Goal: Answer question/provide support: Share knowledge or assist other users

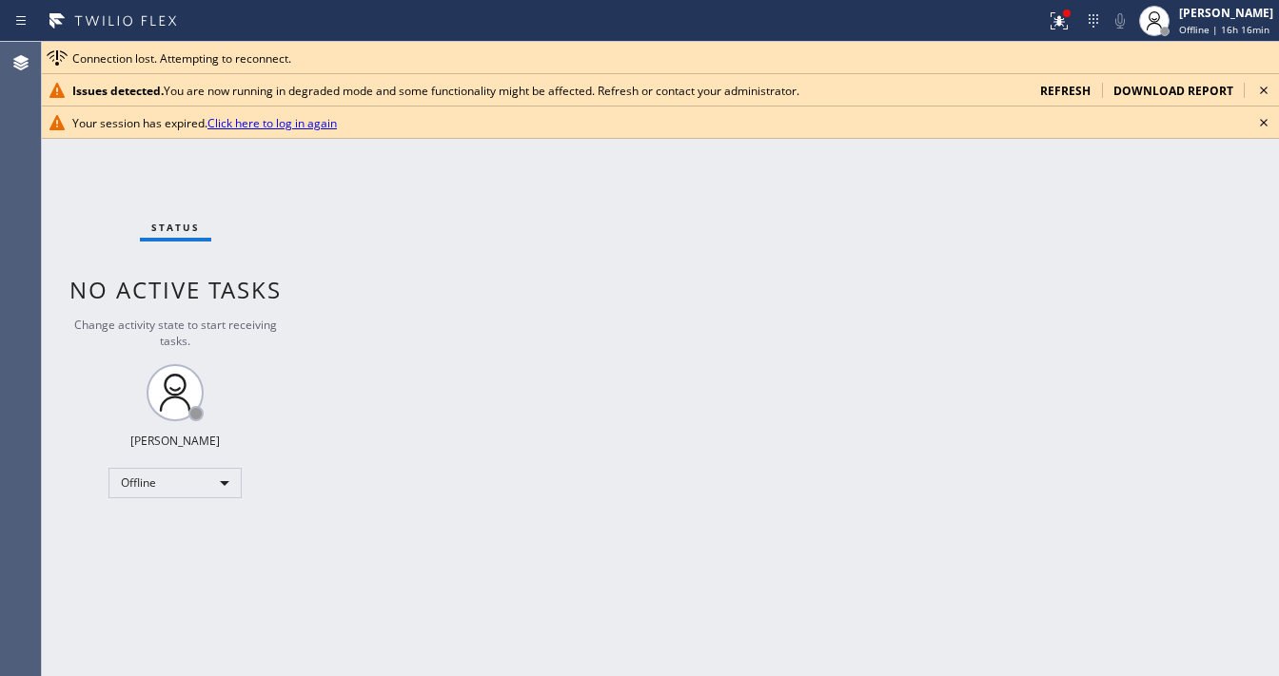
click at [1261, 119] on icon at bounding box center [1263, 122] width 23 height 23
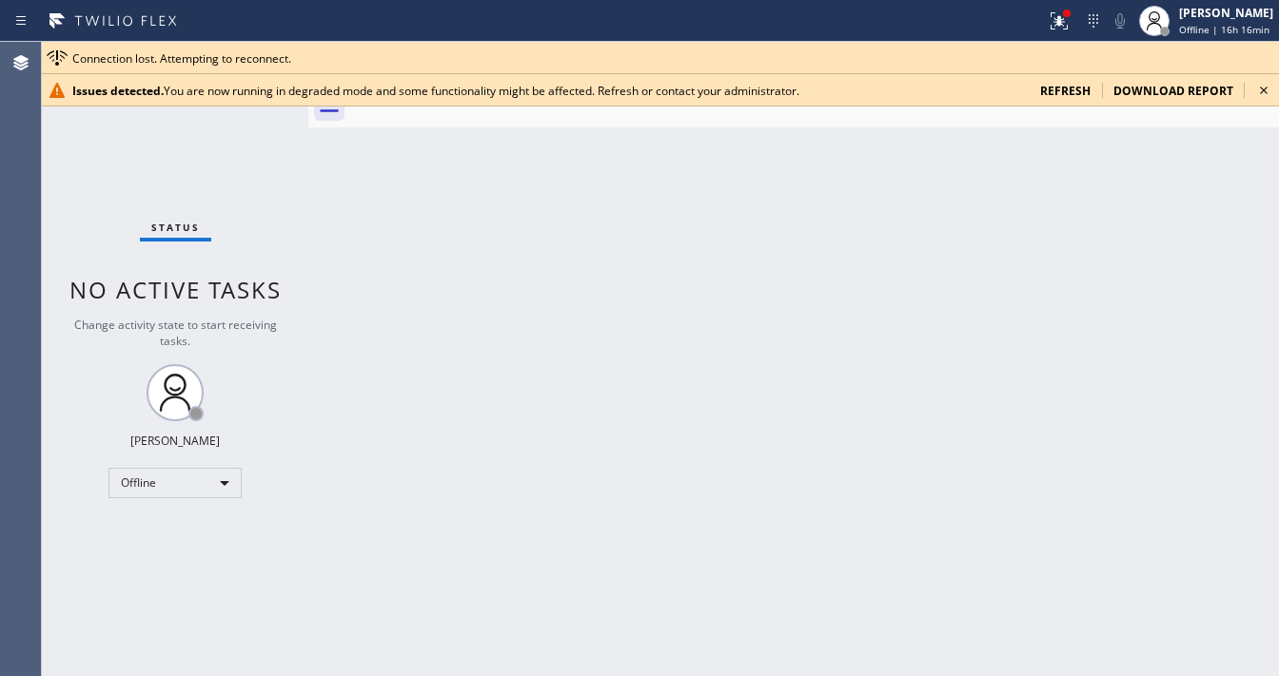
click at [1267, 97] on icon at bounding box center [1263, 90] width 23 height 23
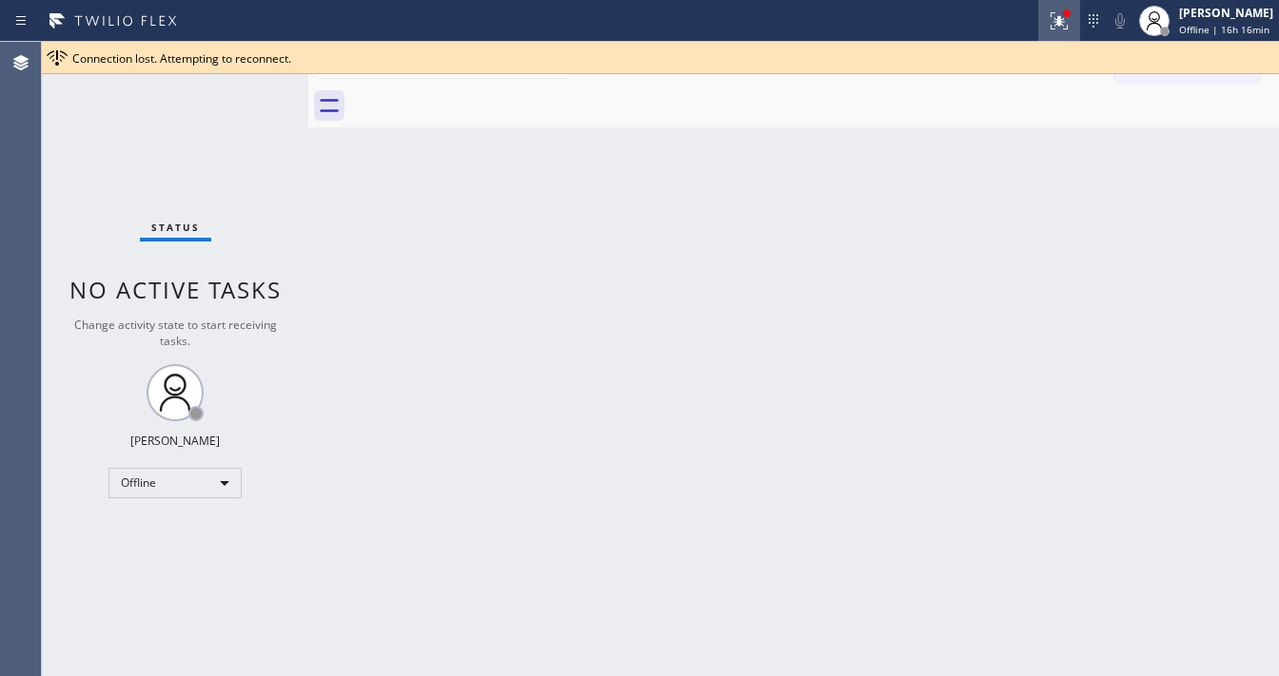
click at [1061, 27] on icon at bounding box center [1059, 21] width 23 height 23
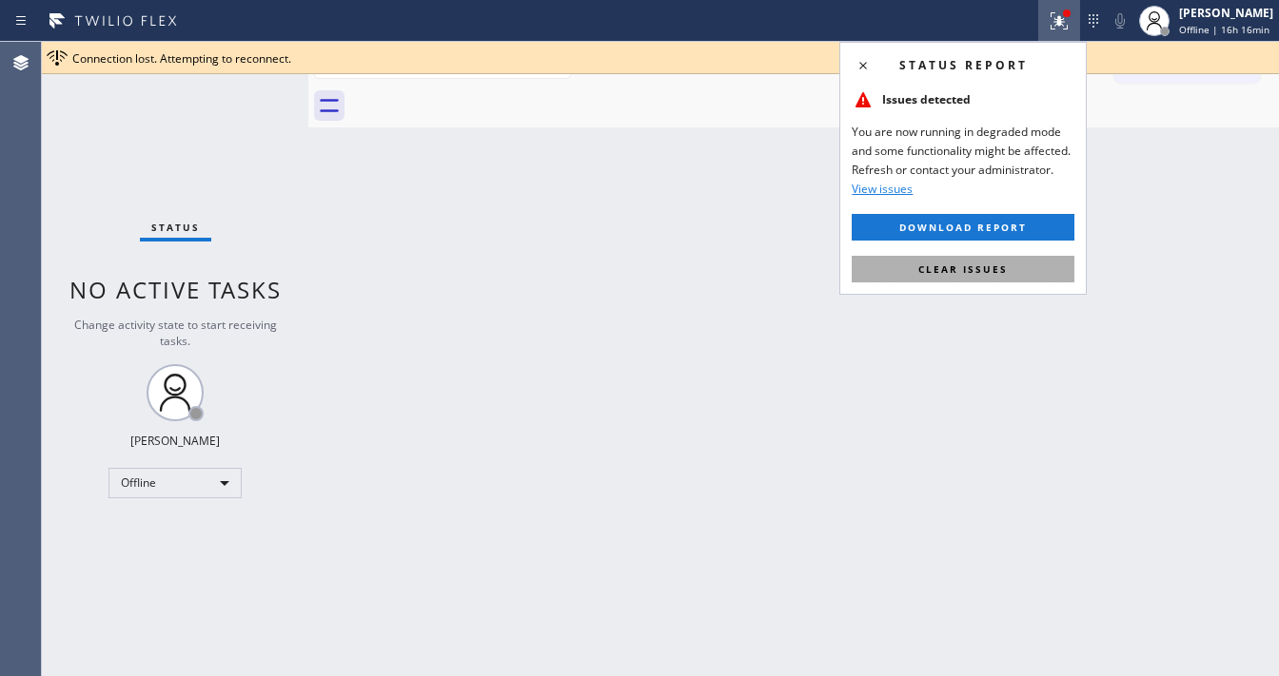
click at [989, 275] on button "Clear issues" at bounding box center [963, 269] width 223 height 27
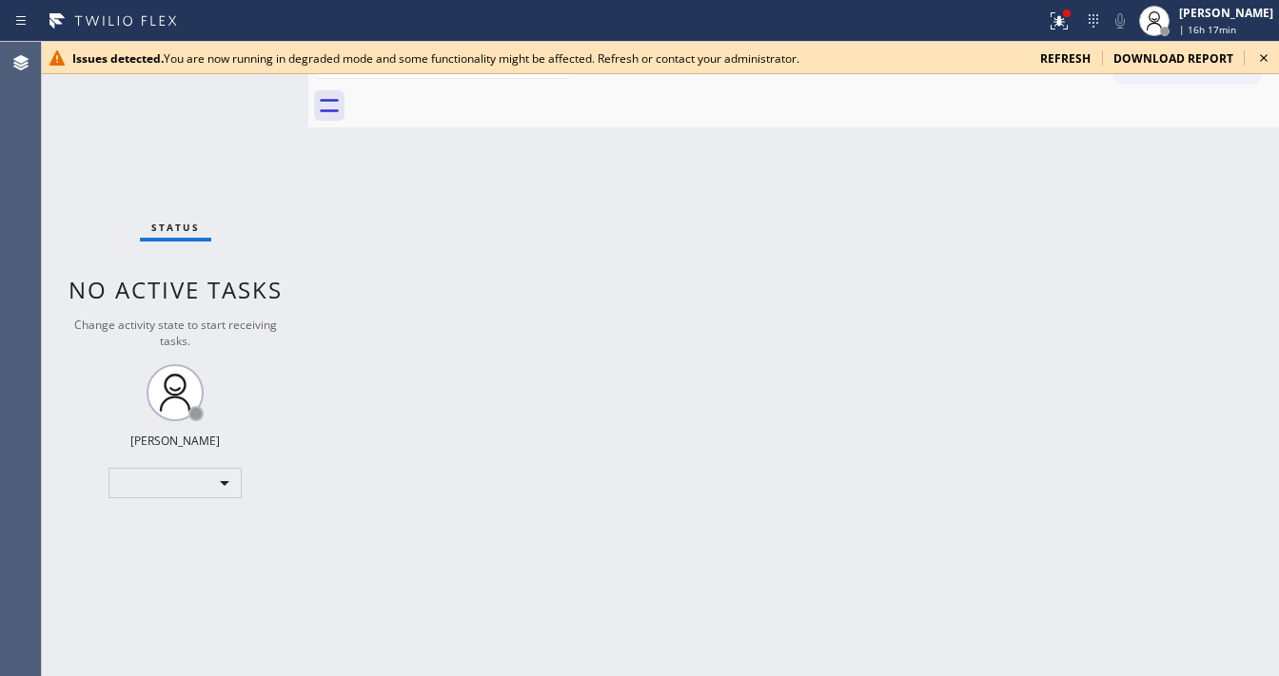
click at [1085, 56] on span "refresh" at bounding box center [1065, 58] width 50 height 16
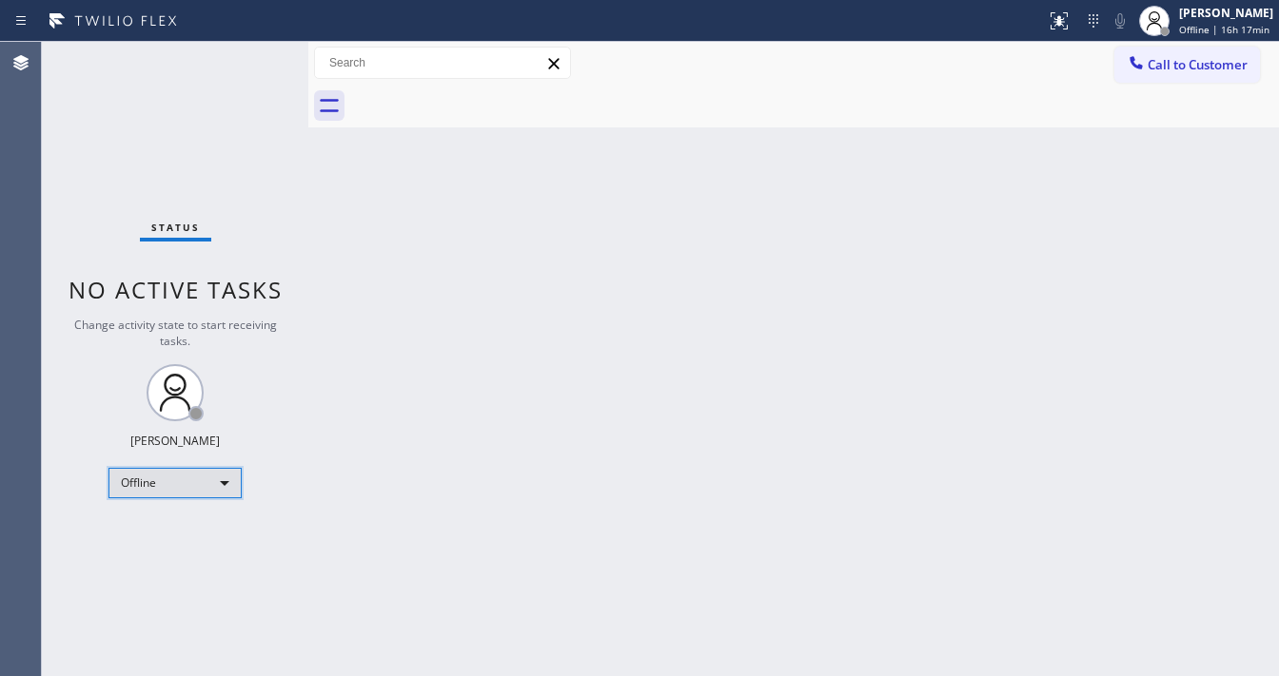
click at [190, 479] on div "Offline" at bounding box center [174, 483] width 133 height 30
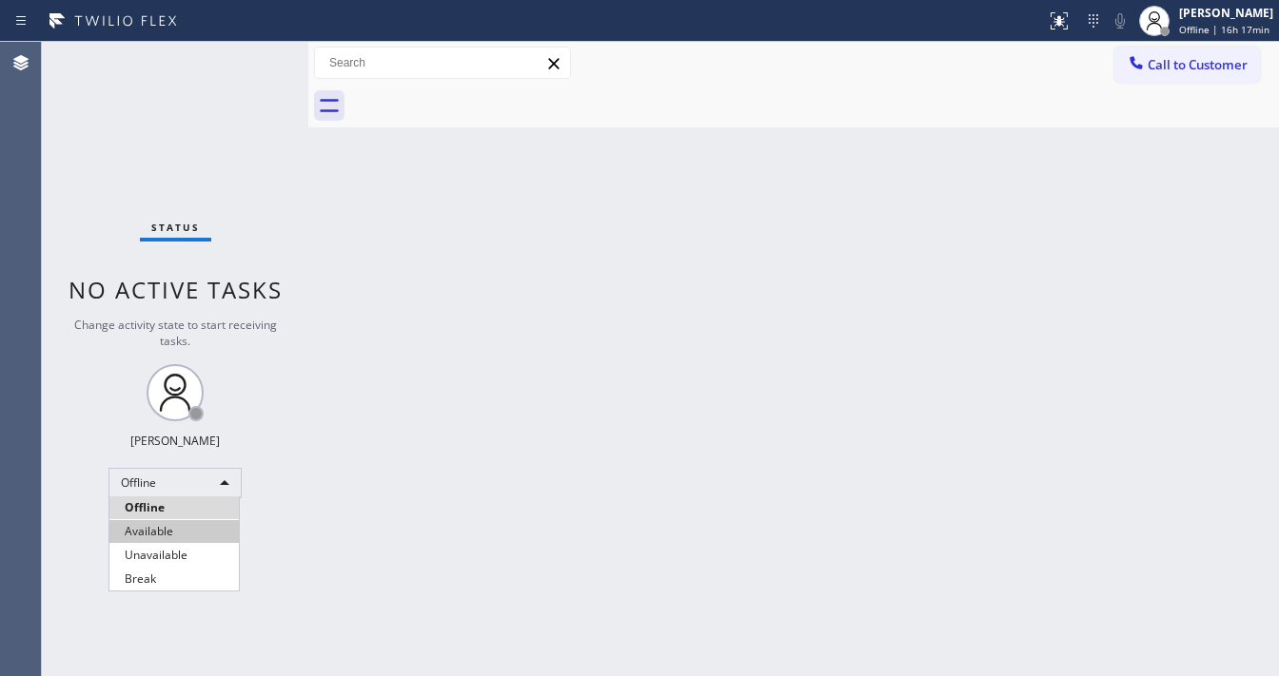
click at [177, 525] on li "Available" at bounding box center [173, 531] width 129 height 23
click at [674, 510] on div "Back to Dashboard Change Sender ID Customers Technicians Select a contact Outbo…" at bounding box center [793, 359] width 970 height 635
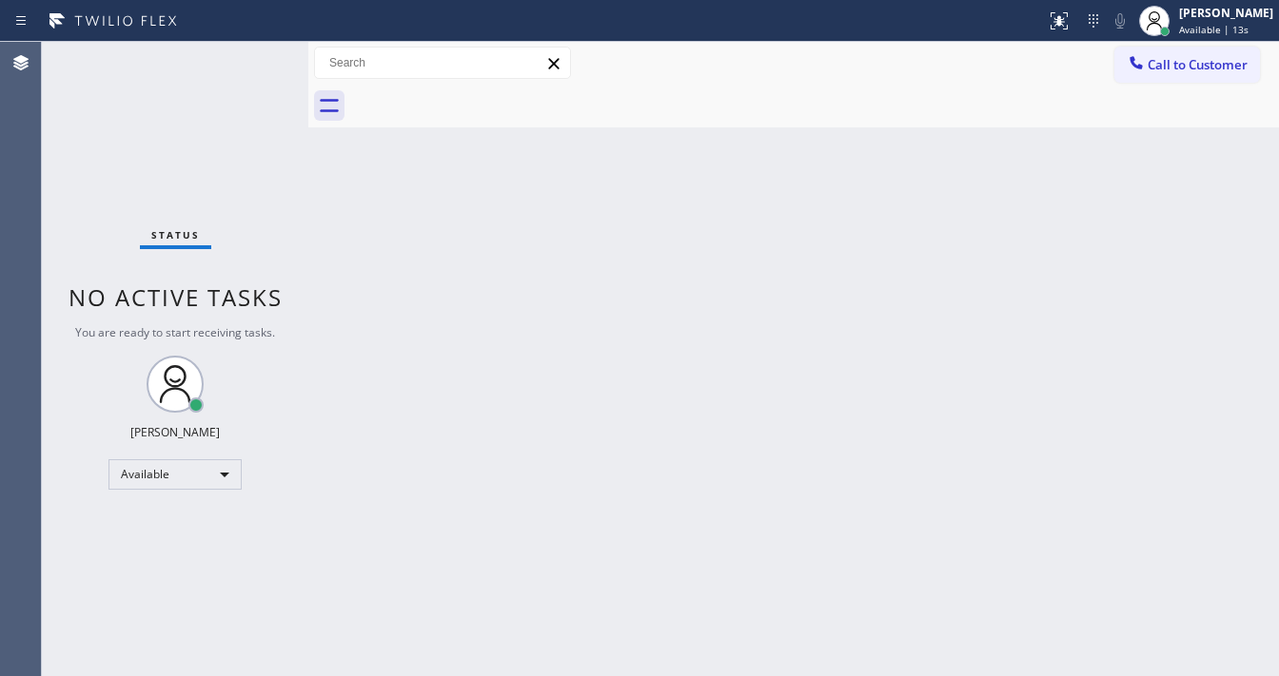
click at [15, 223] on div "Agent Desktop" at bounding box center [20, 359] width 41 height 635
drag, startPoint x: 510, startPoint y: 392, endPoint x: 537, endPoint y: 544, distance: 154.5
click at [516, 395] on div "Back to Dashboard Change Sender ID Customers Technicians Select a contact Outbo…" at bounding box center [793, 359] width 970 height 635
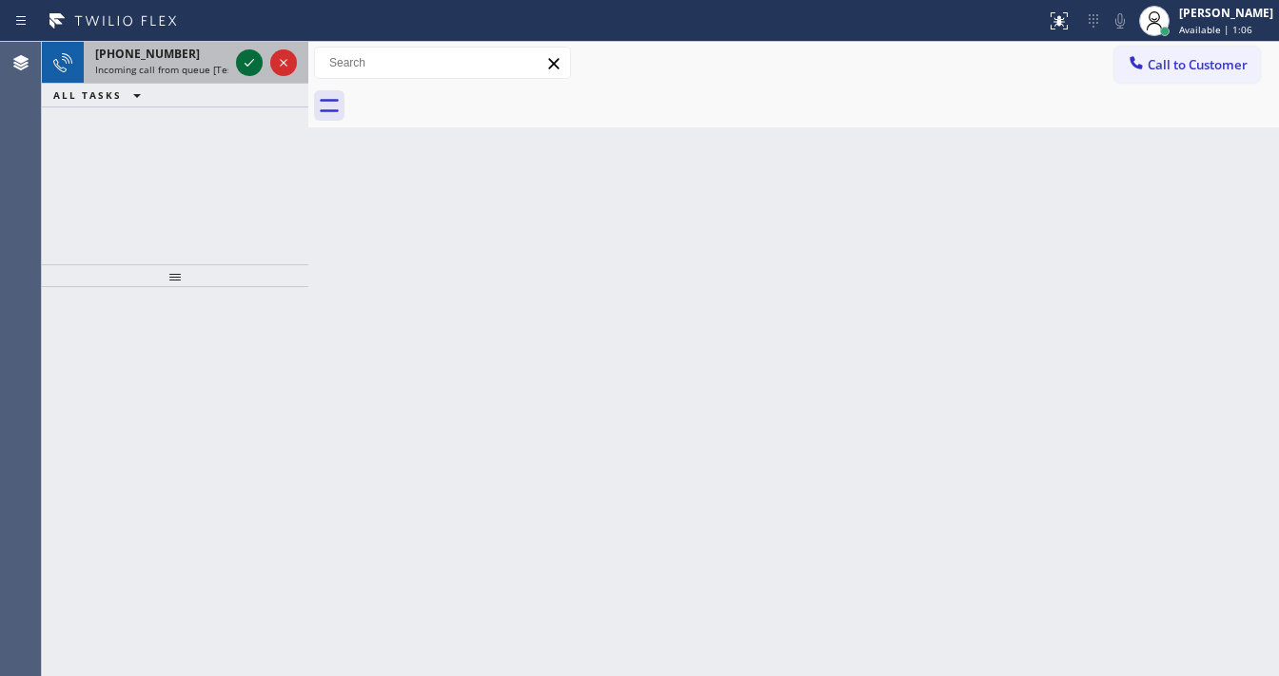
click at [238, 57] on icon at bounding box center [249, 62] width 23 height 23
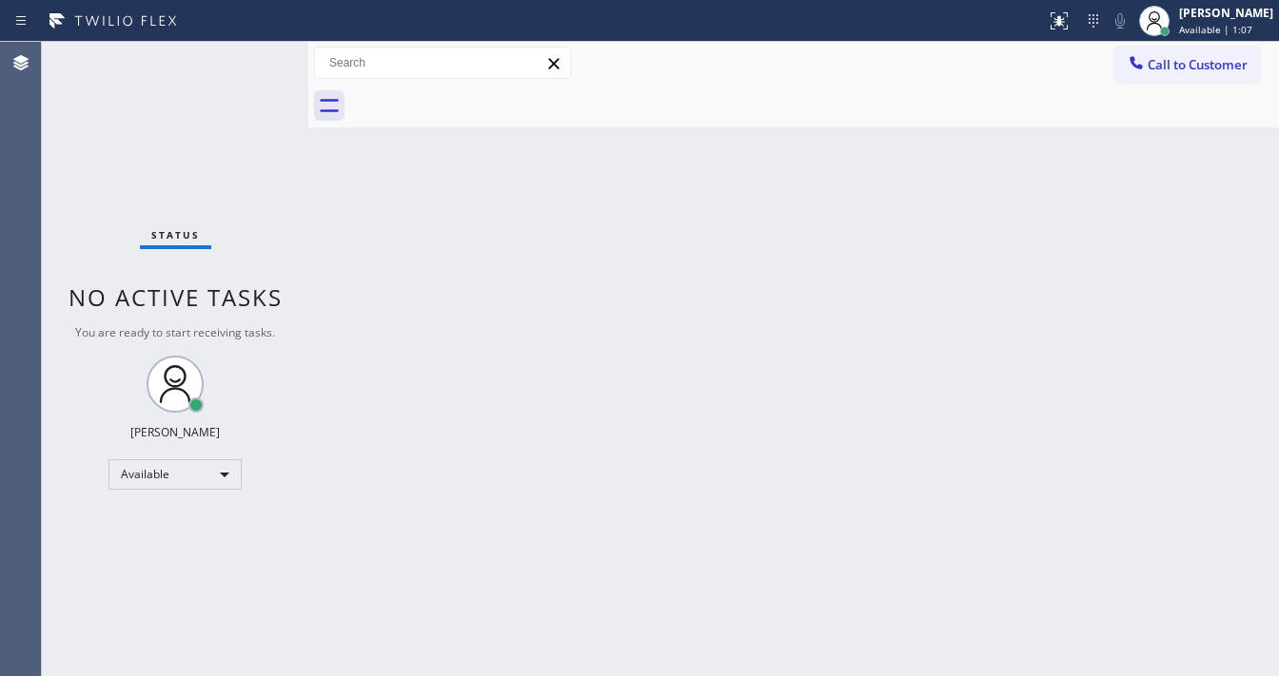
click at [239, 57] on div "Status No active tasks You are ready to start receiving tasks. Michael Javier A…" at bounding box center [175, 359] width 266 height 635
click at [242, 60] on div "Status No active tasks You are ready to start receiving tasks. Michael Javier A…" at bounding box center [175, 359] width 266 height 635
click at [1054, 20] on div at bounding box center [1059, 21] width 42 height 23
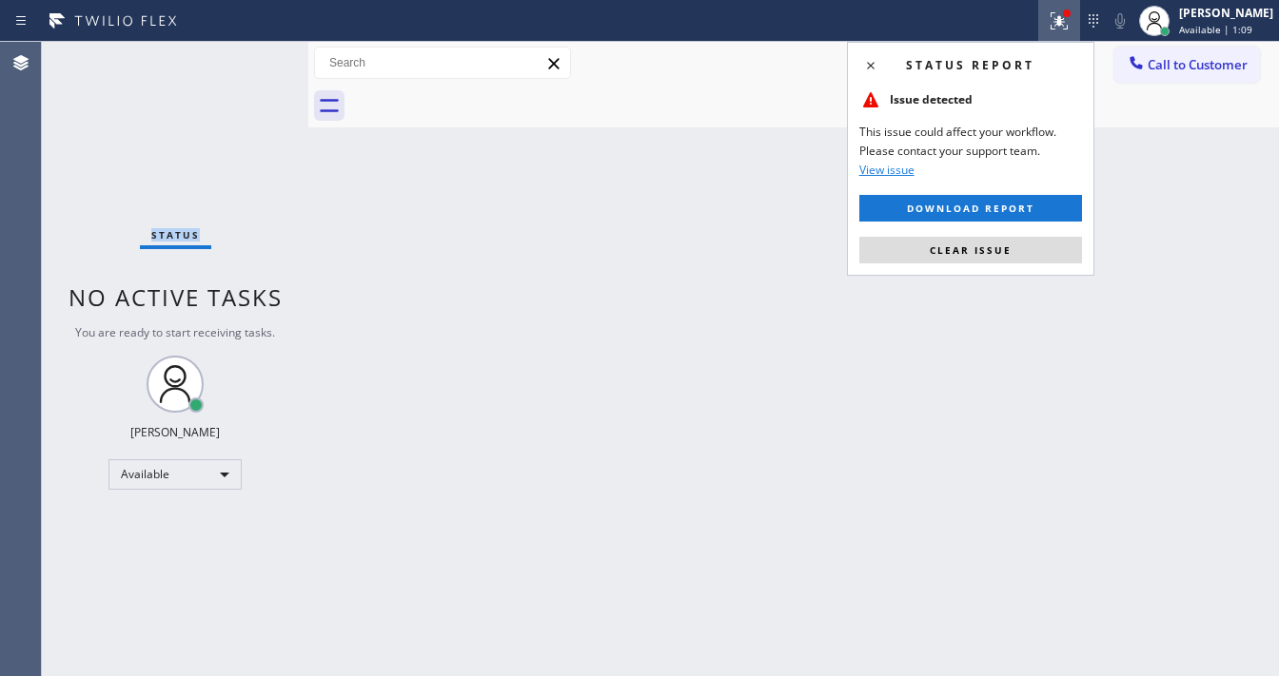
click at [995, 255] on button "Clear issue" at bounding box center [970, 250] width 223 height 27
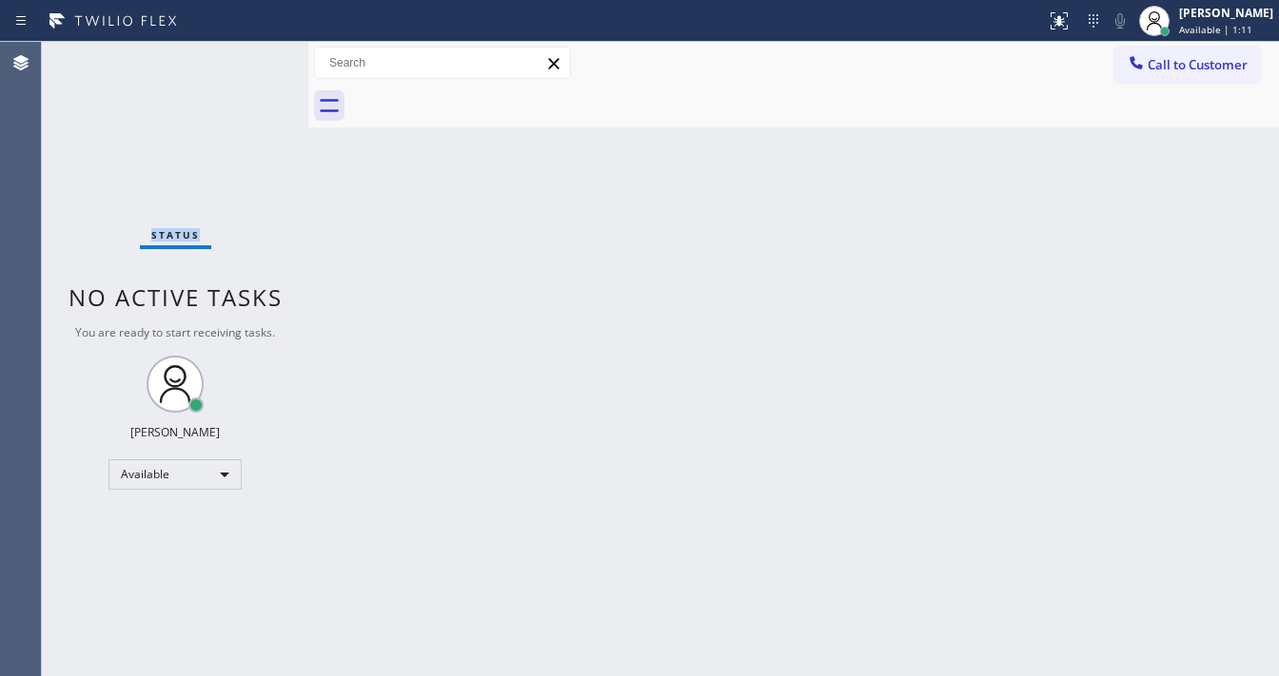
click at [251, 61] on div "Status No active tasks You are ready to start receiving tasks. Michael Javier A…" at bounding box center [175, 359] width 266 height 635
click at [251, 59] on div "Status No active tasks You are ready to start receiving tasks. Michael Javier A…" at bounding box center [175, 359] width 266 height 635
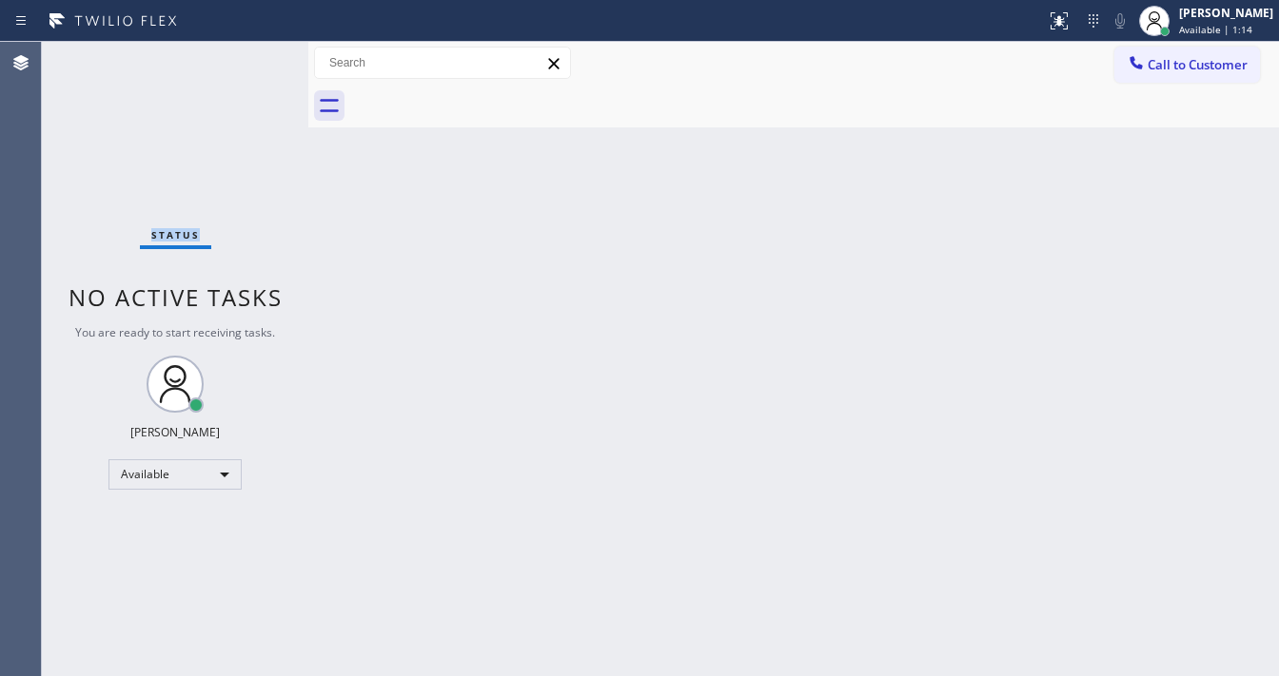
click at [251, 59] on div "Status No active tasks You are ready to start receiving tasks. Michael Javier A…" at bounding box center [175, 359] width 266 height 635
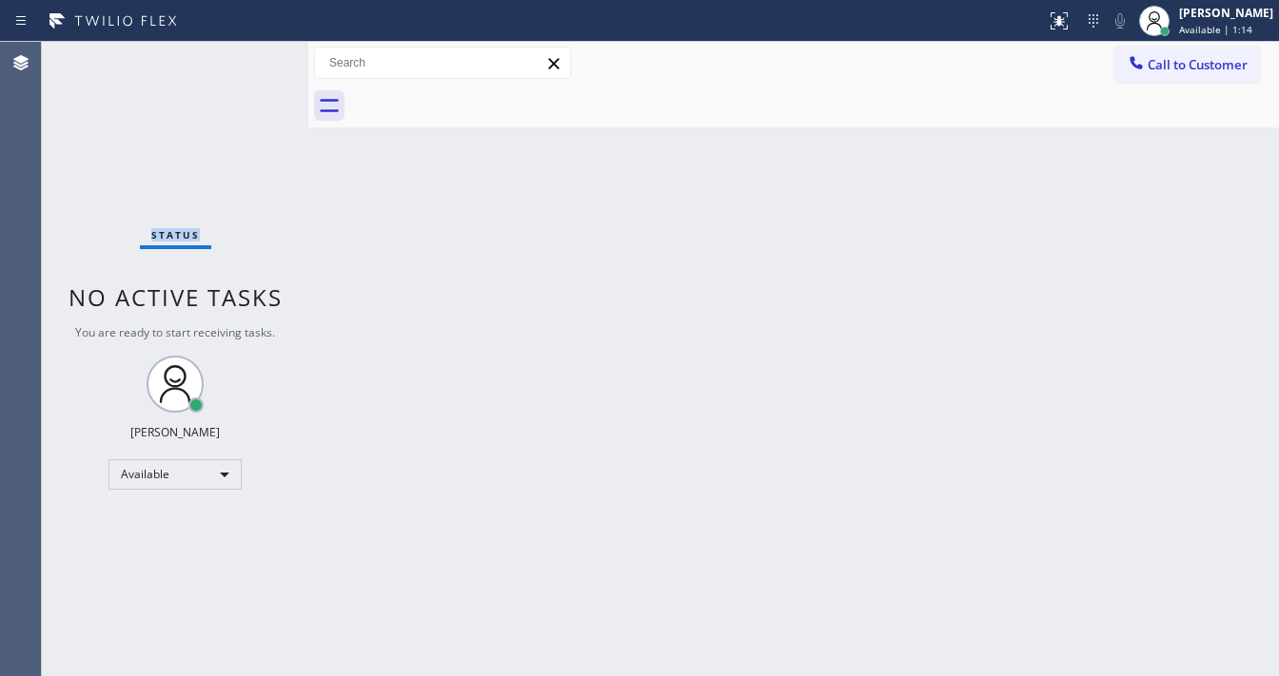
click at [251, 59] on div "Status No active tasks You are ready to start receiving tasks. Michael Javier A…" at bounding box center [175, 359] width 266 height 635
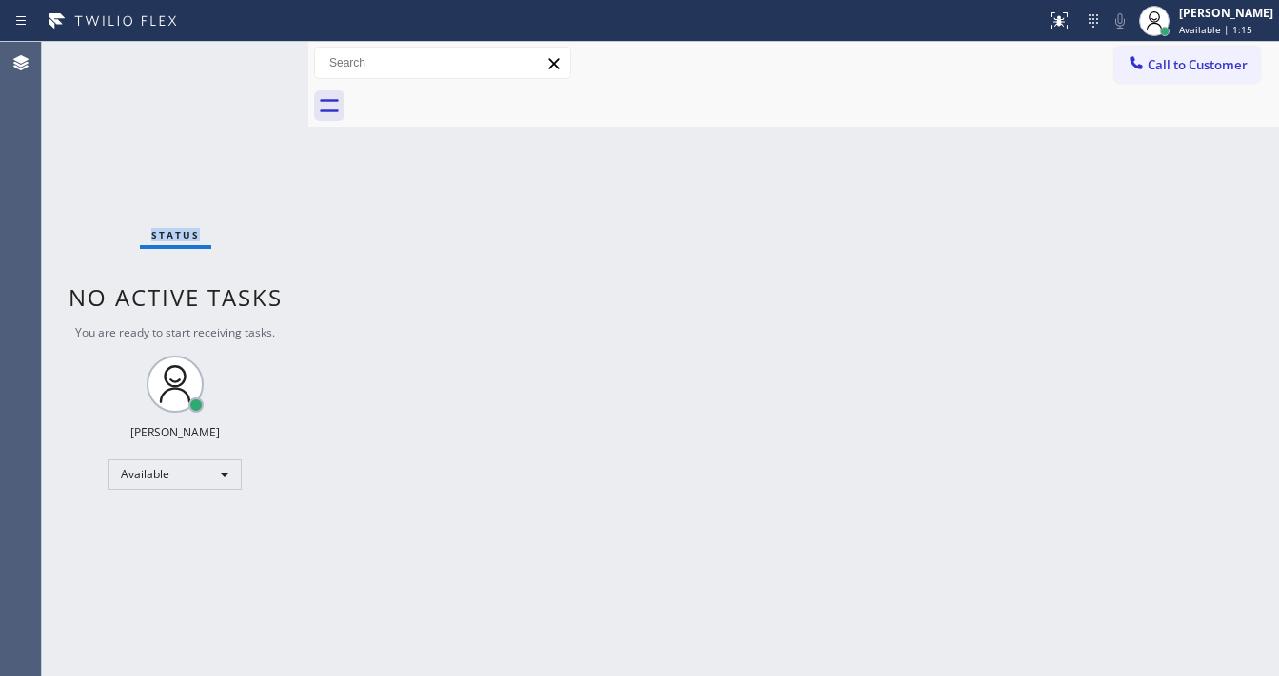
click at [251, 59] on div "Status No active tasks You are ready to start receiving tasks. Michael Javier A…" at bounding box center [175, 359] width 266 height 635
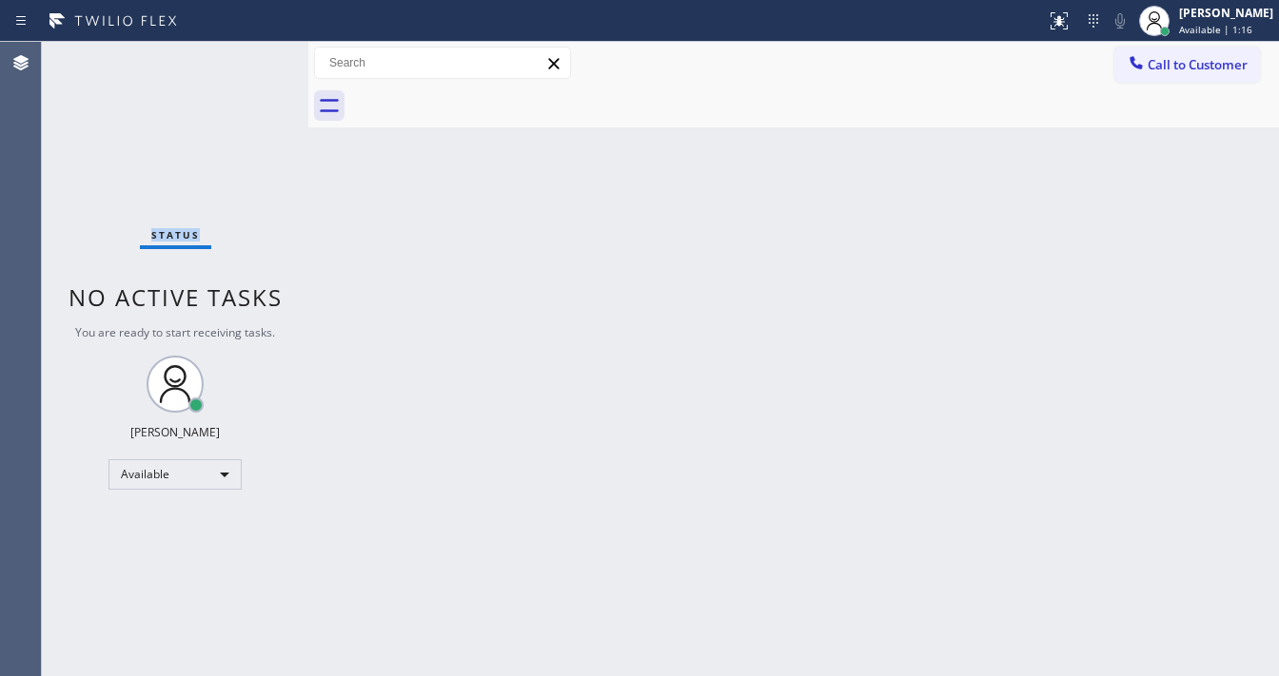
click at [251, 59] on div "Status No active tasks You are ready to start receiving tasks. Michael Javier A…" at bounding box center [175, 359] width 266 height 635
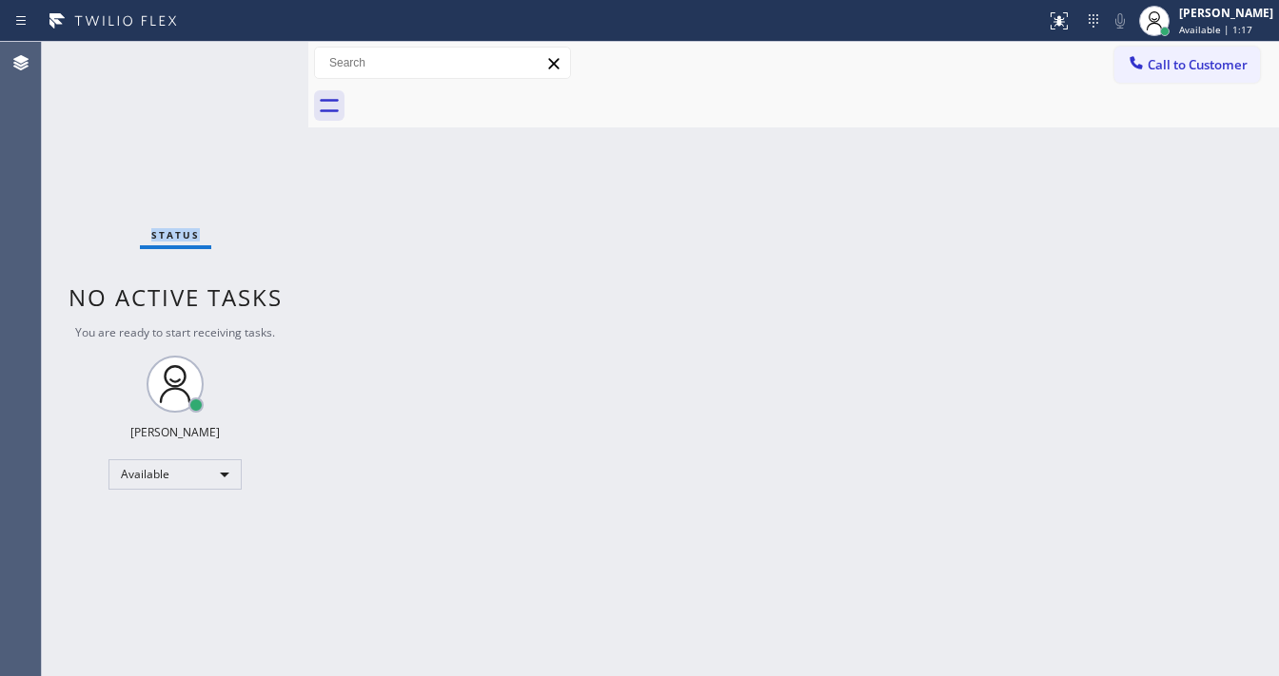
click at [251, 59] on div "Status No active tasks You are ready to start receiving tasks. Michael Javier A…" at bounding box center [175, 359] width 266 height 635
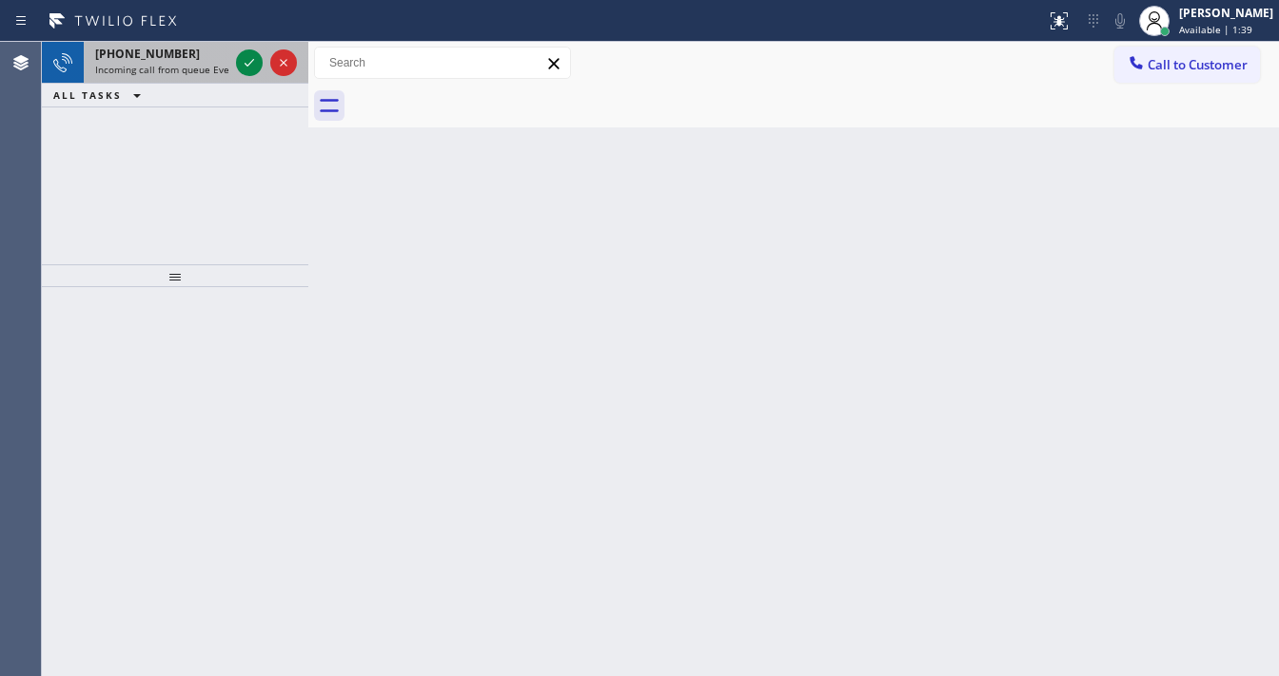
click at [234, 59] on div at bounding box center [266, 63] width 69 height 42
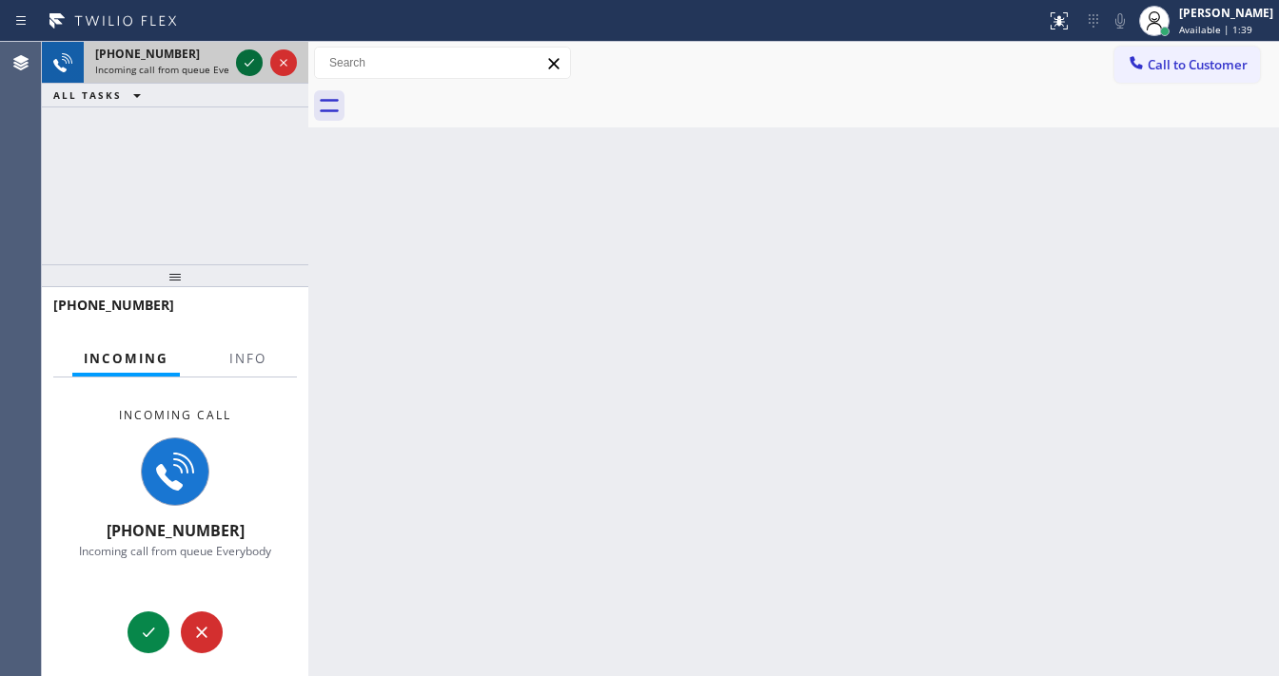
click at [236, 61] on div at bounding box center [249, 62] width 27 height 23
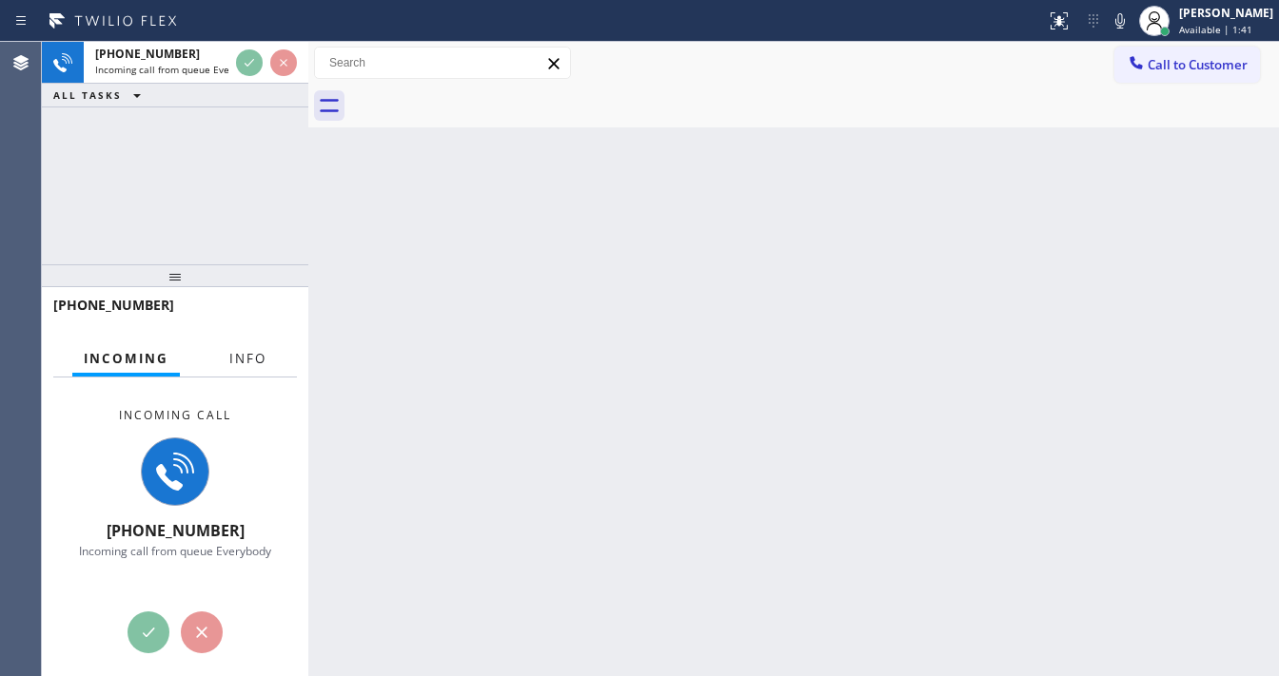
click at [231, 351] on span "Info" at bounding box center [247, 358] width 37 height 17
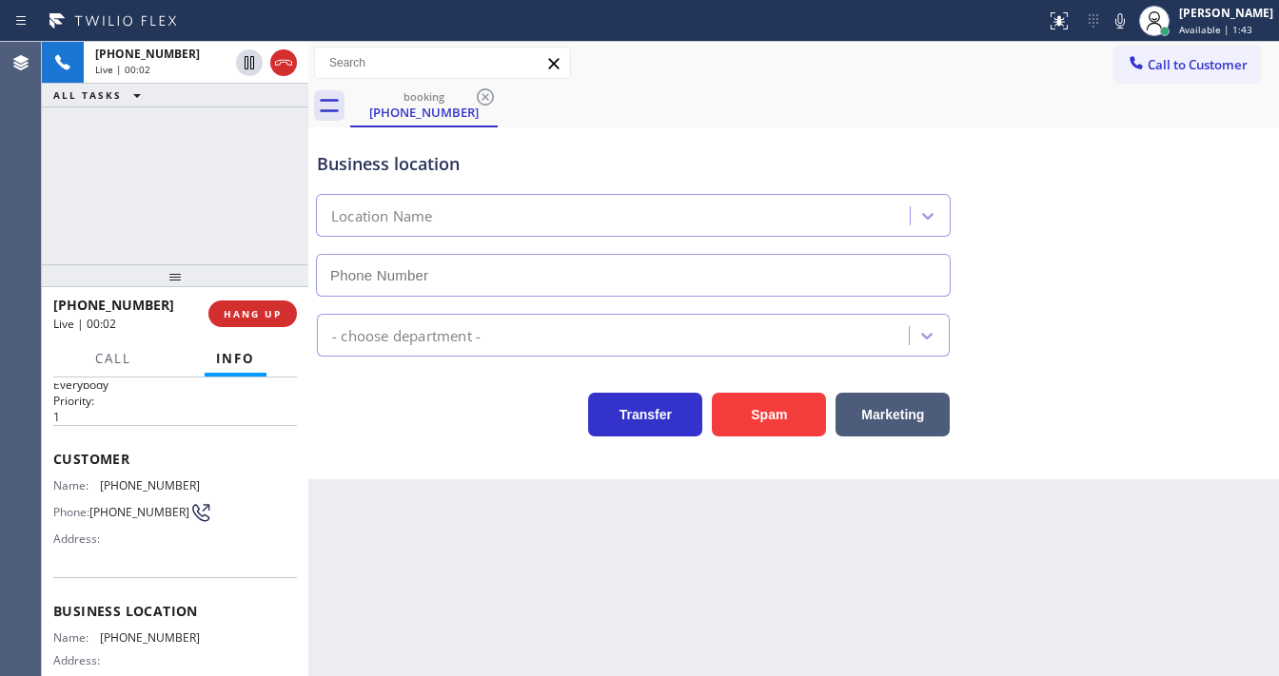
scroll to position [152, 0]
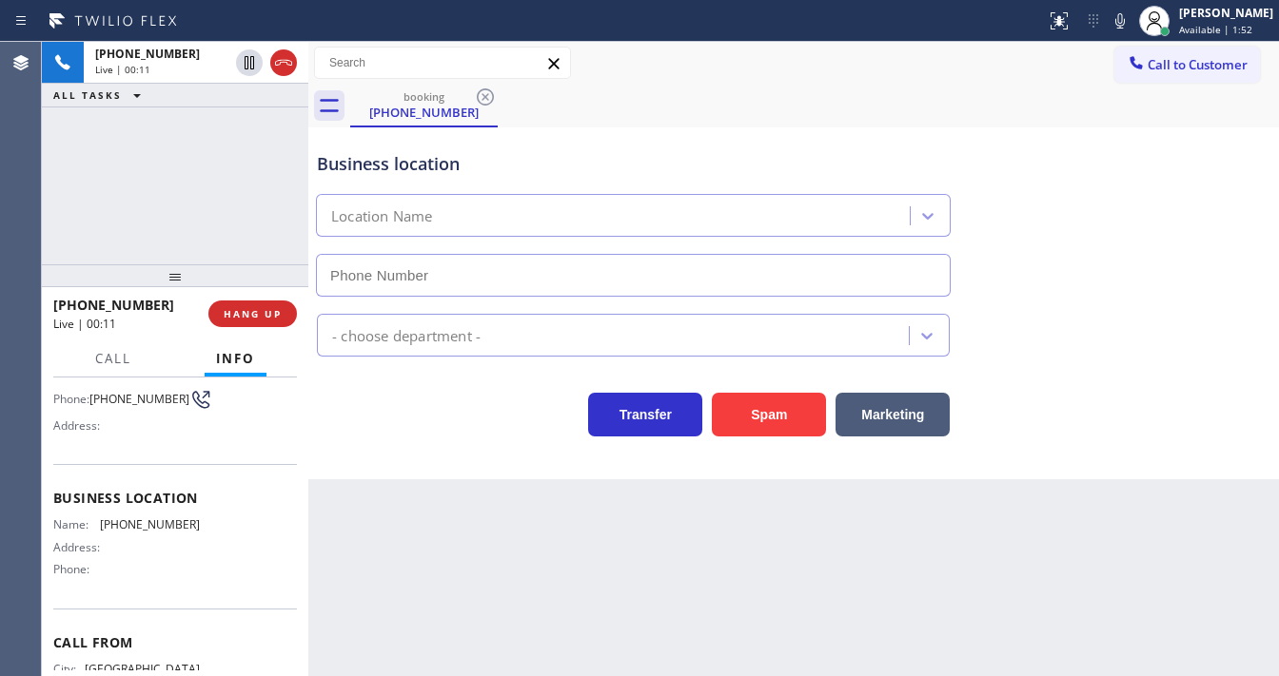
click at [73, 208] on div "+15516551581 Live | 00:11 ALL TASKS ALL TASKS ACTIVE TASKS TASKS IN WRAP UP" at bounding box center [175, 153] width 266 height 223
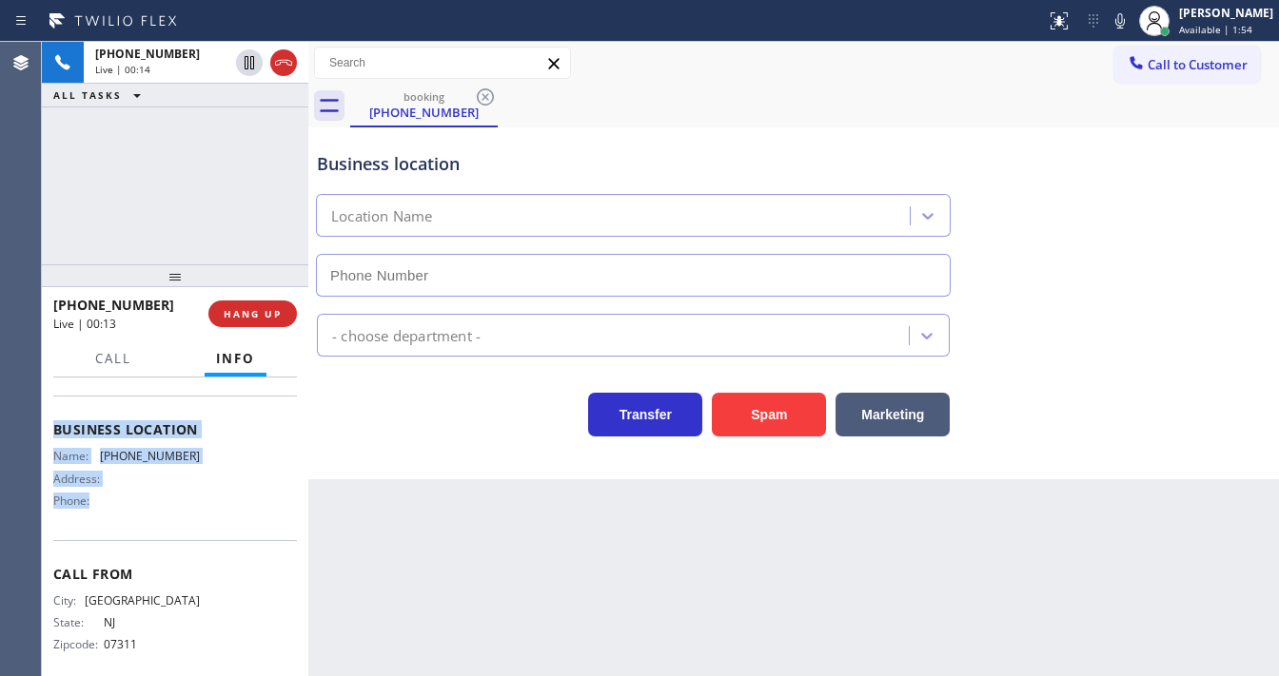
scroll to position [228, 0]
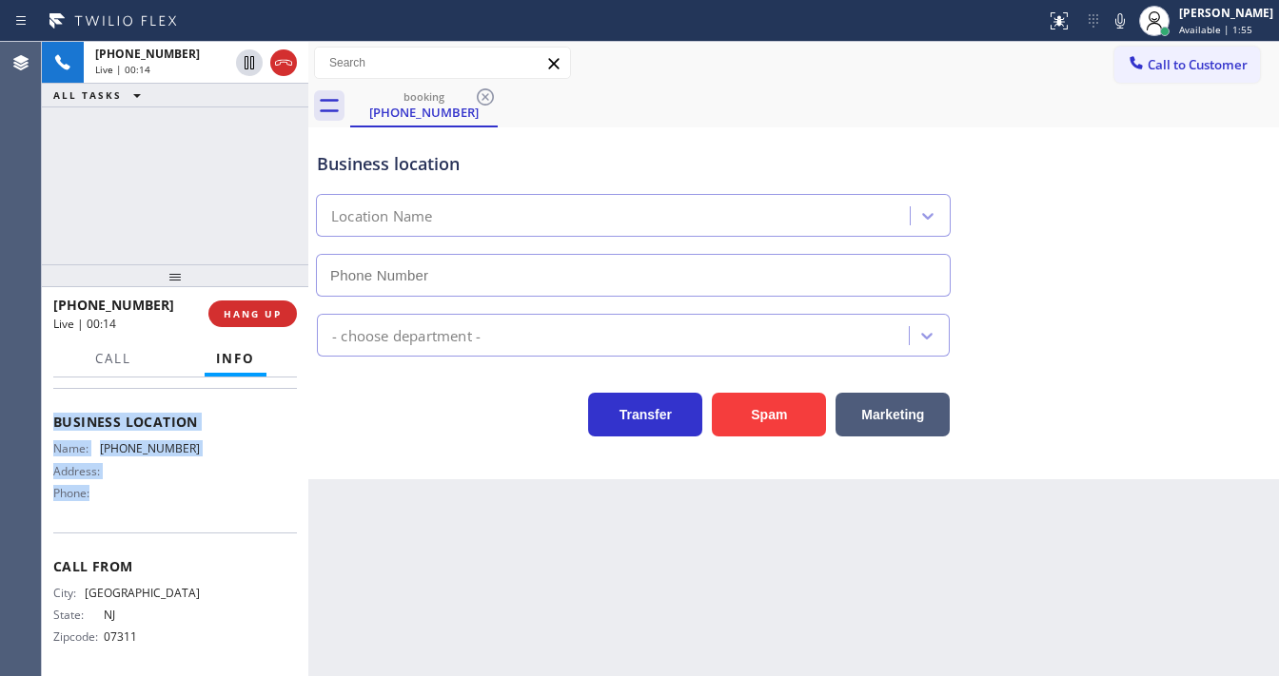
drag, startPoint x: 49, startPoint y: 415, endPoint x: 130, endPoint y: 422, distance: 81.2
click at [137, 498] on div "Context Queue: Everybody Priority: 1 Customer Name: (551) 655-1581 Phone: (551)…" at bounding box center [175, 527] width 266 height 299
copy div "Customer Name: (551) 655-1581 Phone: (551) 655-1581 Address: Business location …"
click at [122, 151] on div "+15516551581 Live | 00:15 ALL TASKS ALL TASKS ACTIVE TASKS TASKS IN WRAP UP" at bounding box center [175, 153] width 266 height 223
click at [153, 148] on div "+15516551581 Live | 00:31 ALL TASKS ALL TASKS ACTIVE TASKS TASKS IN WRAP UP" at bounding box center [175, 153] width 266 height 223
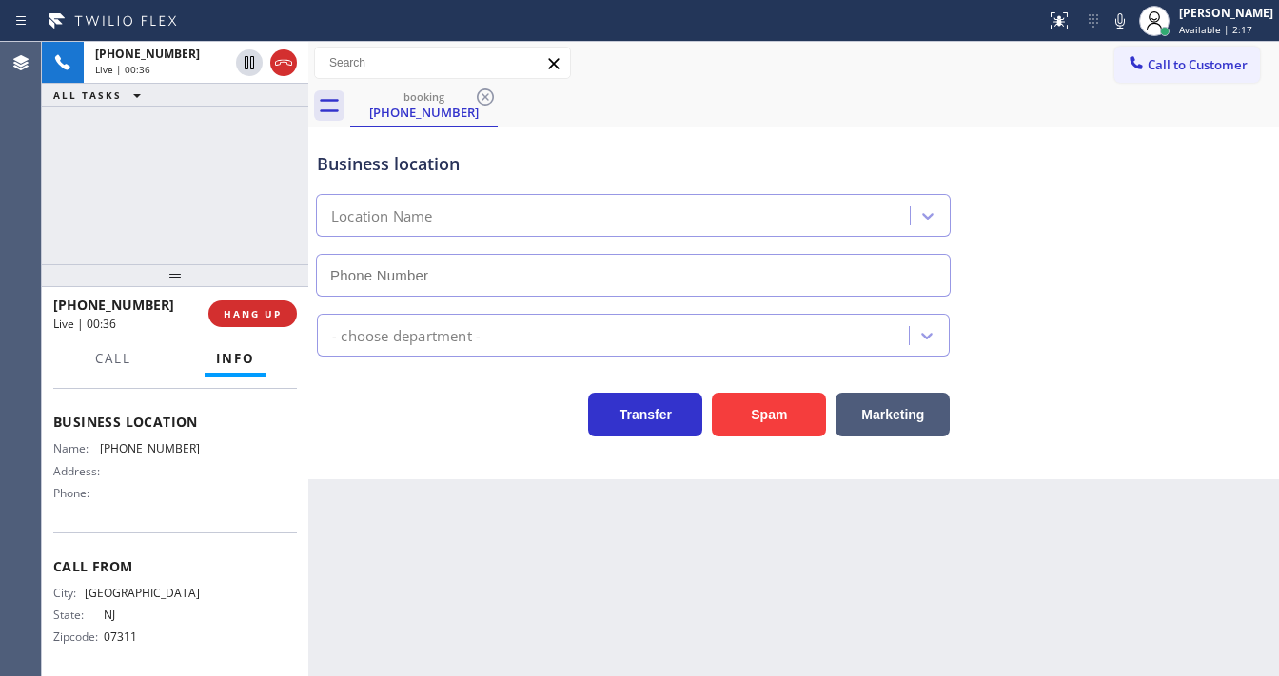
click at [58, 183] on div "+15516551581 Live | 00:36 ALL TASKS ALL TASKS ACTIVE TASKS TASKS IN WRAP UP" at bounding box center [175, 153] width 266 height 223
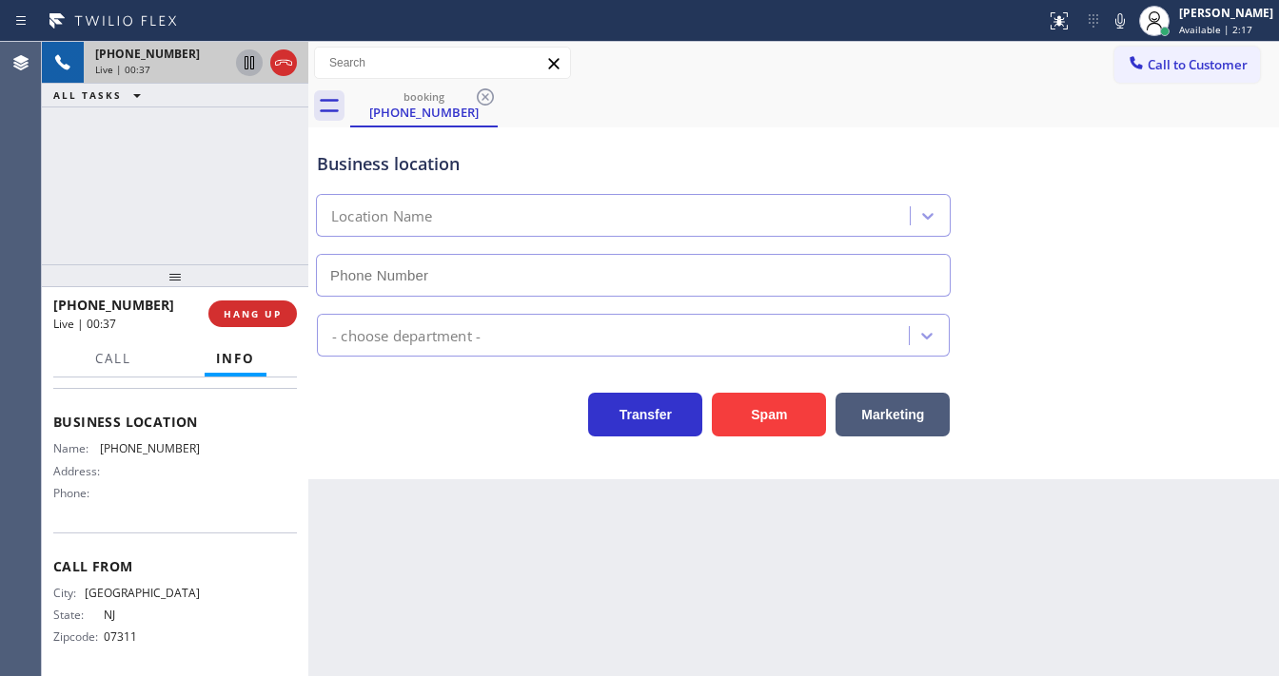
click at [244, 61] on icon at bounding box center [249, 62] width 23 height 23
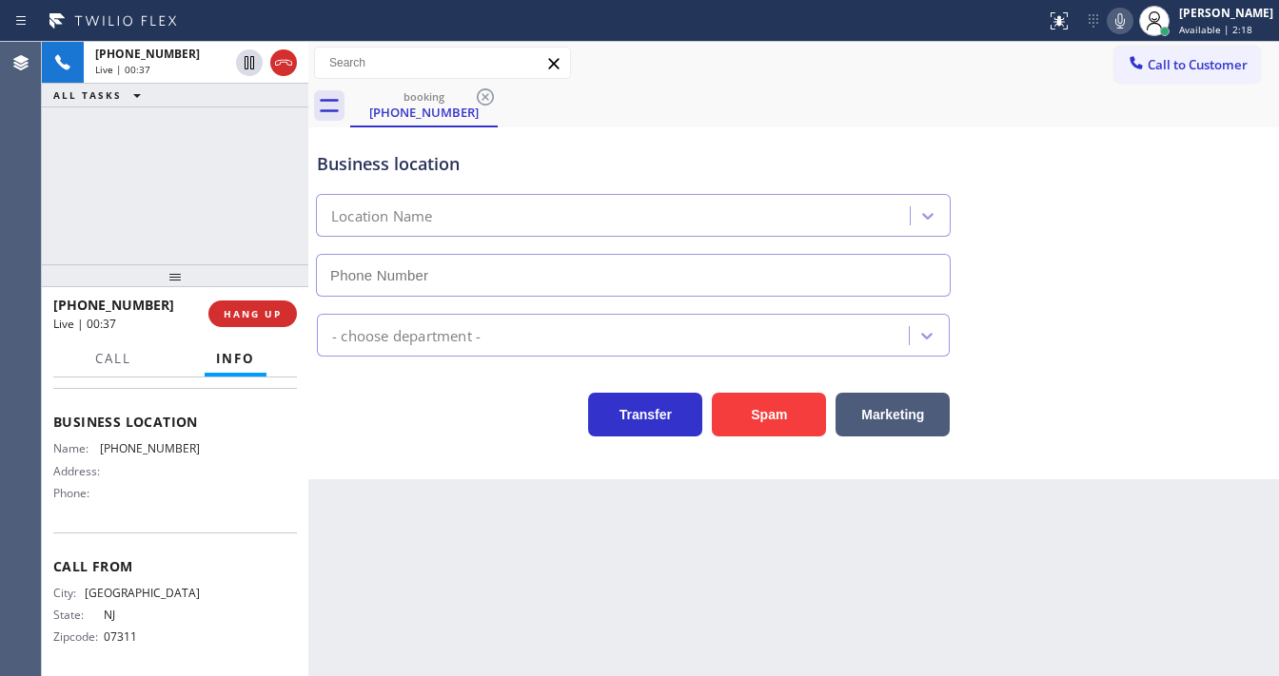
click at [1126, 17] on icon at bounding box center [1119, 21] width 23 height 23
drag, startPoint x: 1126, startPoint y: 160, endPoint x: 256, endPoint y: 117, distance: 870.7
click at [1115, 160] on div "Business location Location Name" at bounding box center [793, 211] width 961 height 172
click at [206, 133] on div "+15516551581 Live | 00:38 ALL TASKS ALL TASKS ACTIVE TASKS TASKS IN WRAP UP" at bounding box center [175, 153] width 266 height 223
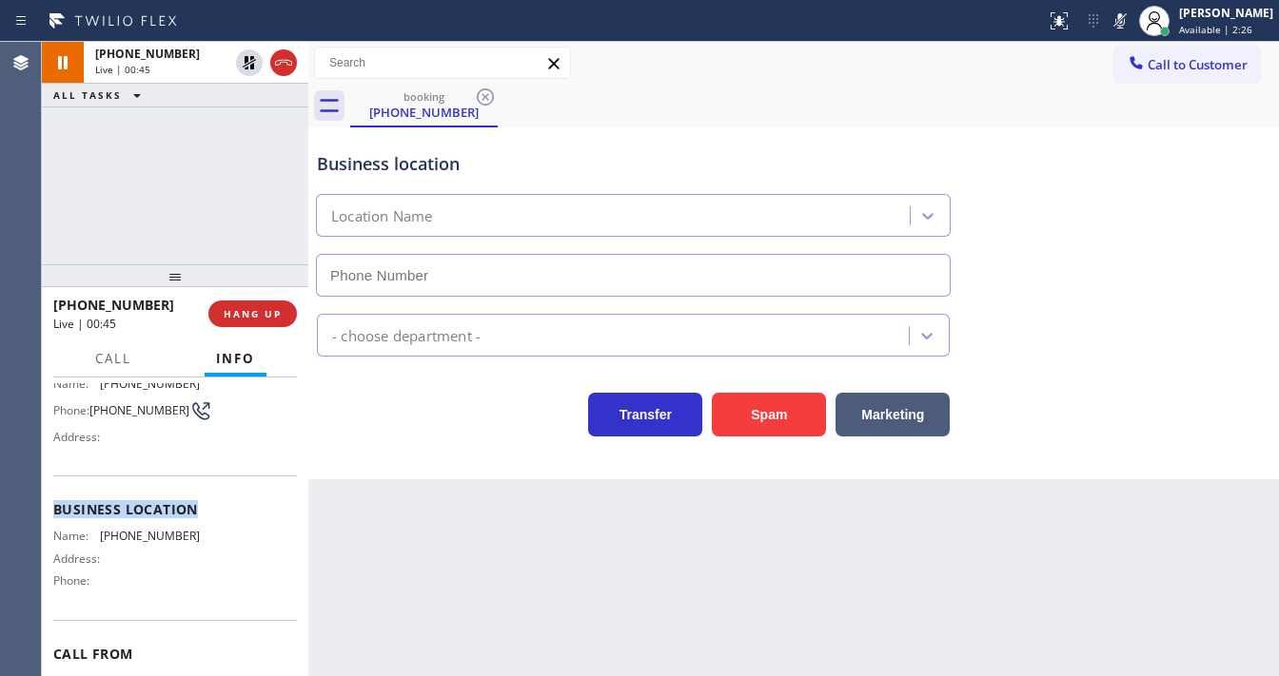
scroll to position [0, 0]
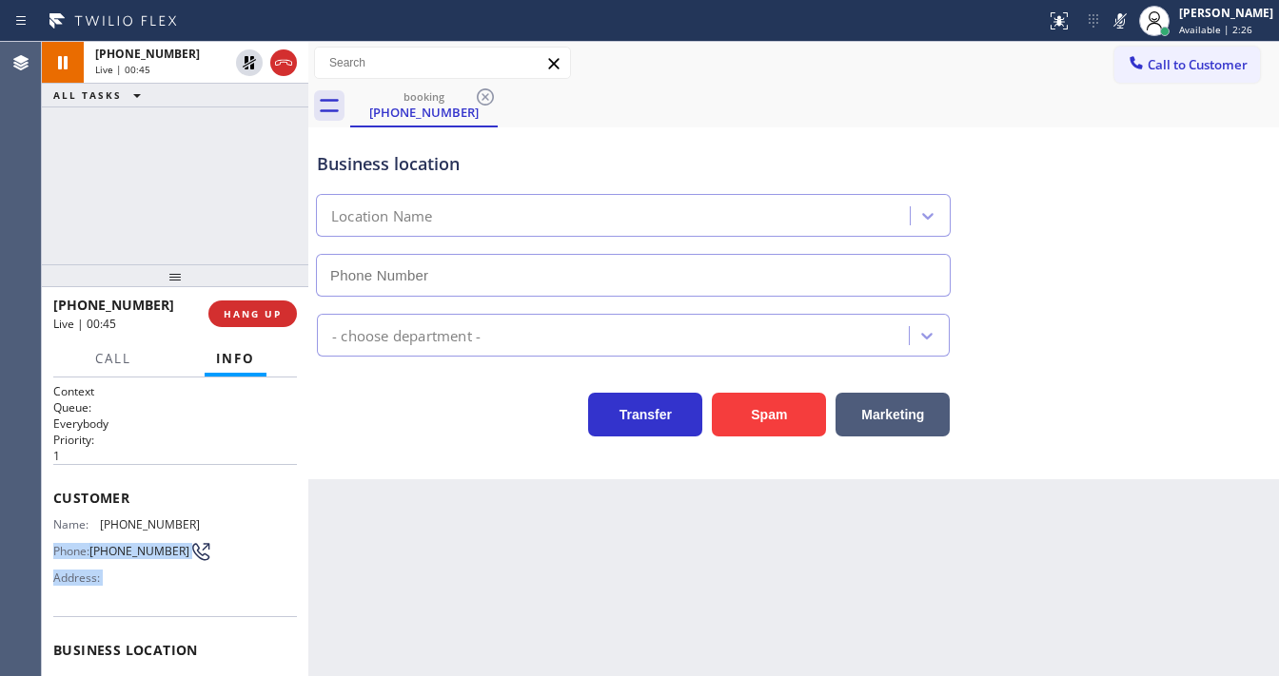
drag, startPoint x: 54, startPoint y: 424, endPoint x: 207, endPoint y: 518, distance: 179.3
click at [207, 518] on div "Context Queue: Everybody Priority: 1 Customer Name: (551) 655-1581 Phone: (551)…" at bounding box center [175, 643] width 244 height 521
drag, startPoint x: 83, startPoint y: 495, endPoint x: 61, endPoint y: 496, distance: 21.9
click at [82, 495] on span "Customer" at bounding box center [175, 498] width 244 height 18
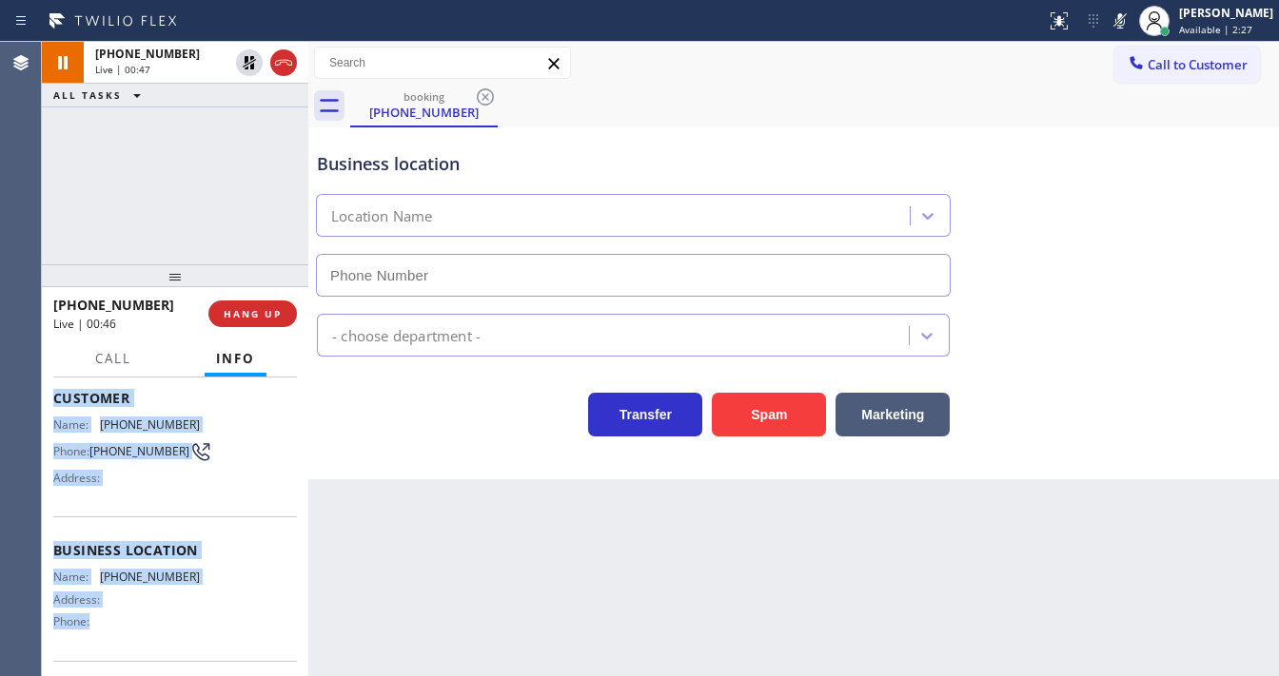
scroll to position [235, 0]
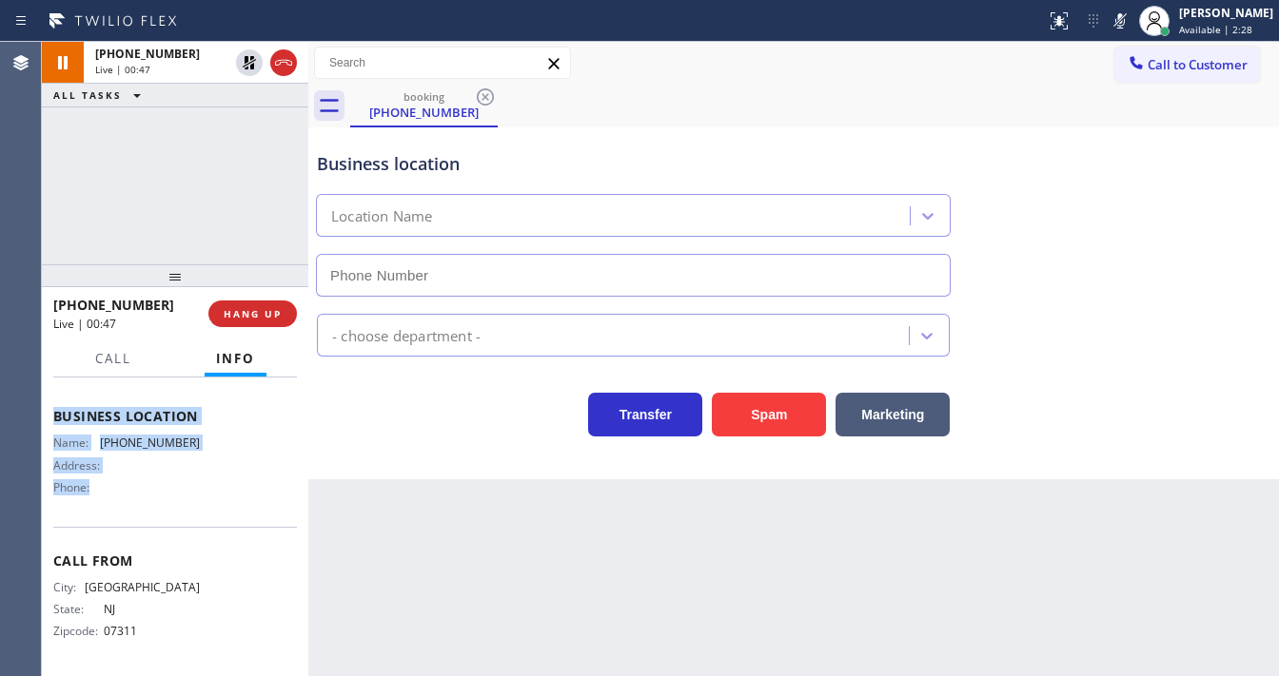
drag, startPoint x: 53, startPoint y: 492, endPoint x: 192, endPoint y: 500, distance: 139.2
click at [192, 500] on div "Context Queue: Everybody Priority: 1 Customer Name: (551) 655-1581 Phone: (551)…" at bounding box center [175, 409] width 244 height 521
copy div "Customer Name: (551) 655-1581 Phone: (551) 655-1581 Address: Business location …"
click at [180, 161] on div "+15516551581 Live | 00:48 ALL TASKS ALL TASKS ACTIVE TASKS TASKS IN WRAP UP" at bounding box center [175, 153] width 266 height 223
click at [42, 202] on div "+15516551581 Live | 01:04 ALL TASKS ALL TASKS ACTIVE TASKS TASKS IN WRAP UP" at bounding box center [175, 153] width 266 height 223
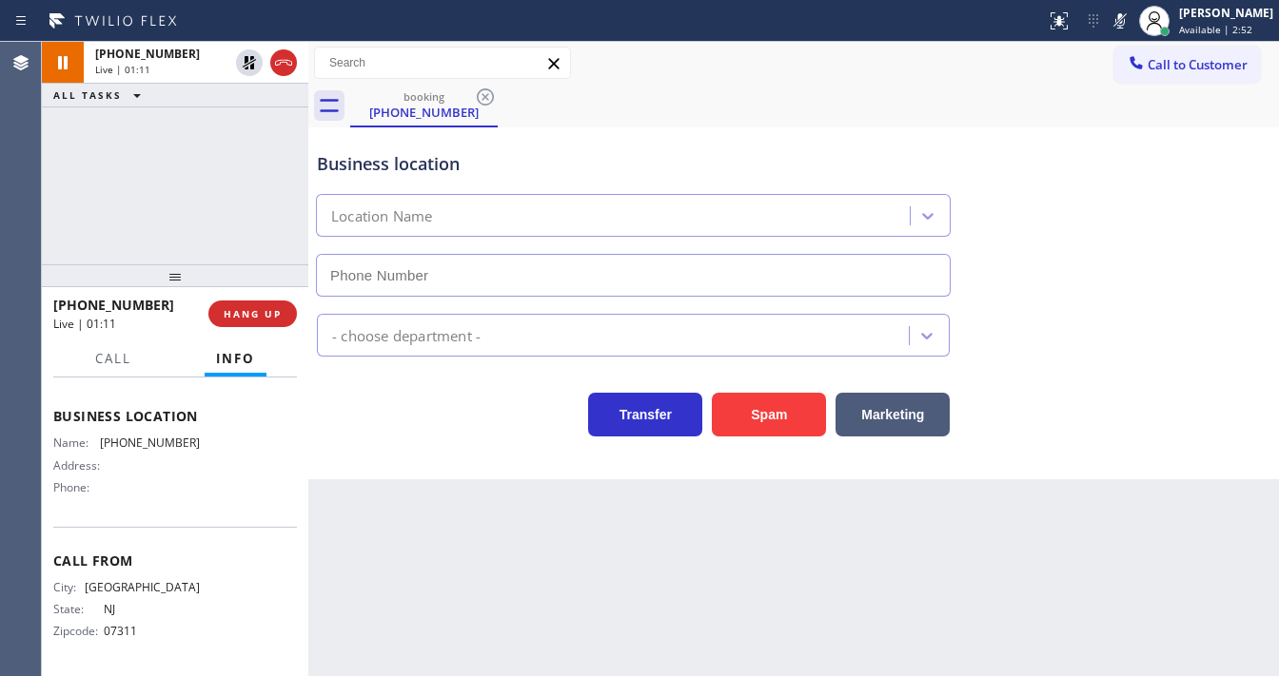
click at [62, 225] on div "+15516551581 Live | 01:11 ALL TASKS ALL TASKS ACTIVE TASKS TASKS IN WRAP UP" at bounding box center [175, 153] width 266 height 223
drag, startPoint x: 1029, startPoint y: 45, endPoint x: 1102, endPoint y: 41, distance: 72.4
click at [1031, 43] on div "Call to Customer Outbound call Location Search location Your caller id phone nu…" at bounding box center [793, 63] width 970 height 43
click at [1128, 27] on icon at bounding box center [1119, 21] width 23 height 23
drag, startPoint x: 134, startPoint y: 137, endPoint x: 142, endPoint y: 130, distance: 10.1
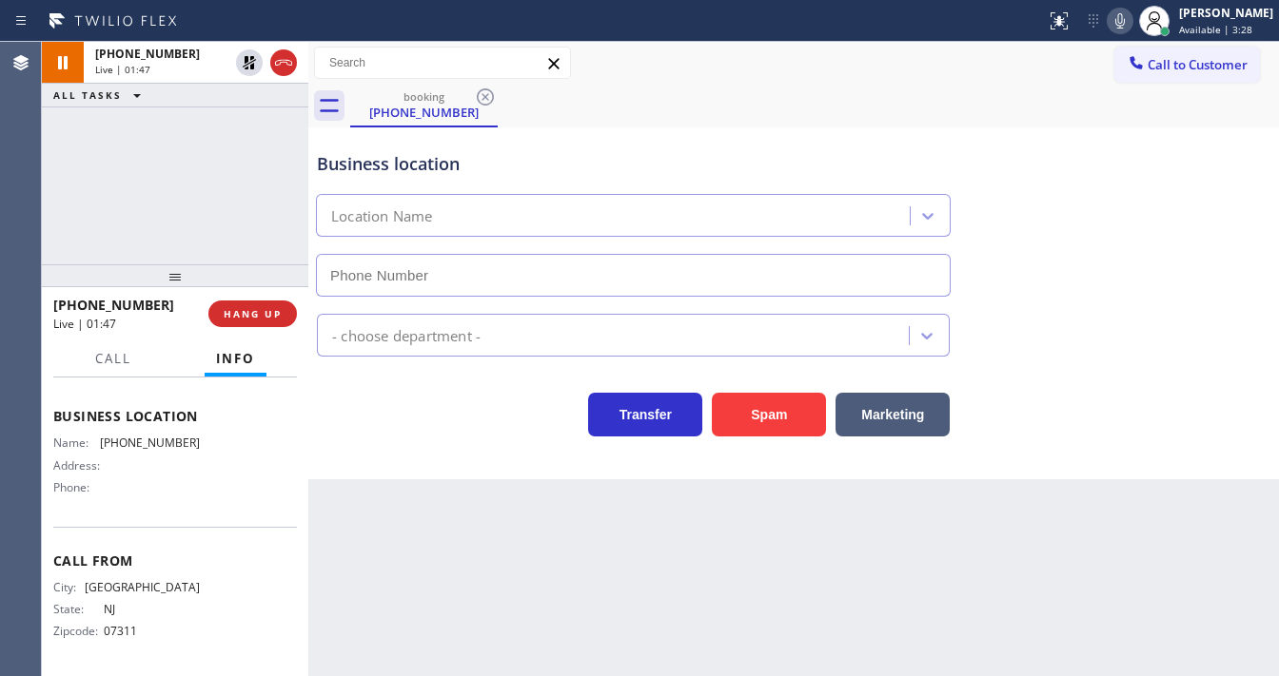
click at [139, 133] on div "+15516551581 Live | 01:47 ALL TASKS ALL TASKS ACTIVE TASKS TASKS IN WRAP UP" at bounding box center [175, 153] width 266 height 223
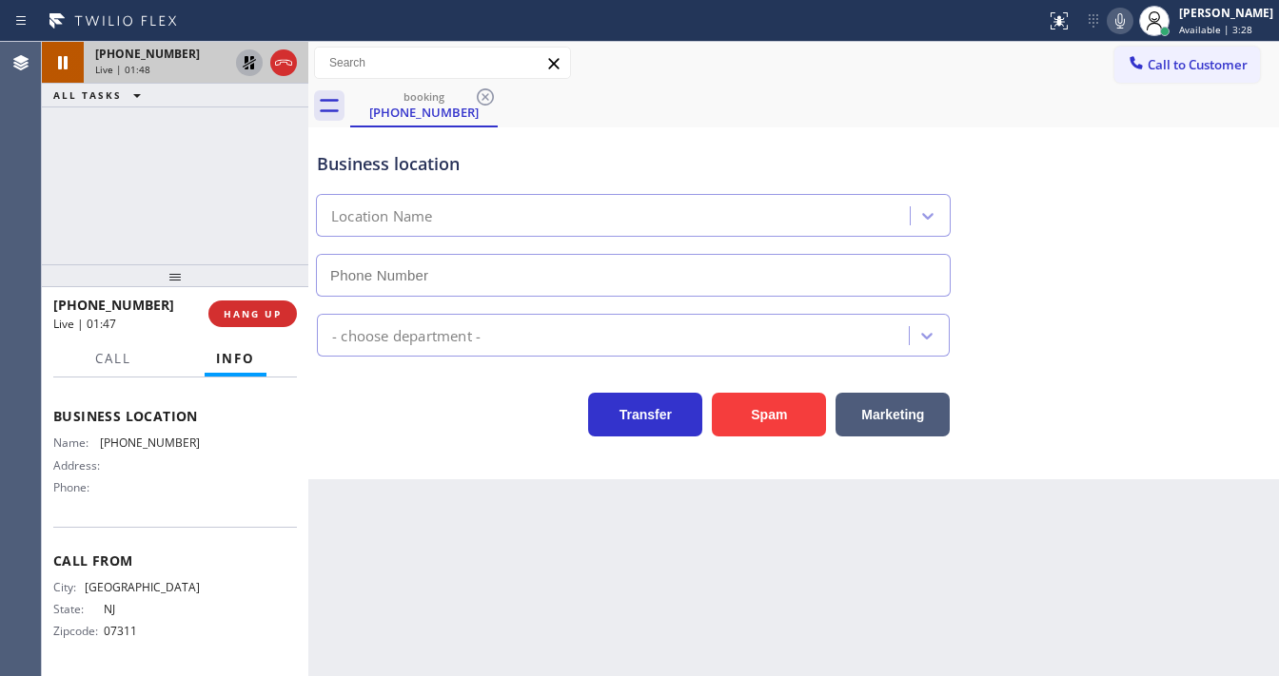
click at [240, 59] on icon at bounding box center [249, 62] width 23 height 23
click at [65, 236] on div "+15516551581 Live | 01:58 ALL TASKS ALL TASKS ACTIVE TASKS TASKS IN WRAP UP" at bounding box center [175, 153] width 266 height 223
click at [131, 346] on button "Call" at bounding box center [113, 359] width 59 height 37
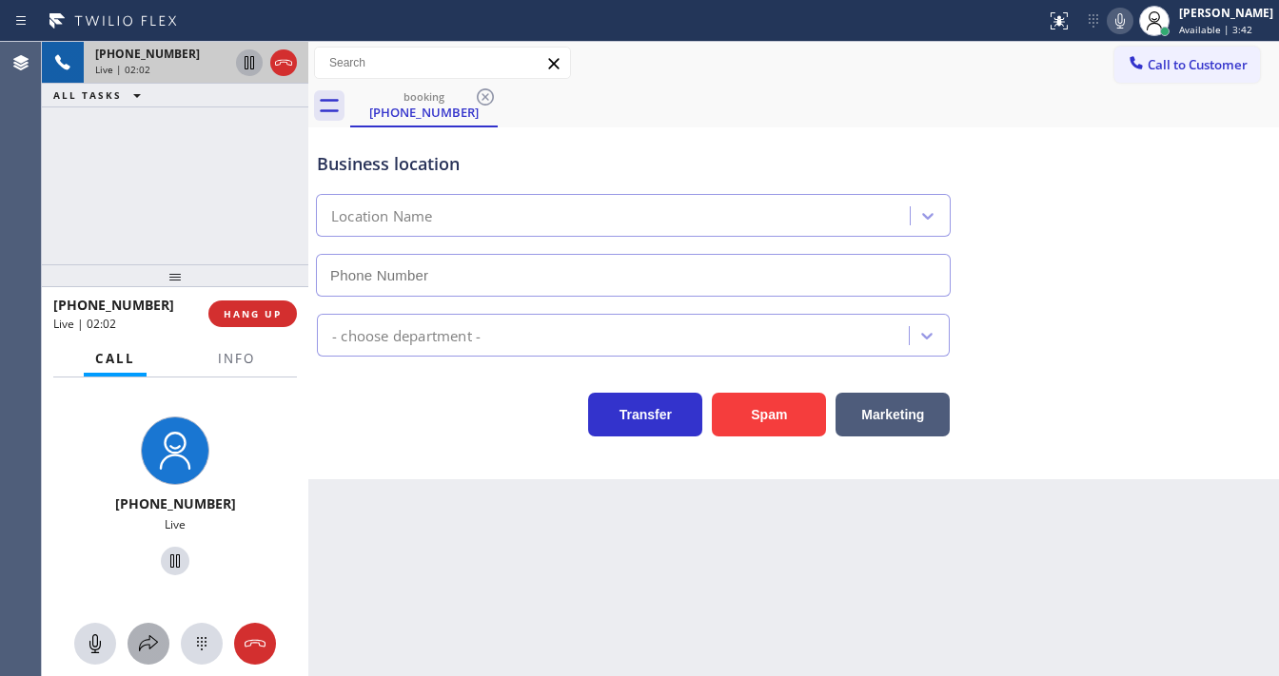
click at [155, 633] on icon at bounding box center [148, 644] width 23 height 23
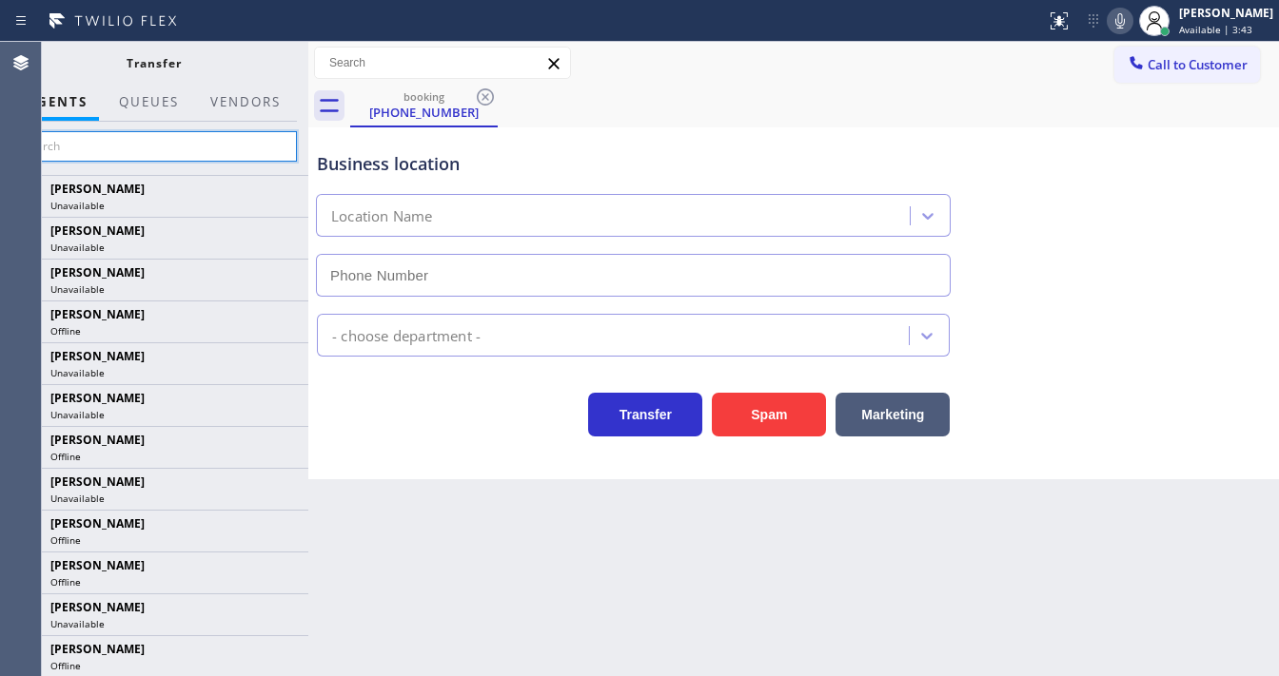
click at [184, 137] on input "text" at bounding box center [153, 146] width 286 height 30
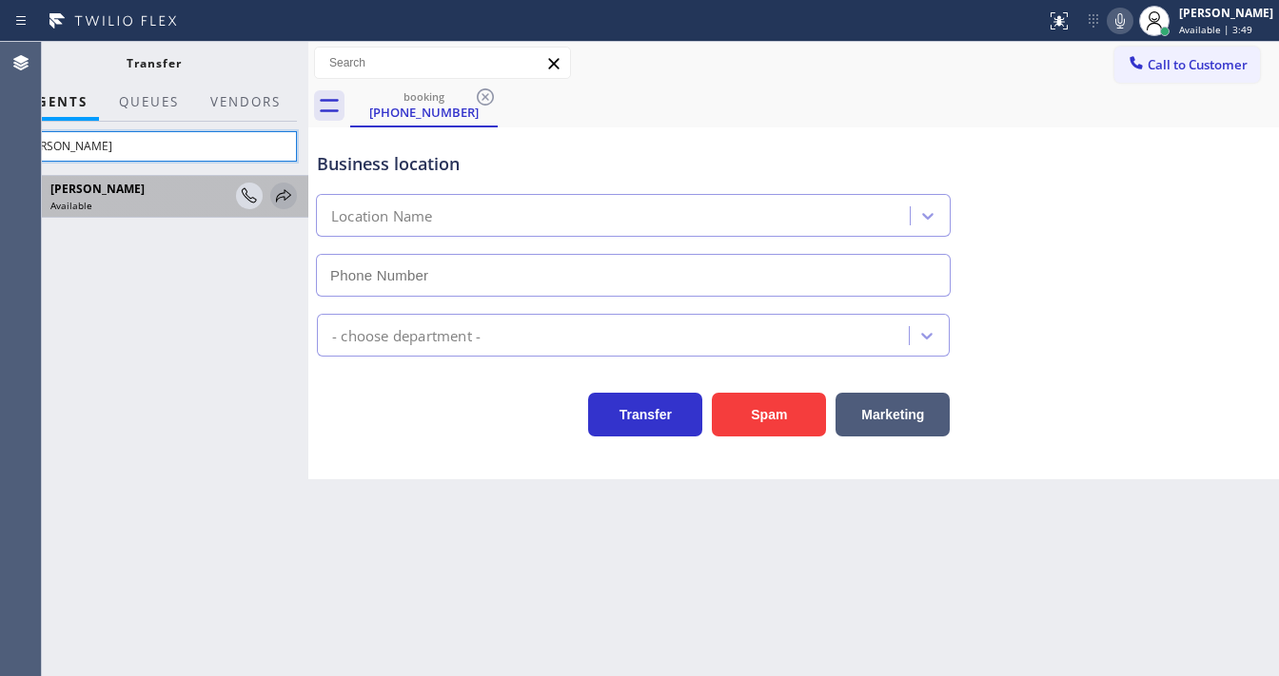
type input "Mayol"
click at [285, 191] on icon at bounding box center [283, 195] width 15 height 12
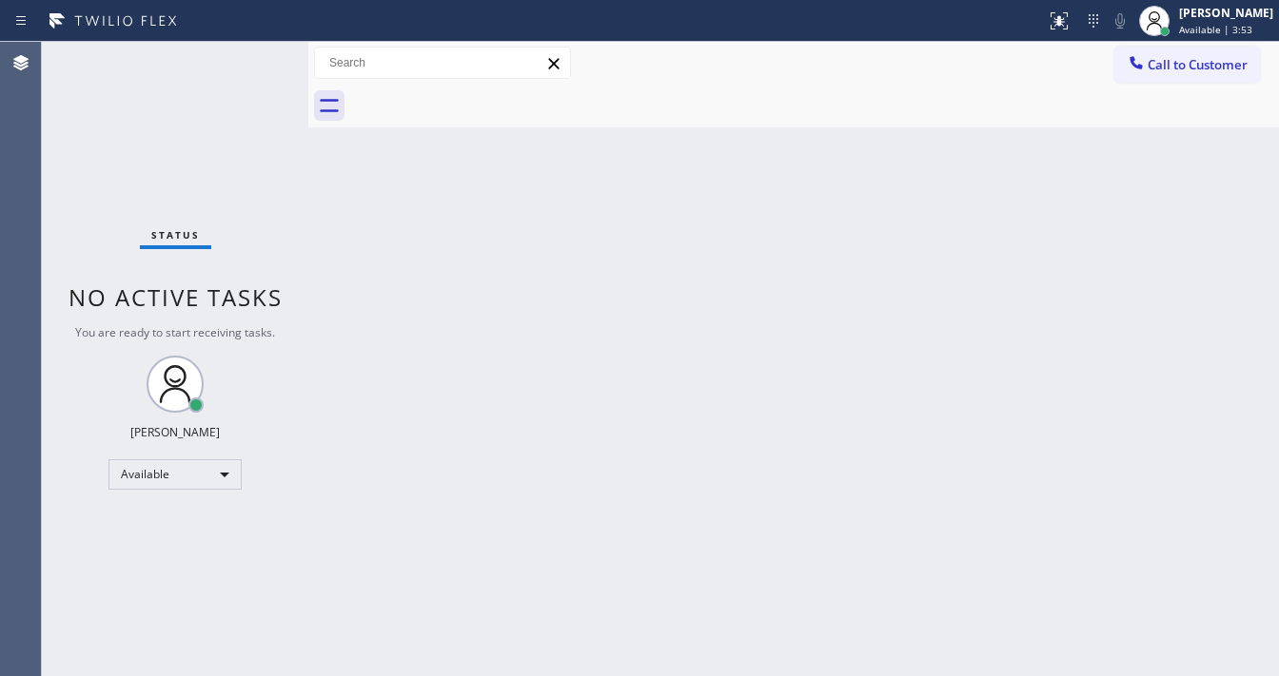
click at [281, 279] on div "Status No active tasks You are ready to start receiving tasks. Michael Javier A…" at bounding box center [175, 359] width 266 height 635
click at [448, 220] on div "Back to Dashboard Change Sender ID Customers Technicians Select a contact Outbo…" at bounding box center [793, 359] width 970 height 635
click at [256, 49] on div "Status No active tasks You are ready to start receiving tasks. Michael Javier A…" at bounding box center [175, 359] width 266 height 635
click at [254, 53] on div "Status No active tasks You are ready to start receiving tasks. Michael Javier A…" at bounding box center [175, 359] width 266 height 635
click at [253, 57] on div "Status No active tasks You are ready to start receiving tasks. Michael Javier A…" at bounding box center [175, 359] width 266 height 635
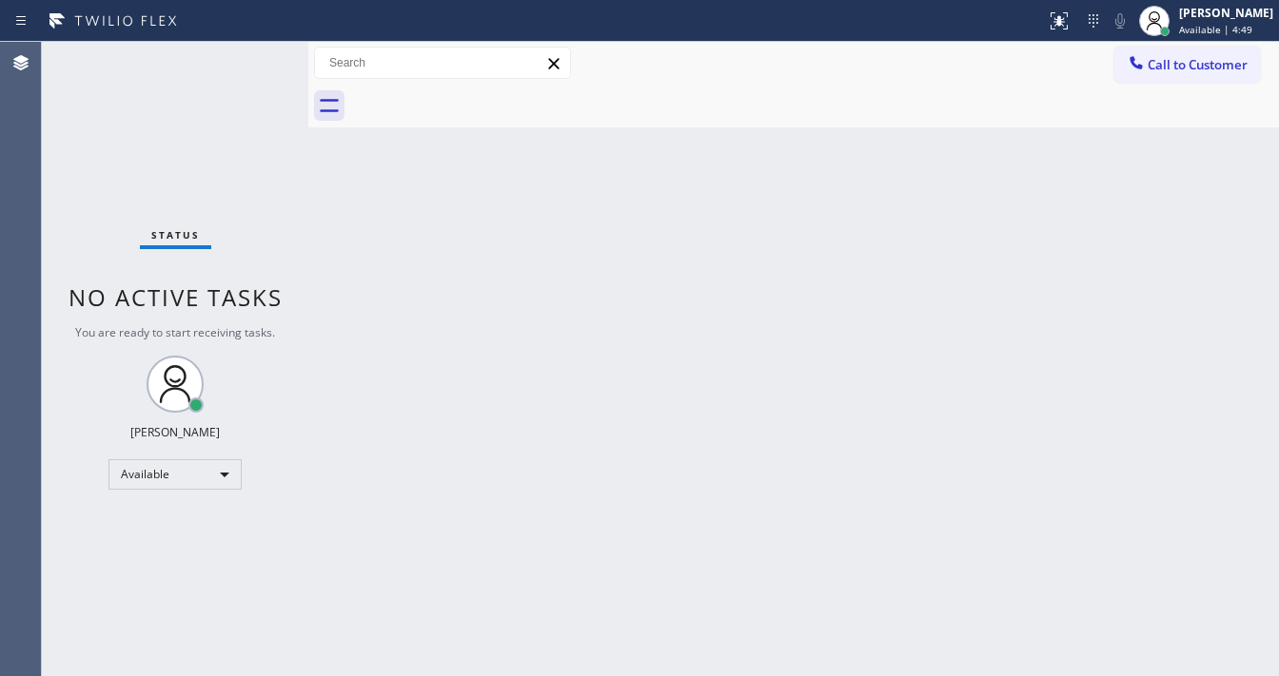
click at [253, 57] on div "Status No active tasks You are ready to start receiving tasks. Michael Javier A…" at bounding box center [175, 359] width 266 height 635
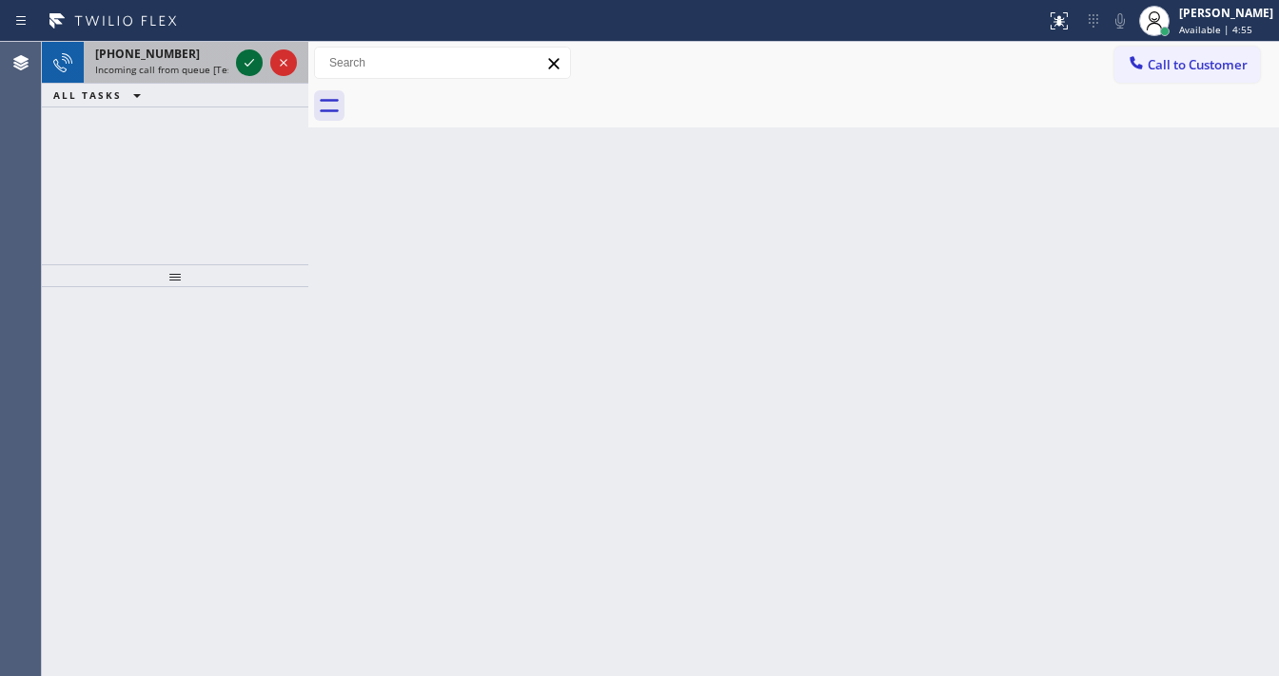
click at [247, 54] on icon at bounding box center [249, 62] width 23 height 23
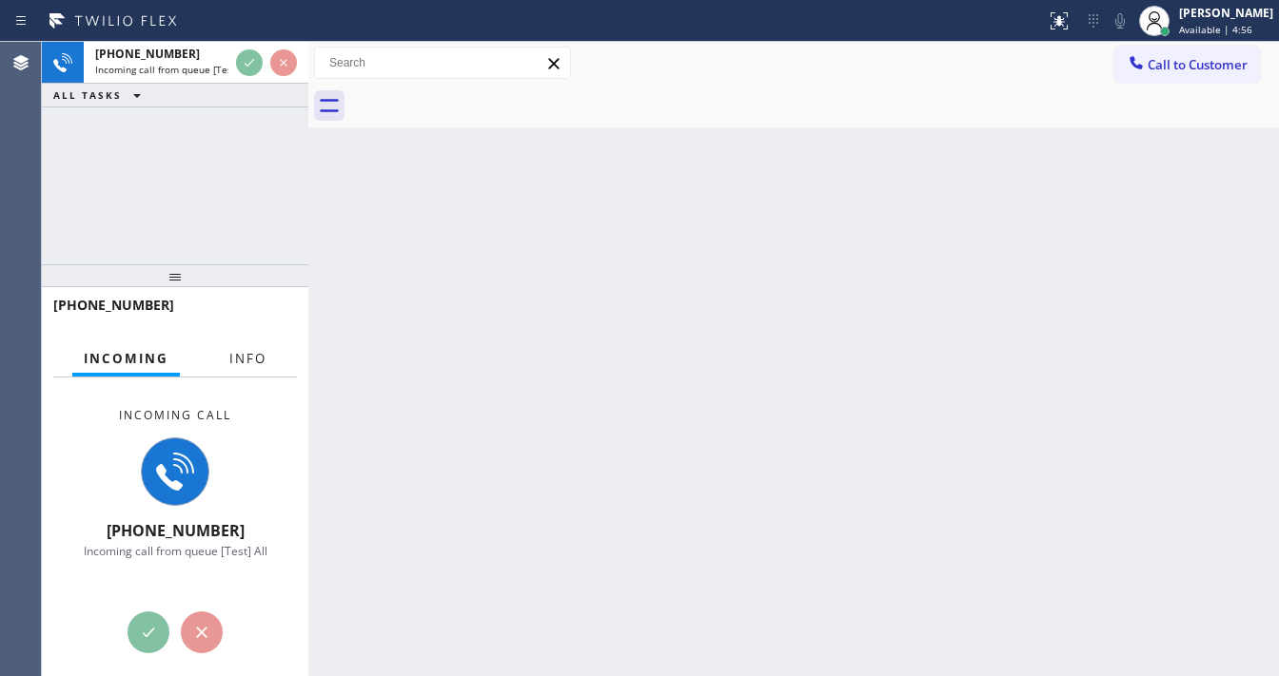
click at [230, 365] on span "Info" at bounding box center [247, 358] width 37 height 17
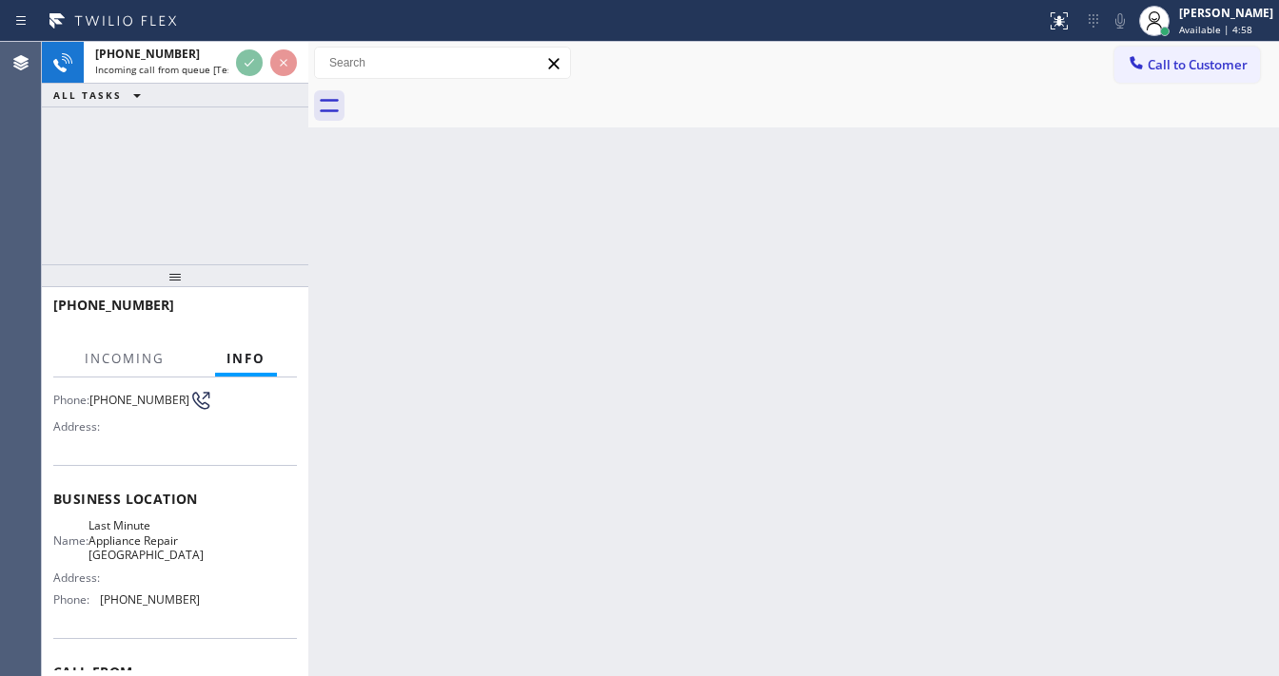
scroll to position [152, 0]
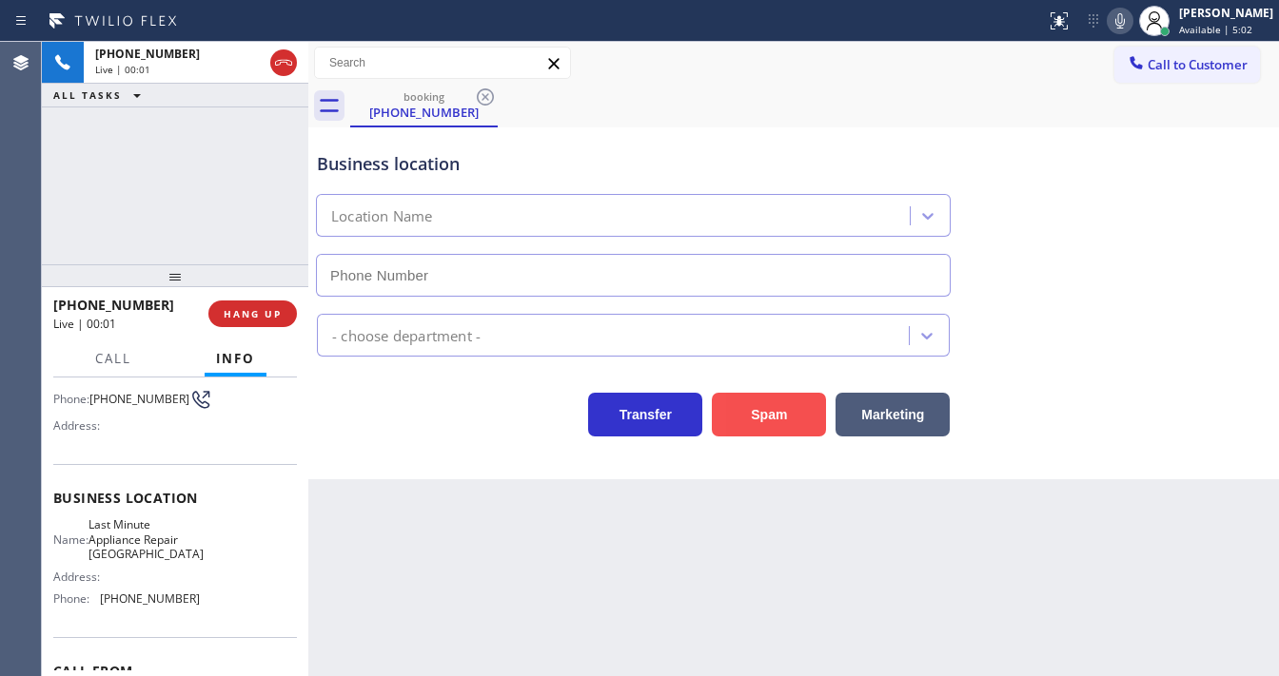
type input "(310) 362-9196"
click at [778, 397] on button "Spam" at bounding box center [769, 415] width 114 height 44
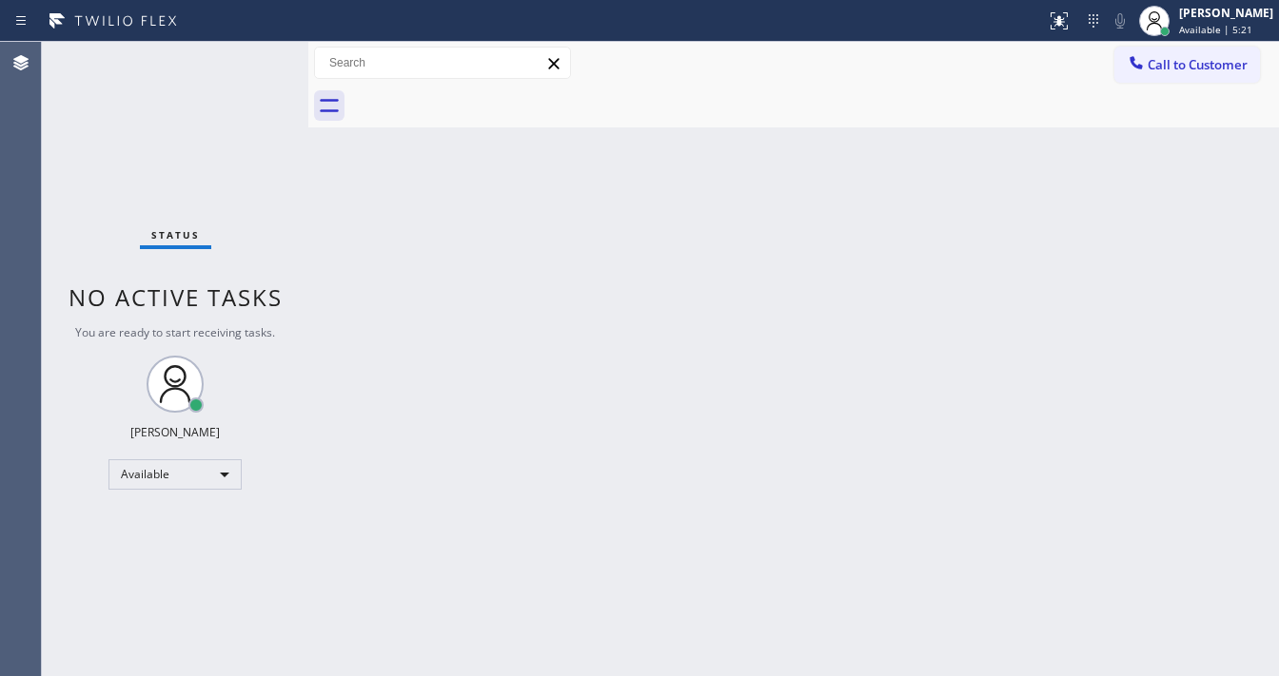
click at [855, 48] on div "Call to Customer Outbound call Location Search location Your caller id phone nu…" at bounding box center [793, 63] width 970 height 33
click at [510, 578] on div "Back to Dashboard Change Sender ID Customers Technicians Select a contact Outbo…" at bounding box center [793, 359] width 970 height 635
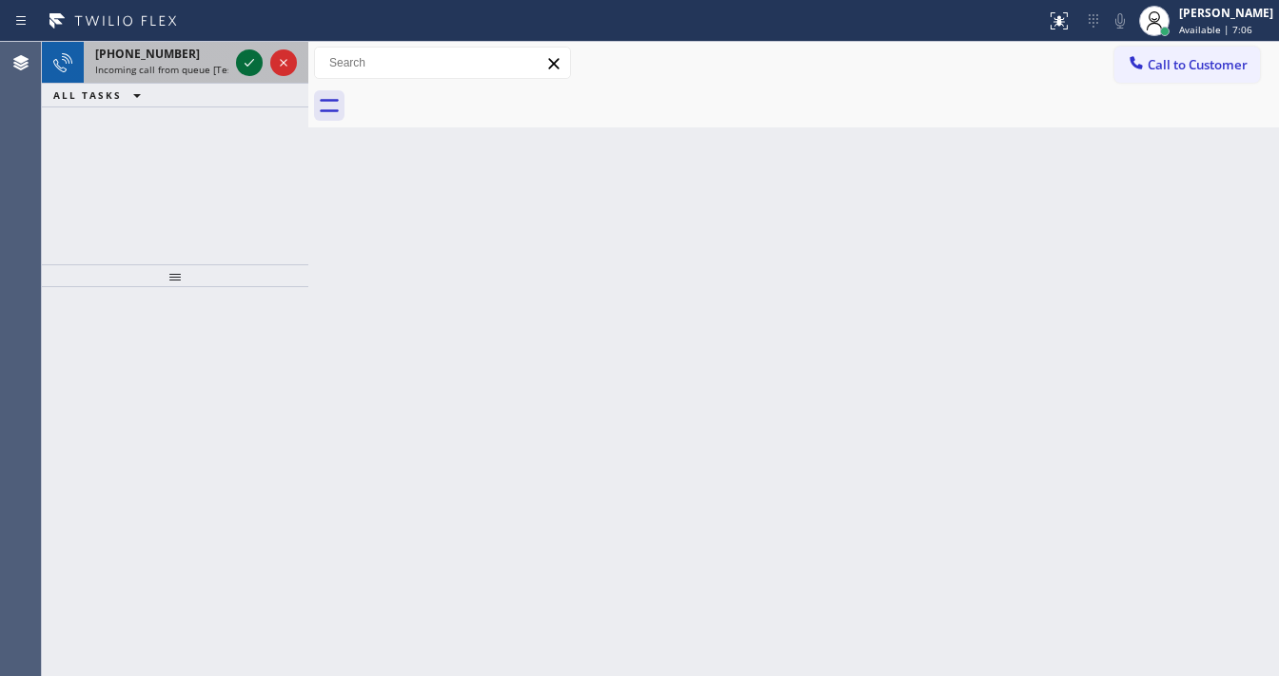
click at [240, 69] on icon at bounding box center [249, 62] width 23 height 23
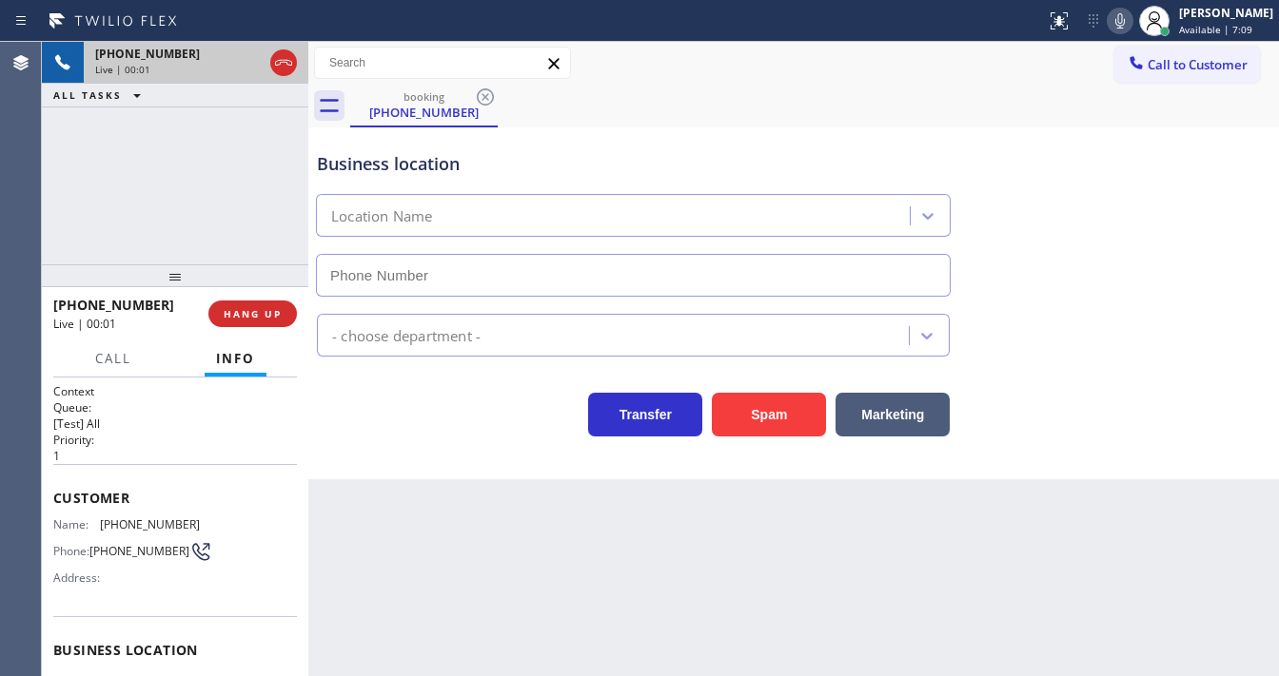
type input "(855) 908-1436"
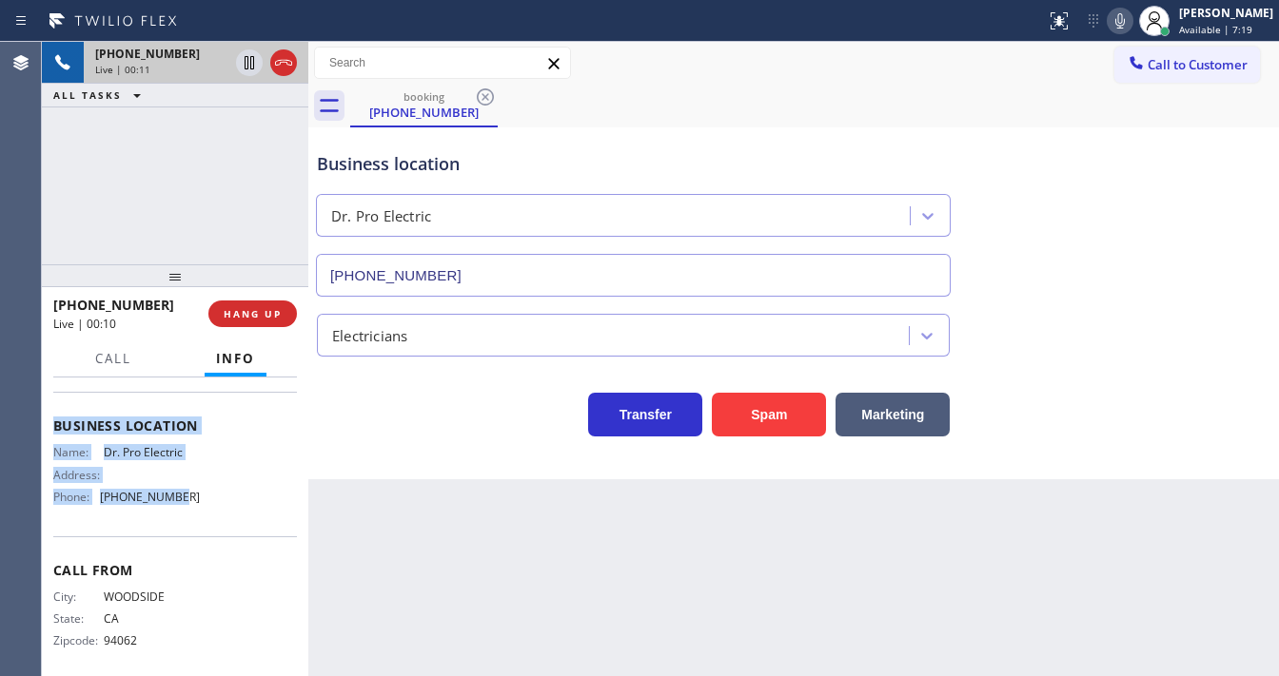
scroll to position [235, 0]
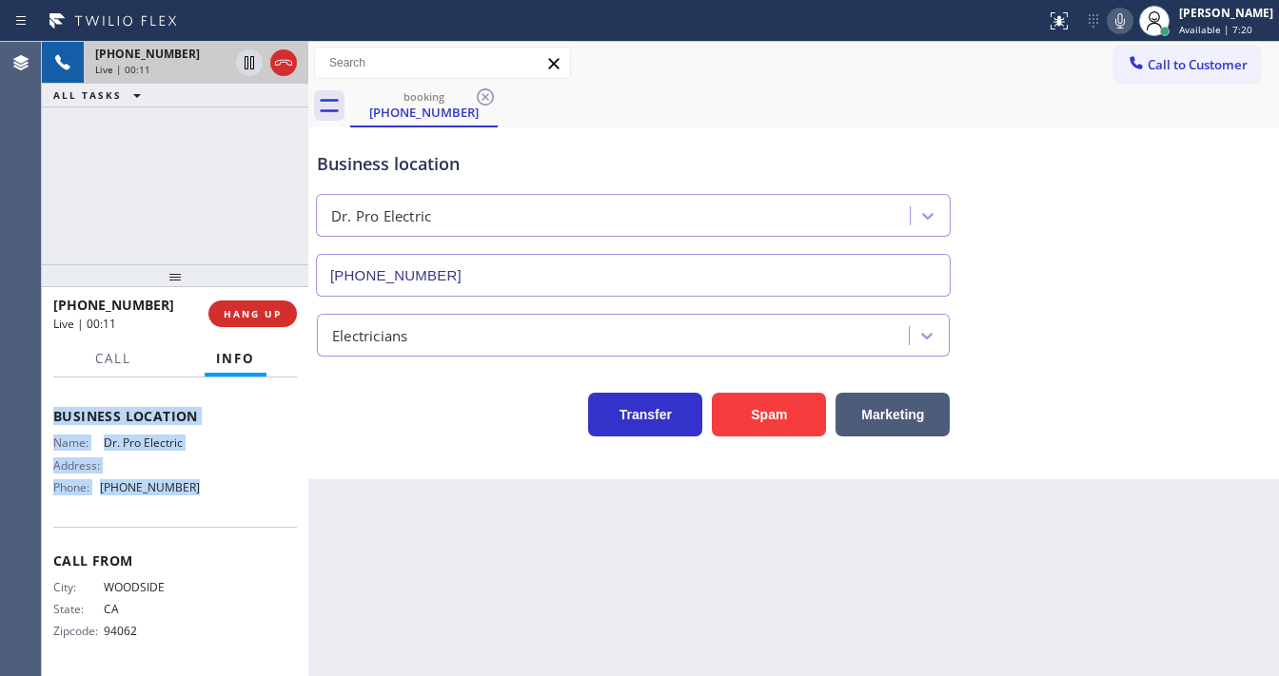
drag, startPoint x: 54, startPoint y: 494, endPoint x: 218, endPoint y: 499, distance: 163.7
click at [218, 499] on div "Context Queue: [Test] All Priority: 1 Customer Name: (650) 300-9955 Phone: (650…" at bounding box center [175, 527] width 266 height 299
copy div "Customer Name: (650) 300-9955 Phone: (650) 300-9955 Address: Business location …"
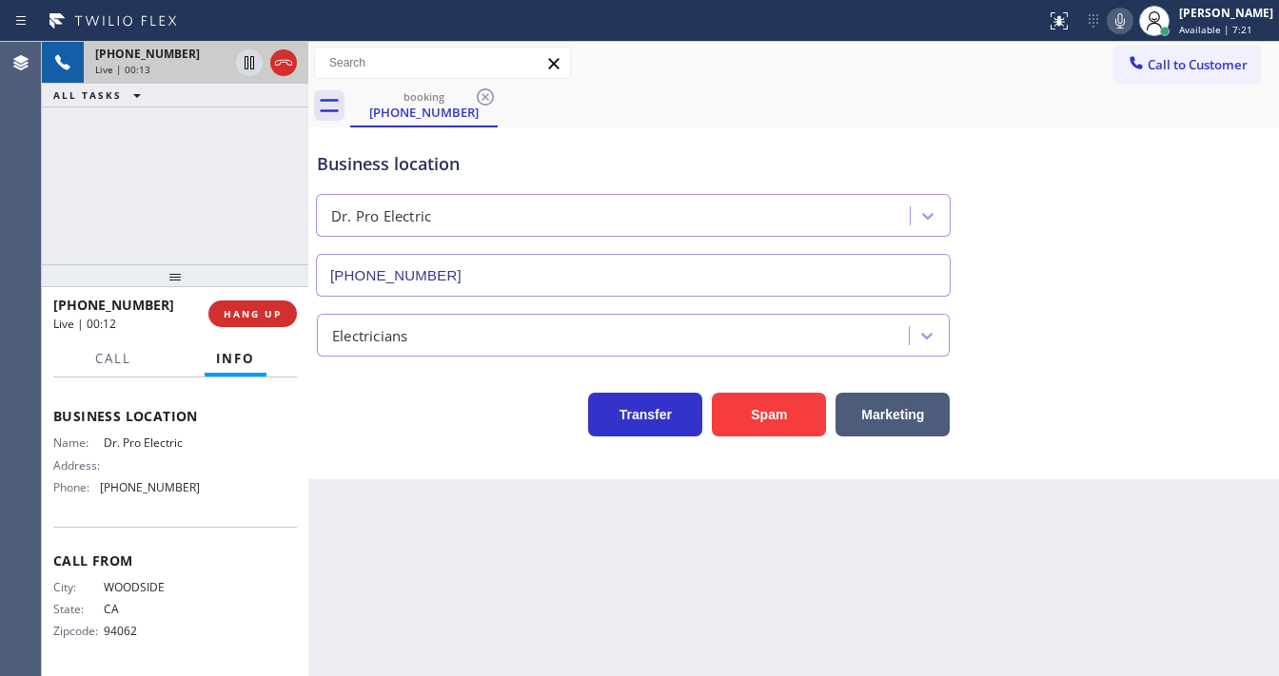
click at [194, 217] on div "+16503009955 Live | 00:13 ALL TASKS ALL TASKS ACTIVE TASKS TASKS IN WRAP UP" at bounding box center [175, 153] width 266 height 223
click at [138, 188] on div "+16503009955 Live | 00:16 ALL TASKS ALL TASKS ACTIVE TASKS TASKS IN WRAP UP" at bounding box center [175, 153] width 266 height 223
click at [138, 188] on div "+16503009955 Live | 00:21 ALL TASKS ALL TASKS ACTIVE TASKS TASKS IN WRAP UP" at bounding box center [175, 153] width 266 height 223
click at [754, 403] on button "Spam" at bounding box center [769, 415] width 114 height 44
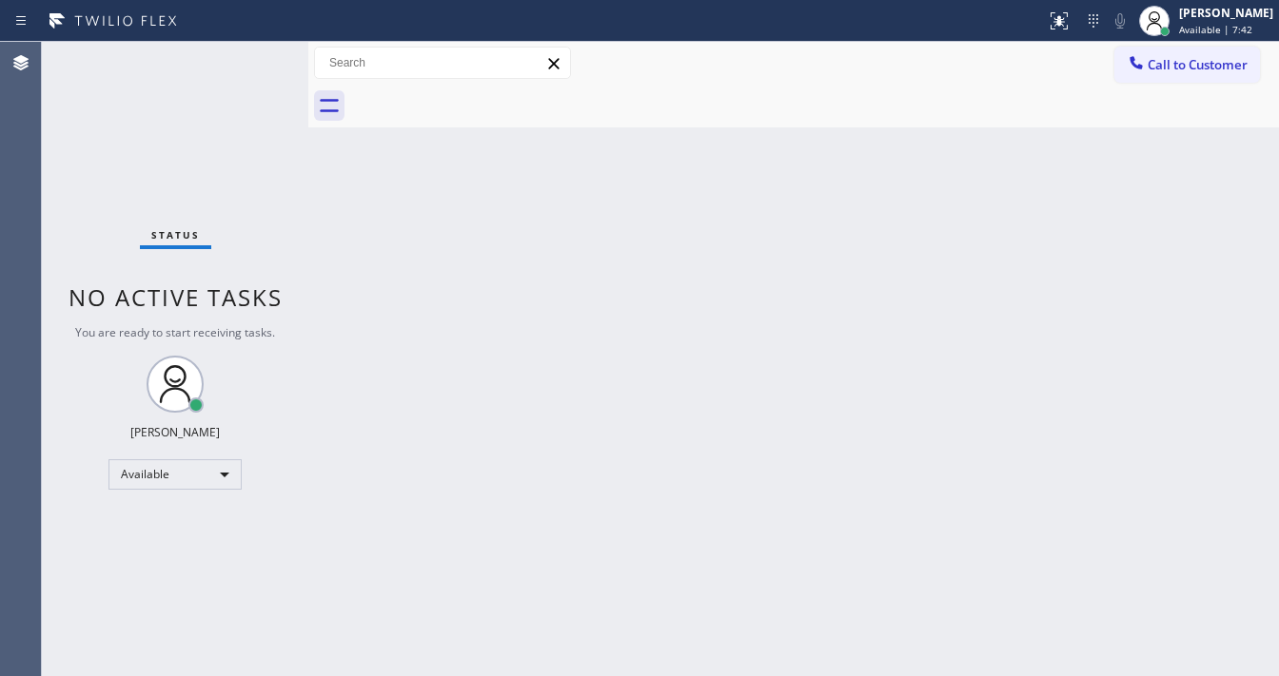
click at [244, 40] on div "Status report No issues detected If you experience an issue, please download th…" at bounding box center [639, 21] width 1279 height 42
click at [246, 46] on div "Status No active tasks You are ready to start receiving tasks. Michael Javier A…" at bounding box center [175, 359] width 266 height 635
click at [254, 49] on div "Status No active tasks You are ready to start receiving tasks. Michael Javier A…" at bounding box center [175, 359] width 266 height 635
click at [255, 49] on div "Status No active tasks You are ready to start receiving tasks. Michael Javier A…" at bounding box center [175, 359] width 266 height 635
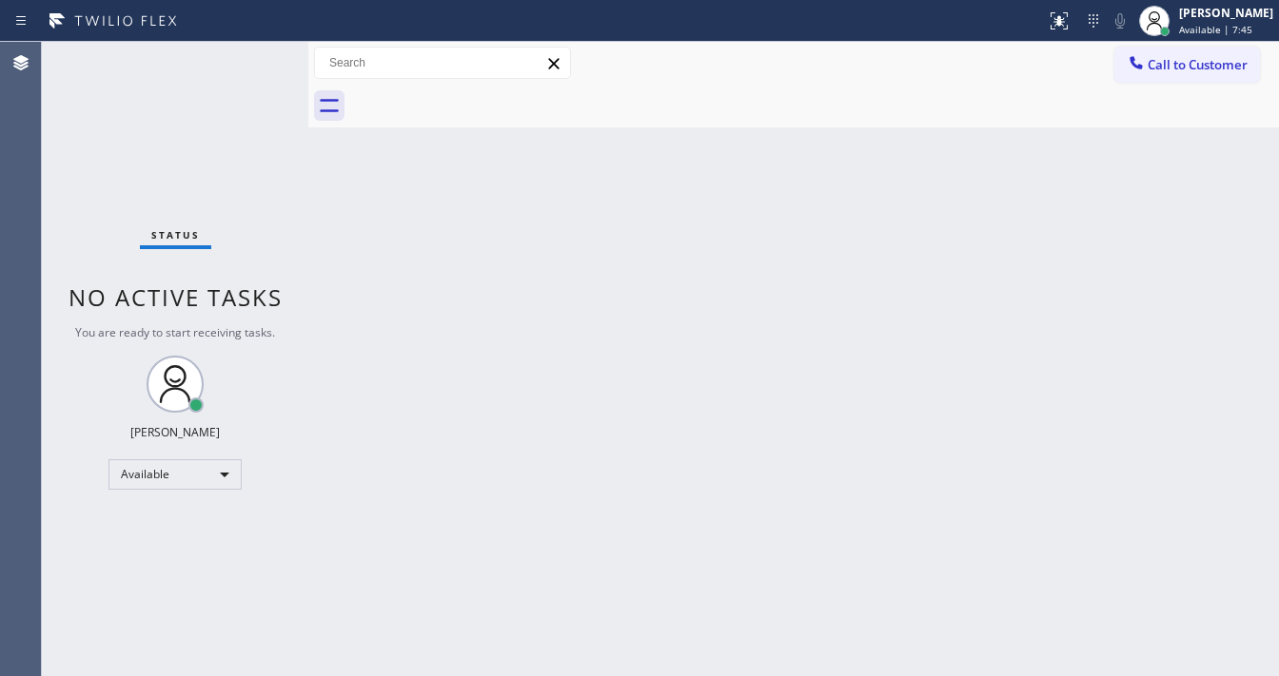
click at [255, 49] on div "Status No active tasks You are ready to start receiving tasks. Michael Javier A…" at bounding box center [175, 359] width 266 height 635
click at [255, 51] on div "Status No active tasks You are ready to start receiving tasks. Michael Javier A…" at bounding box center [175, 359] width 266 height 635
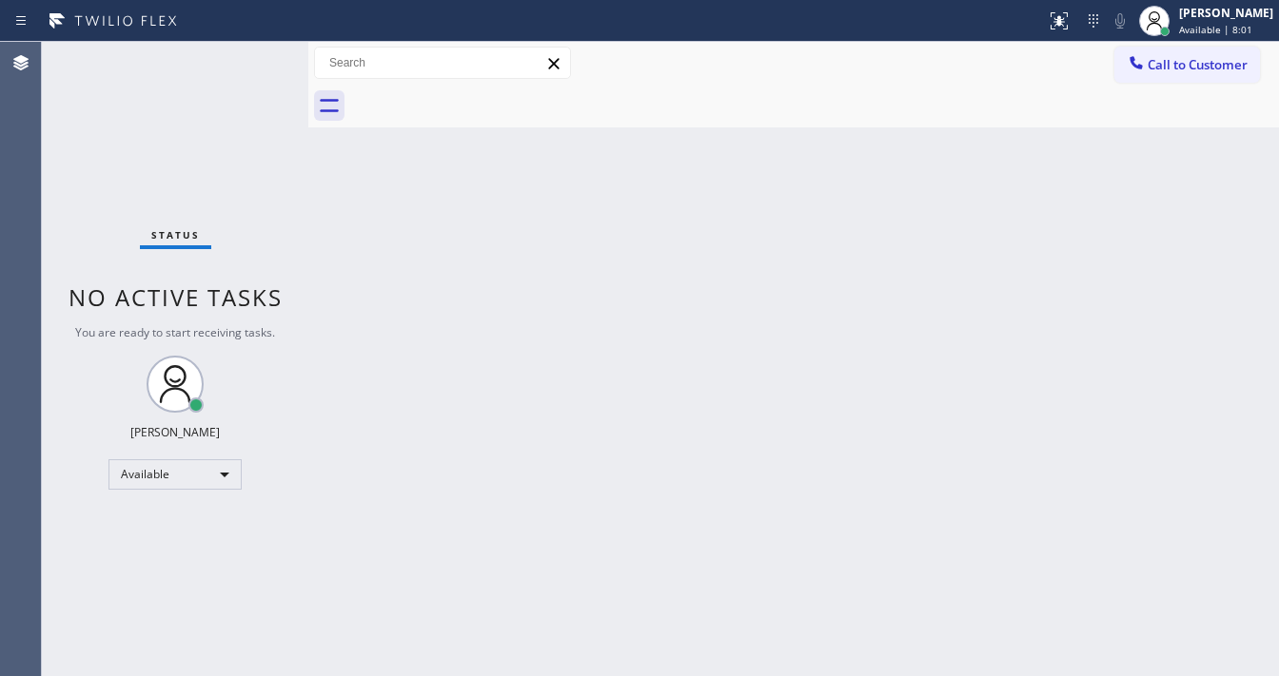
click at [255, 51] on div "Status No active tasks You are ready to start receiving tasks. Michael Javier A…" at bounding box center [175, 359] width 266 height 635
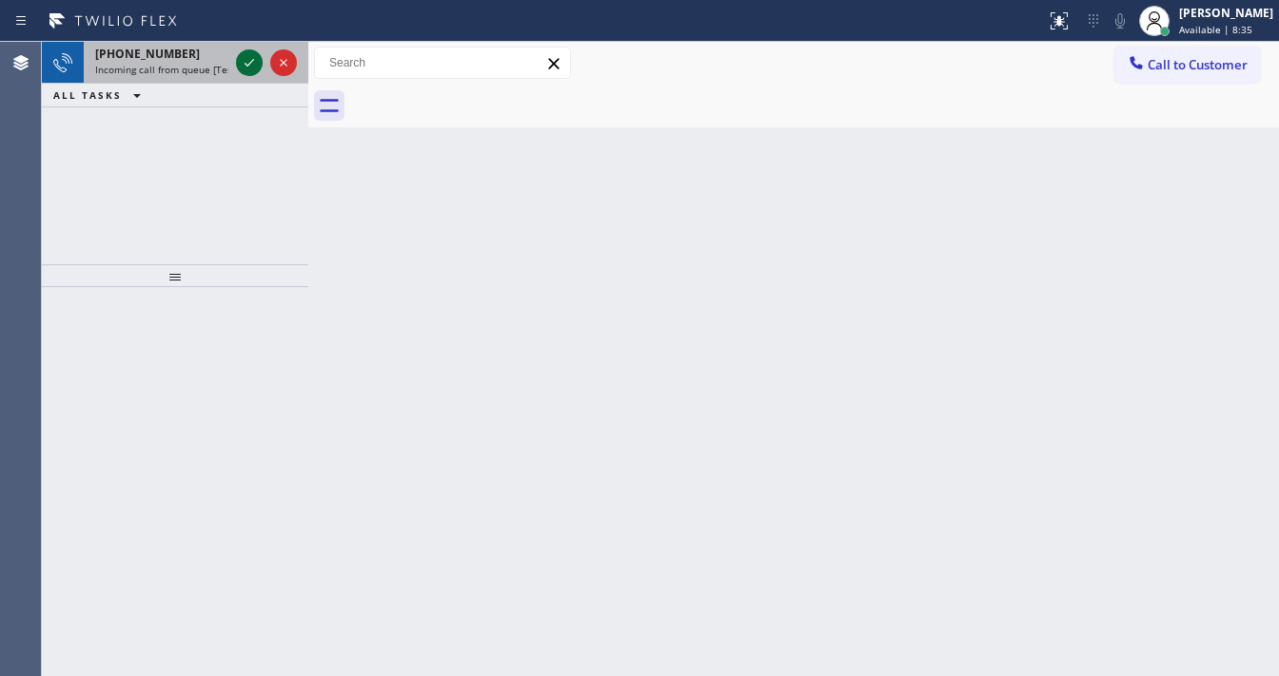
click at [244, 59] on icon at bounding box center [249, 62] width 23 height 23
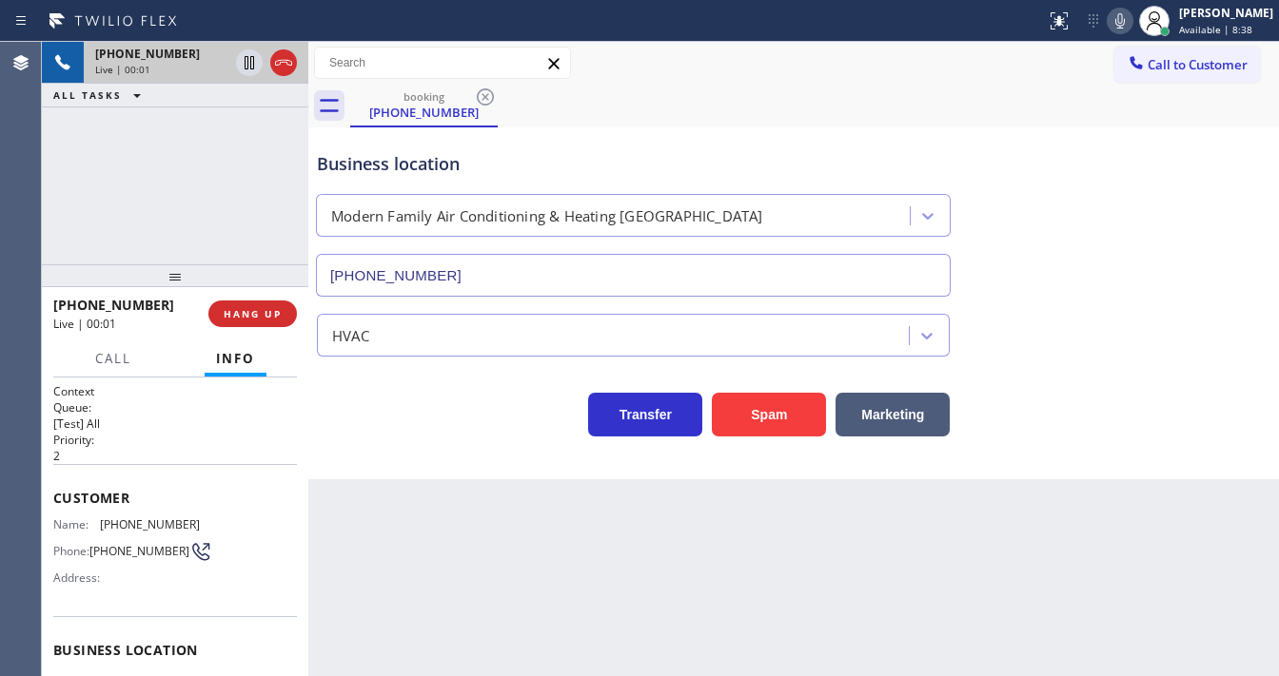
type input "(657) 312-3323"
click at [760, 418] on button "Spam" at bounding box center [769, 415] width 114 height 44
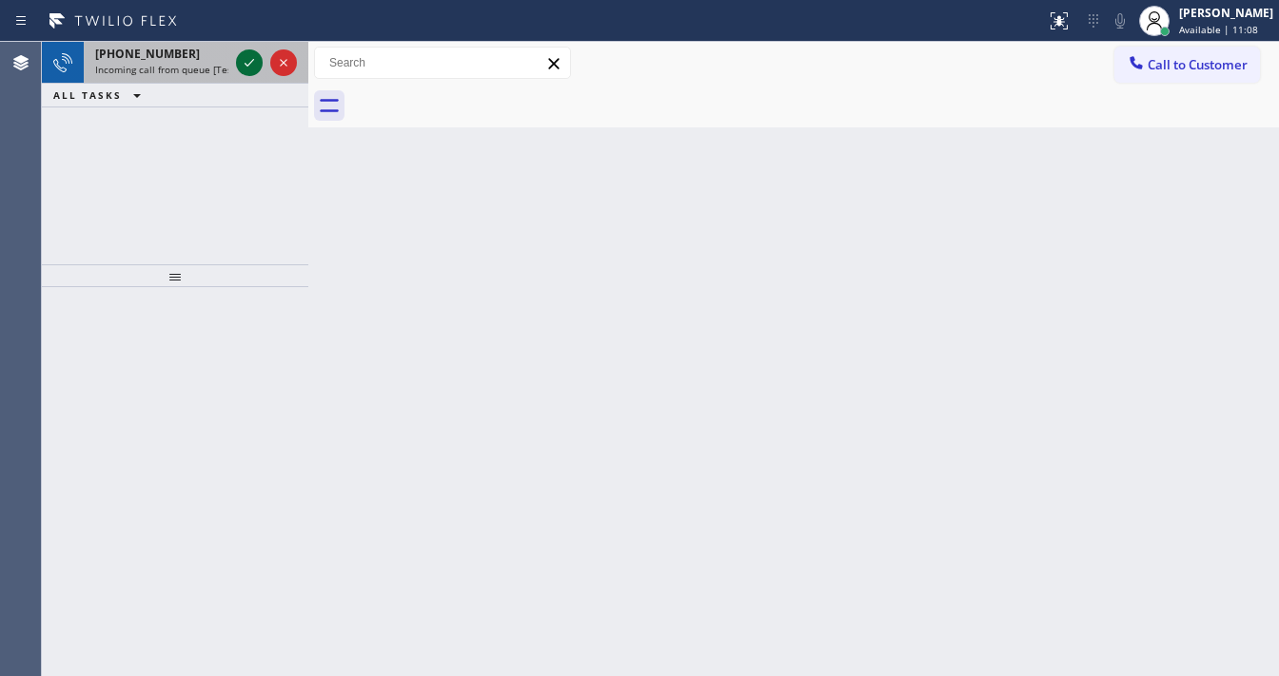
click at [245, 68] on icon at bounding box center [249, 62] width 23 height 23
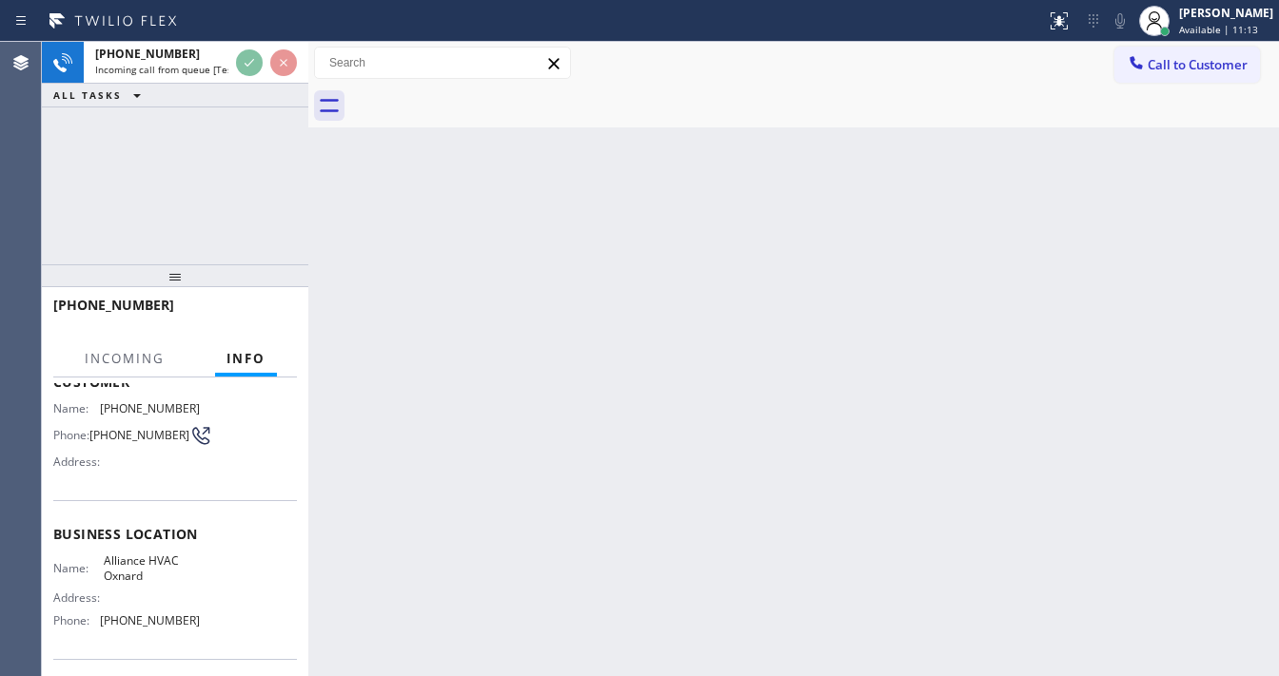
scroll to position [250, 0]
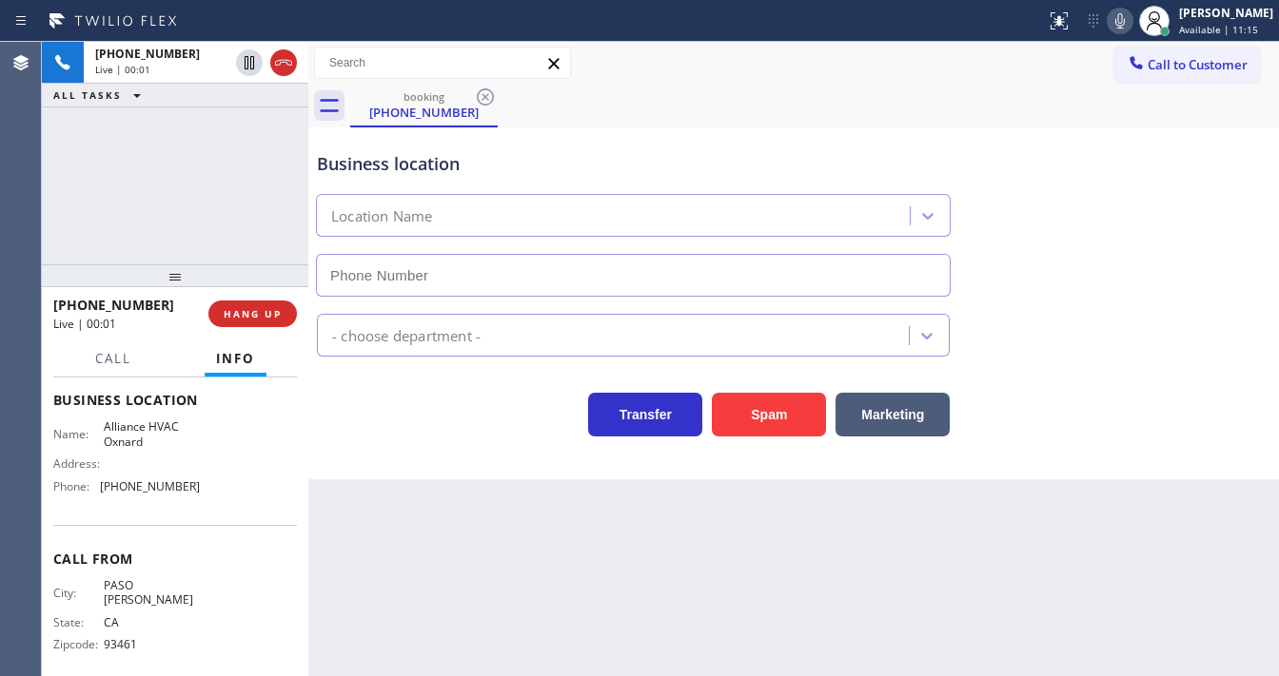
type input "(805) 317-7818"
click at [738, 439] on div "Business location Alliance HVAC Oxnard (805) 317-7818 HVAC Transfer Spam Market…" at bounding box center [793, 303] width 970 height 352
click at [746, 428] on button "Spam" at bounding box center [769, 415] width 114 height 44
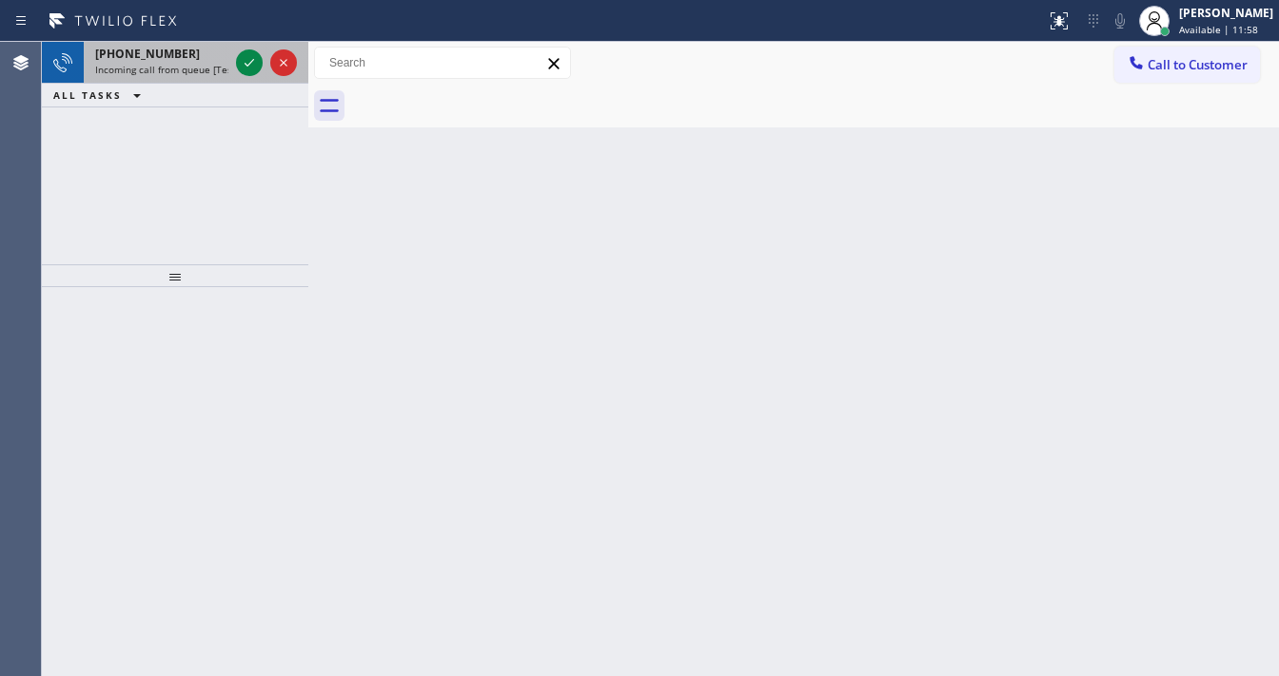
click at [267, 68] on div at bounding box center [266, 63] width 69 height 42
click at [256, 68] on icon at bounding box center [249, 62] width 23 height 23
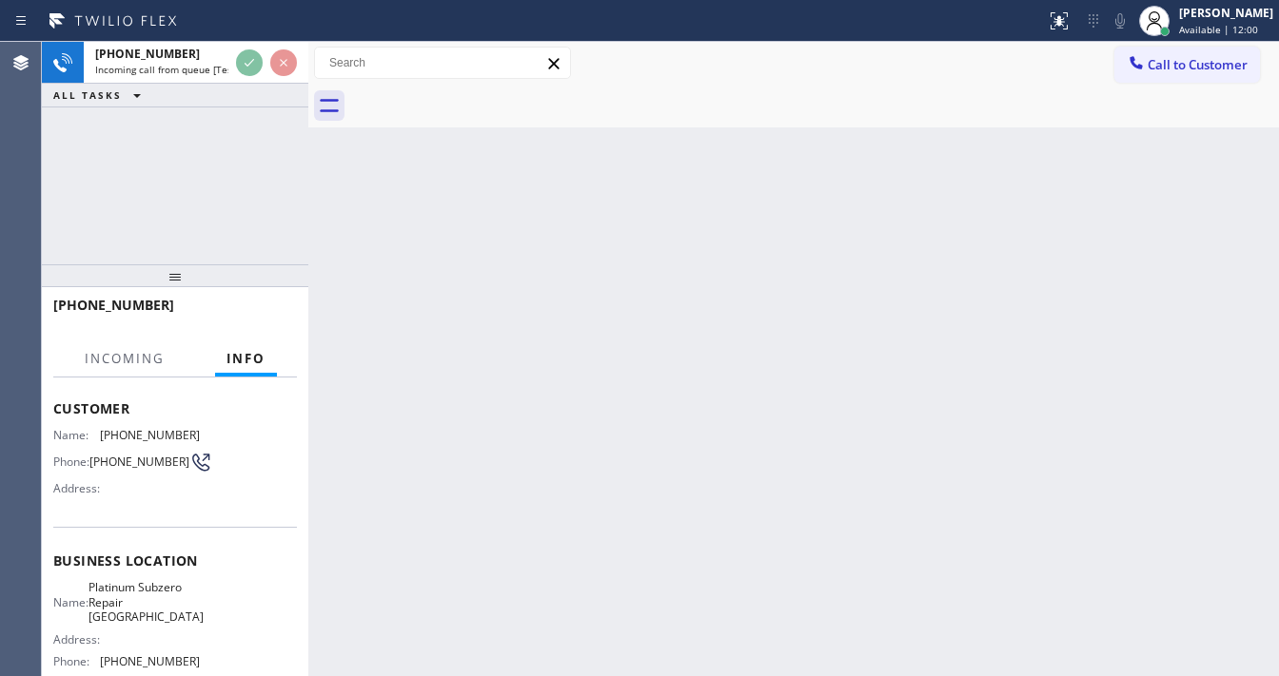
scroll to position [228, 0]
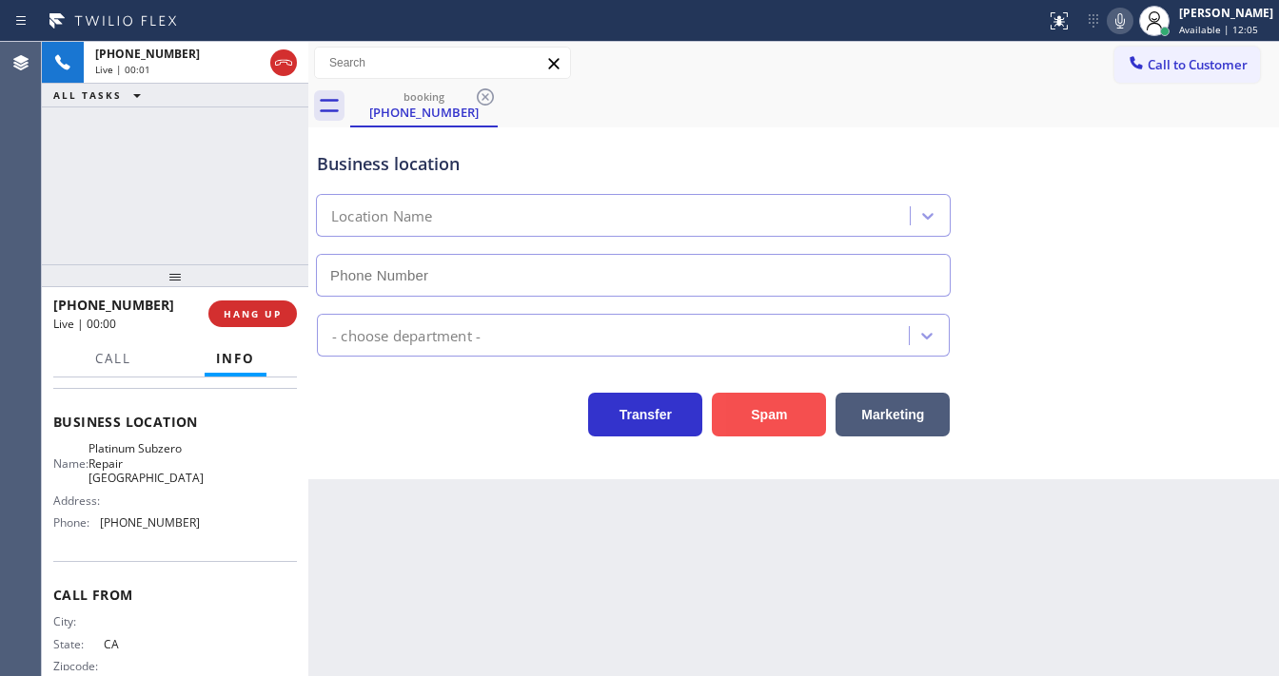
type input "(949) 325-8434"
click at [789, 407] on button "Spam" at bounding box center [769, 415] width 114 height 44
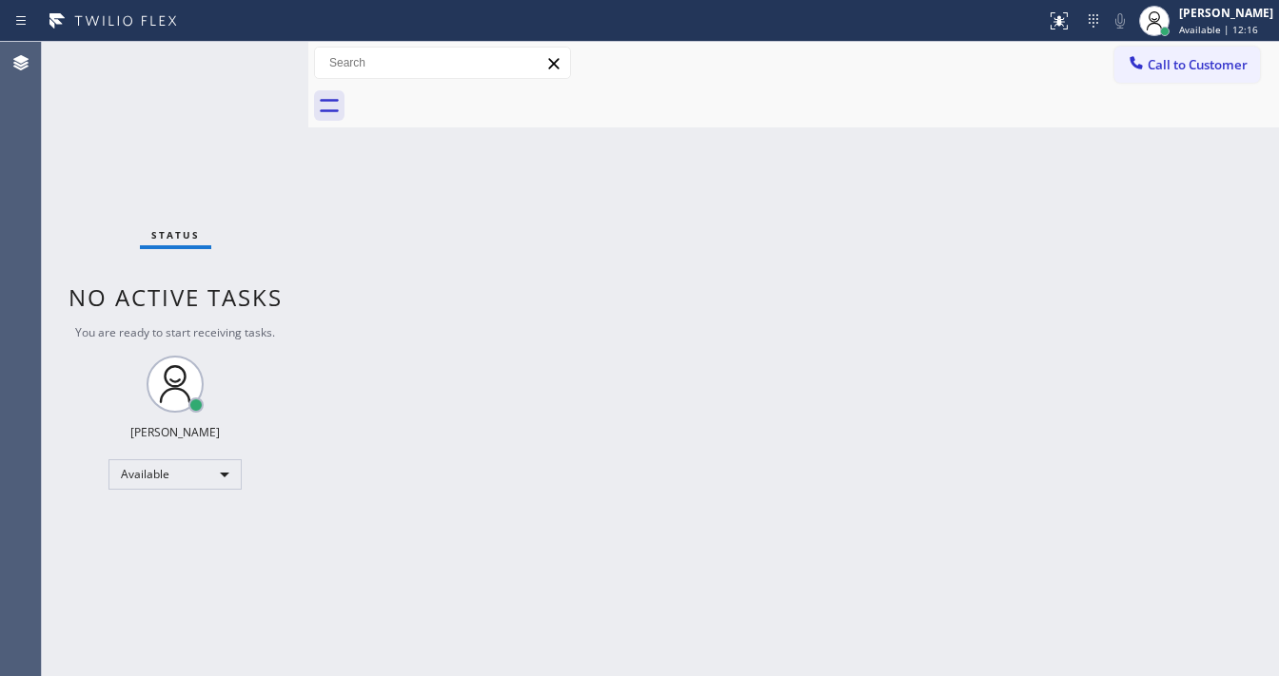
click at [251, 50] on div "Status No active tasks You are ready to start receiving tasks. Michael Javier A…" at bounding box center [175, 359] width 266 height 635
click at [250, 53] on div "Status No active tasks You are ready to start receiving tasks. Michael Javier A…" at bounding box center [175, 359] width 266 height 635
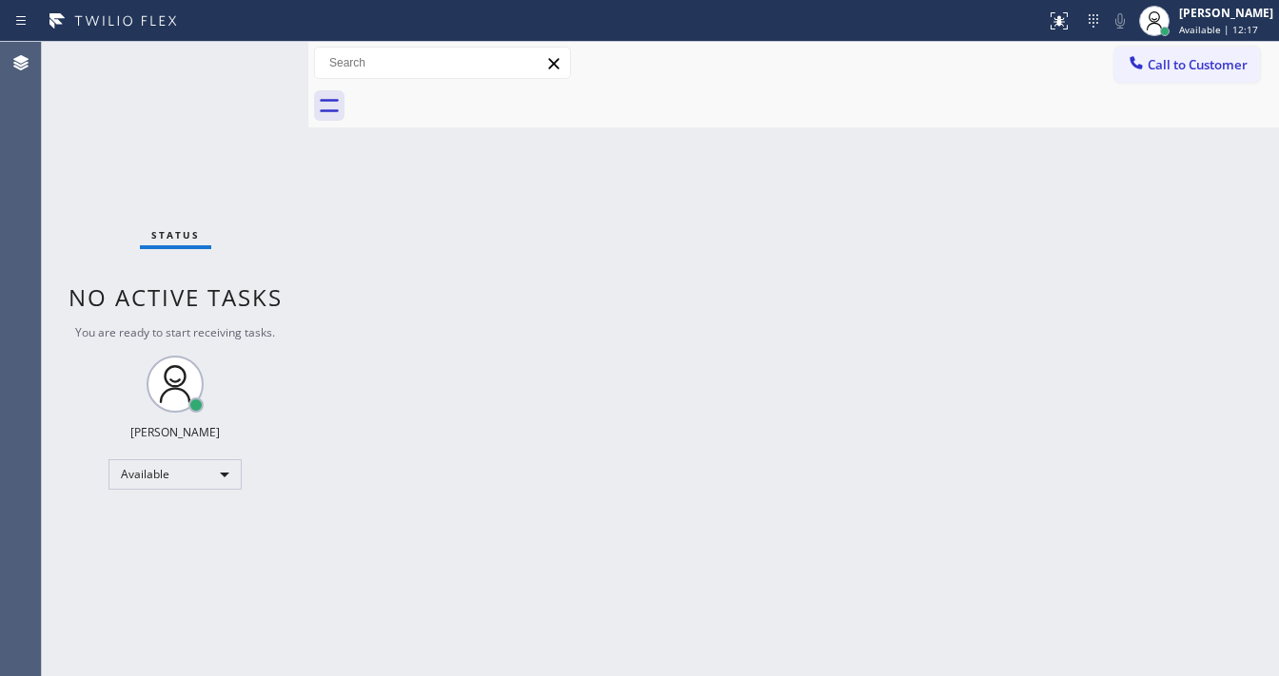
click at [250, 53] on div "Status No active tasks You are ready to start receiving tasks. Michael Javier A…" at bounding box center [175, 359] width 266 height 635
click at [251, 51] on div "Status No active tasks You are ready to start receiving tasks. Michael Javier A…" at bounding box center [175, 359] width 266 height 635
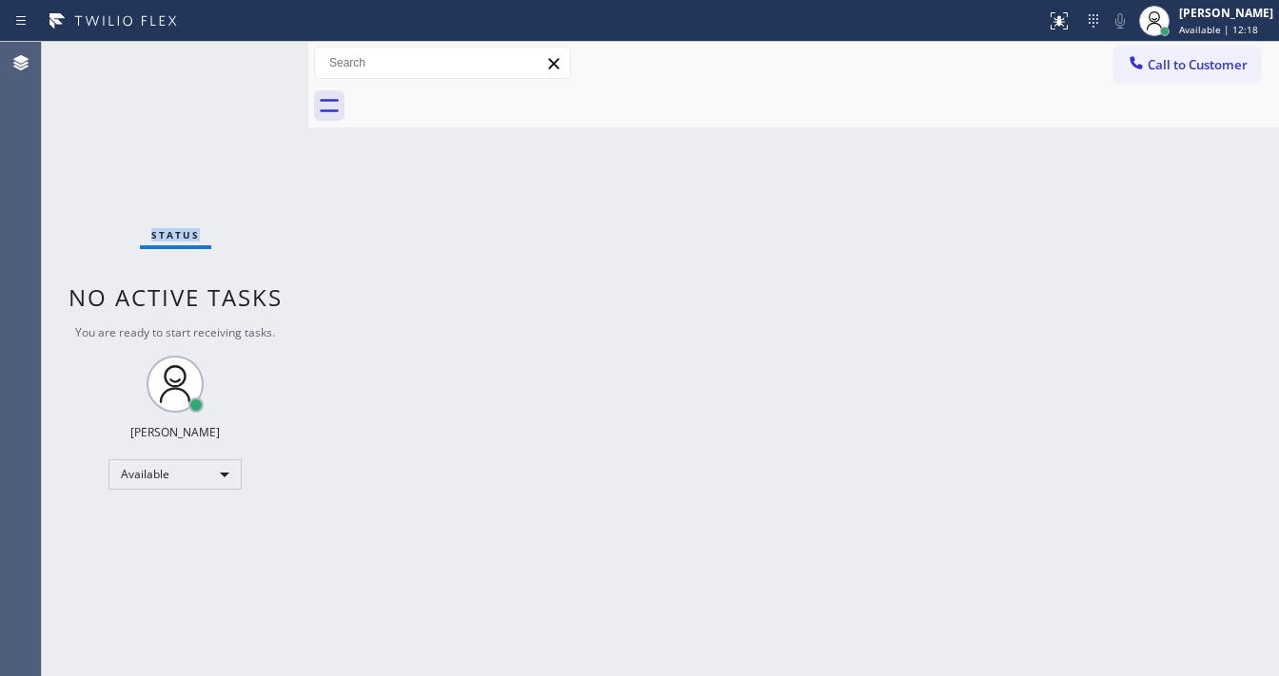
click at [251, 51] on div "Status No active tasks You are ready to start receiving tasks. Michael Javier A…" at bounding box center [175, 359] width 266 height 635
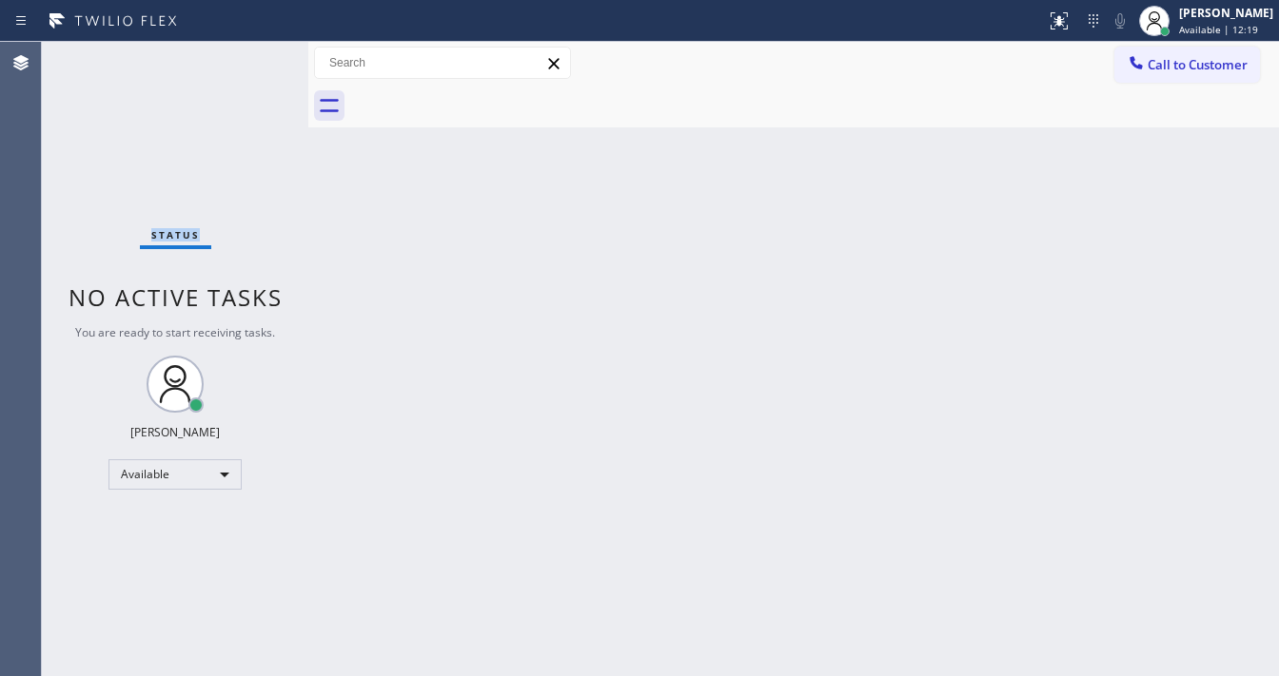
click at [251, 51] on div "Status No active tasks You are ready to start receiving tasks. Michael Javier A…" at bounding box center [175, 359] width 266 height 635
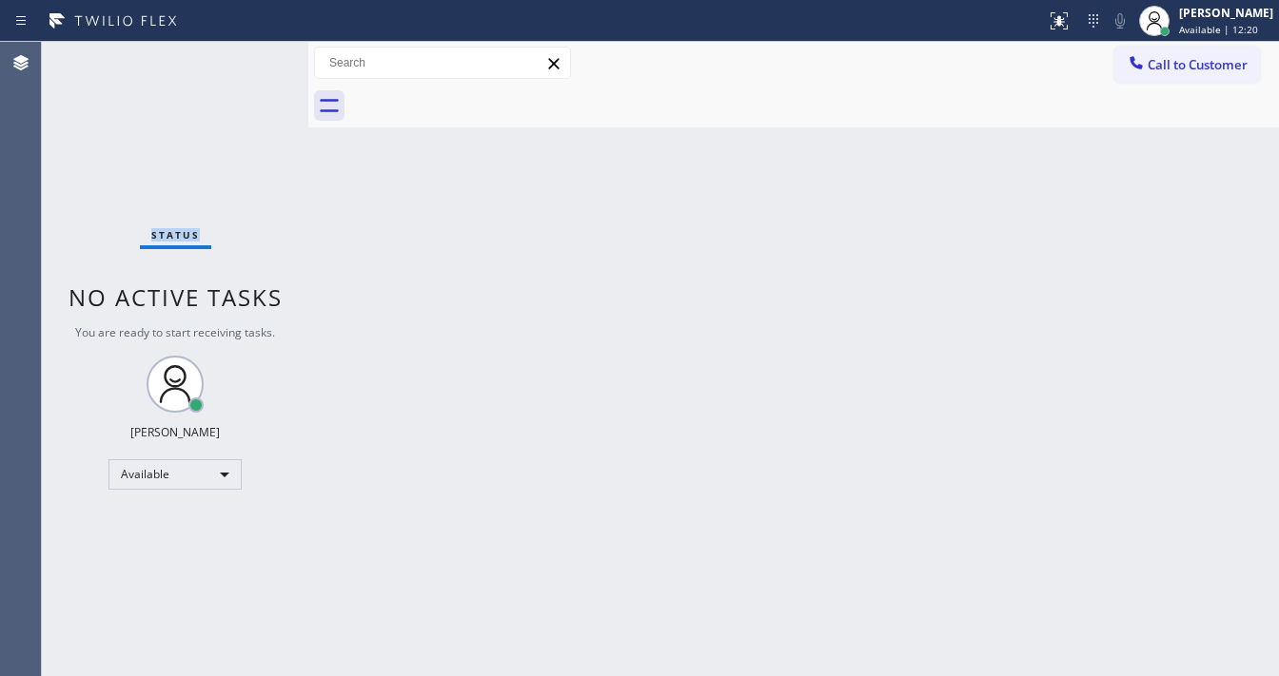
click at [251, 51] on div "Status No active tasks You are ready to start receiving tasks. Michael Javier A…" at bounding box center [175, 359] width 266 height 635
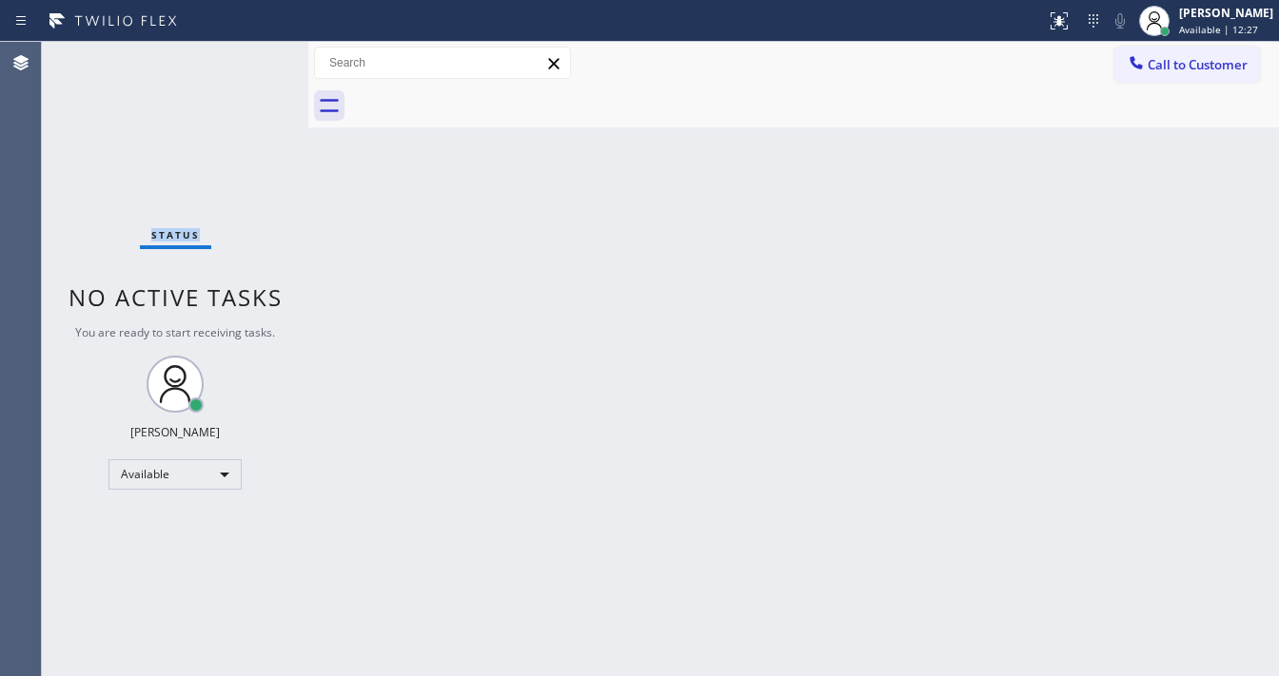
click at [251, 51] on div "Status No active tasks You are ready to start receiving tasks. Michael Javier A…" at bounding box center [175, 359] width 266 height 635
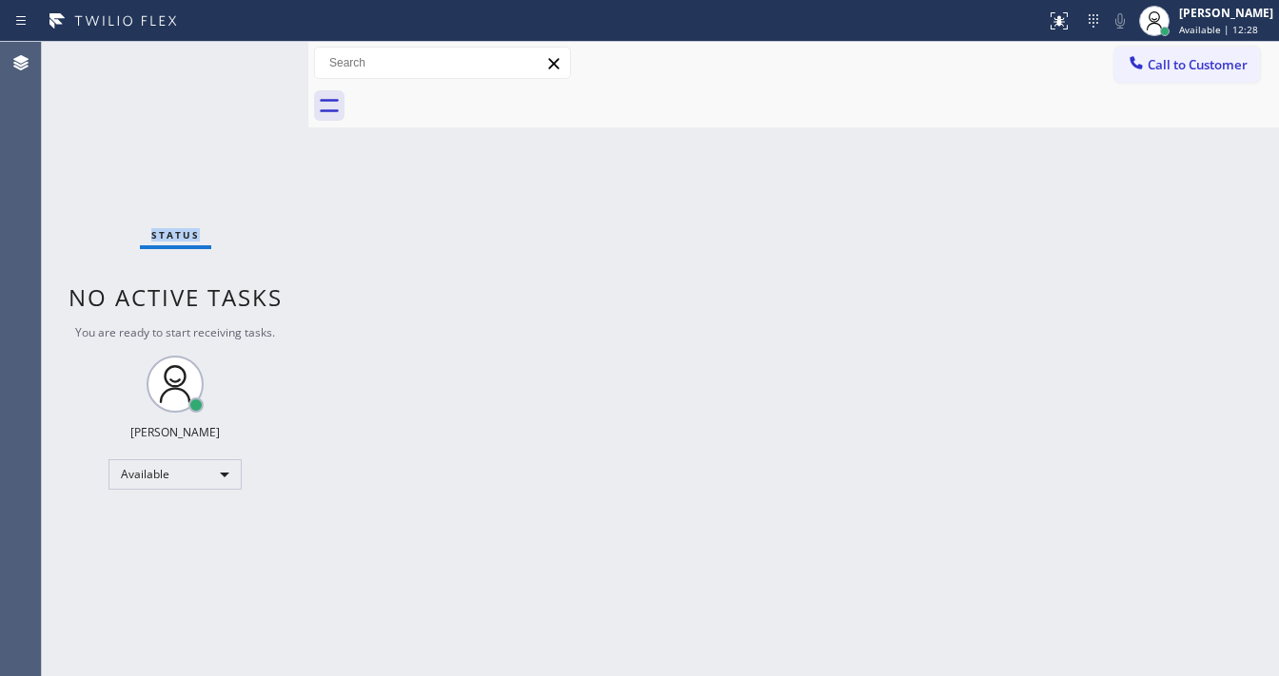
click at [251, 51] on div "Status No active tasks You are ready to start receiving tasks. Michael Javier A…" at bounding box center [175, 359] width 266 height 635
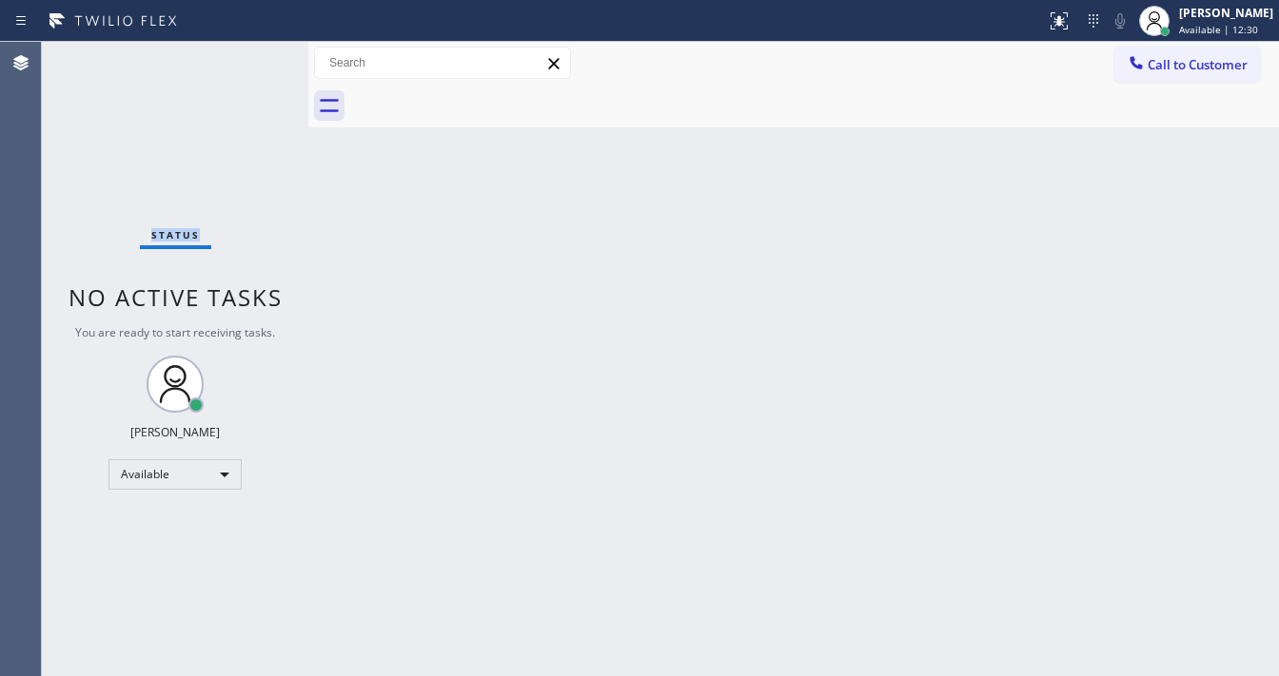
click at [251, 51] on div "Status No active tasks You are ready to start receiving tasks. Michael Javier A…" at bounding box center [175, 359] width 266 height 635
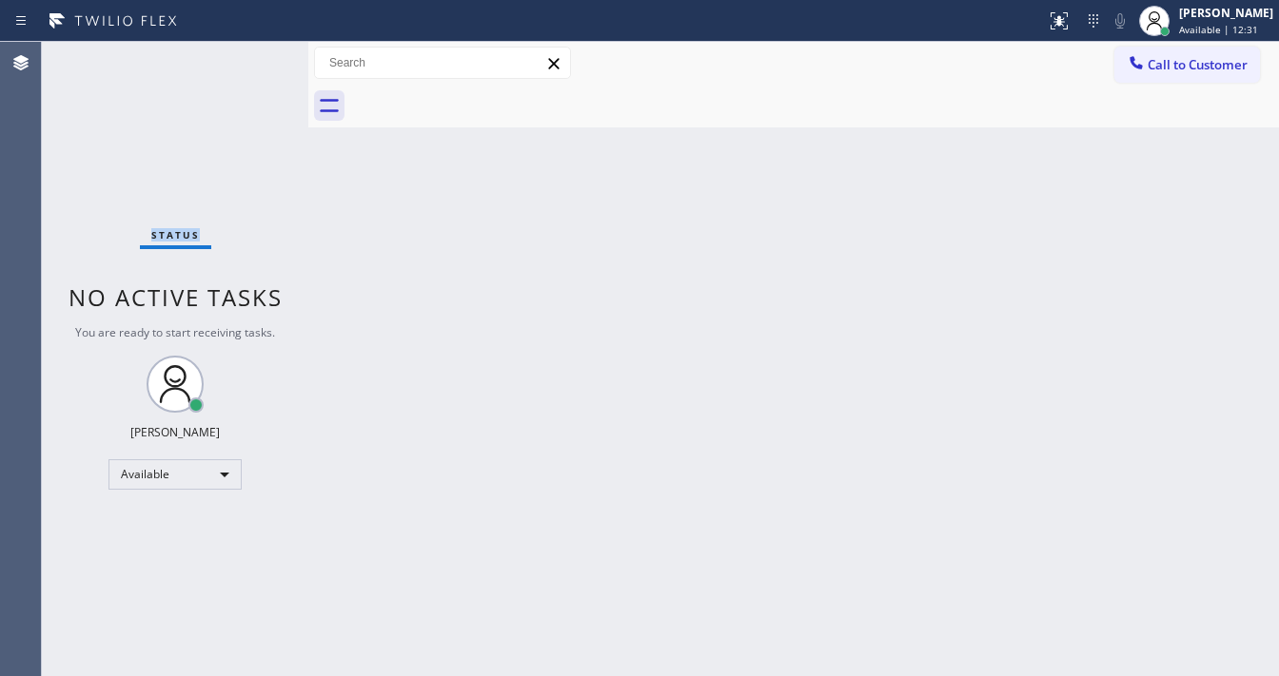
click at [251, 51] on div "Status No active tasks You are ready to start receiving tasks. Michael Javier A…" at bounding box center [175, 359] width 266 height 635
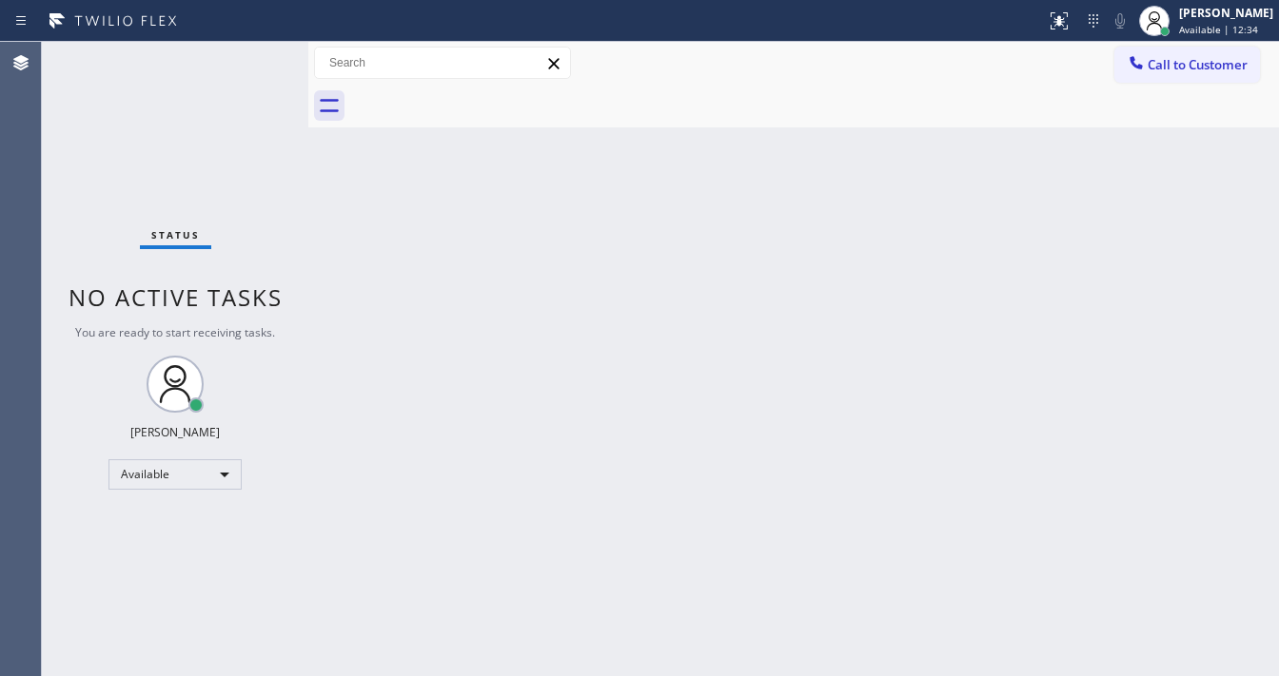
click at [251, 51] on div "Status No active tasks You are ready to start receiving tasks. Michael Javier A…" at bounding box center [175, 359] width 266 height 635
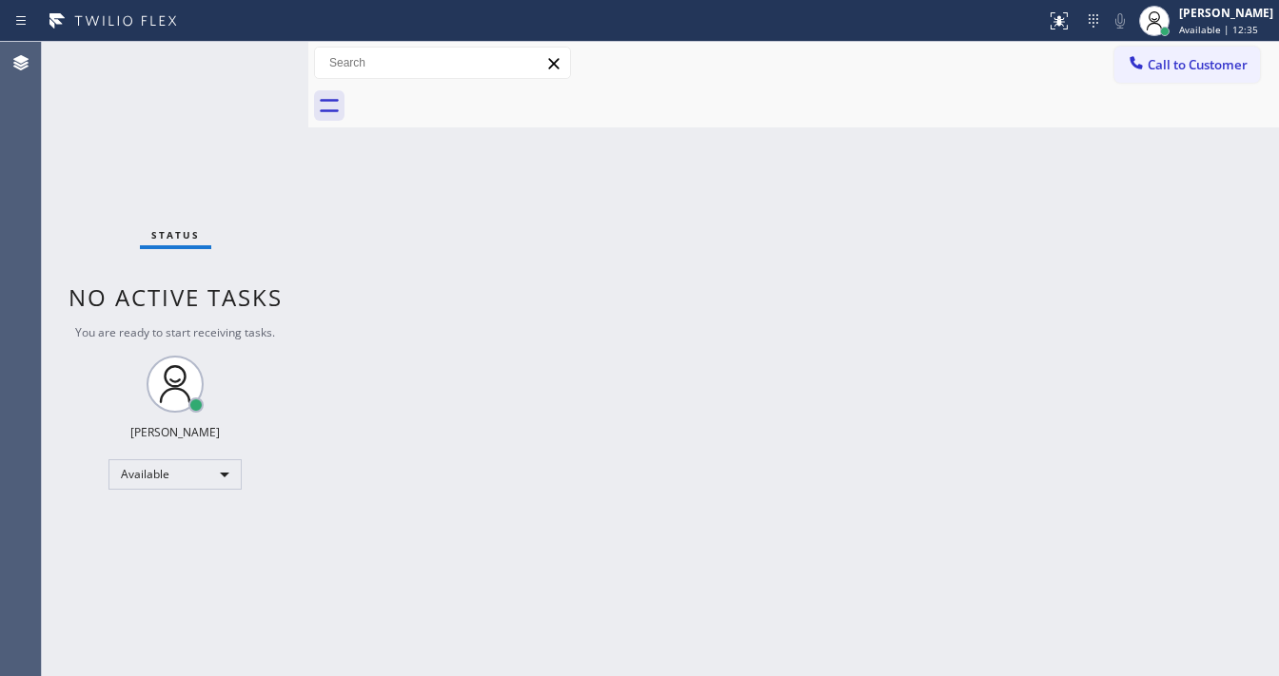
click at [251, 51] on div "Status No active tasks You are ready to start receiving tasks. Michael Javier A…" at bounding box center [175, 359] width 266 height 635
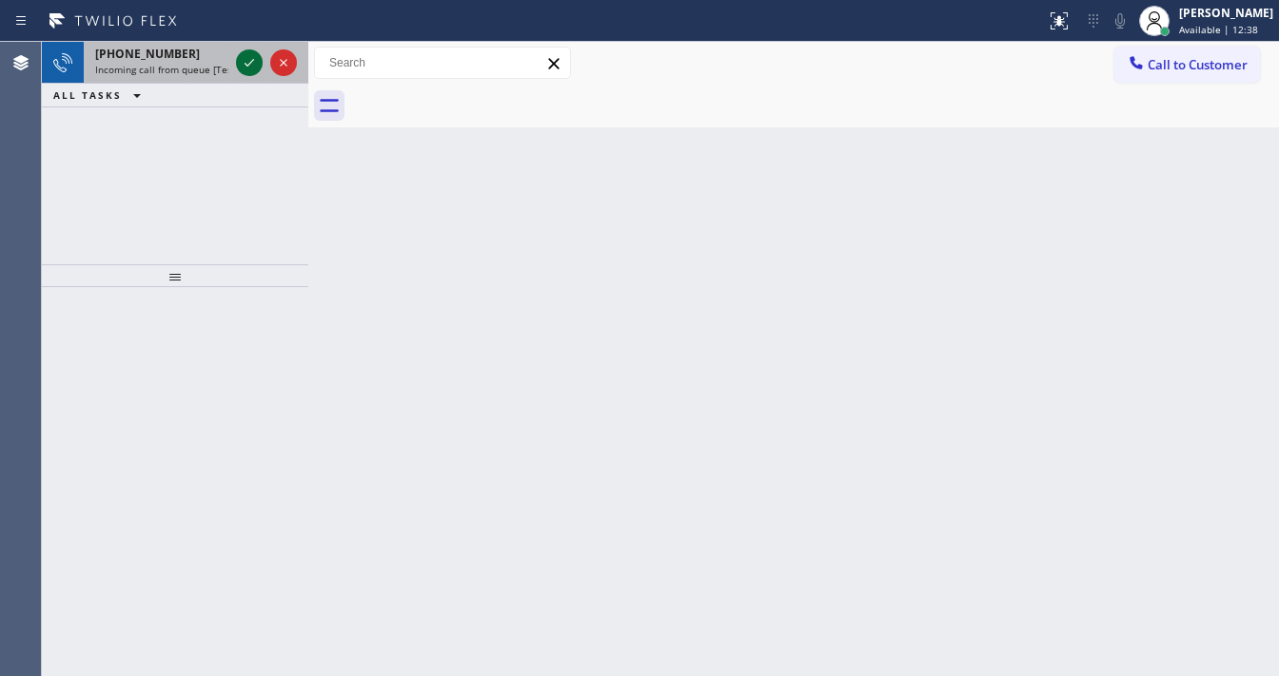
click at [251, 51] on icon at bounding box center [249, 62] width 23 height 23
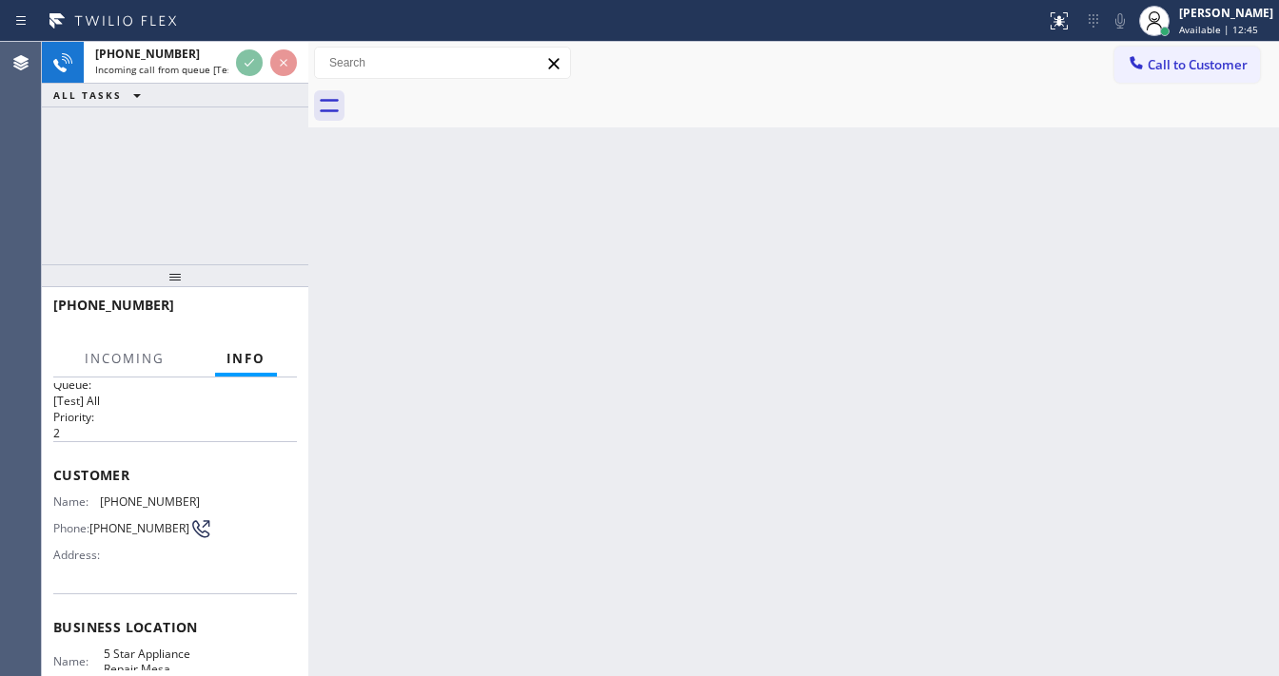
scroll to position [22, 0]
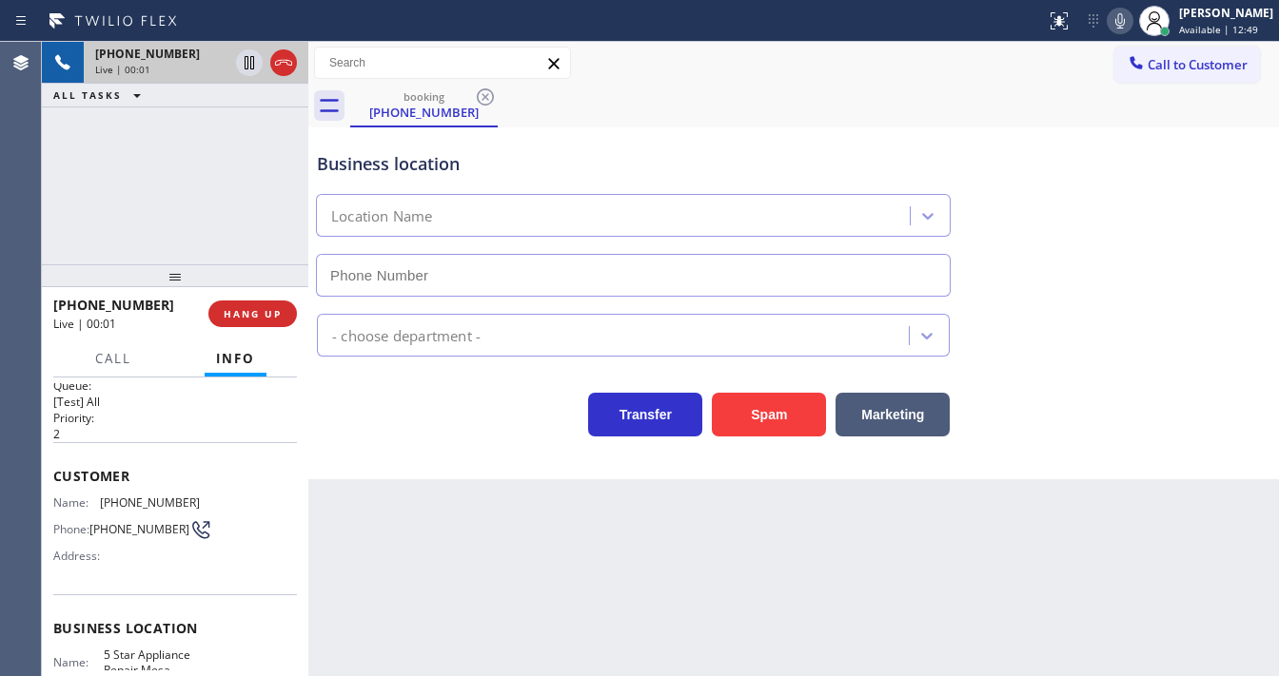
type input "(928) 396-0990"
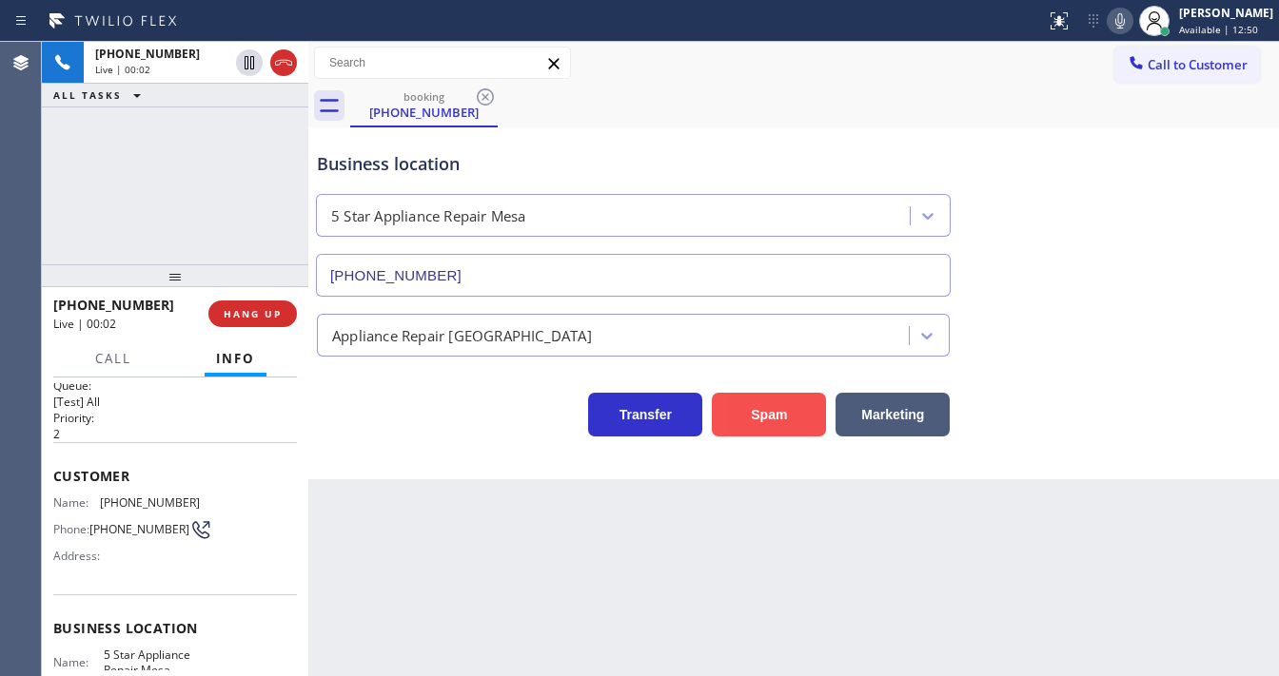
click at [767, 413] on button "Spam" at bounding box center [769, 415] width 114 height 44
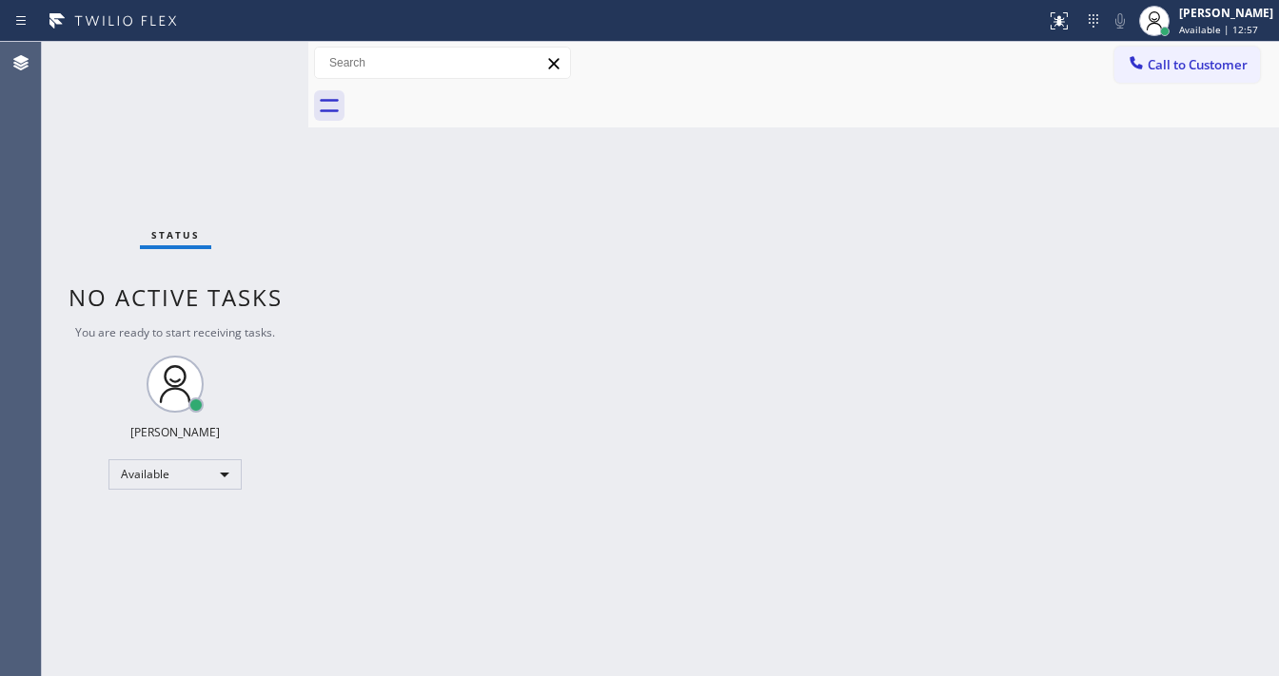
click at [249, 64] on div "Status No active tasks You are ready to start receiving tasks. Michael Javier A…" at bounding box center [175, 359] width 266 height 635
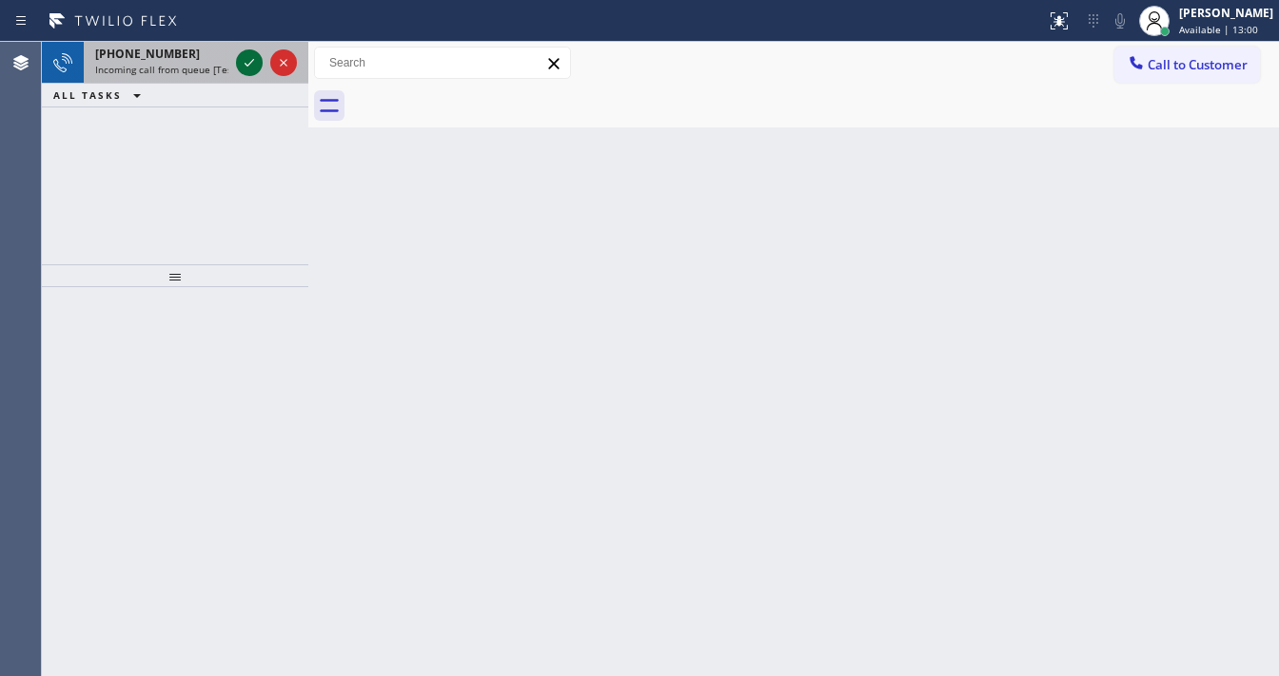
click at [249, 64] on icon at bounding box center [250, 63] width 10 height 8
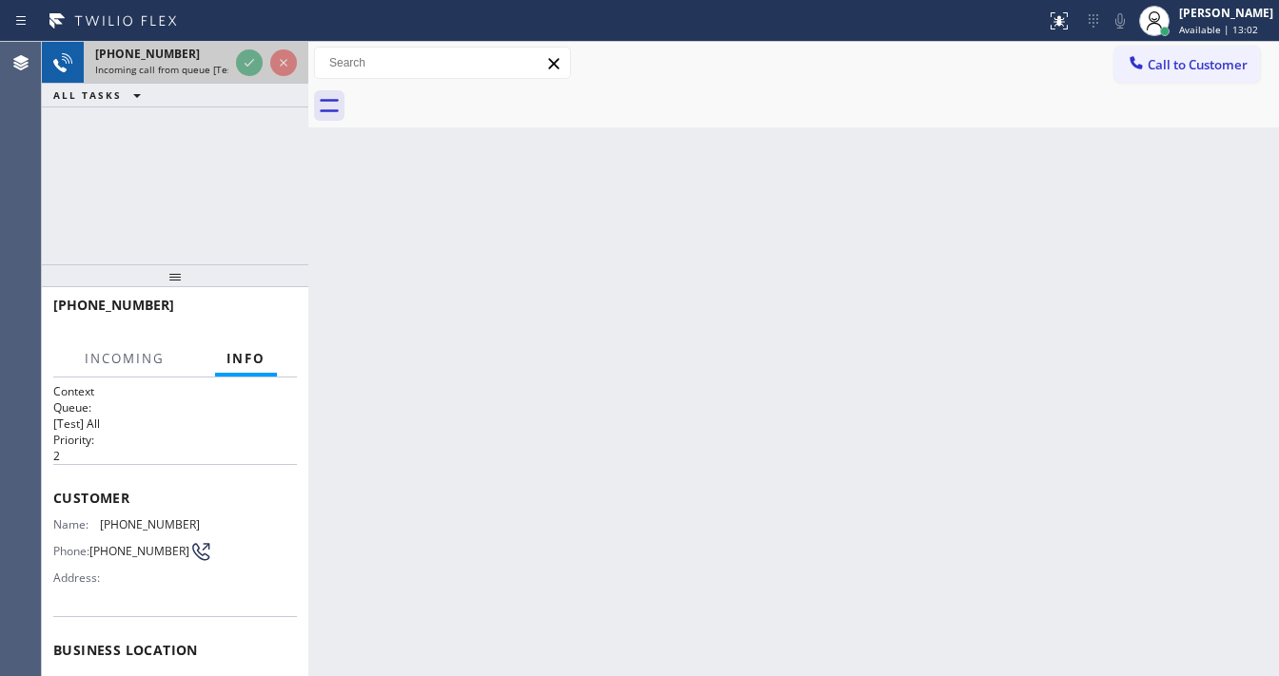
click at [248, 79] on div at bounding box center [266, 63] width 69 height 42
click at [248, 78] on div at bounding box center [266, 63] width 69 height 42
click at [232, 61] on div at bounding box center [266, 63] width 69 height 42
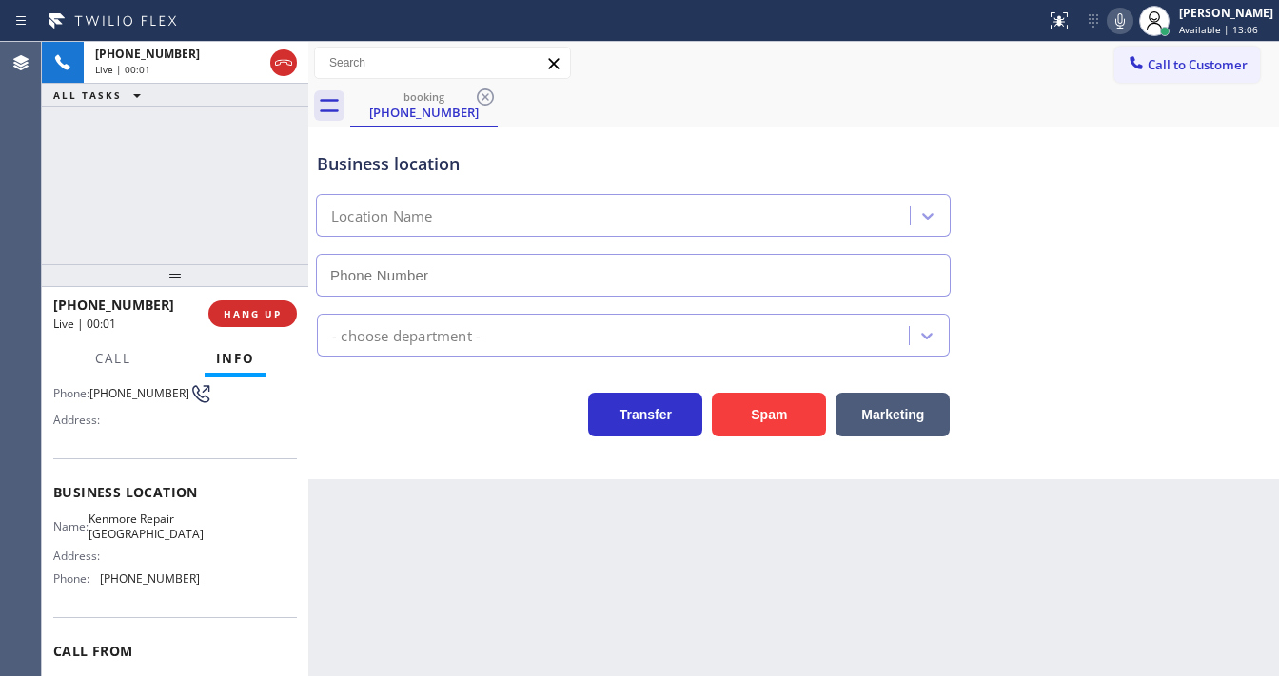
type input "(720) 734-5529"
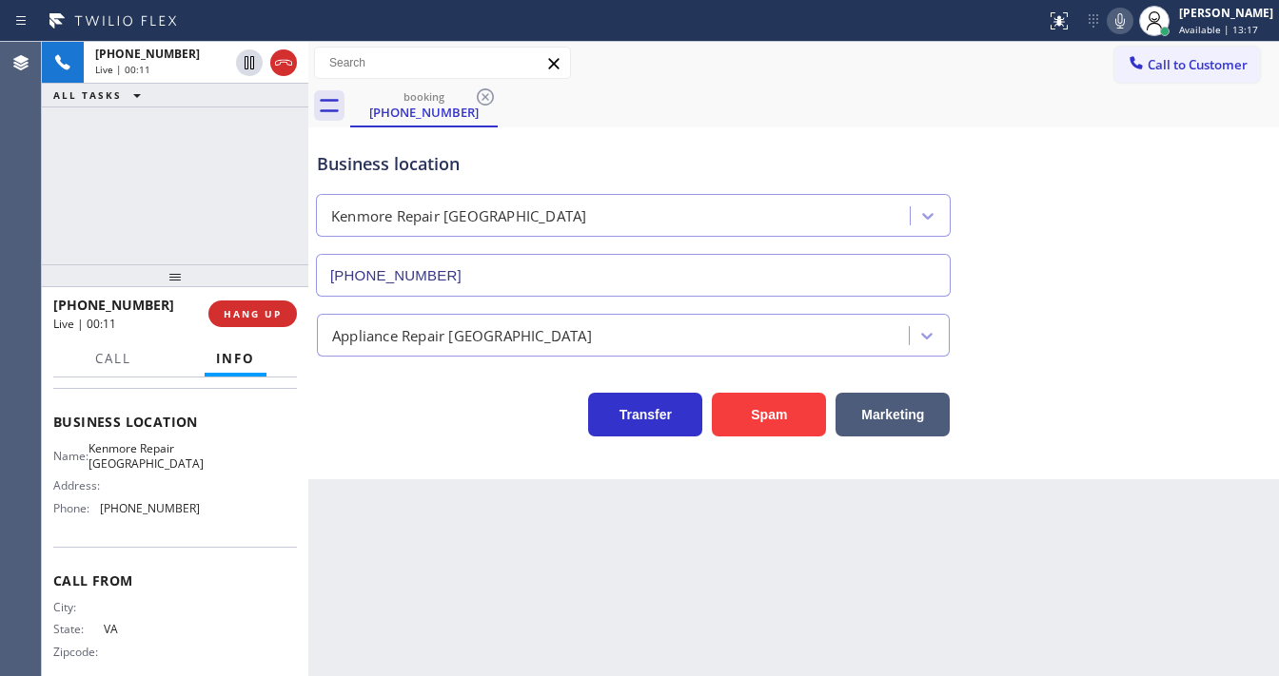
click at [67, 213] on div "+15718671614 Live | 00:11 ALL TASKS ALL TASKS ACTIVE TASKS TASKS IN WRAP UP" at bounding box center [175, 153] width 266 height 223
click at [786, 407] on button "Spam" at bounding box center [769, 415] width 114 height 44
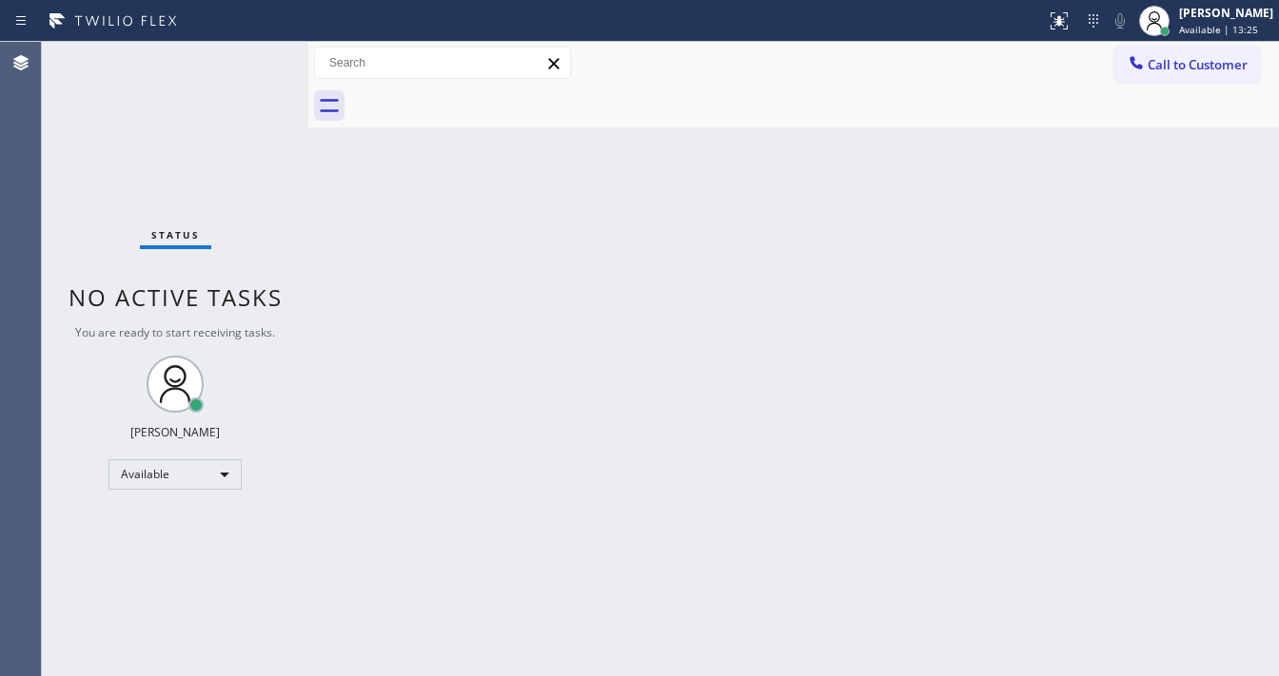
click at [250, 54] on div "Status No active tasks You are ready to start receiving tasks. Michael Javier A…" at bounding box center [175, 359] width 266 height 635
click at [249, 54] on div "Status No active tasks You are ready to start receiving tasks. Michael Javier A…" at bounding box center [175, 359] width 266 height 635
click at [249, 55] on div "Status No active tasks You are ready to start receiving tasks. Michael Javier A…" at bounding box center [175, 359] width 266 height 635
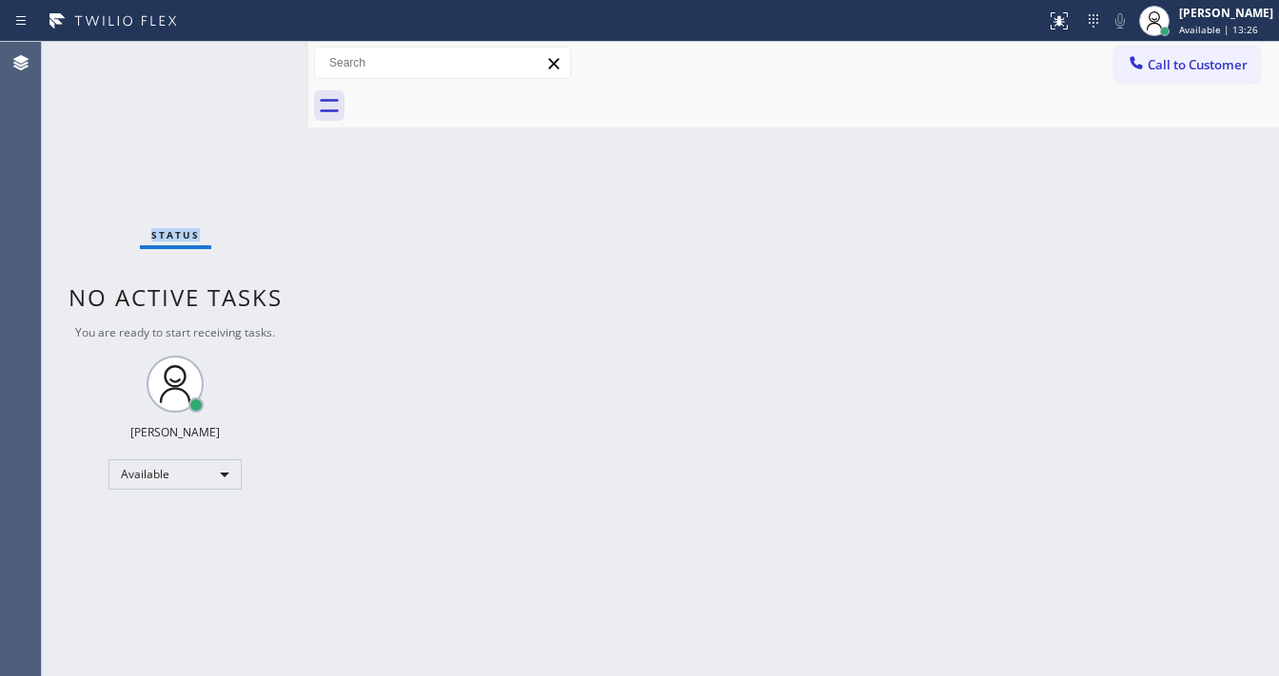
click at [249, 55] on div "Status No active tasks You are ready to start receiving tasks. Michael Javier A…" at bounding box center [175, 359] width 266 height 635
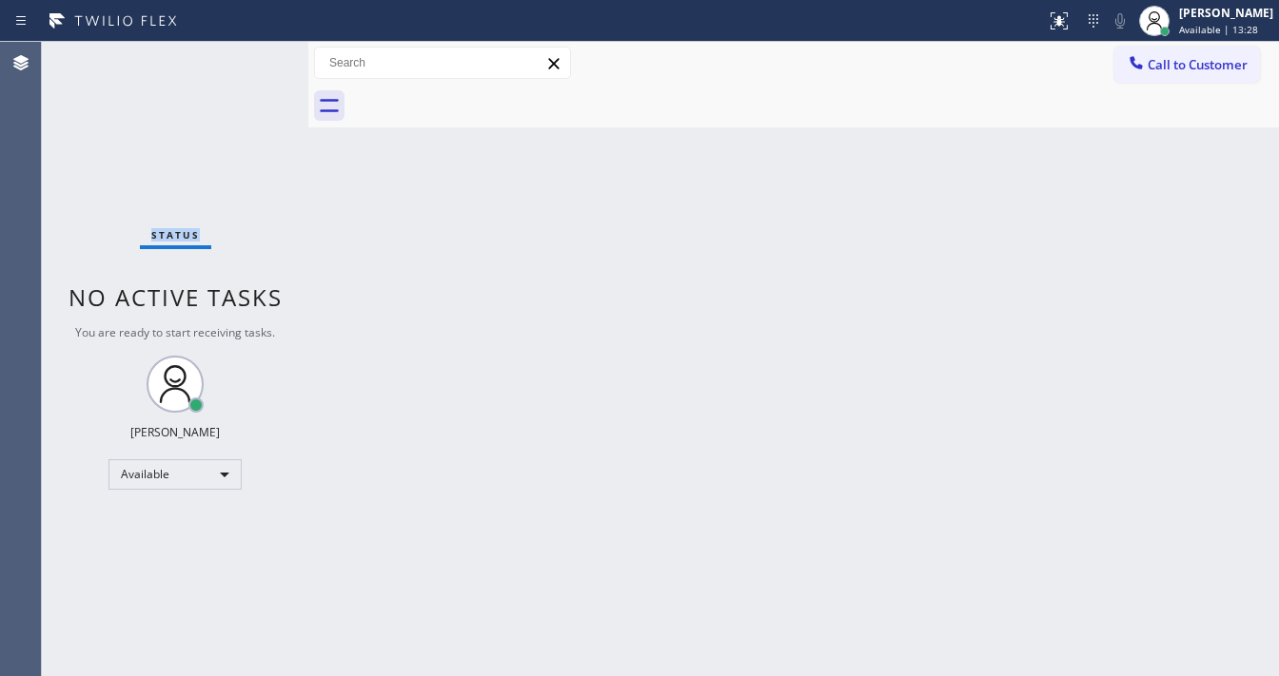
click at [249, 55] on div "Status No active tasks You are ready to start receiving tasks. Michael Javier A…" at bounding box center [175, 359] width 266 height 635
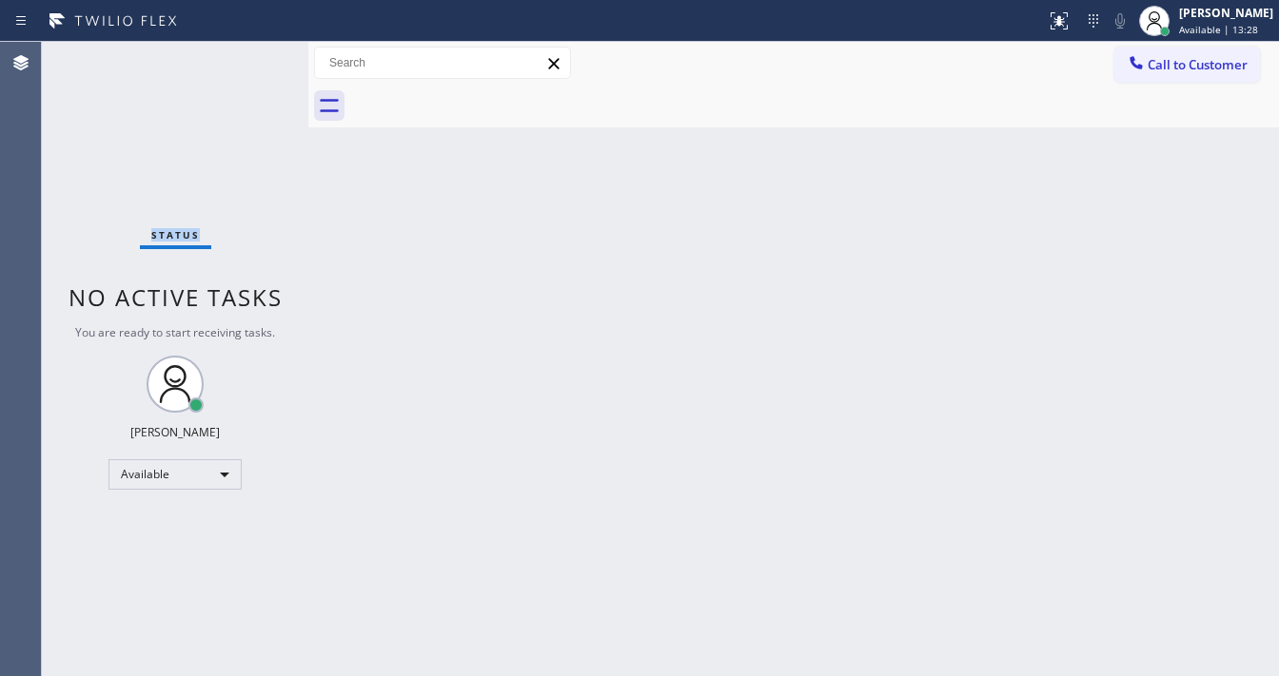
click at [249, 55] on div "Status No active tasks You are ready to start receiving tasks. Michael Javier A…" at bounding box center [175, 359] width 266 height 635
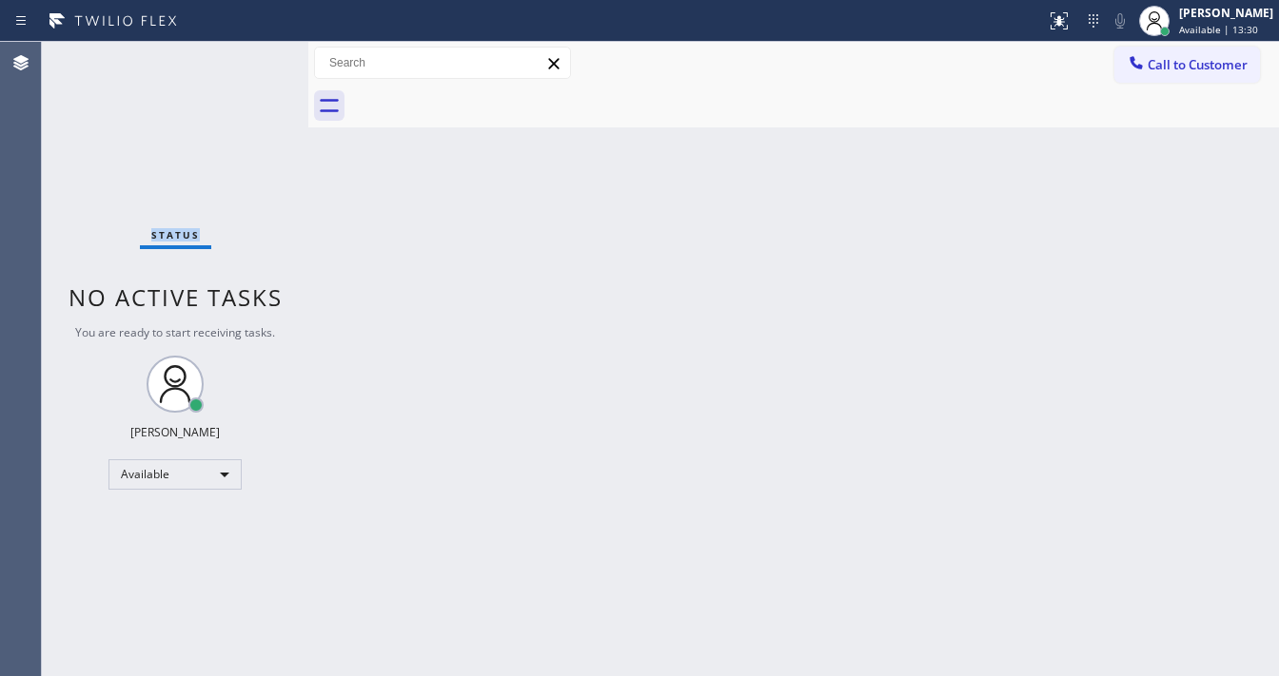
click at [249, 55] on div "Status No active tasks You are ready to start receiving tasks. Michael Javier A…" at bounding box center [175, 359] width 266 height 635
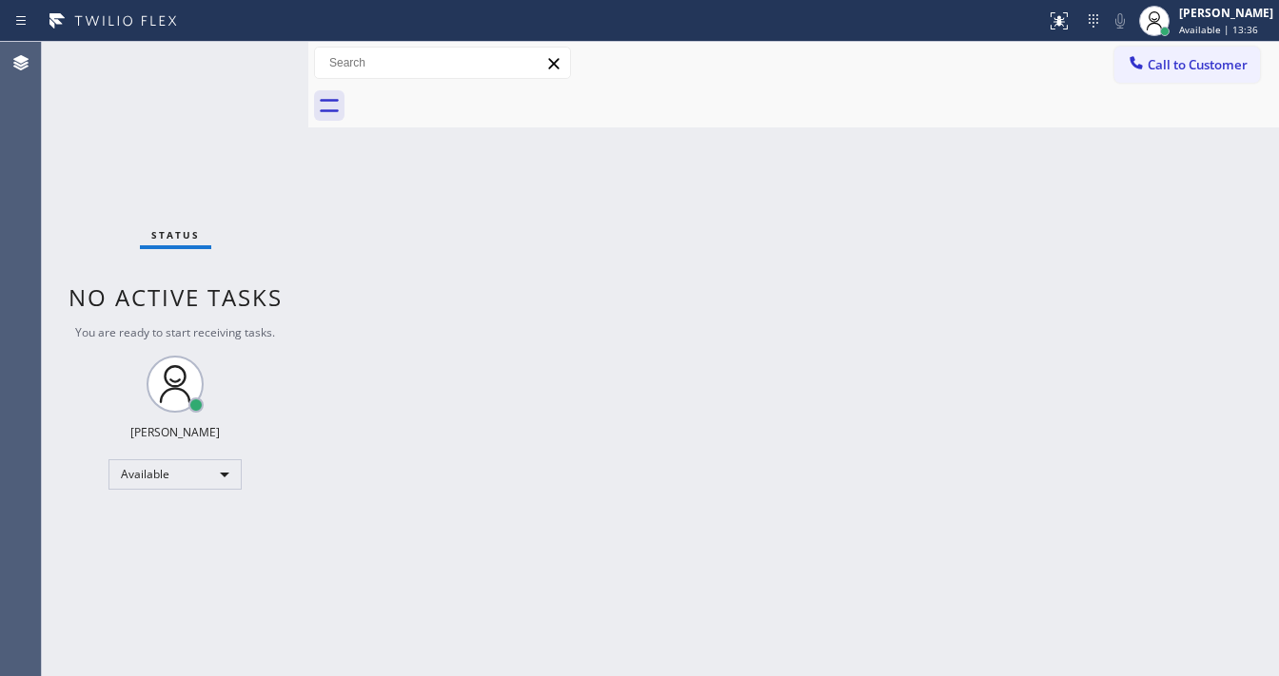
click at [249, 55] on div "Status No active tasks You are ready to start receiving tasks. Michael Javier A…" at bounding box center [175, 359] width 266 height 635
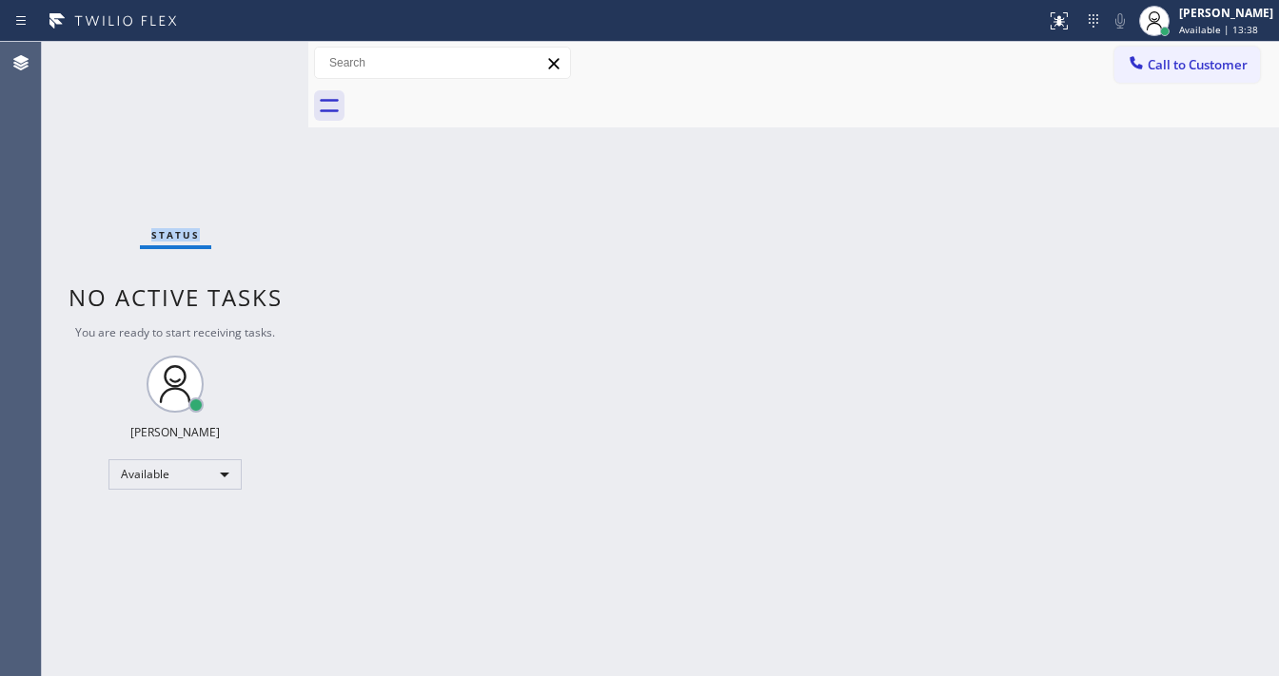
click at [249, 55] on div "Status No active tasks You are ready to start receiving tasks. Michael Javier A…" at bounding box center [175, 359] width 266 height 635
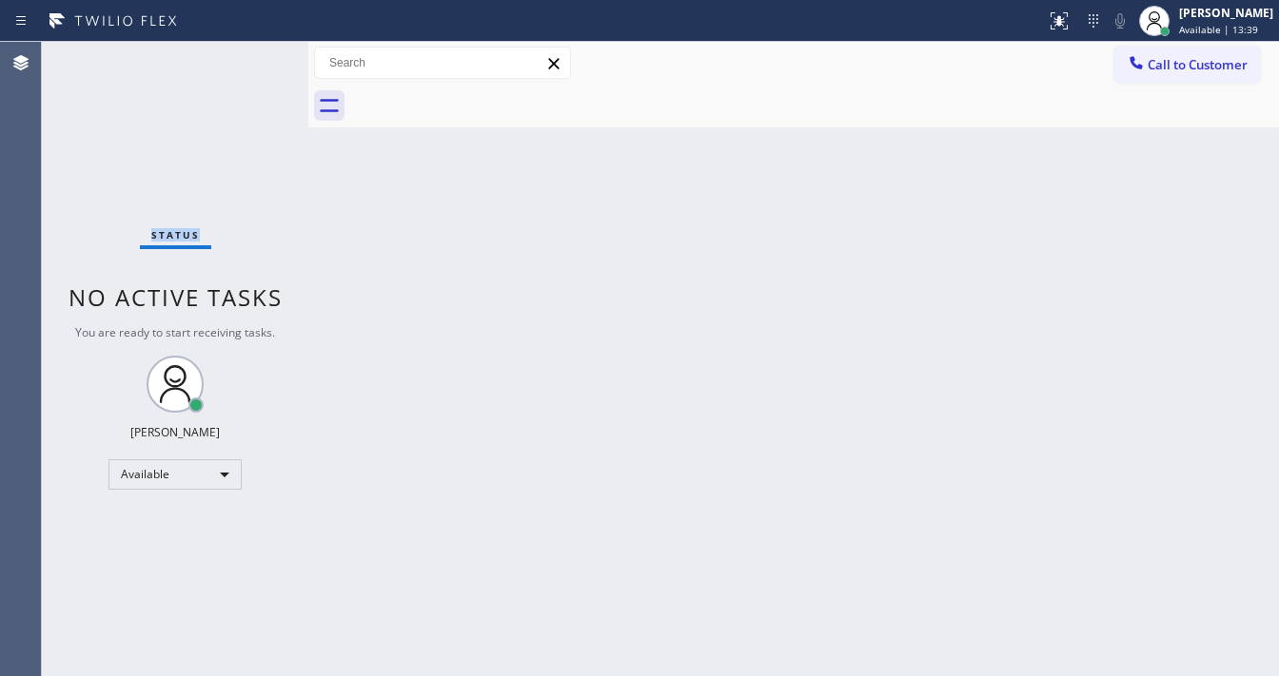
click at [249, 55] on div "Status No active tasks You are ready to start receiving tasks. Michael Javier A…" at bounding box center [175, 359] width 266 height 635
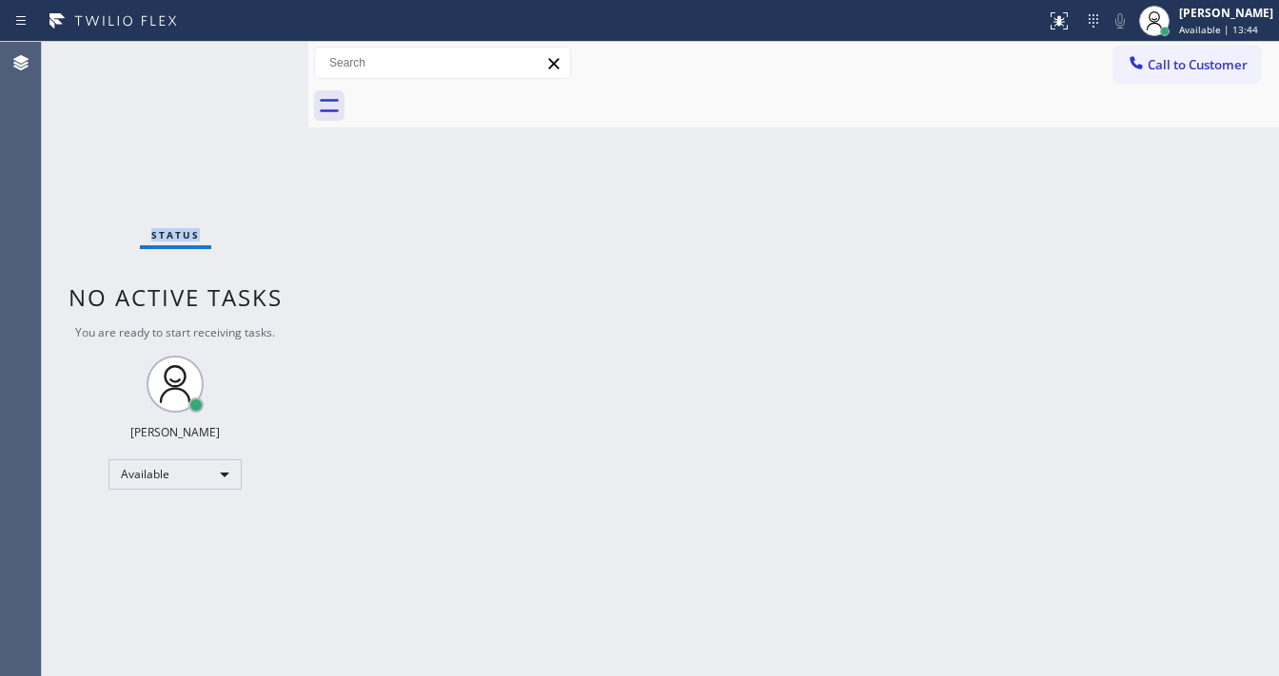
click at [249, 55] on div "Status No active tasks You are ready to start receiving tasks. Michael Javier A…" at bounding box center [175, 359] width 266 height 635
click at [247, 53] on div "Status No active tasks You are ready to start receiving tasks. Michael Javier A…" at bounding box center [175, 359] width 266 height 635
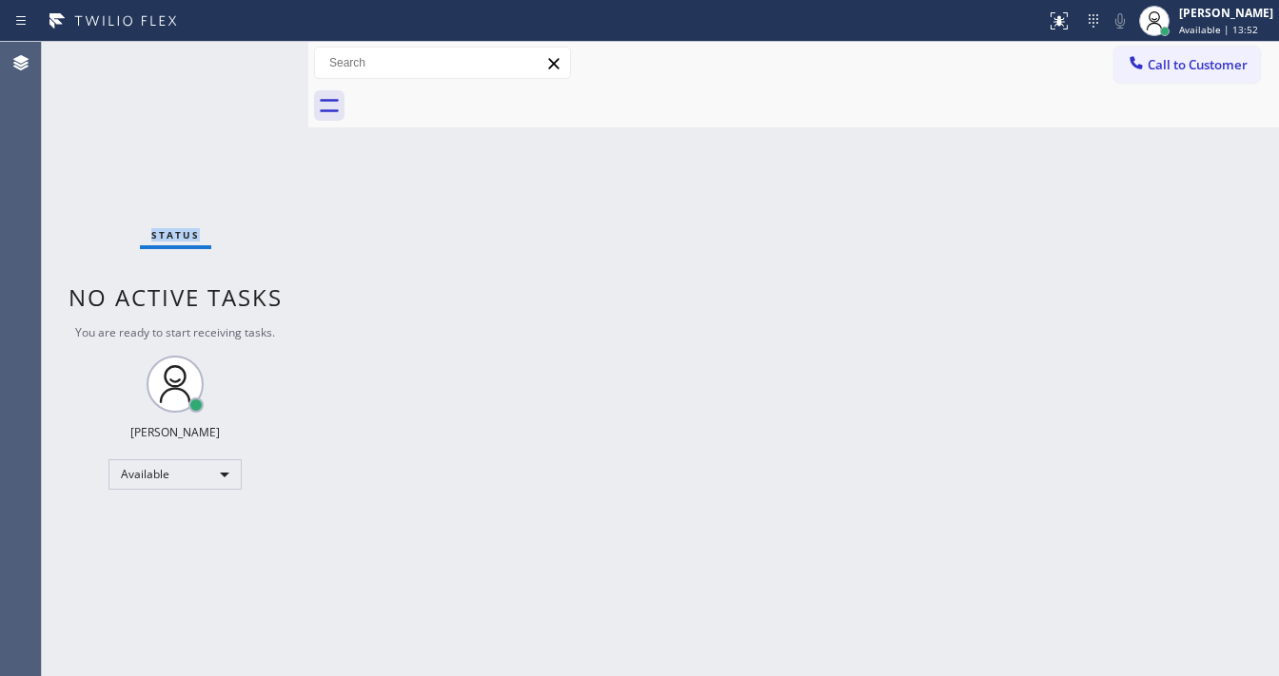
click at [247, 53] on div "Status No active tasks You are ready to start receiving tasks. Michael Javier A…" at bounding box center [175, 359] width 266 height 635
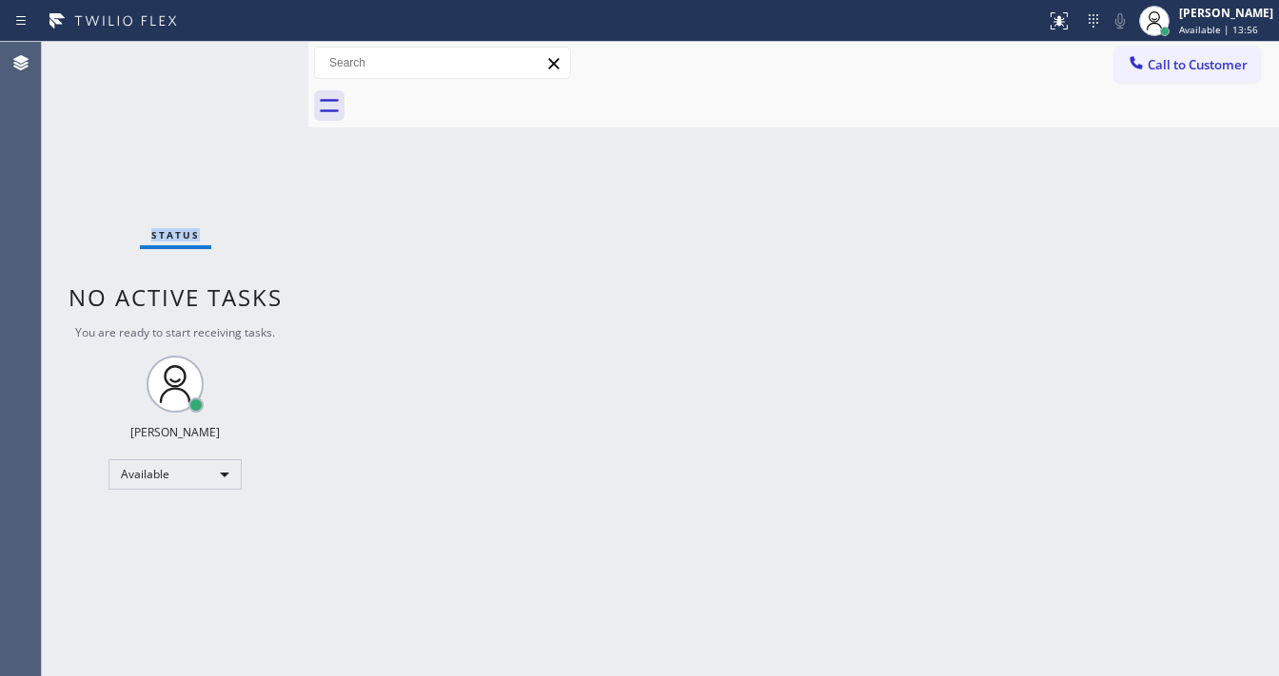
click at [247, 53] on div "Status No active tasks You are ready to start receiving tasks. Michael Javier A…" at bounding box center [175, 359] width 266 height 635
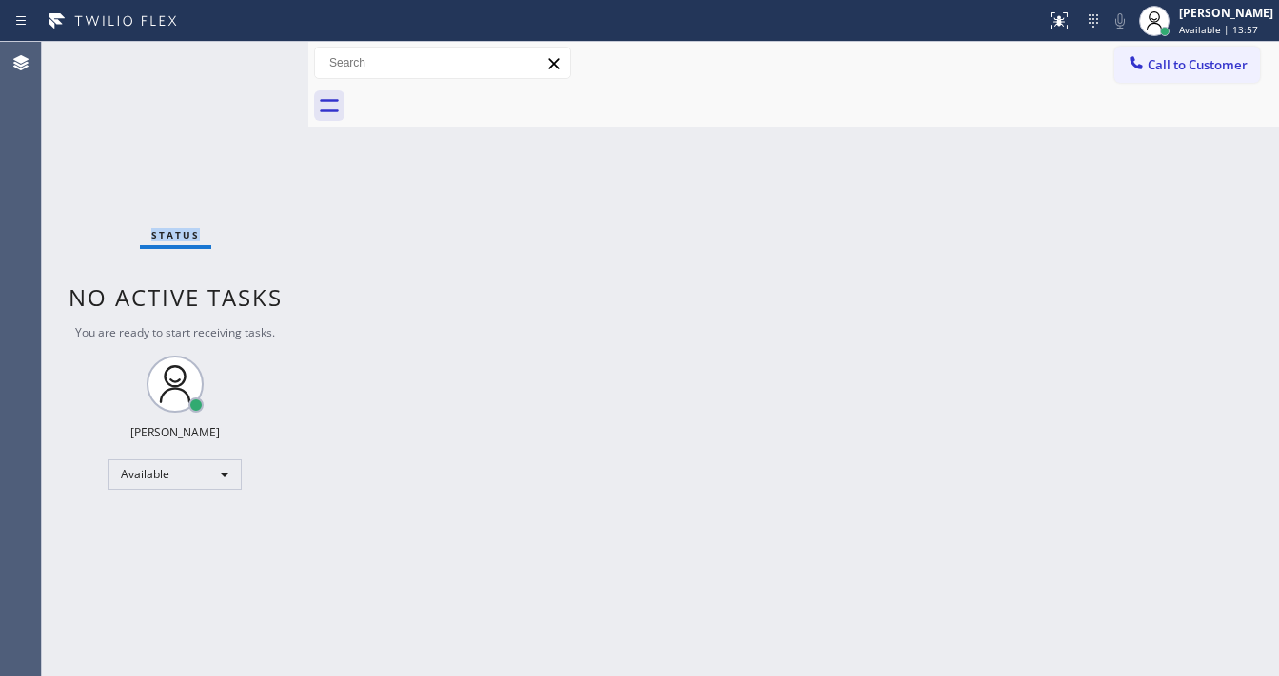
click at [247, 53] on div "Status No active tasks You are ready to start receiving tasks. Michael Javier A…" at bounding box center [175, 359] width 266 height 635
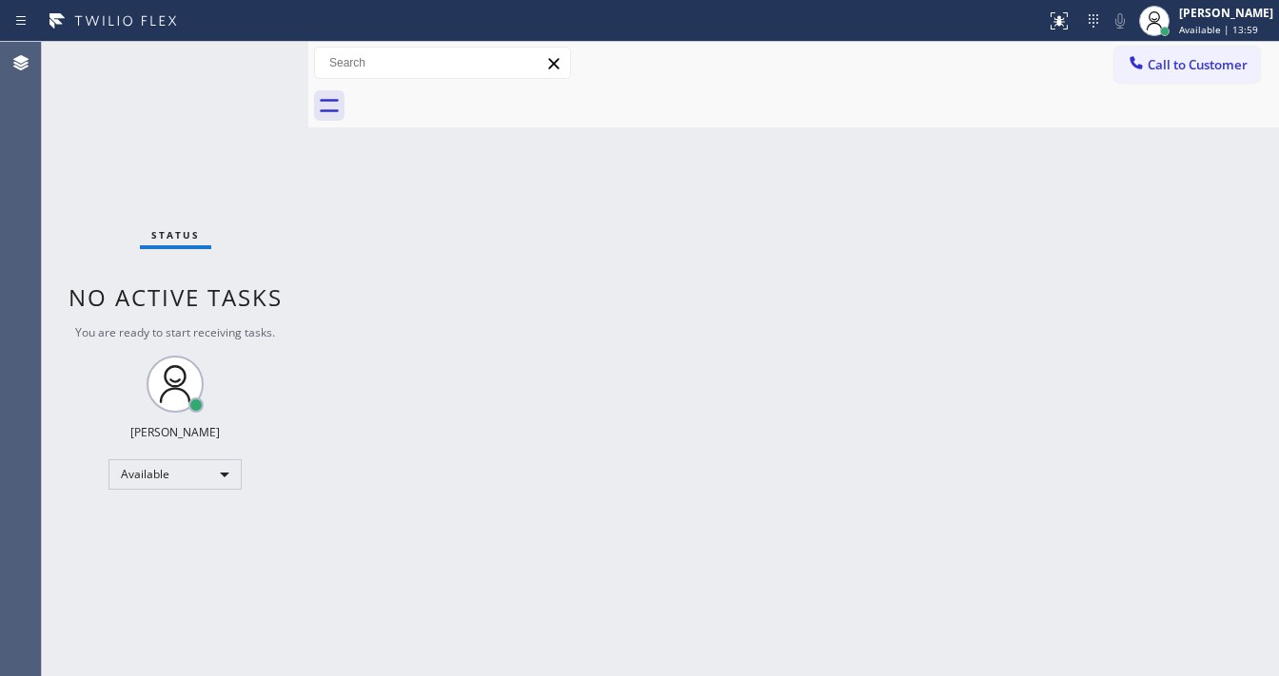
click at [247, 53] on div "Status No active tasks You are ready to start receiving tasks. Michael Javier A…" at bounding box center [175, 359] width 266 height 635
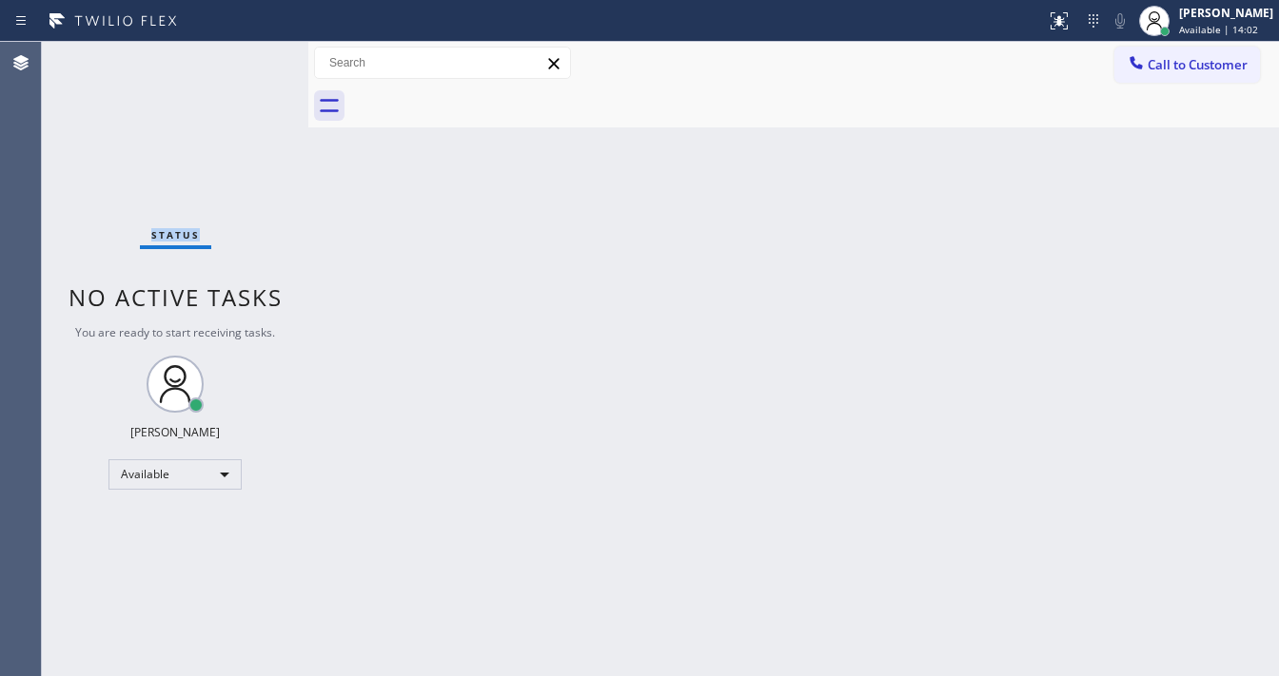
click at [247, 53] on div "Status No active tasks You are ready to start receiving tasks. Michael Javier A…" at bounding box center [175, 359] width 266 height 635
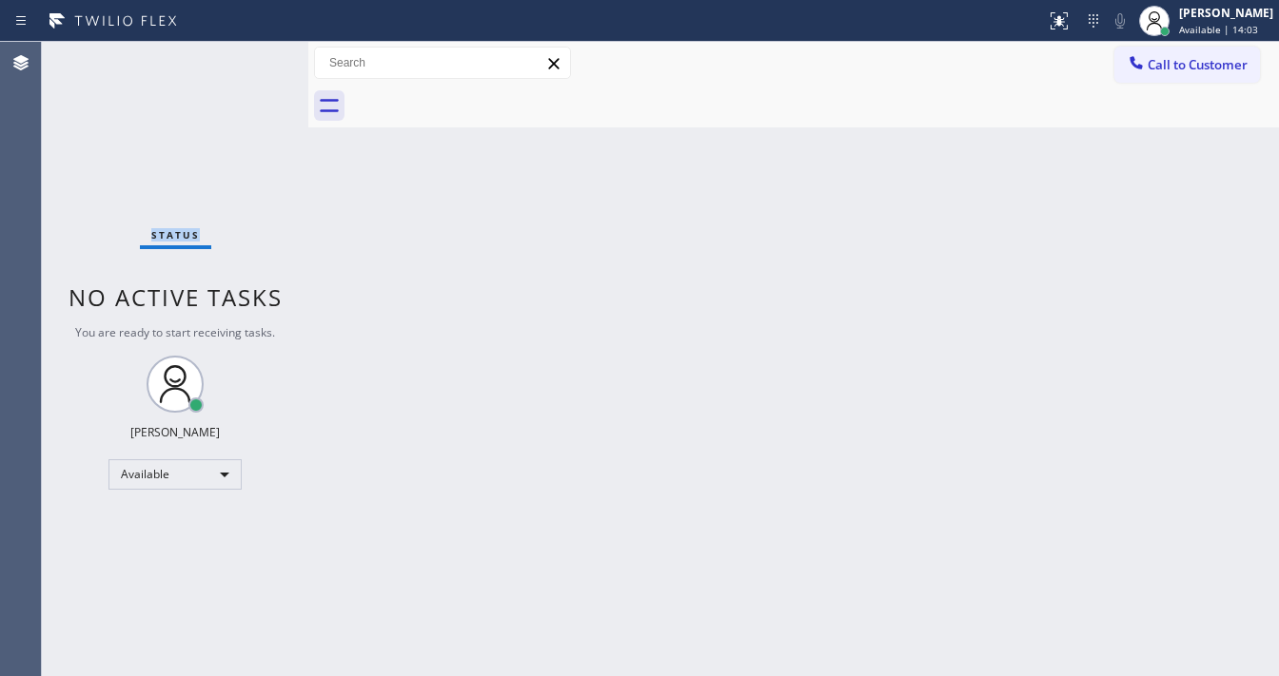
click at [247, 53] on div "Status No active tasks You are ready to start receiving tasks. Michael Javier A…" at bounding box center [175, 359] width 266 height 635
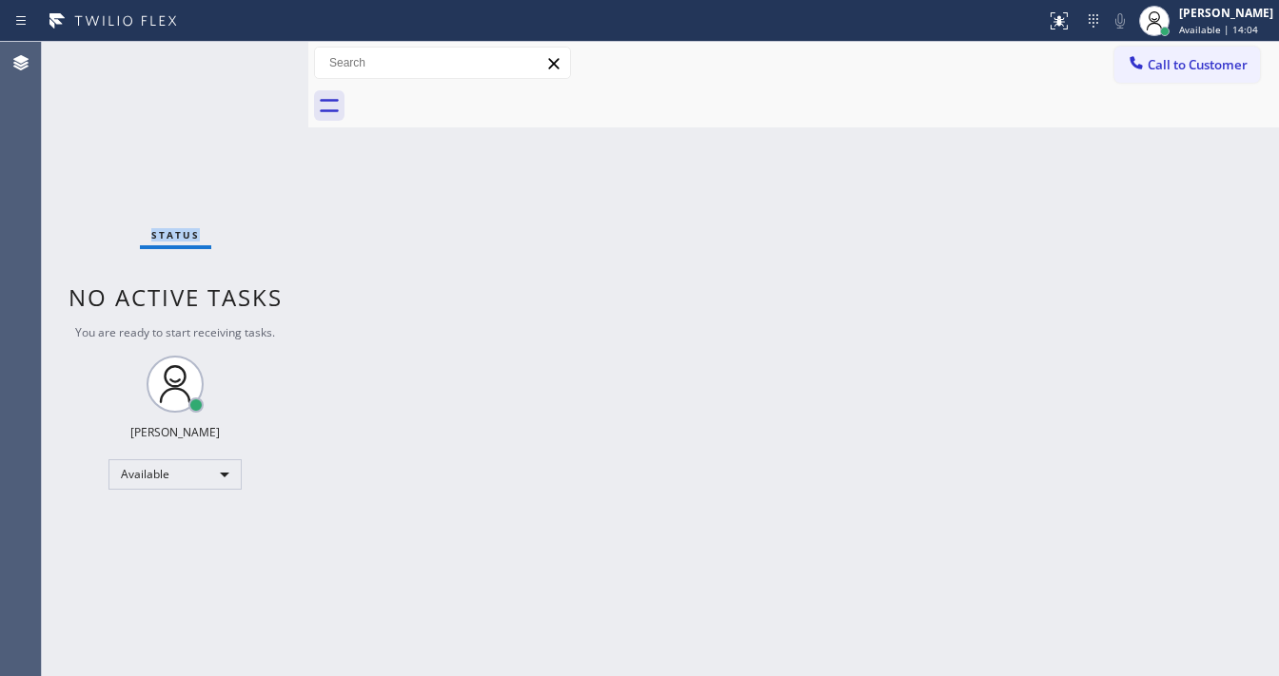
click at [247, 53] on div "Status No active tasks You are ready to start receiving tasks. Michael Javier A…" at bounding box center [175, 359] width 266 height 635
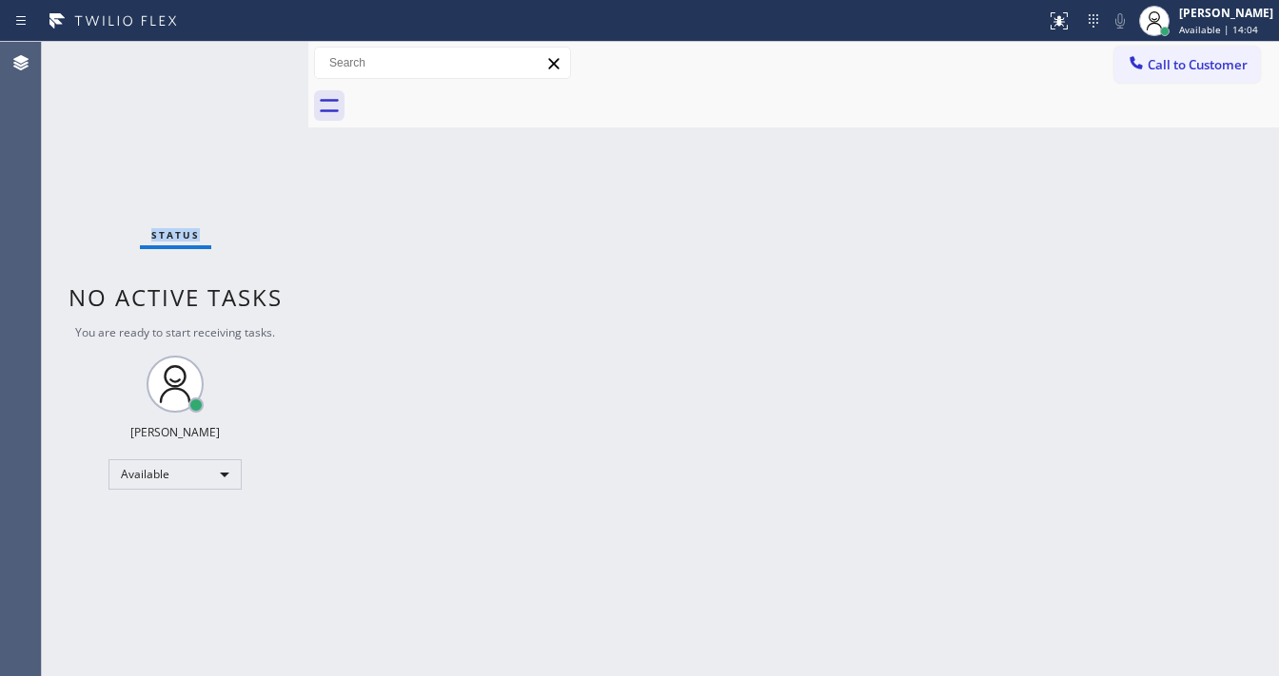
click at [247, 53] on div "Status No active tasks You are ready to start receiving tasks. Michael Javier A…" at bounding box center [175, 359] width 266 height 635
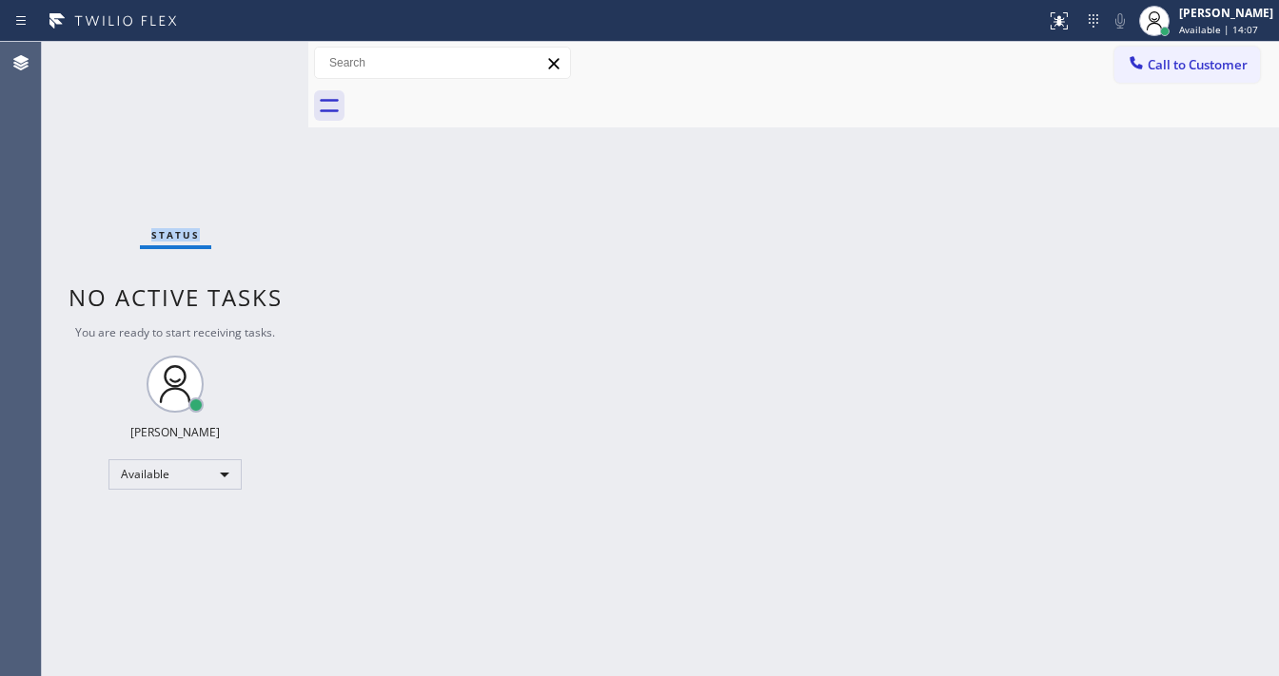
click at [247, 53] on div "Status No active tasks You are ready to start receiving tasks. Michael Javier A…" at bounding box center [175, 359] width 266 height 635
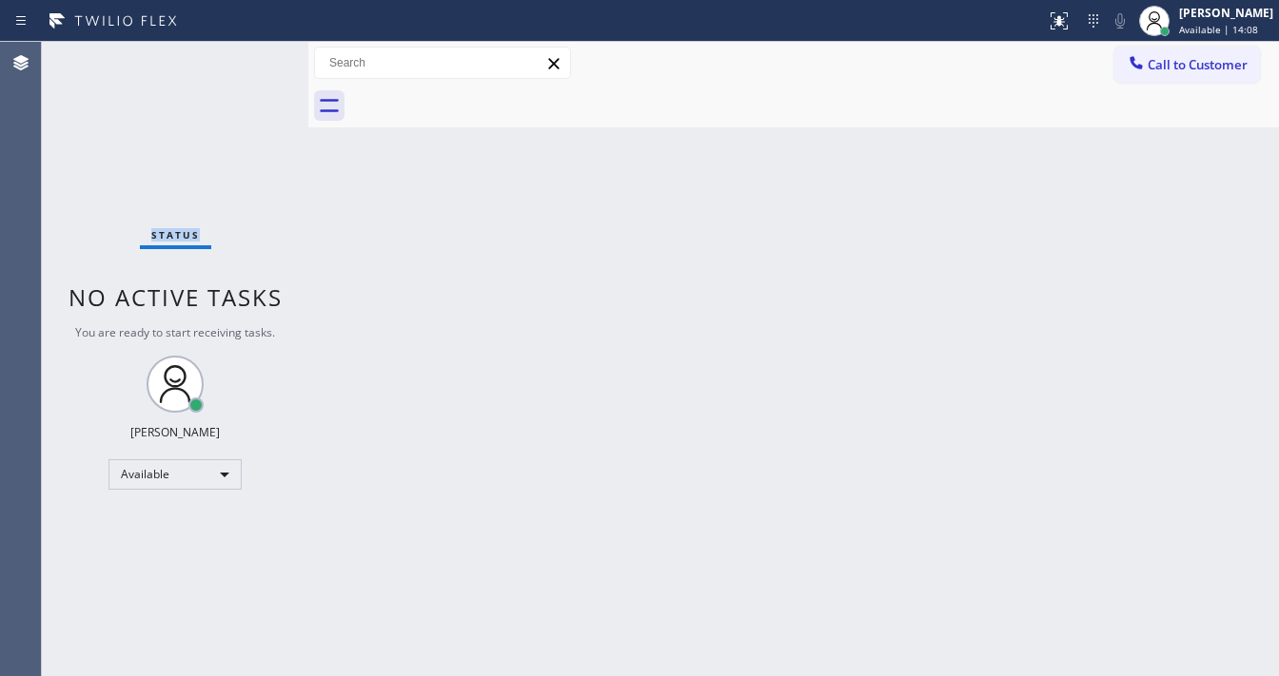
click at [247, 53] on div "Status No active tasks You are ready to start receiving tasks. Michael Javier A…" at bounding box center [175, 359] width 266 height 635
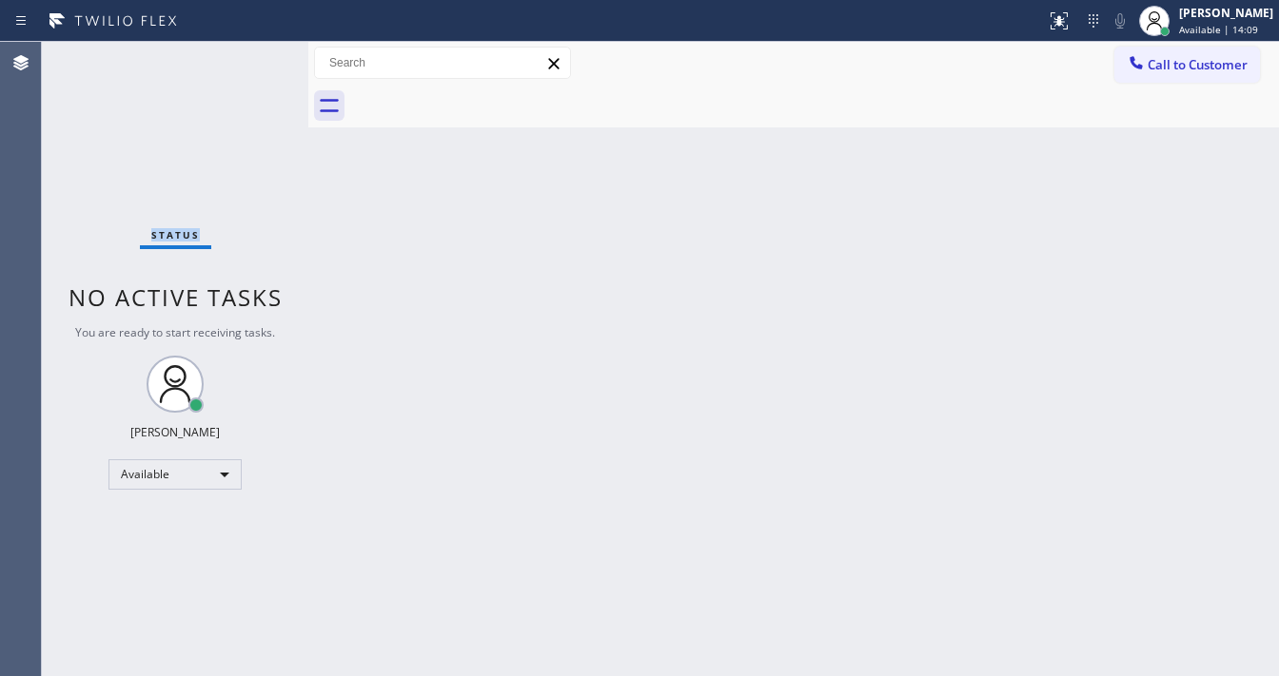
click at [247, 53] on div "Status No active tasks You are ready to start receiving tasks. Michael Javier A…" at bounding box center [175, 359] width 266 height 635
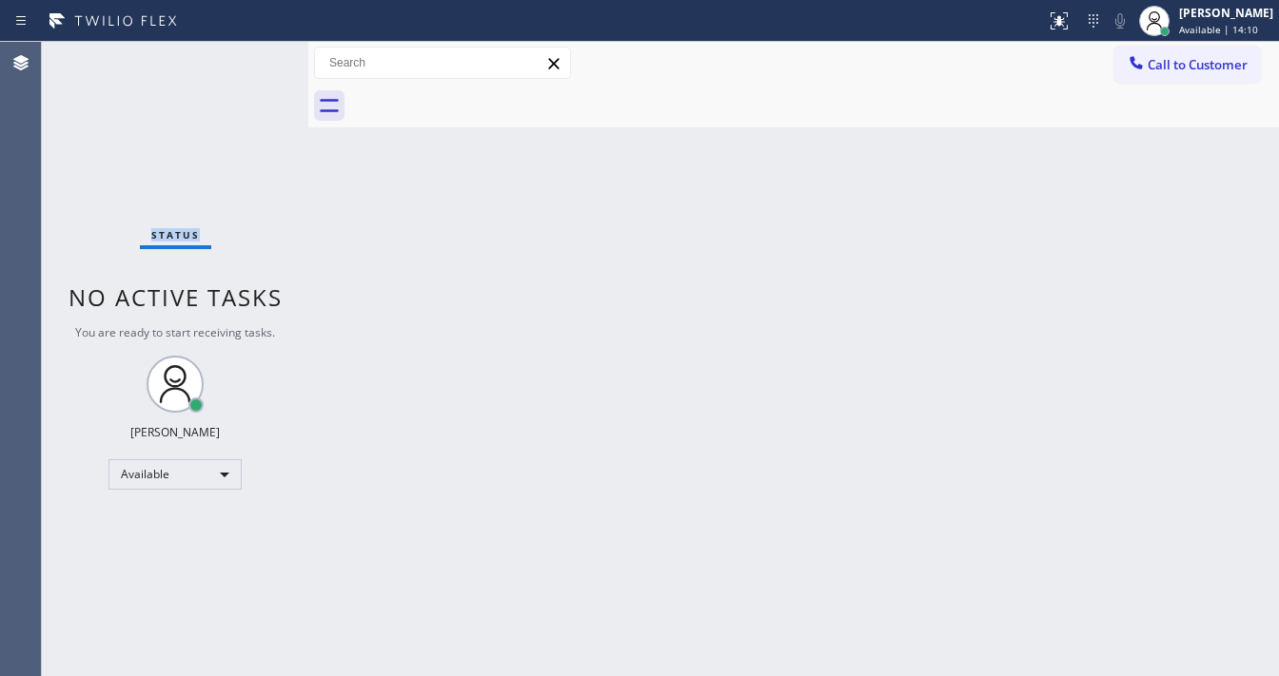
click at [247, 53] on div "Status No active tasks You are ready to start receiving tasks. Michael Javier A…" at bounding box center [175, 359] width 266 height 635
click at [247, 62] on div "Status No active tasks You are ready to start receiving tasks. Michael Javier A…" at bounding box center [175, 359] width 266 height 635
click at [247, 57] on div "Status No active tasks You are ready to start receiving tasks. Michael Javier A…" at bounding box center [175, 359] width 266 height 635
click at [249, 55] on div "Status No active tasks You are ready to start receiving tasks. Michael Javier A…" at bounding box center [175, 359] width 266 height 635
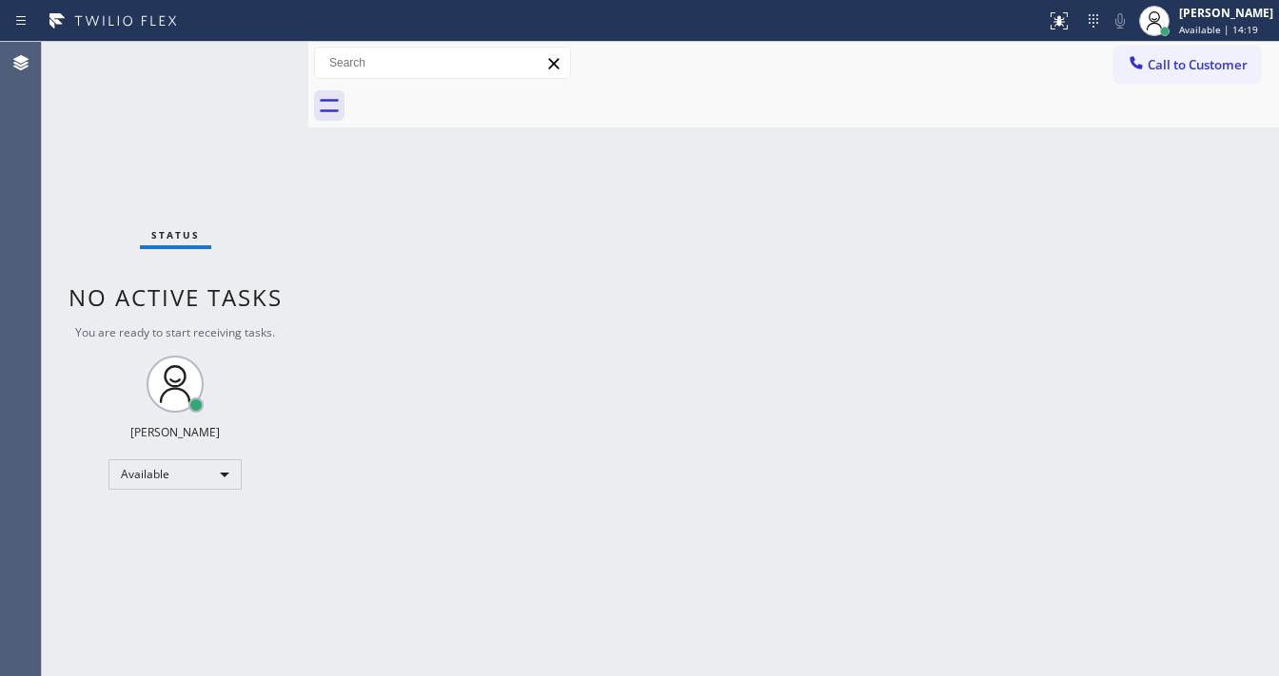
click at [252, 53] on div "Status No active tasks You are ready to start receiving tasks. Michael Javier A…" at bounding box center [175, 359] width 266 height 635
click at [253, 53] on div "Status No active tasks You are ready to start receiving tasks. Michael Javier A…" at bounding box center [175, 359] width 266 height 635
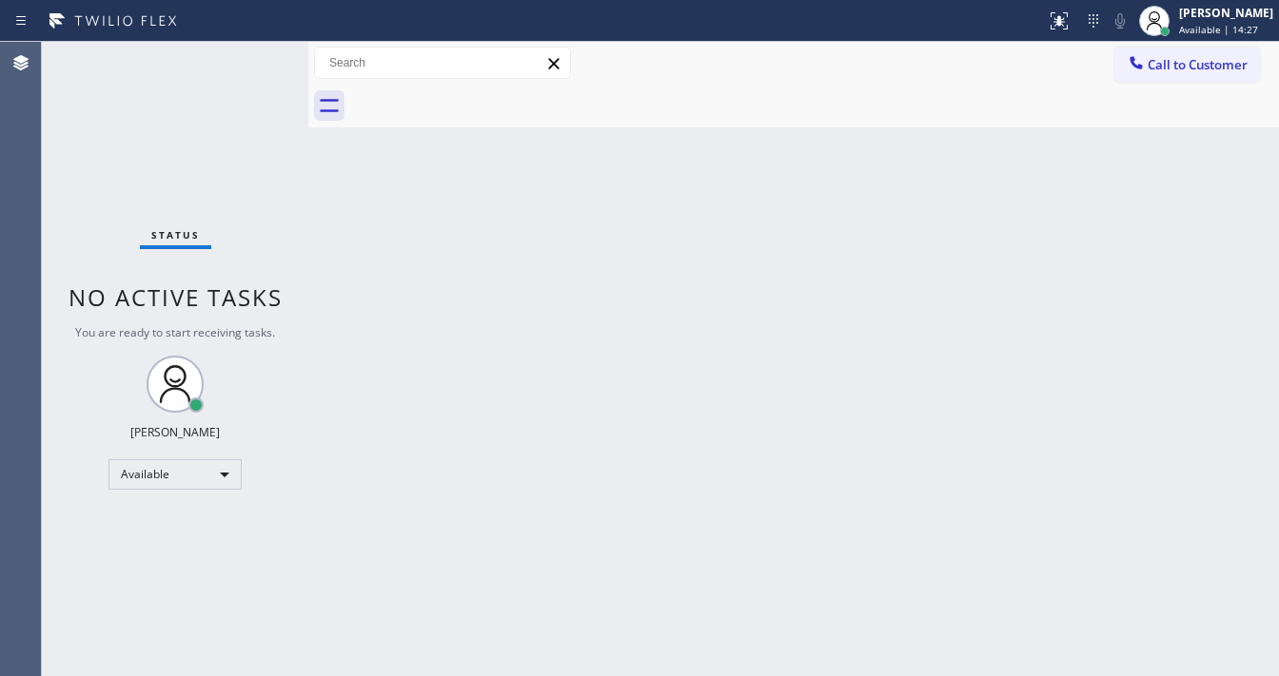
click at [253, 53] on div "Status No active tasks You are ready to start receiving tasks. Michael Javier A…" at bounding box center [175, 359] width 266 height 635
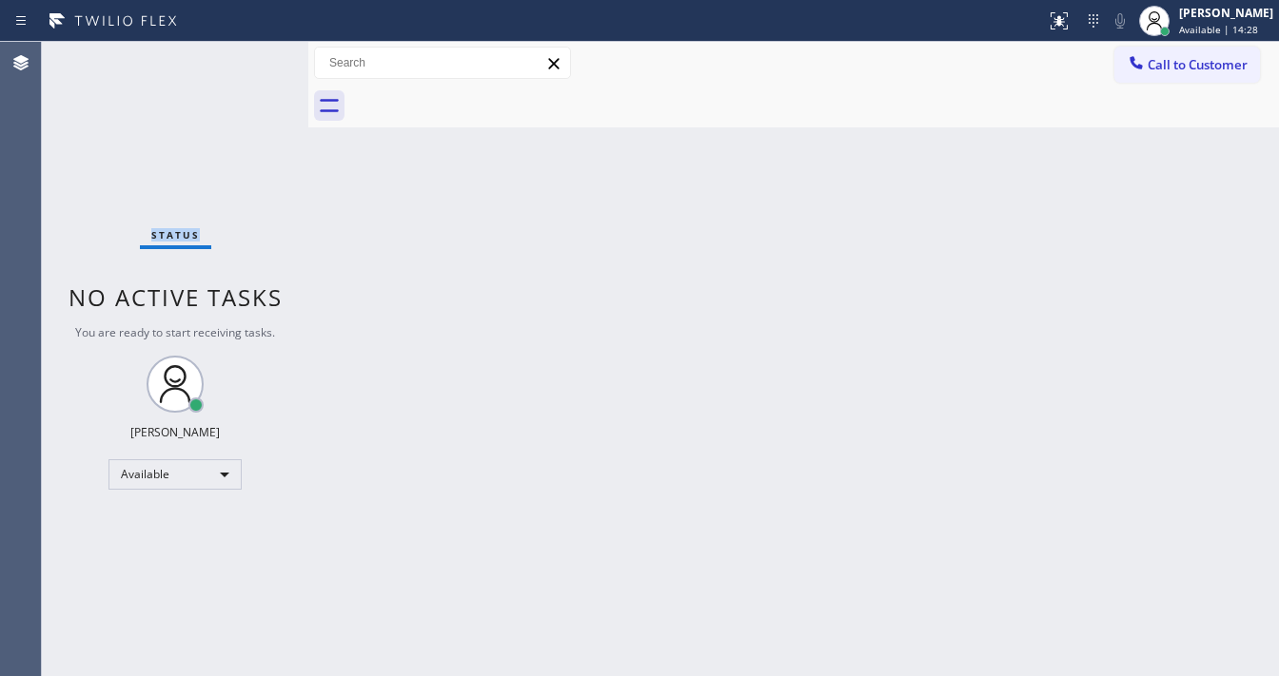
click at [253, 53] on div "Status No active tasks You are ready to start receiving tasks. Michael Javier A…" at bounding box center [175, 359] width 266 height 635
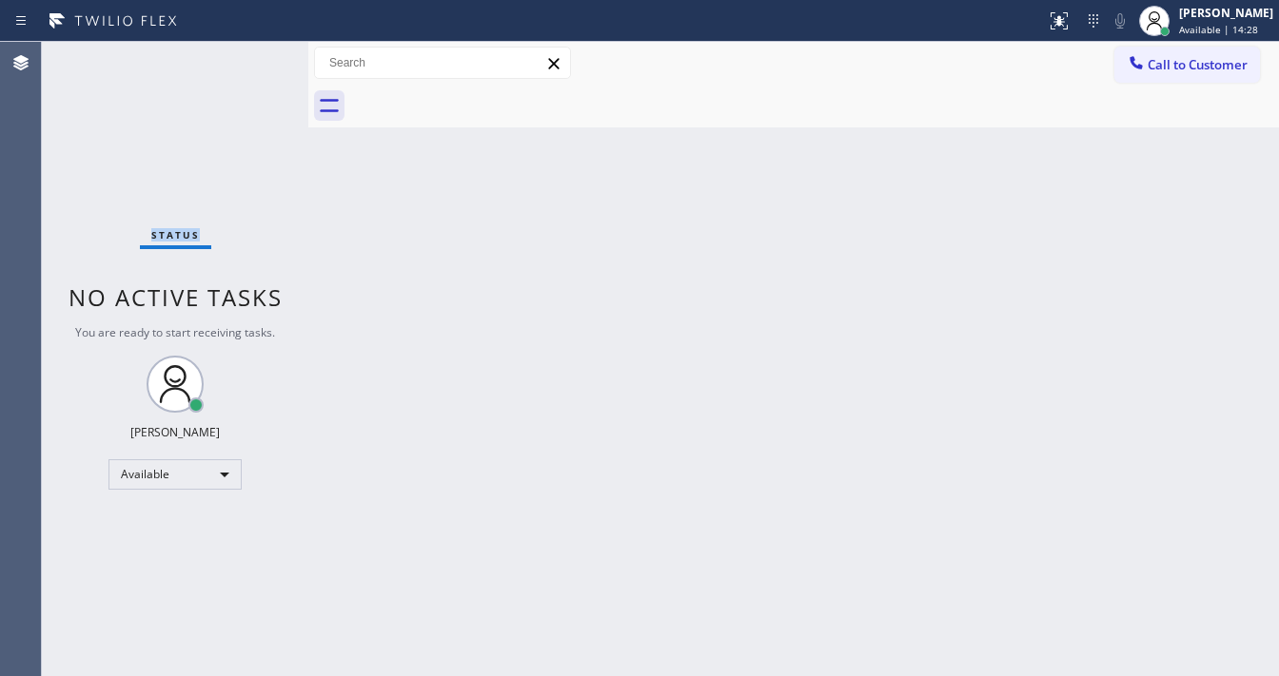
click at [253, 53] on div "Status No active tasks You are ready to start receiving tasks. Michael Javier A…" at bounding box center [175, 359] width 266 height 635
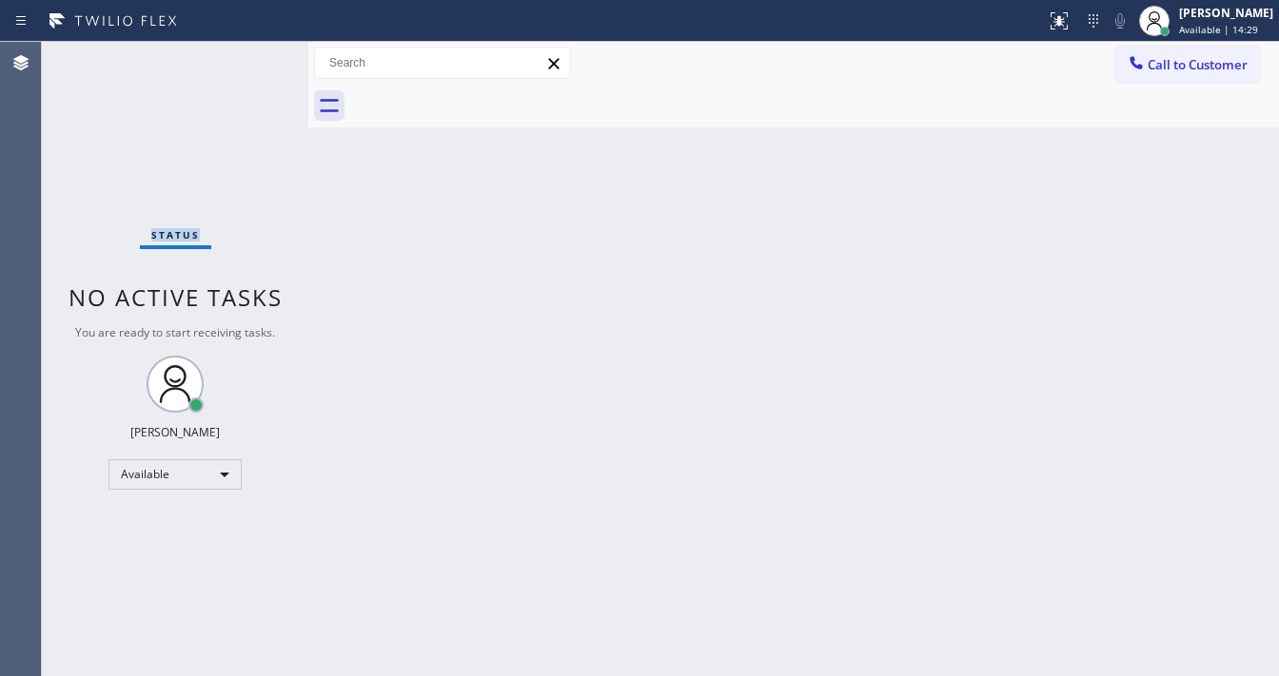
click at [253, 53] on div "Status No active tasks You are ready to start receiving tasks. Michael Javier A…" at bounding box center [175, 359] width 266 height 635
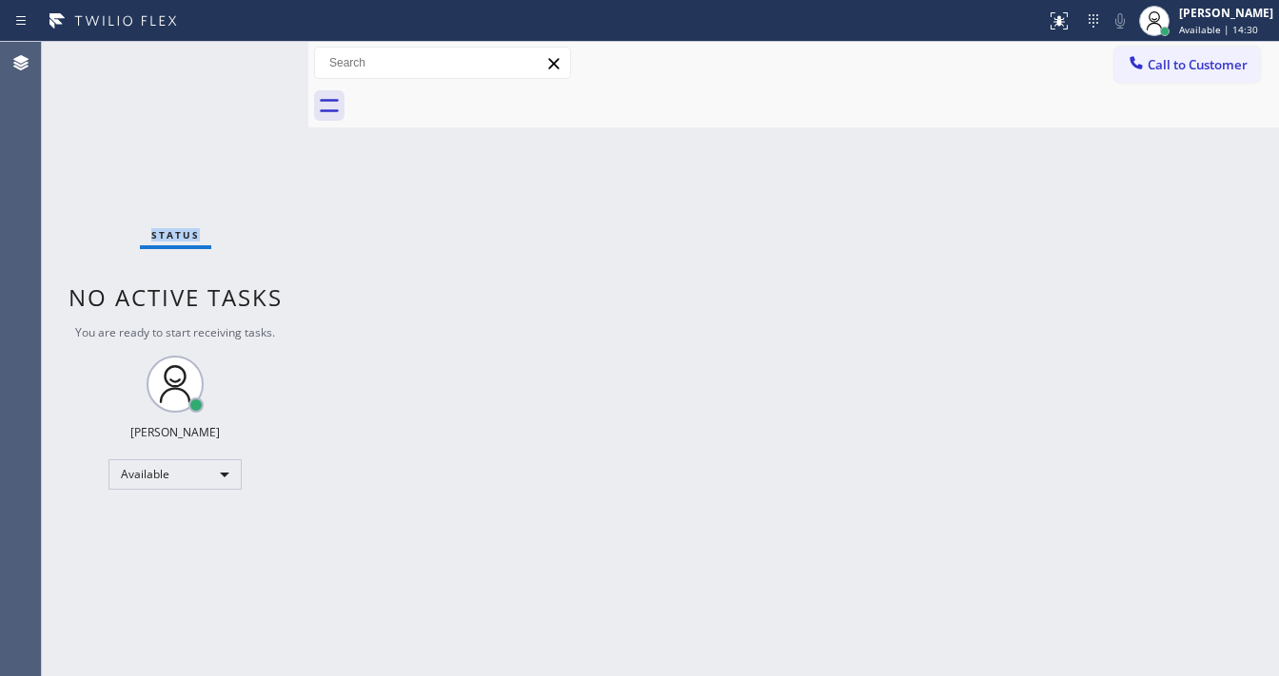
click at [253, 53] on div "Status No active tasks You are ready to start receiving tasks. Michael Javier A…" at bounding box center [175, 359] width 266 height 635
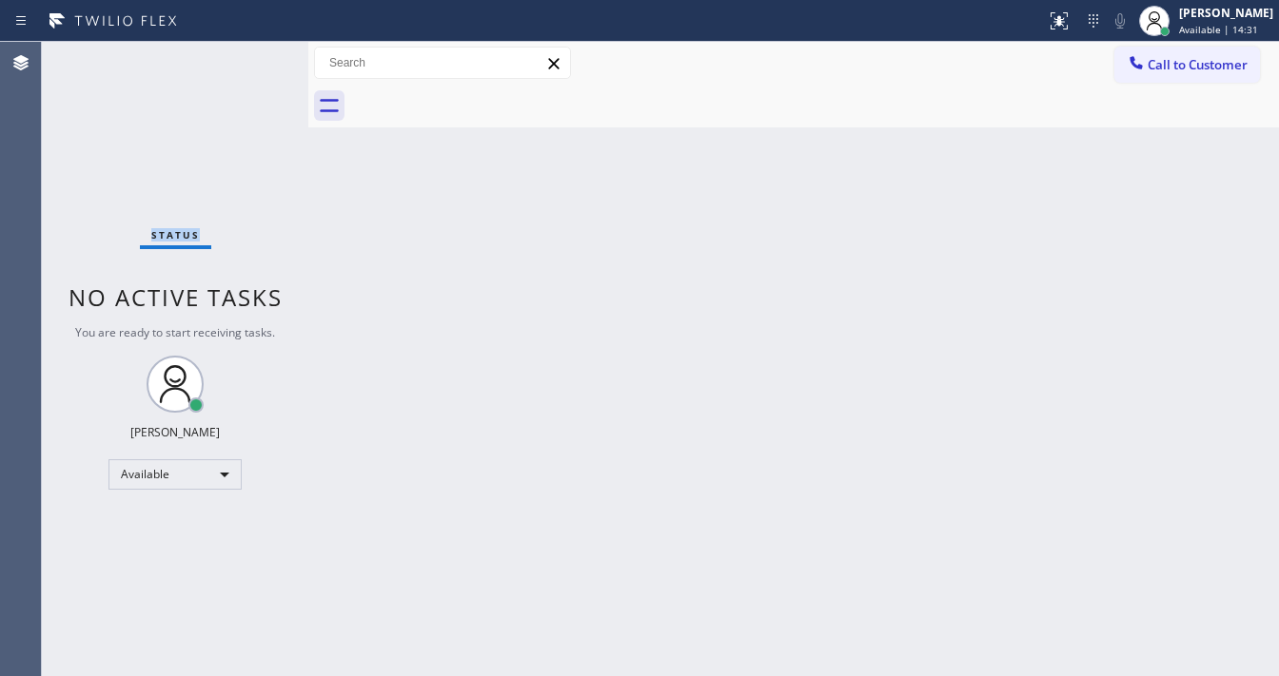
click at [253, 53] on div "Status No active tasks You are ready to start receiving tasks. Michael Javier A…" at bounding box center [175, 359] width 266 height 635
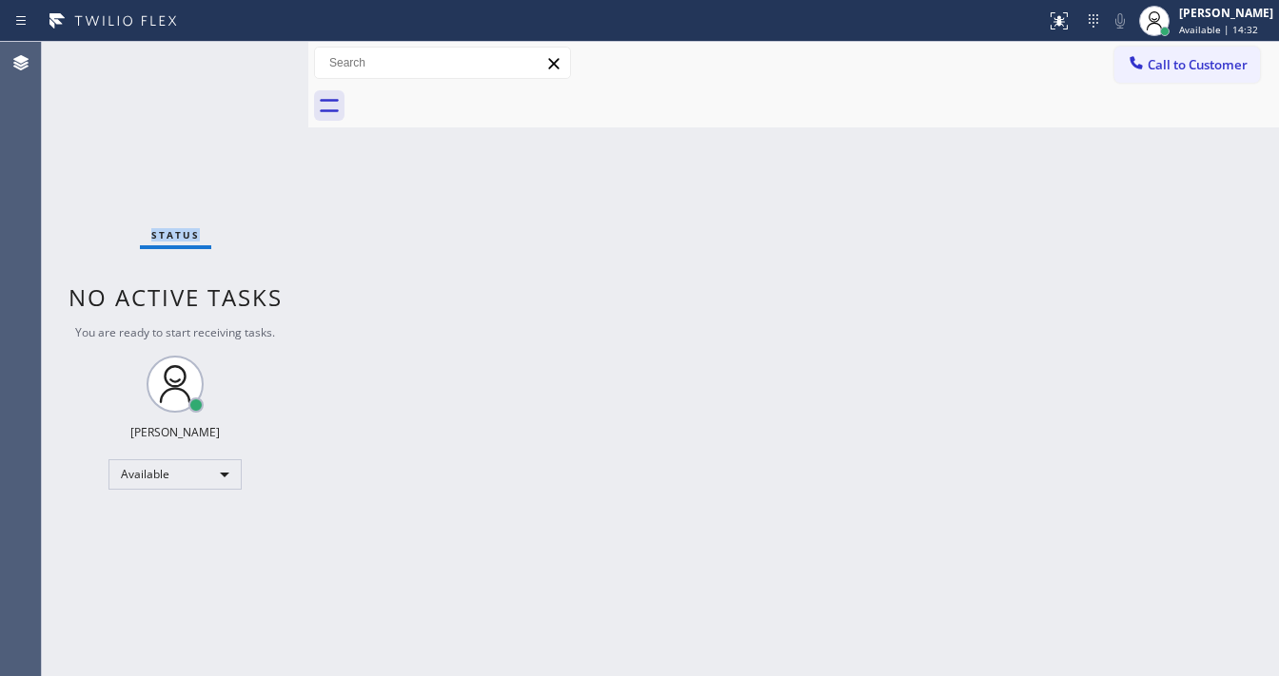
click at [253, 53] on div "Status No active tasks You are ready to start receiving tasks. Michael Javier A…" at bounding box center [175, 359] width 266 height 635
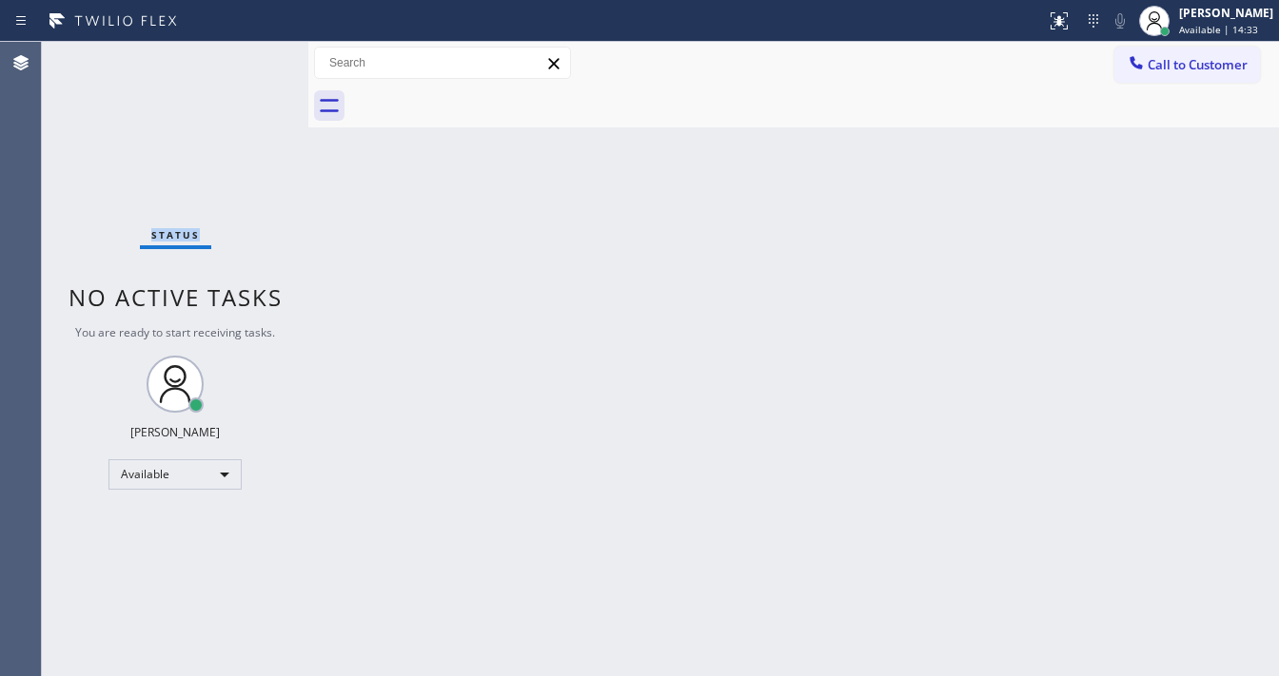
click at [253, 53] on div "Status No active tasks You are ready to start receiving tasks. Michael Javier A…" at bounding box center [175, 359] width 266 height 635
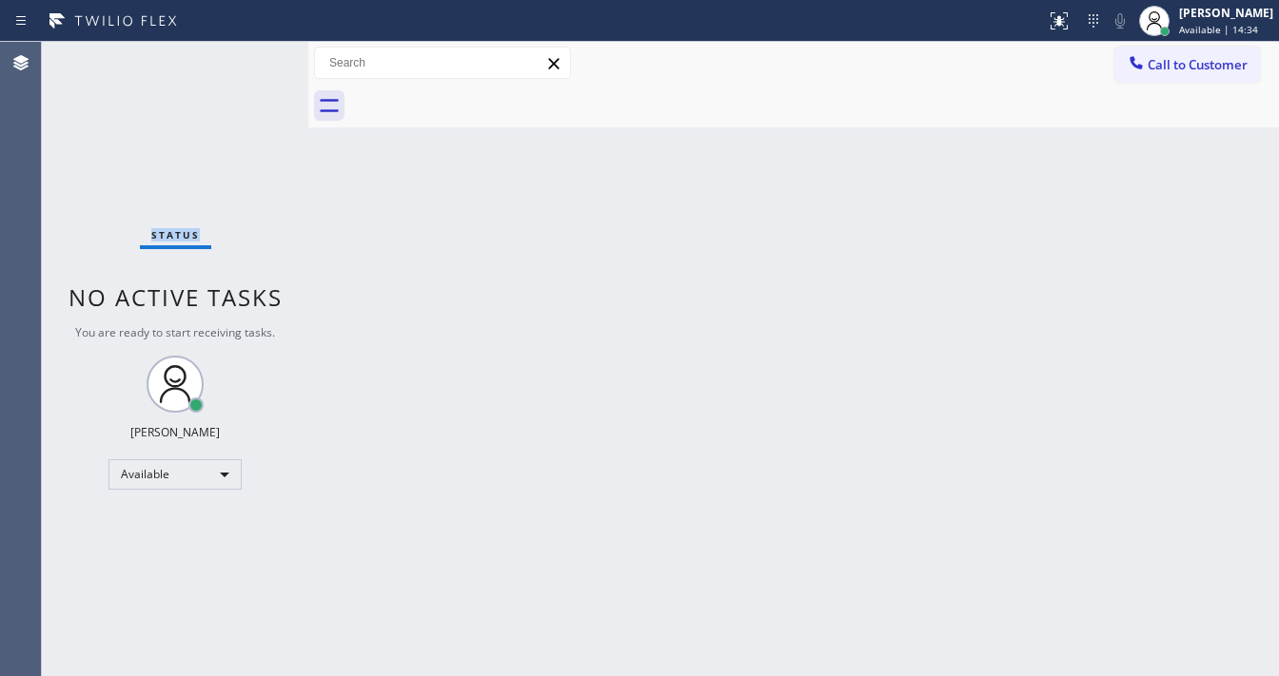
click at [253, 53] on div "Status No active tasks You are ready to start receiving tasks. Michael Javier A…" at bounding box center [175, 359] width 266 height 635
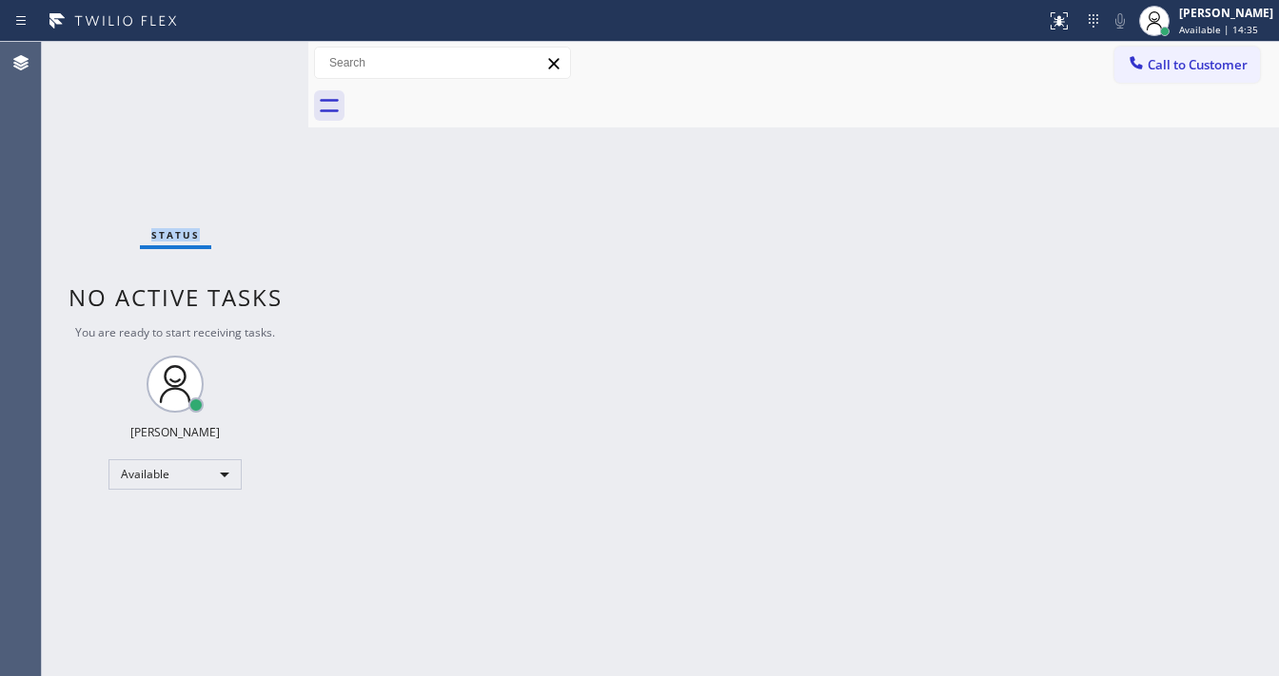
click at [253, 53] on div "Status No active tasks You are ready to start receiving tasks. Michael Javier A…" at bounding box center [175, 359] width 266 height 635
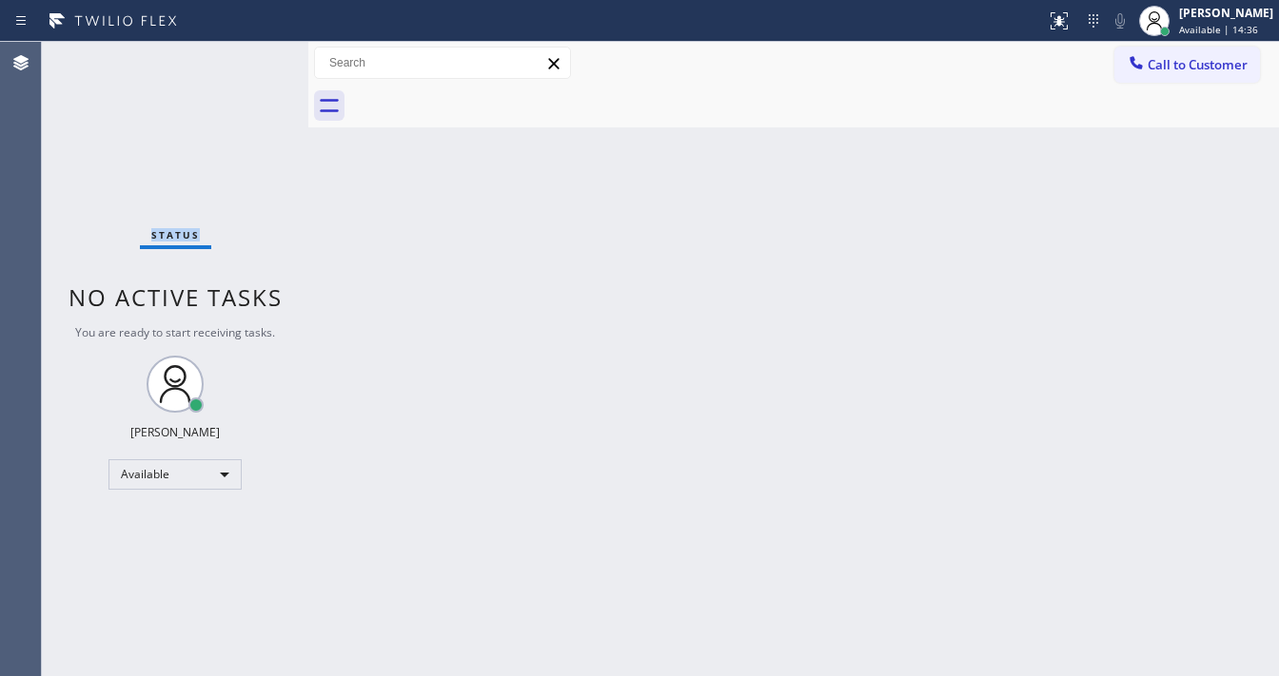
click at [253, 53] on div "Status No active tasks You are ready to start receiving tasks. Michael Javier A…" at bounding box center [175, 359] width 266 height 635
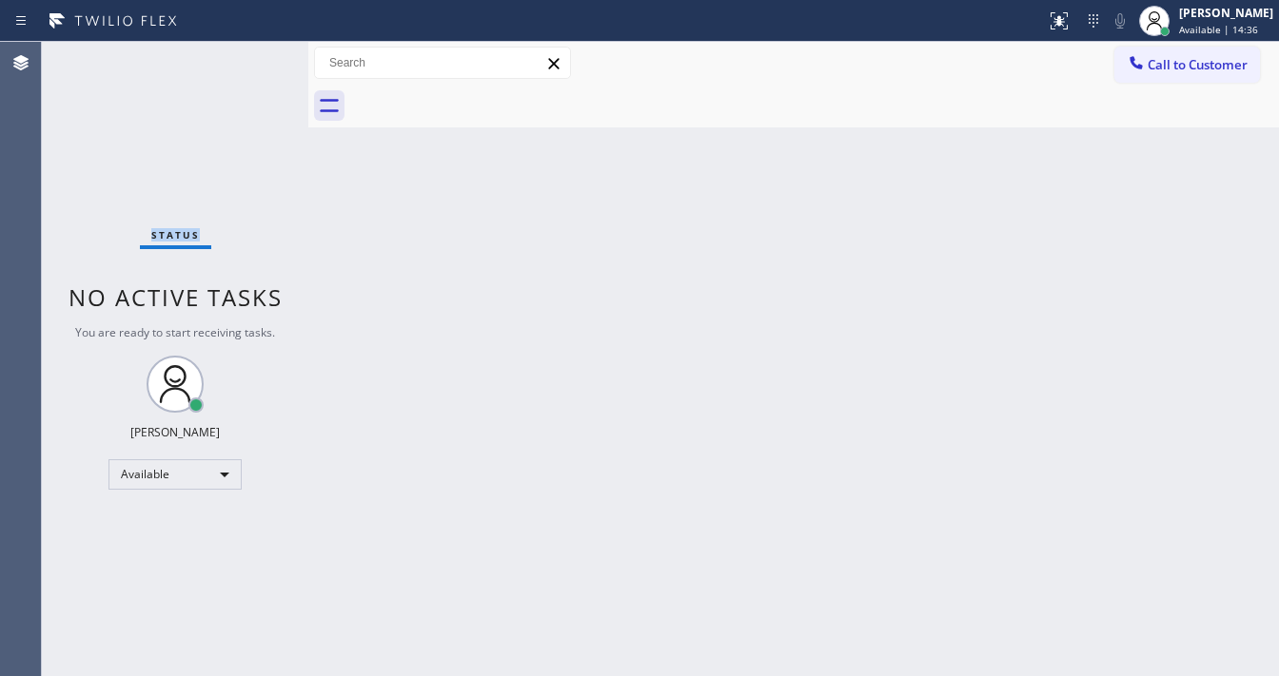
click at [253, 53] on div "Status No active tasks You are ready to start receiving tasks. Michael Javier A…" at bounding box center [175, 359] width 266 height 635
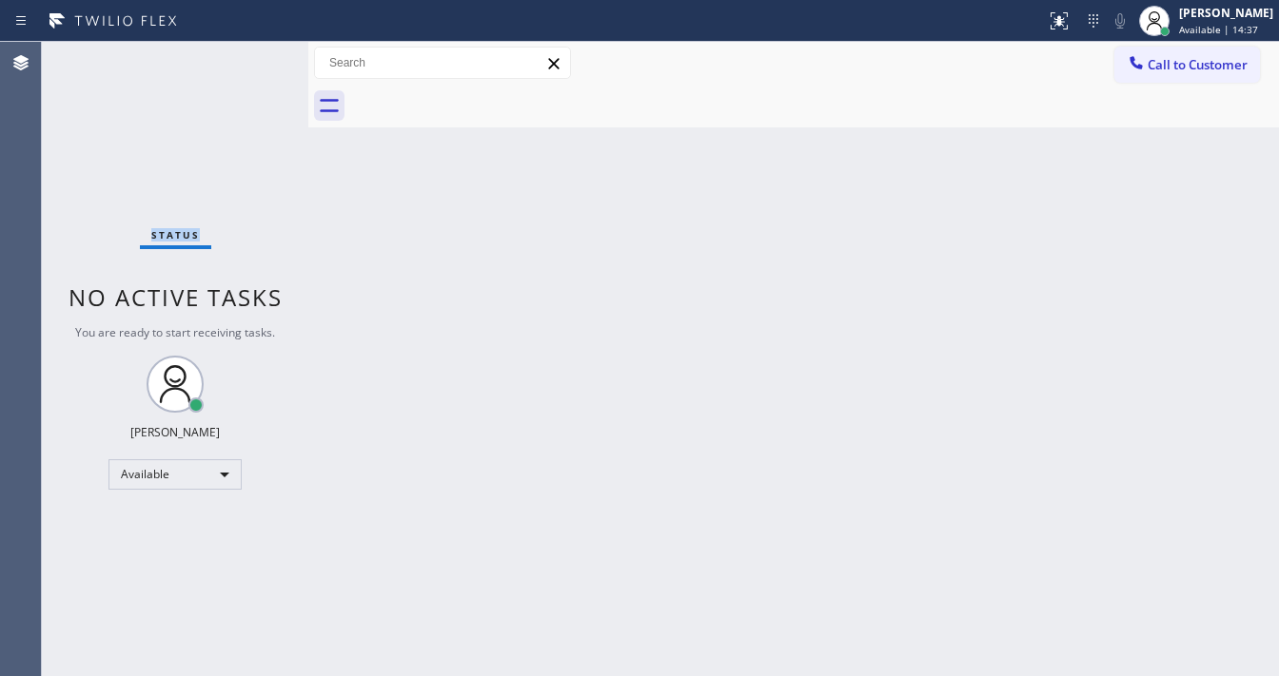
click at [253, 53] on div "Status No active tasks You are ready to start receiving tasks. Michael Javier A…" at bounding box center [175, 359] width 266 height 635
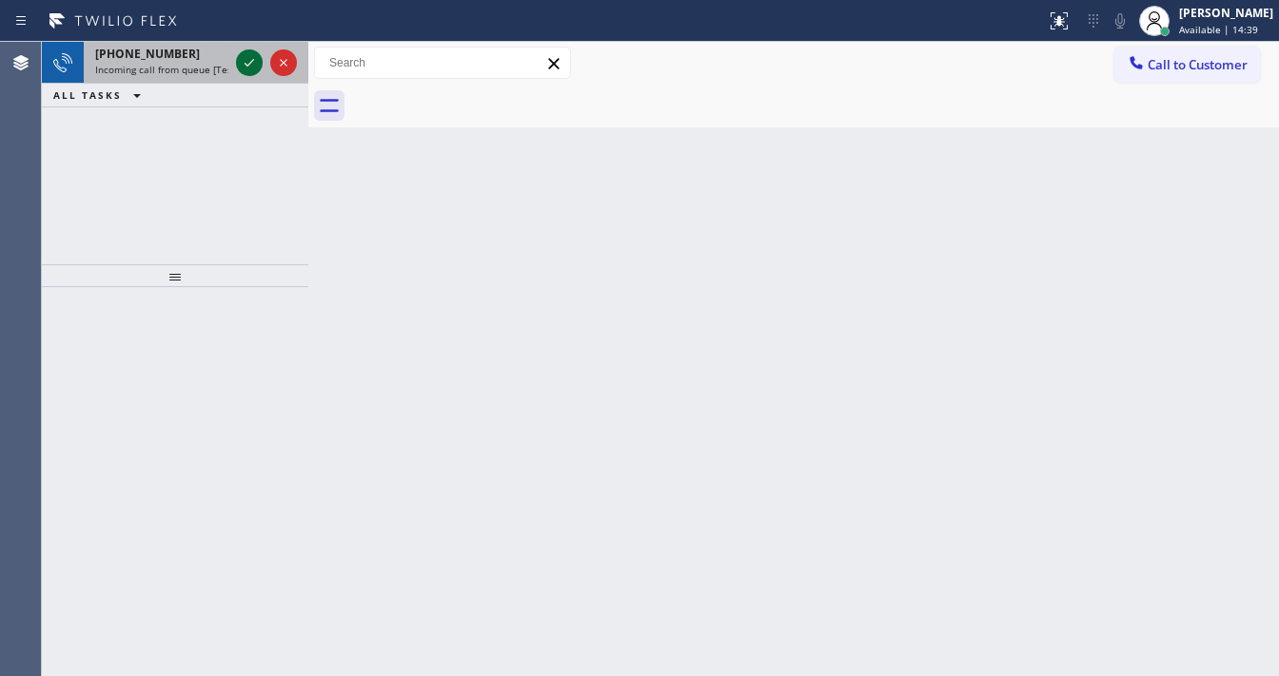
click at [253, 53] on icon at bounding box center [249, 62] width 23 height 23
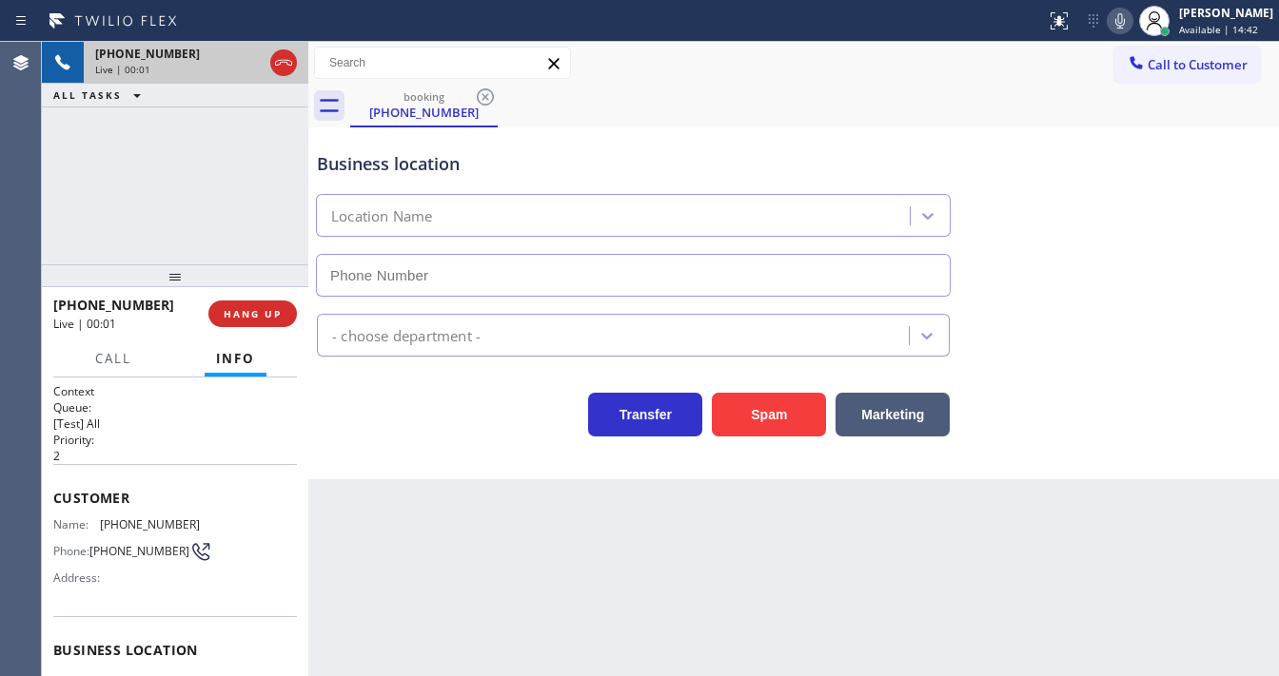
type input "(530) 290-6484"
click at [737, 420] on button "Spam" at bounding box center [769, 415] width 114 height 44
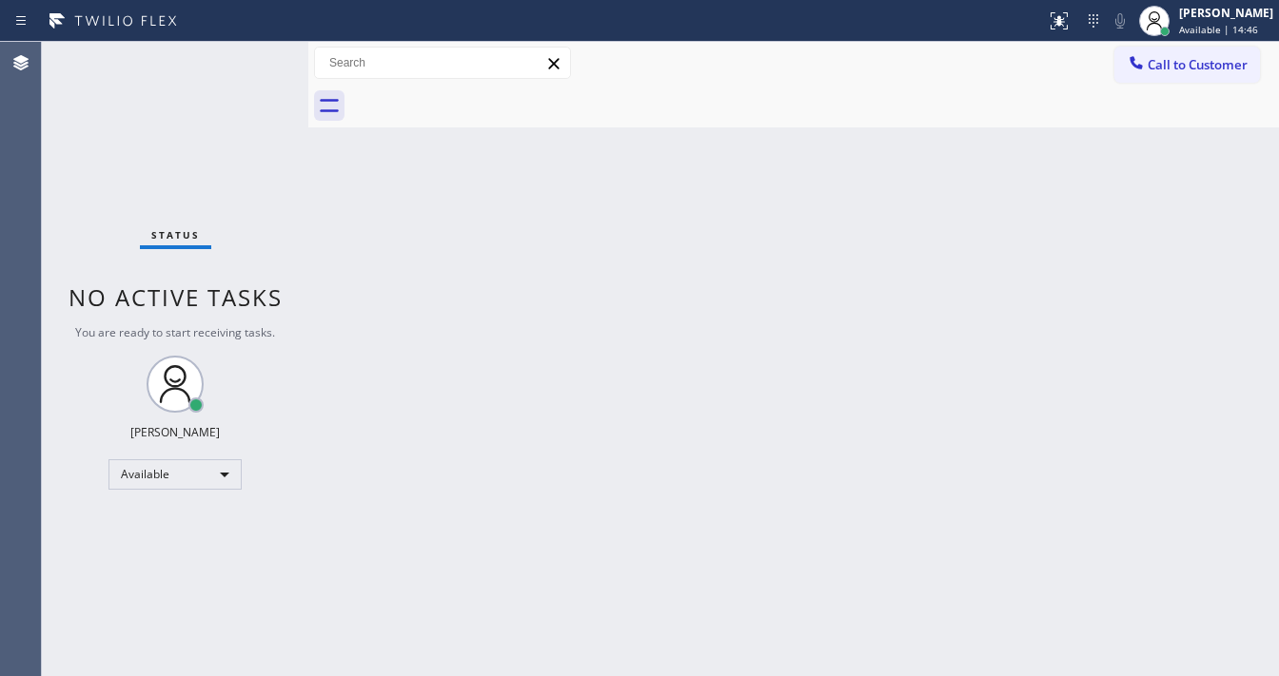
click at [251, 48] on div "Status No active tasks You are ready to start receiving tasks. Michael Javier A…" at bounding box center [175, 359] width 266 height 635
click at [251, 49] on div "Status No active tasks You are ready to start receiving tasks. Michael Javier A…" at bounding box center [175, 359] width 266 height 635
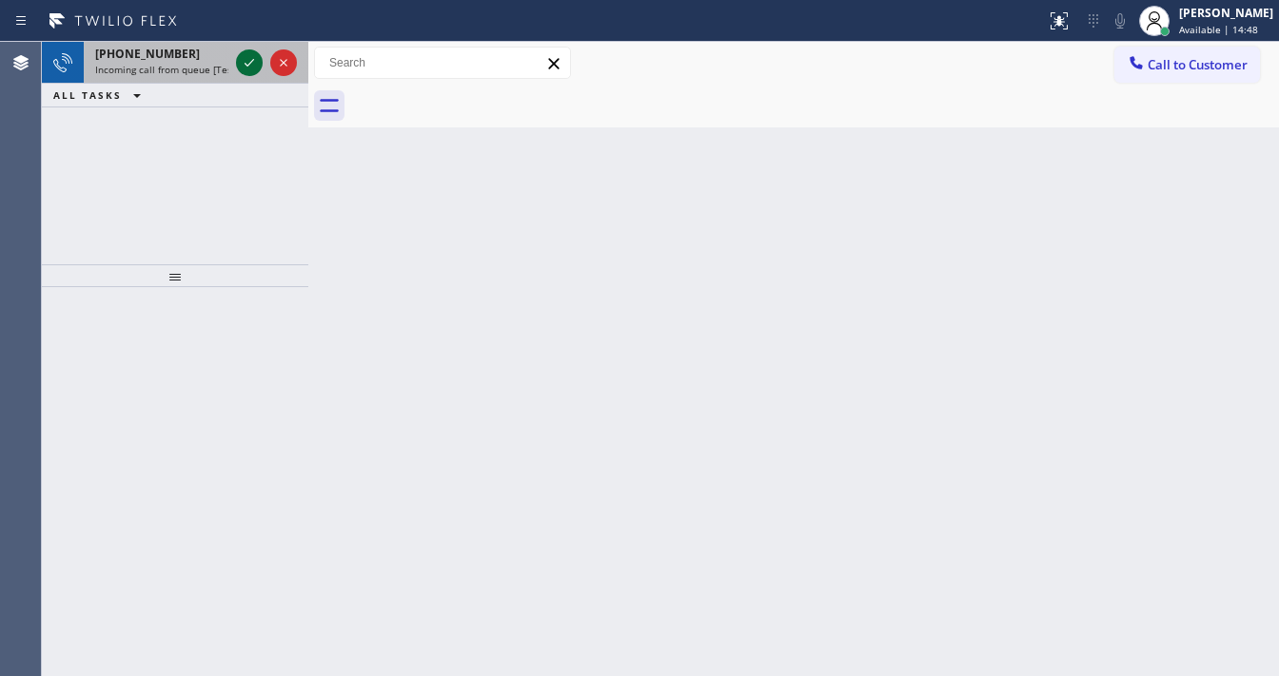
click at [251, 49] on button at bounding box center [249, 62] width 27 height 27
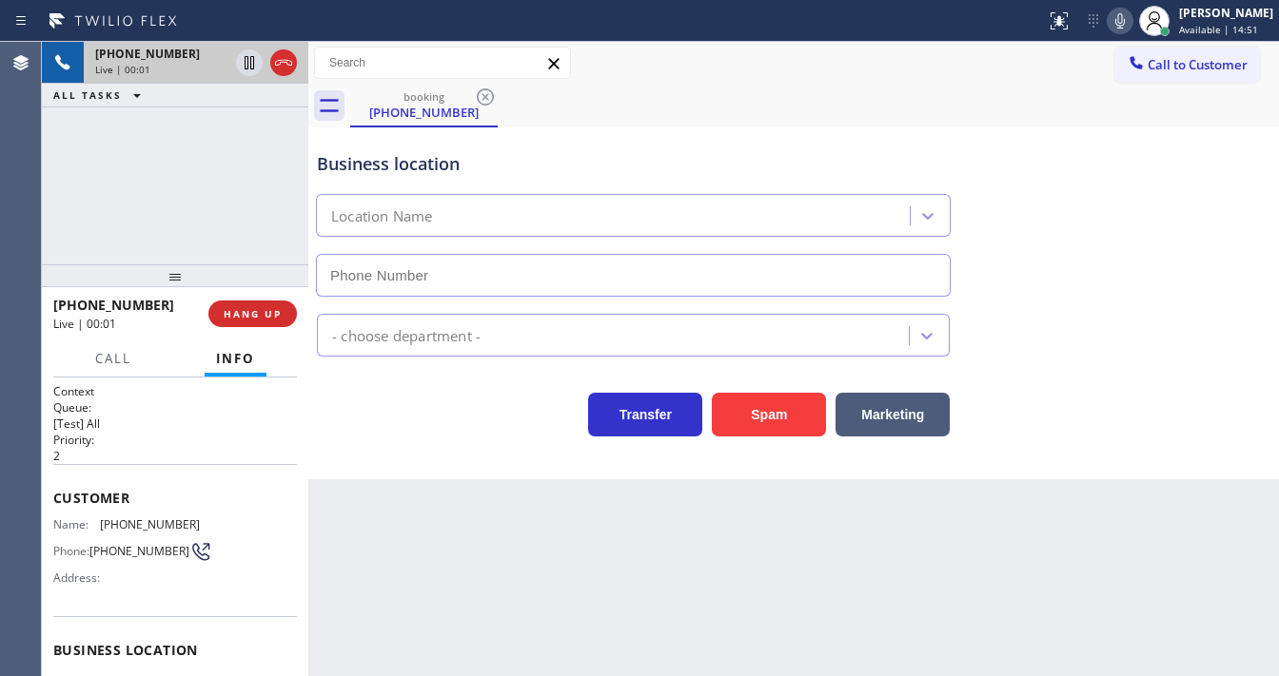
scroll to position [228, 0]
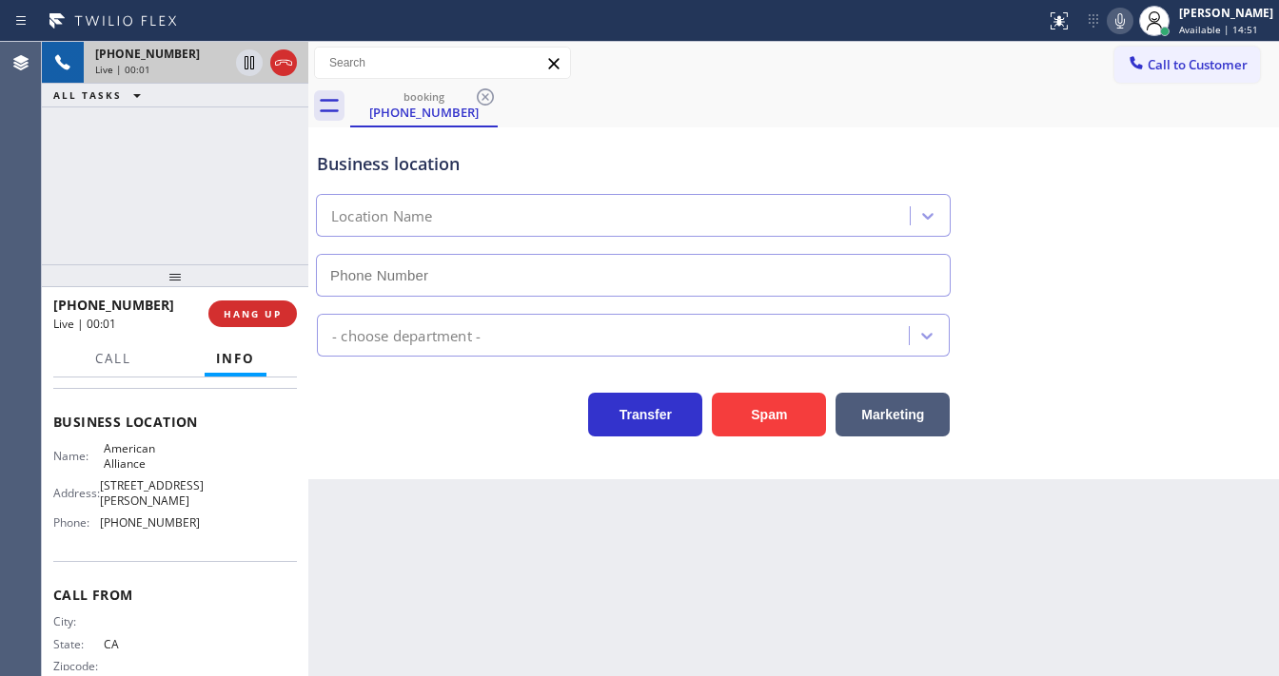
type input "(855) 400-0084"
click at [1128, 29] on icon at bounding box center [1119, 21] width 23 height 23
click at [1129, 26] on icon at bounding box center [1119, 21] width 23 height 23
click at [751, 106] on div "booking (858) 257-7351" at bounding box center [814, 106] width 929 height 43
click at [203, 164] on div "+18582577351 Live | 00:12 ALL TASKS ALL TASKS ACTIVE TASKS TASKS IN WRAP UP" at bounding box center [175, 153] width 266 height 223
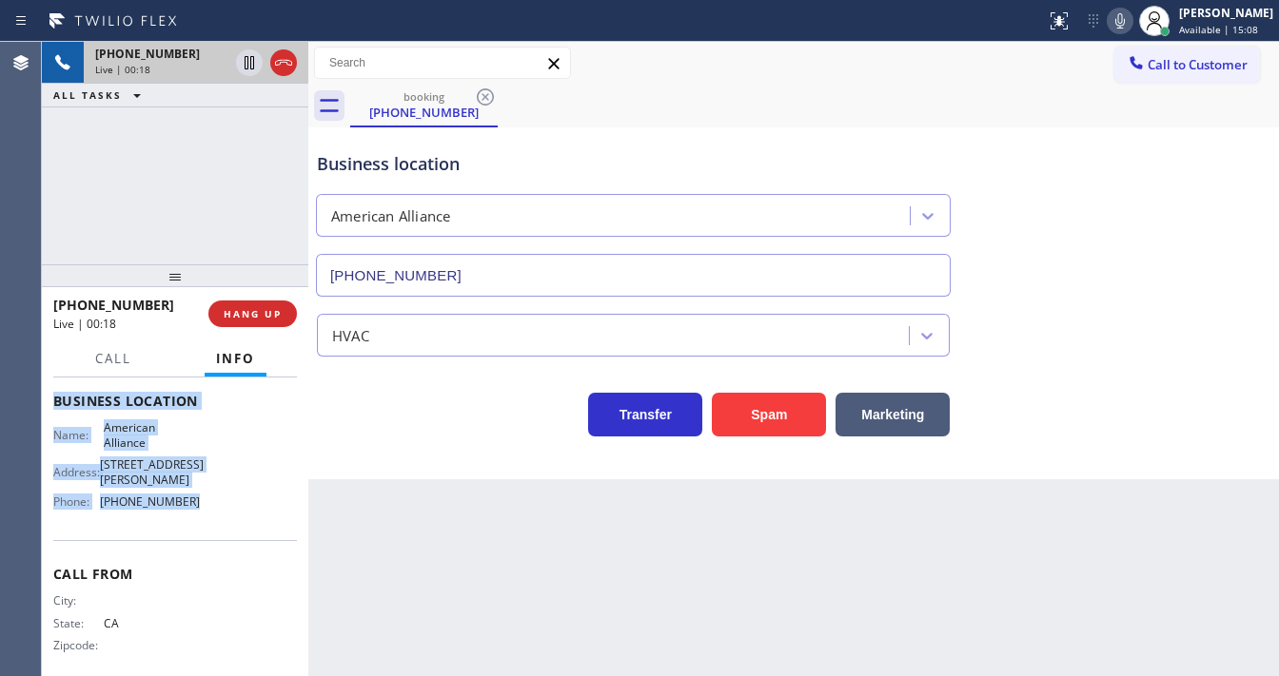
scroll to position [250, 0]
drag, startPoint x: 49, startPoint y: 415, endPoint x: 202, endPoint y: 497, distance: 172.8
click at [202, 497] on div "Context Queue: [Test] All Priority: 2 Customer Name: (858) 257-7351 Phone: (858…" at bounding box center [175, 527] width 266 height 299
copy div "Customer Name: (858) 257-7351 Phone: (858) 257-7351 Address: Business location …"
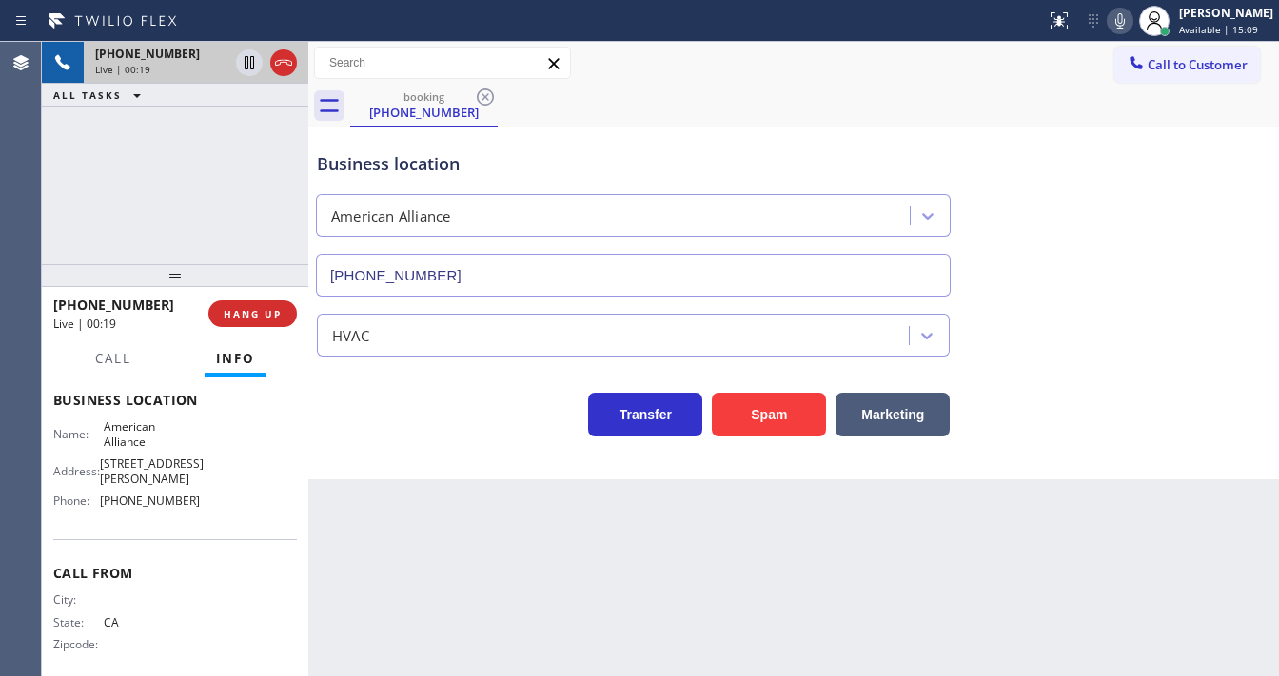
click at [200, 207] on div "+18582577351 Live | 00:19 ALL TASKS ALL TASKS ACTIVE TASKS TASKS IN WRAP UP" at bounding box center [175, 153] width 266 height 223
click at [189, 180] on div "+18582577351 Live | 03:02 ALL TASKS ALL TASKS ACTIVE TASKS TASKS IN WRAP UP" at bounding box center [175, 153] width 266 height 223
drag, startPoint x: 63, startPoint y: 219, endPoint x: 89, endPoint y: 231, distance: 29.4
click at [62, 219] on div "+18582577351 Live | 11:25 ALL TASKS ALL TASKS ACTIVE TASKS TASKS IN WRAP UP" at bounding box center [175, 153] width 266 height 223
click at [659, 152] on div "Business location" at bounding box center [633, 164] width 633 height 26
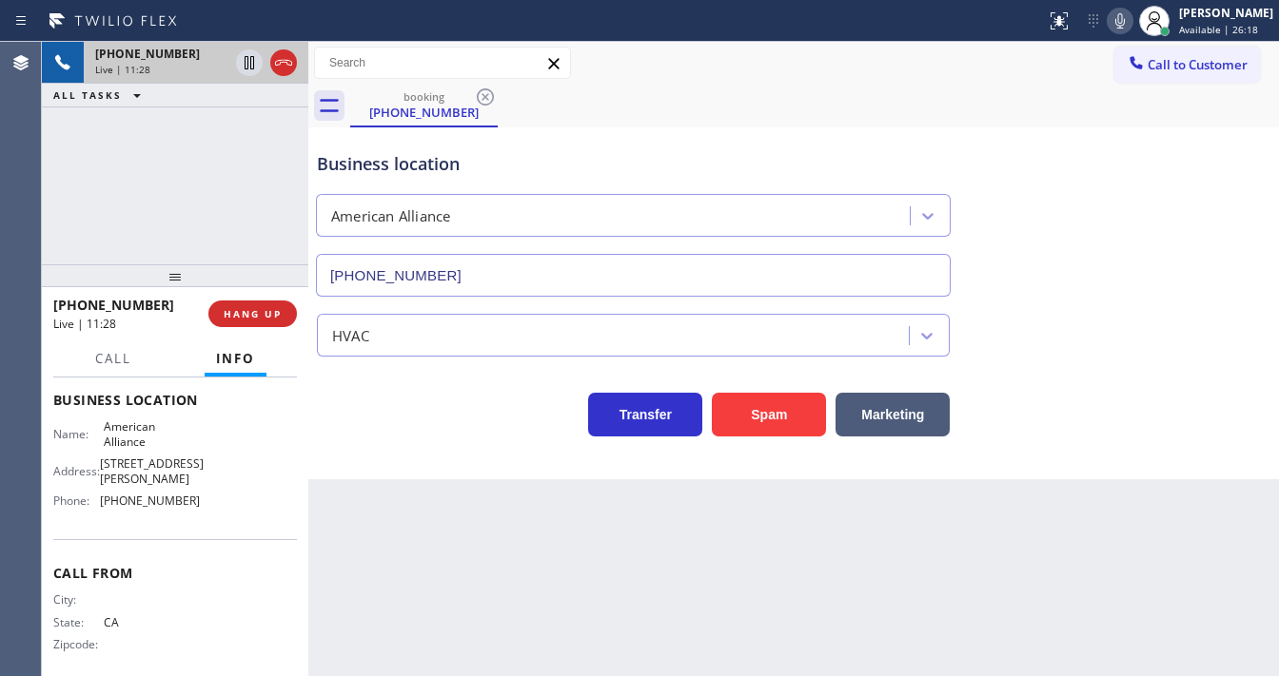
click at [1128, 27] on icon at bounding box center [1119, 21] width 23 height 23
click at [251, 64] on icon at bounding box center [249, 62] width 23 height 23
click at [493, 463] on div "Business location American Alliance (855) 400-0084 HVAC Transfer Spam Marketing" at bounding box center [793, 303] width 970 height 352
click at [25, 196] on div "Agent Desktop" at bounding box center [20, 359] width 41 height 635
click at [55, 221] on div "+18582577351 Live | 14:17 ALL TASKS ALL TASKS ACTIVE TASKS TASKS IN WRAP UP" at bounding box center [175, 153] width 266 height 223
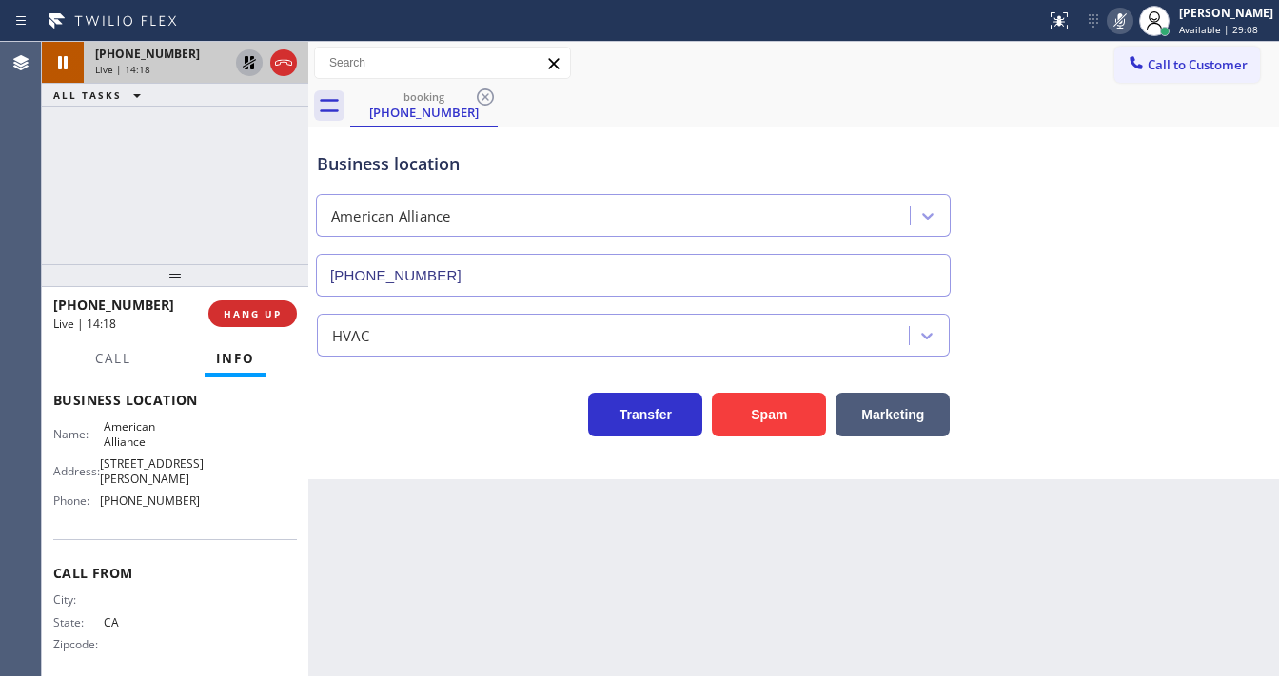
click at [255, 69] on icon at bounding box center [249, 62] width 23 height 23
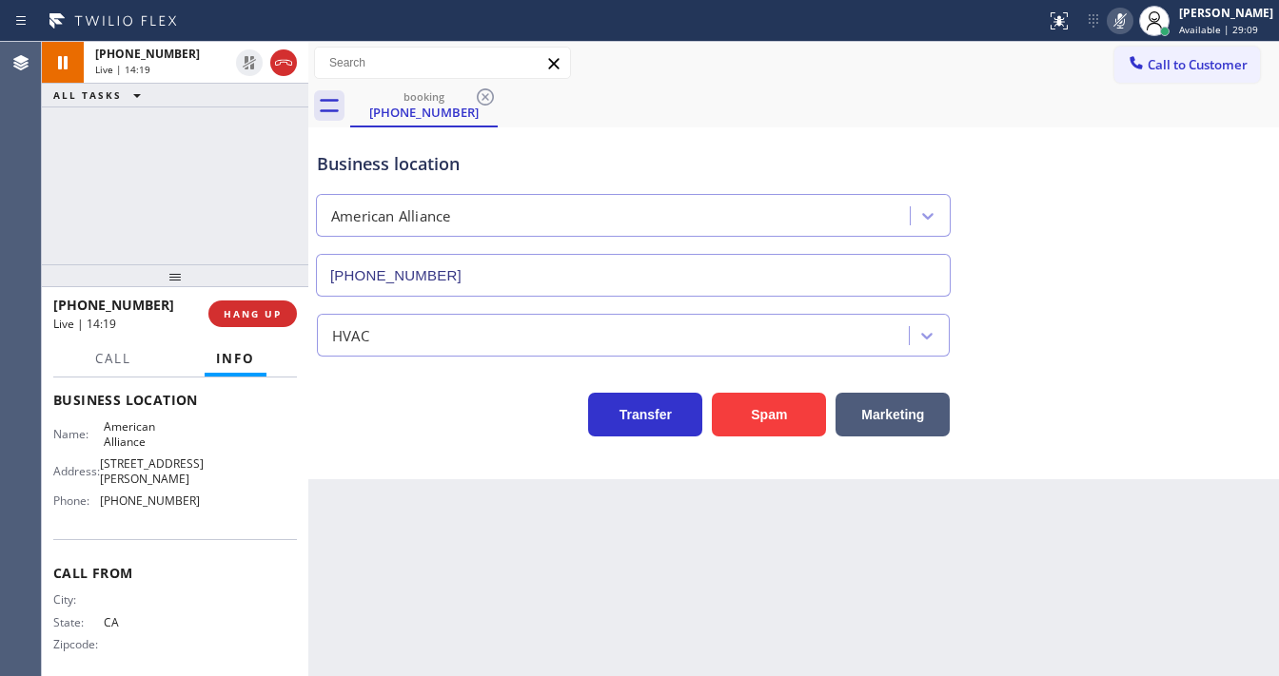
click at [1125, 18] on icon at bounding box center [1120, 20] width 10 height 15
click at [171, 177] on div "+18582577351 Live | 14:19 ALL TASKS ALL TASKS ACTIVE TASKS TASKS IN WRAP UP" at bounding box center [175, 153] width 266 height 223
click at [171, 177] on div "+18582577351 Live | 14:20 ALL TASKS ALL TASKS ACTIVE TASKS TASKS IN WRAP UP" at bounding box center [175, 153] width 266 height 223
click at [53, 189] on div "+18582577351 Live | 14:46 ALL TASKS ALL TASKS ACTIVE TASKS TASKS IN WRAP UP" at bounding box center [175, 153] width 266 height 223
click at [41, 164] on div "Agent Desktop +18582577351 Live | 14:55 ALL TASKS ALL TASKS ACTIVE TASKS TASKS …" at bounding box center [639, 359] width 1279 height 635
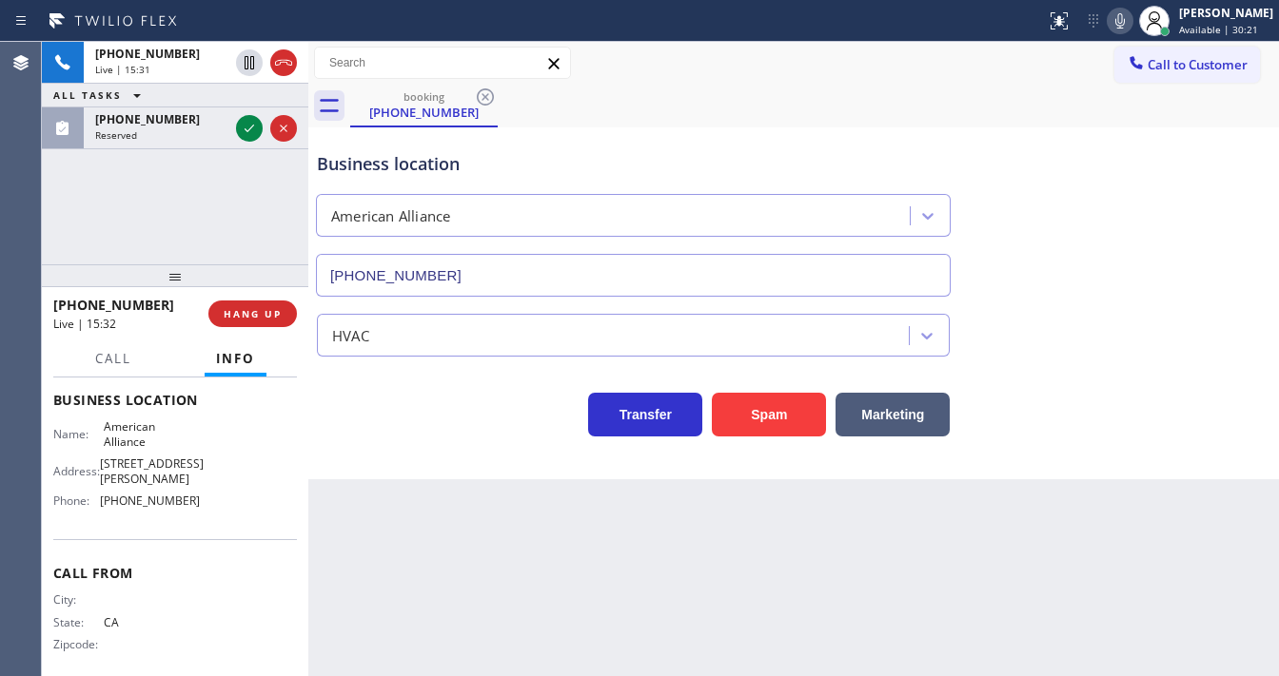
click at [1127, 19] on icon at bounding box center [1119, 21] width 23 height 23
click at [192, 197] on div "+18582577351 Live | 15:48 ALL TASKS ALL TASKS ACTIVE TASKS TASKS IN WRAP UP (94…" at bounding box center [175, 153] width 266 height 223
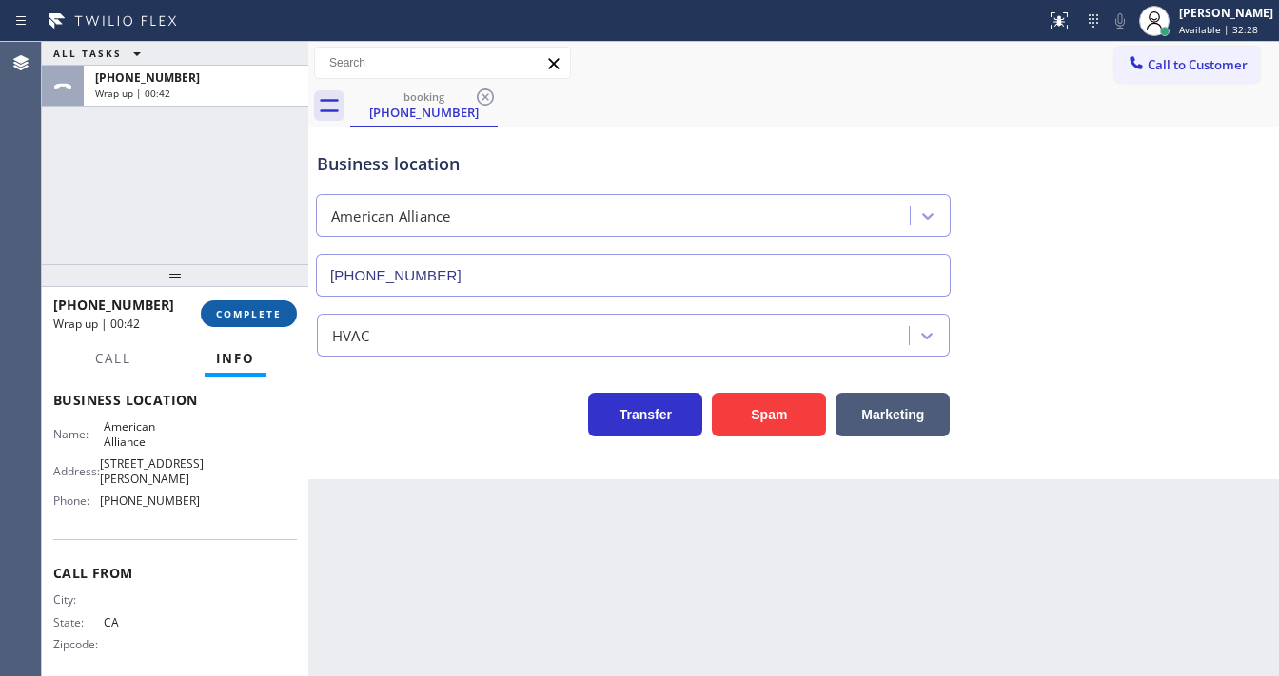
click at [244, 301] on button "COMPLETE" at bounding box center [249, 314] width 96 height 27
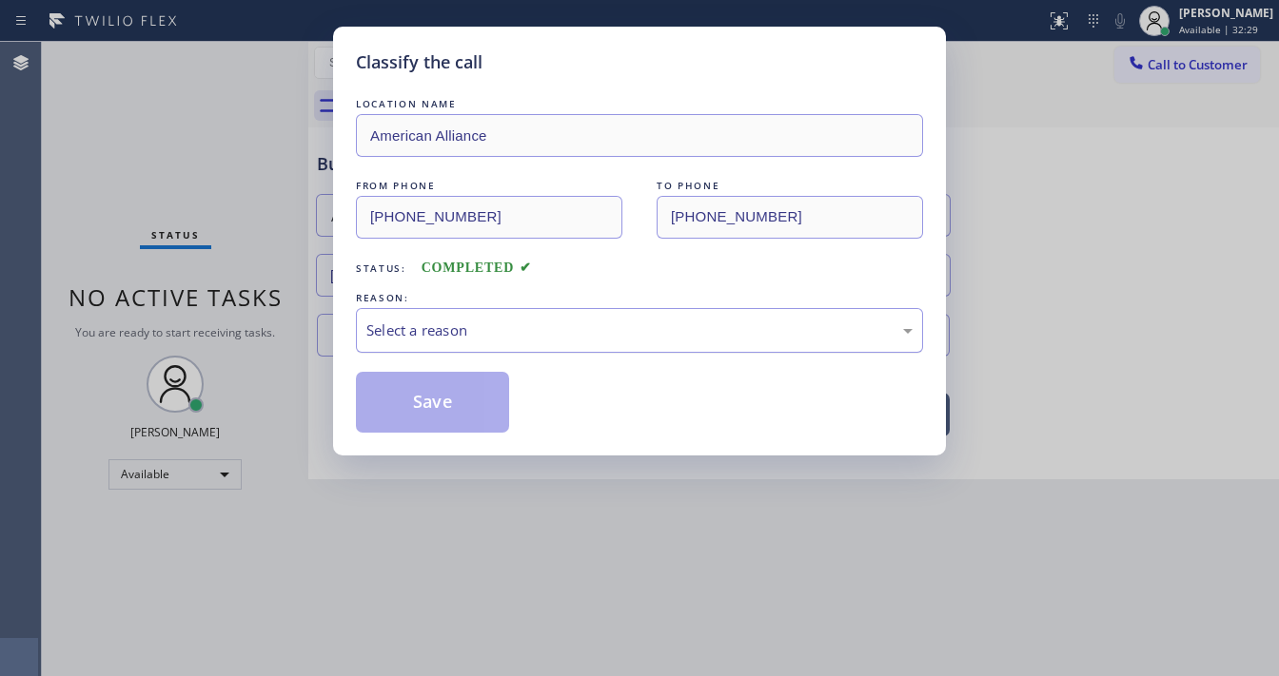
drag, startPoint x: 411, startPoint y: 336, endPoint x: 419, endPoint y: 344, distance: 11.5
click at [413, 336] on div "Select a reason" at bounding box center [639, 331] width 546 height 22
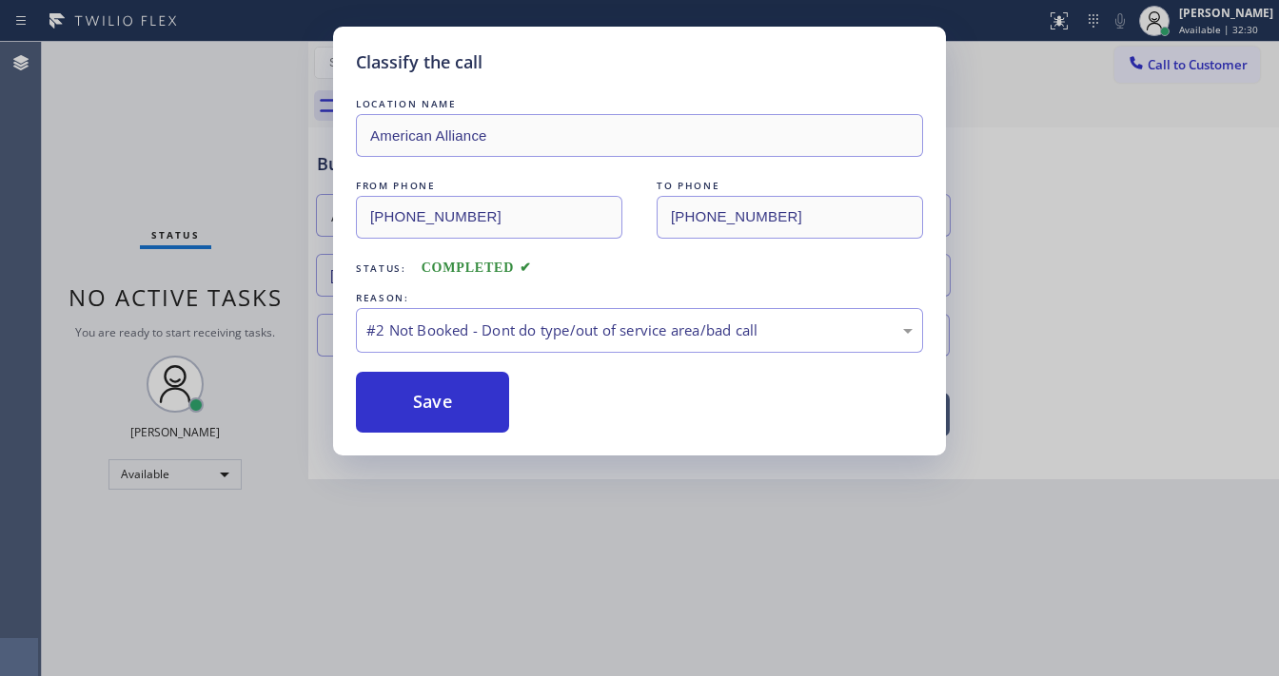
click at [421, 390] on button "Save" at bounding box center [432, 402] width 153 height 61
click at [421, 391] on button "Save" at bounding box center [432, 402] width 153 height 61
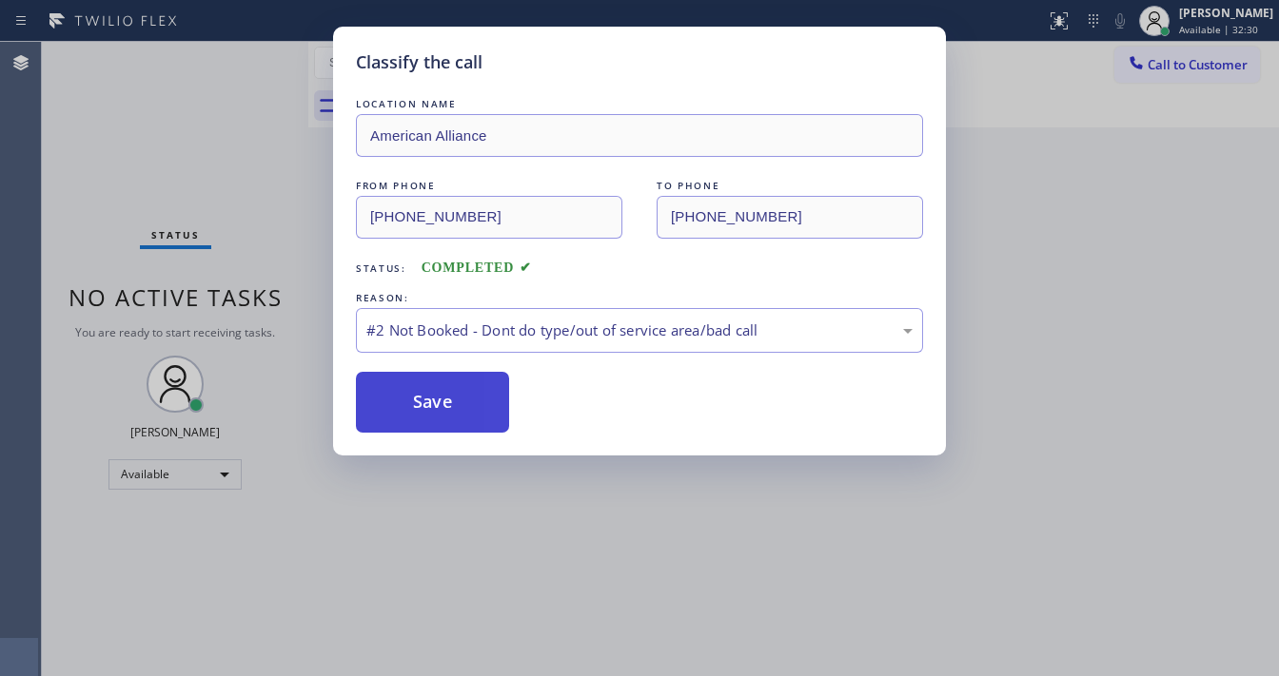
click at [422, 392] on button "Save" at bounding box center [432, 402] width 153 height 61
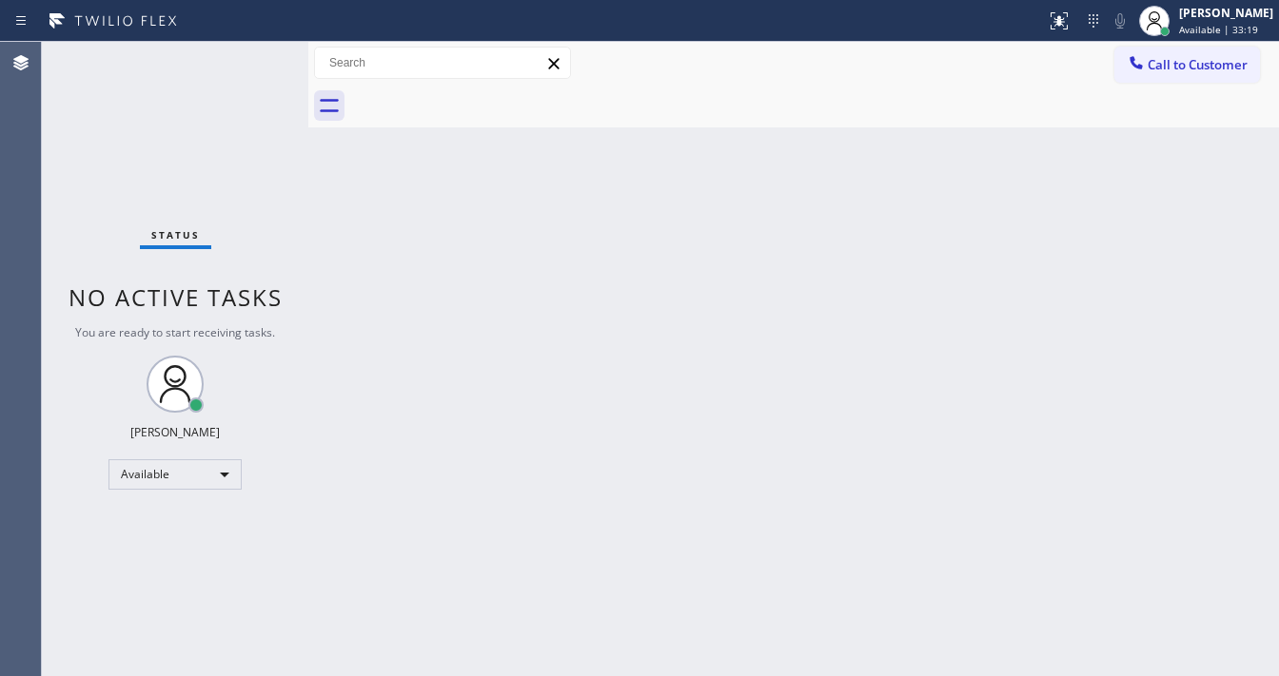
click at [251, 58] on div "Status No active tasks You are ready to start receiving tasks. Michael Javier A…" at bounding box center [175, 359] width 266 height 635
click at [251, 53] on div "Status No active tasks You are ready to start receiving tasks. Michael Javier A…" at bounding box center [175, 359] width 266 height 635
click at [250, 53] on div "Status No active tasks You are ready to start receiving tasks. Michael Javier A…" at bounding box center [175, 359] width 266 height 635
click at [249, 53] on div "Status No active tasks You are ready to start receiving tasks. Michael Javier A…" at bounding box center [175, 359] width 266 height 635
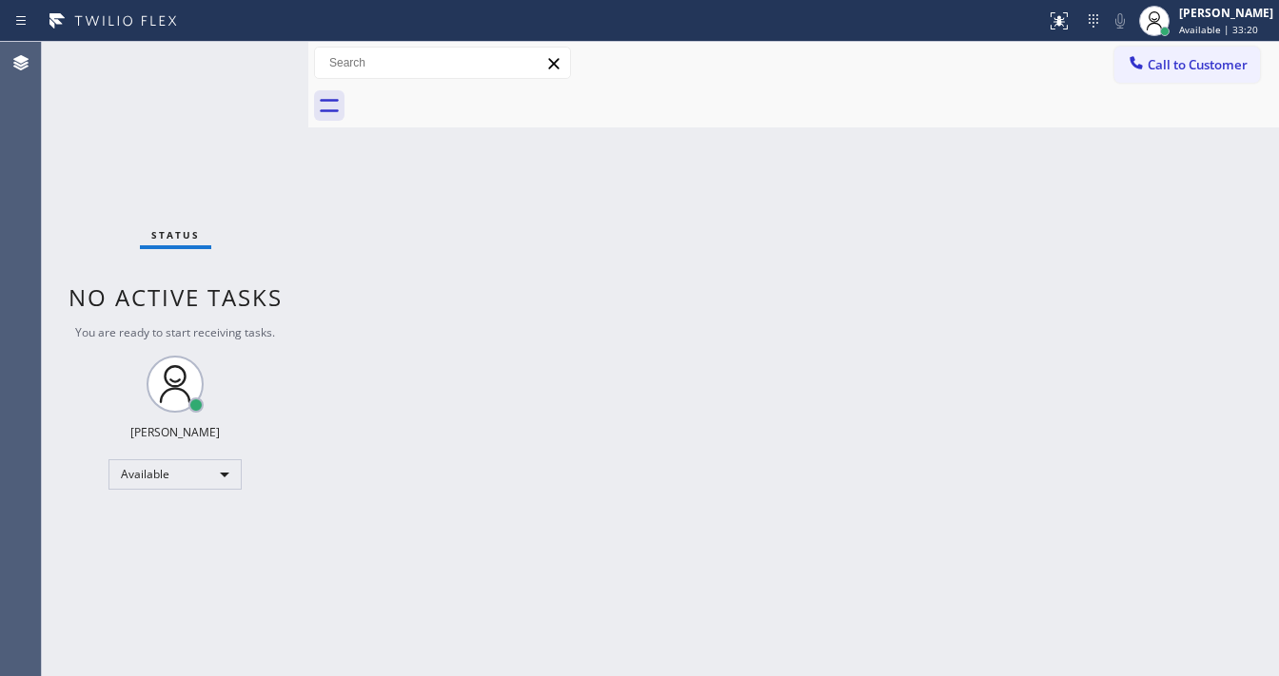
click at [244, 57] on div "Status No active tasks You are ready to start receiving tasks. Michael Javier A…" at bounding box center [175, 359] width 266 height 635
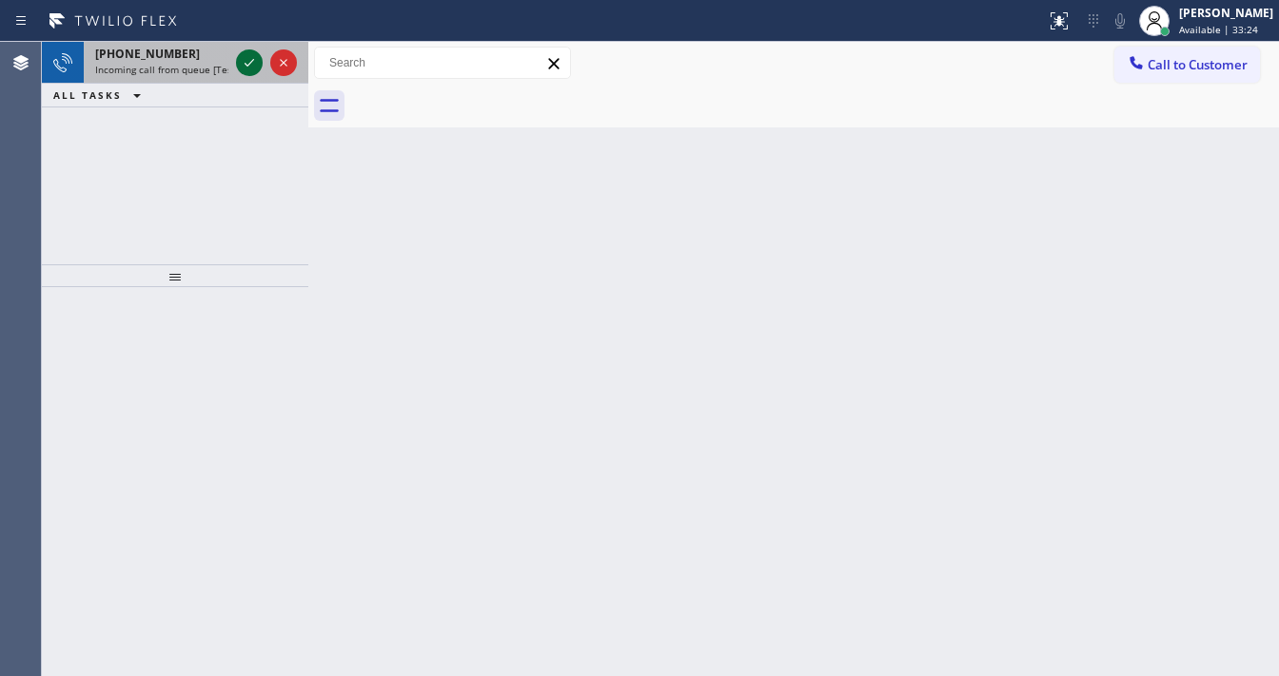
click at [236, 69] on div at bounding box center [249, 62] width 27 height 23
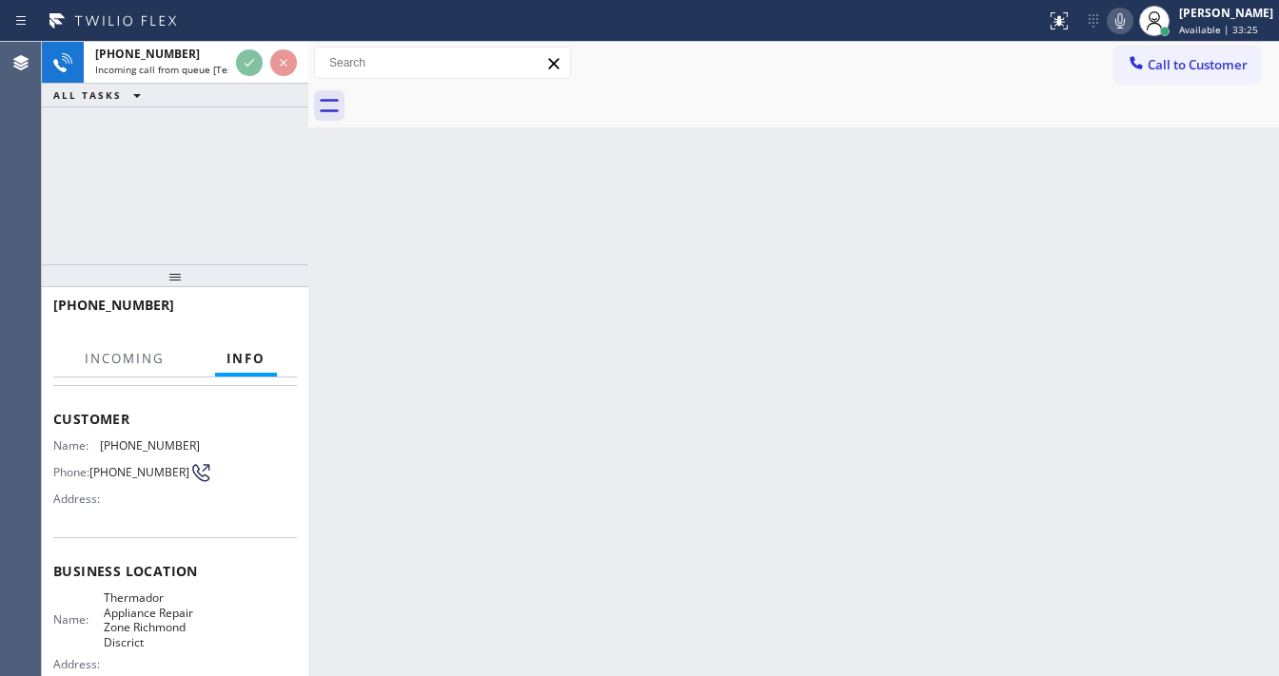
scroll to position [228, 0]
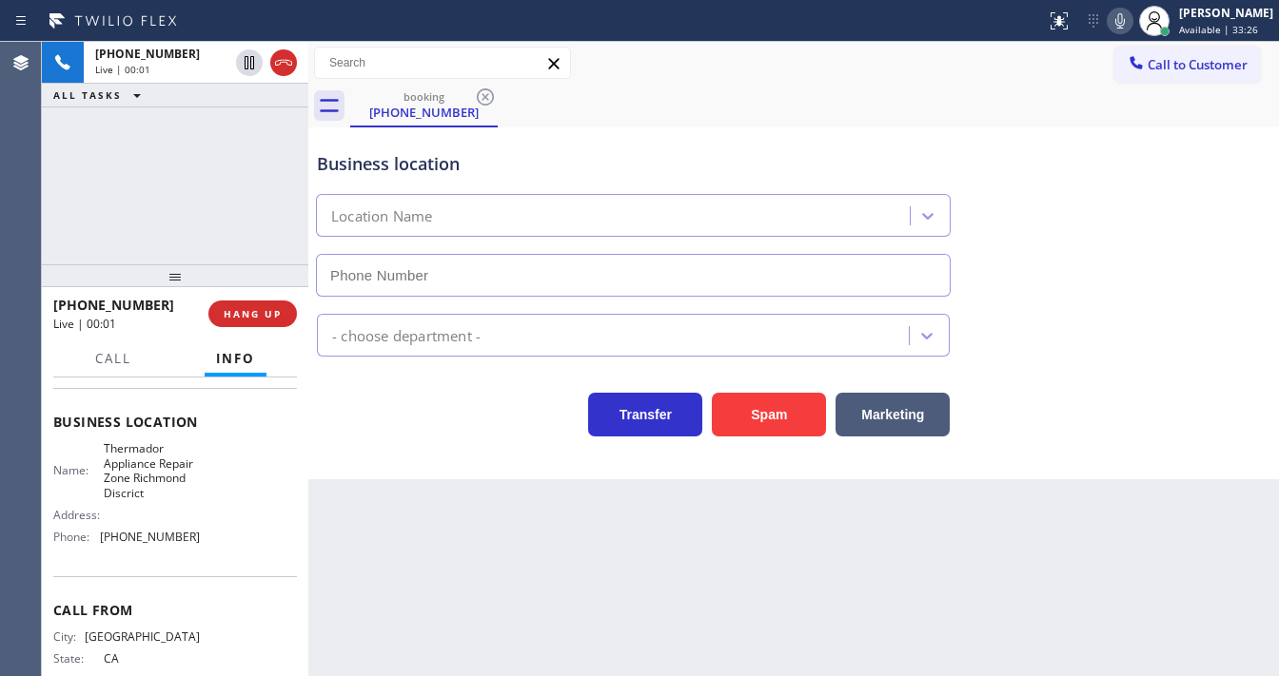
type input "(415) 727-6909"
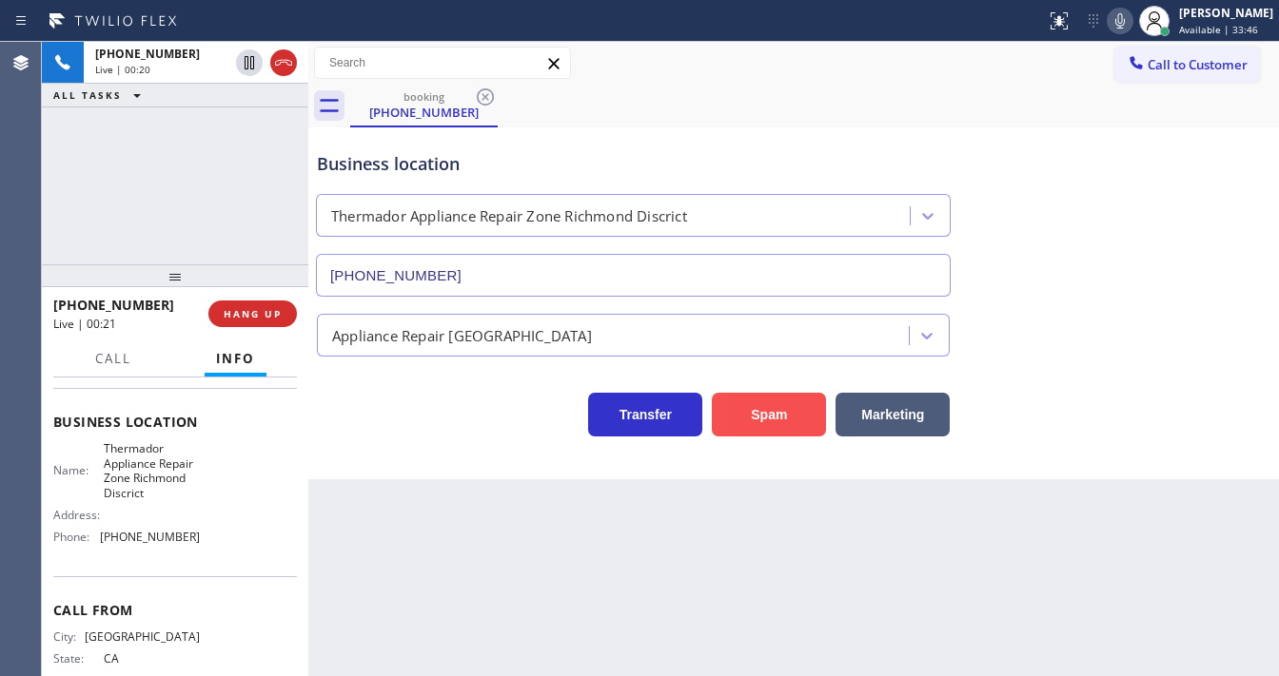
click at [764, 425] on button "Spam" at bounding box center [769, 415] width 114 height 44
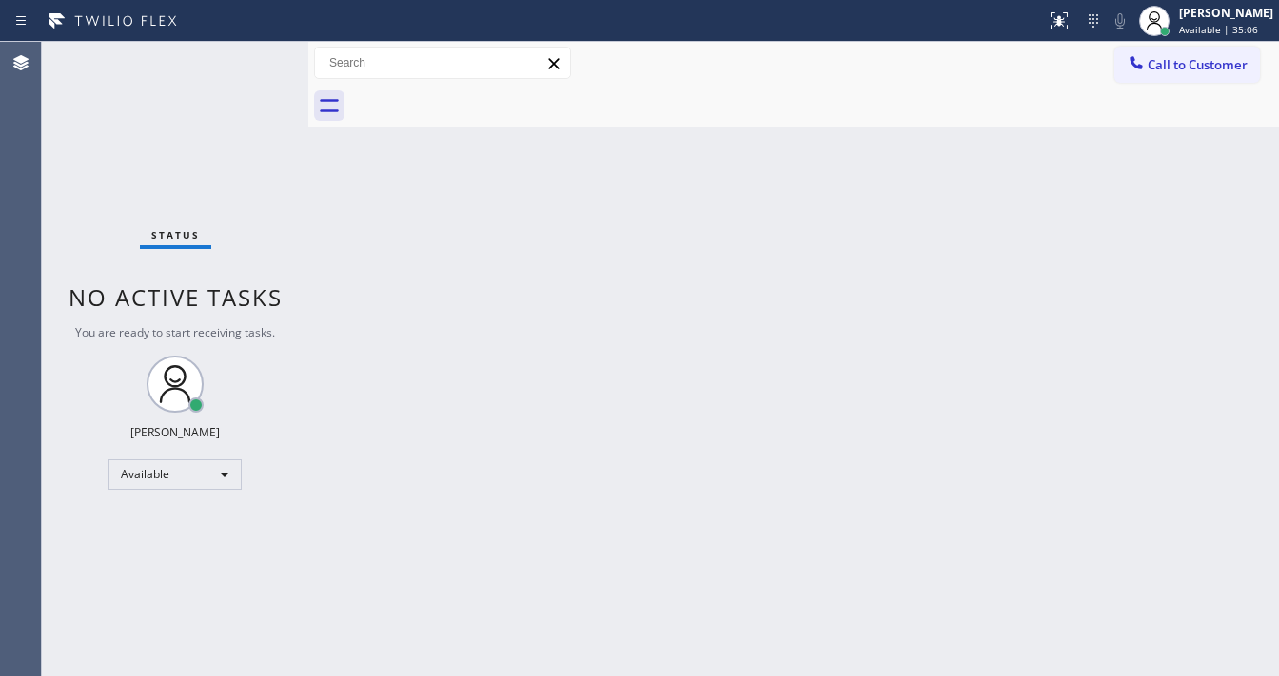
click at [258, 51] on div "Status No active tasks You are ready to start receiving tasks. Michael Javier A…" at bounding box center [175, 359] width 266 height 635
click at [255, 57] on div "Status No active tasks You are ready to start receiving tasks. Michael Javier A…" at bounding box center [175, 359] width 266 height 635
click at [254, 57] on div "Status No active tasks You are ready to start receiving tasks. Michael Javier A…" at bounding box center [175, 359] width 266 height 635
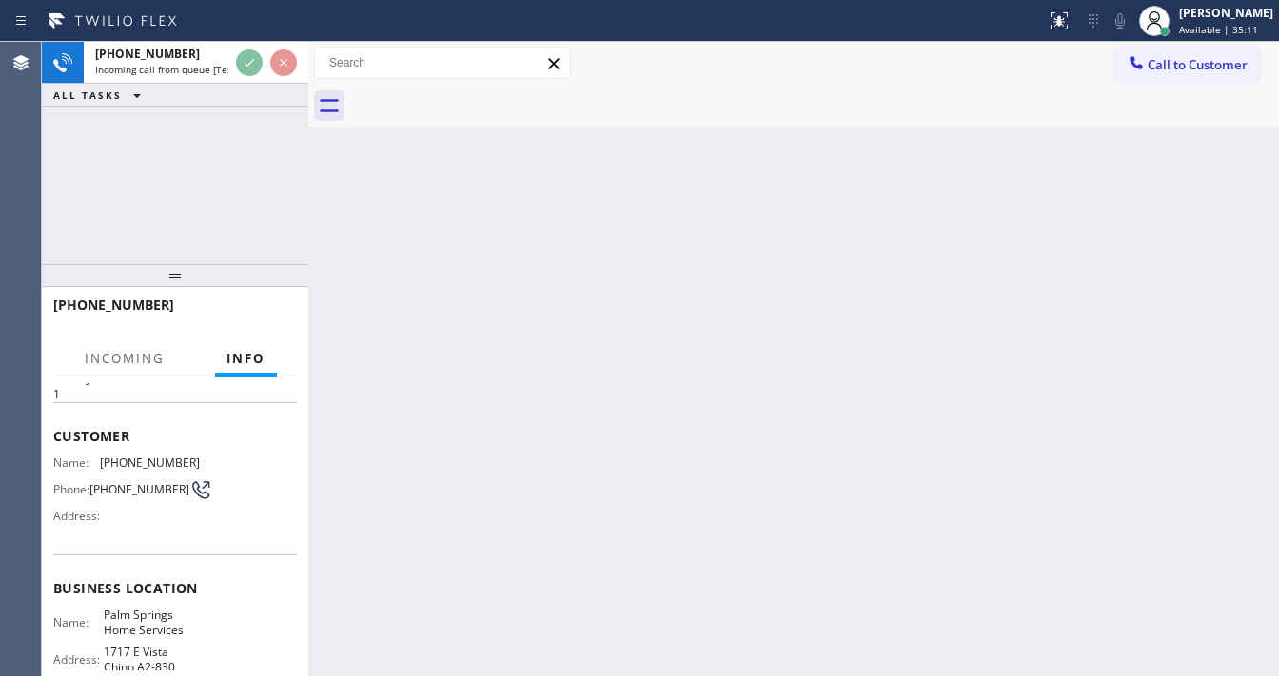
scroll to position [152, 0]
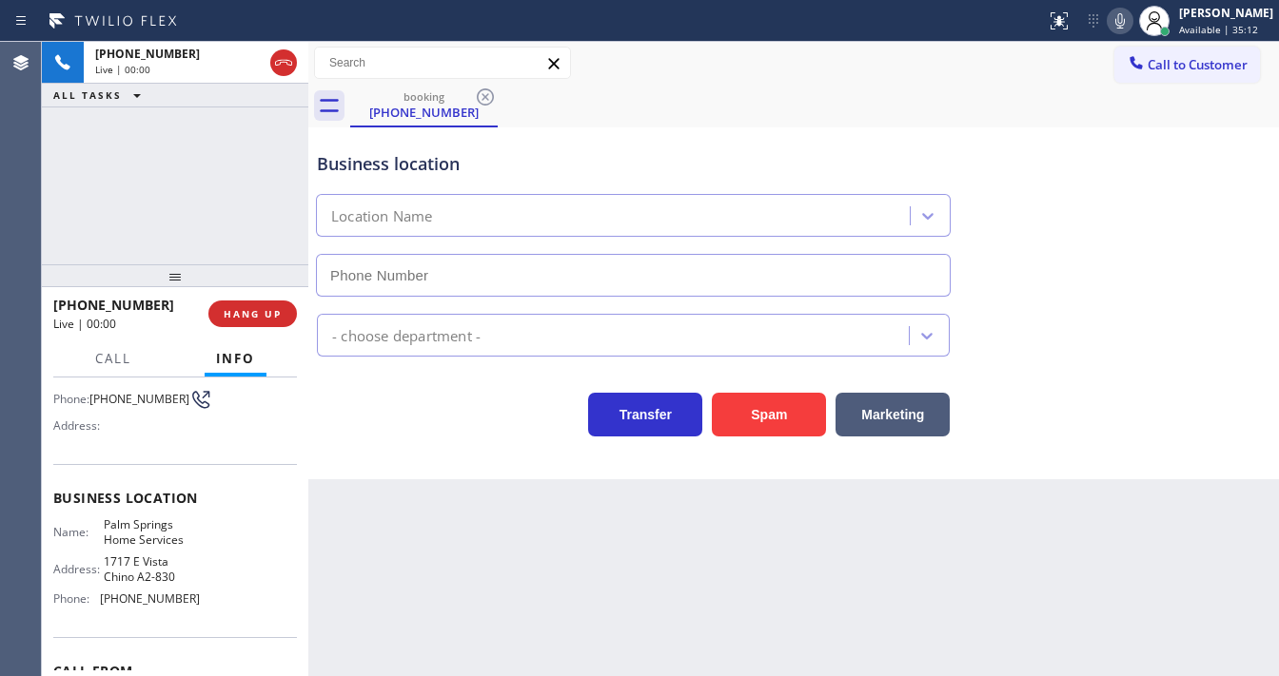
click at [1125, 23] on icon at bounding box center [1120, 20] width 10 height 15
type input "(442) 275-8858"
click at [1125, 23] on icon at bounding box center [1120, 20] width 10 height 15
drag, startPoint x: 642, startPoint y: 646, endPoint x: 648, endPoint y: 674, distance: 28.2
click at [642, 651] on div "Back to Dashboard Change Sender ID Customers Technicians Select a contact Outbo…" at bounding box center [793, 359] width 970 height 635
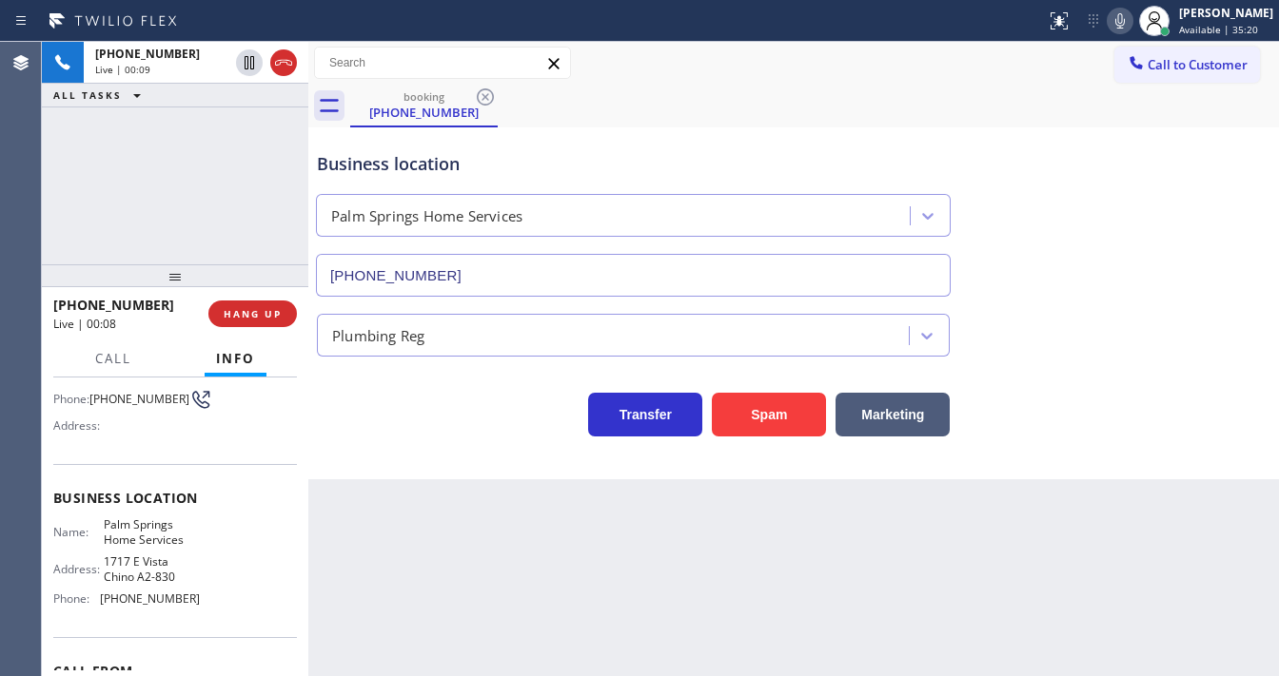
click at [1131, 24] on icon at bounding box center [1119, 21] width 23 height 23
click at [169, 456] on div "Customer Name: (310) 261-5659 Phone: (310) 261-5659 Address:" at bounding box center [175, 388] width 244 height 152
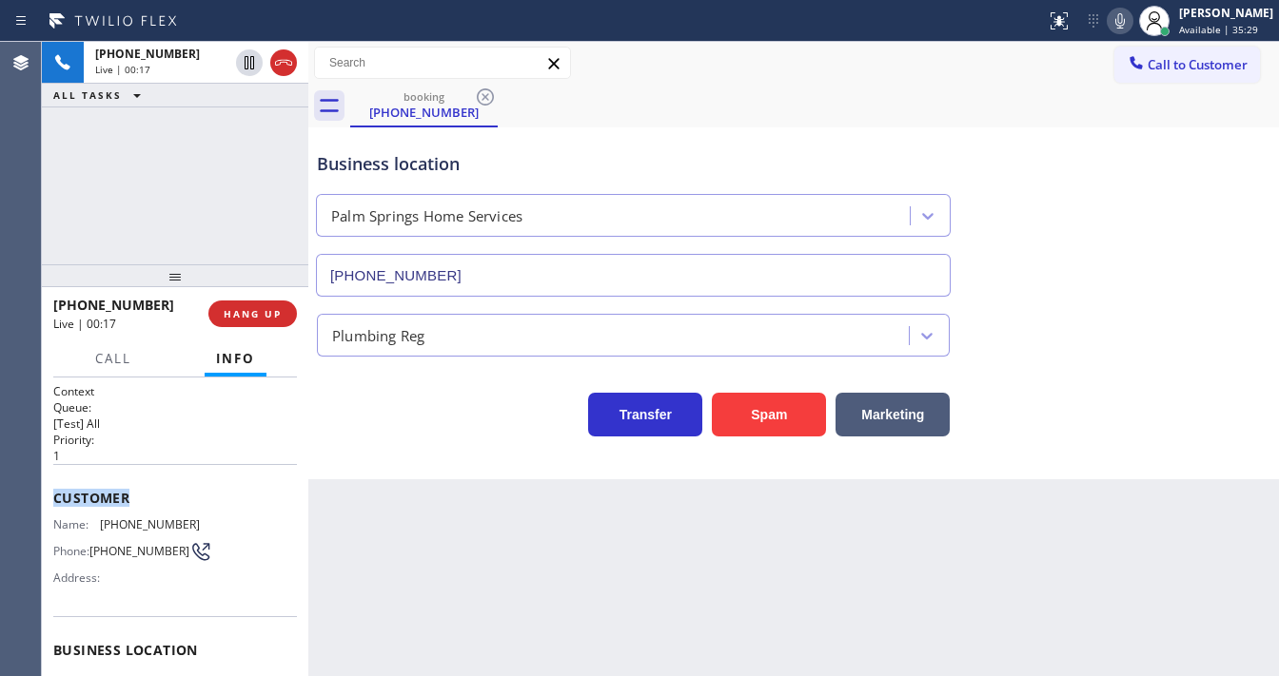
scroll to position [228, 0]
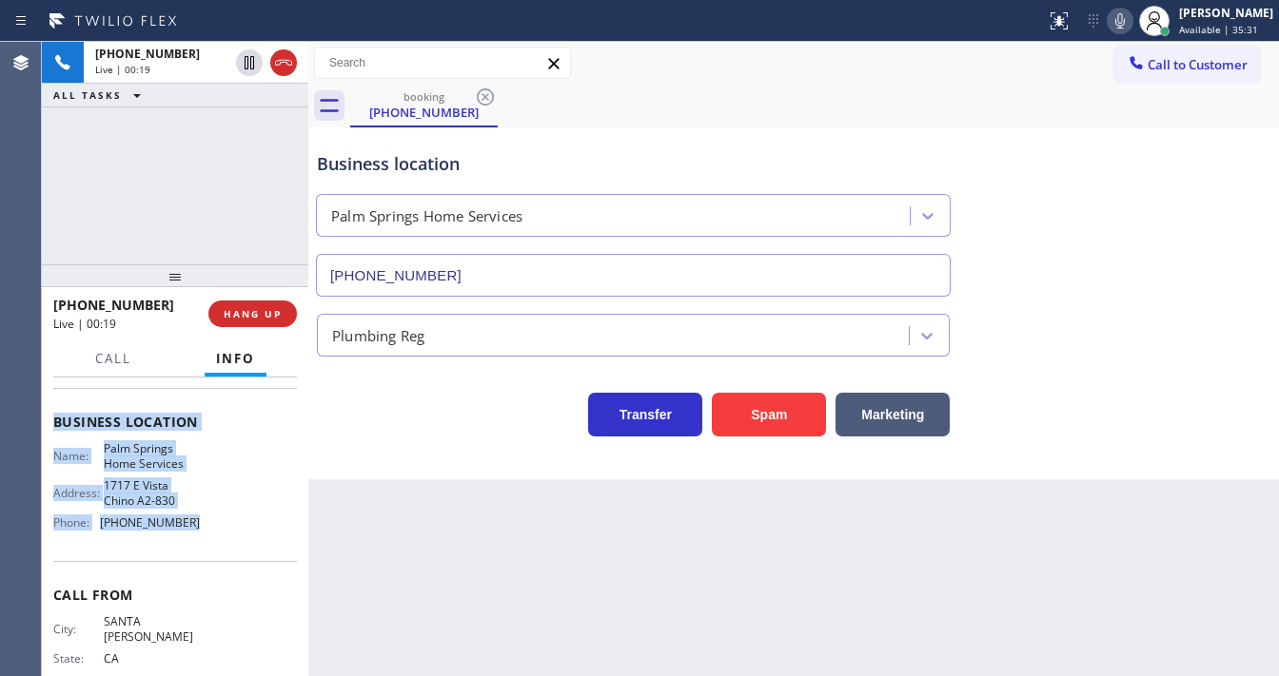
drag, startPoint x: 54, startPoint y: 490, endPoint x: 213, endPoint y: 528, distance: 163.4
click at [213, 528] on div "Context Queue: [Test] All Priority: 1 Customer Name: (310) 261-5659 Phone: (310…" at bounding box center [175, 437] width 244 height 565
copy div "Customer Name: (310) 261-5659 Phone: (310) 261-5659 Address: Business location …"
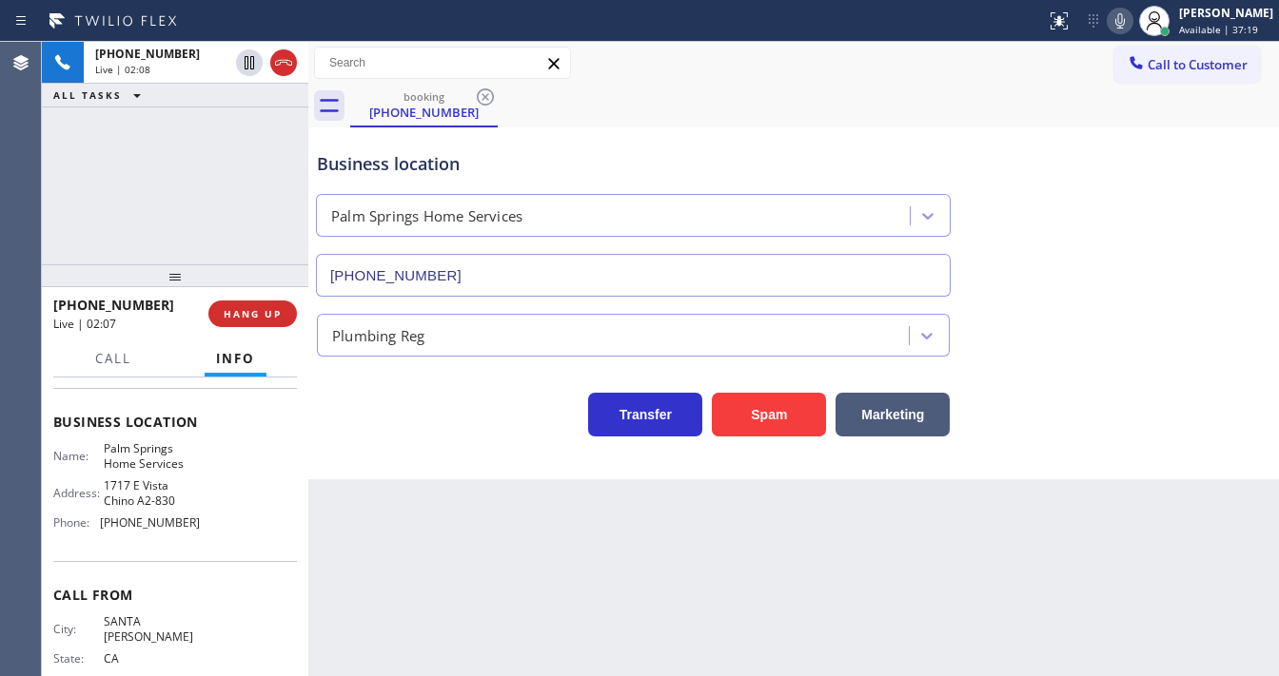
click at [211, 173] on div "+13102615659 Live | 02:08 ALL TASKS ALL TASKS ACTIVE TASKS TASKS IN WRAP UP" at bounding box center [175, 153] width 266 height 223
click at [1126, 19] on icon at bounding box center [1119, 21] width 23 height 23
drag, startPoint x: 203, startPoint y: 159, endPoint x: 226, endPoint y: 105, distance: 59.2
click at [203, 152] on div "+13102615659 Live | 02:10 ALL TASKS ALL TASKS ACTIVE TASKS TASKS IN WRAP UP" at bounding box center [175, 153] width 266 height 223
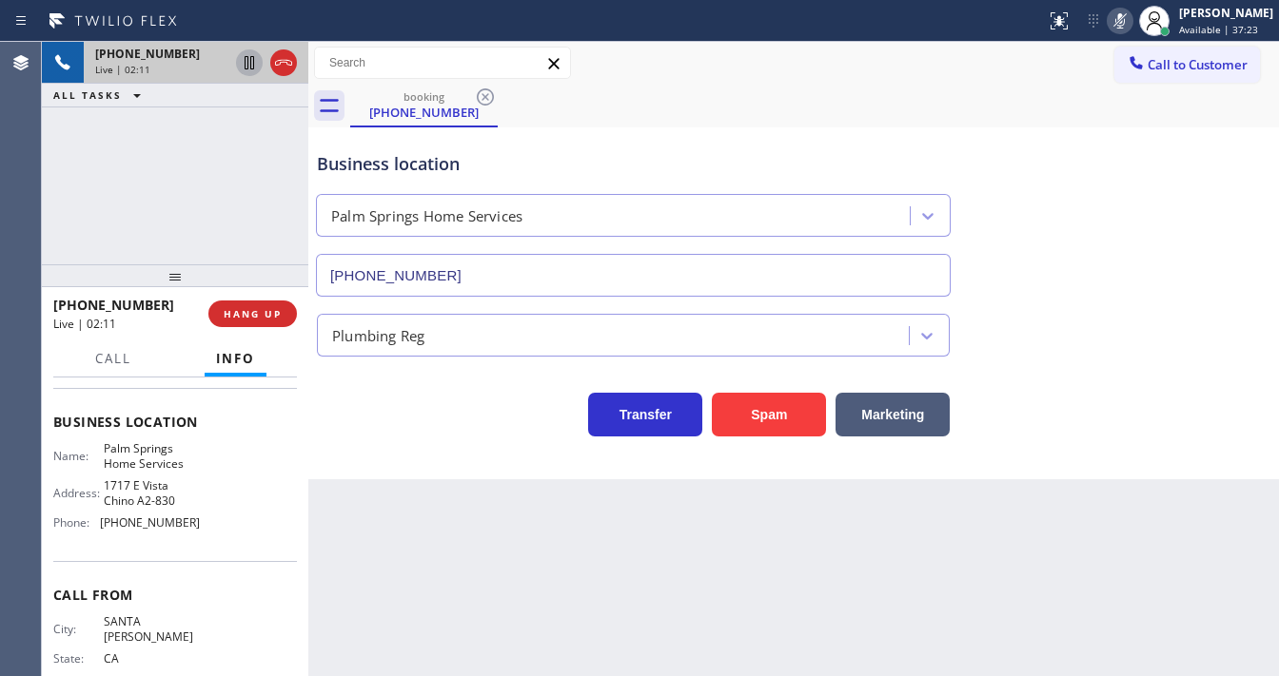
click at [244, 68] on icon at bounding box center [249, 62] width 23 height 23
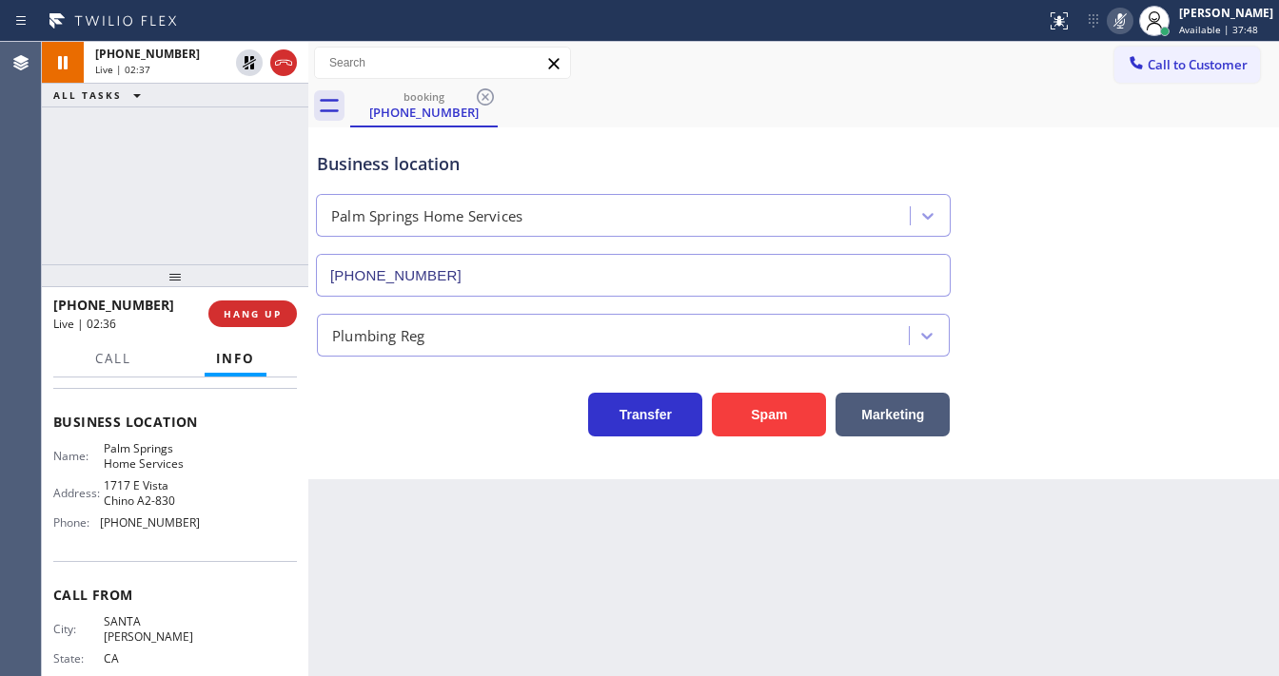
drag, startPoint x: 249, startPoint y: 65, endPoint x: 597, endPoint y: 60, distance: 348.3
click at [249, 64] on icon at bounding box center [249, 62] width 23 height 23
click at [1130, 28] on icon at bounding box center [1119, 21] width 23 height 23
click at [235, 172] on div "+13102615659 Live | 02:38 ALL TASKS ALL TASKS ACTIVE TASKS TASKS IN WRAP UP" at bounding box center [175, 153] width 266 height 223
click at [209, 214] on div "+13102615659 Live | 03:08 ALL TASKS ALL TASKS ACTIVE TASKS TASKS IN WRAP UP" at bounding box center [175, 153] width 266 height 223
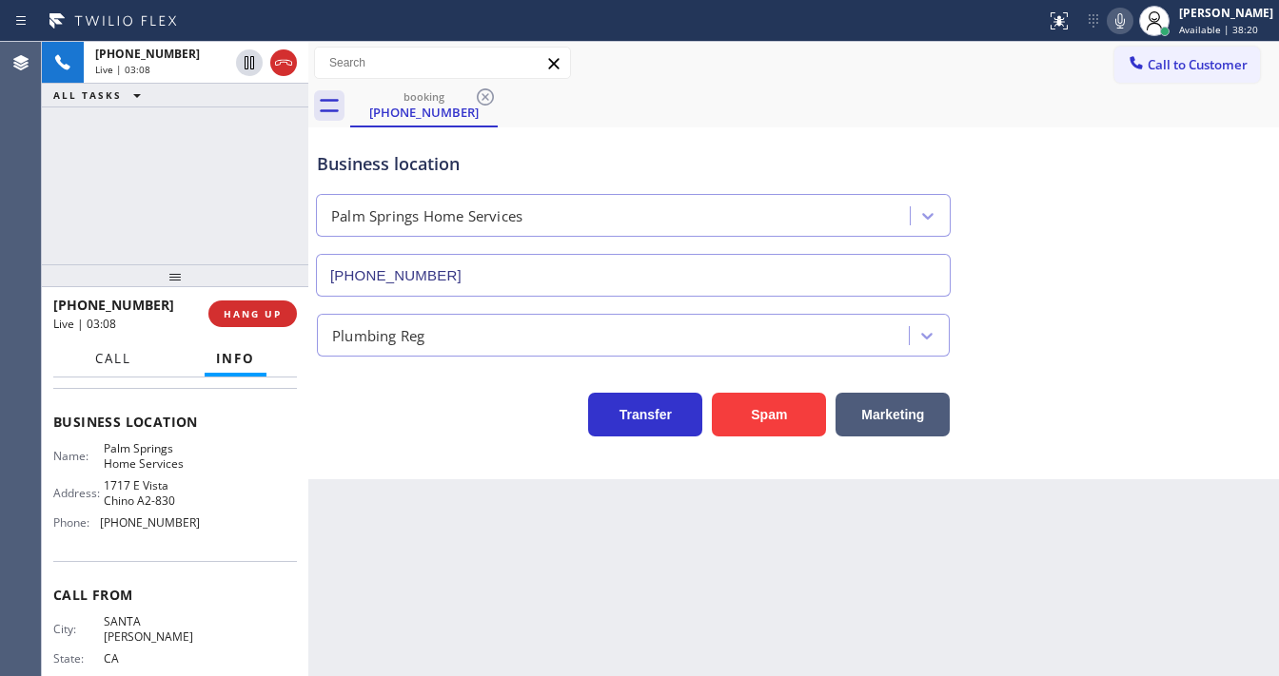
click at [123, 362] on span "Call" at bounding box center [113, 358] width 36 height 17
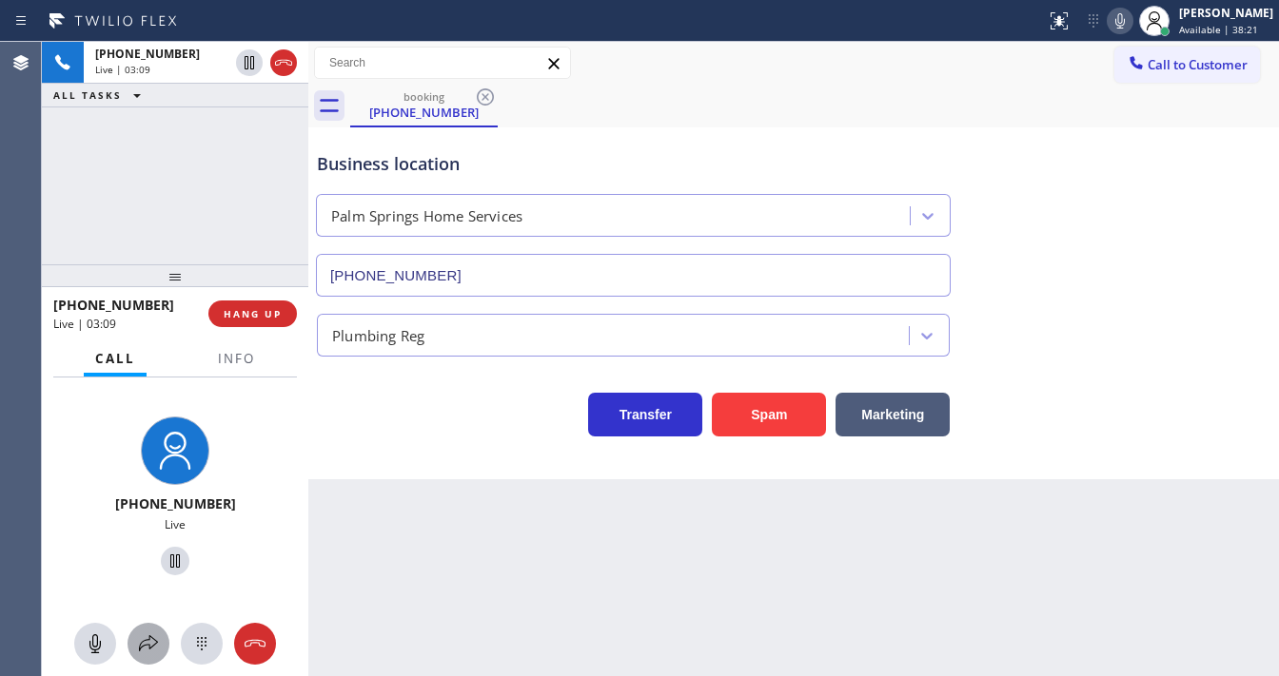
click at [148, 642] on icon at bounding box center [148, 644] width 23 height 23
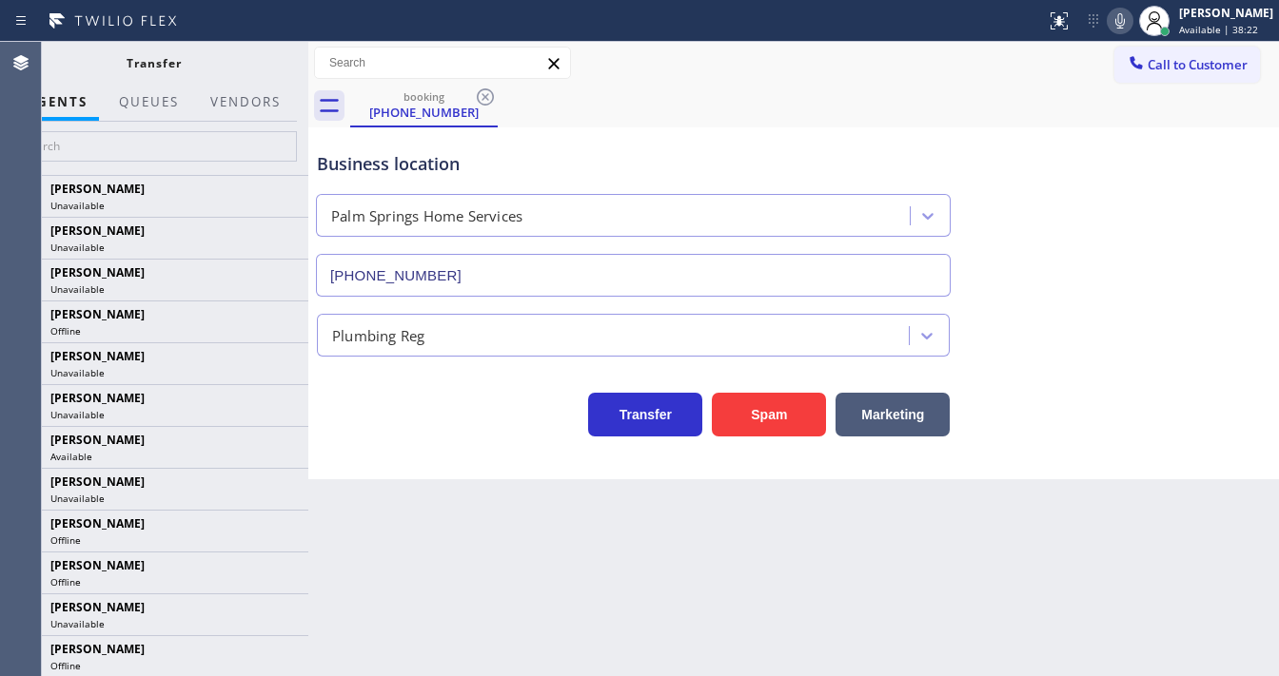
click at [226, 119] on div at bounding box center [245, 119] width 93 height 4
click at [240, 110] on button "Vendors" at bounding box center [245, 102] width 93 height 37
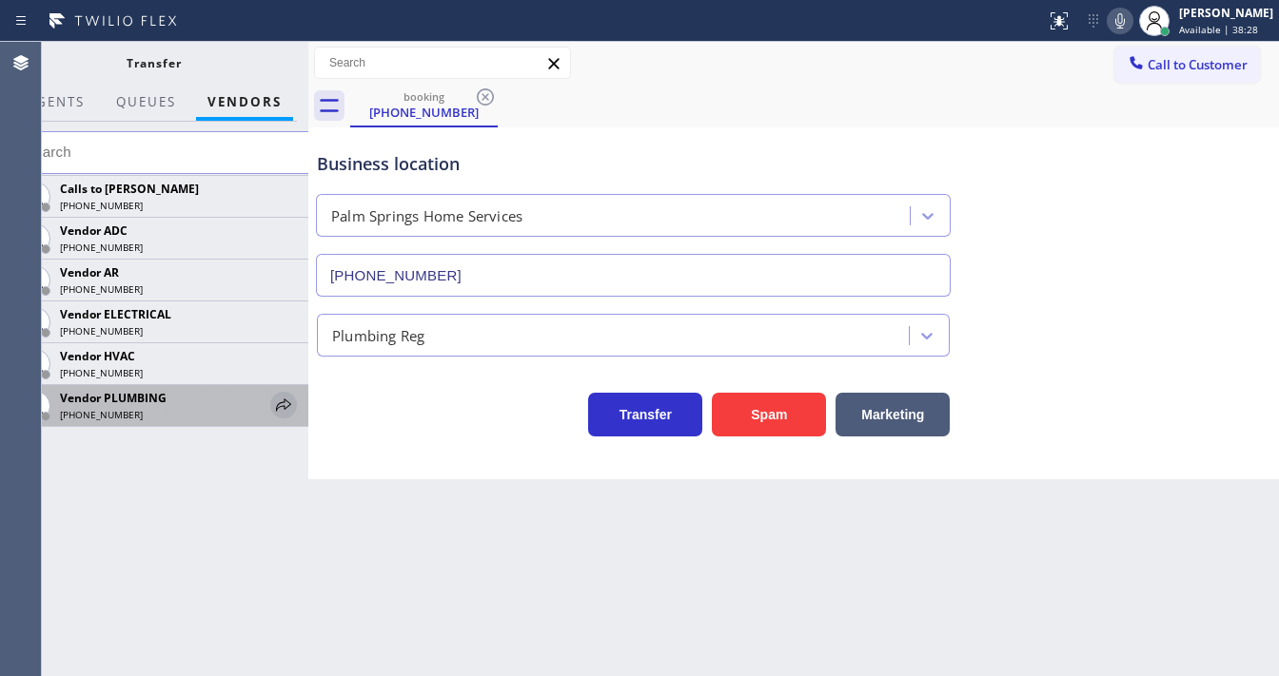
click at [286, 397] on icon at bounding box center [283, 405] width 23 height 23
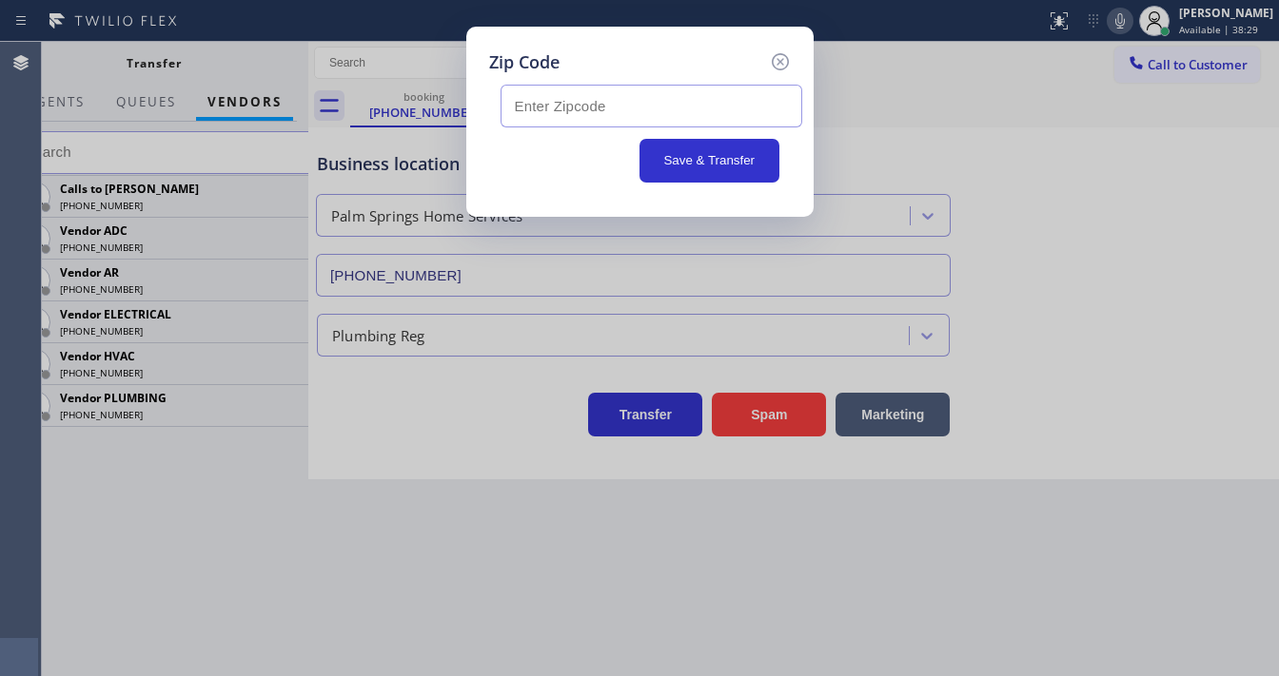
click at [573, 100] on input "text" at bounding box center [651, 106] width 302 height 43
paste input "92262"
type input "92262"
click at [601, 151] on div "Save & Transfer" at bounding box center [639, 161] width 279 height 44
click at [674, 152] on button "Save & Transfer" at bounding box center [709, 161] width 140 height 44
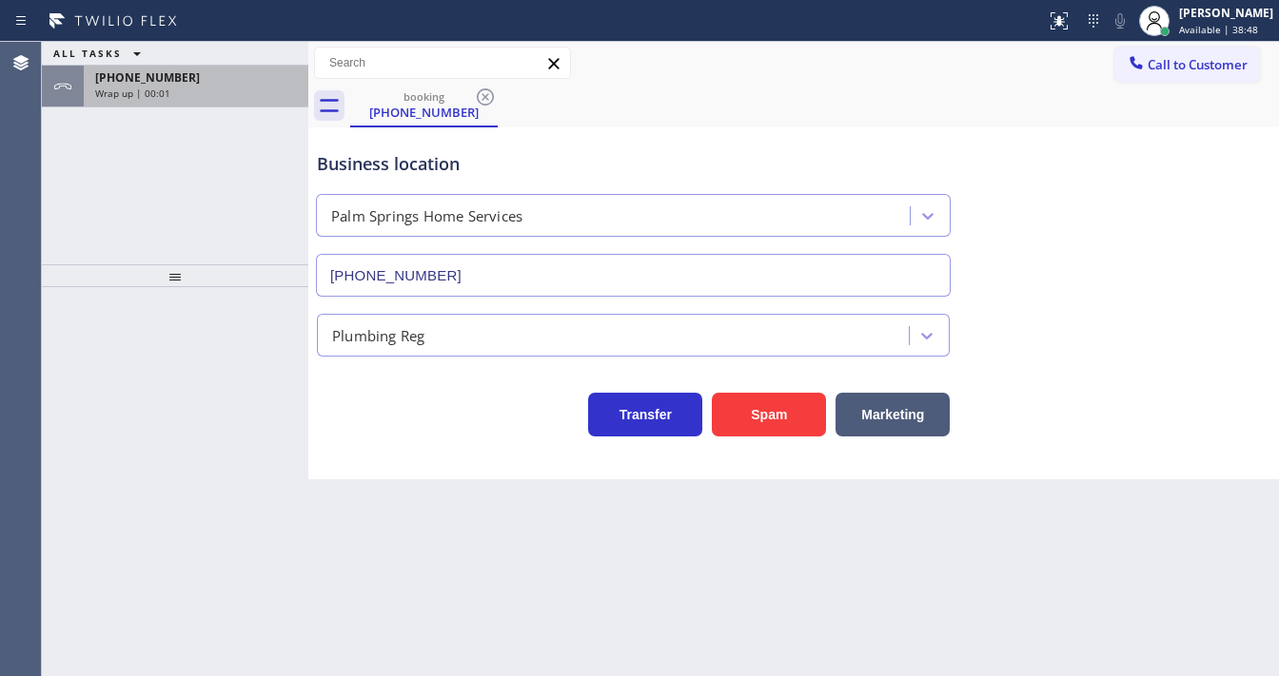
click at [177, 94] on div "Wrap up | 00:01" at bounding box center [196, 93] width 202 height 13
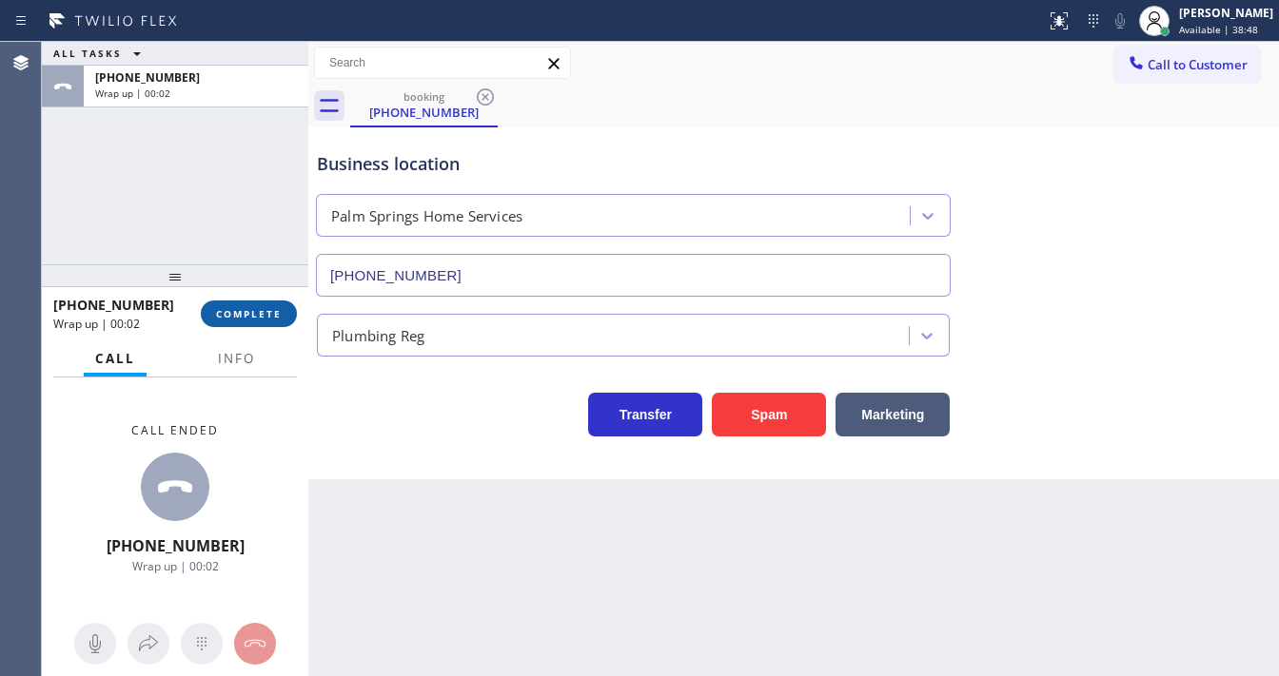
click at [240, 325] on button "COMPLETE" at bounding box center [249, 314] width 96 height 27
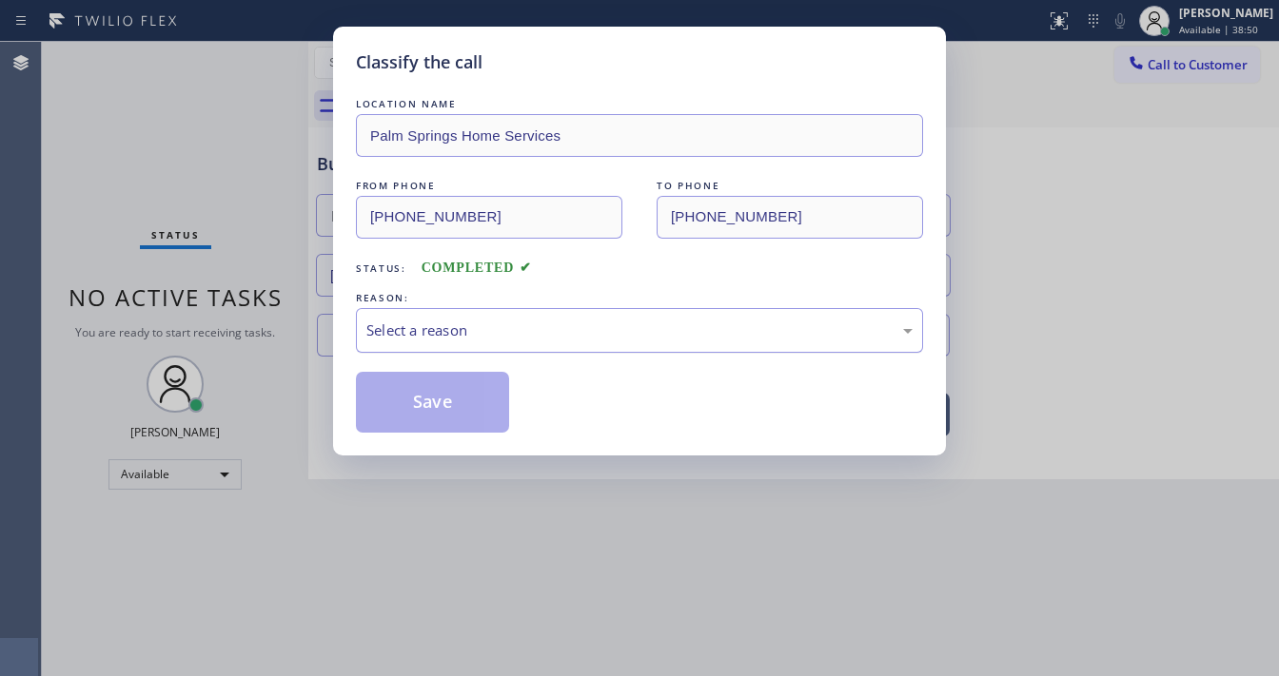
click at [475, 343] on div "Select a reason" at bounding box center [639, 330] width 567 height 45
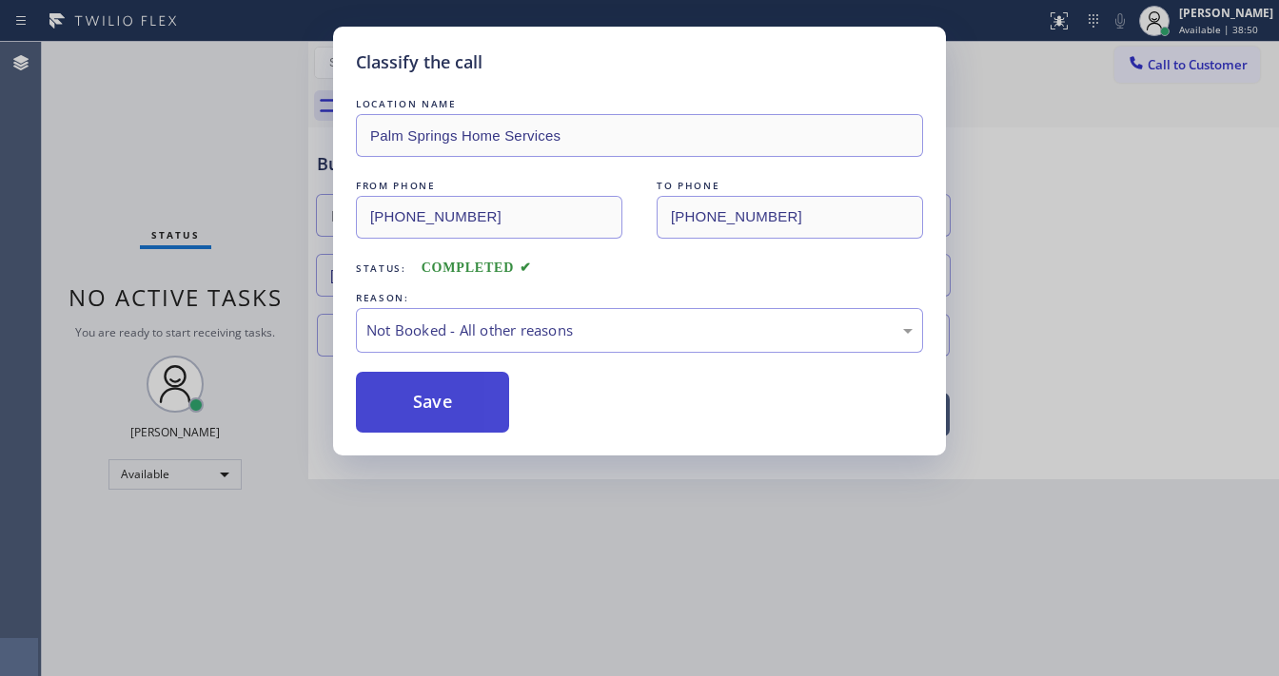
click at [426, 391] on button "Save" at bounding box center [432, 402] width 153 height 61
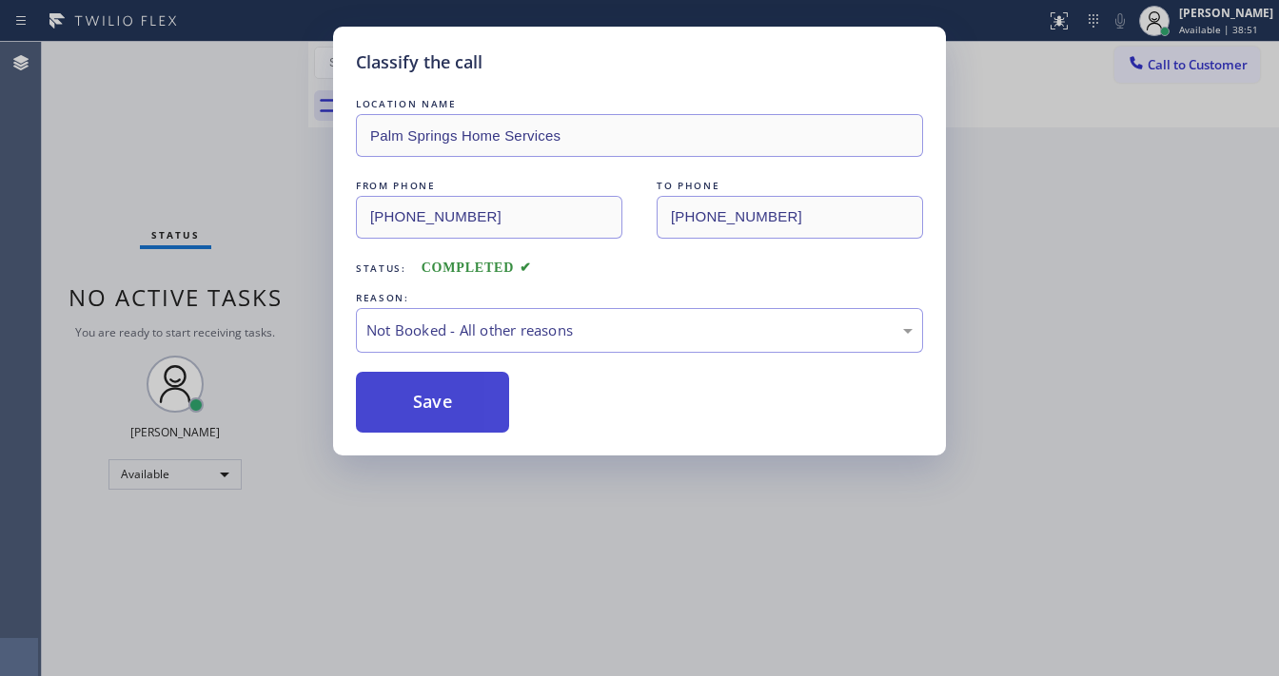
click at [426, 391] on button "Save" at bounding box center [432, 402] width 153 height 61
click at [142, 141] on div "Classify the call LOCATION NAME Palm Springs Home Services FROM PHONE (310) 261…" at bounding box center [639, 338] width 1279 height 676
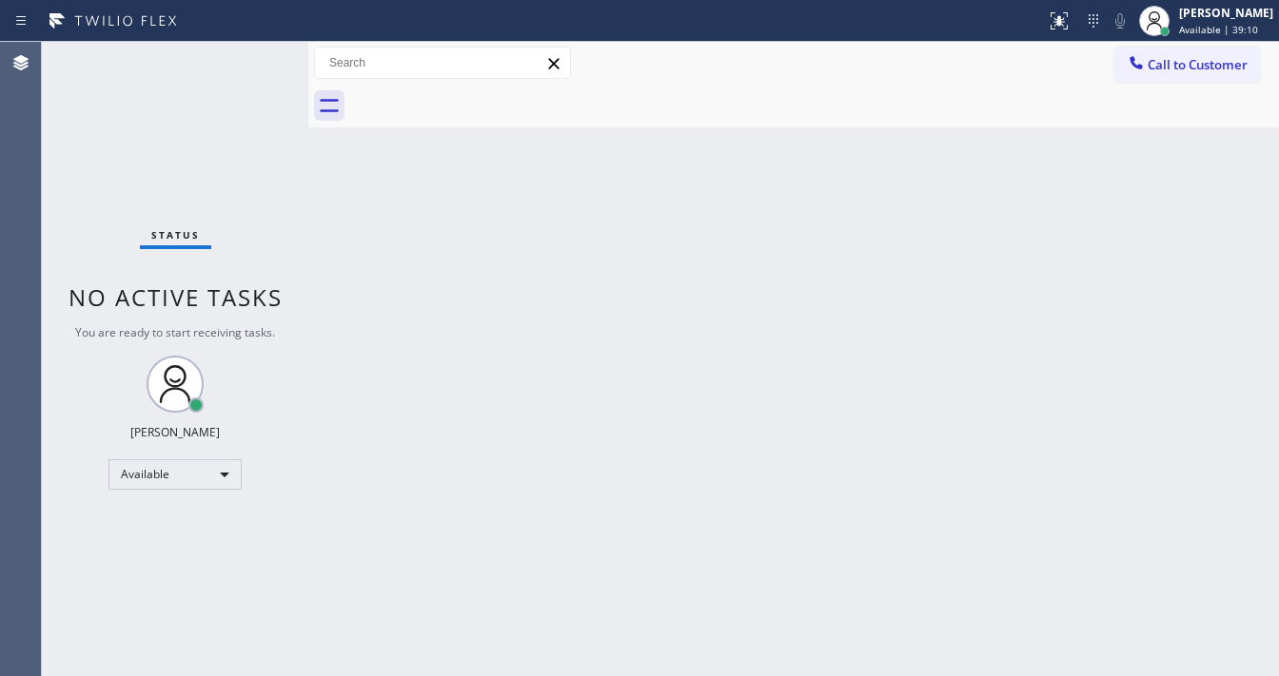
click at [217, 253] on div "Status No active tasks You are ready to start receiving tasks. Michael Javier A…" at bounding box center [175, 359] width 266 height 635
click at [261, 53] on div "Status No active tasks You are ready to start receiving tasks. Michael Javier A…" at bounding box center [175, 359] width 266 height 635
click at [243, 53] on div "Status No active tasks You are ready to start receiving tasks. Michael Javier A…" at bounding box center [175, 359] width 266 height 635
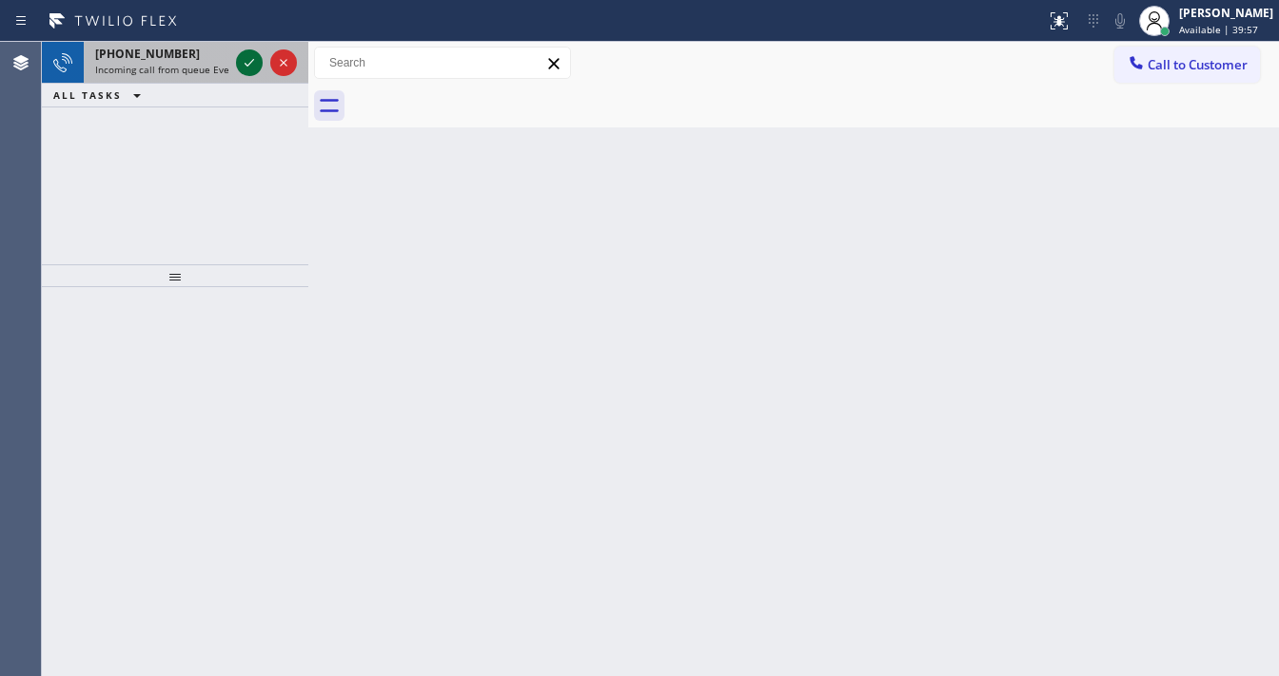
click at [255, 64] on icon at bounding box center [249, 62] width 23 height 23
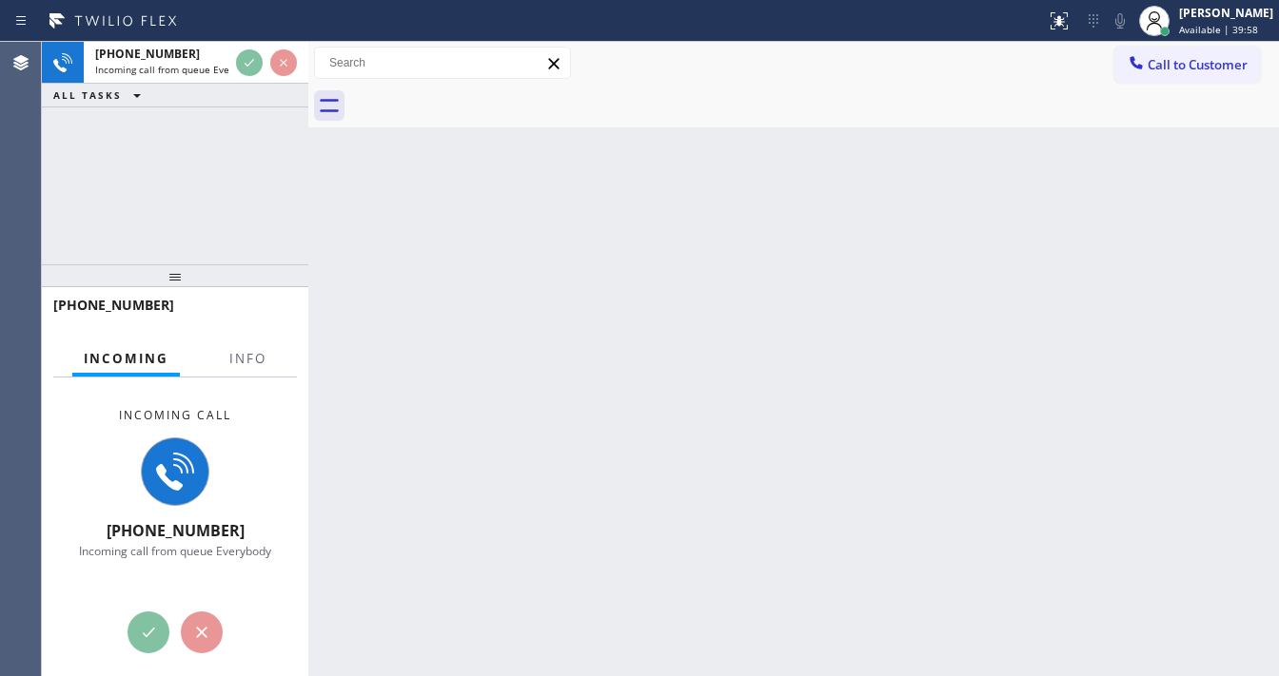
click at [235, 373] on div at bounding box center [248, 375] width 60 height 4
click at [245, 366] on button "Info" at bounding box center [248, 359] width 60 height 37
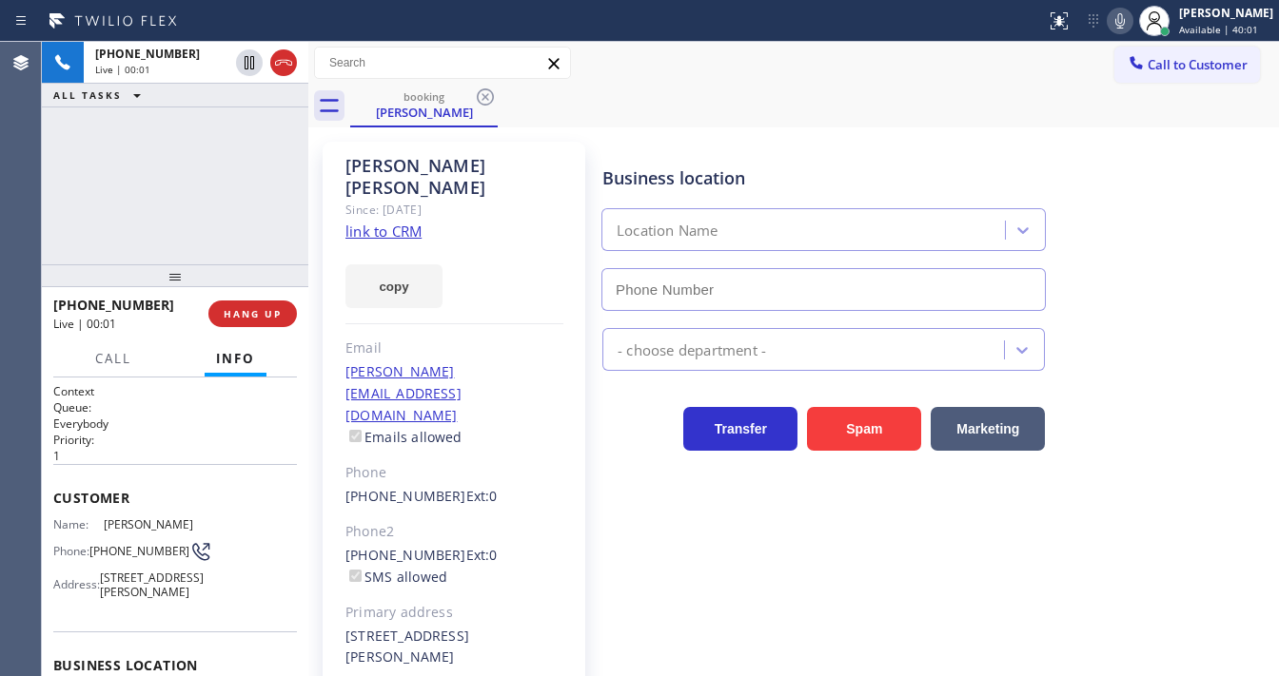
type input "(844) 956-1118"
click at [389, 222] on link "link to CRM" at bounding box center [383, 231] width 76 height 19
click at [255, 206] on div "+13232286496 Live | 00:53 ALL TASKS ALL TASKS ACTIVE TASKS TASKS IN WRAP UP" at bounding box center [175, 153] width 266 height 223
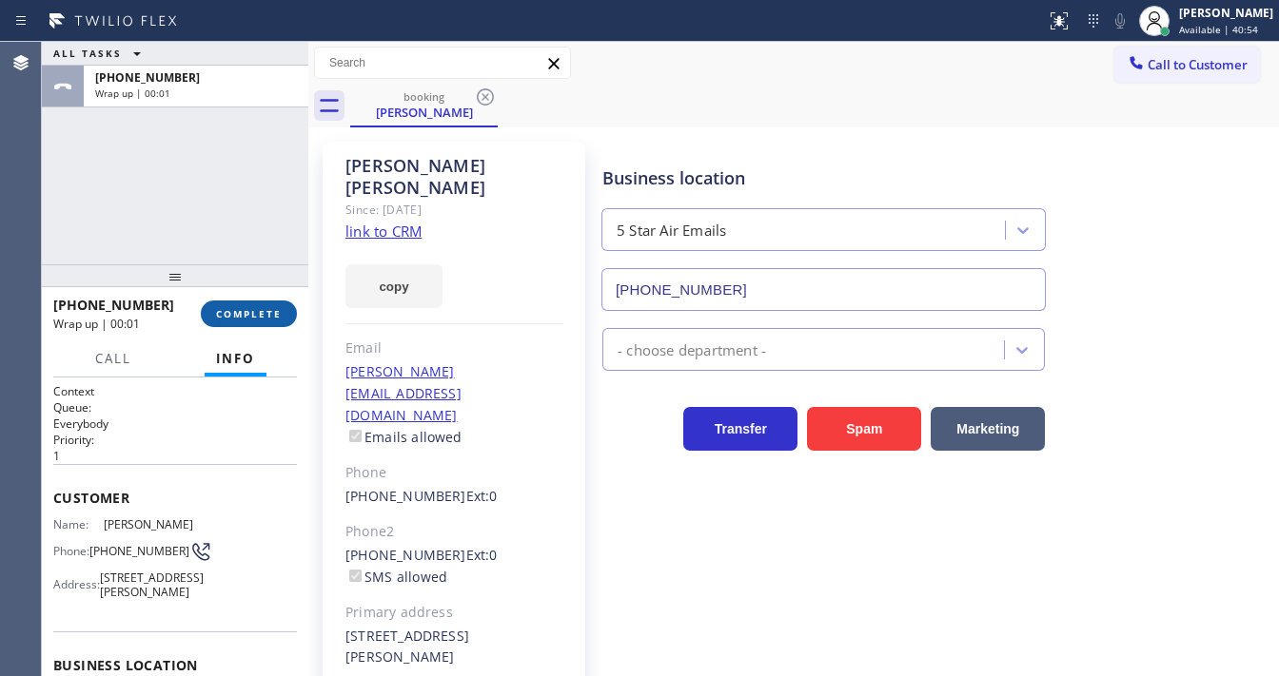
click at [250, 306] on button "COMPLETE" at bounding box center [249, 314] width 96 height 27
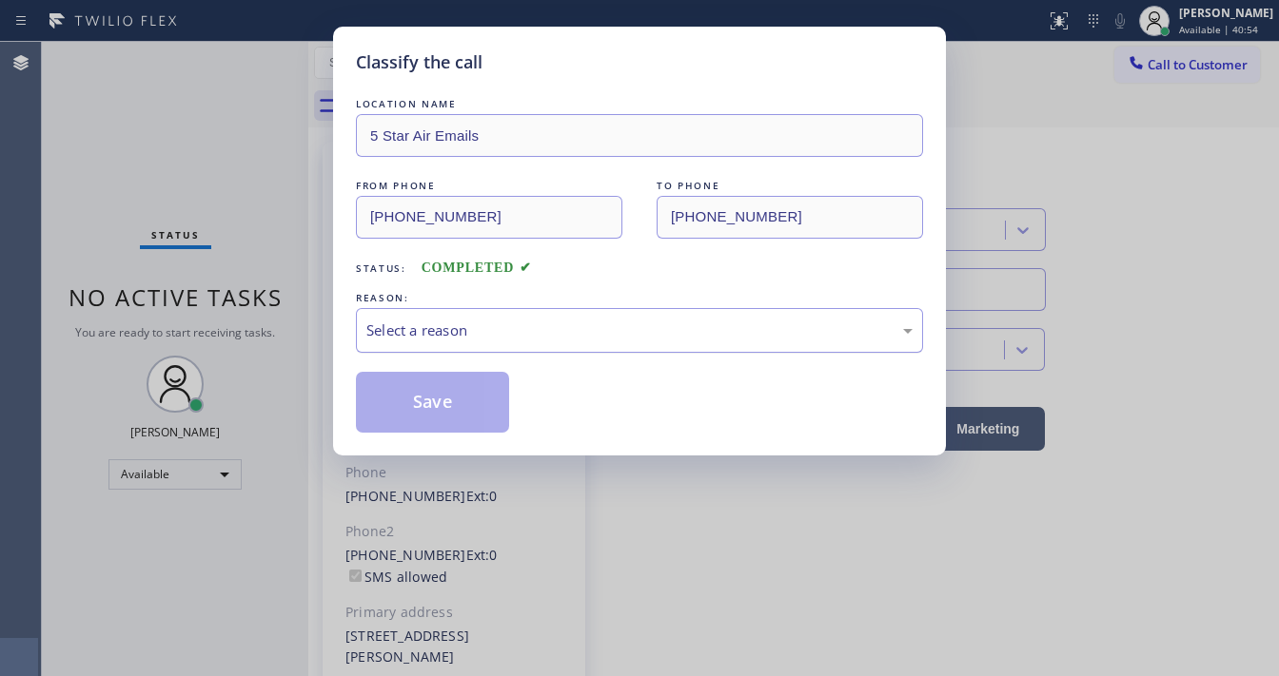
click at [515, 323] on div "Select a reason" at bounding box center [639, 331] width 546 height 22
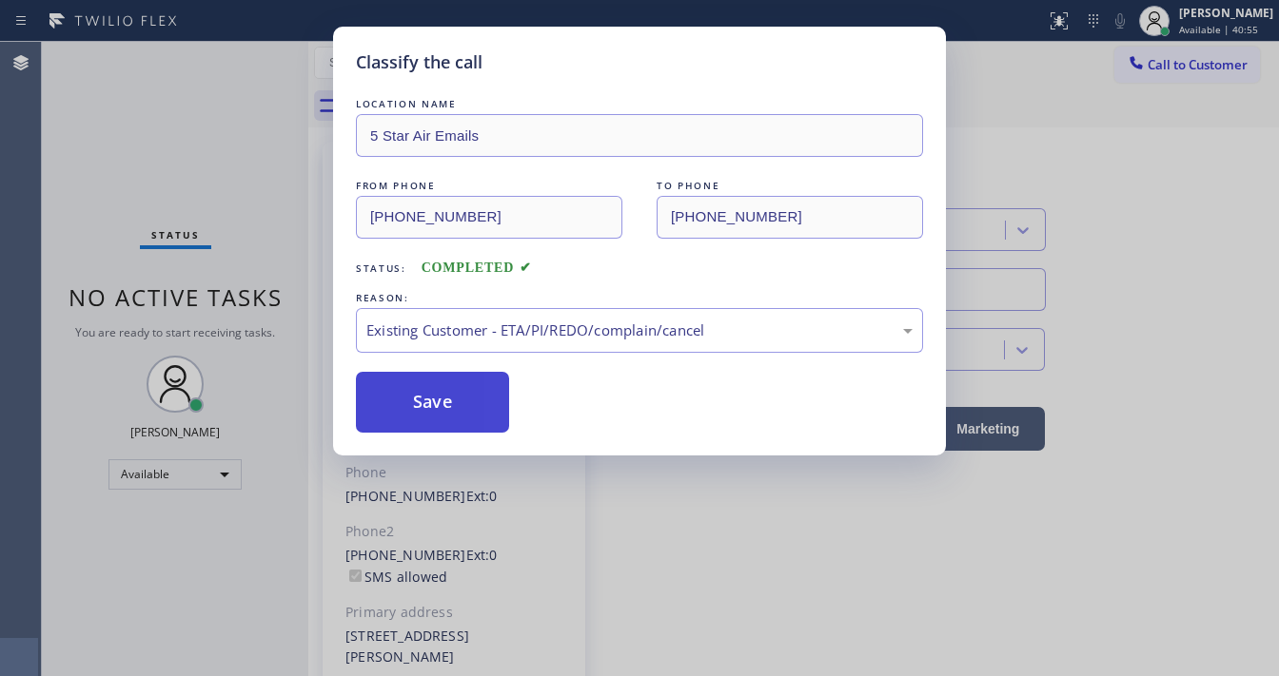
click at [441, 387] on button "Save" at bounding box center [432, 402] width 153 height 61
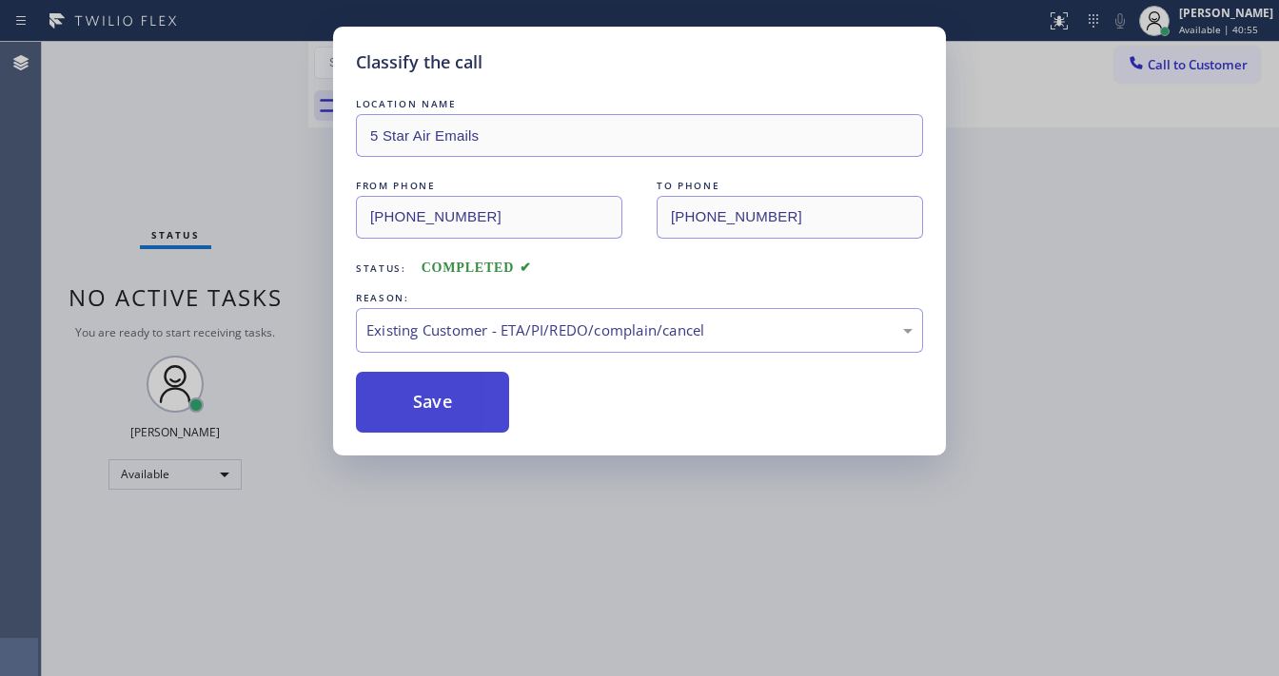
click at [441, 387] on button "Save" at bounding box center [432, 402] width 153 height 61
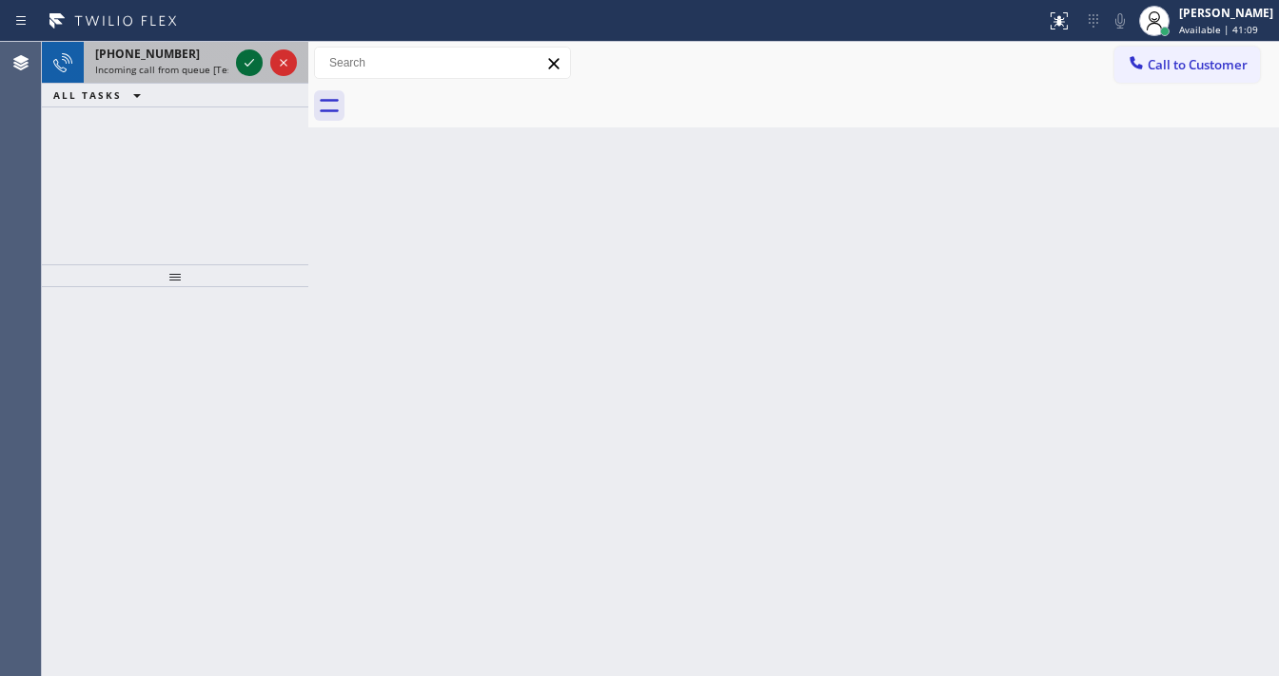
click at [247, 69] on div at bounding box center [266, 63] width 69 height 42
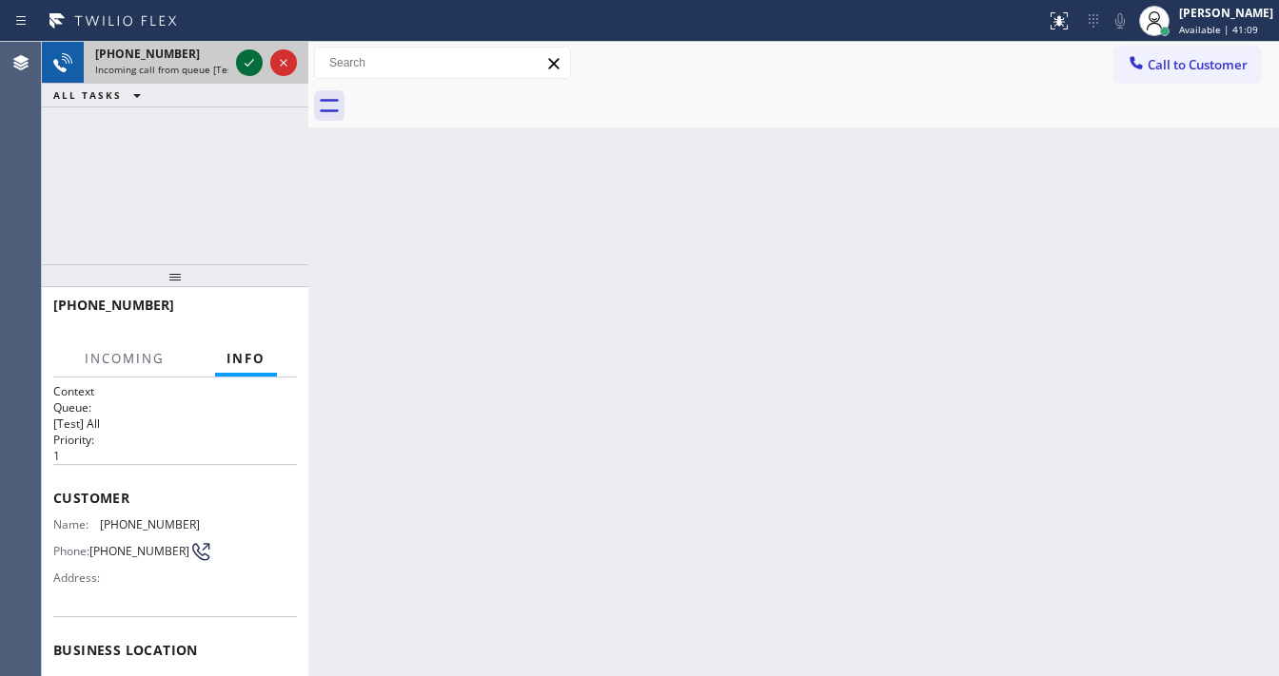
click at [247, 69] on icon at bounding box center [249, 62] width 23 height 23
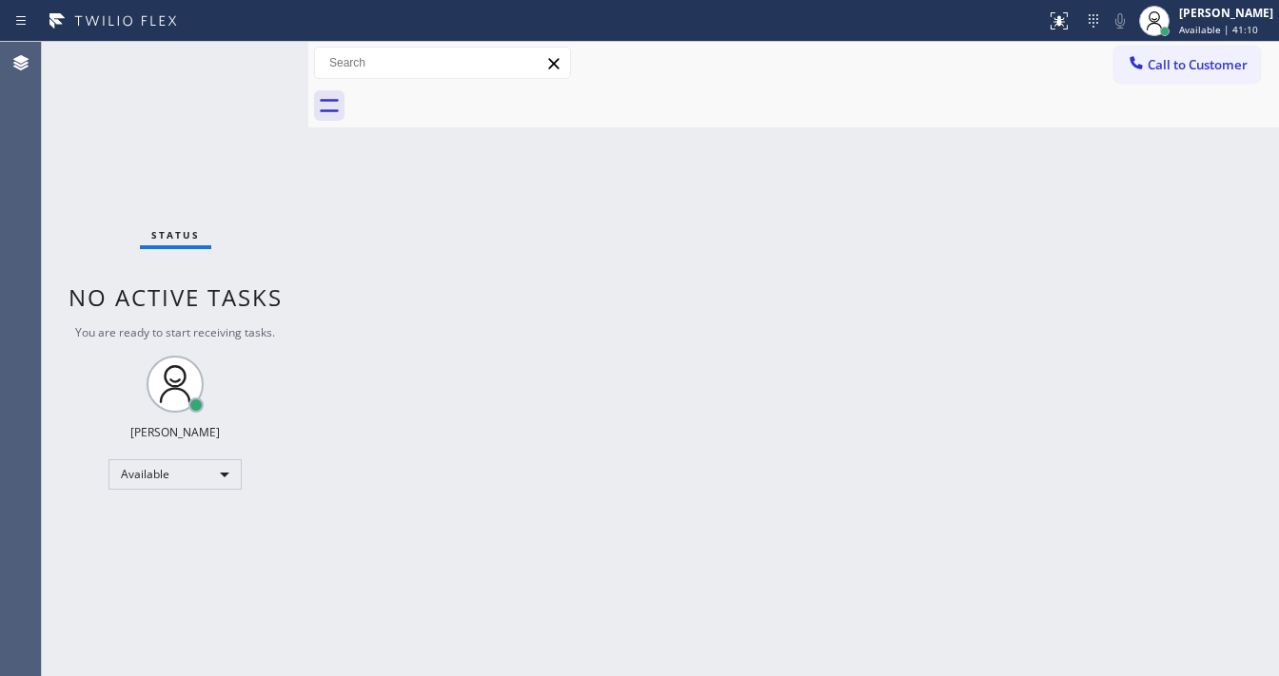
click at [246, 68] on div "Status No active tasks You are ready to start receiving tasks. Michael Javier A…" at bounding box center [175, 359] width 266 height 635
click at [246, 66] on div "Status No active tasks You are ready to start receiving tasks. Michael Javier A…" at bounding box center [175, 359] width 266 height 635
click at [1080, 24] on div at bounding box center [1059, 21] width 42 height 23
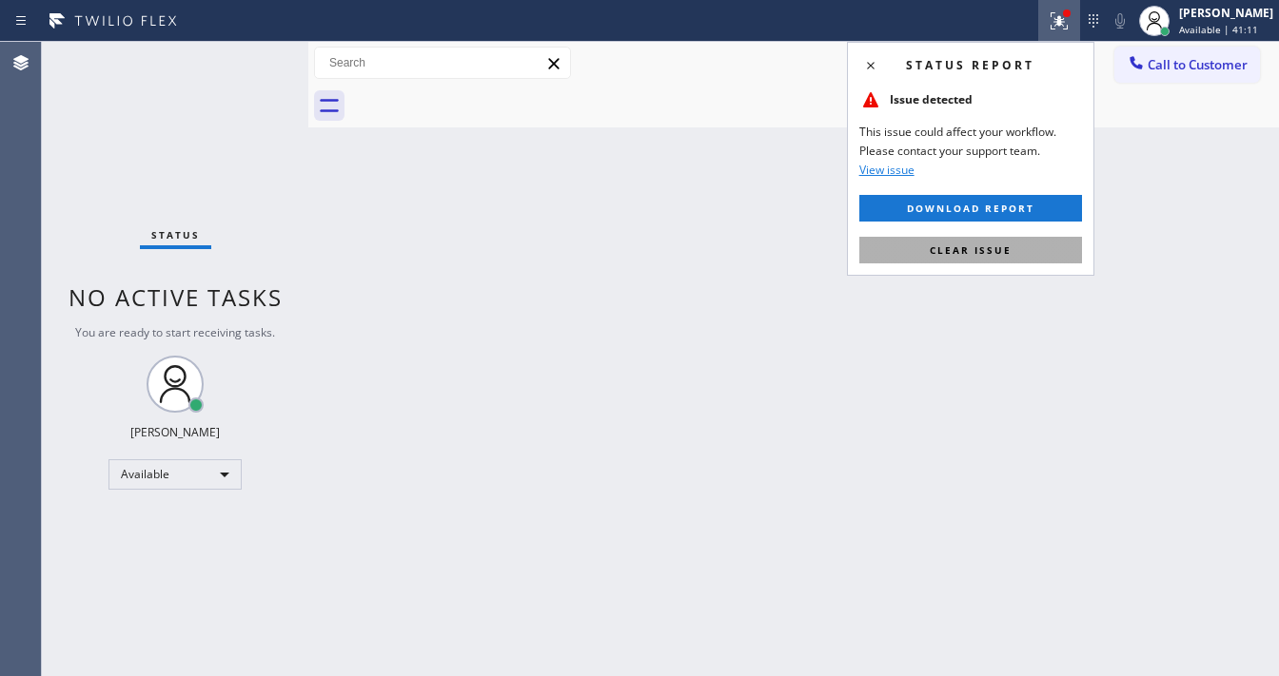
click at [1008, 240] on button "Clear issue" at bounding box center [970, 250] width 223 height 27
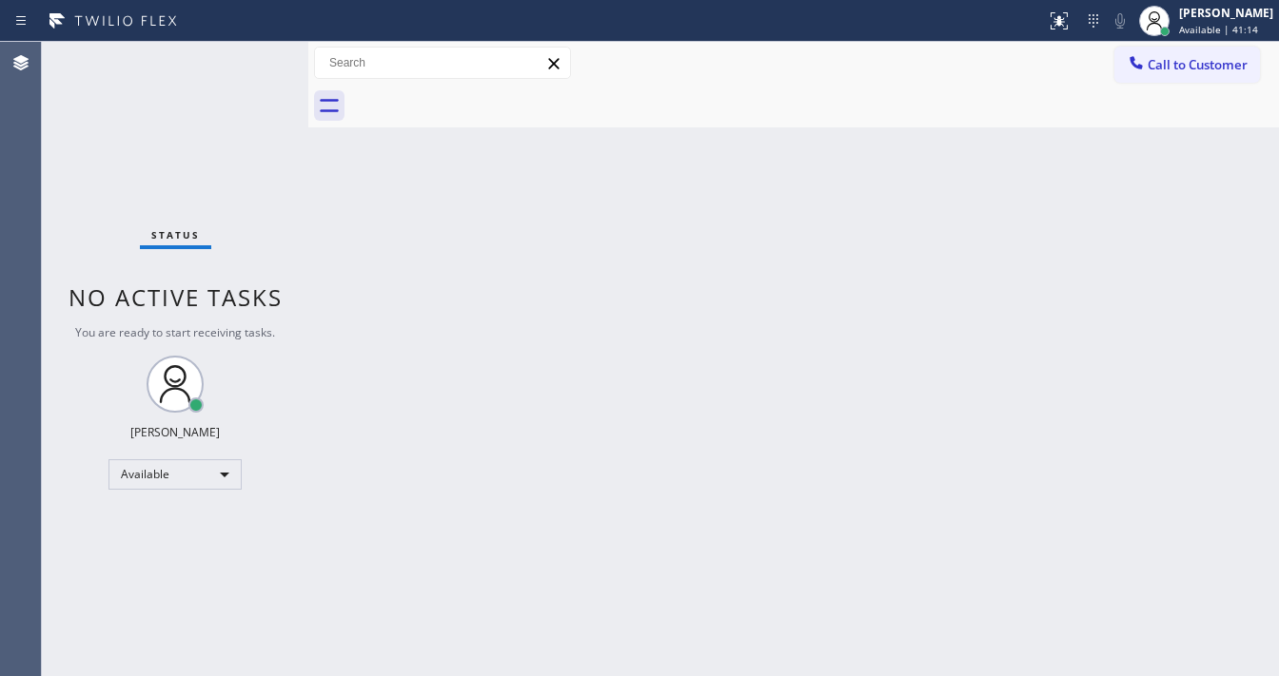
click at [246, 57] on div "Status No active tasks You are ready to start receiving tasks. Michael Javier A…" at bounding box center [175, 359] width 266 height 635
click at [253, 57] on div "Status No active tasks You are ready to start receiving tasks. Michael Javier A…" at bounding box center [175, 359] width 266 height 635
click at [254, 57] on div "Status No active tasks You are ready to start receiving tasks. Michael Javier A…" at bounding box center [175, 359] width 266 height 635
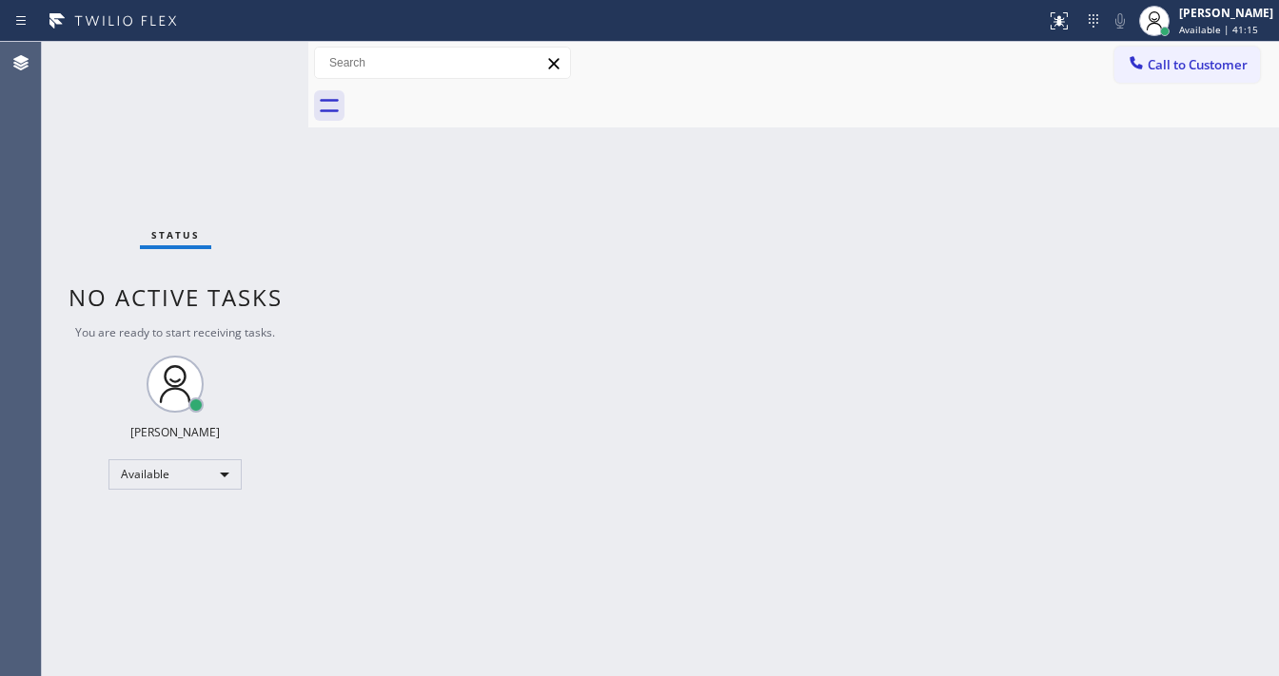
click at [254, 57] on div "Status No active tasks You are ready to start receiving tasks. Michael Javier A…" at bounding box center [175, 359] width 266 height 635
click at [250, 57] on div "Status No active tasks You are ready to start receiving tasks. Michael Javier A…" at bounding box center [175, 359] width 266 height 635
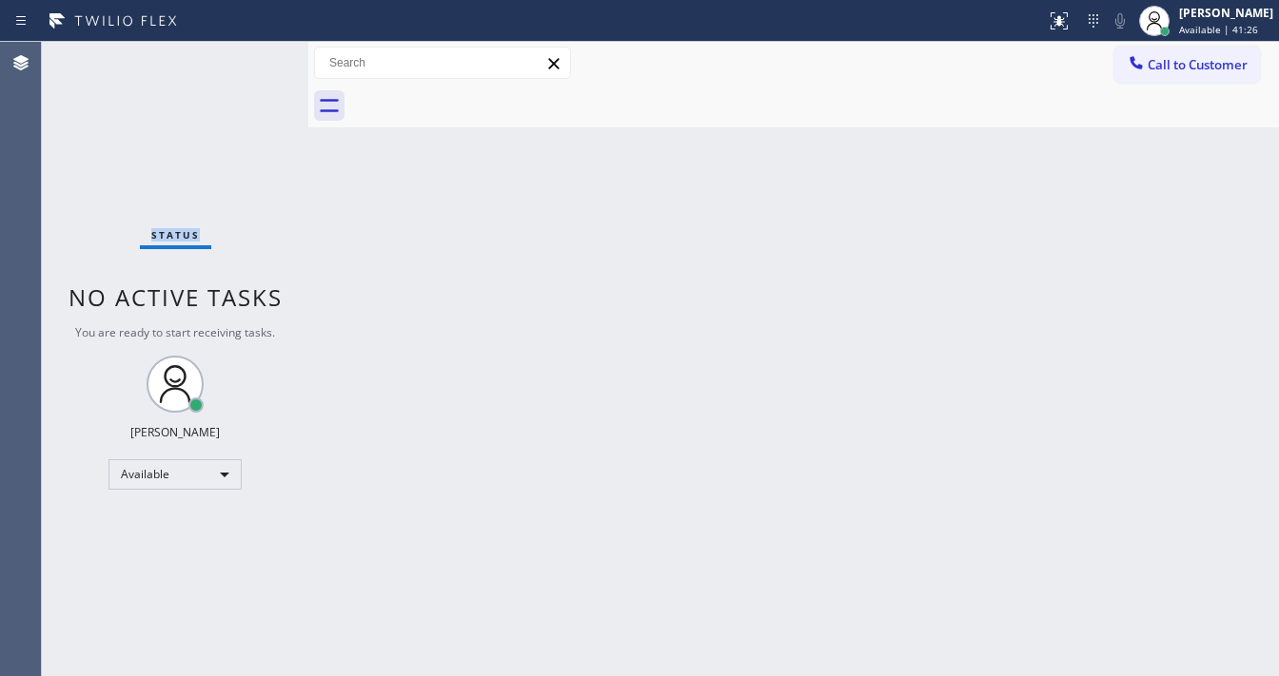
click at [250, 57] on div "Status No active tasks You are ready to start receiving tasks. Michael Javier A…" at bounding box center [175, 359] width 266 height 635
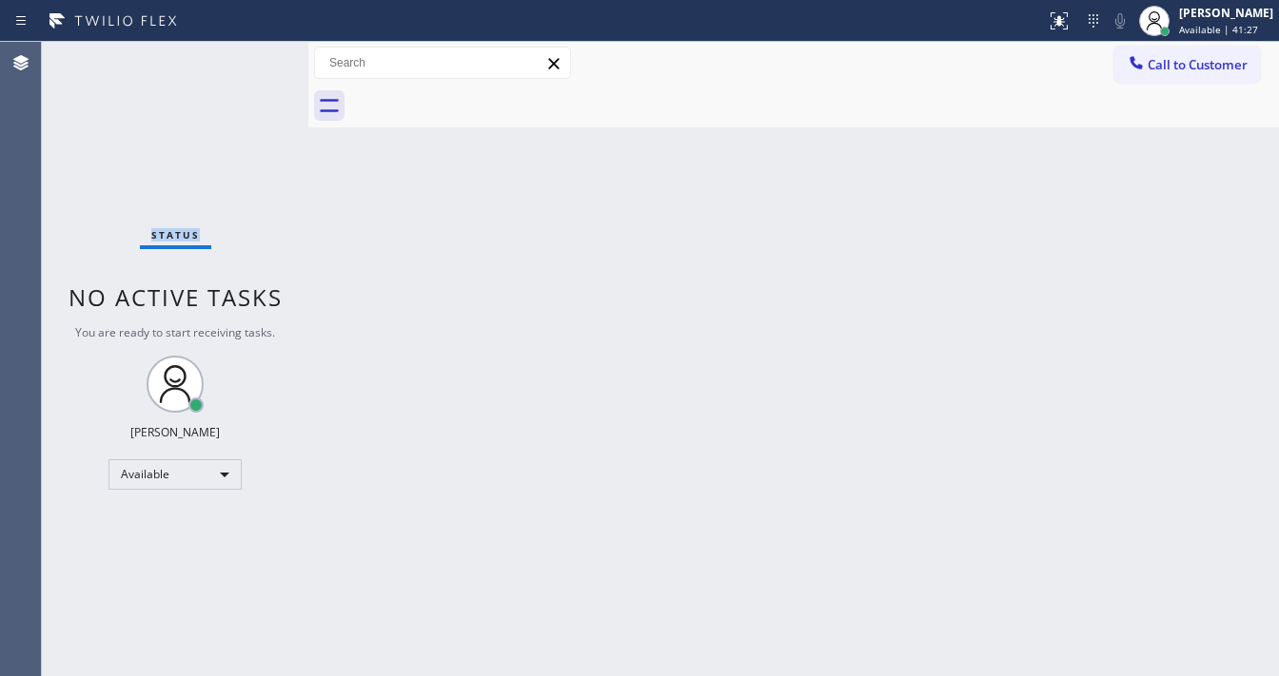
click at [250, 57] on div "Status No active tasks You are ready to start receiving tasks. Michael Javier A…" at bounding box center [175, 359] width 266 height 635
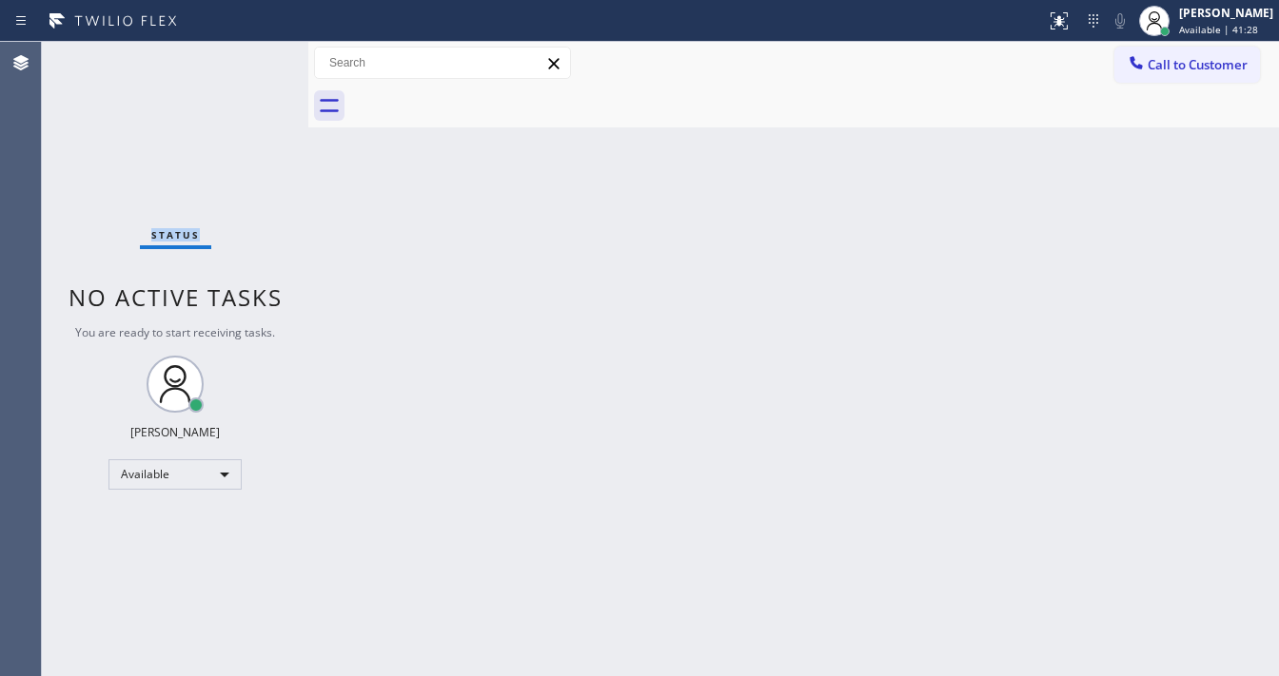
click at [250, 57] on div "Status No active tasks You are ready to start receiving tasks. Michael Javier A…" at bounding box center [175, 359] width 266 height 635
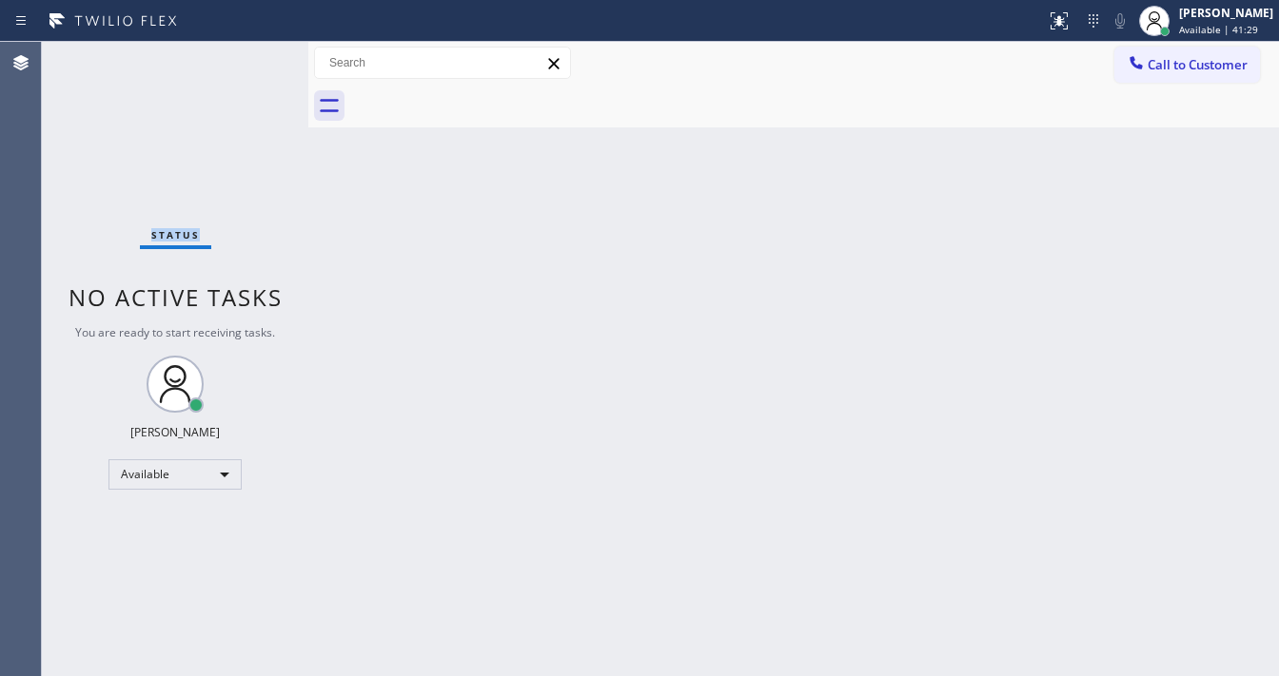
click at [250, 57] on div "Status No active tasks You are ready to start receiving tasks. Michael Javier A…" at bounding box center [175, 359] width 266 height 635
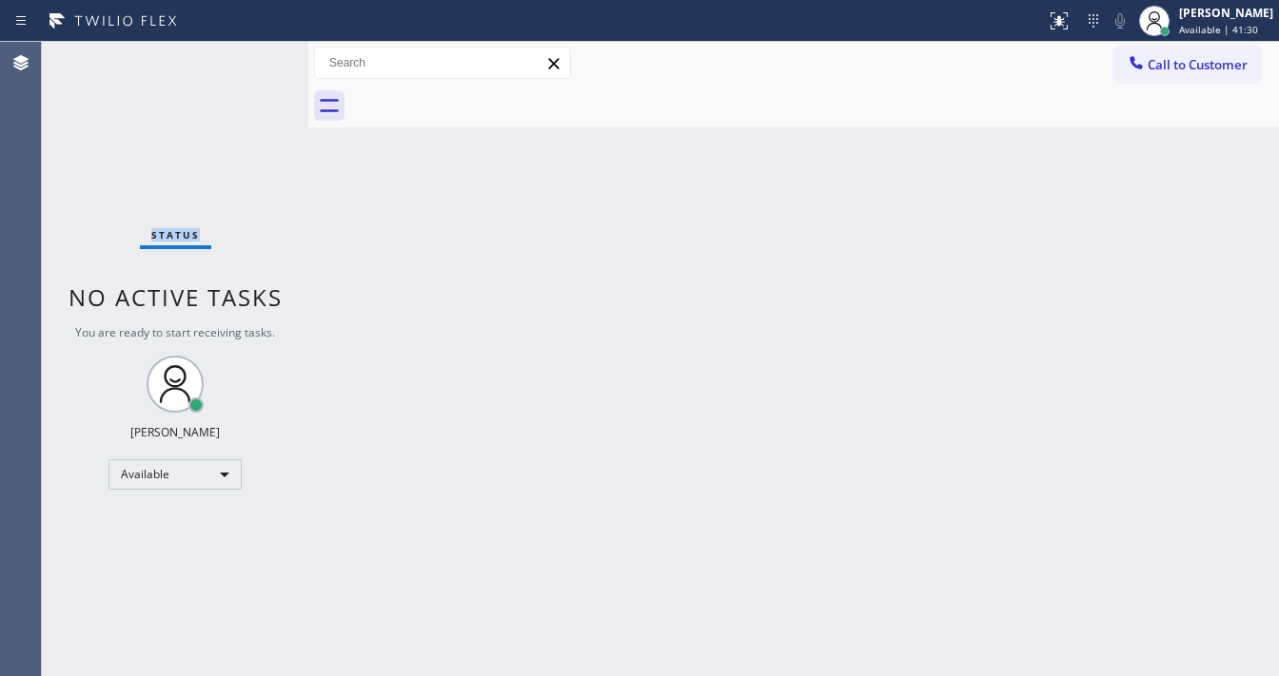
click at [250, 57] on div "Status No active tasks You are ready to start receiving tasks. Michael Javier A…" at bounding box center [175, 359] width 266 height 635
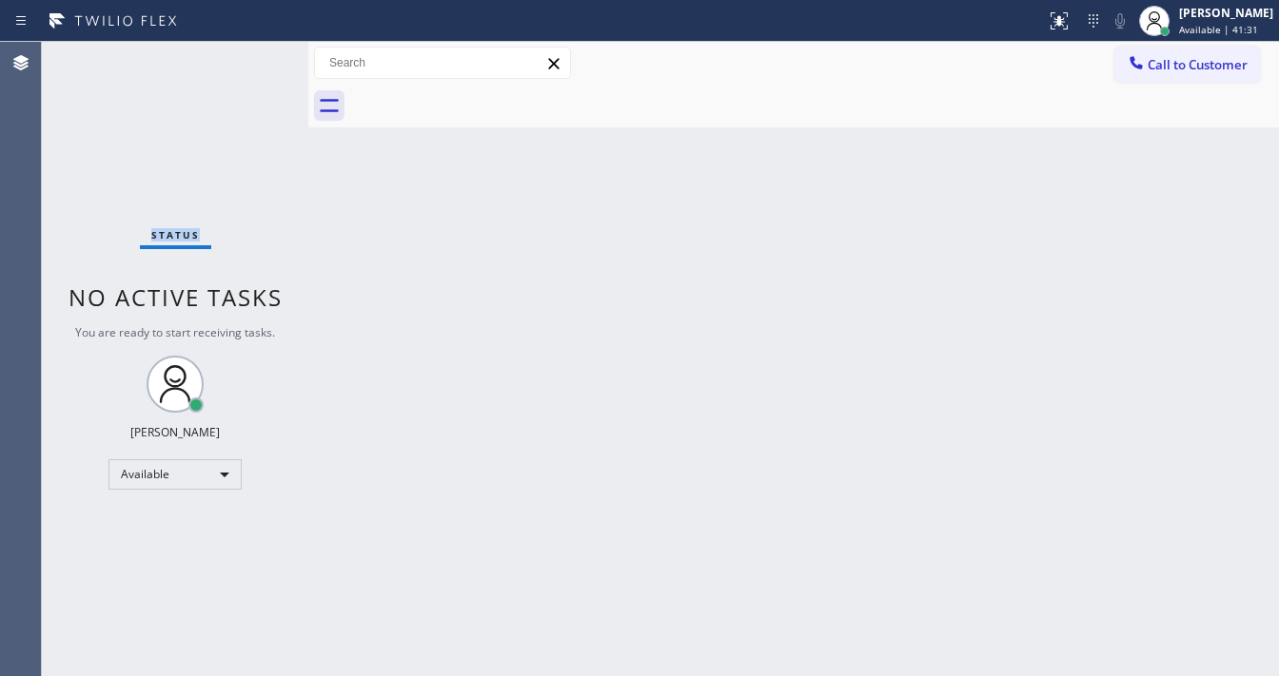
click at [250, 57] on div "Status No active tasks You are ready to start receiving tasks. Michael Javier A…" at bounding box center [175, 359] width 266 height 635
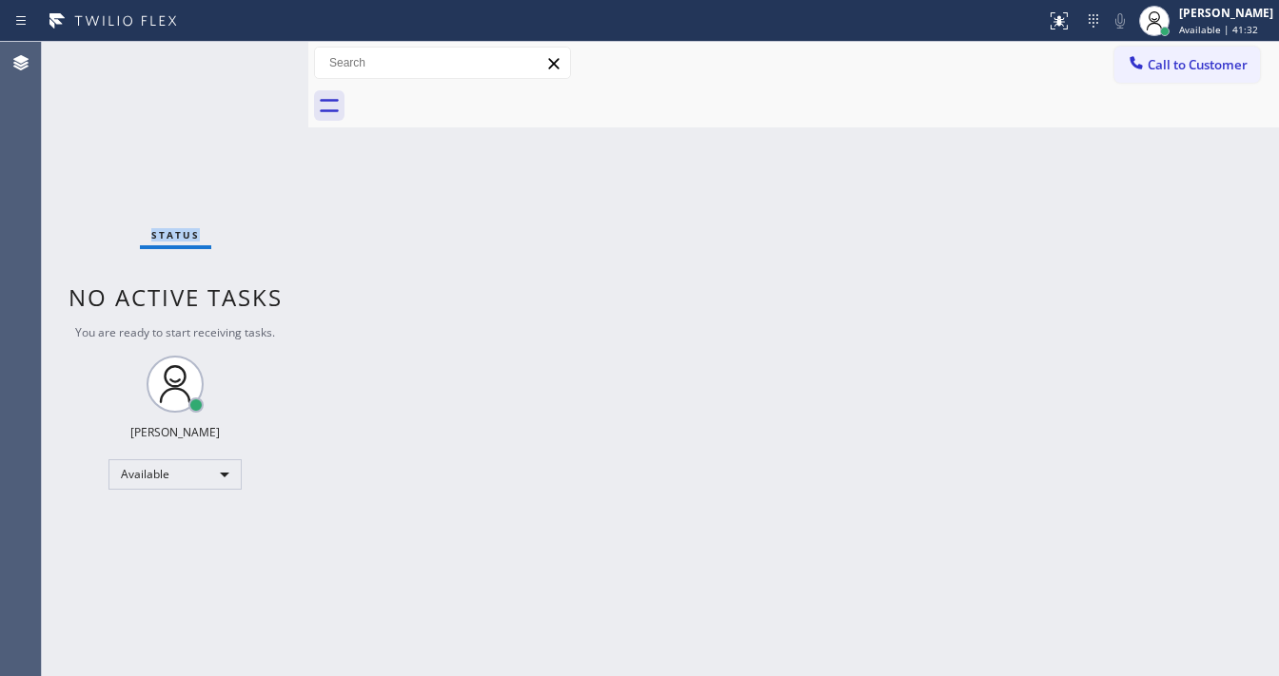
click at [250, 57] on div "Status No active tasks You are ready to start receiving tasks. Michael Javier A…" at bounding box center [175, 359] width 266 height 635
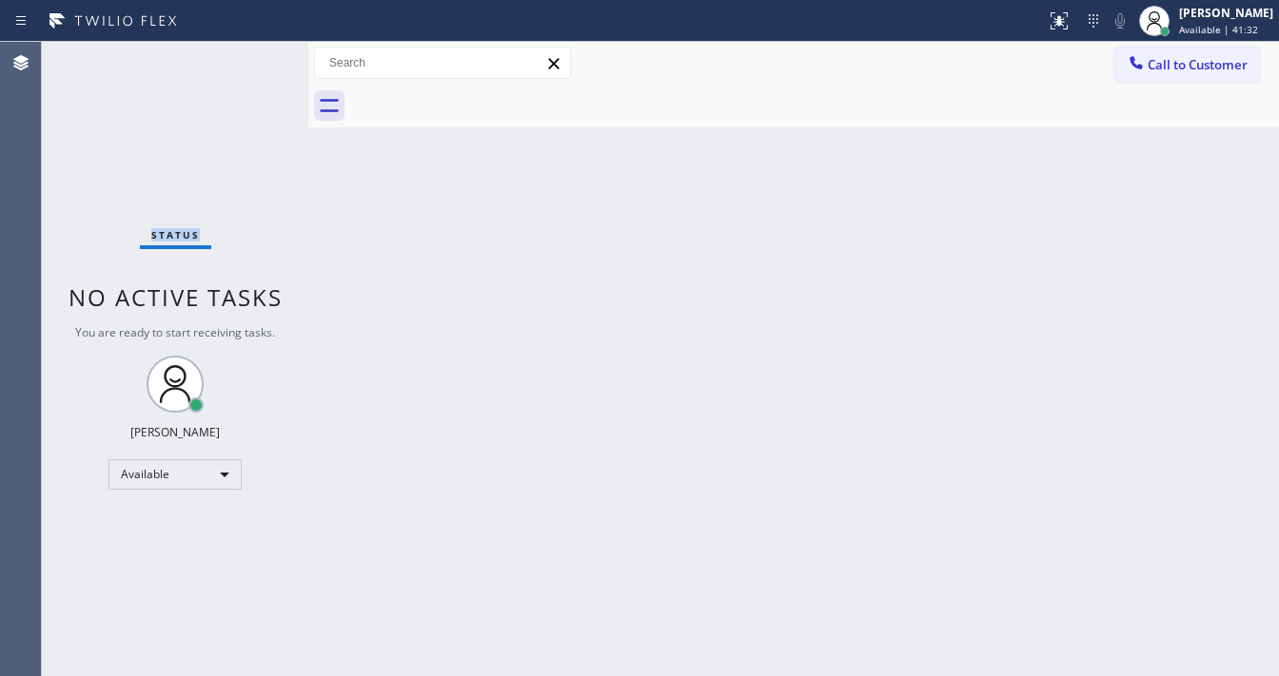
click at [250, 57] on div "Status No active tasks You are ready to start receiving tasks. Michael Javier A…" at bounding box center [175, 359] width 266 height 635
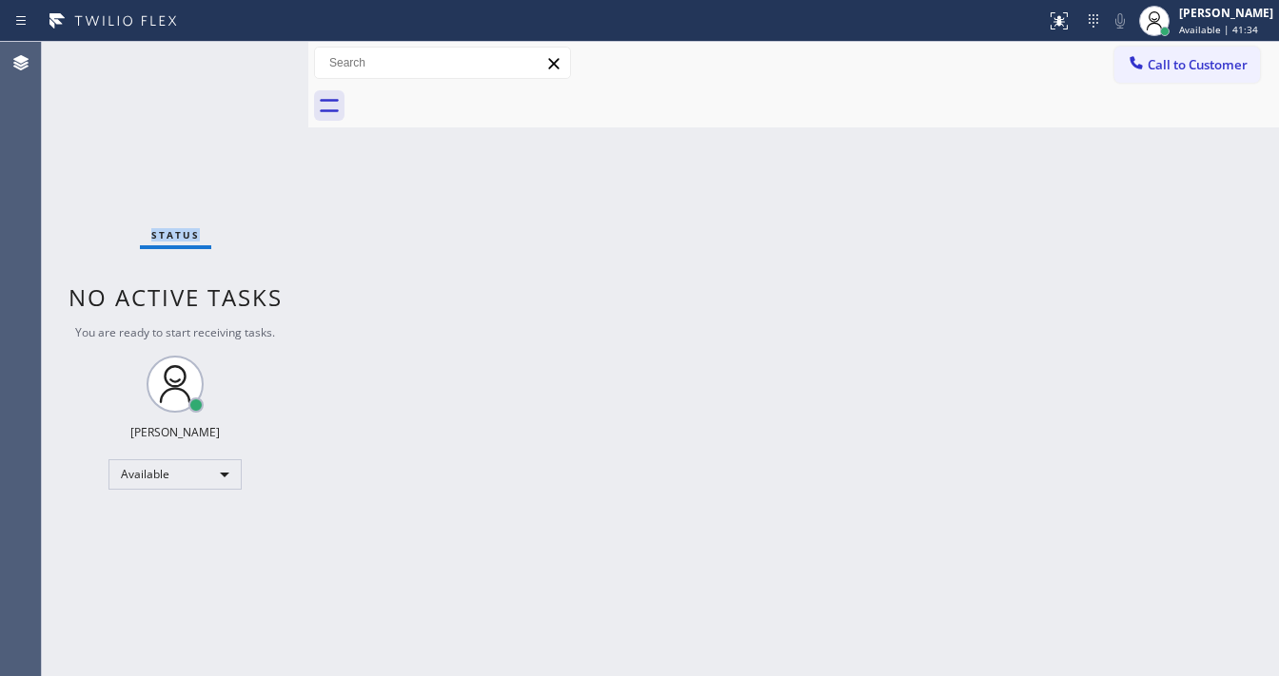
click at [250, 57] on div "Status No active tasks You are ready to start receiving tasks. Michael Javier A…" at bounding box center [175, 359] width 266 height 635
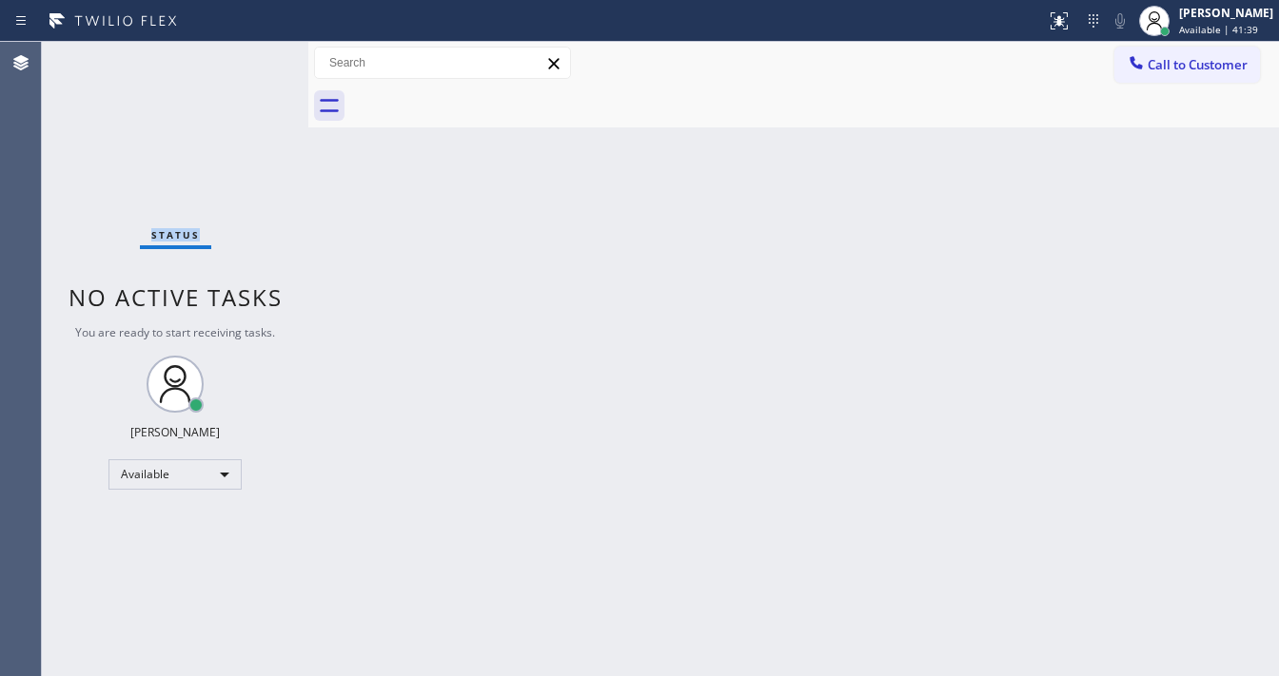
click at [250, 57] on div "Status No active tasks You are ready to start receiving tasks. Michael Javier A…" at bounding box center [175, 359] width 266 height 635
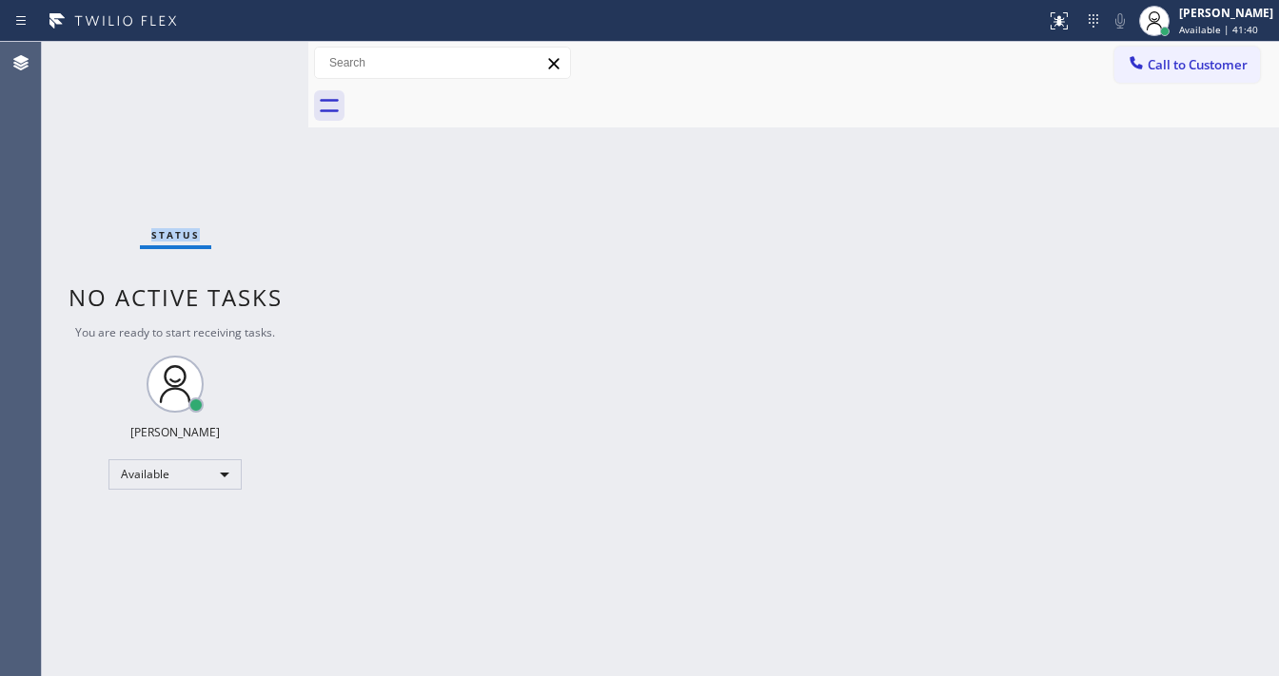
click at [250, 57] on div "Status No active tasks You are ready to start receiving tasks. Michael Javier A…" at bounding box center [175, 359] width 266 height 635
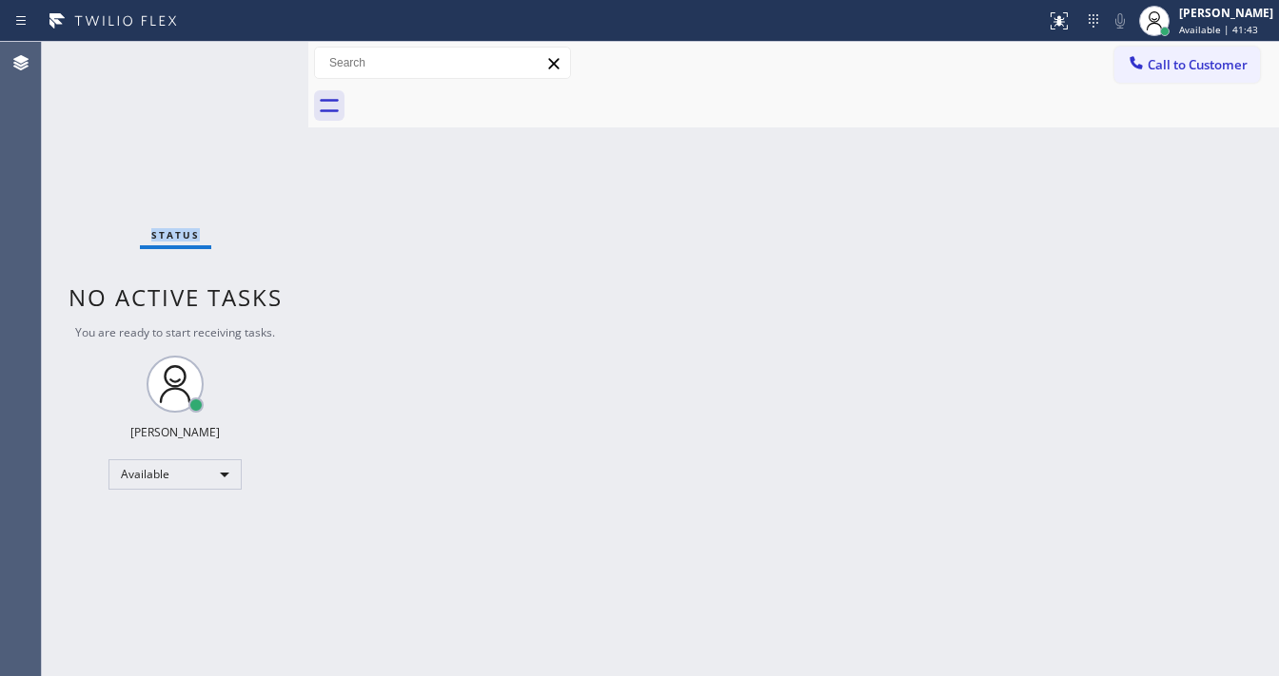
click at [250, 57] on div "Status No active tasks You are ready to start receiving tasks. Michael Javier A…" at bounding box center [175, 359] width 266 height 635
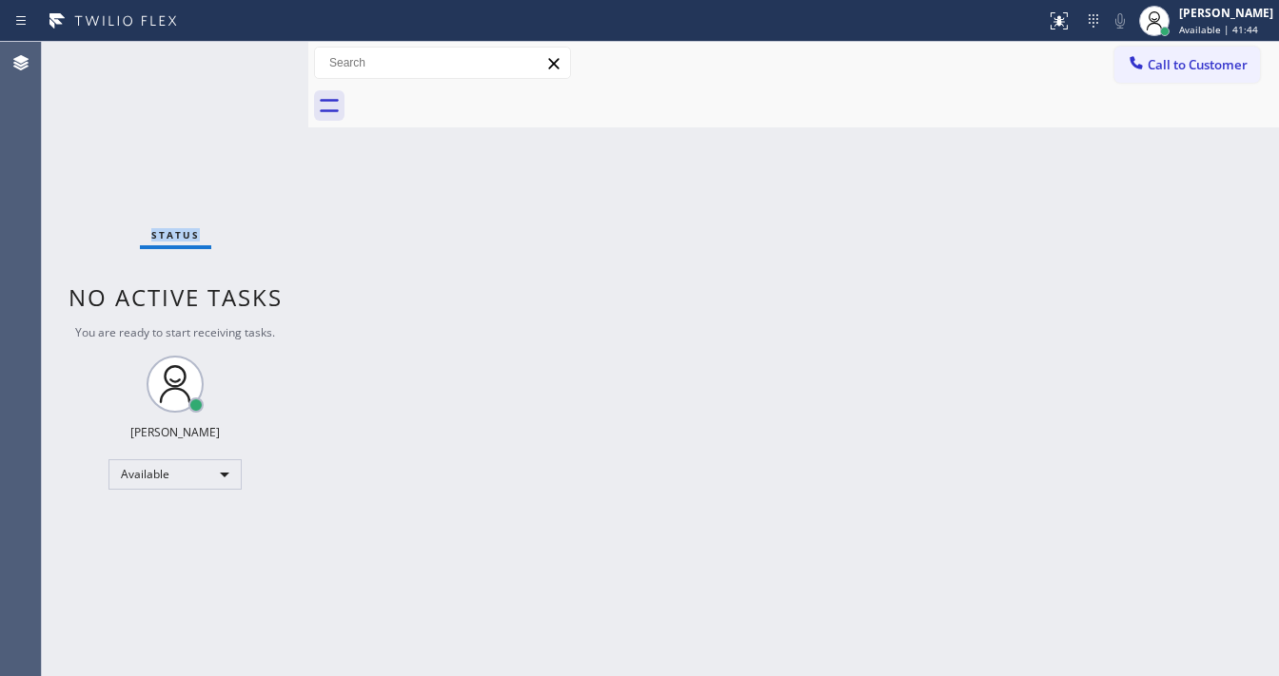
click at [250, 57] on div "Status No active tasks You are ready to start receiving tasks. Michael Javier A…" at bounding box center [175, 359] width 266 height 635
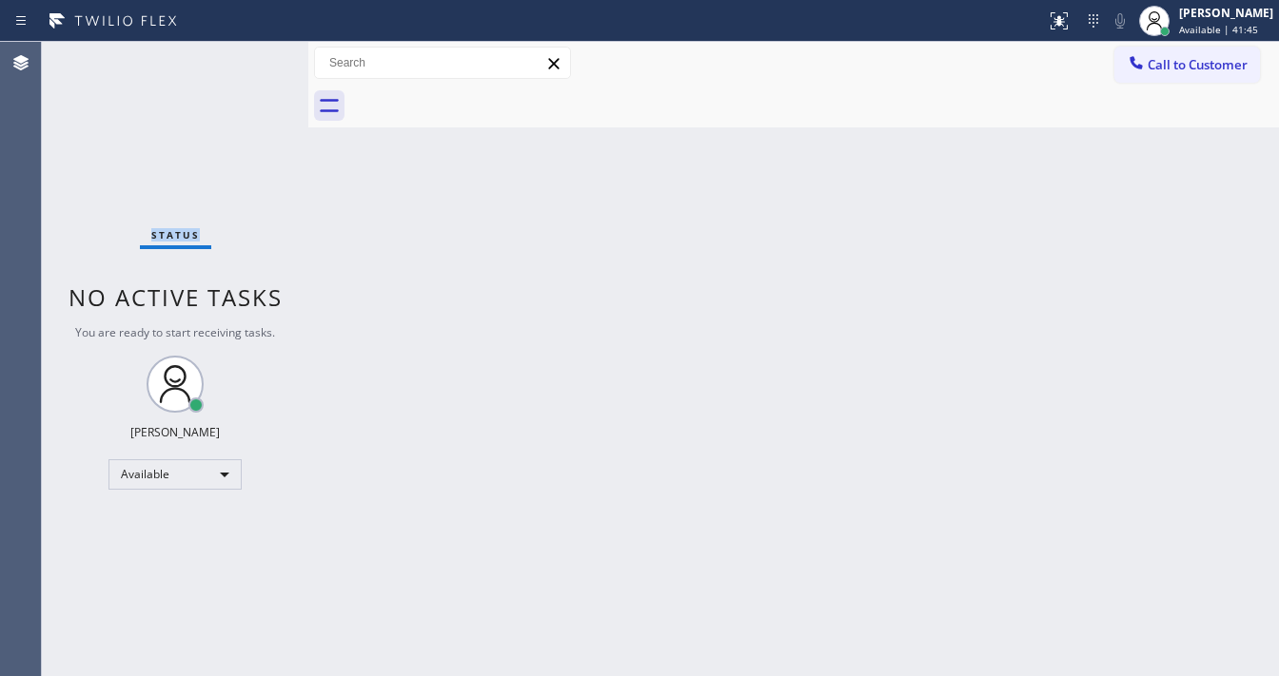
click at [250, 57] on div "Status No active tasks You are ready to start receiving tasks. Michael Javier A…" at bounding box center [175, 359] width 266 height 635
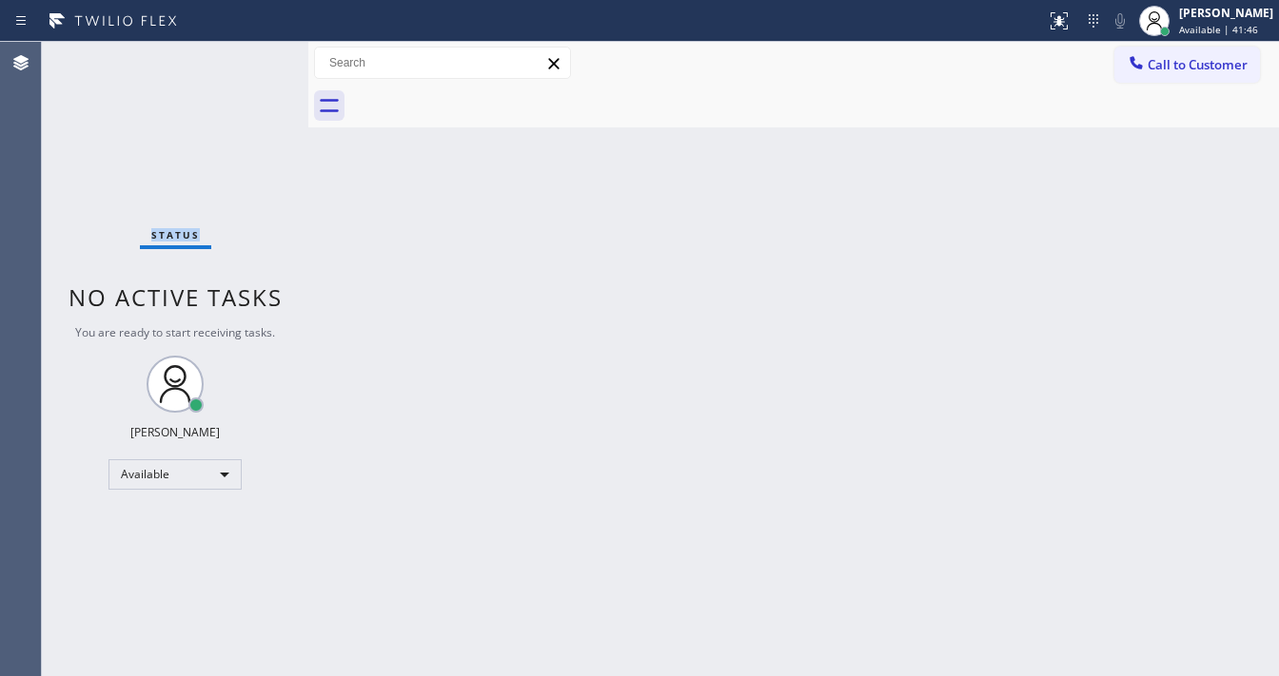
click at [250, 57] on div "Status No active tasks You are ready to start receiving tasks. Michael Javier A…" at bounding box center [175, 359] width 266 height 635
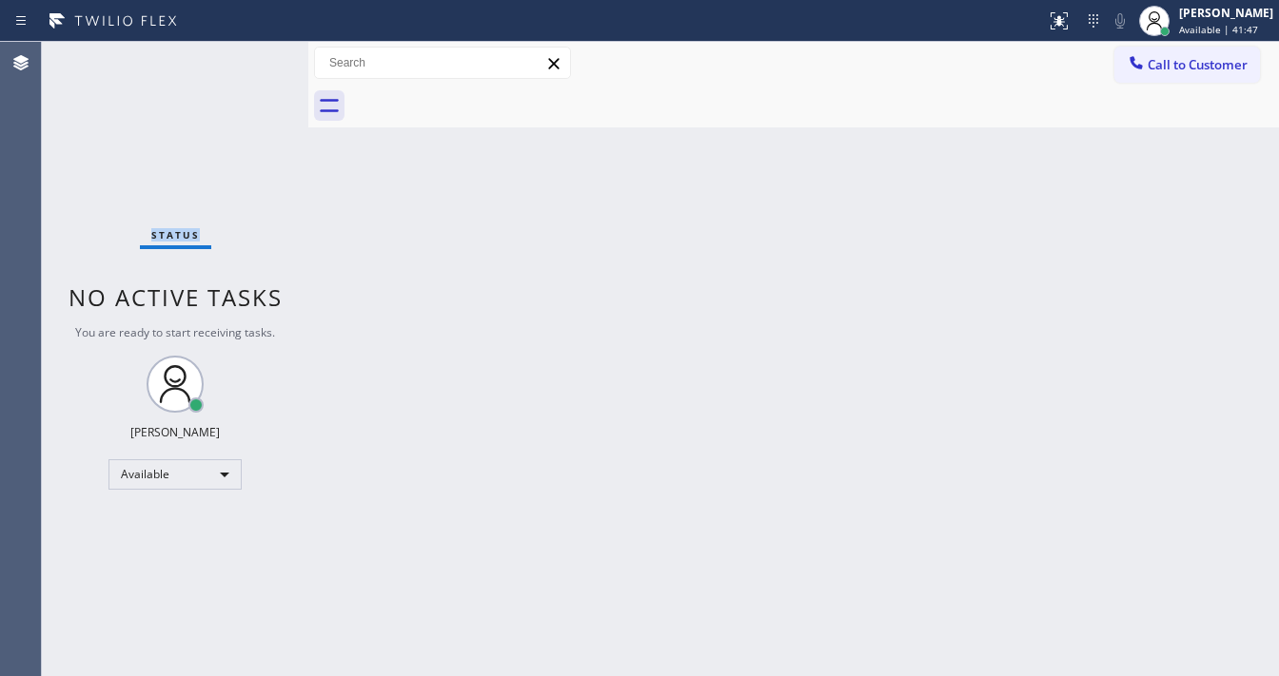
click at [250, 57] on div "Status No active tasks You are ready to start receiving tasks. Michael Javier A…" at bounding box center [175, 359] width 266 height 635
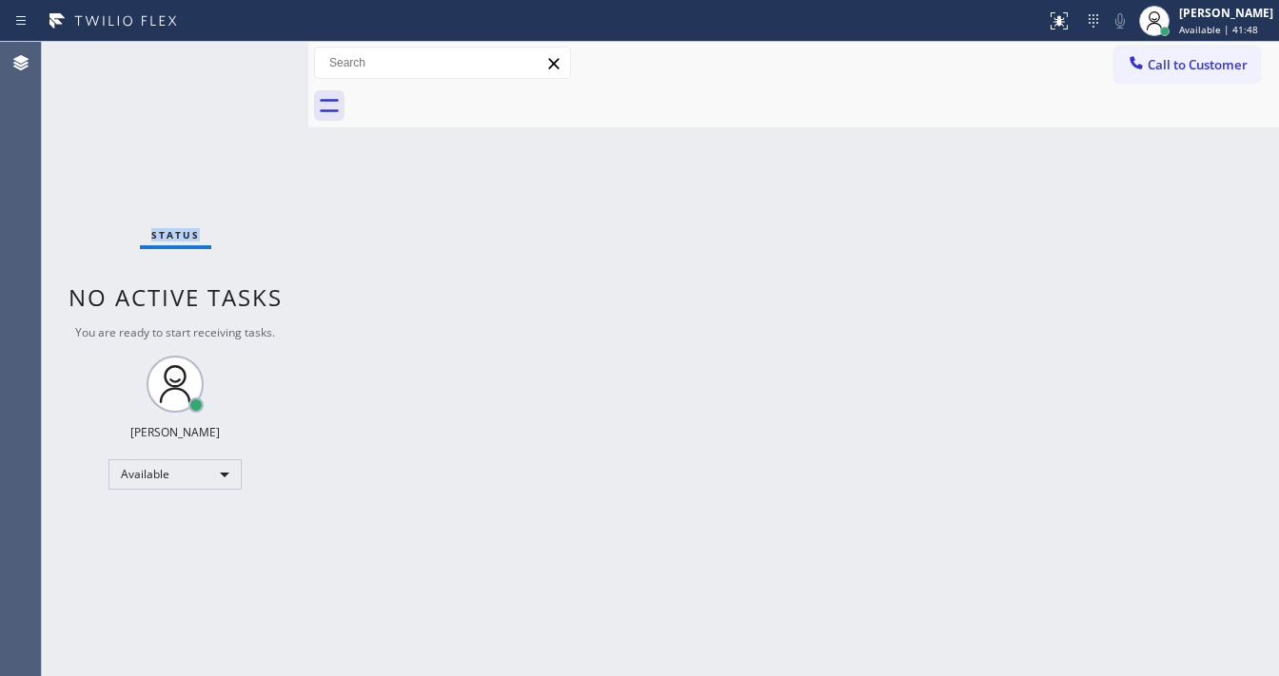
click at [250, 57] on div "Status No active tasks You are ready to start receiving tasks. Michael Javier A…" at bounding box center [175, 359] width 266 height 635
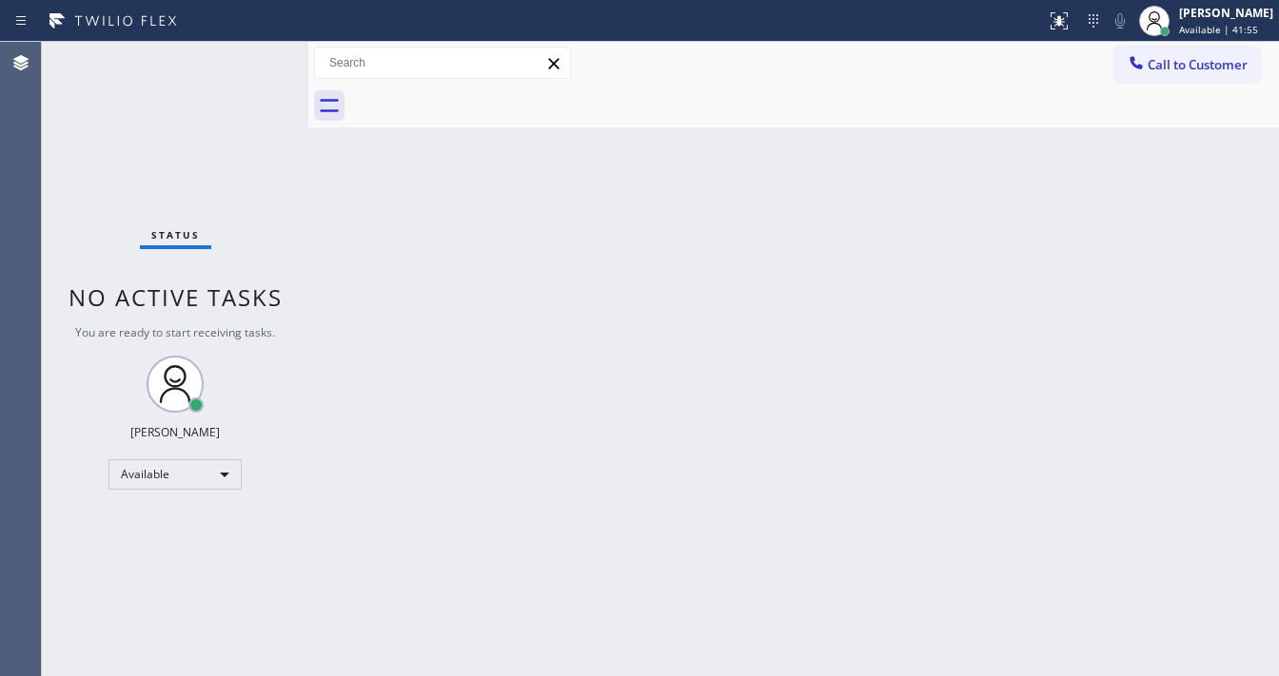
click at [250, 57] on div "Status No active tasks You are ready to start receiving tasks. Michael Javier A…" at bounding box center [175, 359] width 266 height 635
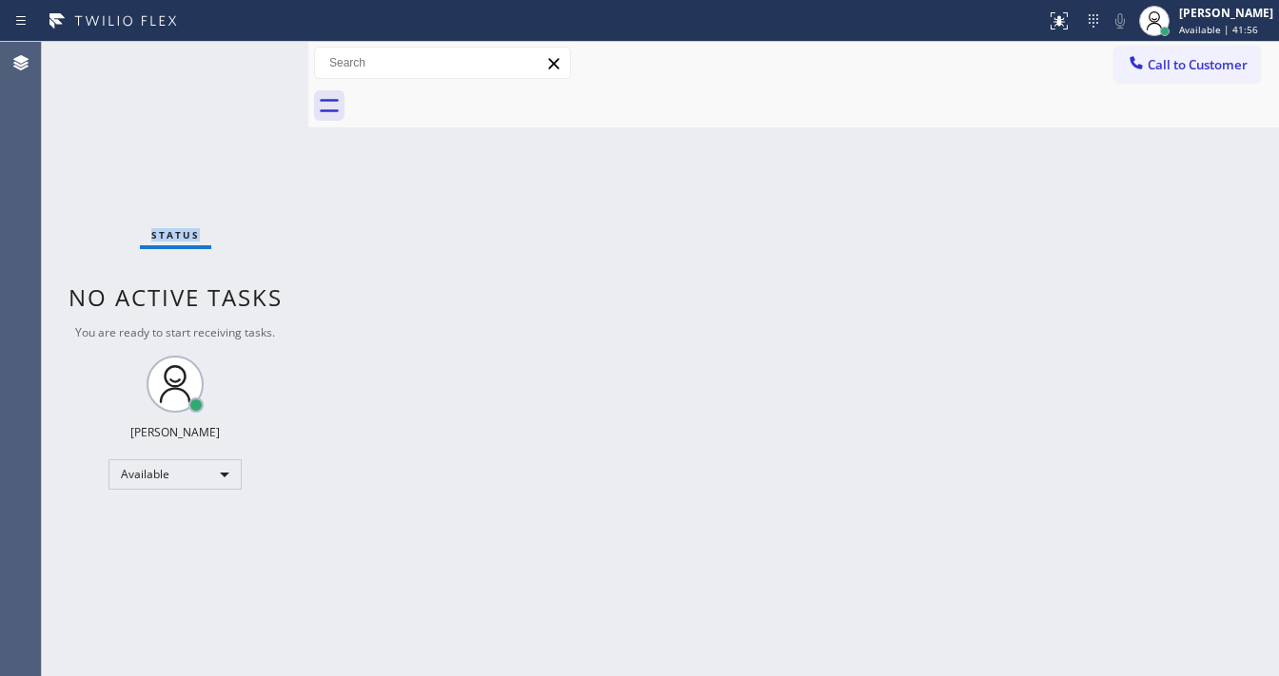
click at [250, 57] on div "Status No active tasks You are ready to start receiving tasks. Michael Javier A…" at bounding box center [175, 359] width 266 height 635
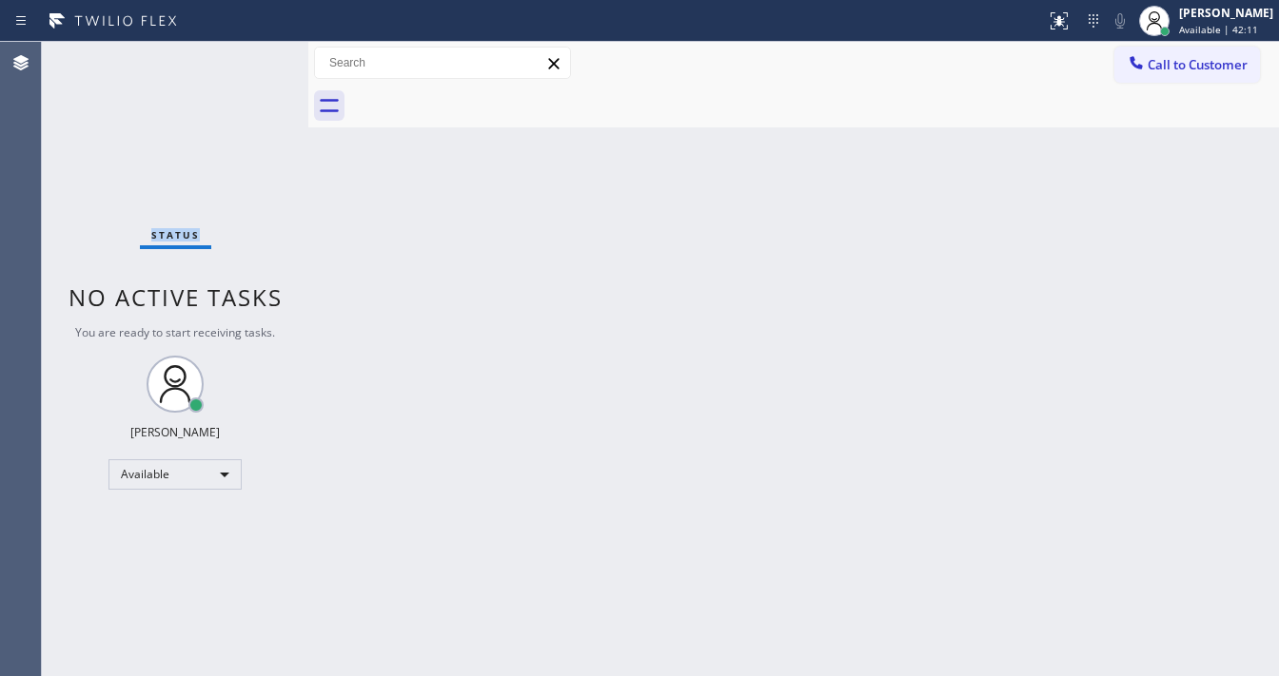
click at [250, 57] on div "Status No active tasks You are ready to start receiving tasks. Michael Javier A…" at bounding box center [175, 359] width 266 height 635
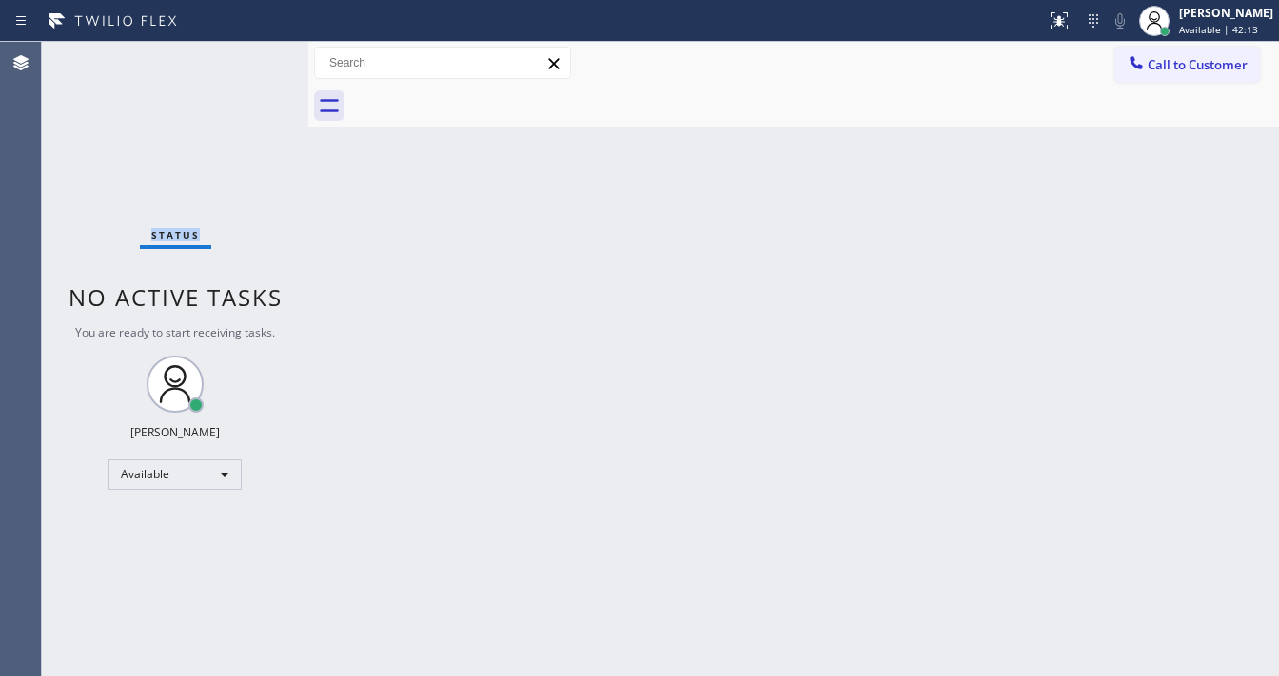
click at [250, 57] on div "Status No active tasks You are ready to start receiving tasks. Michael Javier A…" at bounding box center [175, 359] width 266 height 635
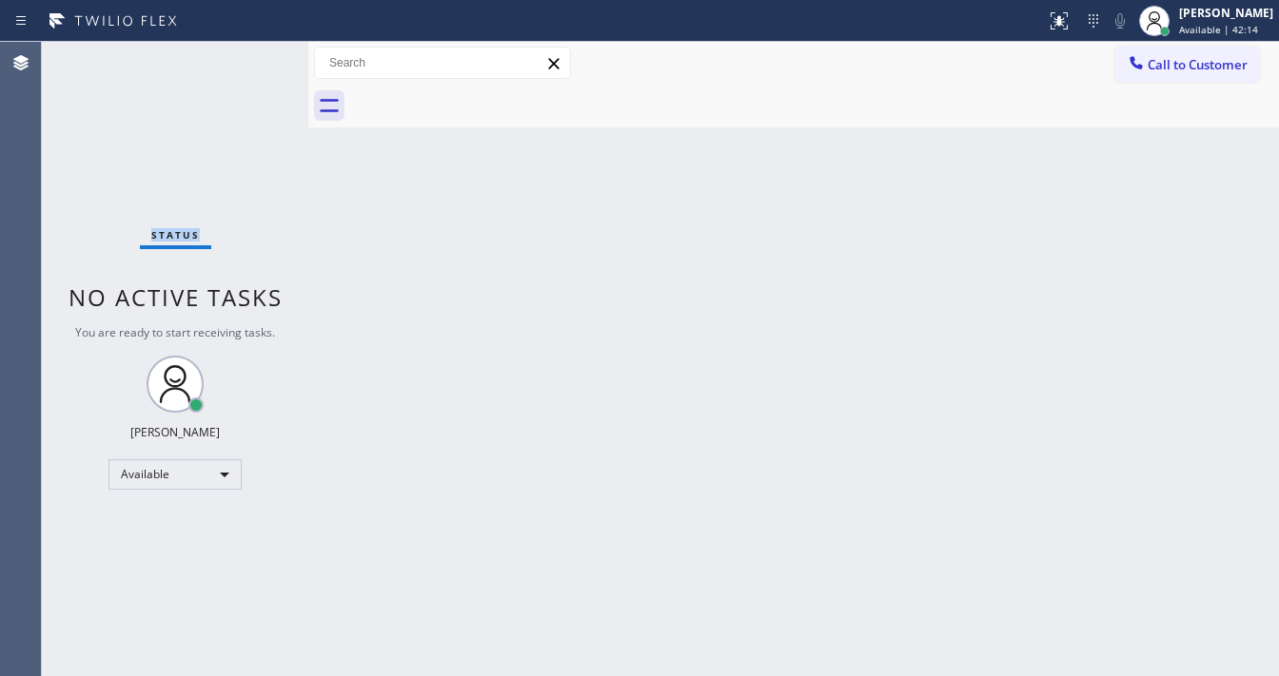
click at [250, 57] on div "Status No active tasks You are ready to start receiving tasks. Michael Javier A…" at bounding box center [175, 359] width 266 height 635
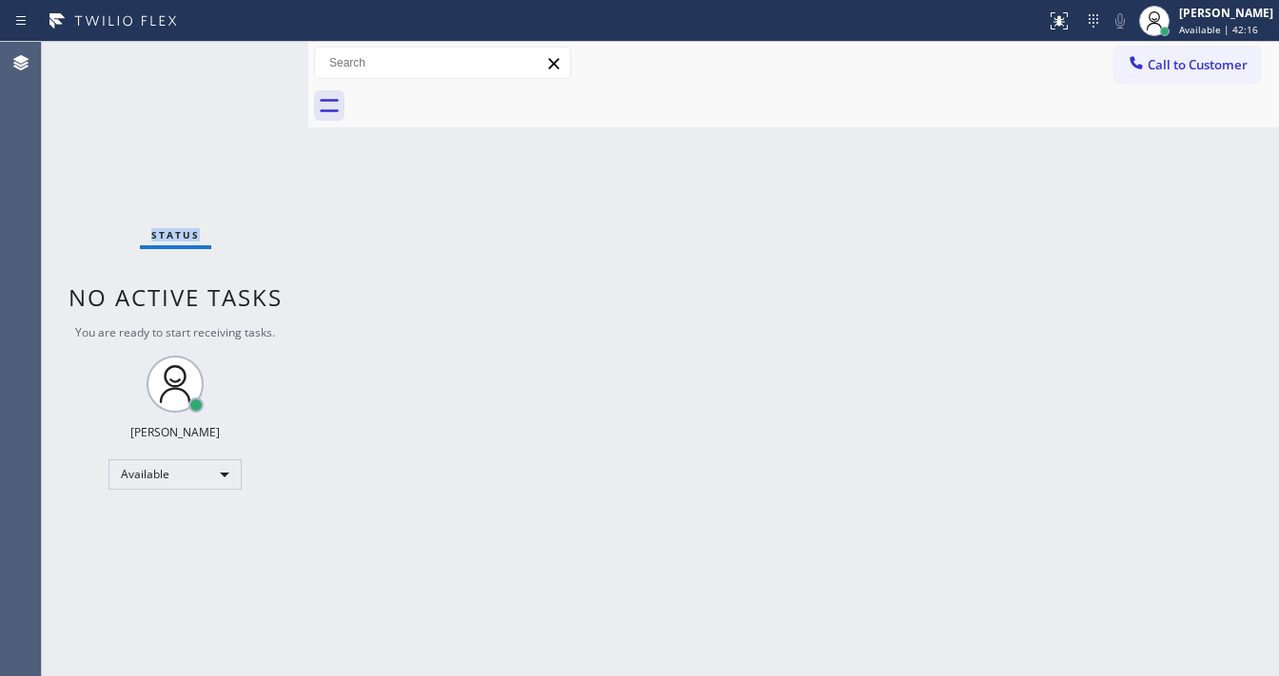
click at [250, 57] on div "Status No active tasks You are ready to start receiving tasks. Michael Javier A…" at bounding box center [175, 359] width 266 height 635
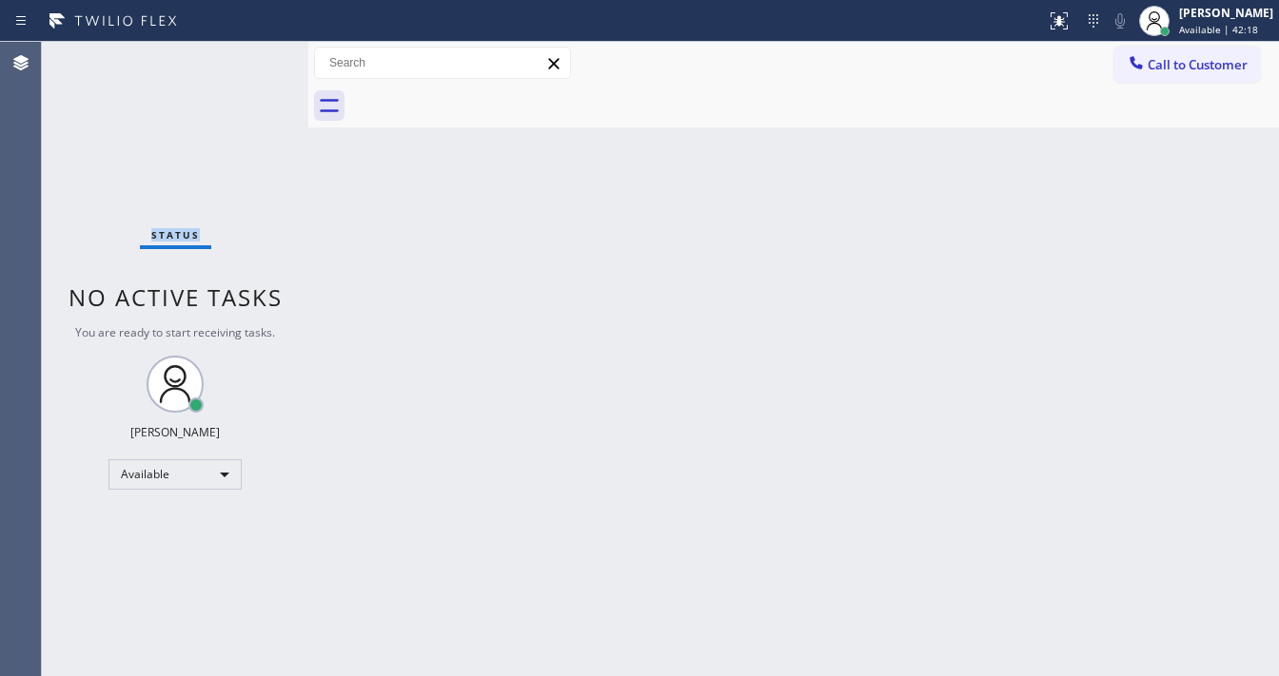
click at [250, 57] on div "Status No active tasks You are ready to start receiving tasks. Michael Javier A…" at bounding box center [175, 359] width 266 height 635
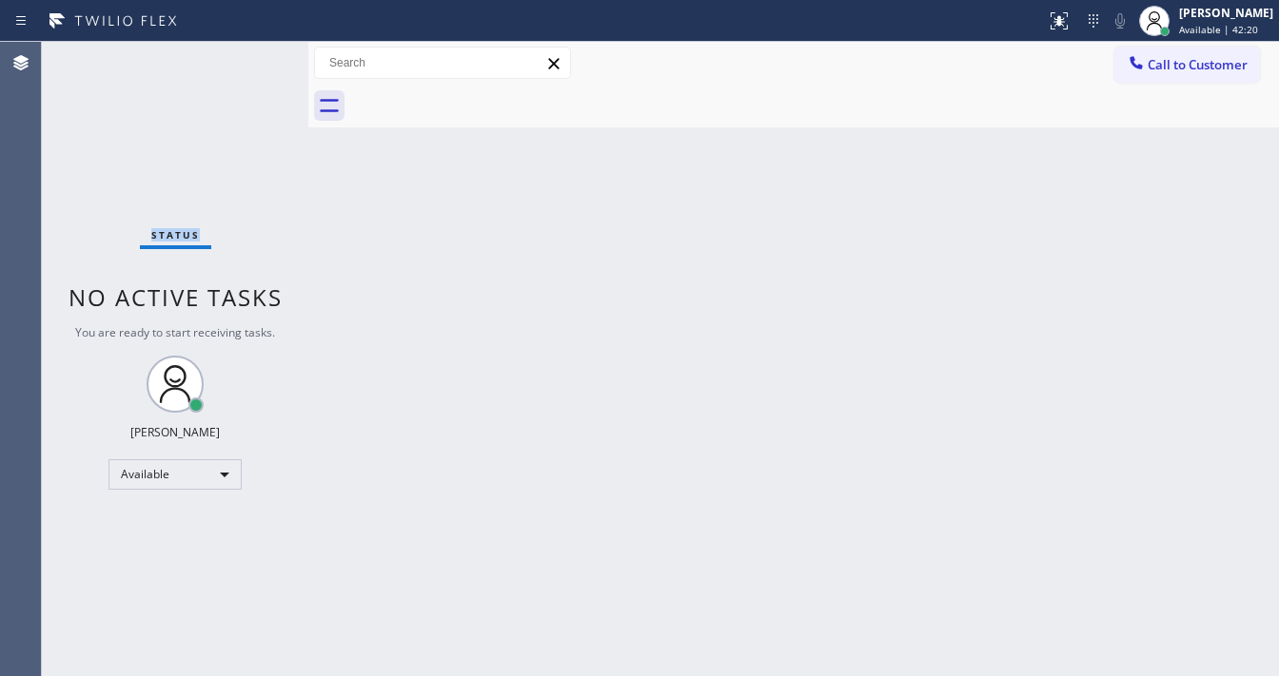
click at [250, 57] on div "Status No active tasks You are ready to start receiving tasks. Michael Javier A…" at bounding box center [175, 359] width 266 height 635
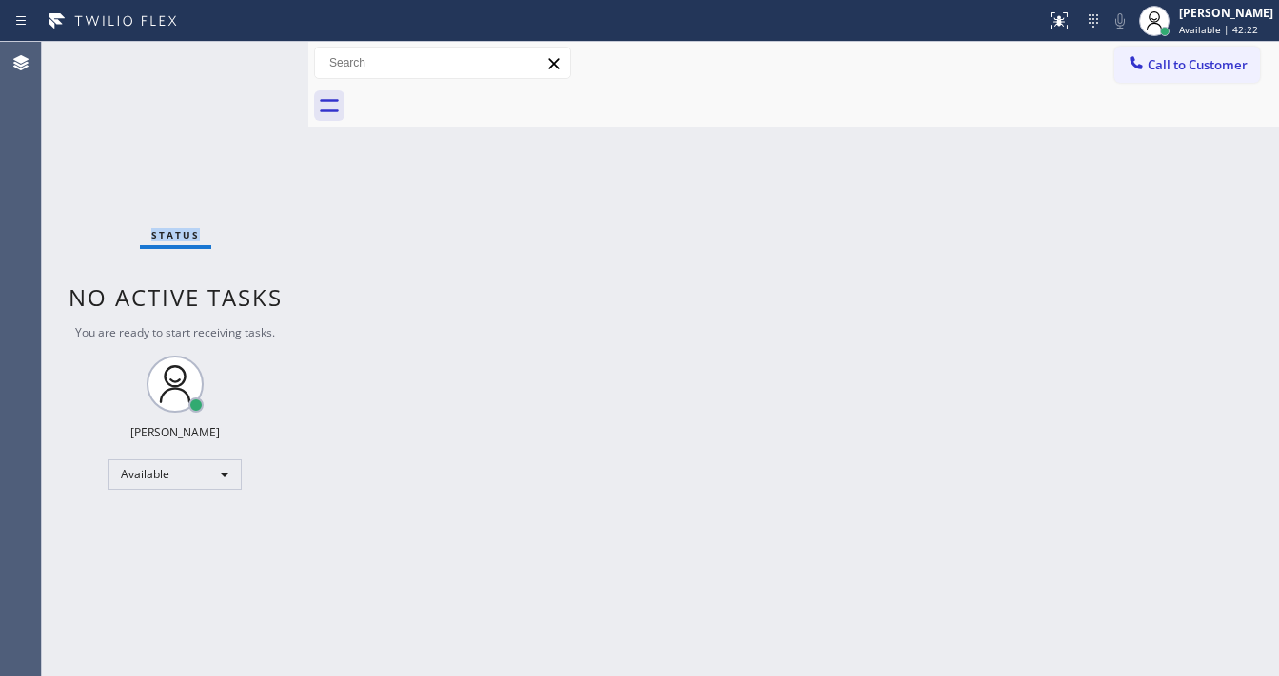
click at [250, 57] on div "Status No active tasks You are ready to start receiving tasks. Michael Javier A…" at bounding box center [175, 359] width 266 height 635
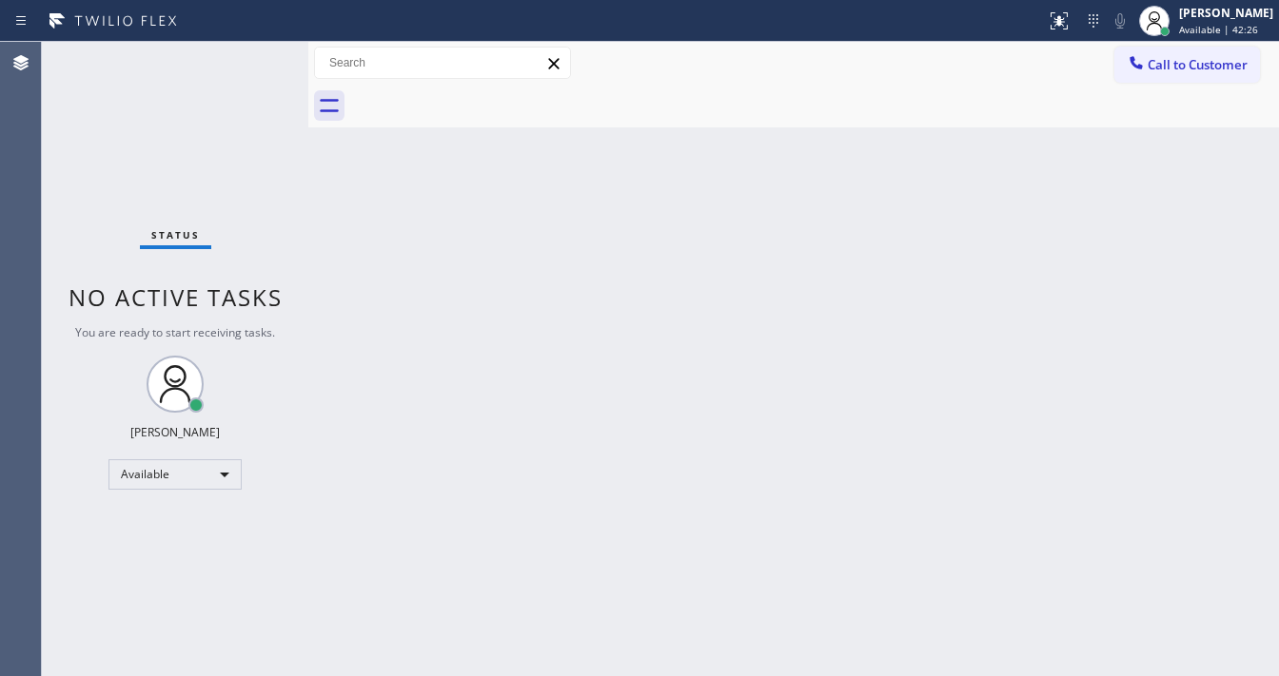
click at [250, 57] on div "Status No active tasks You are ready to start receiving tasks. Michael Javier A…" at bounding box center [175, 359] width 266 height 635
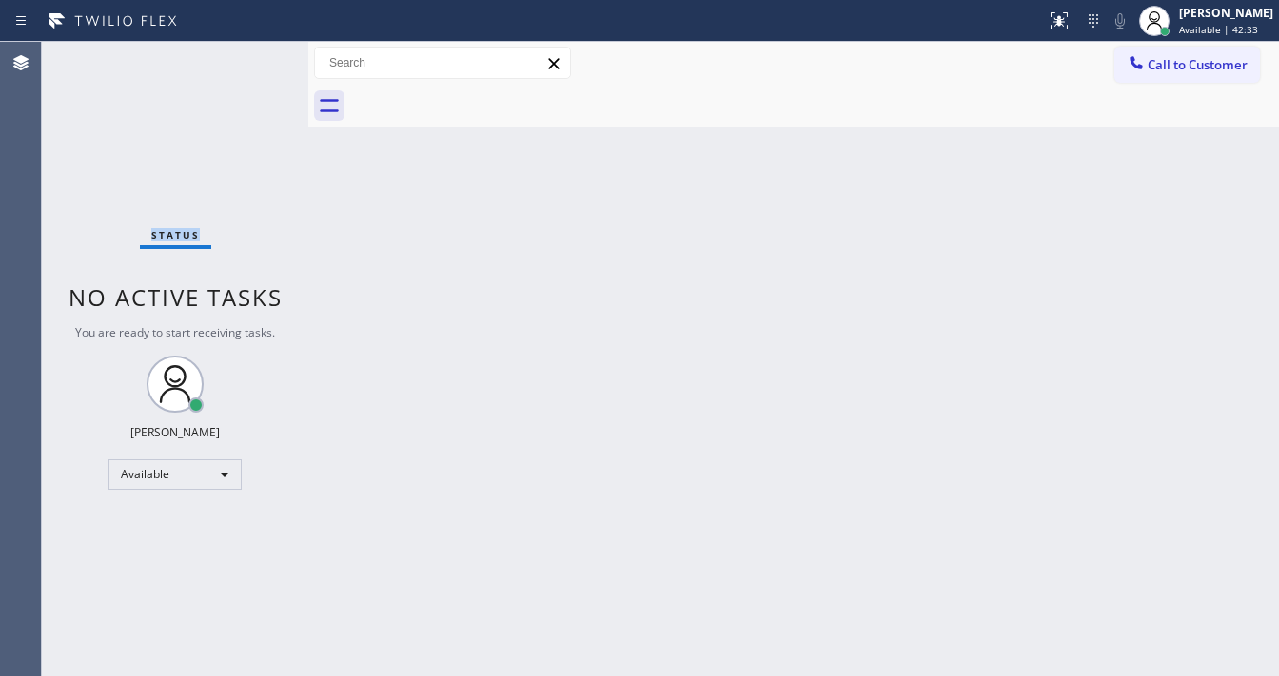
click at [250, 57] on div "Status No active tasks You are ready to start receiving tasks. Michael Javier A…" at bounding box center [175, 359] width 266 height 635
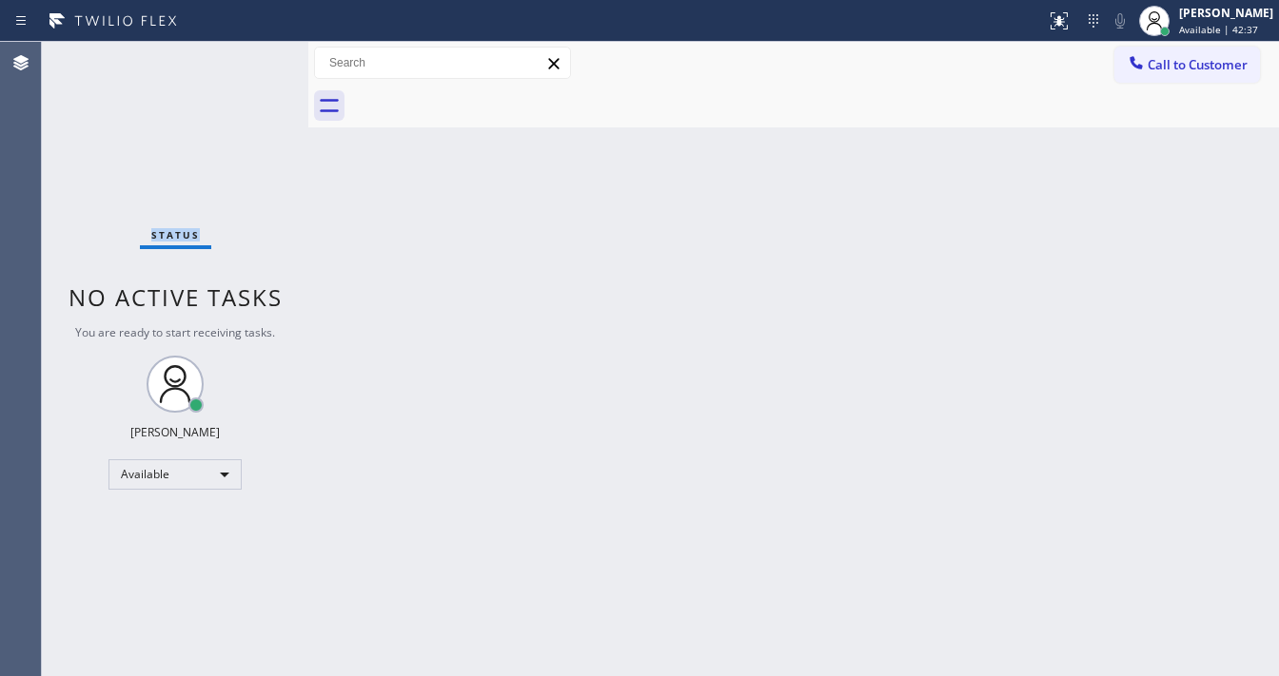
click at [250, 57] on div "Status No active tasks You are ready to start receiving tasks. Michael Javier A…" at bounding box center [175, 359] width 266 height 635
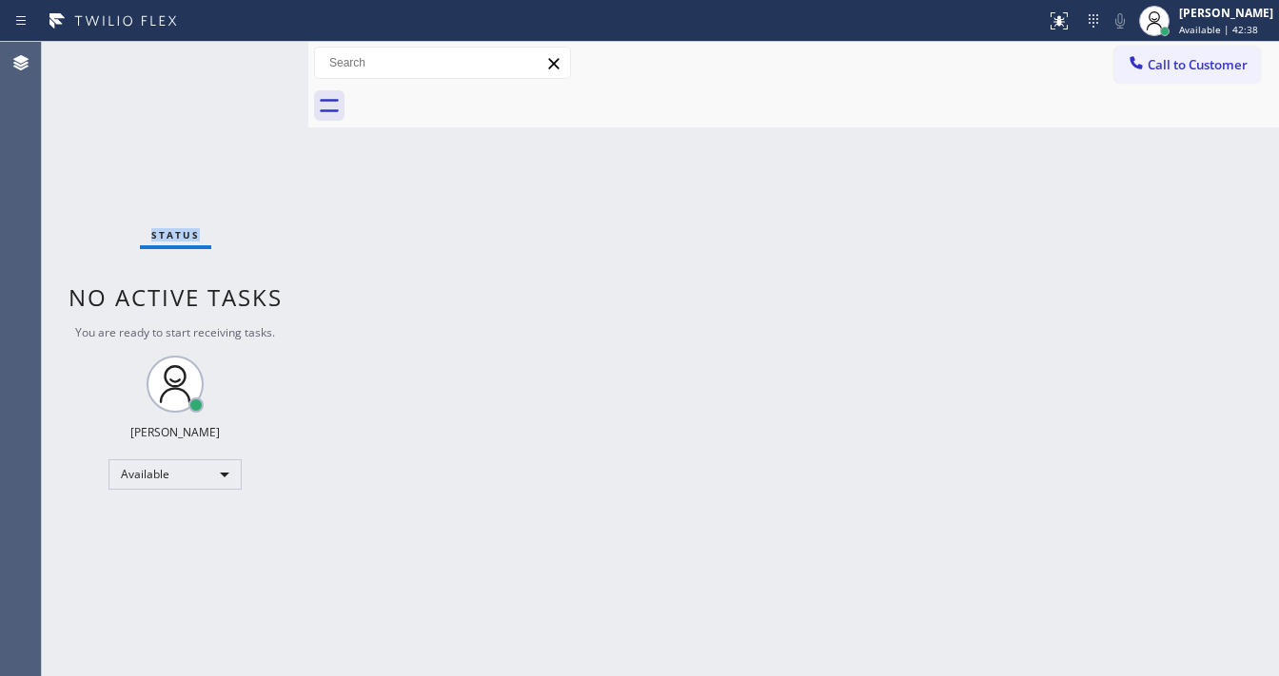
click at [250, 57] on div "Status No active tasks You are ready to start receiving tasks. Michael Javier A…" at bounding box center [175, 359] width 266 height 635
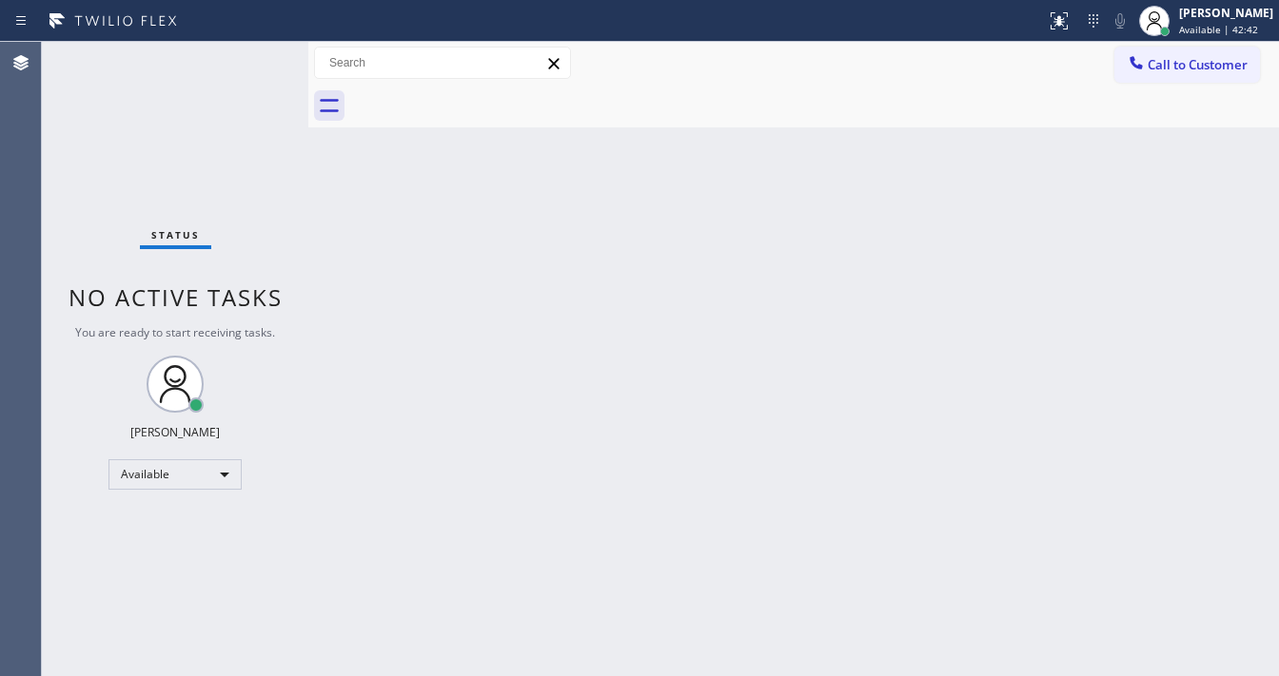
click at [250, 57] on div "Status No active tasks You are ready to start receiving tasks. Michael Javier A…" at bounding box center [175, 359] width 266 height 635
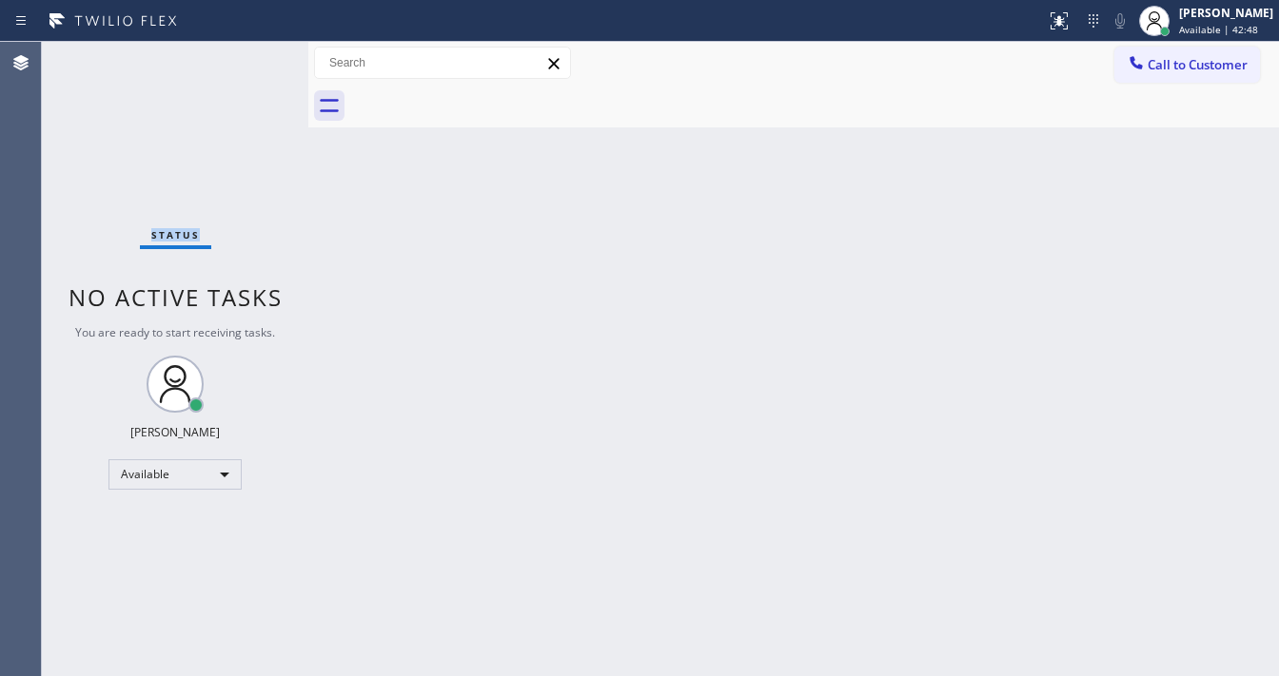
click at [250, 57] on div "Status No active tasks You are ready to start receiving tasks. Michael Javier A…" at bounding box center [175, 359] width 266 height 635
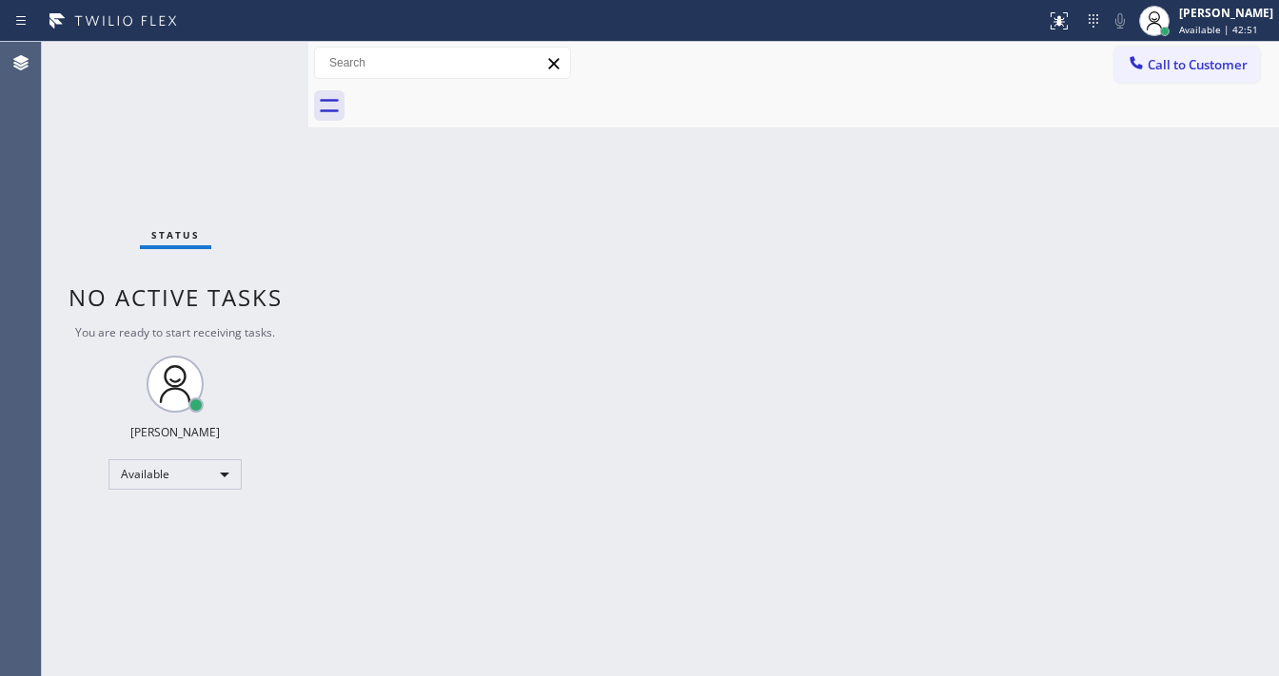
click at [250, 57] on div "Status No active tasks You are ready to start receiving tasks. Michael Javier A…" at bounding box center [175, 359] width 266 height 635
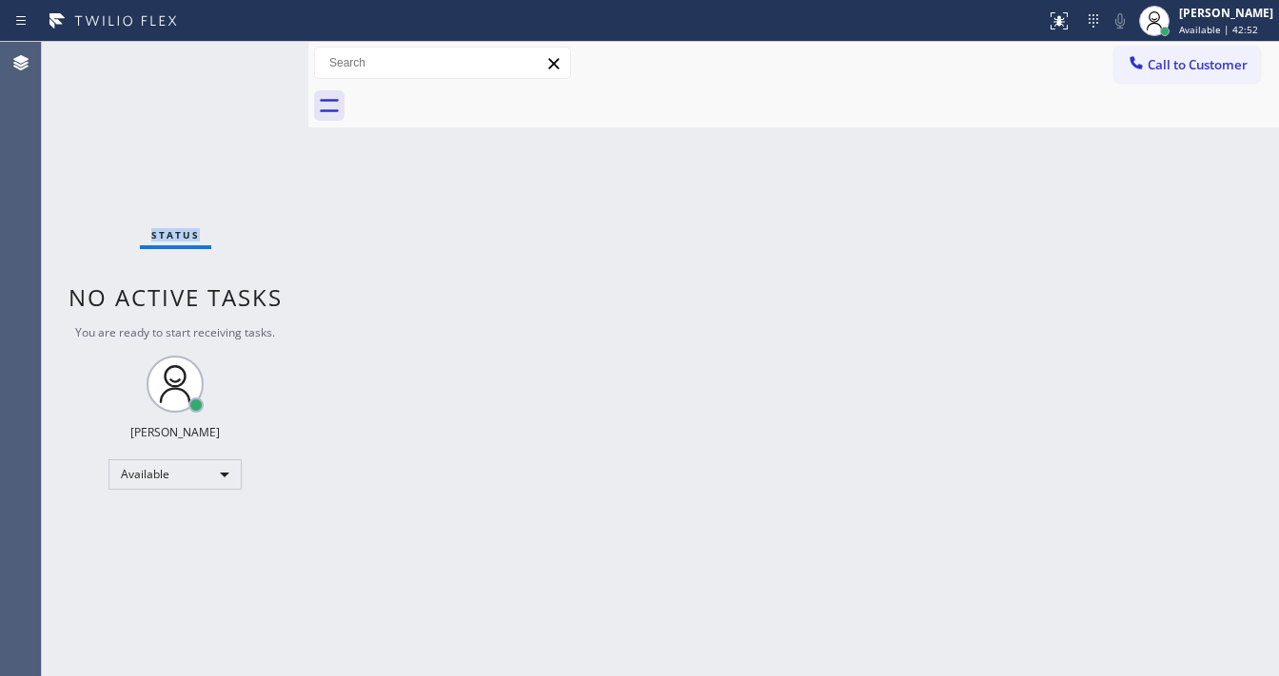
click at [250, 57] on div "Status No active tasks You are ready to start receiving tasks. Michael Javier A…" at bounding box center [175, 359] width 266 height 635
click at [275, 51] on div "Status No active tasks You are ready to start receiving tasks. Michael Javier A…" at bounding box center [175, 359] width 266 height 635
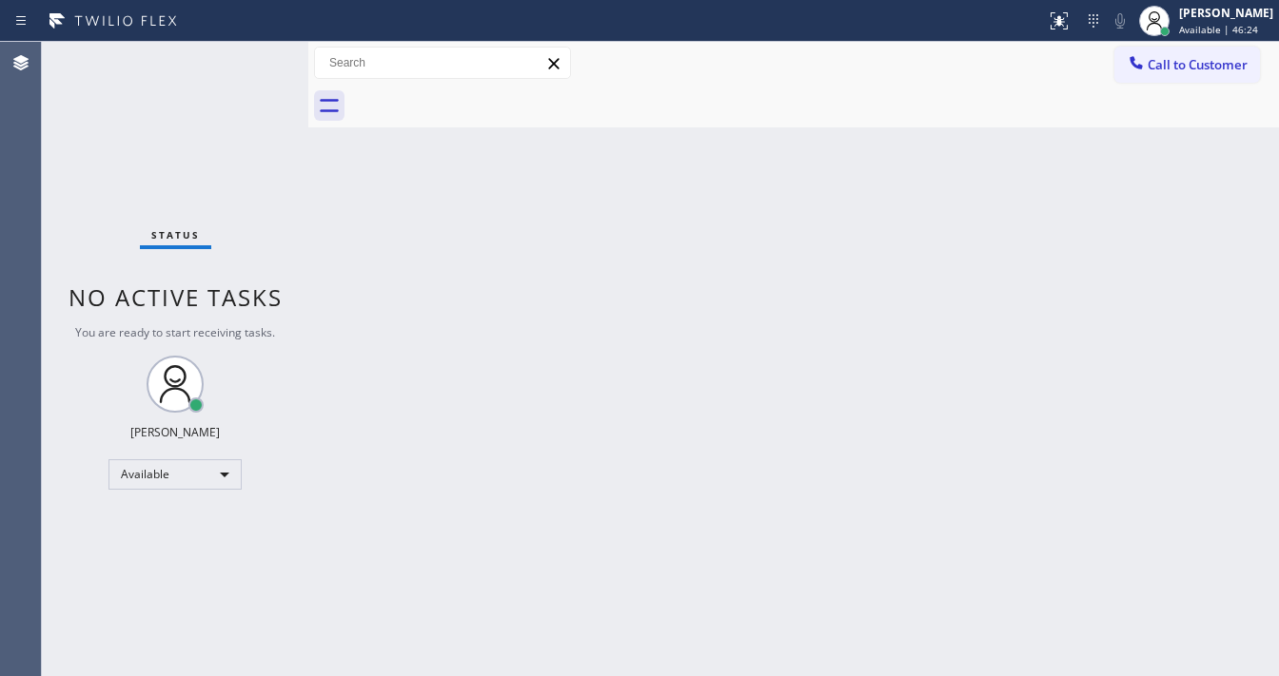
click at [267, 51] on div "Status No active tasks You are ready to start receiving tasks. Michael Javier A…" at bounding box center [175, 359] width 266 height 635
click at [255, 57] on div "Status No active tasks You are ready to start receiving tasks. Michael Javier A…" at bounding box center [175, 359] width 266 height 635
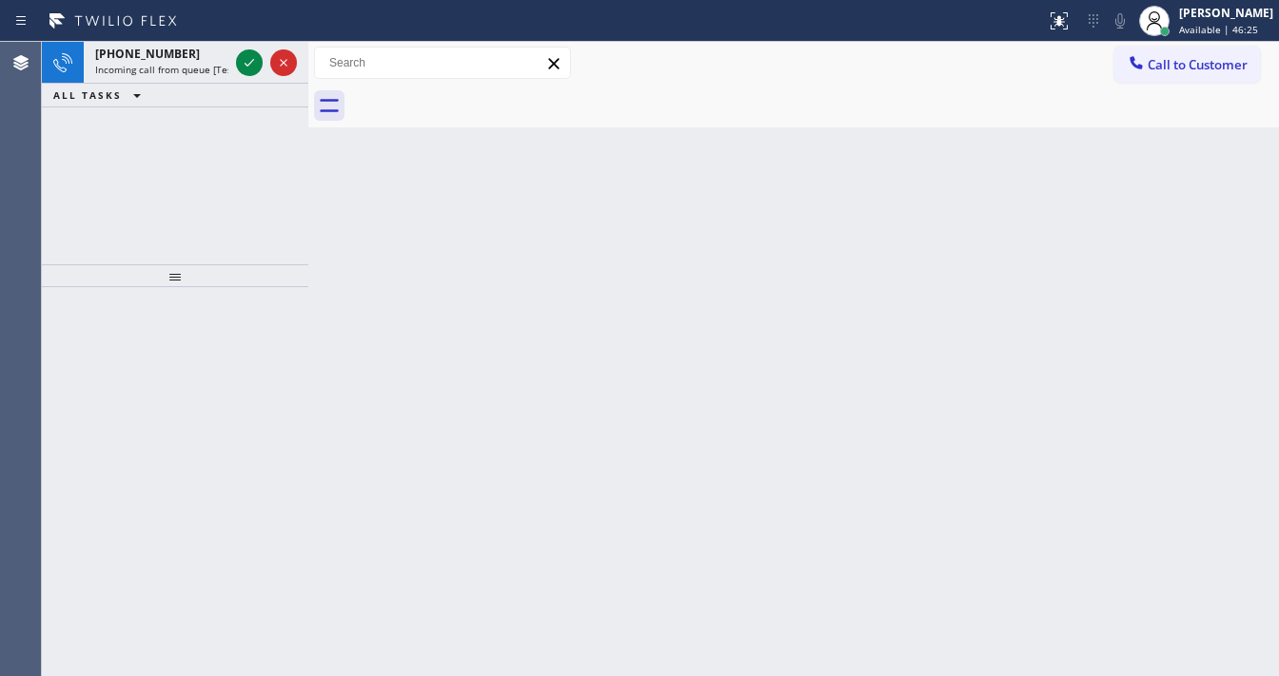
click at [255, 57] on icon at bounding box center [249, 62] width 23 height 23
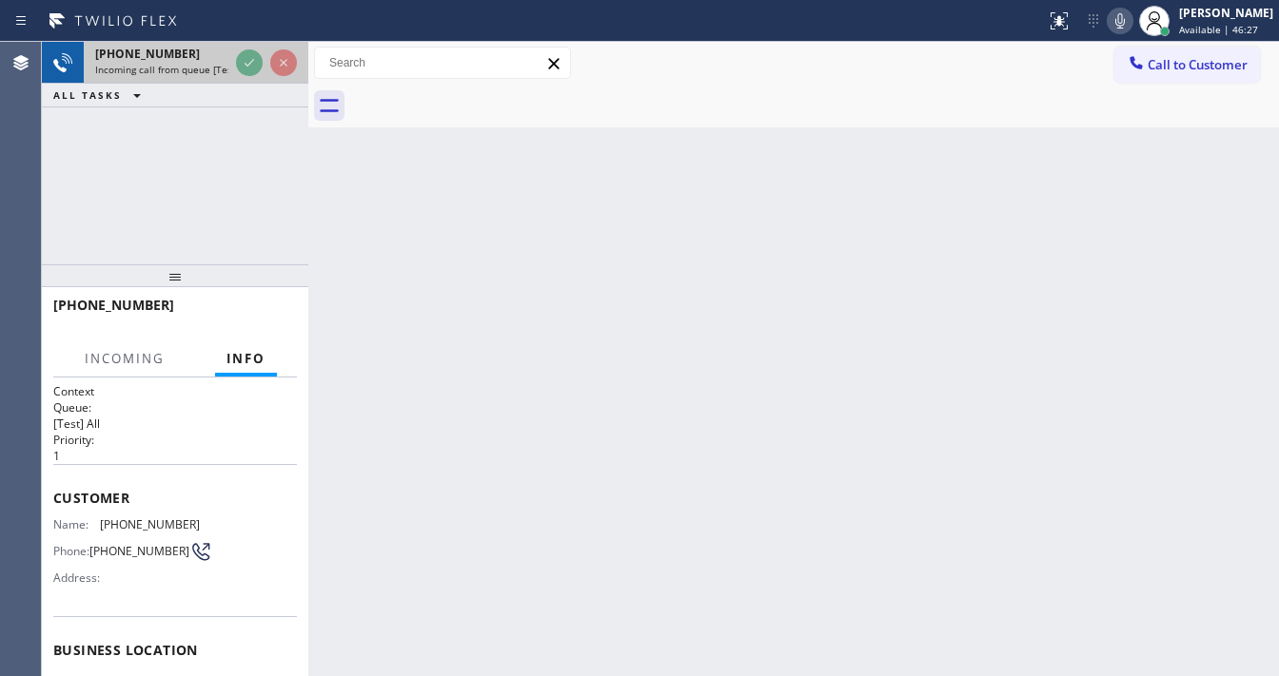
click at [247, 65] on icon at bounding box center [250, 63] width 10 height 8
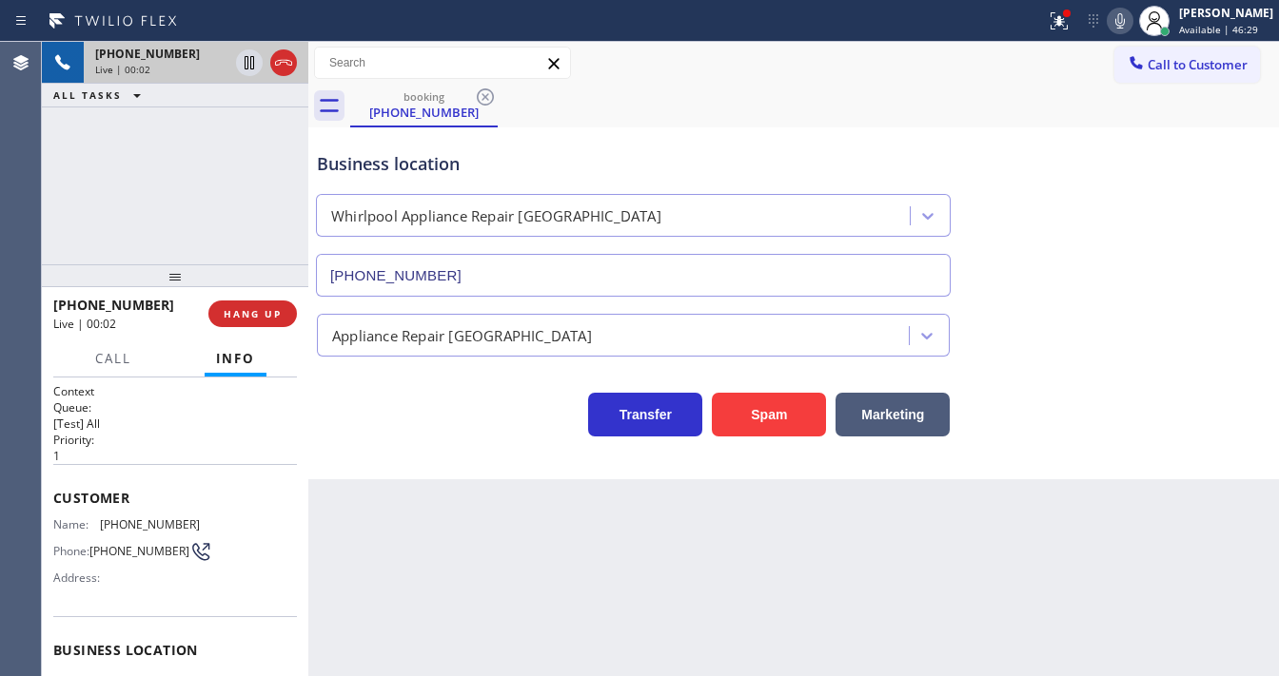
type input "(720) 802-6068"
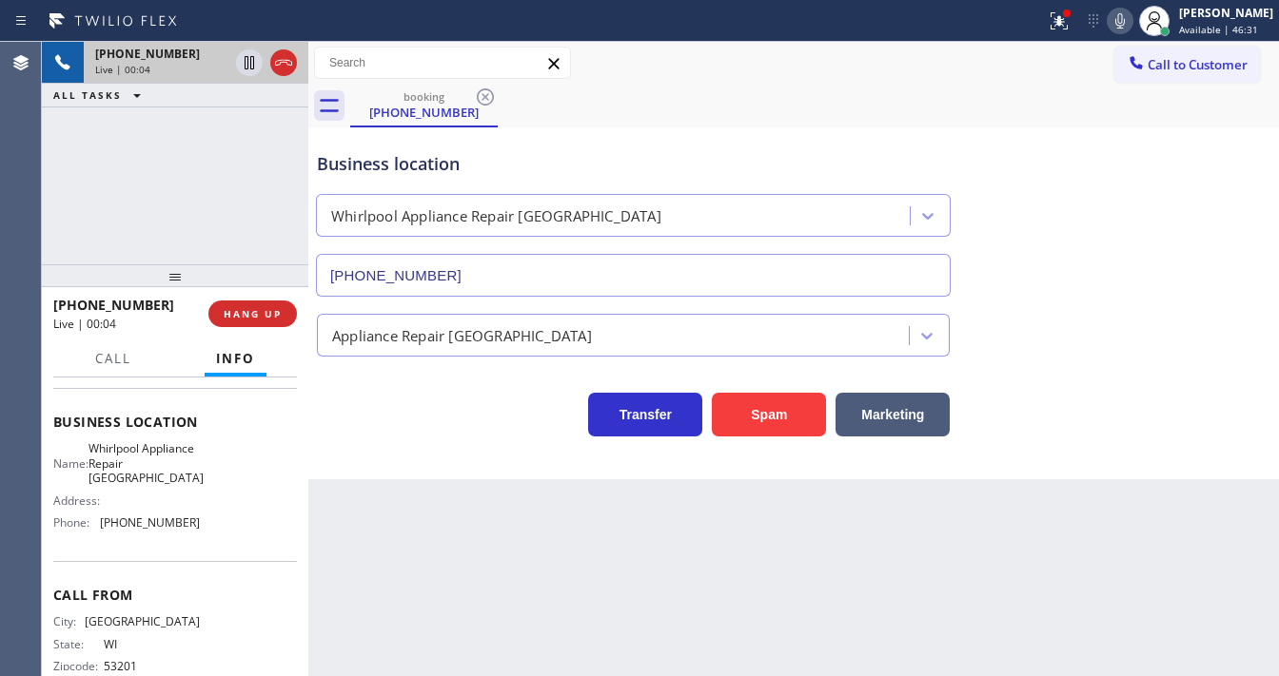
click at [213, 151] on div "+14143331254 Live | 00:04 ALL TASKS ALL TASKS ACTIVE TASKS TASKS IN WRAP UP" at bounding box center [175, 153] width 266 height 223
click at [34, 191] on div "Agent Desktop" at bounding box center [20, 359] width 41 height 635
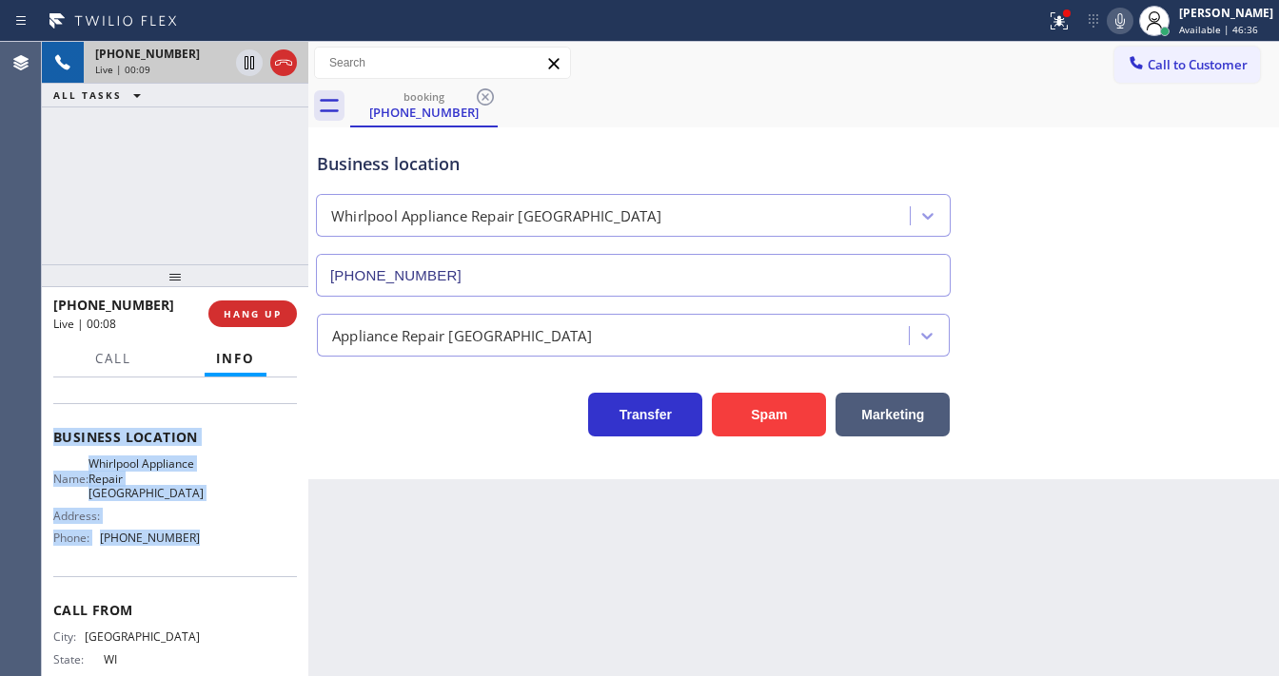
scroll to position [264, 0]
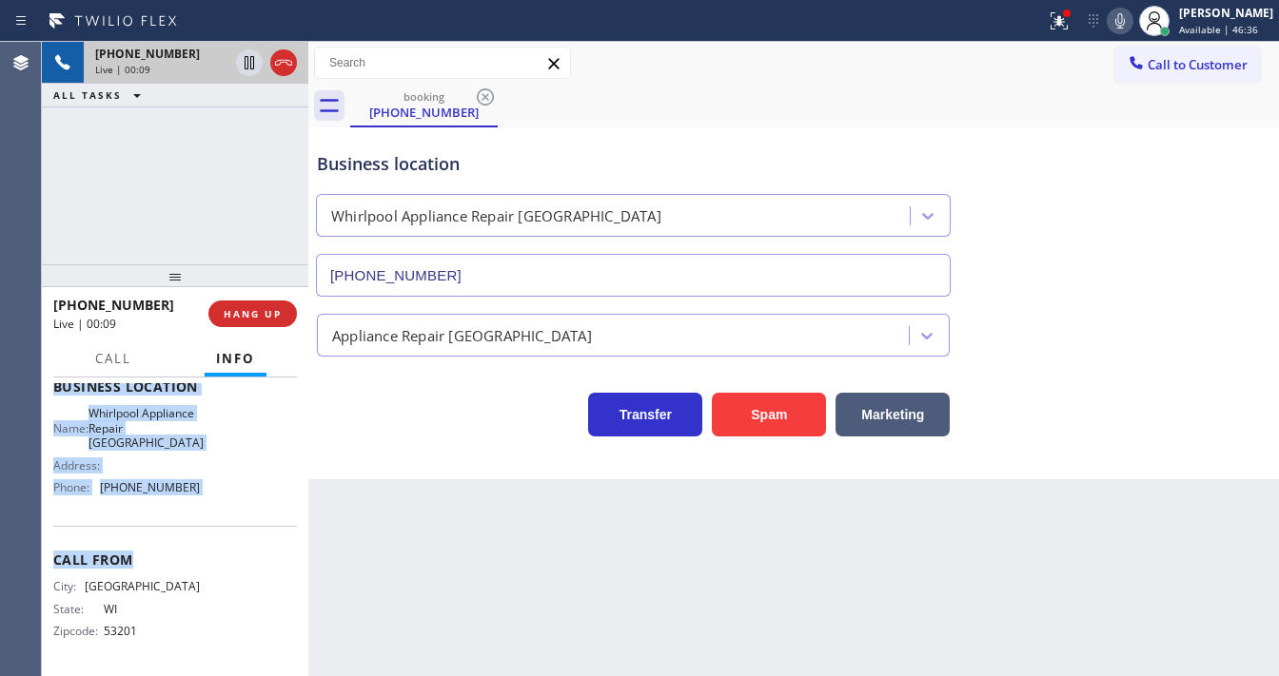
drag, startPoint x: 49, startPoint y: 414, endPoint x: 212, endPoint y: 529, distance: 199.3
click at [212, 529] on div "Context Queue: [Test] All Priority: 1 Customer Name: (414) 333-1254 Phone: (414…" at bounding box center [175, 527] width 266 height 299
copy div "Customer Name: (414) 333-1254 Phone: (414) 333-1254 Address: Business location …"
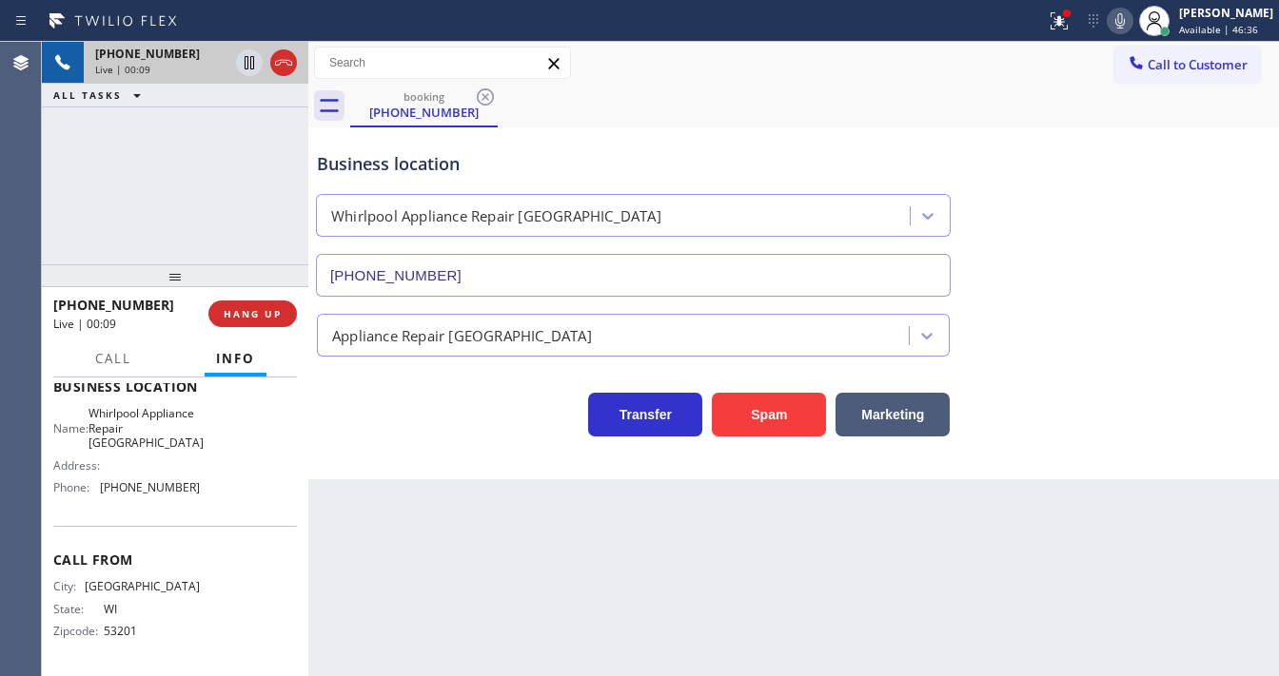
click at [186, 193] on div "+14143331254 Live | 00:09 ALL TASKS ALL TASKS ACTIVE TASKS TASKS IN WRAP UP" at bounding box center [175, 153] width 266 height 223
drag, startPoint x: 0, startPoint y: 165, endPoint x: 30, endPoint y: 169, distance: 30.8
click at [0, 165] on div "Agent Desktop" at bounding box center [20, 359] width 41 height 635
click at [788, 410] on button "Spam" at bounding box center [769, 415] width 114 height 44
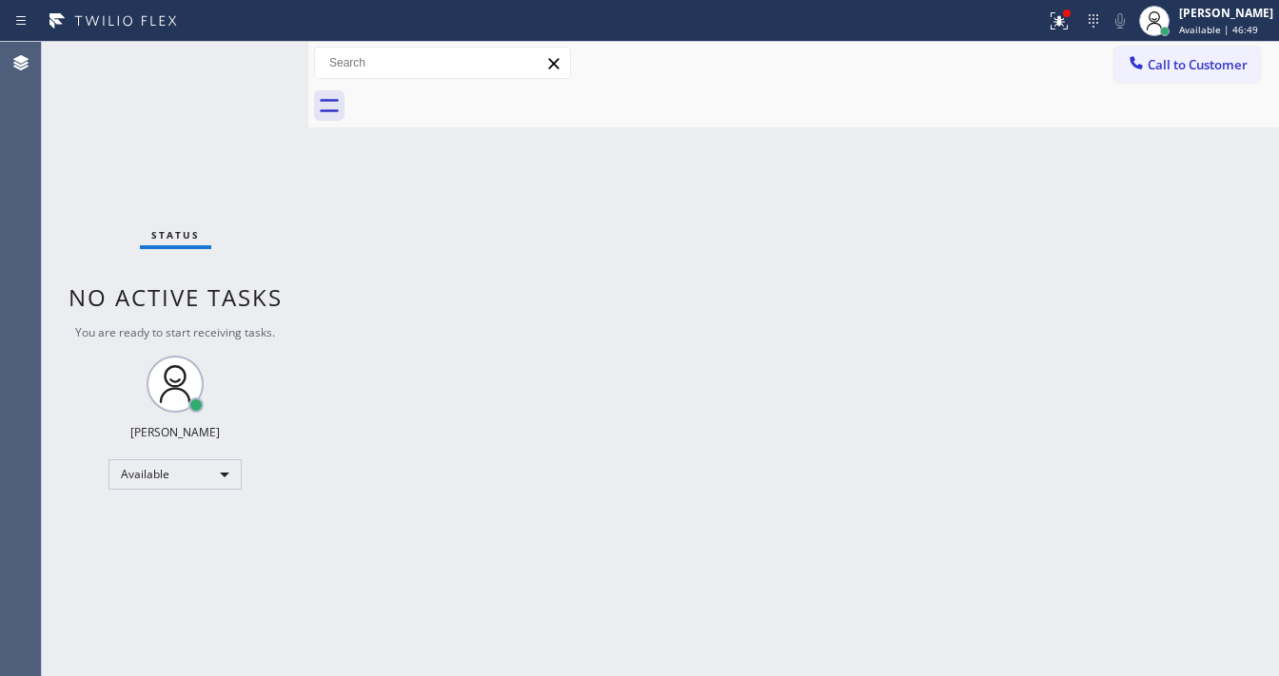
click at [255, 48] on div "Status No active tasks You are ready to start receiving tasks. Michael Javier A…" at bounding box center [175, 359] width 266 height 635
click at [879, 54] on div "Call to Customer Outbound call Location Search location Your caller id phone nu…" at bounding box center [793, 63] width 970 height 33
click at [1080, 24] on div at bounding box center [1059, 21] width 42 height 23
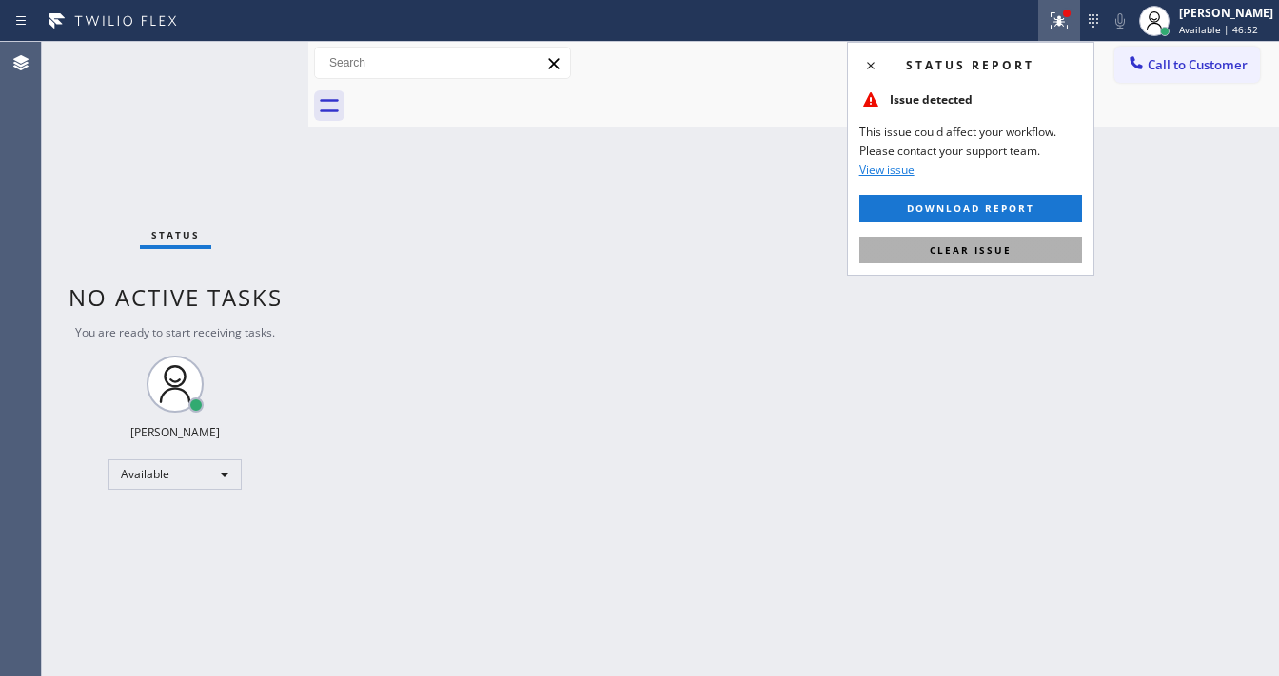
click at [987, 253] on span "Clear issue" at bounding box center [971, 250] width 82 height 13
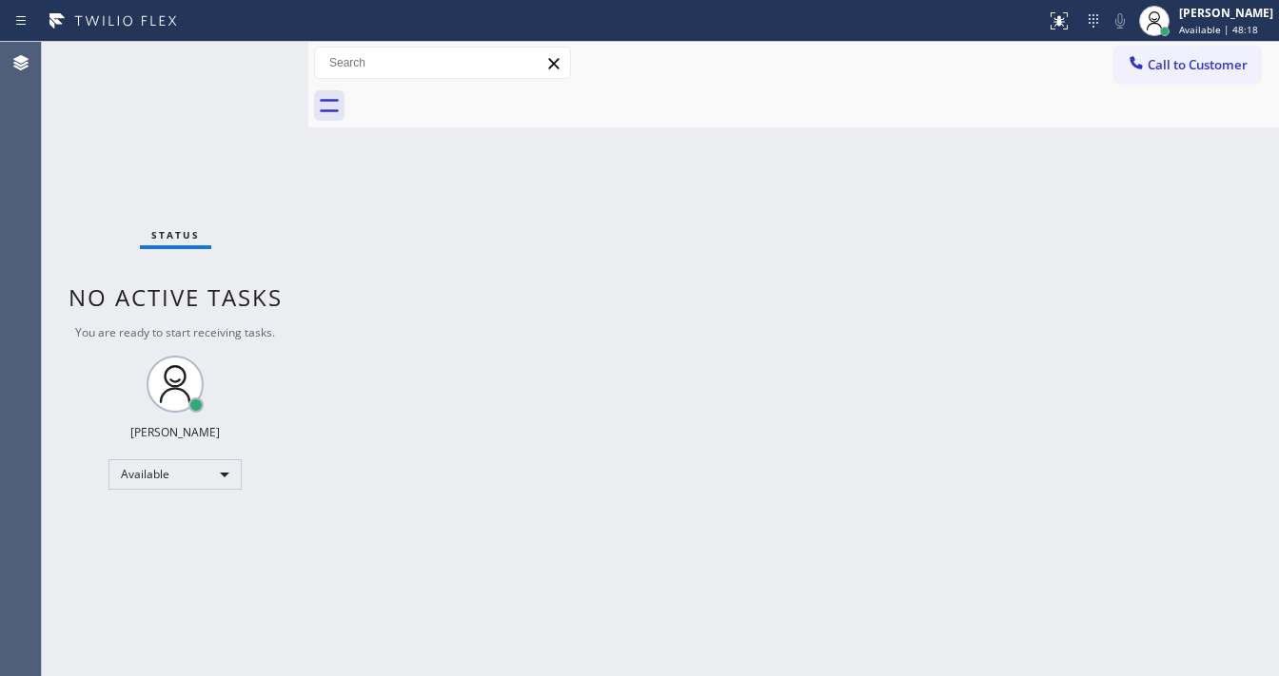
click at [250, 53] on div "Status No active tasks You are ready to start receiving tasks. Michael Javier A…" at bounding box center [175, 359] width 266 height 635
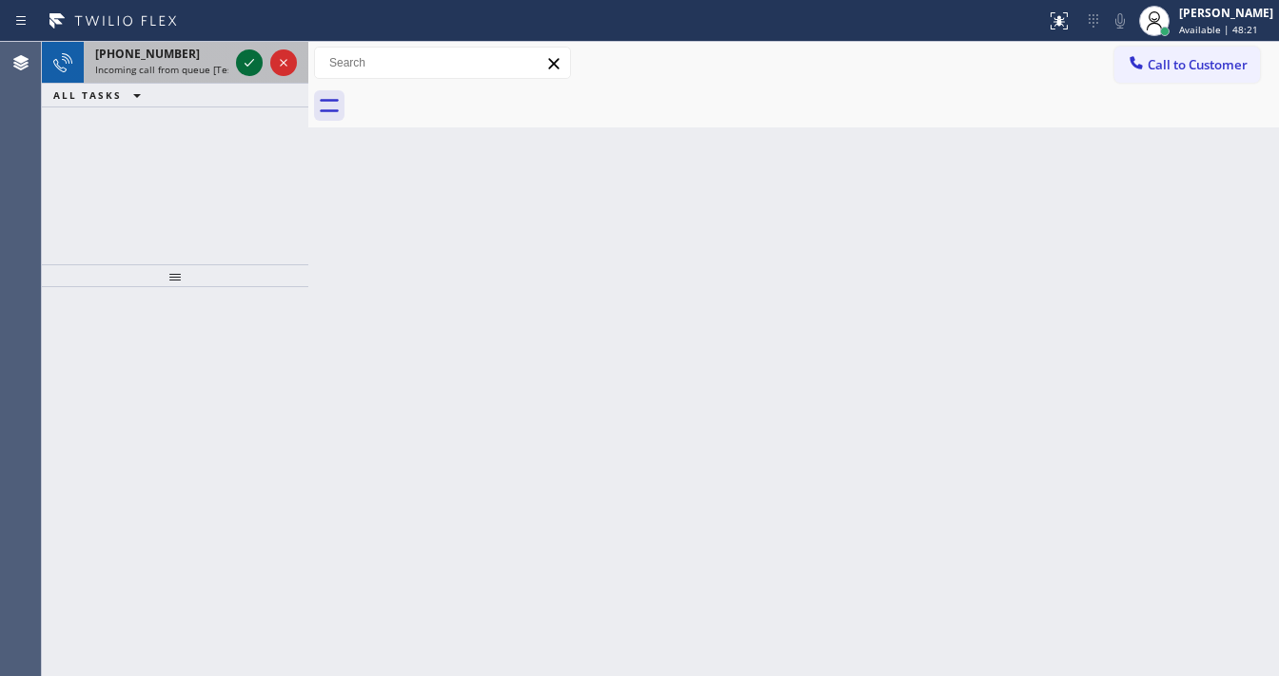
click at [250, 53] on icon at bounding box center [249, 62] width 23 height 23
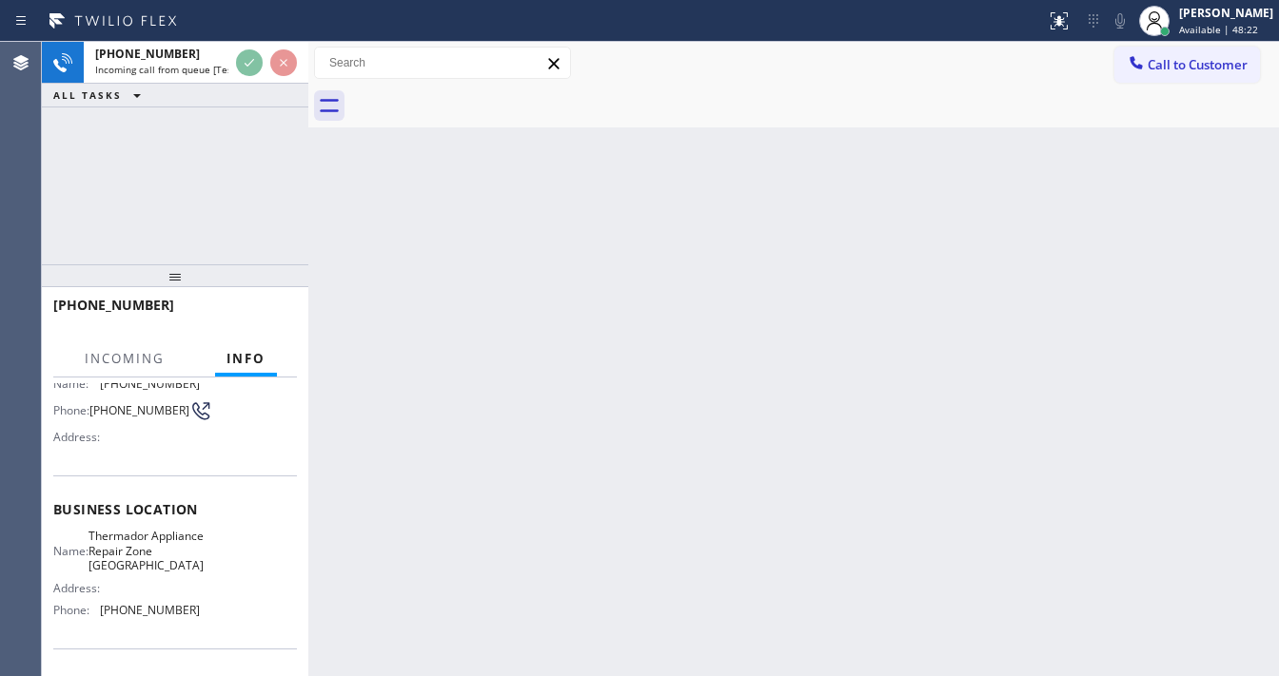
scroll to position [152, 0]
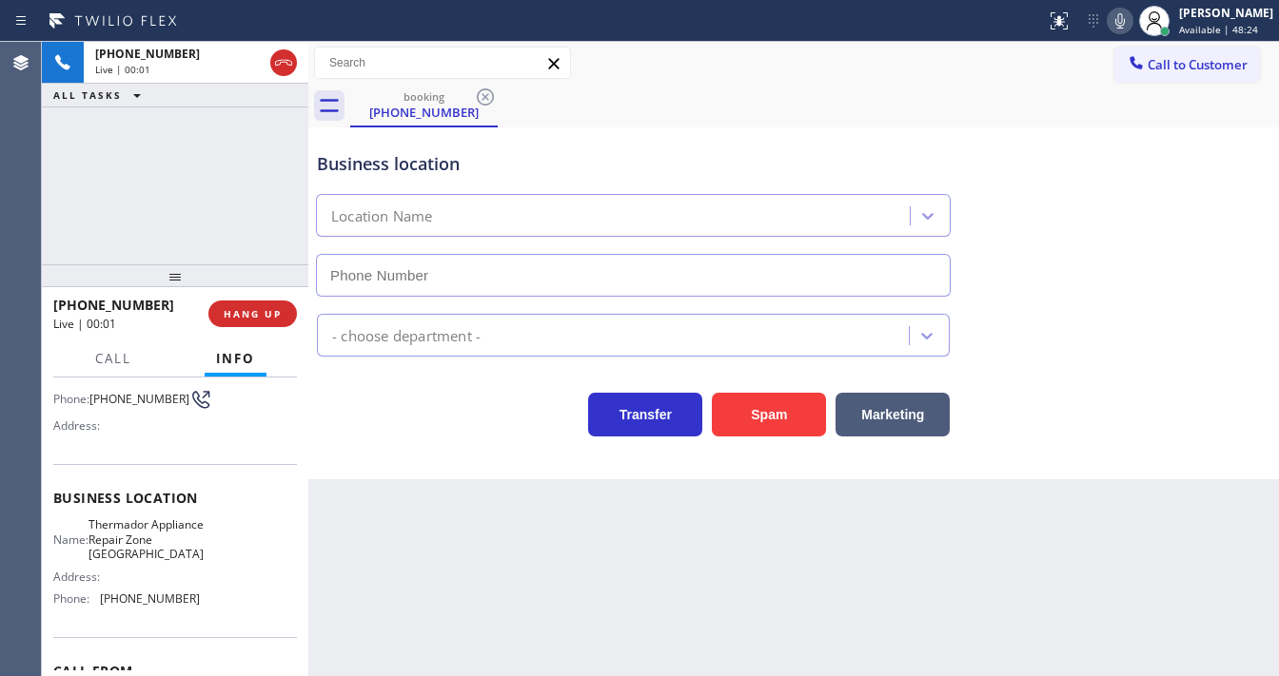
type input "(510) 399-2549"
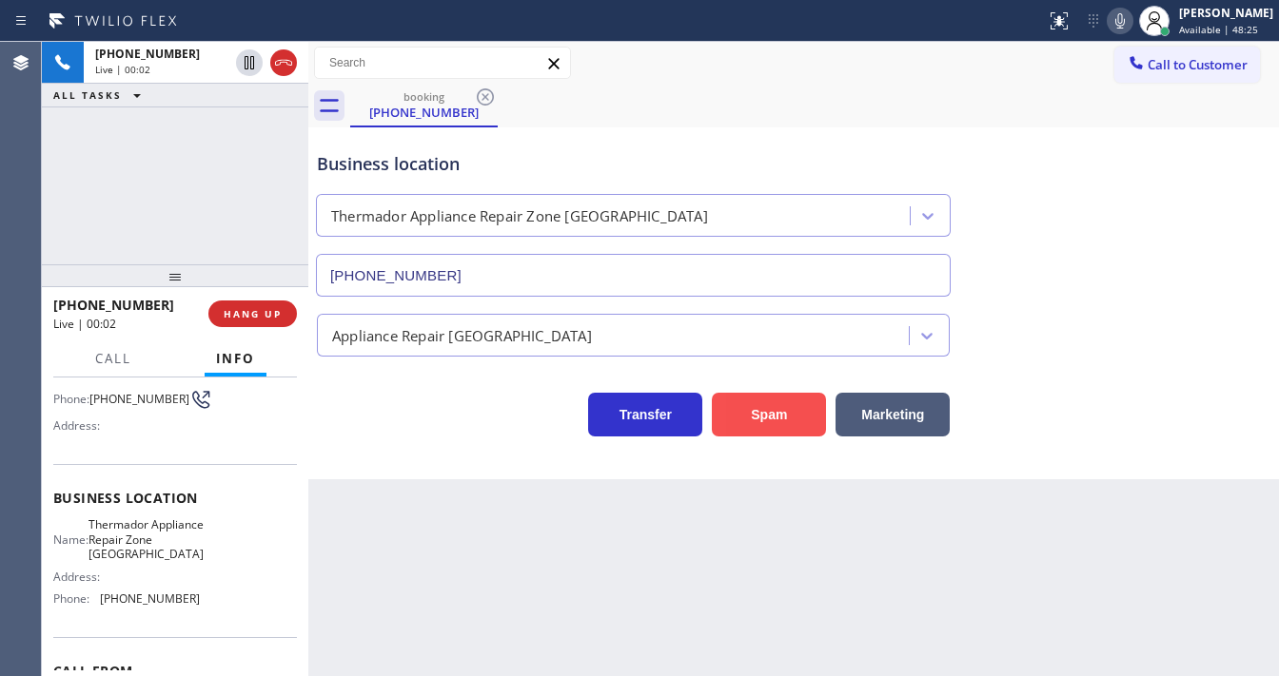
click at [758, 405] on button "Spam" at bounding box center [769, 415] width 114 height 44
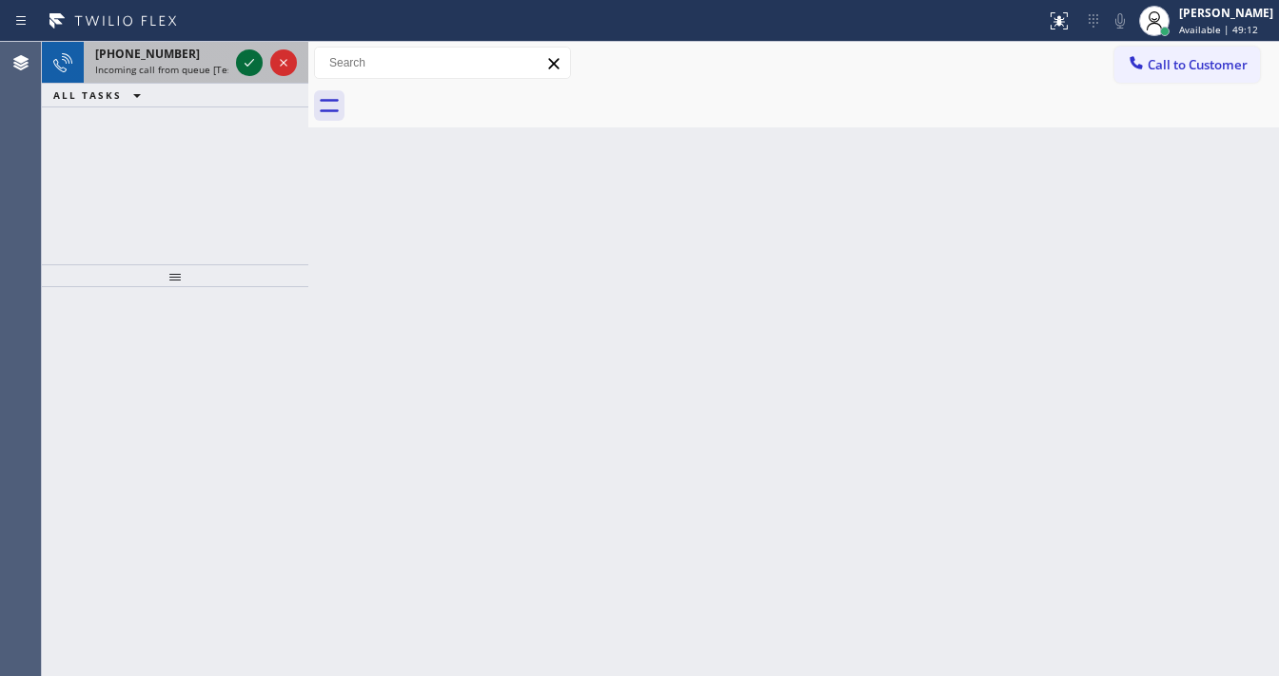
click at [250, 57] on icon at bounding box center [249, 62] width 23 height 23
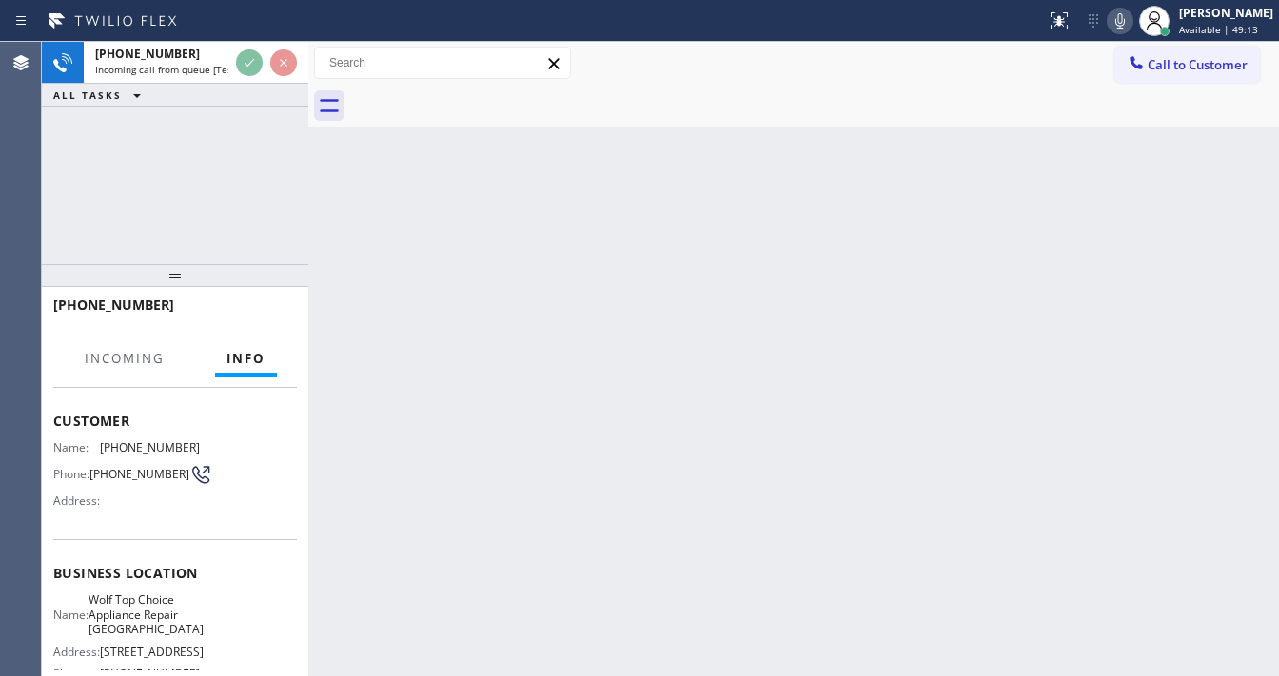
scroll to position [152, 0]
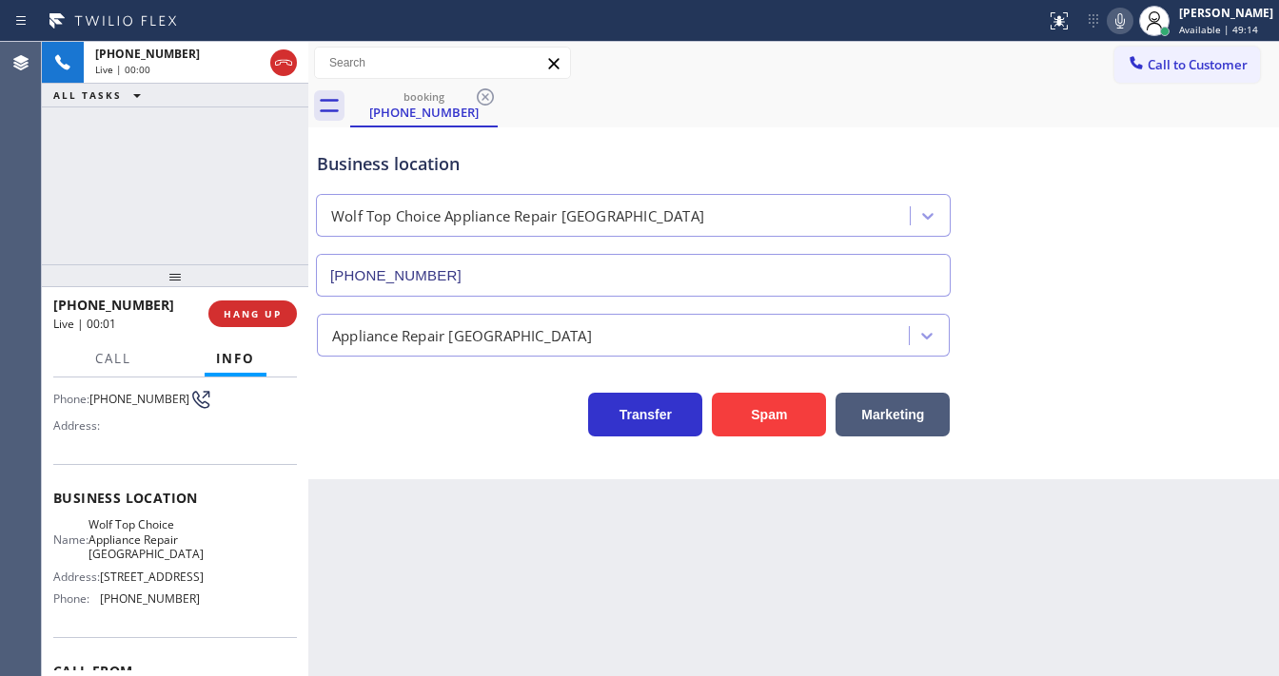
type input "(206) 203-4525"
click at [742, 418] on button "Spam" at bounding box center [769, 415] width 114 height 44
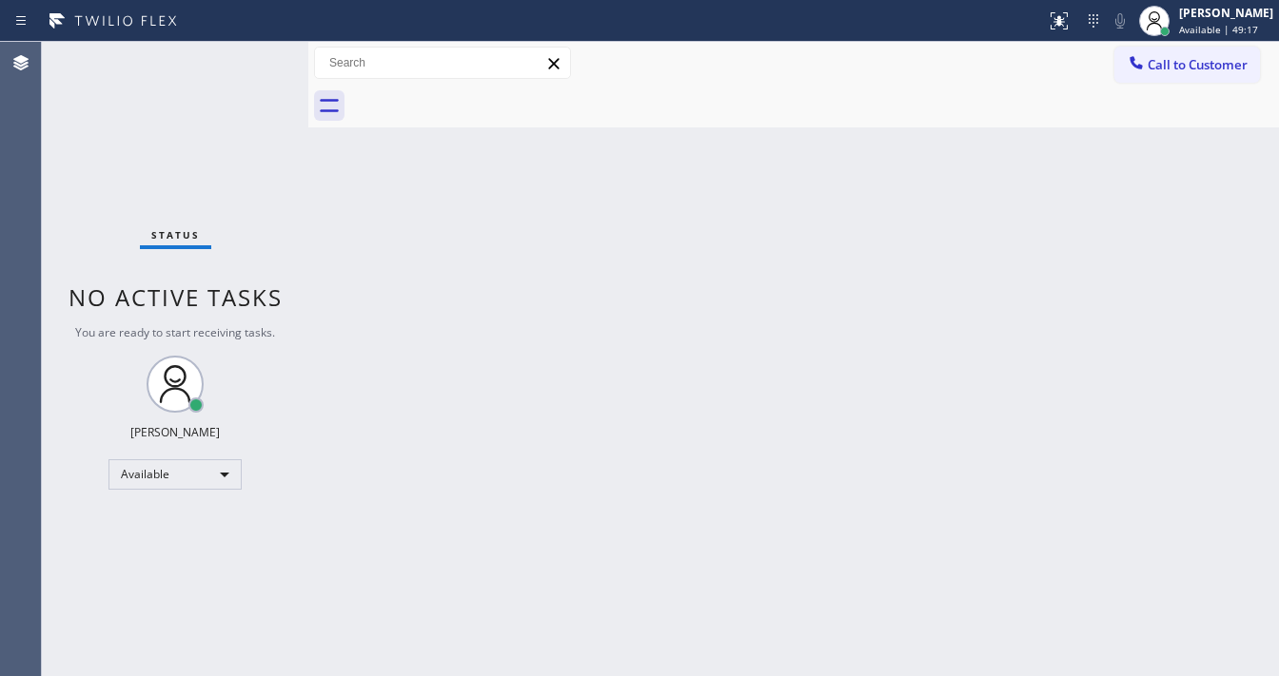
click at [250, 64] on div "Status No active tasks You are ready to start receiving tasks. Michael Javier A…" at bounding box center [175, 359] width 266 height 635
click at [250, 59] on div "Status No active tasks You are ready to start receiving tasks. Michael Javier A…" at bounding box center [175, 359] width 266 height 635
click at [250, 58] on div "Status No active tasks You are ready to start receiving tasks. Michael Javier A…" at bounding box center [175, 359] width 266 height 635
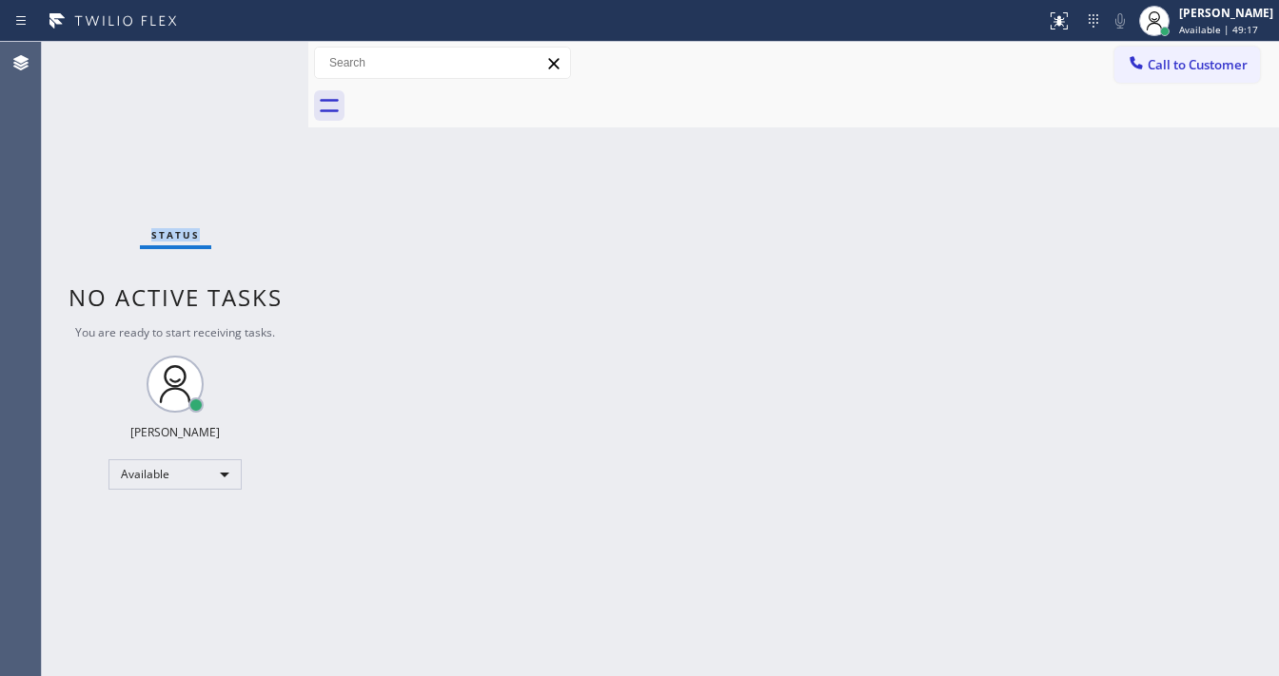
click at [250, 58] on div "Status No active tasks You are ready to start receiving tasks. Michael Javier A…" at bounding box center [175, 359] width 266 height 635
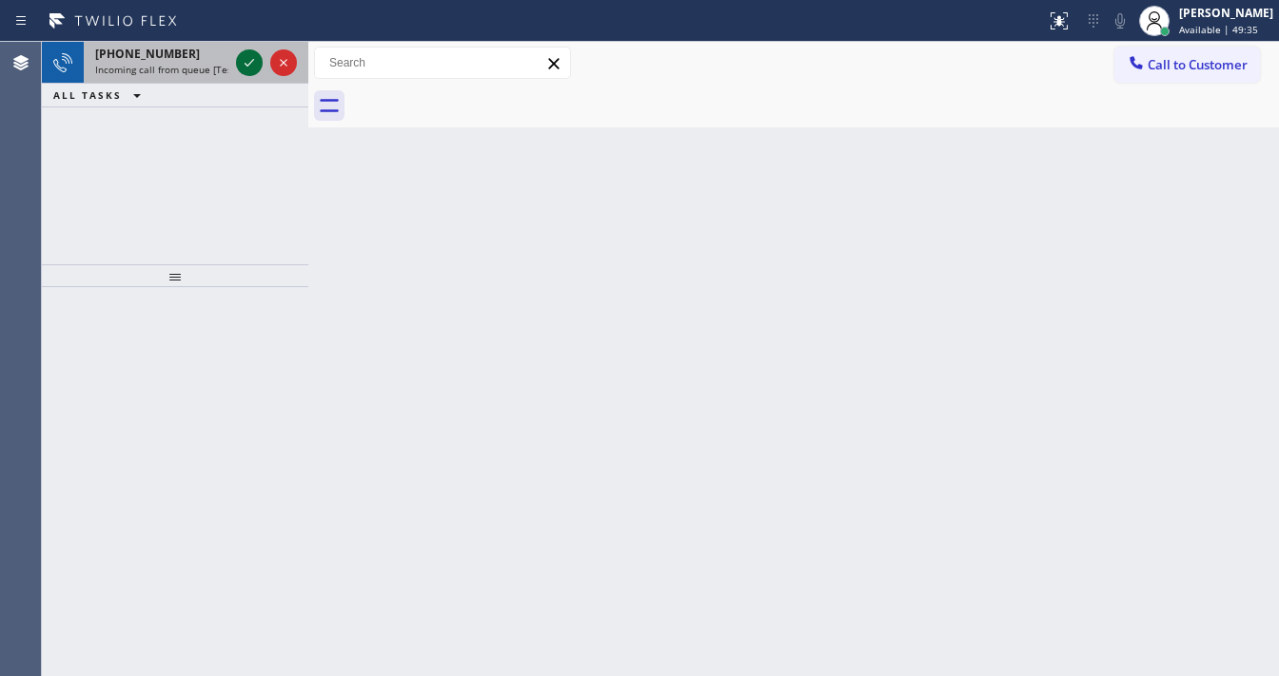
click at [249, 59] on icon at bounding box center [249, 62] width 23 height 23
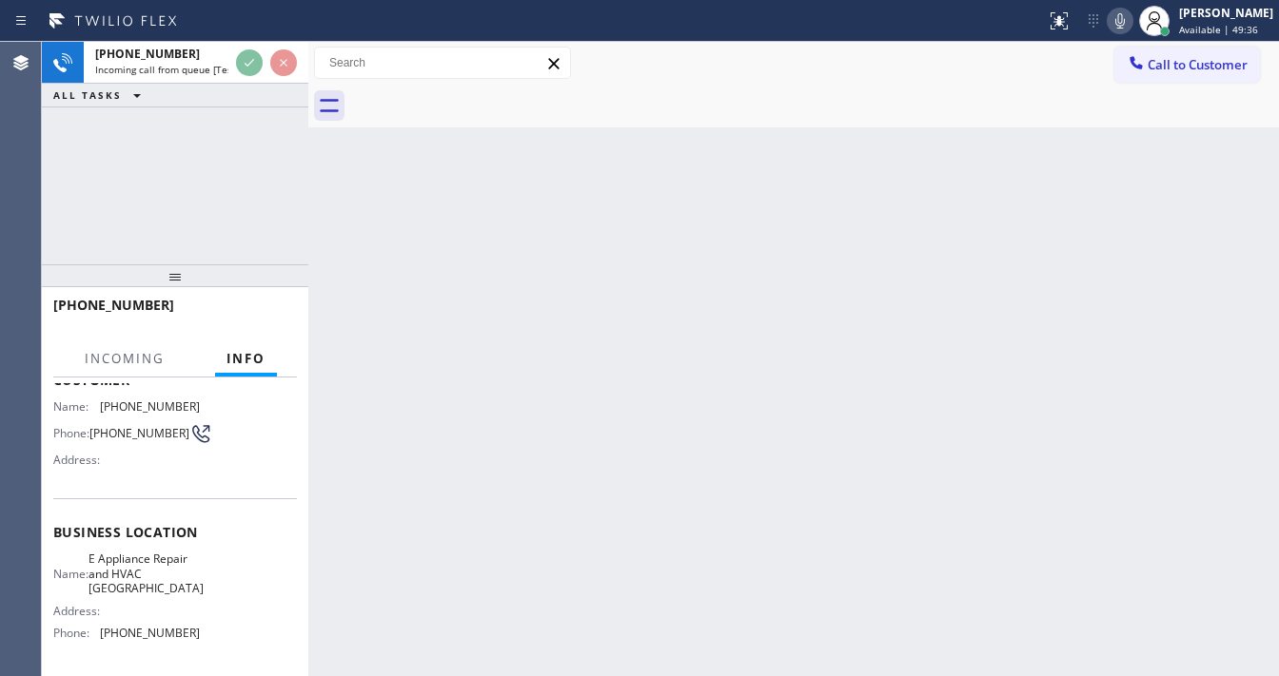
scroll to position [152, 0]
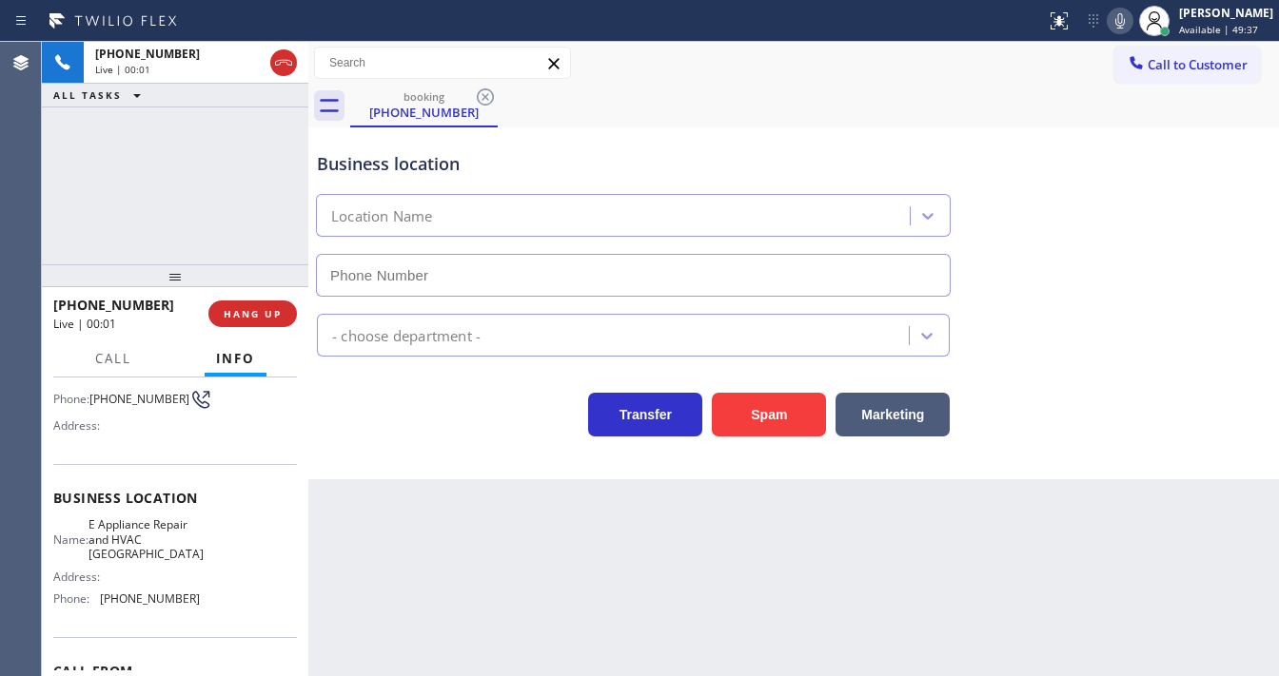
type input "(609) 739-8936"
click at [428, 132] on div "Business location E Appliance Repair & HVAC Long Beach Island (609) 739-8936" at bounding box center [633, 214] width 640 height 165
click at [156, 168] on div "+16462097342 Live | 02:40 ALL TASKS ALL TASKS ACTIVE TASKS TASKS IN WRAP UP" at bounding box center [175, 153] width 266 height 223
click at [191, 442] on div "Customer Name: (646) 209-7342 Phone: (646) 209-7342 Address:" at bounding box center [175, 388] width 244 height 152
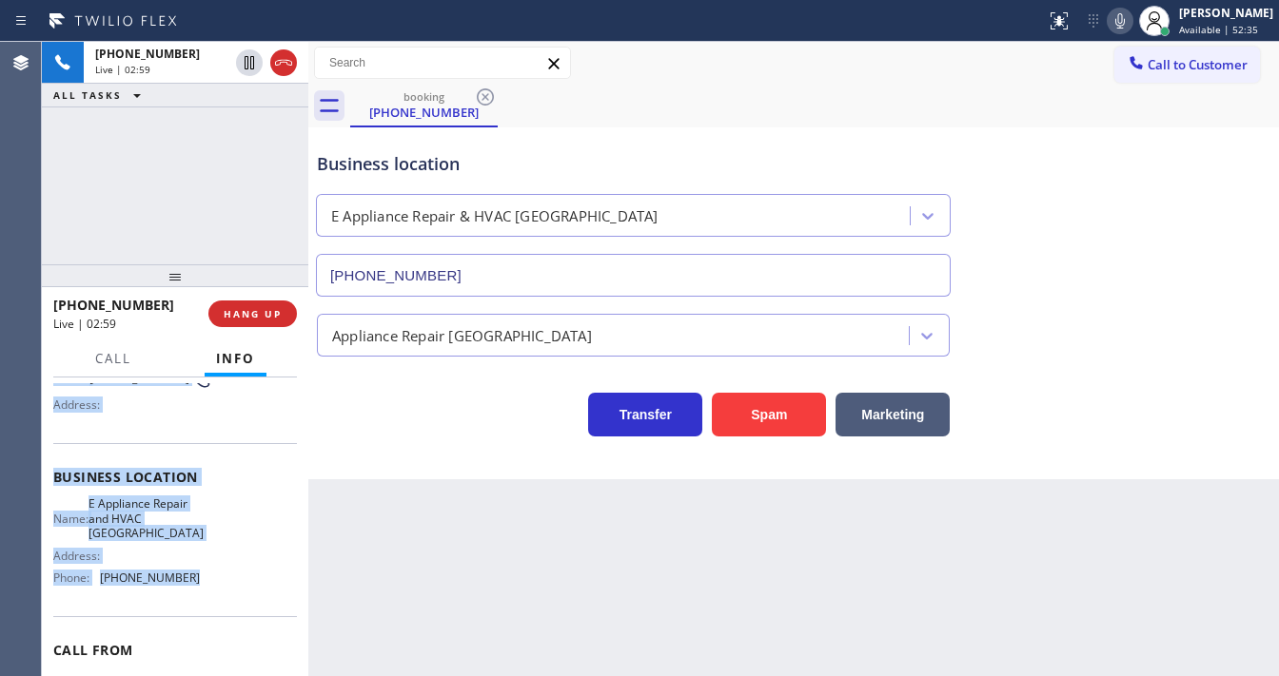
scroll to position [279, 0]
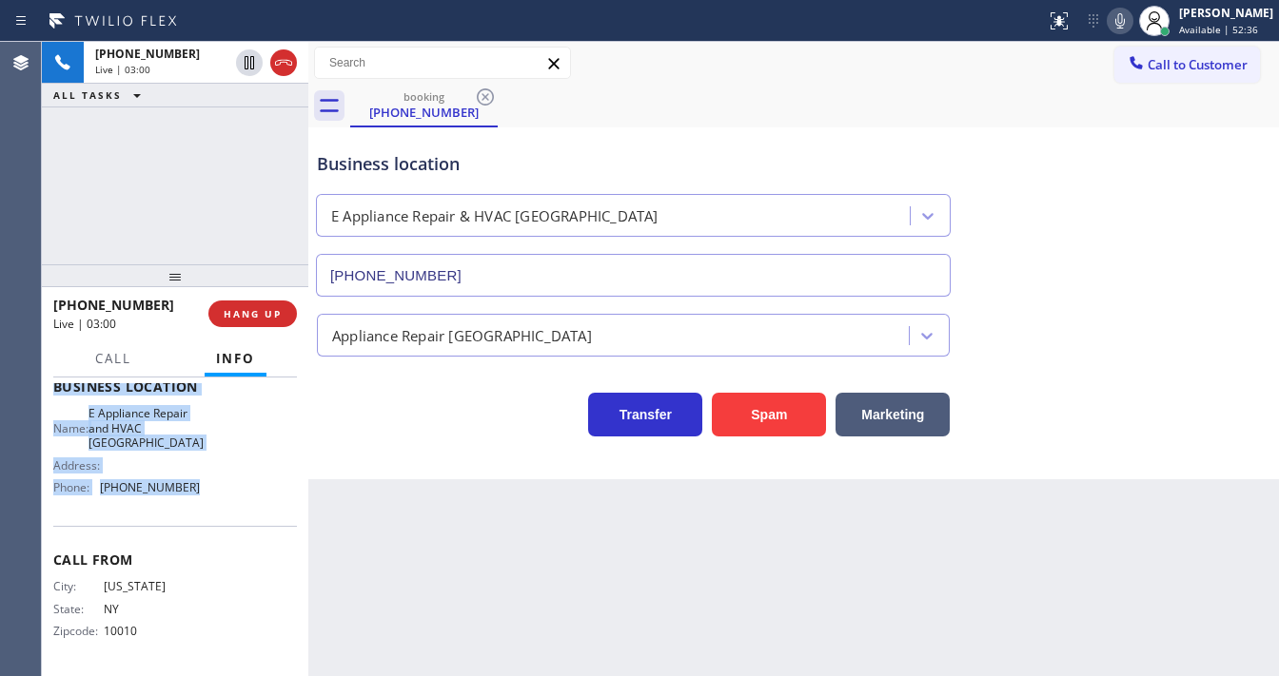
drag, startPoint x: 74, startPoint y: 499, endPoint x: 221, endPoint y: 498, distance: 146.5
click at [221, 498] on div "Context Queue: [Test] All Priority: 1 Customer Name: (646) 209-7342 Phone: (646…" at bounding box center [175, 527] width 266 height 299
copy div "Customer Name: (646) 209-7342 Phone: (646) 209-7342 Address: Business location …"
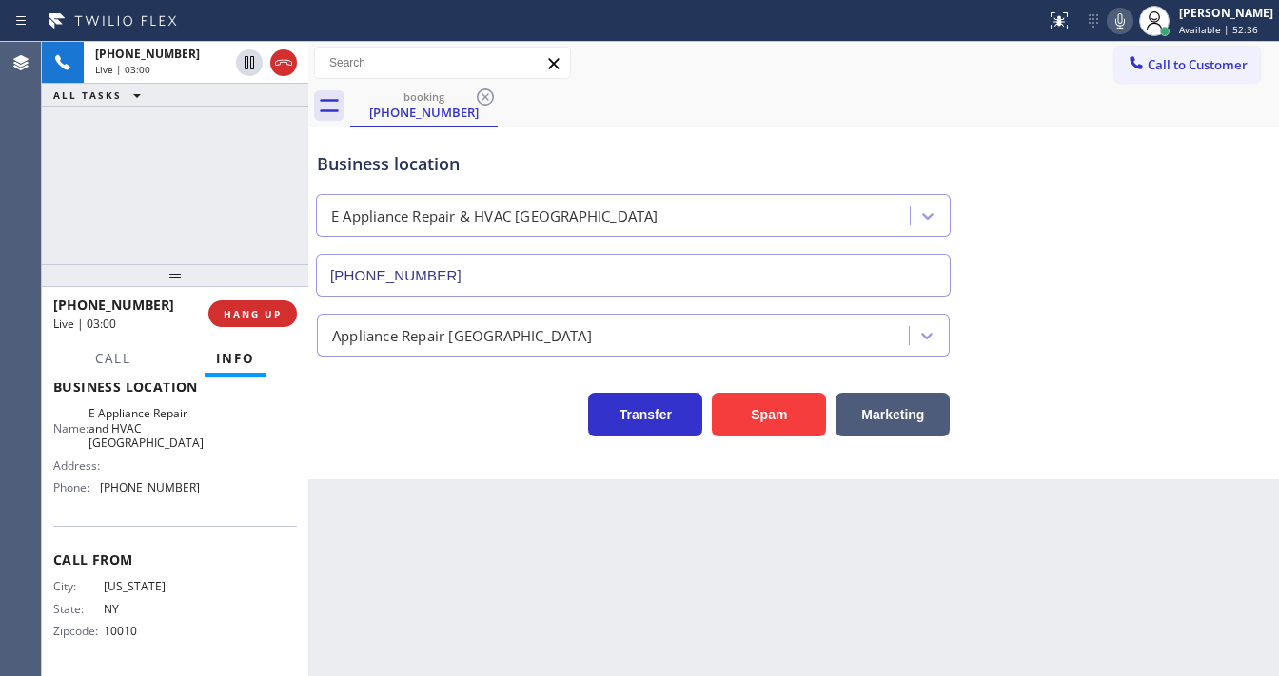
click at [168, 198] on div "+16462097342 Live | 03:00 ALL TASKS ALL TASKS ACTIVE TASKS TASKS IN WRAP UP" at bounding box center [175, 153] width 266 height 223
drag, startPoint x: 259, startPoint y: 194, endPoint x: 280, endPoint y: 166, distance: 35.4
click at [259, 194] on div "+16462097342 Live | 03:16 ALL TASKS ALL TASKS ACTIVE TASKS TASKS IN WRAP UP" at bounding box center [175, 153] width 266 height 223
click at [1147, 26] on div at bounding box center [1154, 21] width 42 height 42
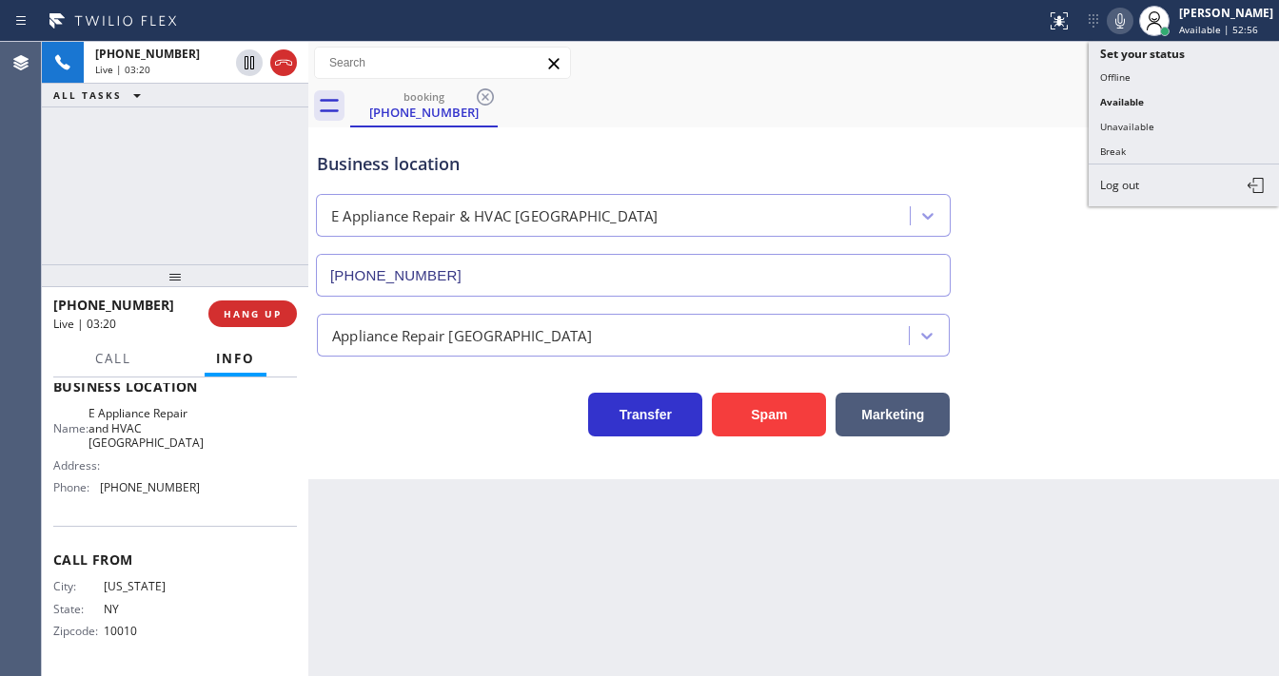
click at [1131, 25] on icon at bounding box center [1119, 21] width 23 height 23
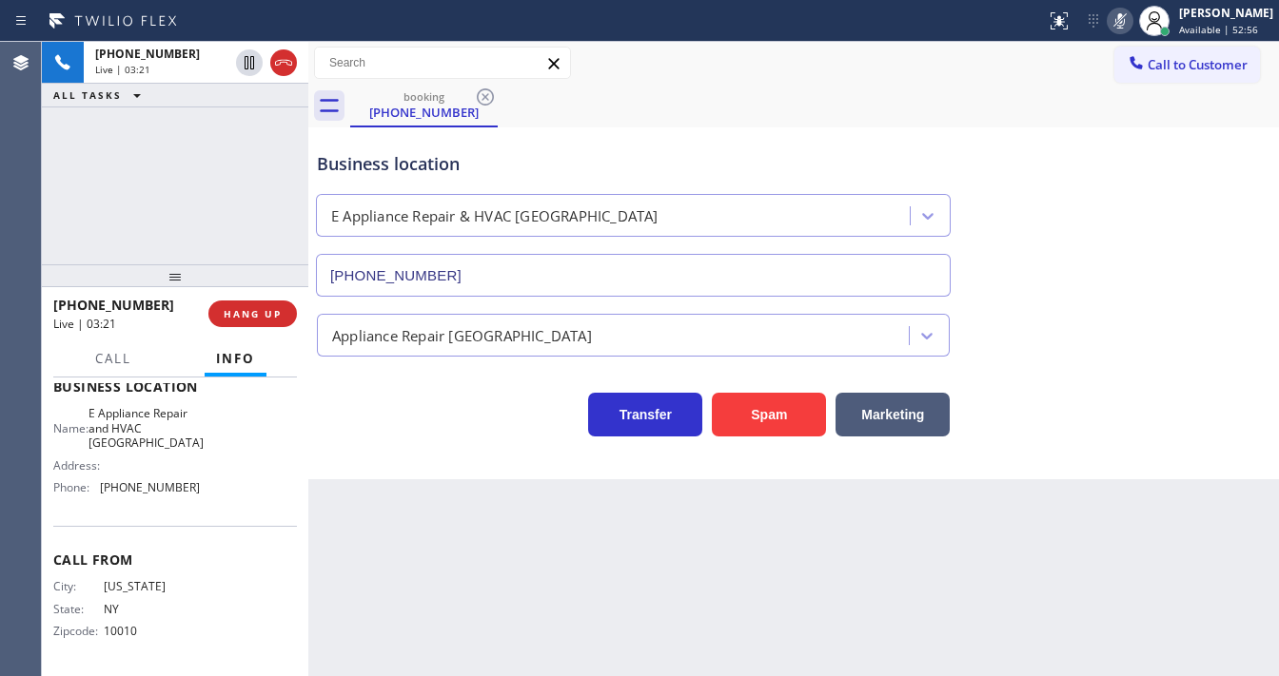
click at [278, 156] on div "+16462097342 Live | 03:21 ALL TASKS ALL TASKS ACTIVE TASKS TASKS IN WRAP UP" at bounding box center [175, 153] width 266 height 223
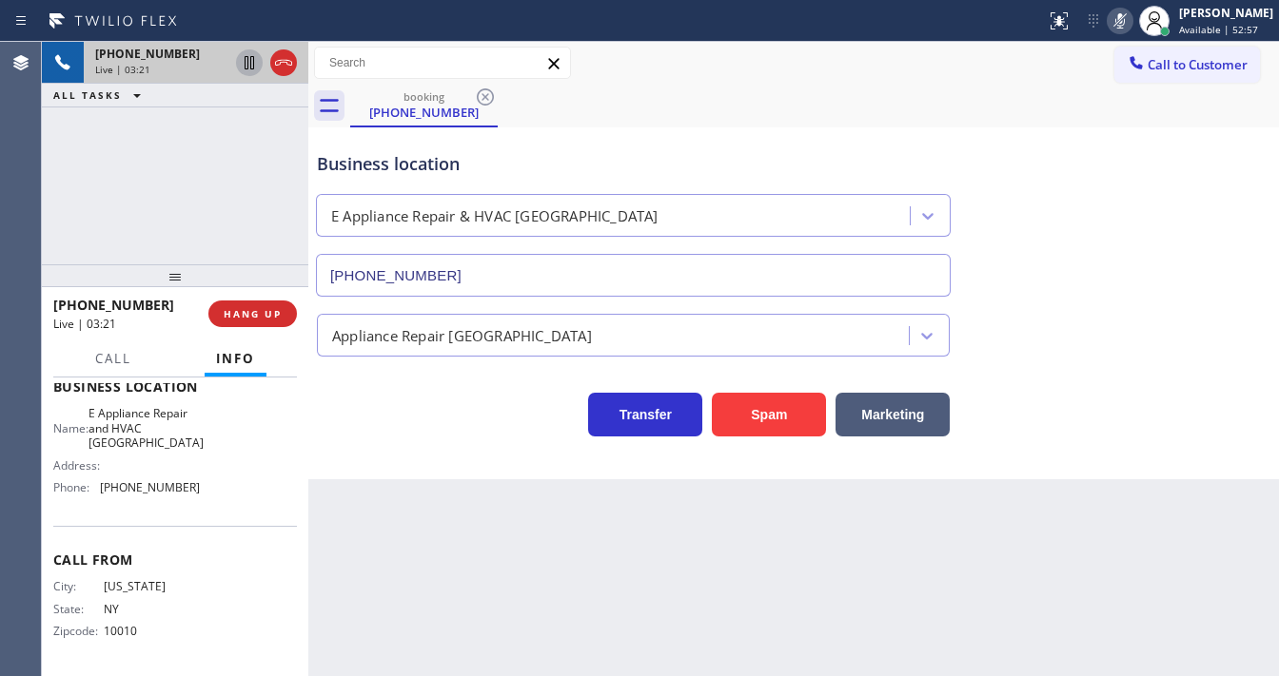
click at [249, 64] on icon at bounding box center [249, 62] width 23 height 23
click at [248, 67] on icon at bounding box center [249, 62] width 23 height 23
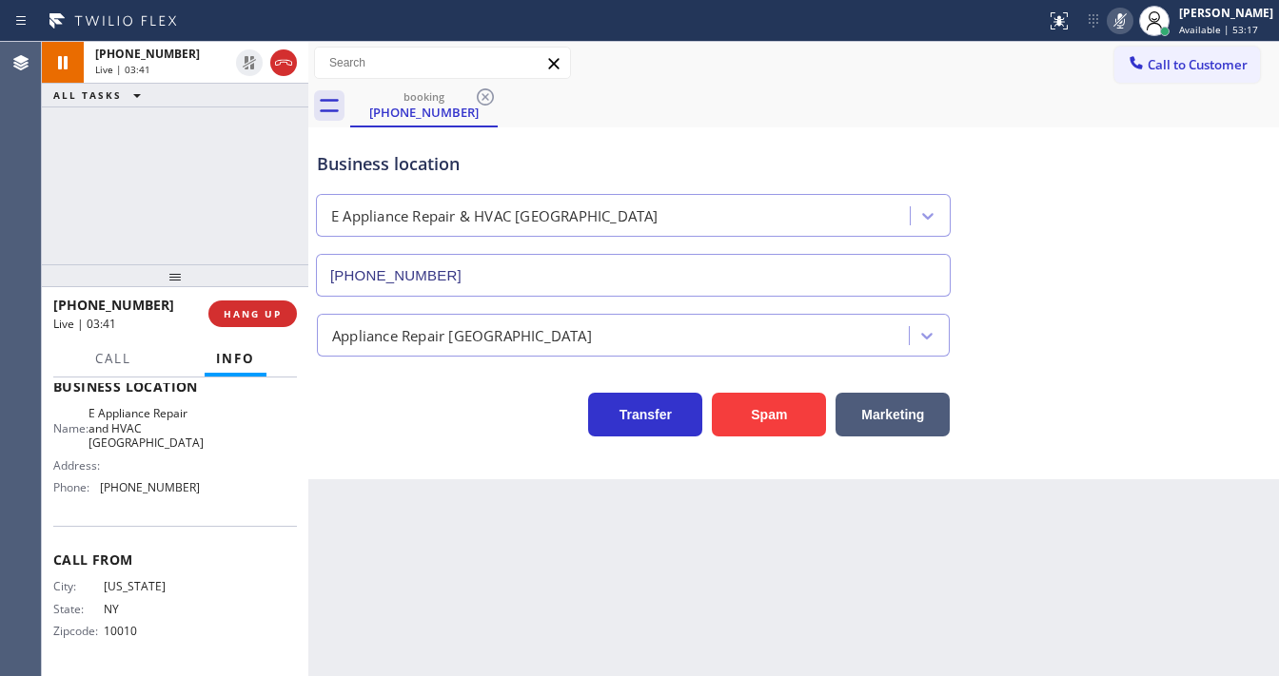
click at [1125, 26] on icon at bounding box center [1119, 21] width 23 height 23
click at [278, 202] on div "+16462097342 Live | 03:42 ALL TASKS ALL TASKS ACTIVE TASKS TASKS IN WRAP UP" at bounding box center [175, 153] width 266 height 223
click at [251, 191] on div "+16462097342 Live | 03:43 ALL TASKS ALL TASKS ACTIVE TASKS TASKS IN WRAP UP" at bounding box center [175, 153] width 266 height 223
click at [650, 38] on div "Status report No issues detected If you experience an issue, please download th…" at bounding box center [639, 21] width 1279 height 42
click at [637, 57] on div "Call to Customer Outbound call Location Search location Your caller id phone nu…" at bounding box center [793, 63] width 970 height 33
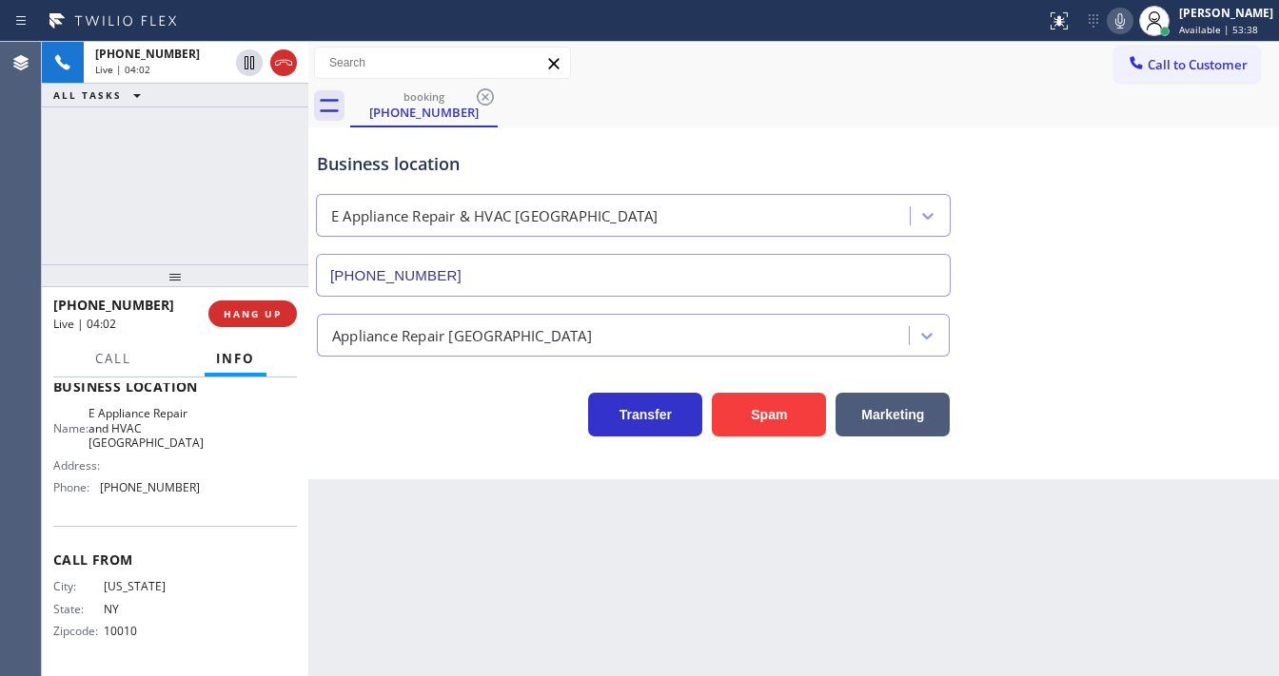
click at [637, 58] on div "Call to Customer Outbound call Location Search location Your caller id phone nu…" at bounding box center [793, 63] width 970 height 33
click at [647, 33] on div at bounding box center [523, 21] width 1030 height 30
click at [239, 185] on div "+16462097342 Live | 04:24 ALL TASKS ALL TASKS ACTIVE TASKS TASKS IN WRAP UP" at bounding box center [175, 153] width 266 height 223
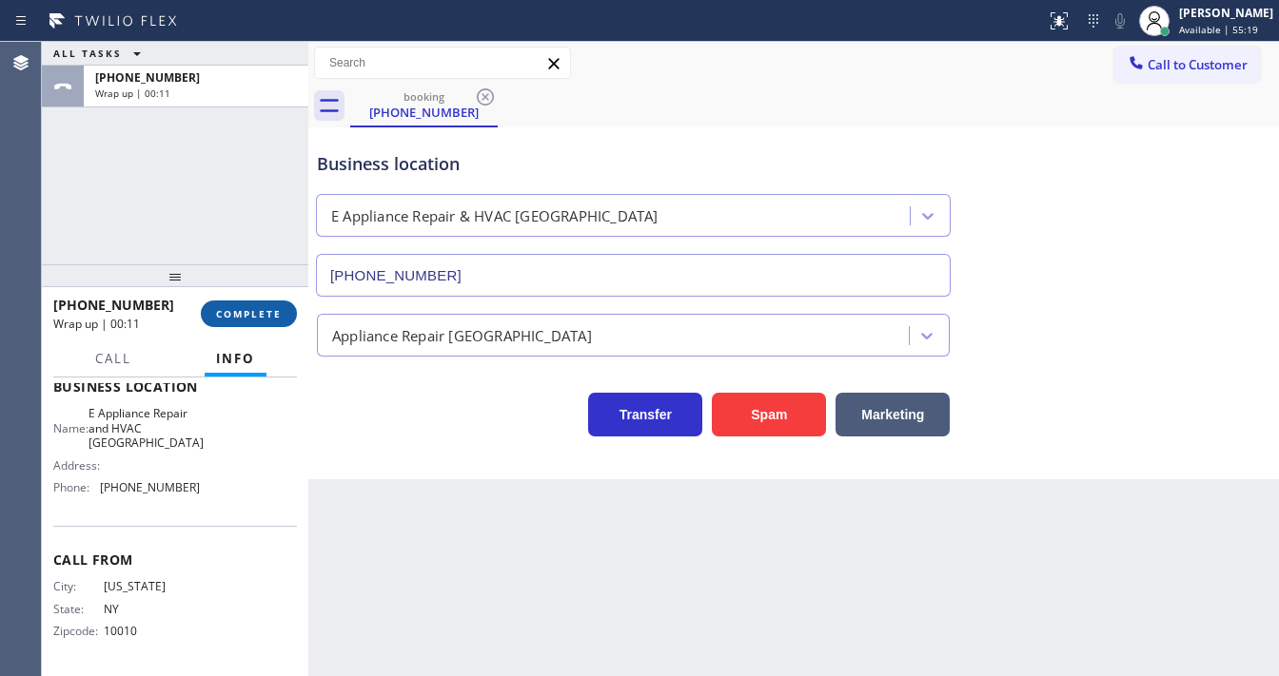
click at [274, 310] on span "COMPLETE" at bounding box center [249, 313] width 66 height 13
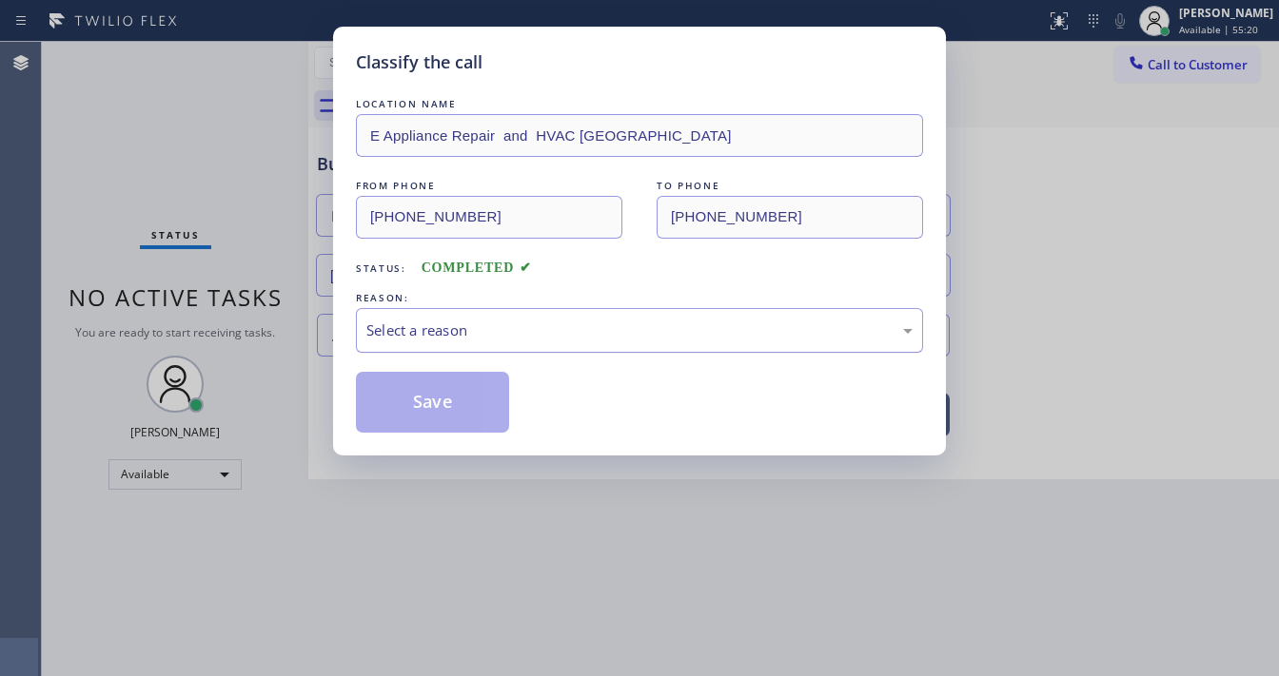
drag, startPoint x: 438, startPoint y: 332, endPoint x: 460, endPoint y: 343, distance: 24.3
click at [446, 333] on div "Select a reason" at bounding box center [639, 331] width 546 height 22
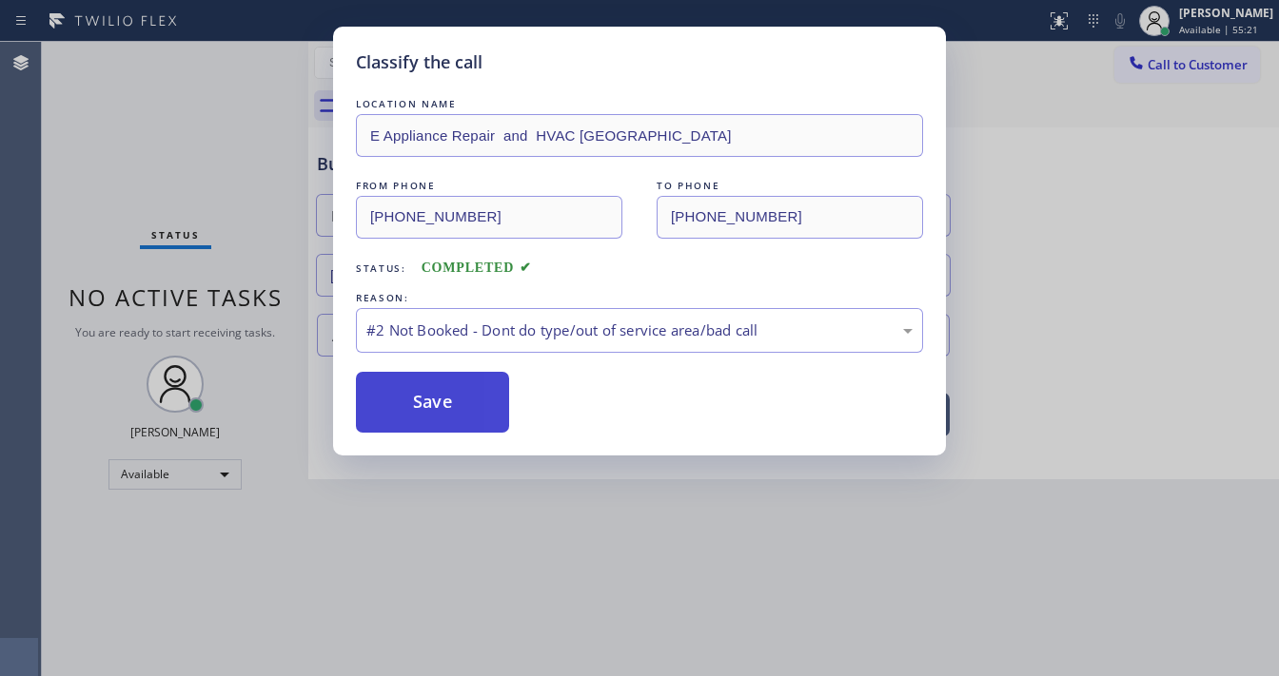
click at [435, 401] on button "Save" at bounding box center [432, 402] width 153 height 61
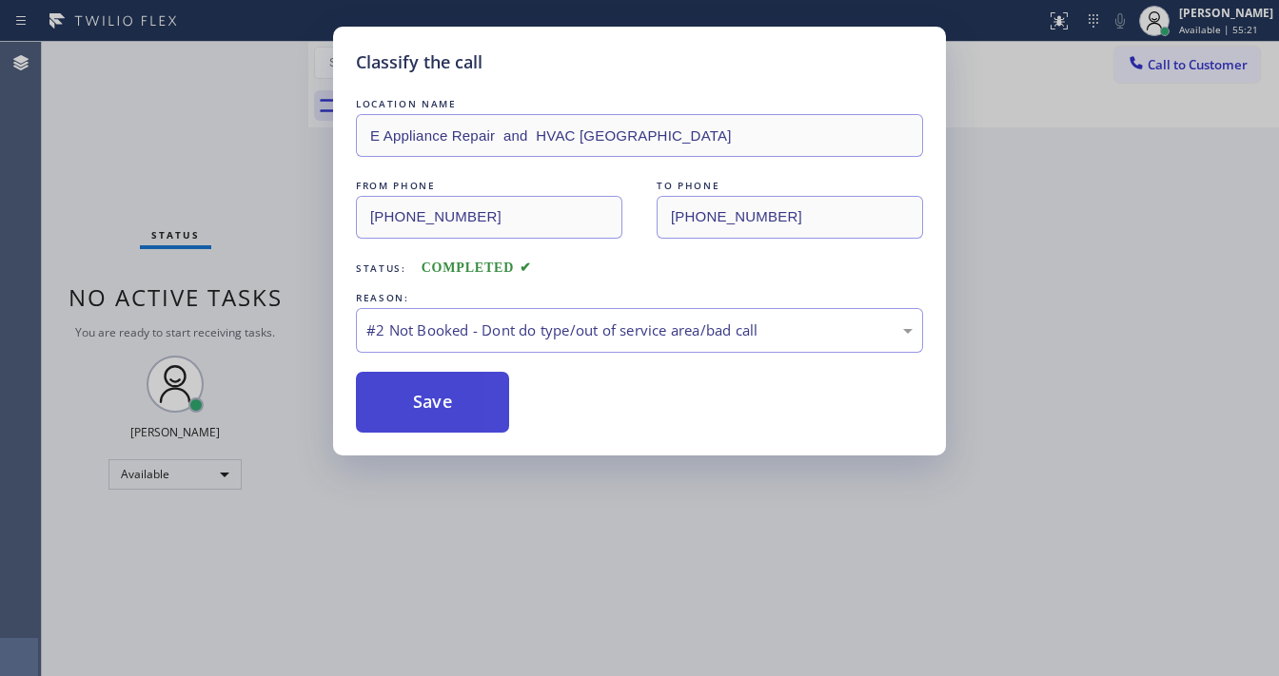
click at [435, 401] on button "Save" at bounding box center [432, 402] width 153 height 61
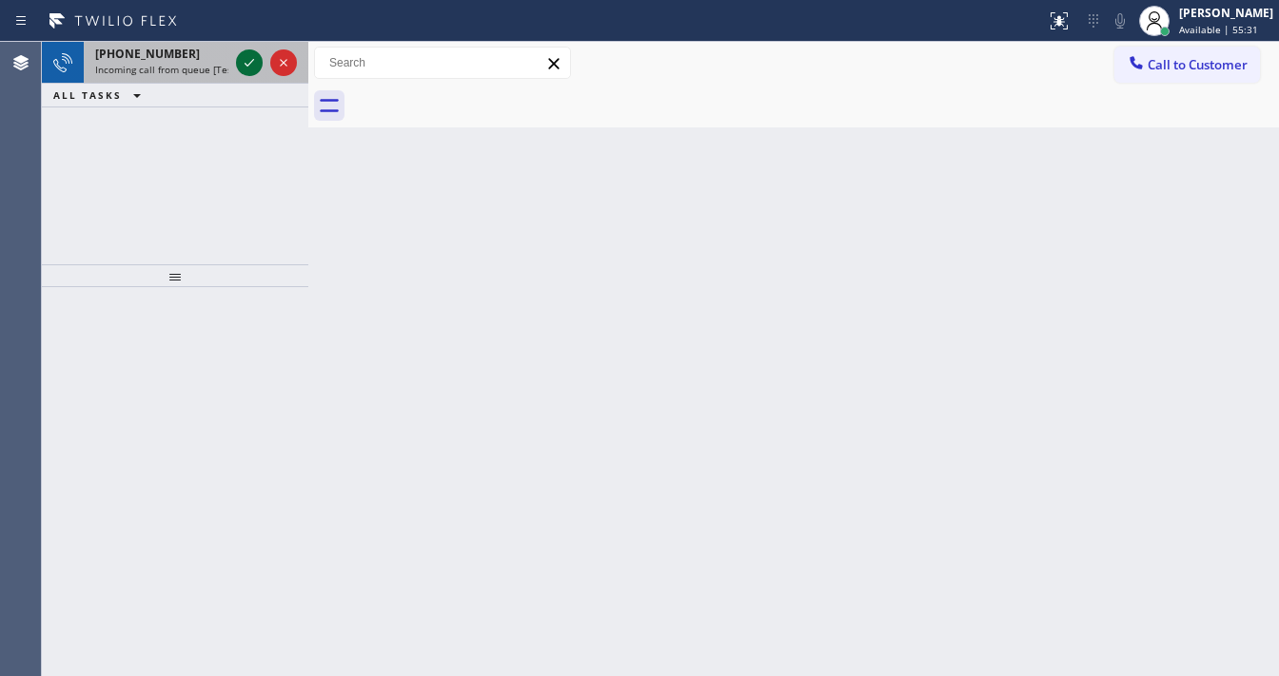
click at [247, 57] on icon at bounding box center [249, 62] width 23 height 23
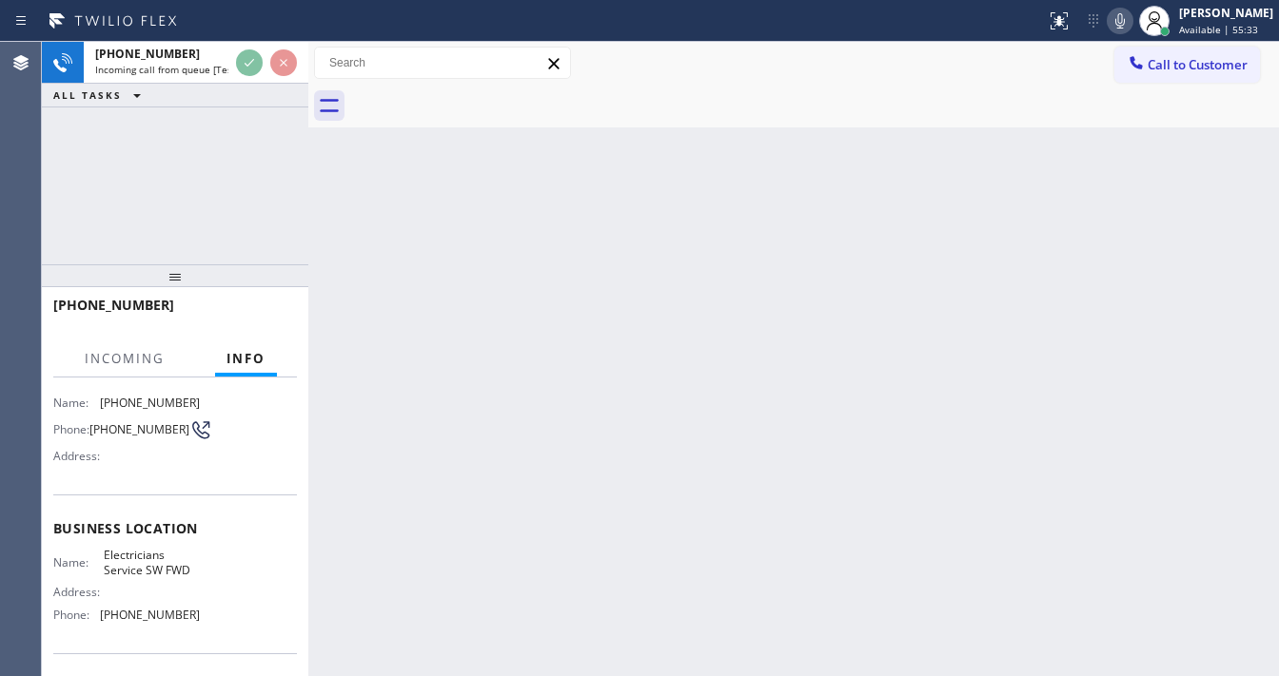
scroll to position [152, 0]
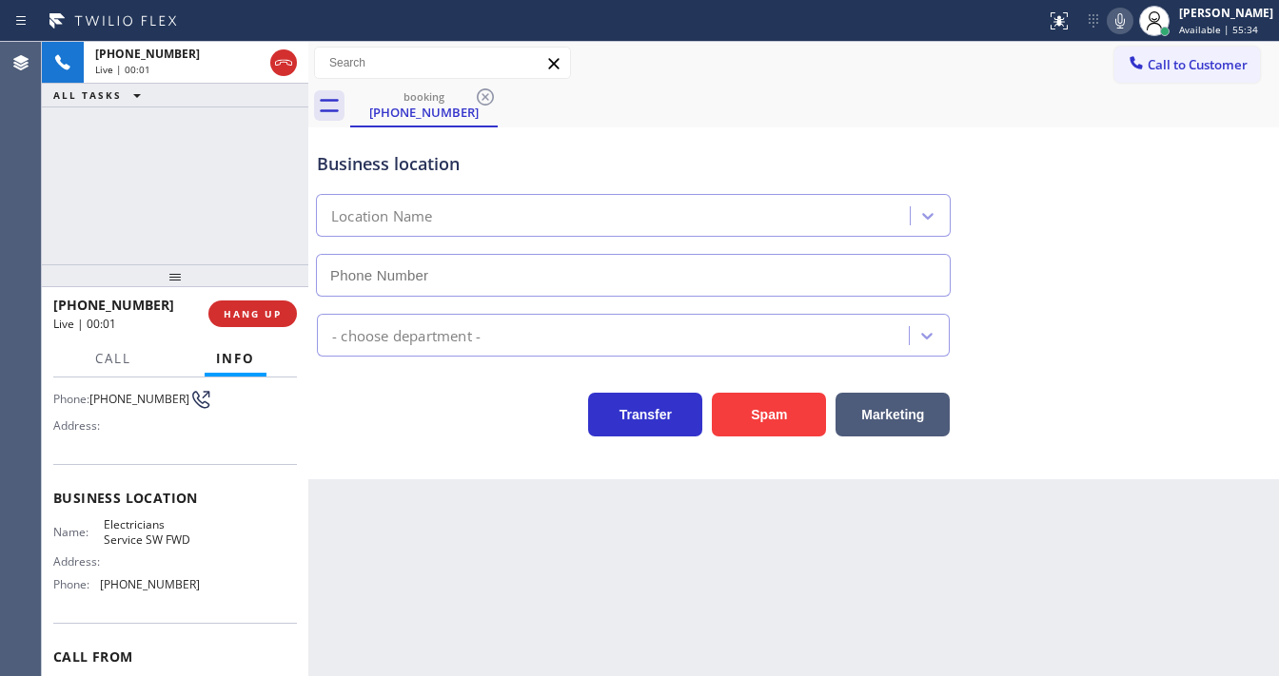
type input "(213) 566-1222"
click at [758, 400] on button "Spam" at bounding box center [769, 415] width 114 height 44
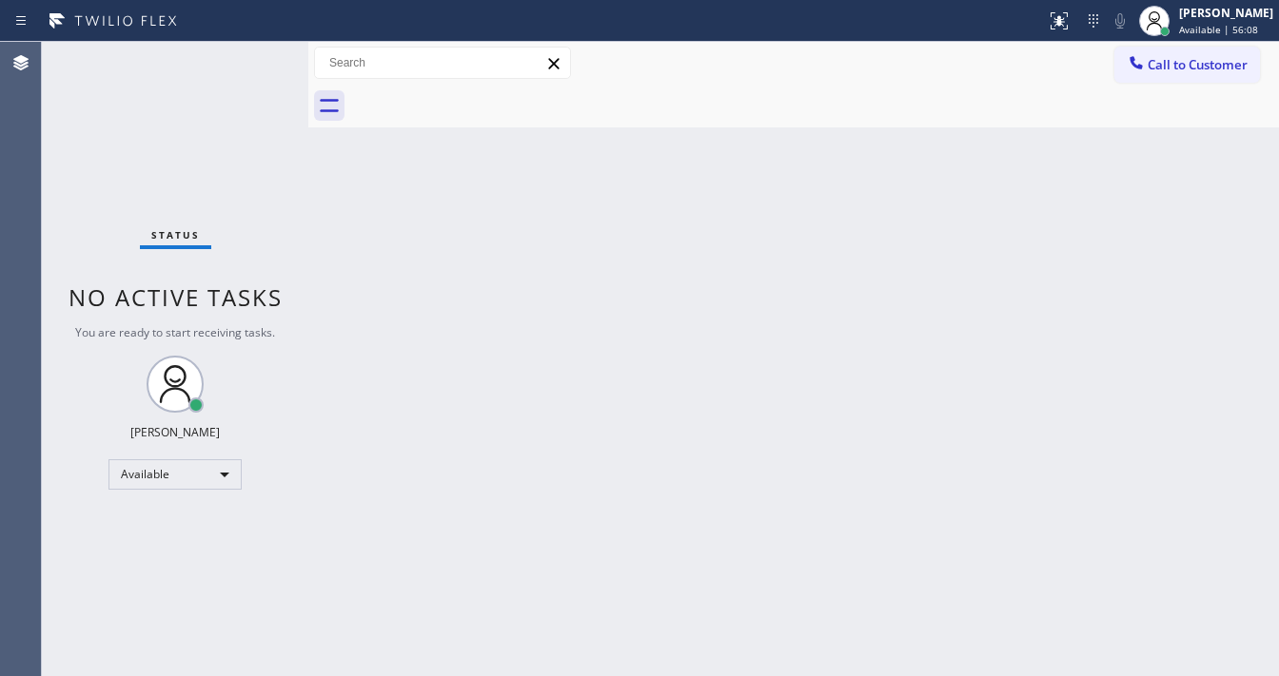
click at [242, 48] on div "Status No active tasks You are ready to start receiving tasks. Michael Javier A…" at bounding box center [175, 359] width 266 height 635
click at [255, 51] on div "Status No active tasks You are ready to start receiving tasks. Michael Javier A…" at bounding box center [175, 359] width 266 height 635
click at [257, 53] on div "Status No active tasks You are ready to start receiving tasks. Michael Javier A…" at bounding box center [175, 359] width 266 height 635
click at [256, 60] on div "Status No active tasks You are ready to start receiving tasks. Michael Javier A…" at bounding box center [175, 359] width 266 height 635
click at [255, 61] on div "Status No active tasks You are ready to start receiving tasks. Michael Javier A…" at bounding box center [175, 359] width 266 height 635
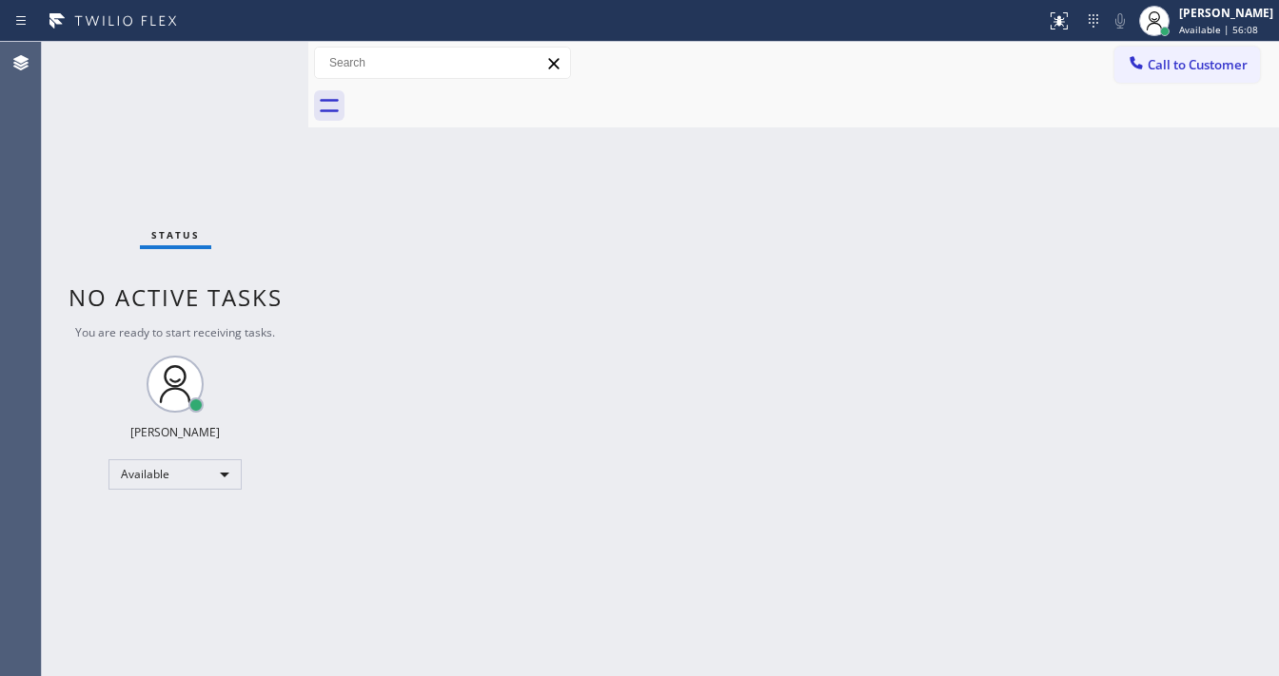
click at [254, 61] on div "Status No active tasks You are ready to start receiving tasks. Michael Javier A…" at bounding box center [175, 359] width 266 height 635
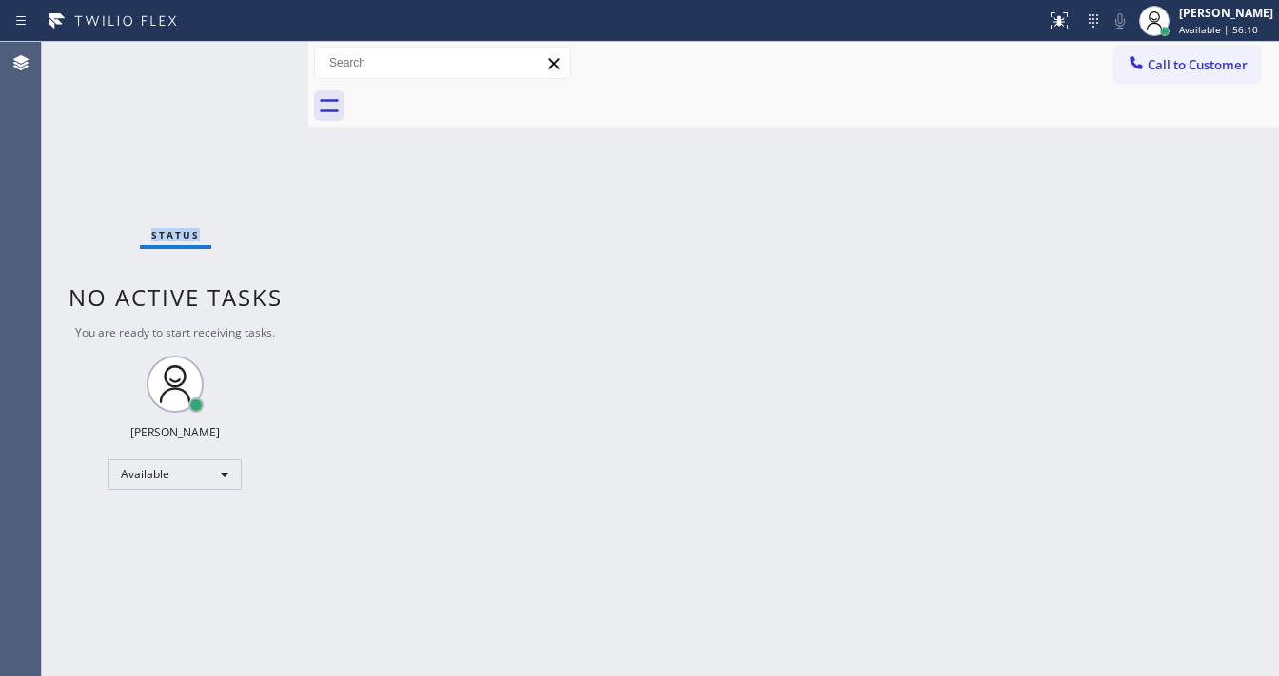
click at [249, 57] on div "Status No active tasks You are ready to start receiving tasks. Michael Javier A…" at bounding box center [175, 359] width 266 height 635
click at [248, 59] on div "Status No active tasks You are ready to start receiving tasks. Michael Javier A…" at bounding box center [175, 359] width 266 height 635
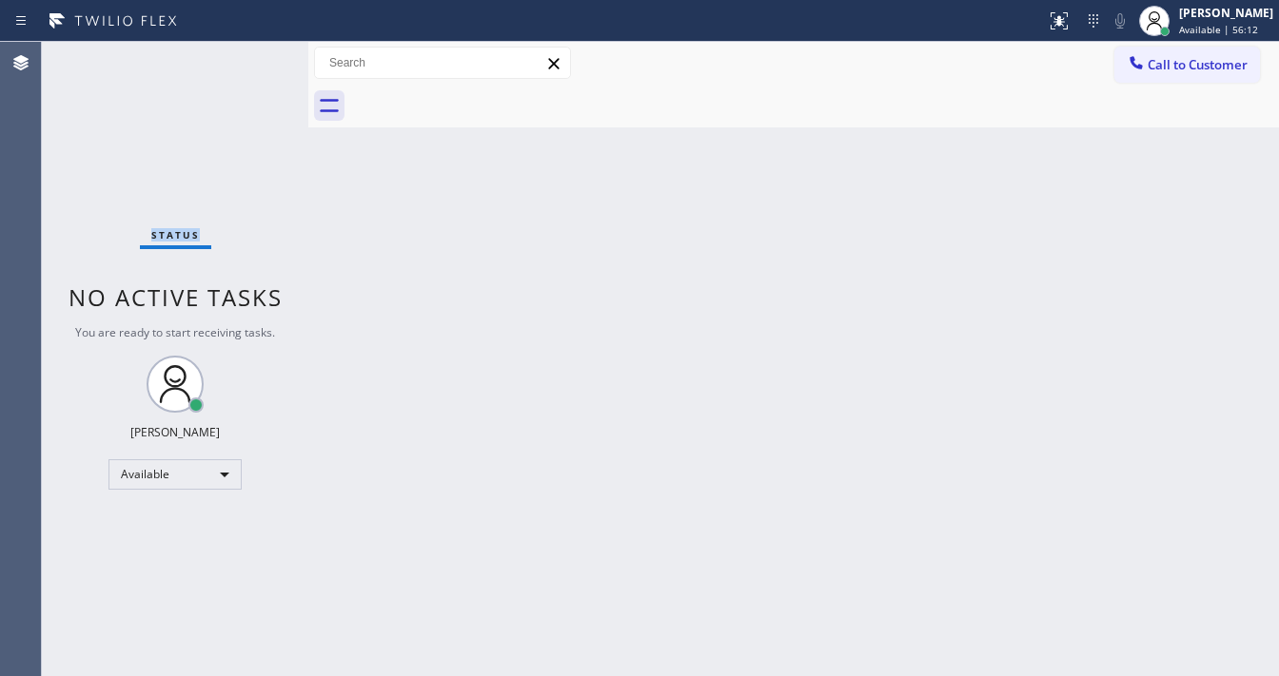
click at [248, 59] on div "Status No active tasks You are ready to start receiving tasks. Michael Javier A…" at bounding box center [175, 359] width 266 height 635
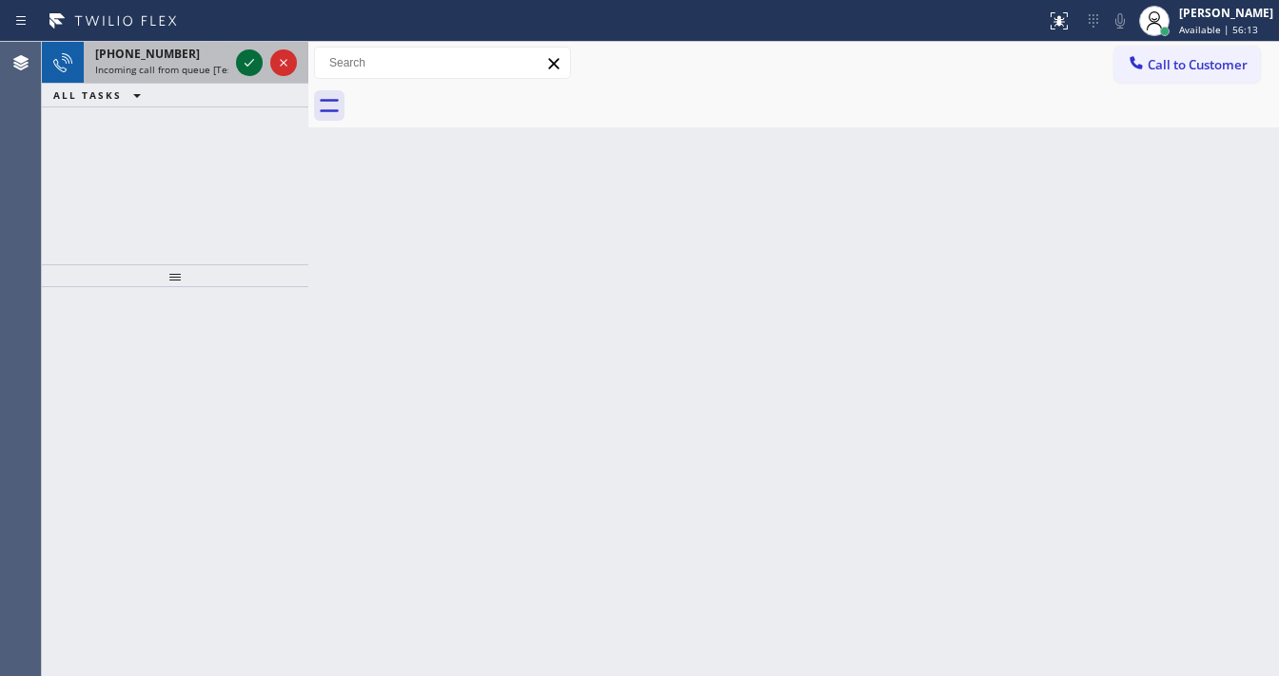
click at [253, 64] on icon at bounding box center [249, 62] width 23 height 23
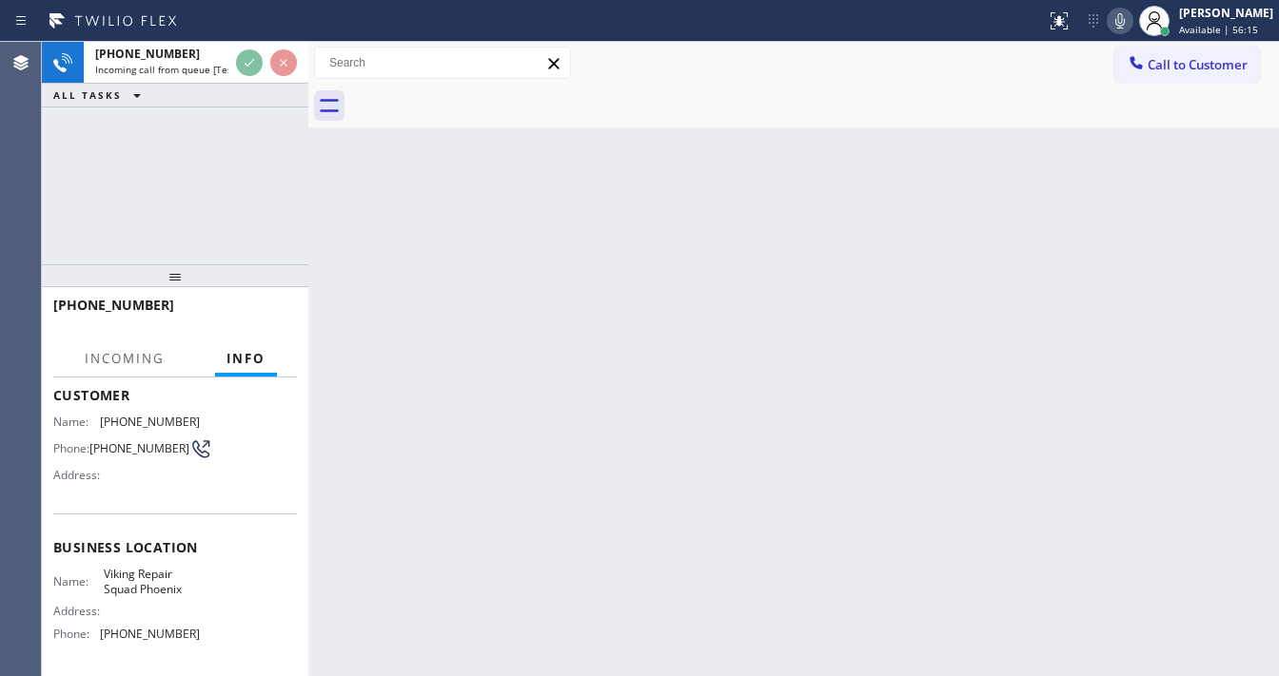
scroll to position [228, 0]
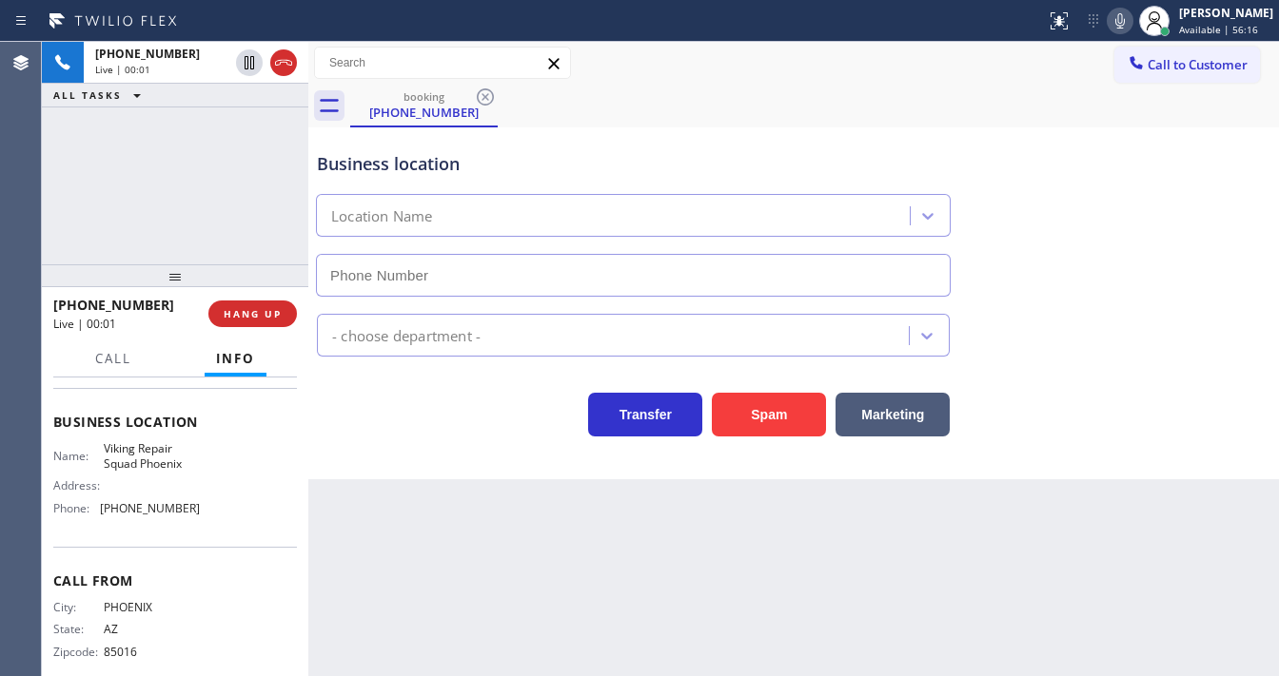
type input "(602) 755-4301"
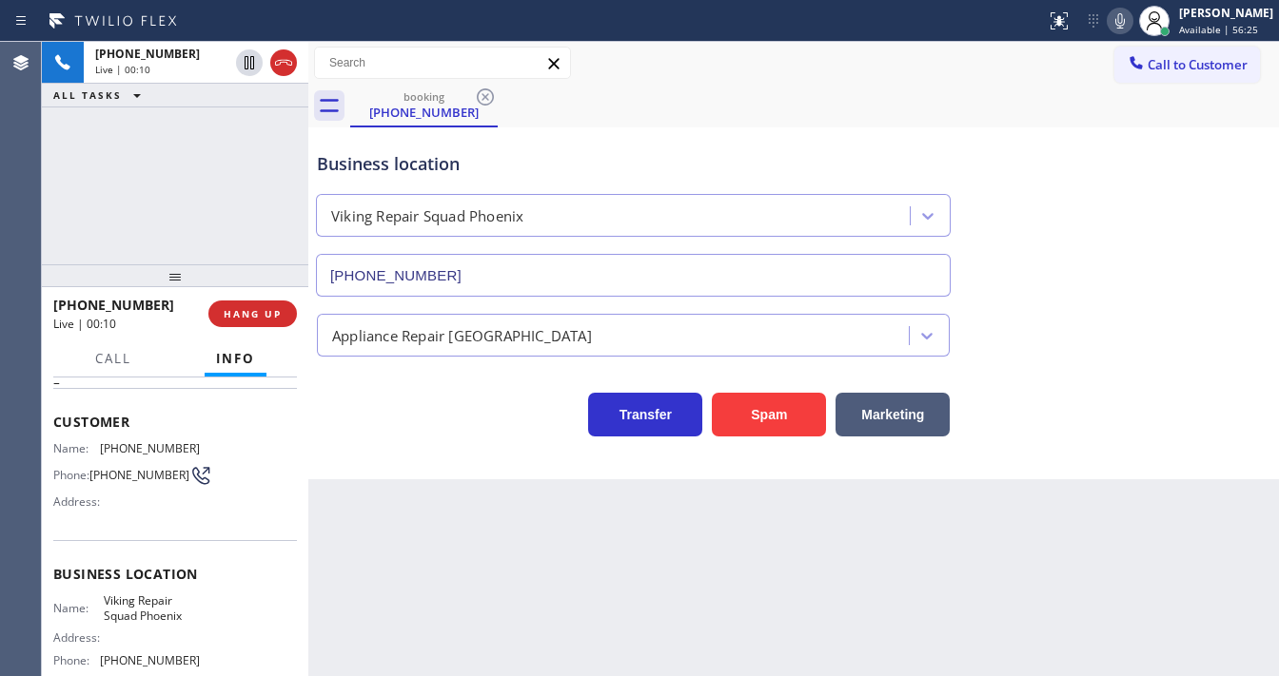
scroll to position [76, 0]
click at [782, 400] on button "Spam" at bounding box center [769, 415] width 114 height 44
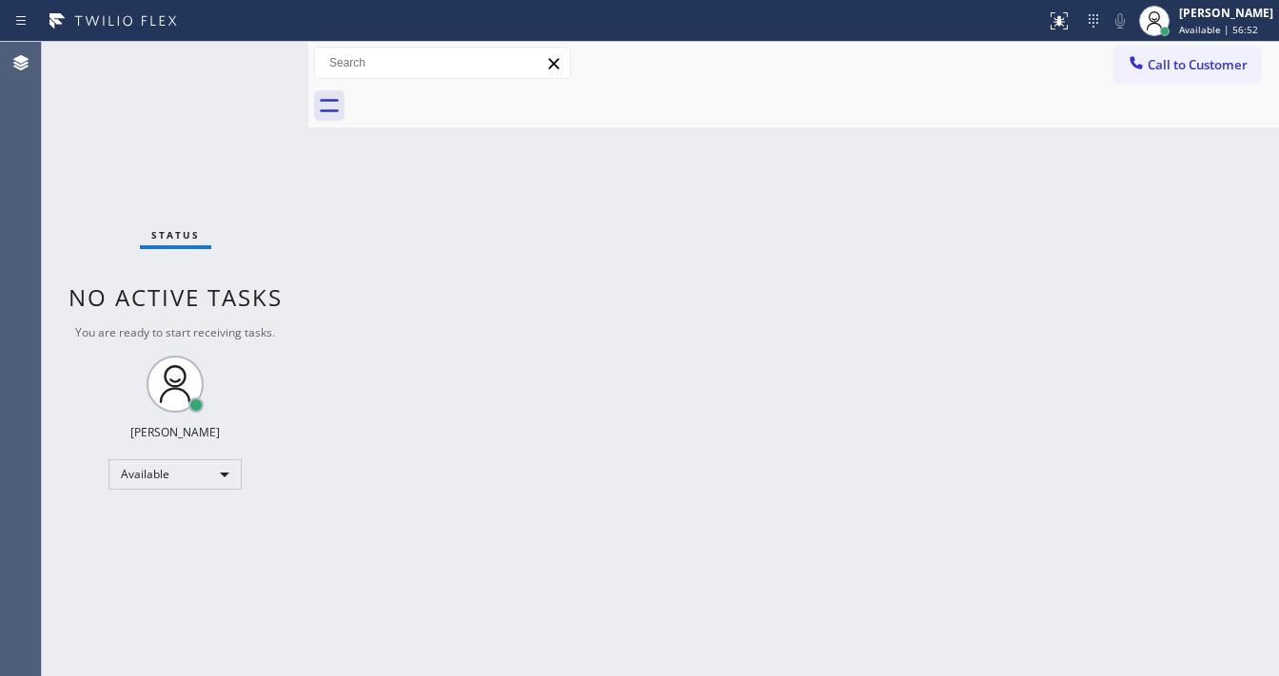
click at [950, 209] on div "Back to Dashboard Change Sender ID Customers Technicians Select a contact Outbo…" at bounding box center [793, 359] width 970 height 635
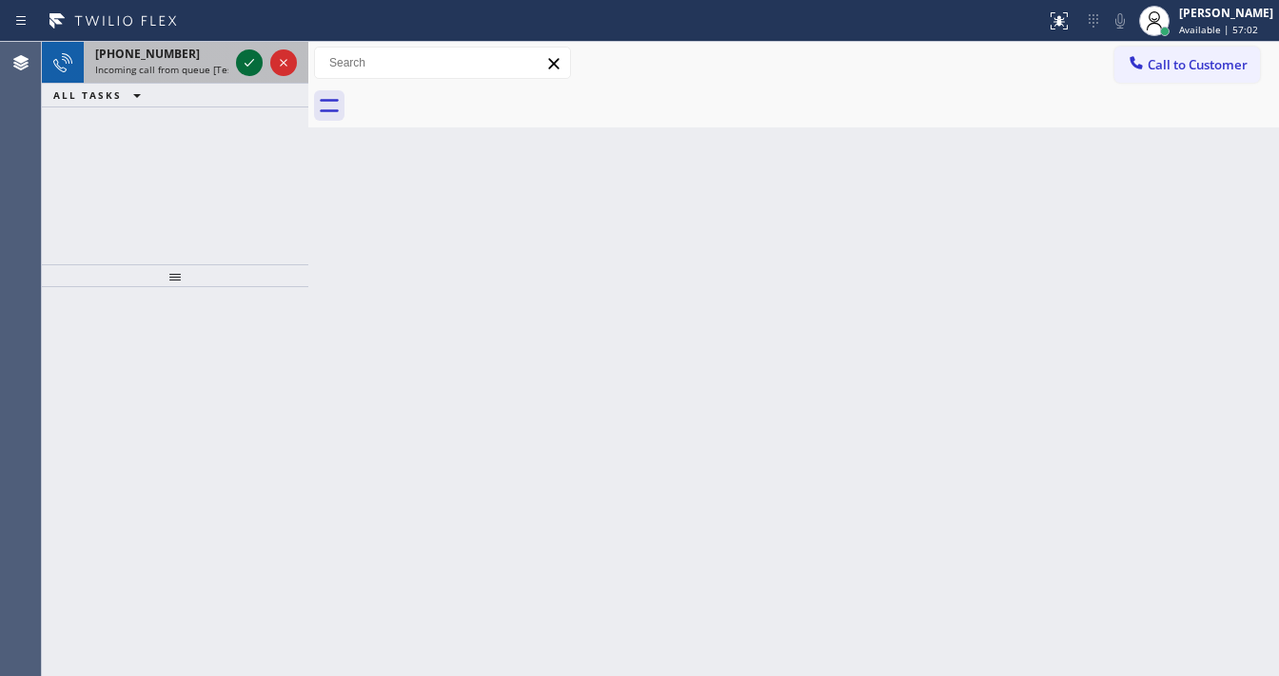
click at [243, 62] on icon at bounding box center [249, 62] width 23 height 23
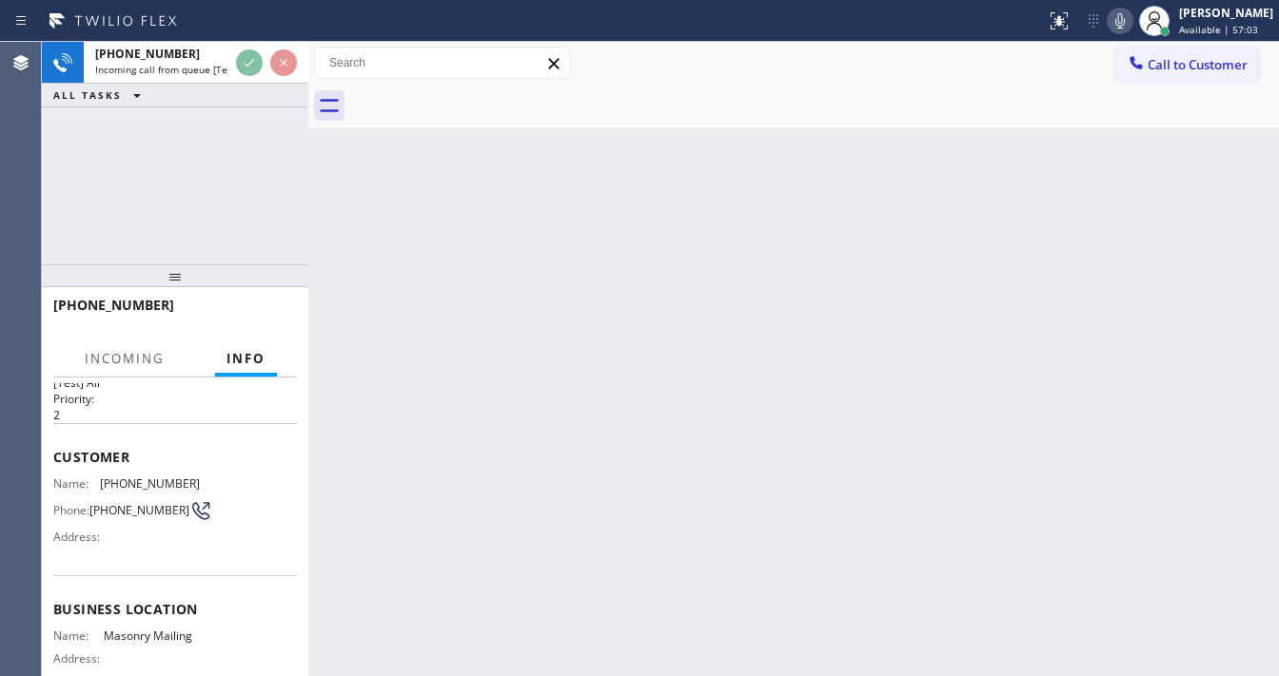
scroll to position [76, 0]
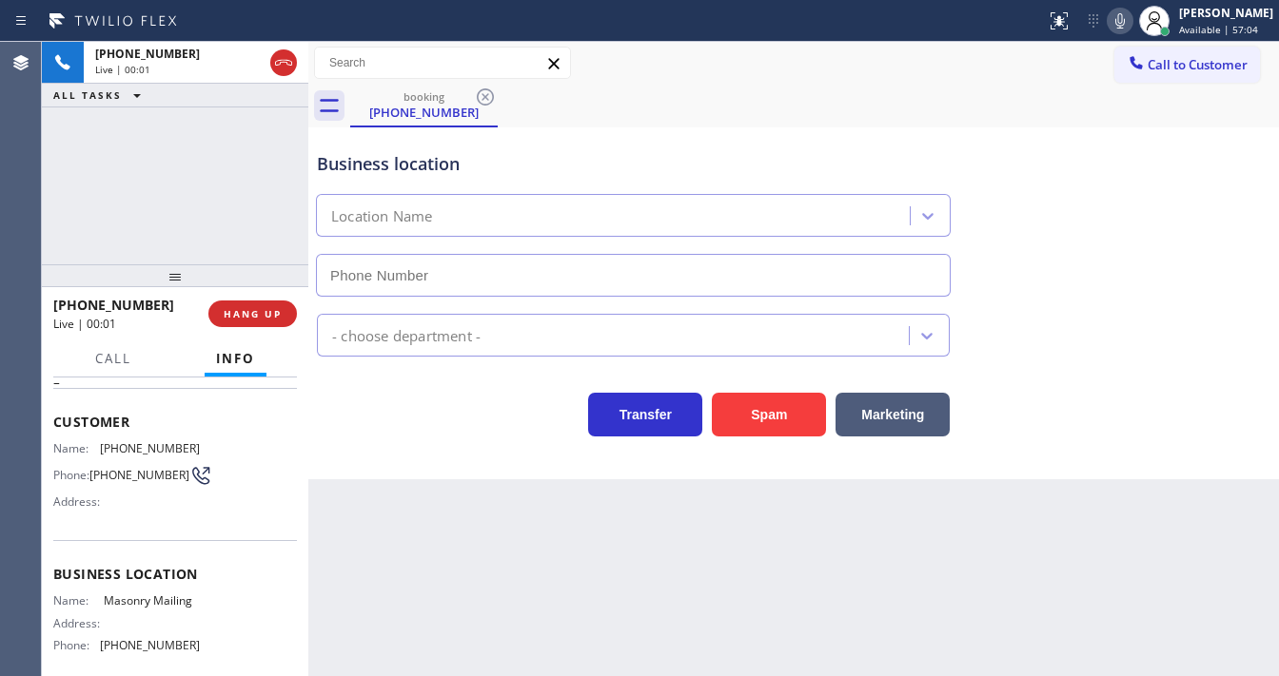
type input "(855) 467-2114"
click at [801, 418] on button "Spam" at bounding box center [769, 415] width 114 height 44
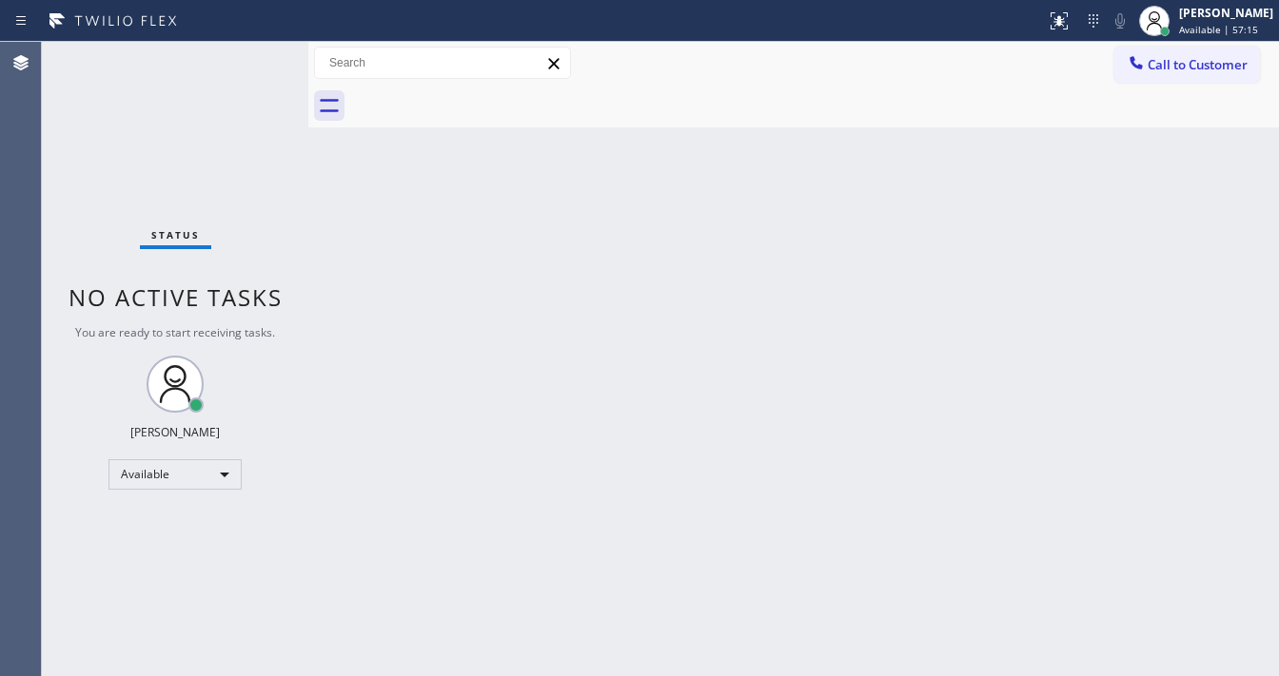
click at [912, 85] on div at bounding box center [814, 106] width 929 height 43
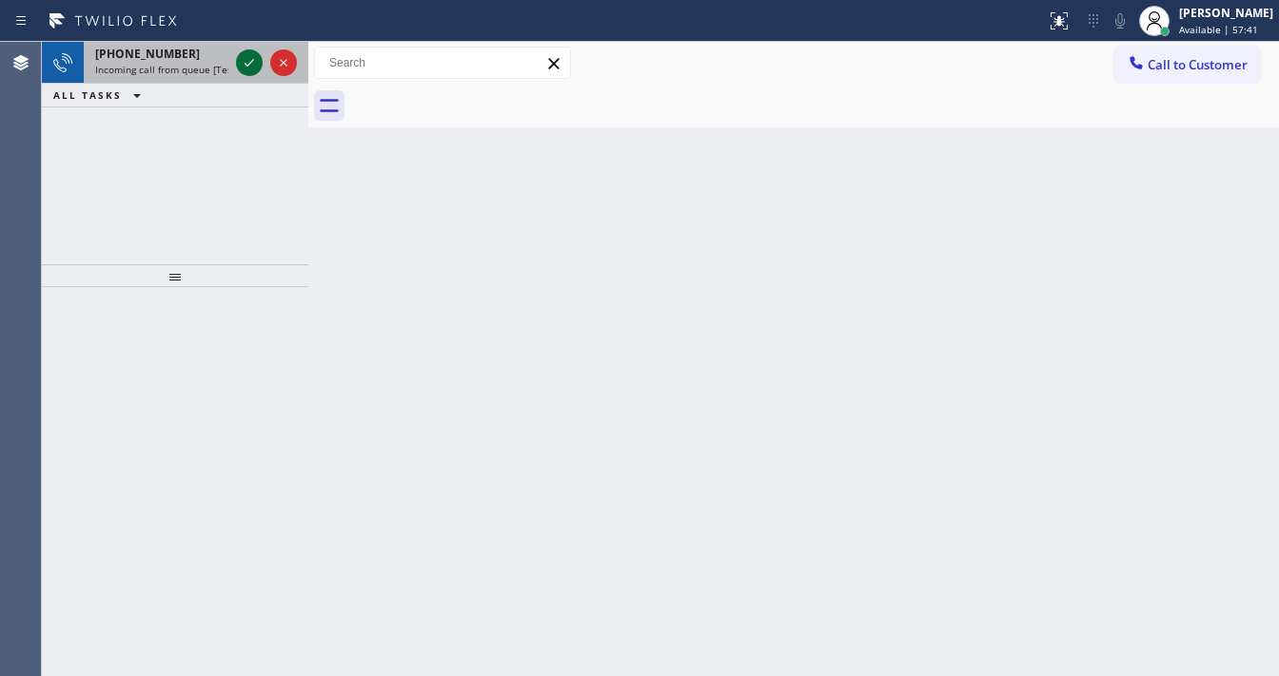
click at [243, 64] on icon at bounding box center [249, 62] width 23 height 23
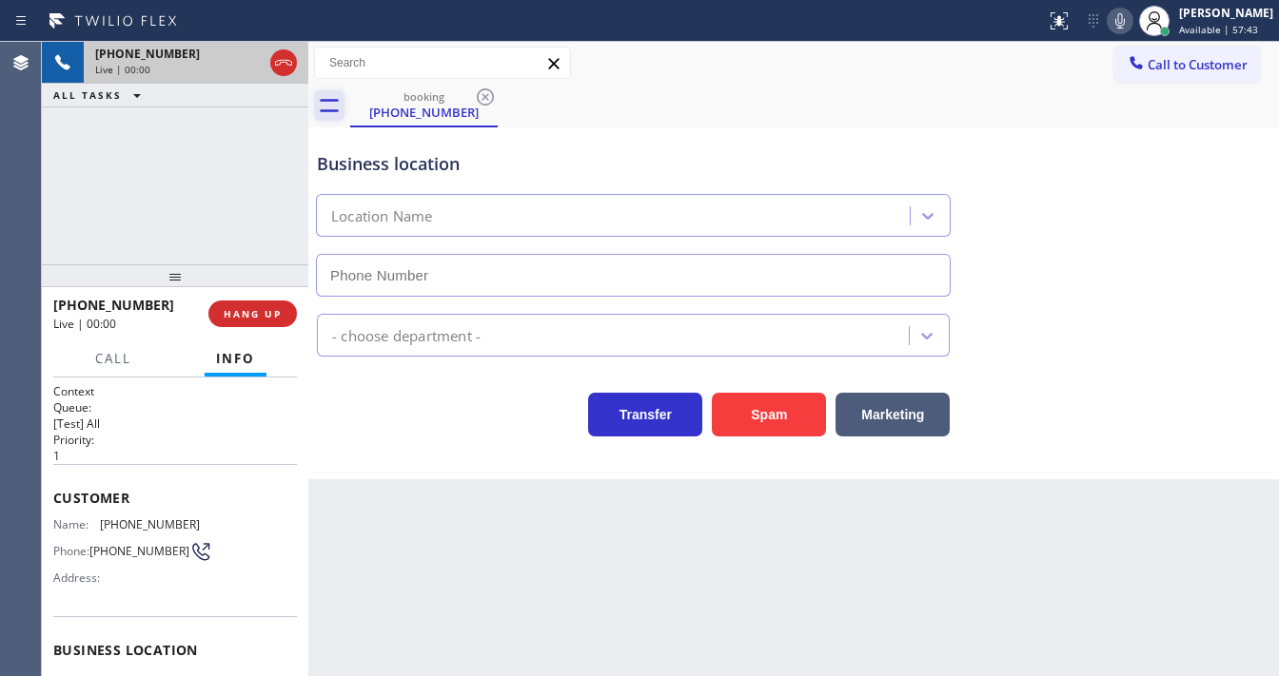
type input "(347) 404-5804"
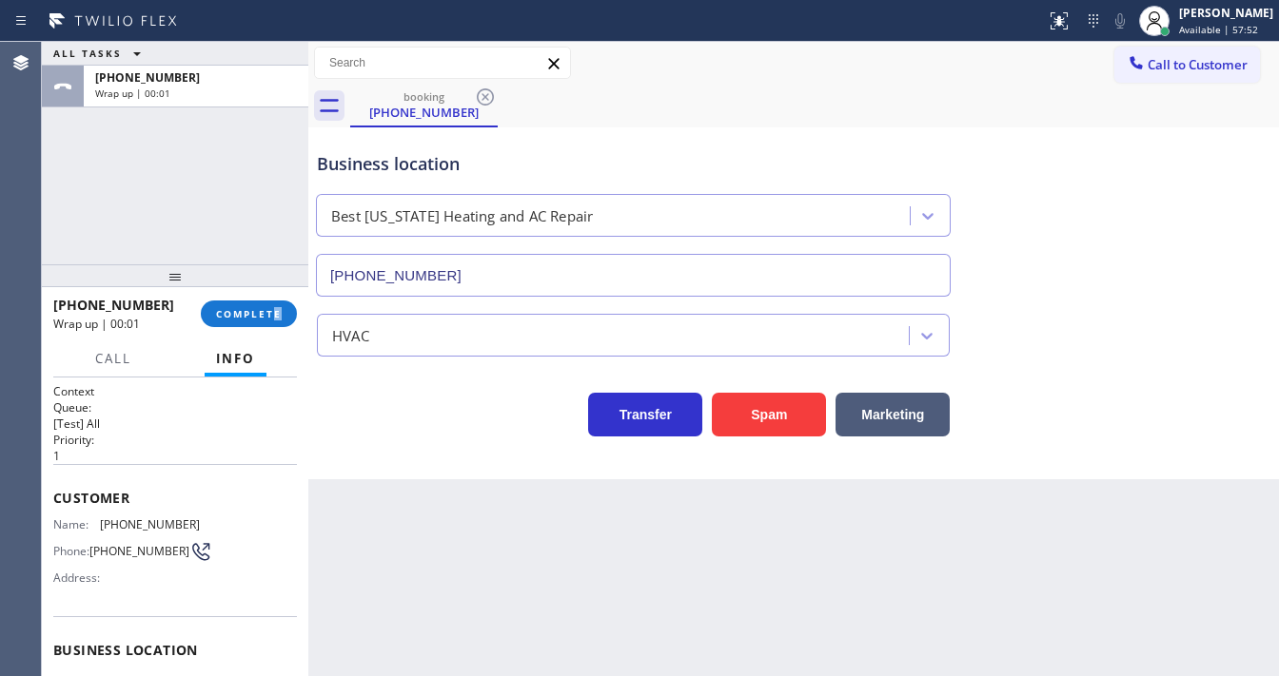
click at [275, 297] on div "+19143704263 Wrap up | 00:01 COMPLETE" at bounding box center [175, 313] width 244 height 49
drag, startPoint x: 273, startPoint y: 311, endPoint x: 289, endPoint y: 296, distance: 22.2
click at [273, 312] on span "COMPLETE" at bounding box center [249, 313] width 66 height 13
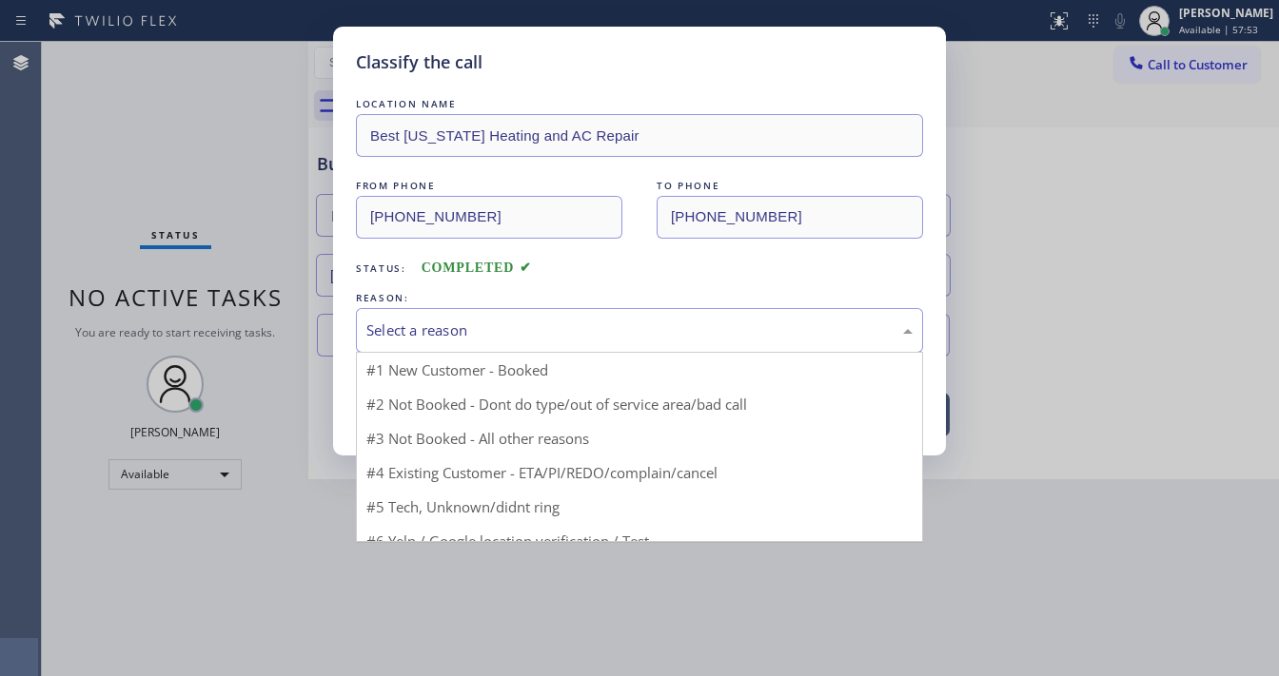
click at [447, 337] on div "Select a reason" at bounding box center [639, 331] width 546 height 22
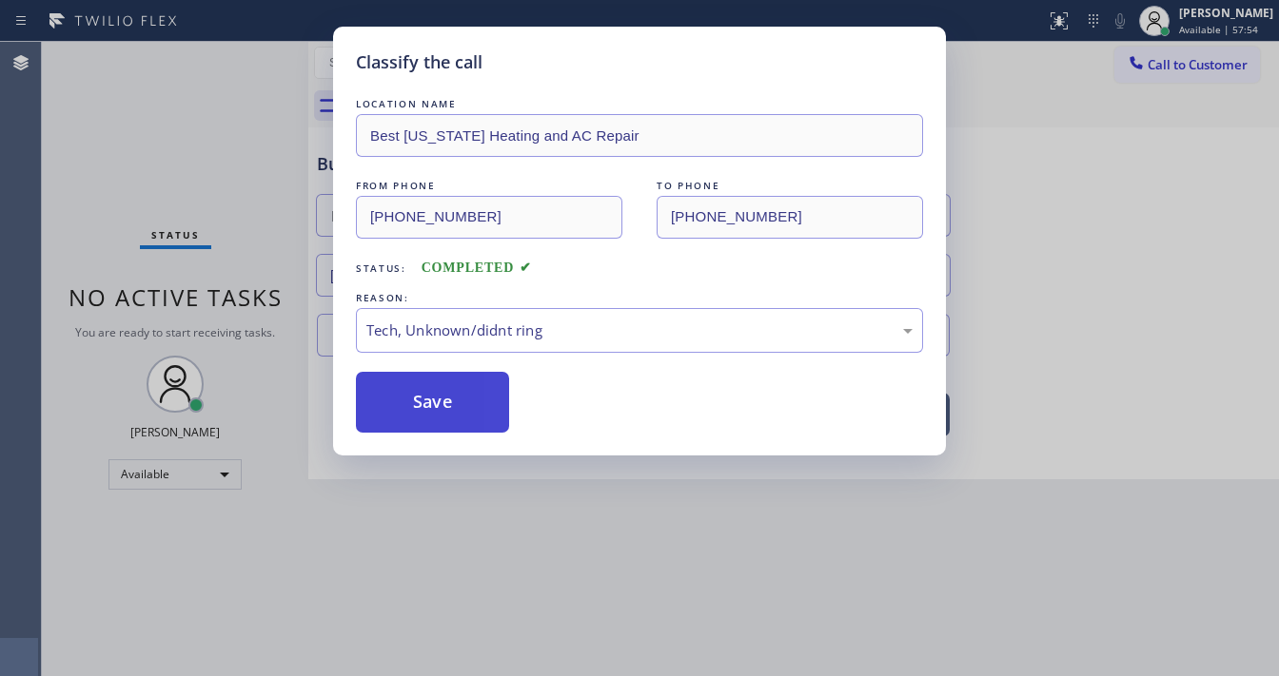
click at [430, 404] on button "Save" at bounding box center [432, 402] width 153 height 61
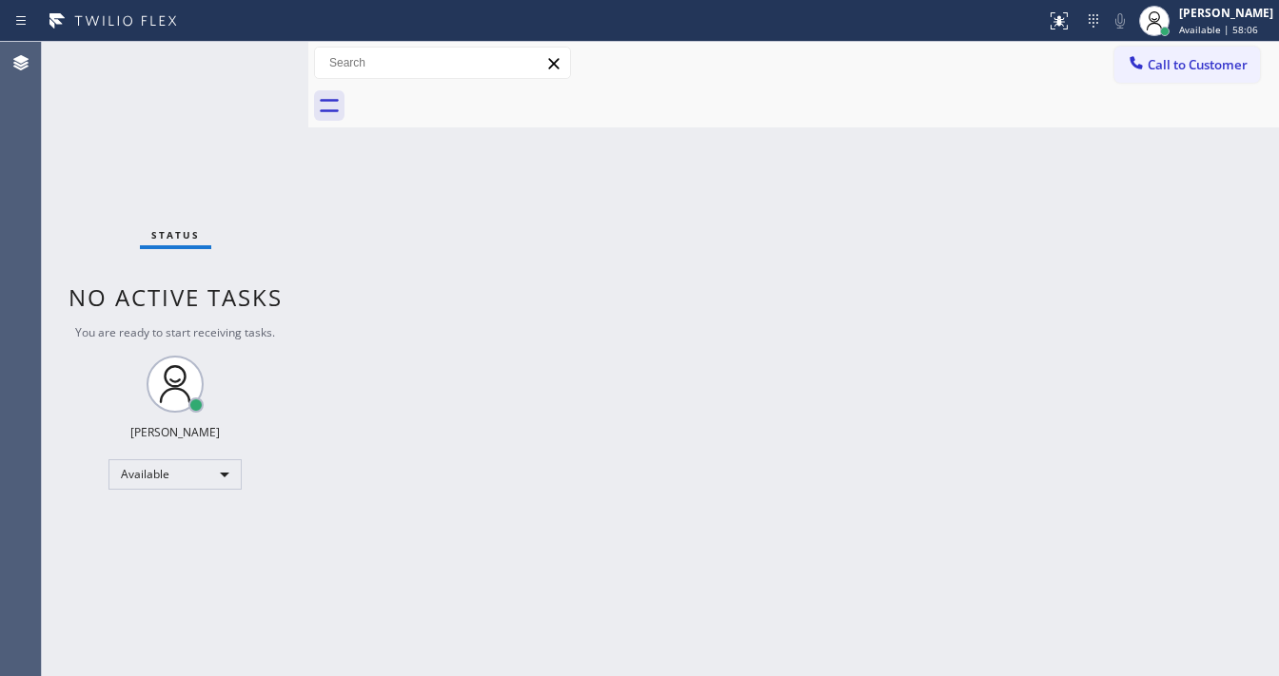
click at [251, 56] on div "Status No active tasks You are ready to start receiving tasks. Michael Javier A…" at bounding box center [175, 359] width 266 height 635
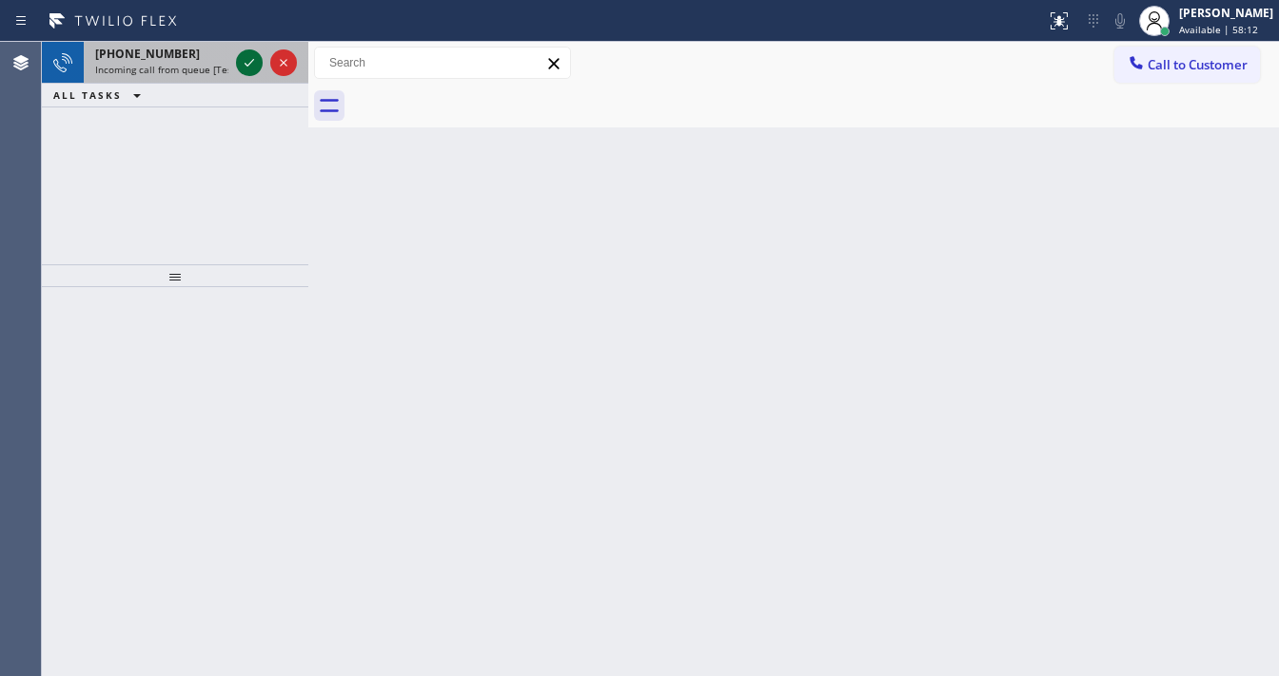
click at [248, 54] on div at bounding box center [266, 63] width 69 height 42
click at [248, 54] on icon at bounding box center [249, 62] width 23 height 23
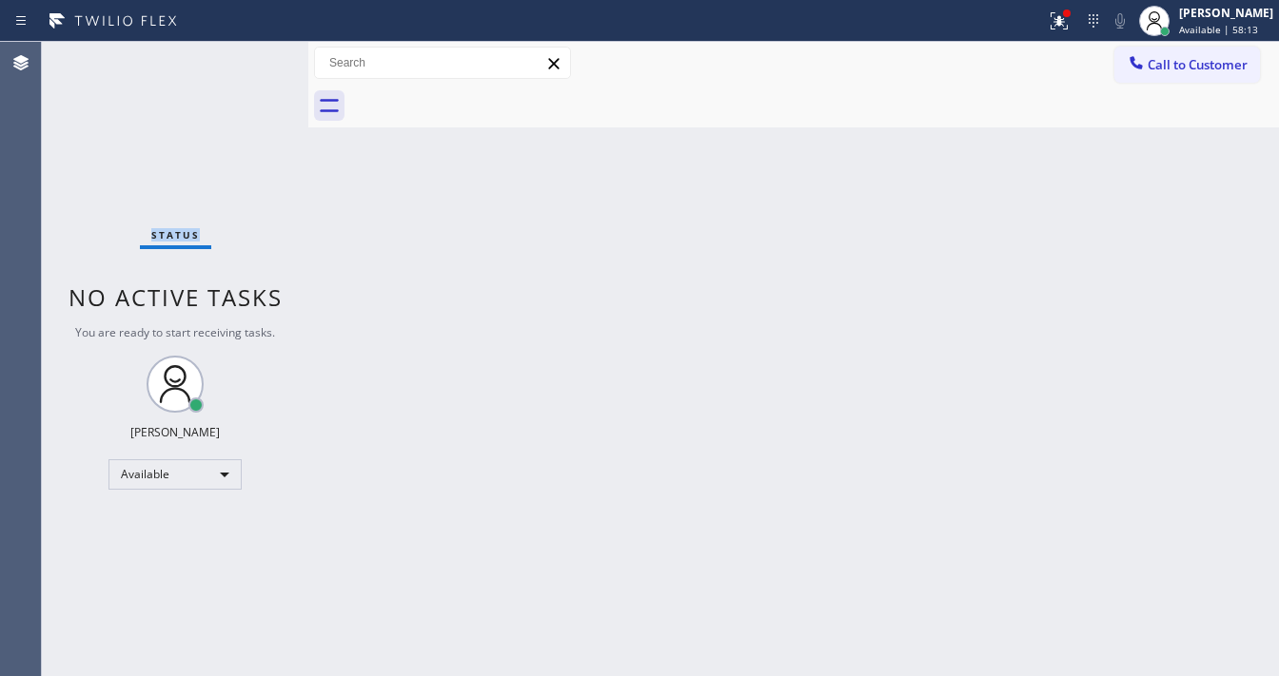
click at [248, 54] on div "Status No active tasks You are ready to start receiving tasks. Michael Javier A…" at bounding box center [175, 359] width 266 height 635
click at [1069, 44] on div "Call to Customer Outbound call Location Search location Your caller id phone nu…" at bounding box center [793, 63] width 970 height 43
click at [1069, 27] on icon at bounding box center [1059, 21] width 23 height 23
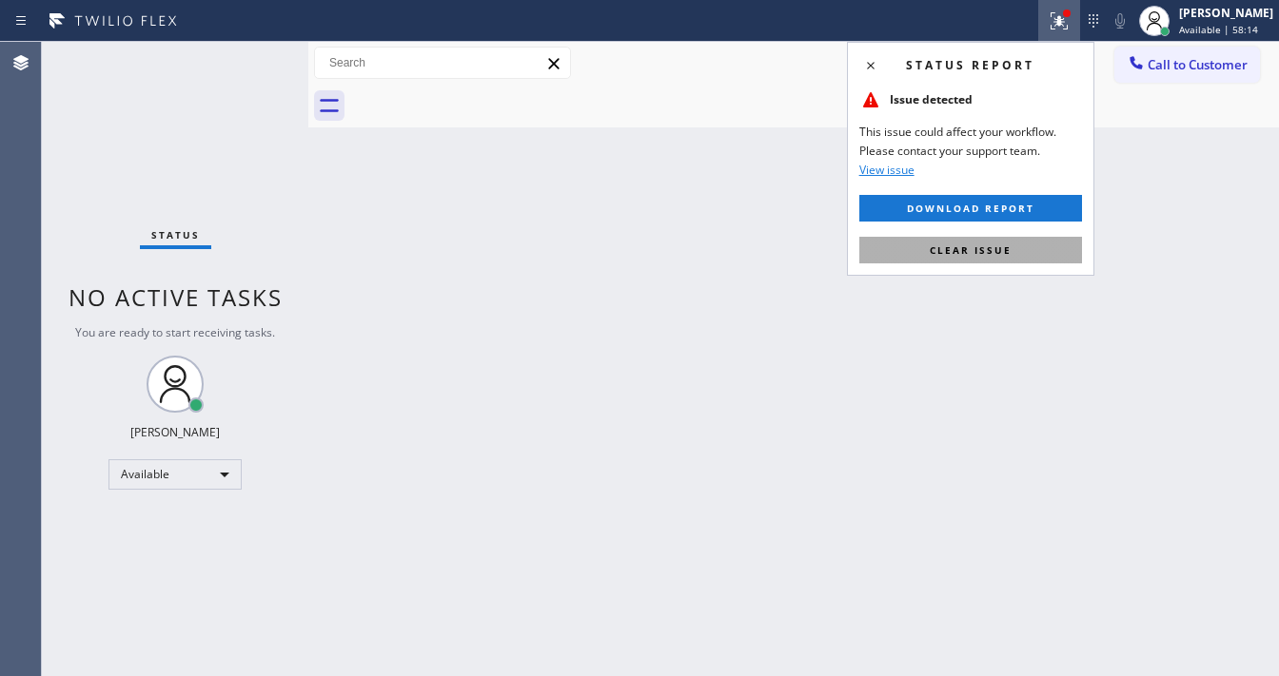
click at [997, 247] on span "Clear issue" at bounding box center [971, 250] width 82 height 13
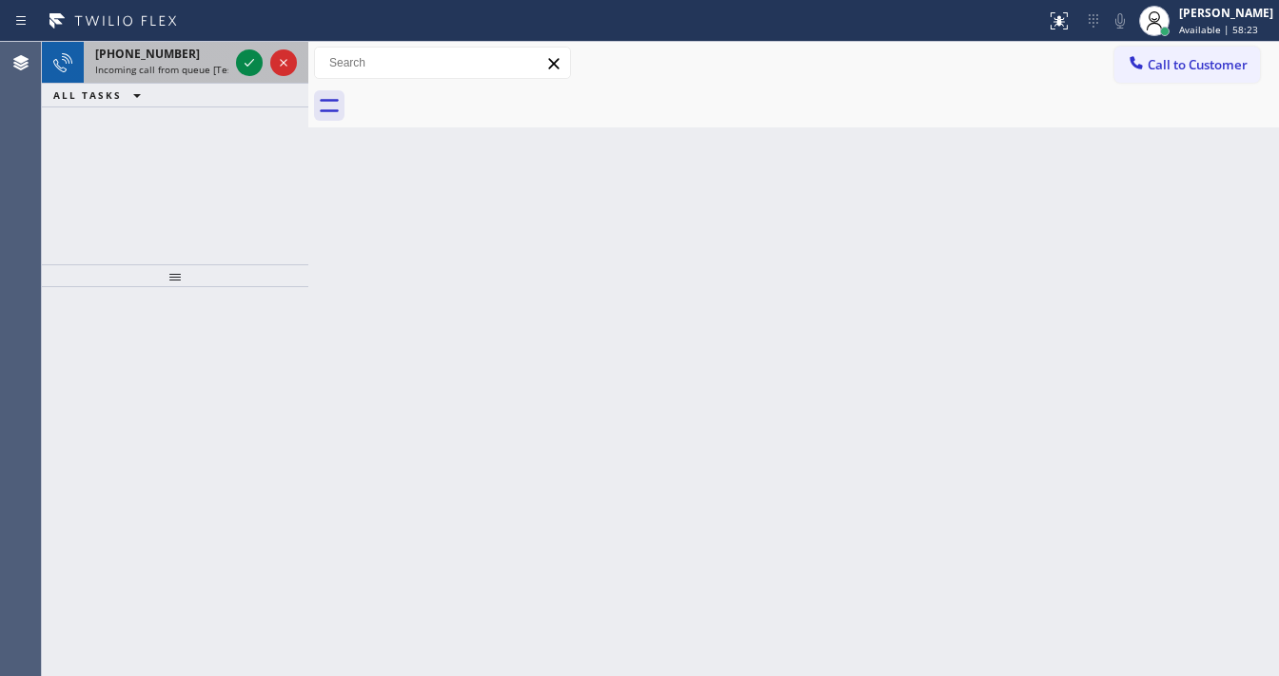
click at [234, 55] on div at bounding box center [266, 63] width 69 height 42
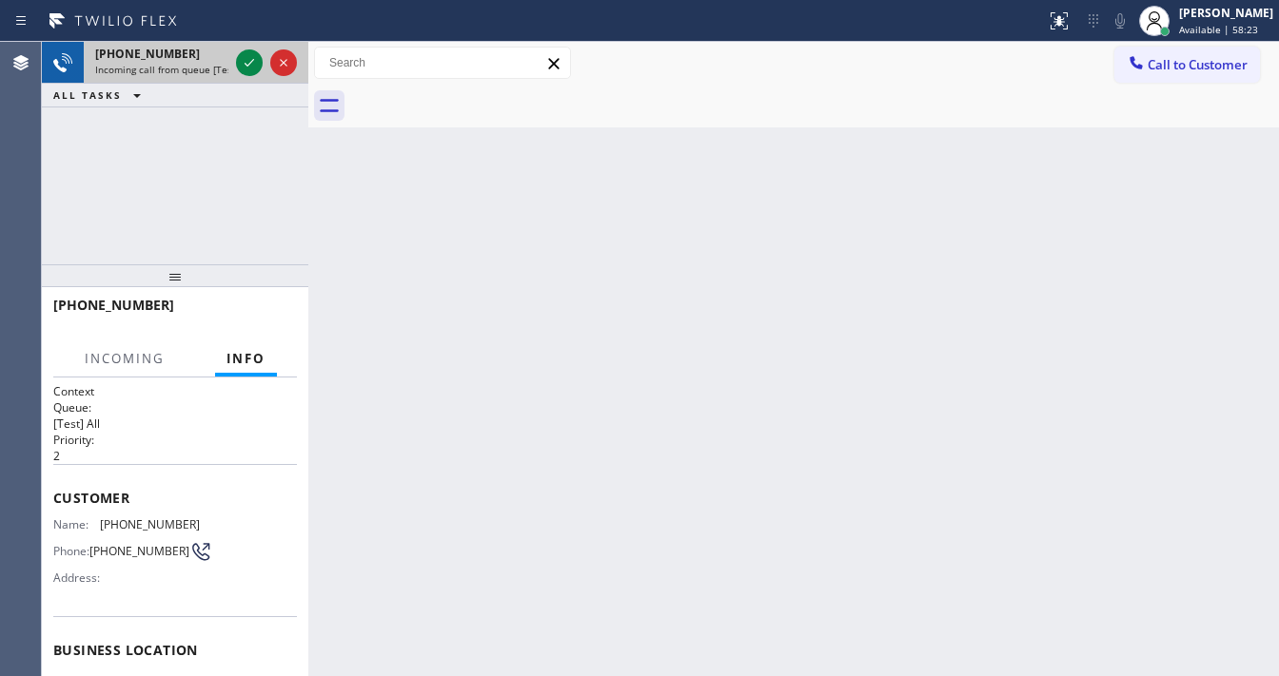
click at [235, 57] on div at bounding box center [266, 63] width 69 height 42
click at [240, 59] on icon at bounding box center [249, 62] width 23 height 23
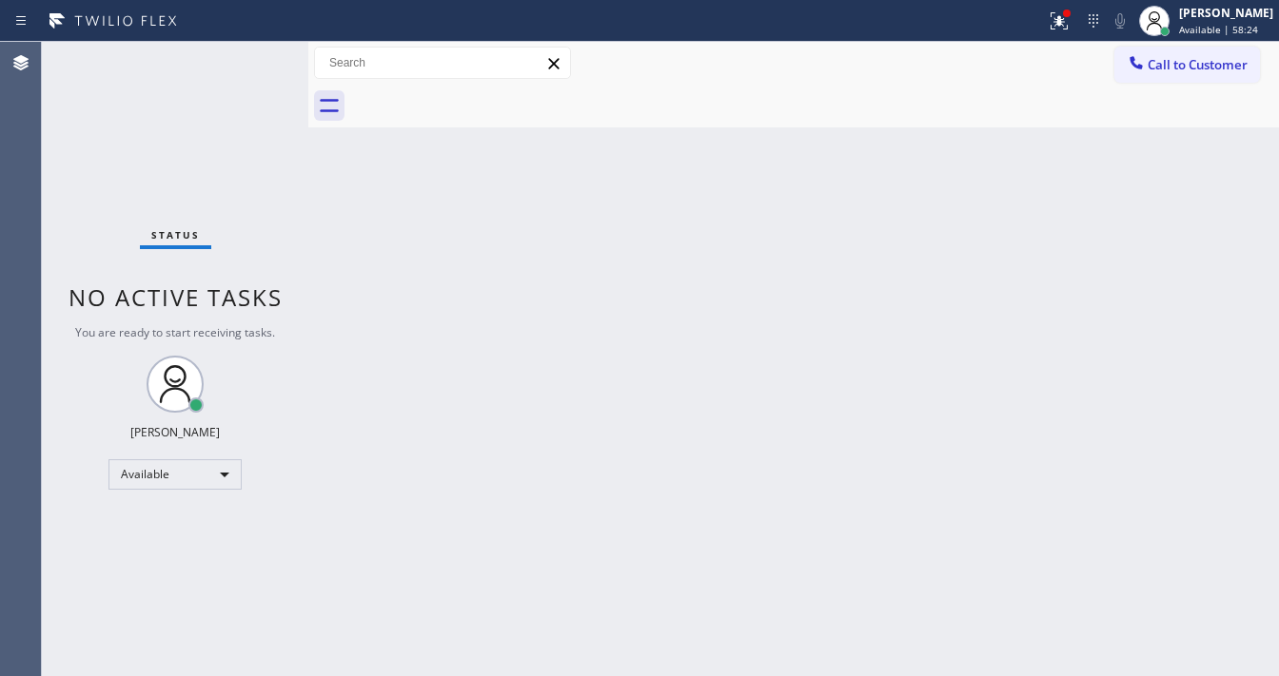
click at [243, 61] on div "Status No active tasks You are ready to start receiving tasks. Michael Javier A…" at bounding box center [175, 359] width 266 height 635
click at [244, 62] on div "Status No active tasks You are ready to start receiving tasks. Michael Javier A…" at bounding box center [175, 359] width 266 height 635
click at [244, 66] on div "Status No active tasks You are ready to start receiving tasks. Michael Javier A…" at bounding box center [175, 359] width 266 height 635
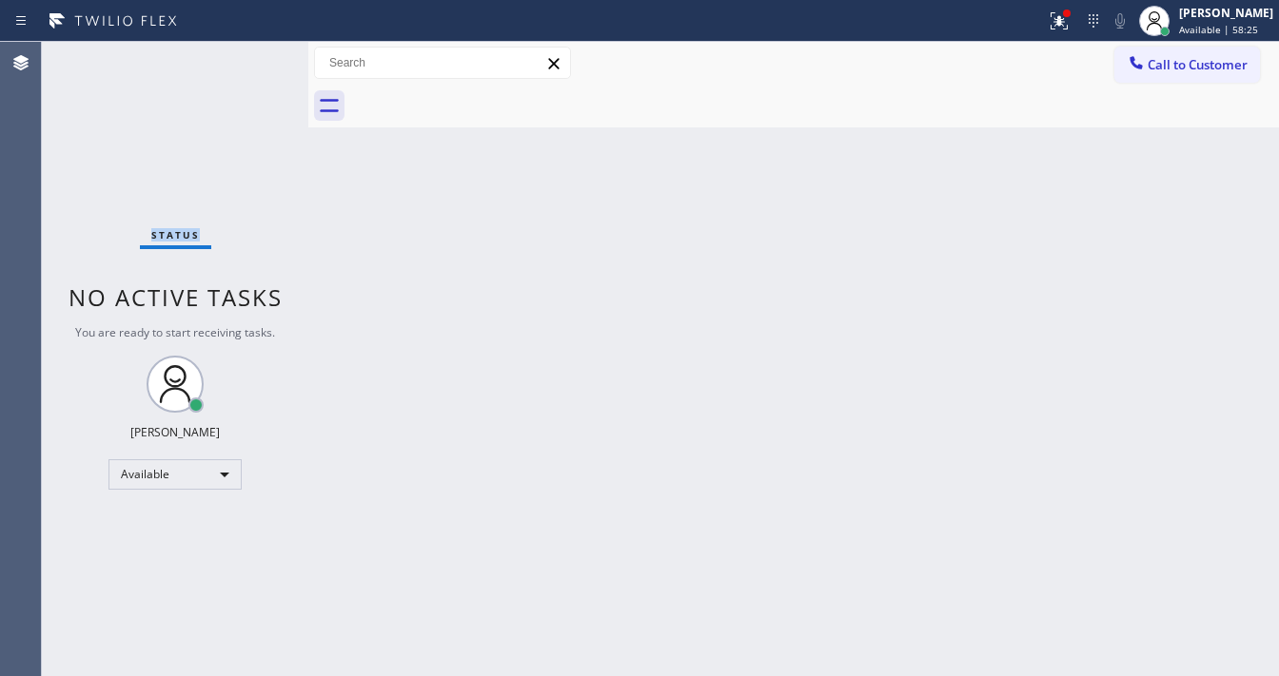
click at [244, 68] on div "Status No active tasks You are ready to start receiving tasks. Michael Javier A…" at bounding box center [175, 359] width 266 height 635
click at [244, 69] on div "Status No active tasks You are ready to start receiving tasks. Michael Javier A…" at bounding box center [175, 359] width 266 height 635
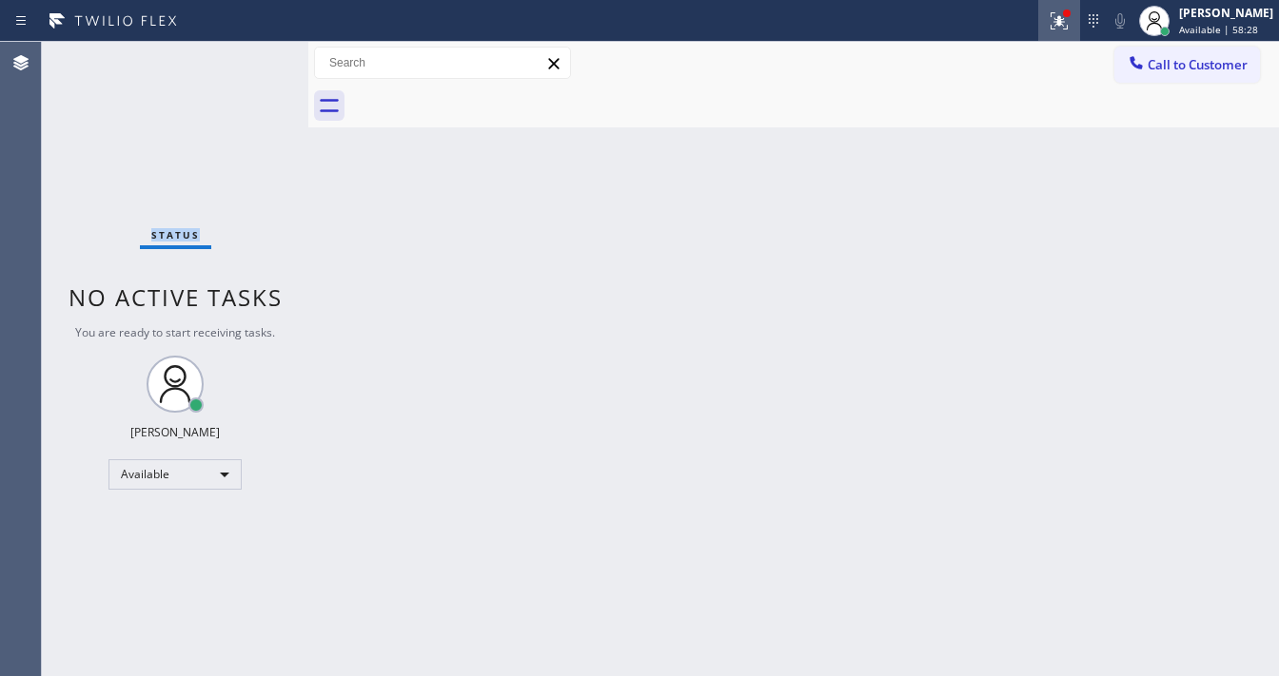
click at [1070, 29] on icon at bounding box center [1059, 21] width 23 height 23
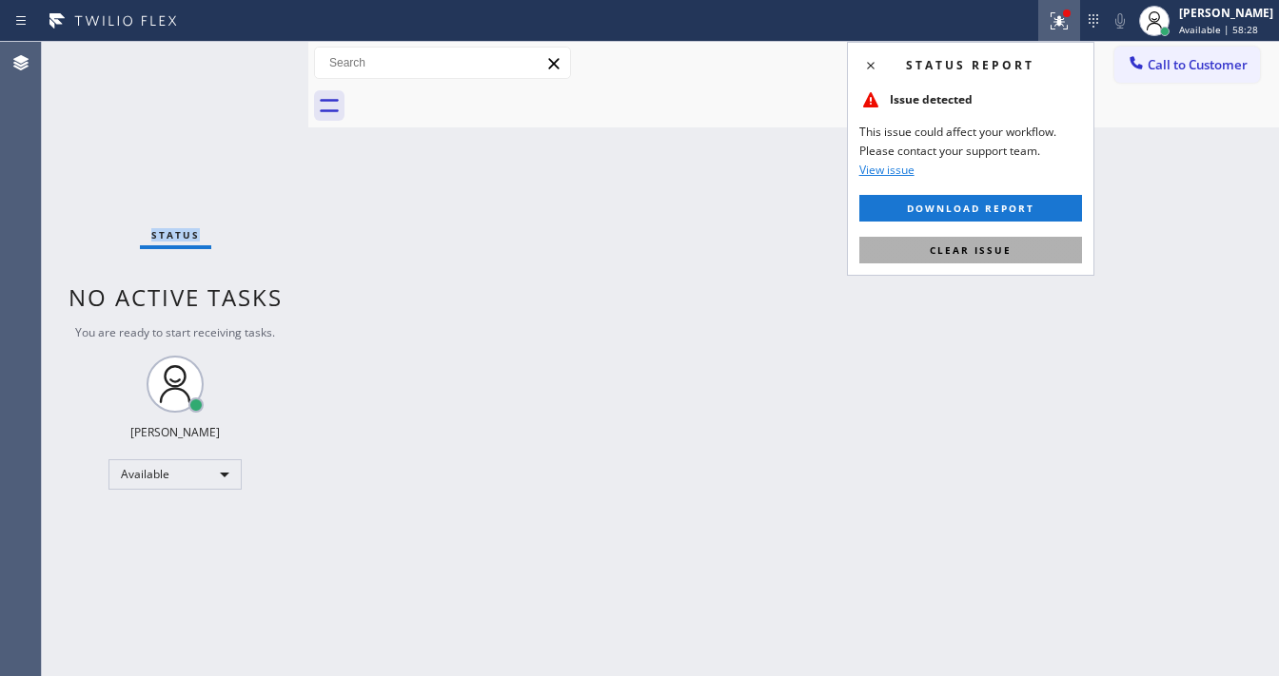
click at [951, 245] on span "Clear issue" at bounding box center [971, 250] width 82 height 13
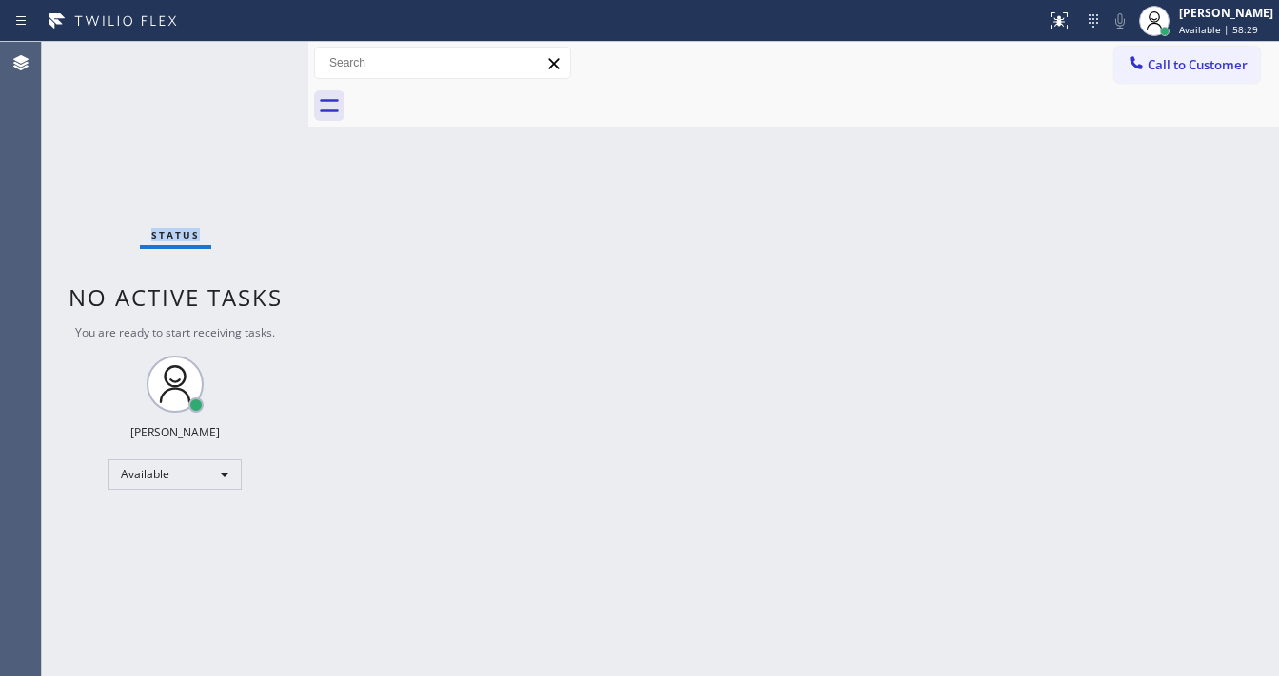
click at [261, 52] on div "Status No active tasks You are ready to start receiving tasks. Michael Javier A…" at bounding box center [175, 359] width 266 height 635
click at [256, 55] on div "Status No active tasks You are ready to start receiving tasks. Michael Javier A…" at bounding box center [175, 359] width 266 height 635
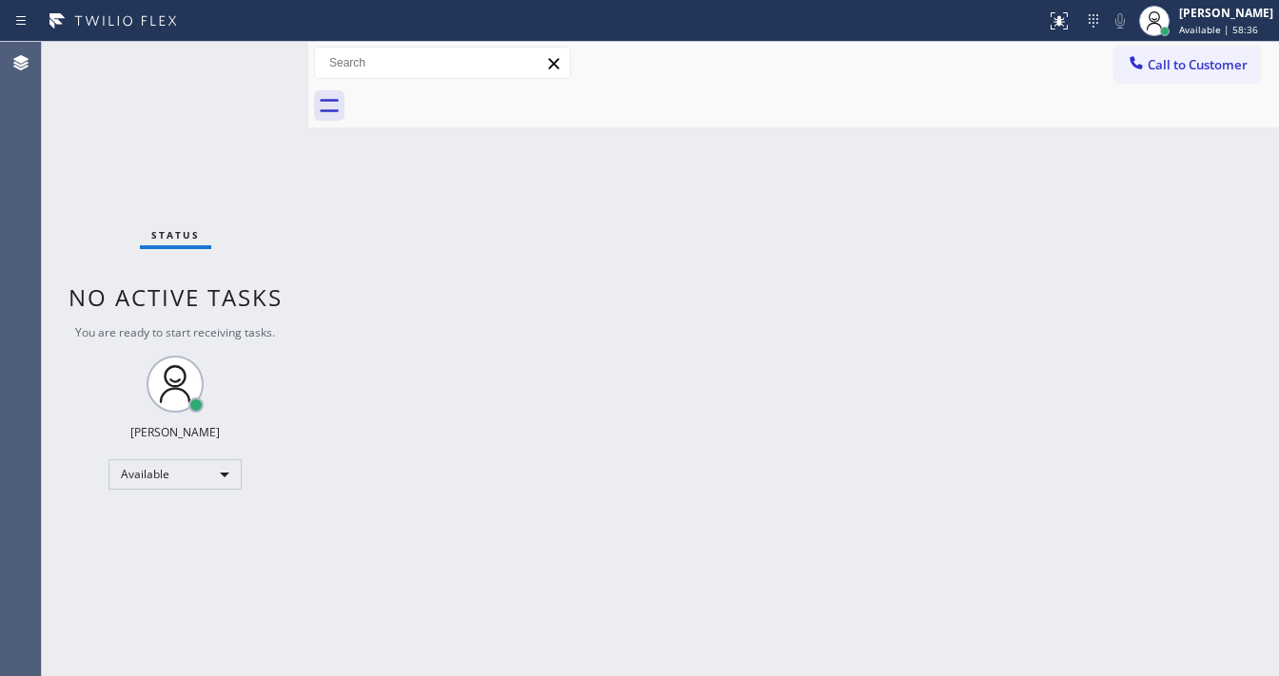
click at [252, 57] on div "Status No active tasks You are ready to start receiving tasks. Michael Javier A…" at bounding box center [175, 359] width 266 height 635
click at [250, 64] on div "Status No active tasks You are ready to start receiving tasks. Michael Javier A…" at bounding box center [175, 359] width 266 height 635
click at [247, 54] on div "Status No active tasks You are ready to start receiving tasks. Michael Javier A…" at bounding box center [175, 359] width 266 height 635
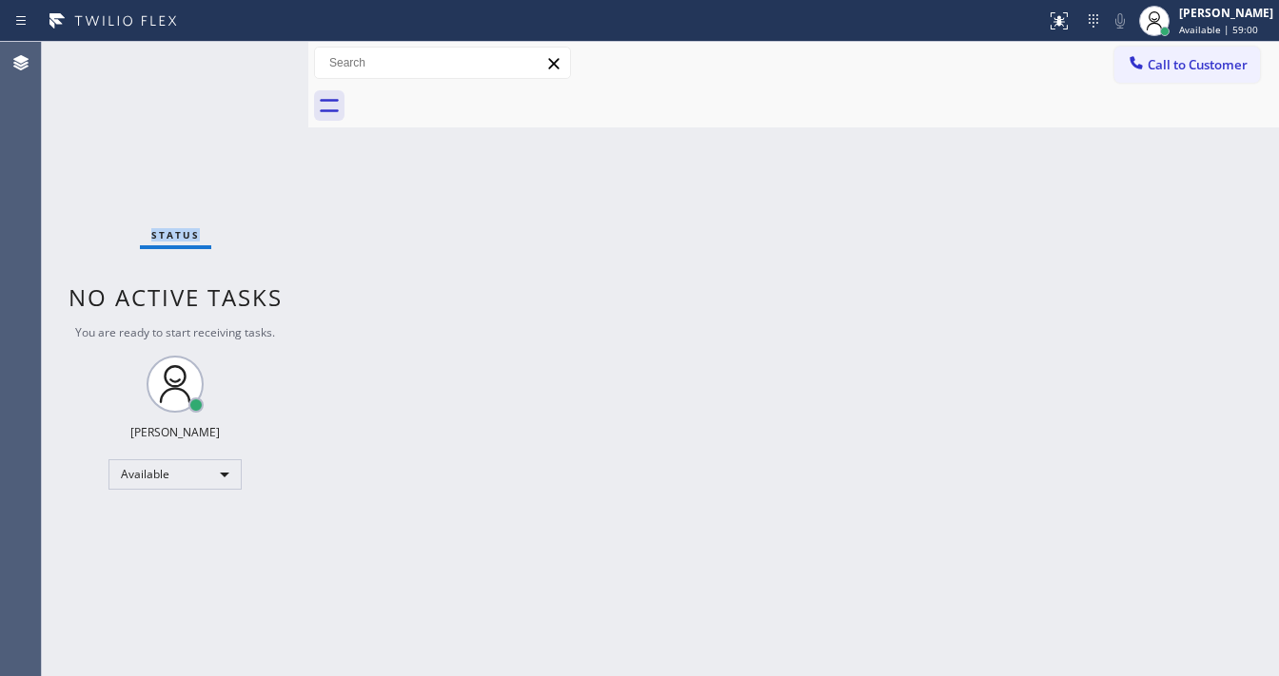
click at [247, 54] on div "Status No active tasks You are ready to start receiving tasks. Michael Javier A…" at bounding box center [175, 359] width 266 height 635
click at [533, 658] on div "Back to Dashboard Change Sender ID Customers Technicians Select a contact Outbo…" at bounding box center [793, 359] width 970 height 635
click at [1233, 19] on div "[PERSON_NAME]" at bounding box center [1226, 13] width 94 height 16
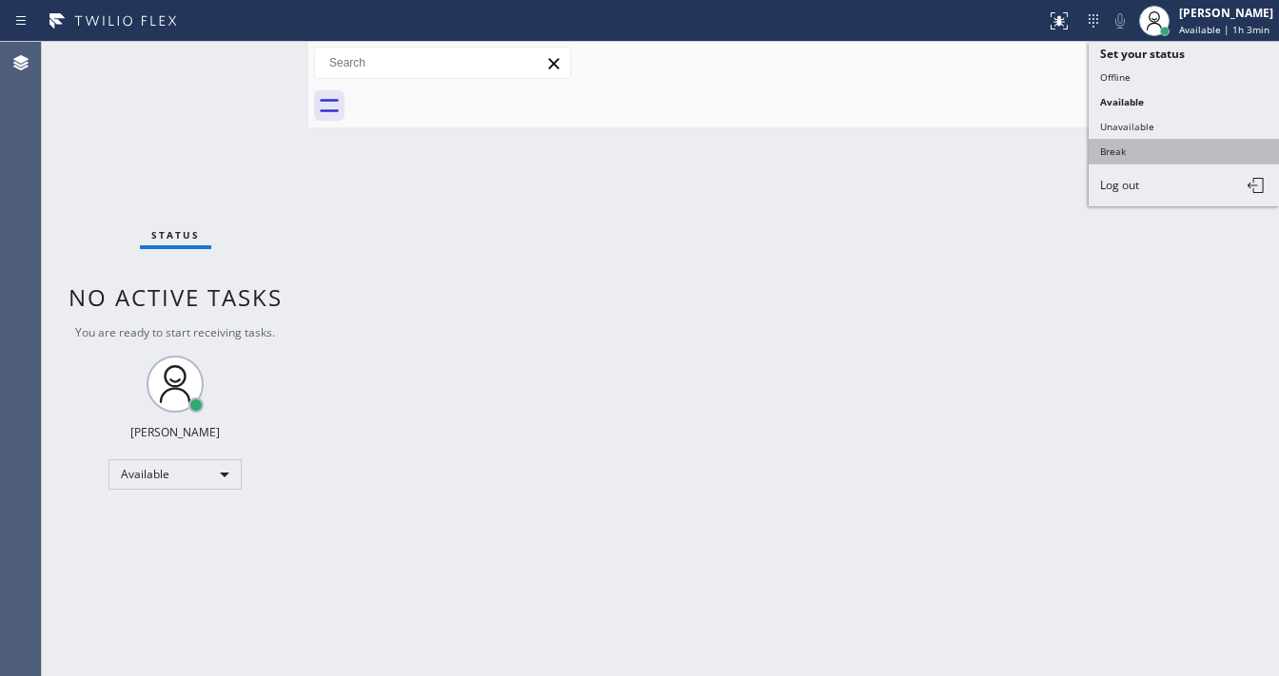
click at [1157, 141] on button "Break" at bounding box center [1183, 151] width 190 height 25
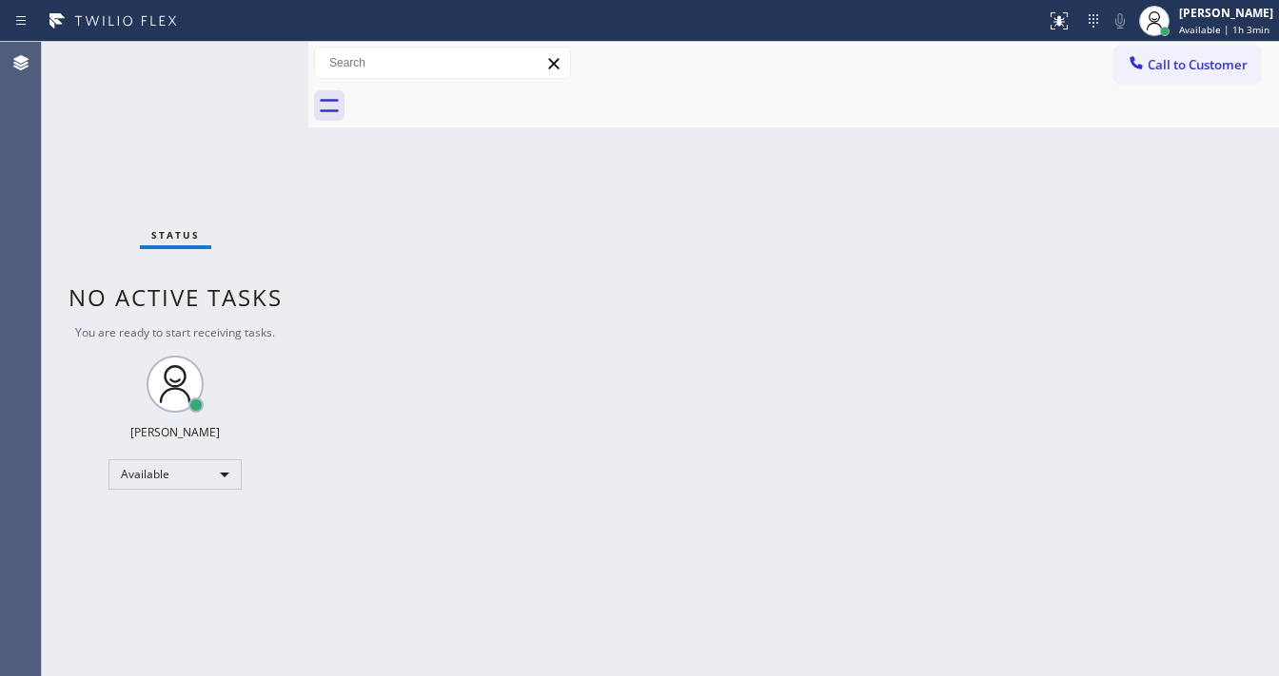
click at [891, 293] on div "Back to Dashboard Change Sender ID Customers Technicians Select a contact Outbo…" at bounding box center [793, 359] width 970 height 635
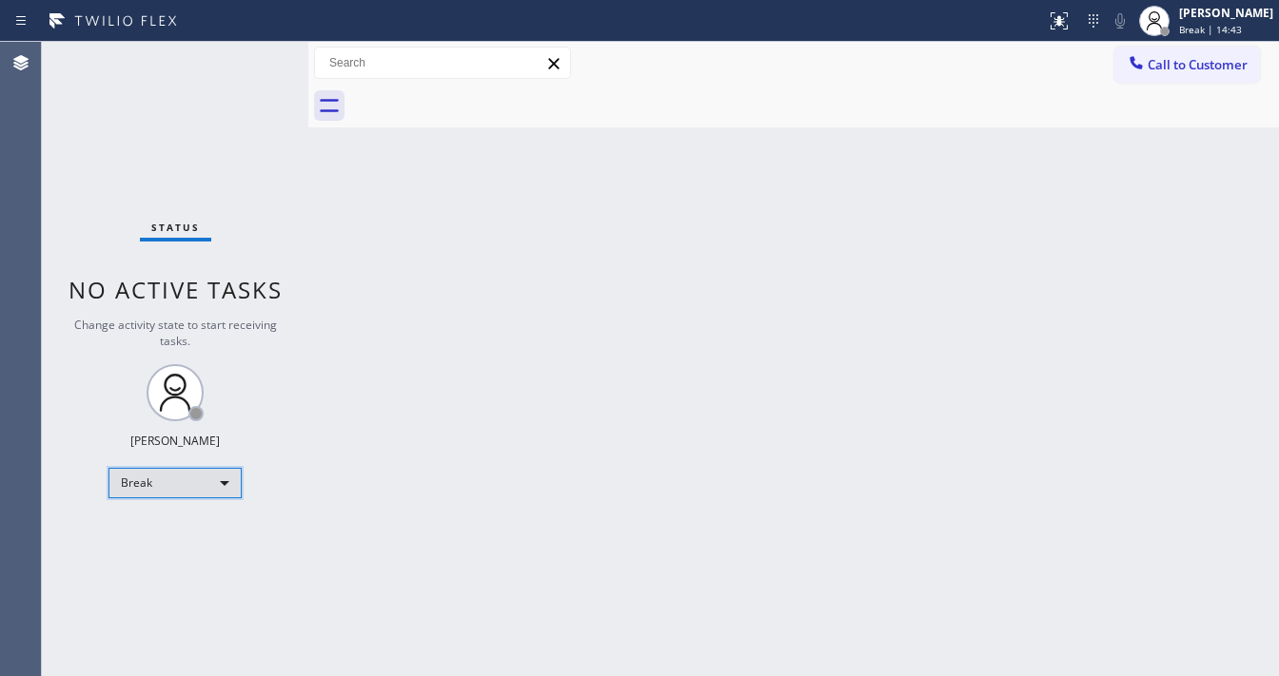
click at [197, 485] on div "Break" at bounding box center [174, 483] width 133 height 30
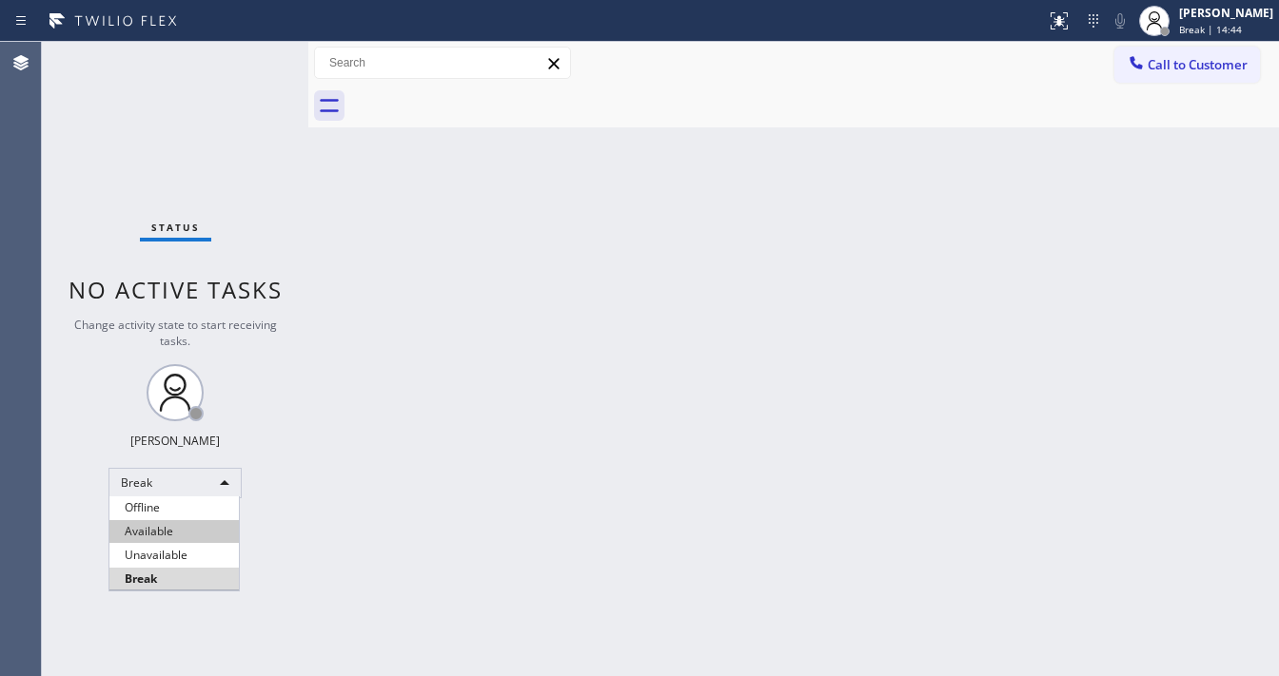
click at [183, 533] on li "Available" at bounding box center [173, 531] width 129 height 23
click at [430, 496] on div "Back to Dashboard Change Sender ID Customers Technicians Select a contact Outbo…" at bounding box center [793, 359] width 970 height 635
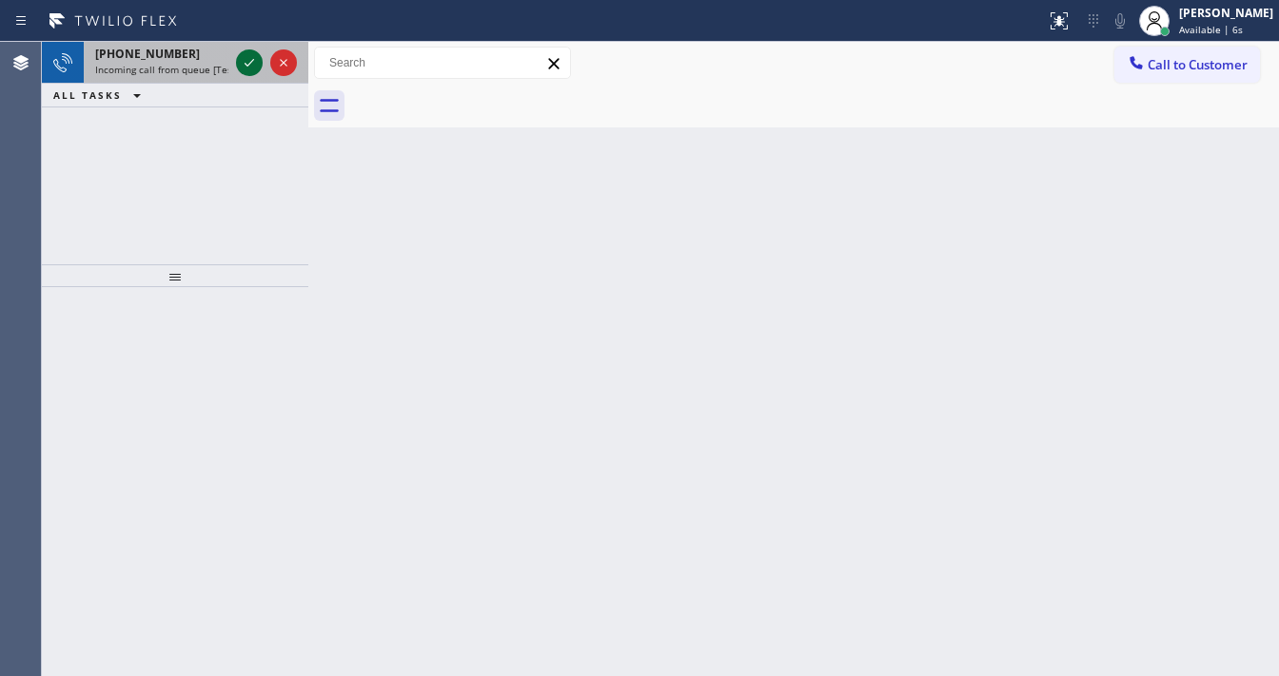
click at [248, 61] on icon at bounding box center [249, 62] width 23 height 23
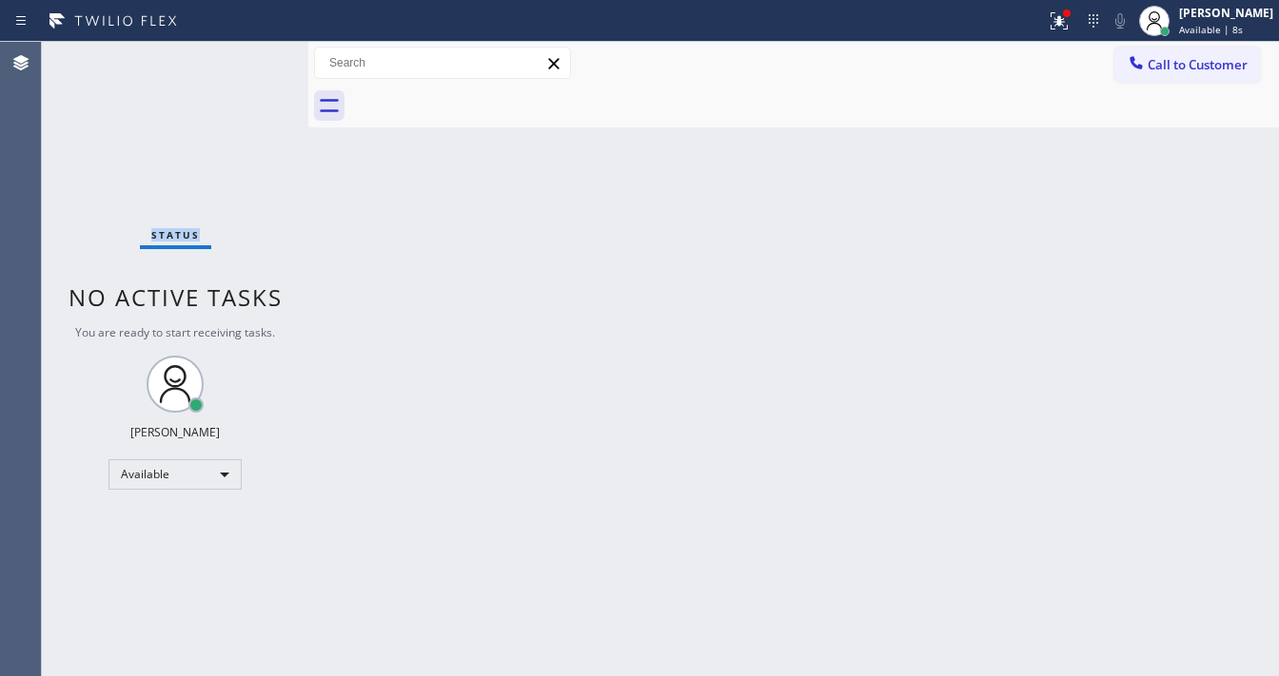
click at [251, 63] on div "Status No active tasks You are ready to start receiving tasks. Michael Javier A…" at bounding box center [175, 359] width 266 height 635
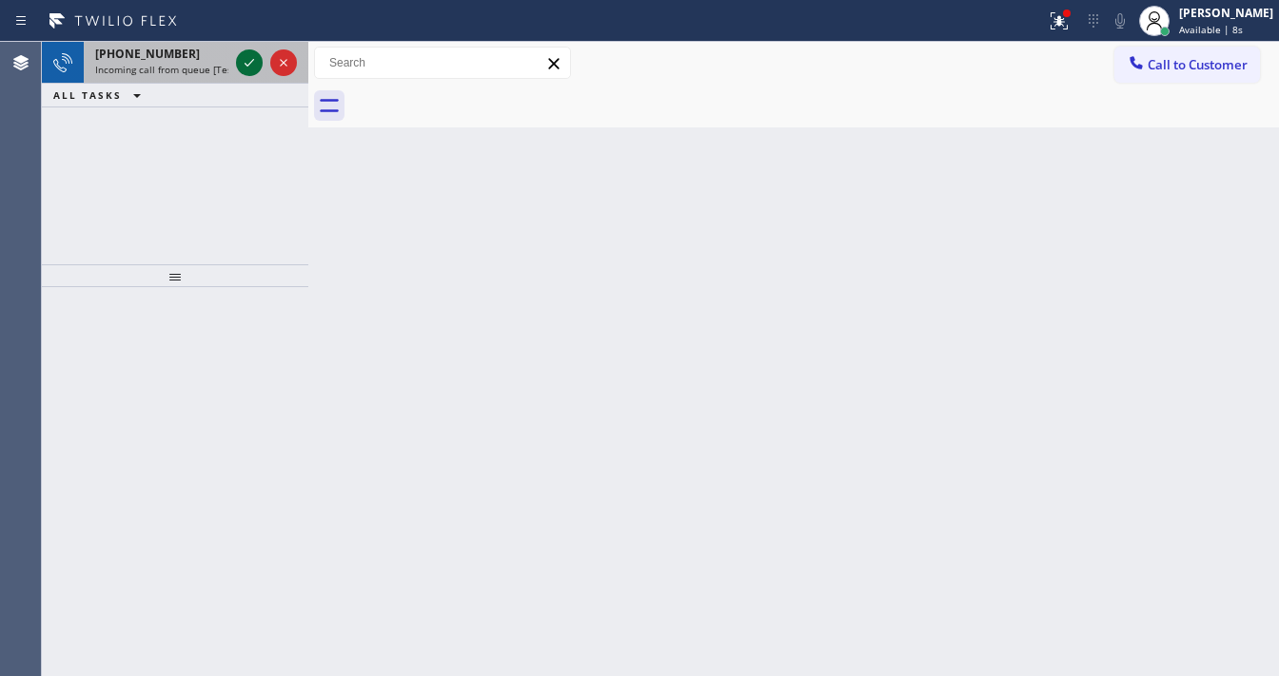
drag, startPoint x: 228, startPoint y: 57, endPoint x: 247, endPoint y: 61, distance: 19.4
click at [240, 57] on div "+17144915069 Incoming call from queue [Test] All" at bounding box center [175, 63] width 266 height 42
click at [247, 61] on icon at bounding box center [249, 62] width 23 height 23
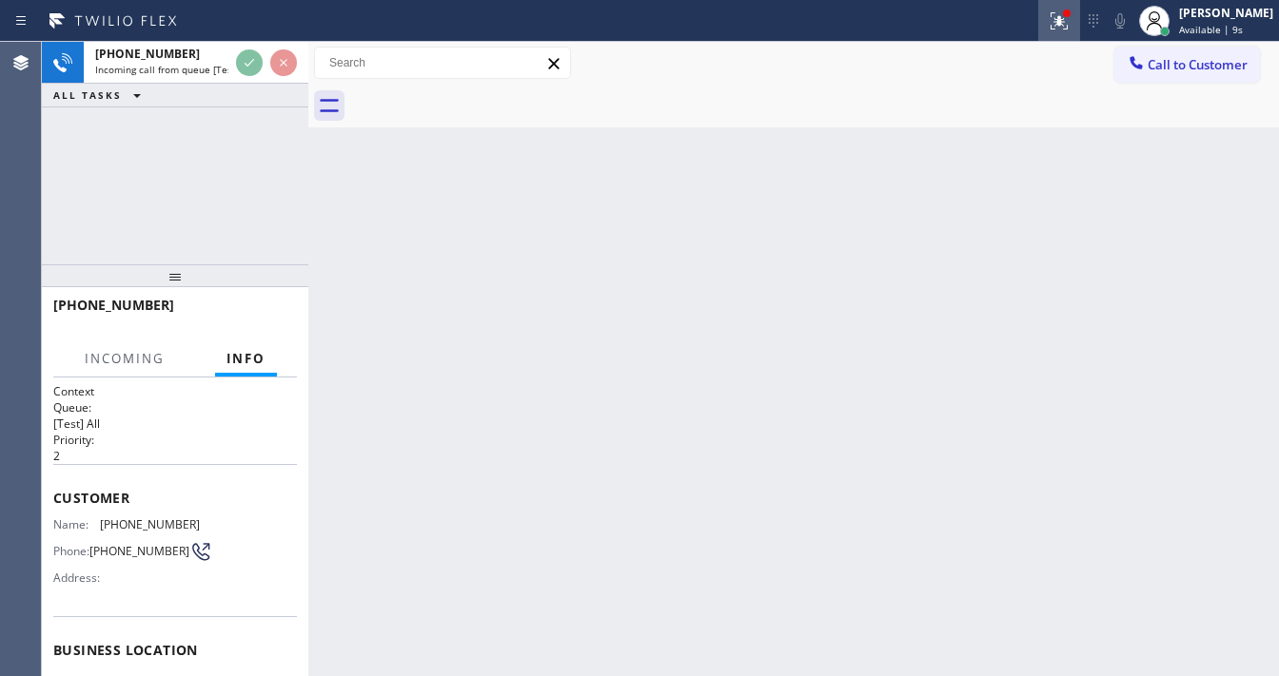
click at [1067, 23] on icon at bounding box center [1058, 20] width 17 height 17
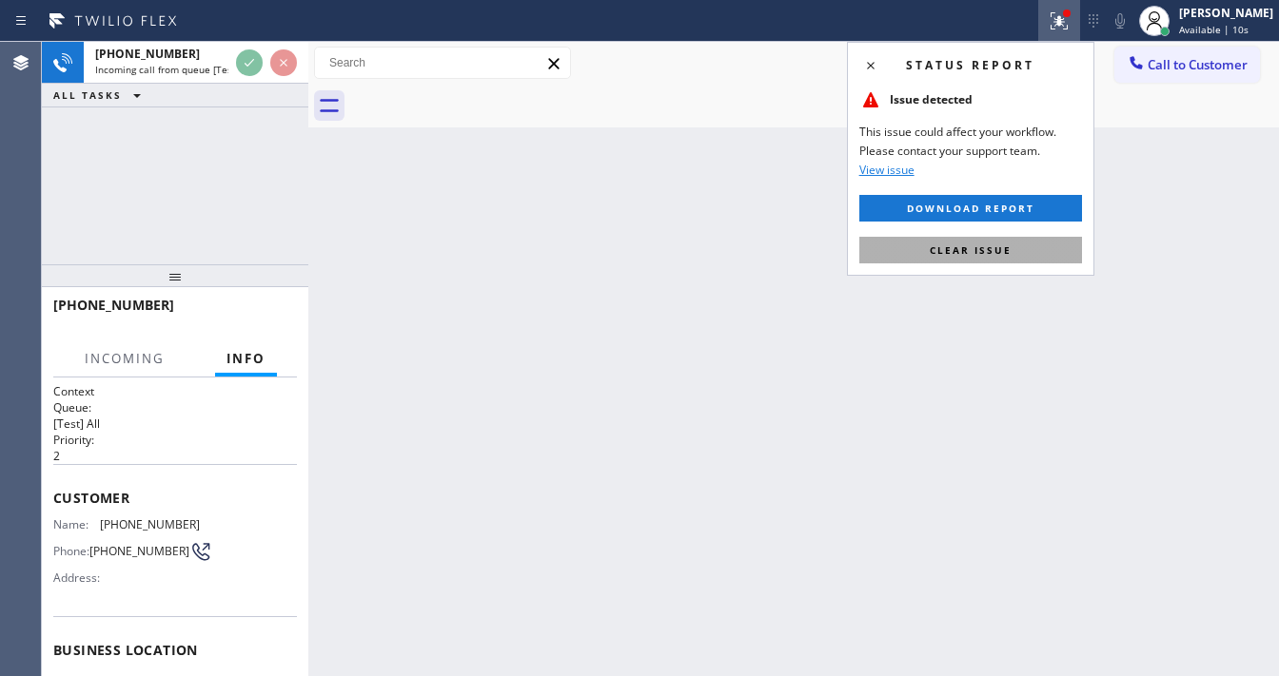
click at [1022, 244] on button "Clear issue" at bounding box center [970, 250] width 223 height 27
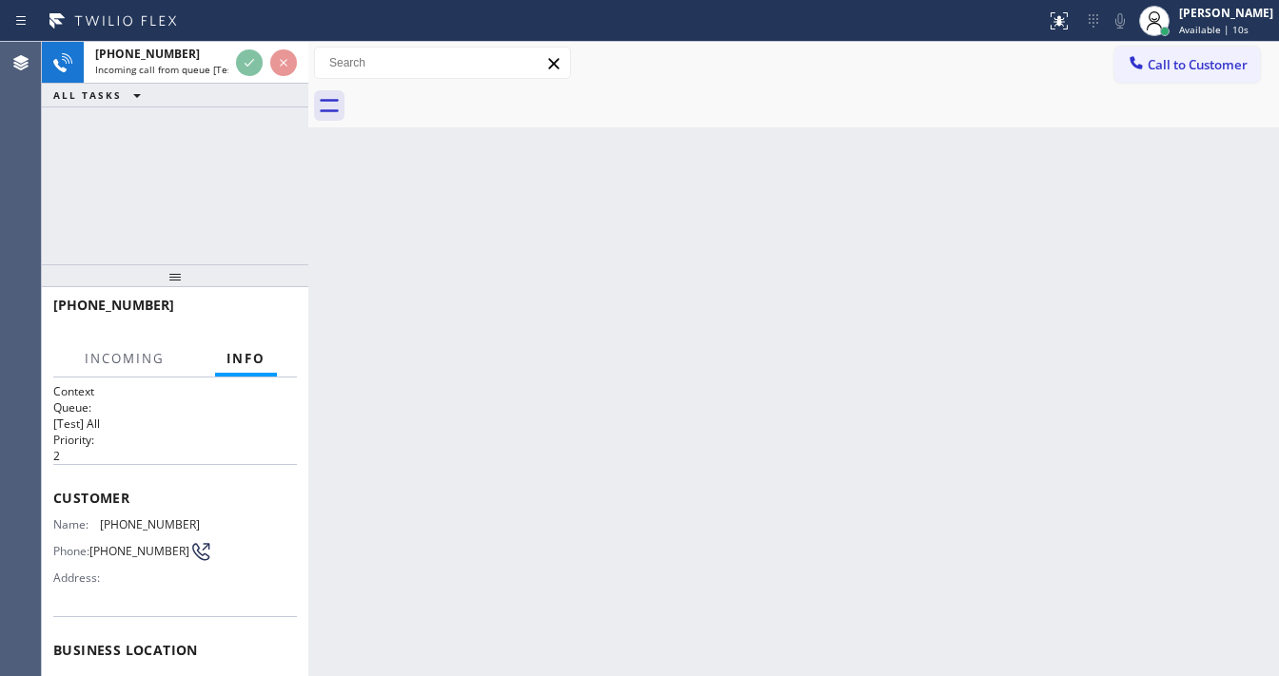
click at [816, 213] on div "Back to Dashboard Change Sender ID Customers Technicians Select a contact Outbo…" at bounding box center [793, 359] width 970 height 635
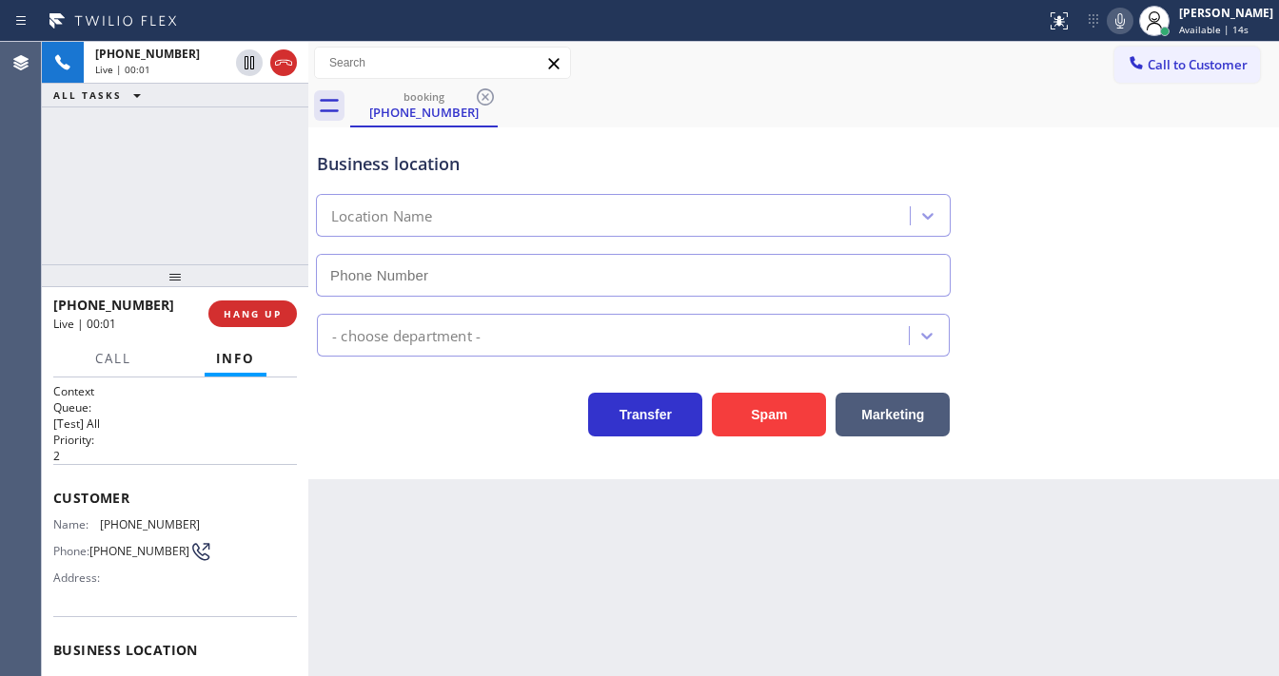
click at [49, 194] on div "+17144915069 Live | 00:01 ALL TASKS ALL TASKS ACTIVE TASKS TASKS IN WRAP UP" at bounding box center [175, 153] width 266 height 223
type input "(714) 677-8441"
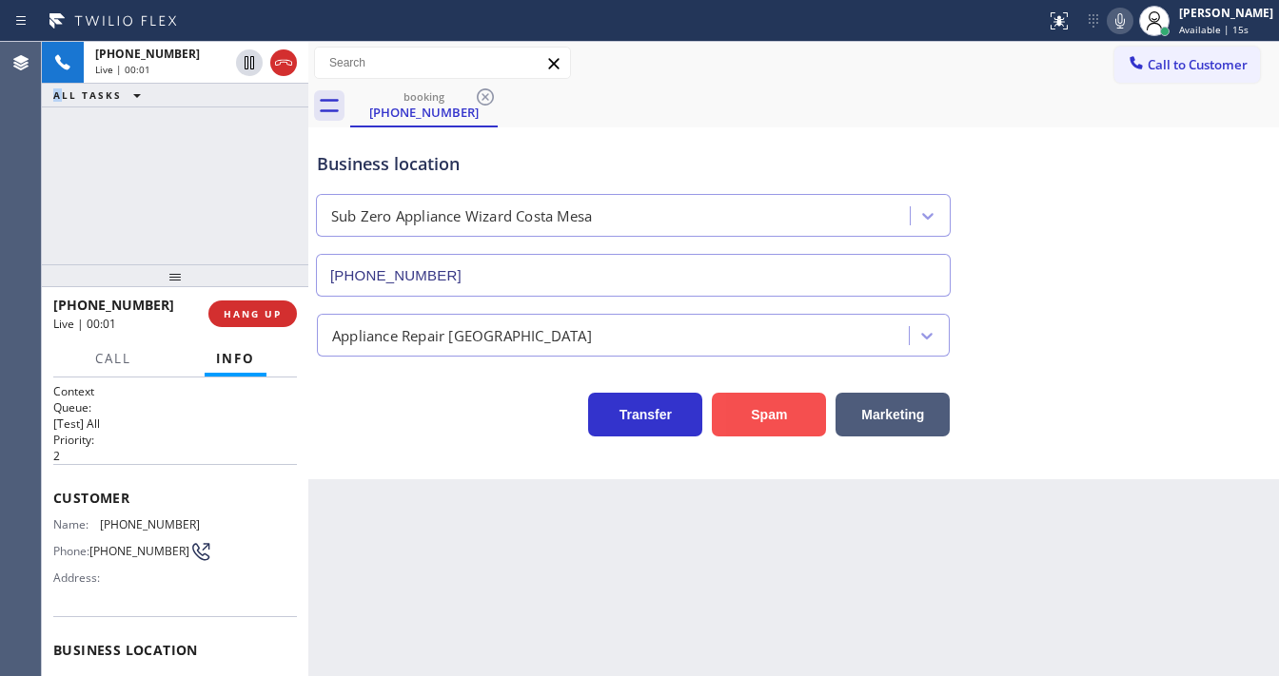
click at [734, 401] on button "Spam" at bounding box center [769, 415] width 114 height 44
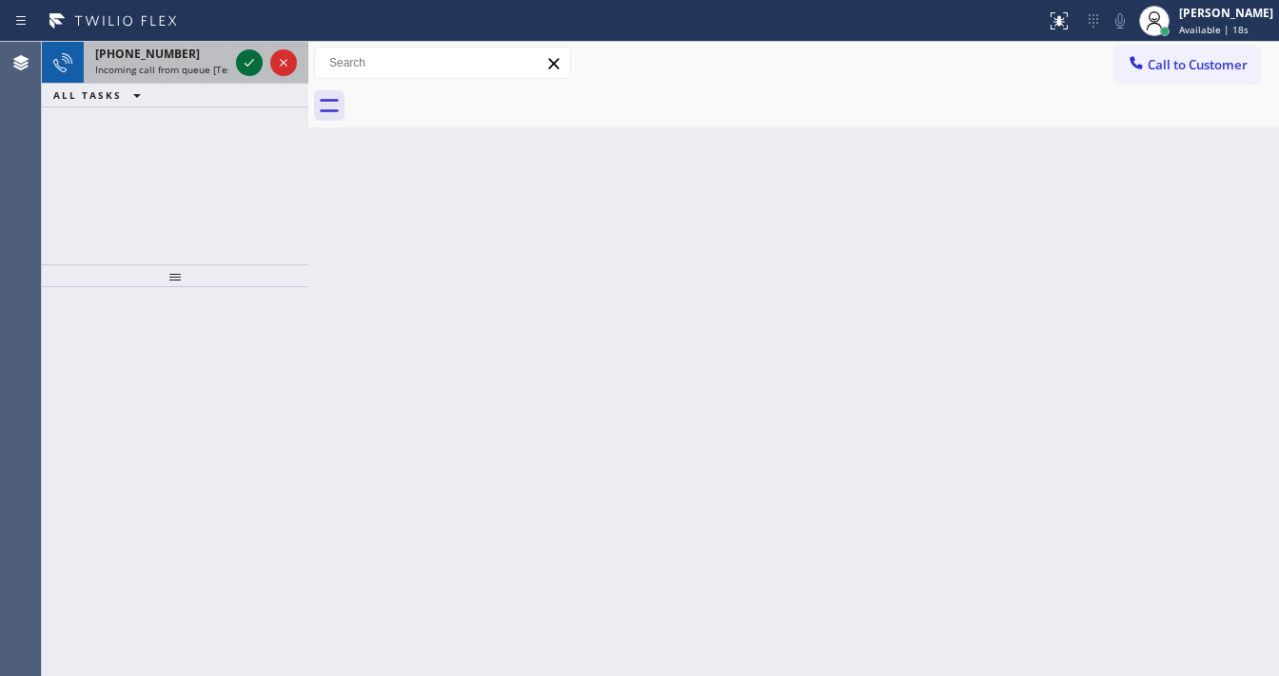
click at [245, 67] on icon at bounding box center [249, 62] width 23 height 23
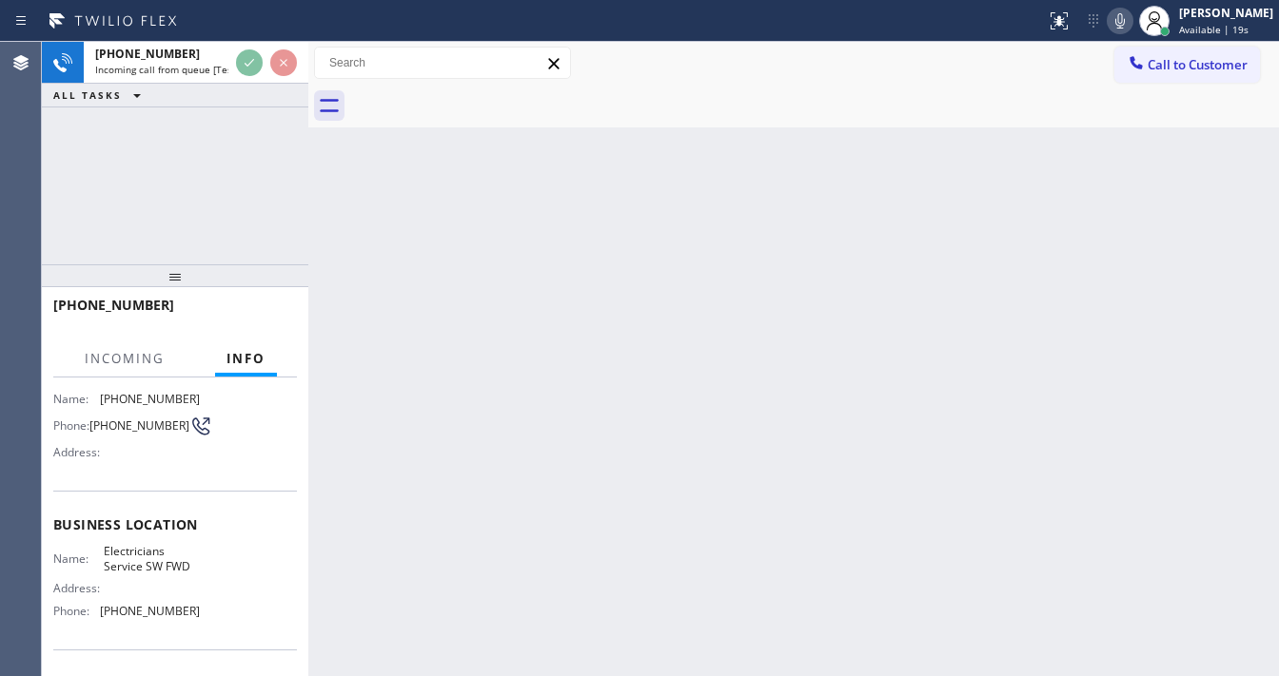
scroll to position [152, 0]
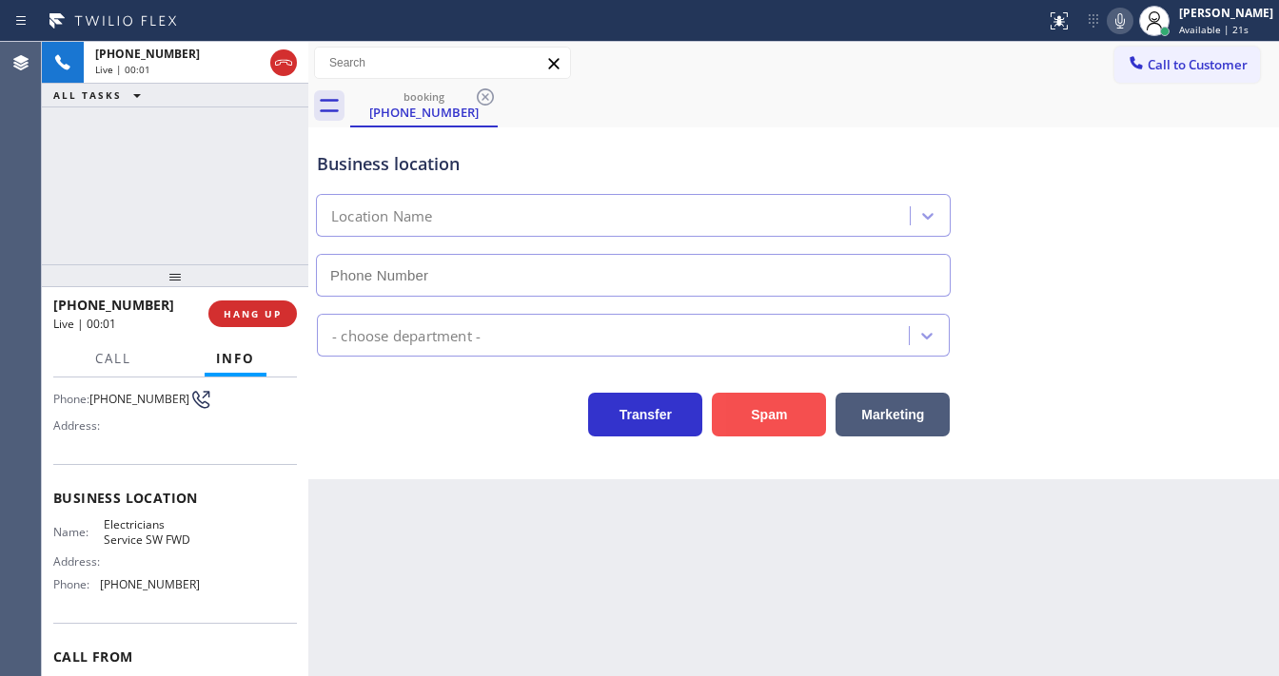
type input "(213) 566-1222"
click at [757, 411] on button "Spam" at bounding box center [769, 415] width 114 height 44
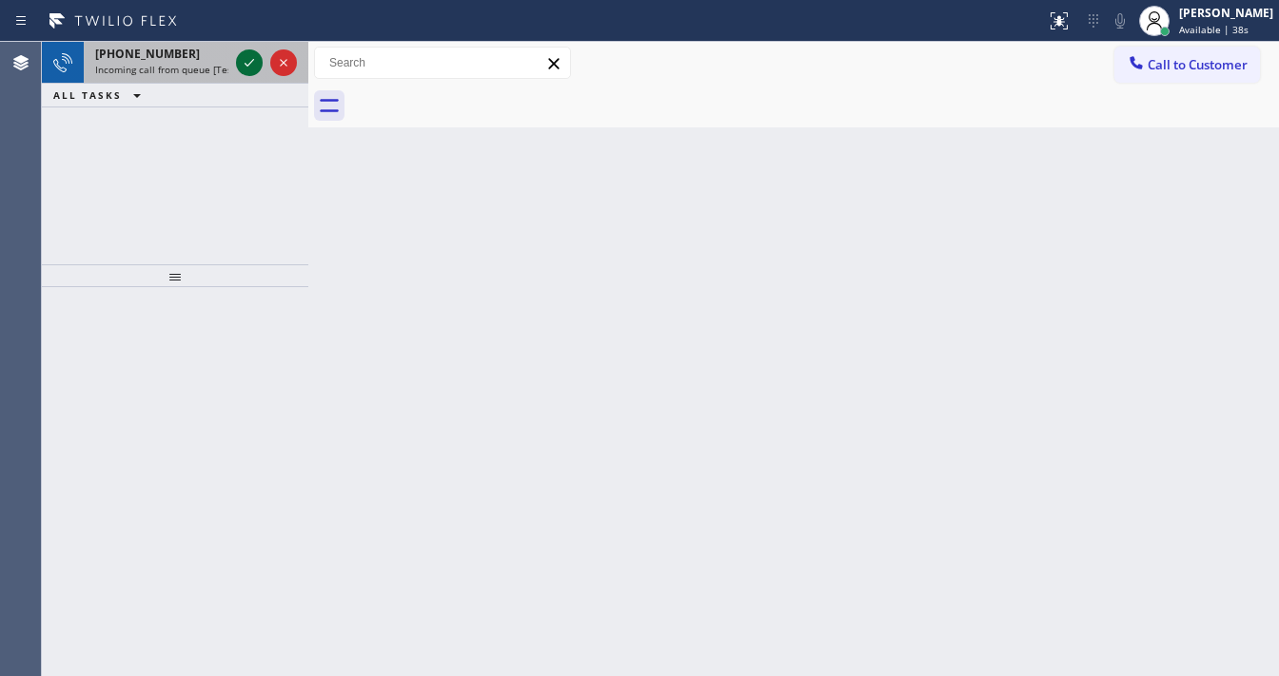
click at [247, 59] on icon at bounding box center [249, 62] width 23 height 23
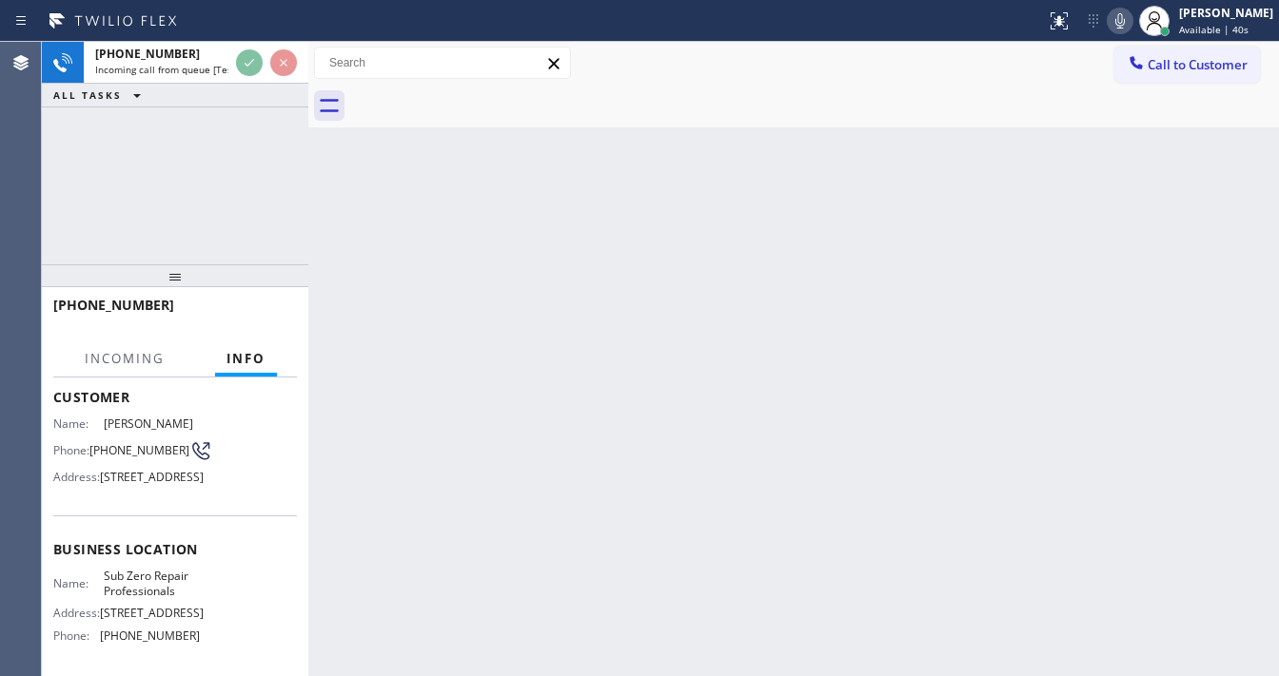
scroll to position [152, 0]
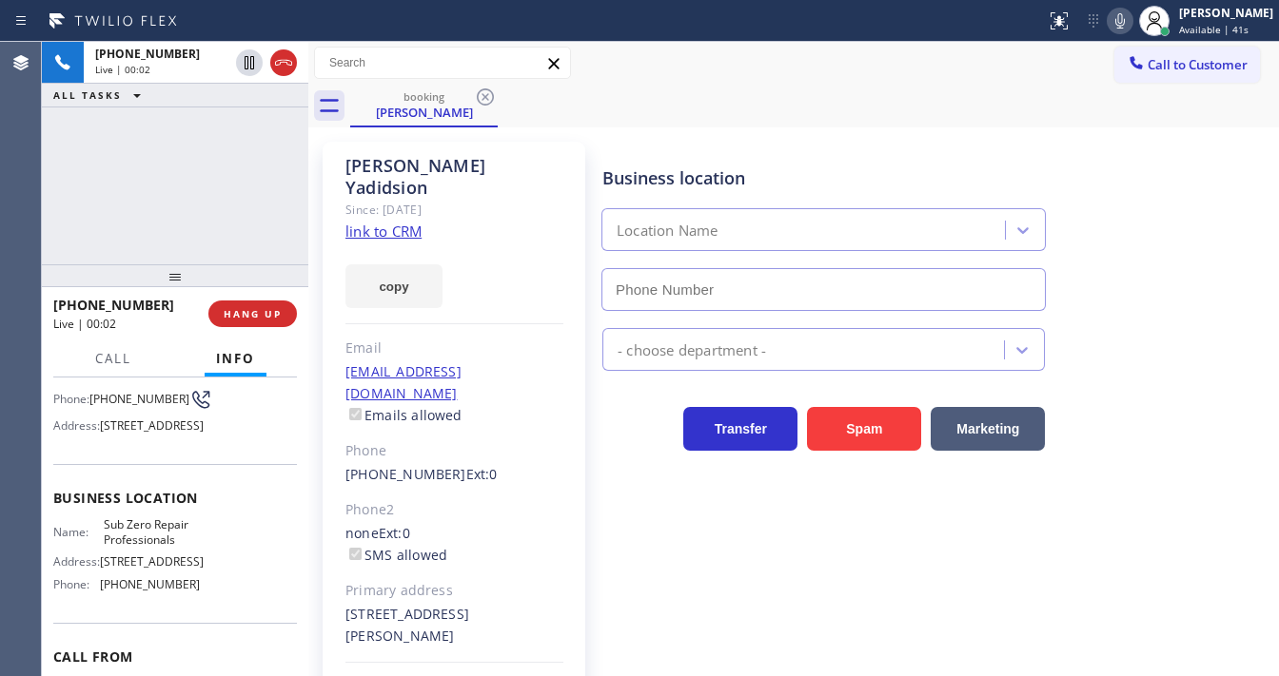
type input "(855) 662-5332"
click at [495, 213] on div "Shahla Yadidsion Since: 20 may 2020 link to CRM copy Email shahlayadidsion@gmai…" at bounding box center [454, 447] width 263 height 610
click at [414, 222] on link "link to CRM" at bounding box center [383, 231] width 76 height 19
drag, startPoint x: 1130, startPoint y: 15, endPoint x: 628, endPoint y: 147, distance: 519.5
click at [1130, 15] on icon at bounding box center [1119, 21] width 23 height 23
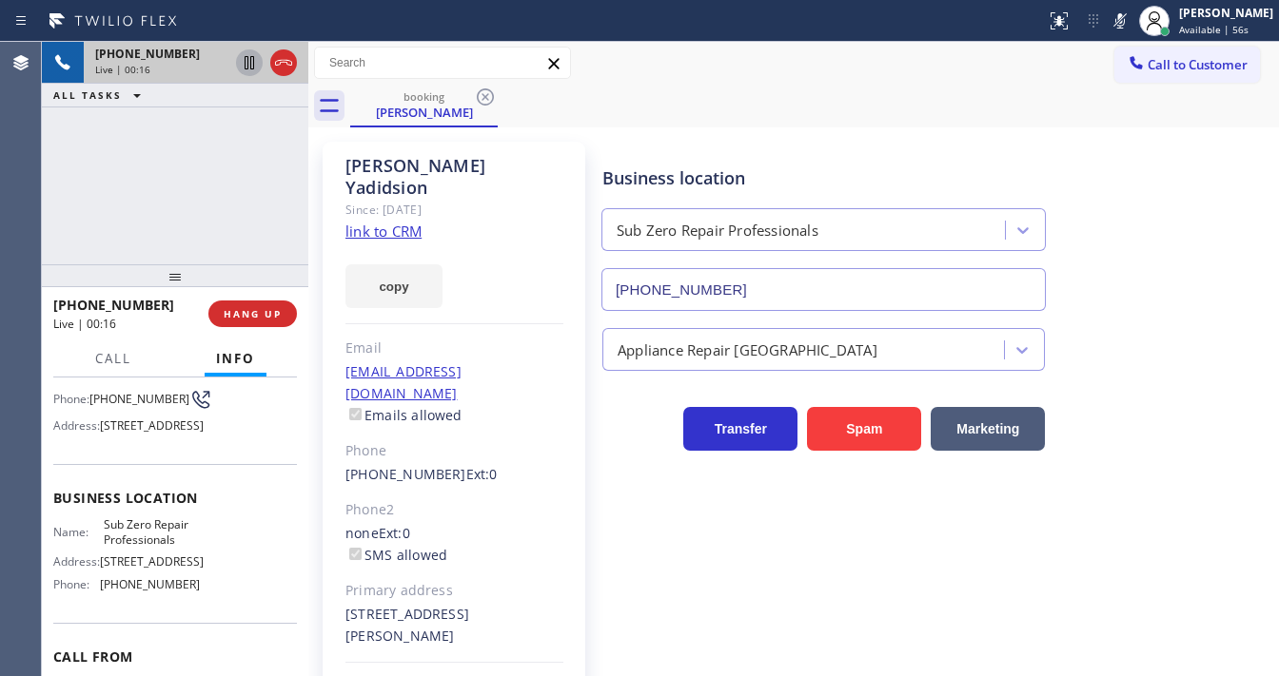
drag, startPoint x: 221, startPoint y: 145, endPoint x: 259, endPoint y: 69, distance: 85.1
click at [233, 127] on div "+13102797055 Live | 00:16 ALL TASKS ALL TASKS ACTIVE TASKS TASKS IN WRAP UP" at bounding box center [175, 153] width 266 height 223
click at [252, 61] on icon at bounding box center [249, 62] width 23 height 23
click at [181, 179] on div "+13102797055 Live | 00:28 ALL TASKS ALL TASKS ACTIVE TASKS TASKS IN WRAP UP" at bounding box center [175, 153] width 266 height 223
click at [117, 345] on button "Call" at bounding box center [113, 359] width 59 height 37
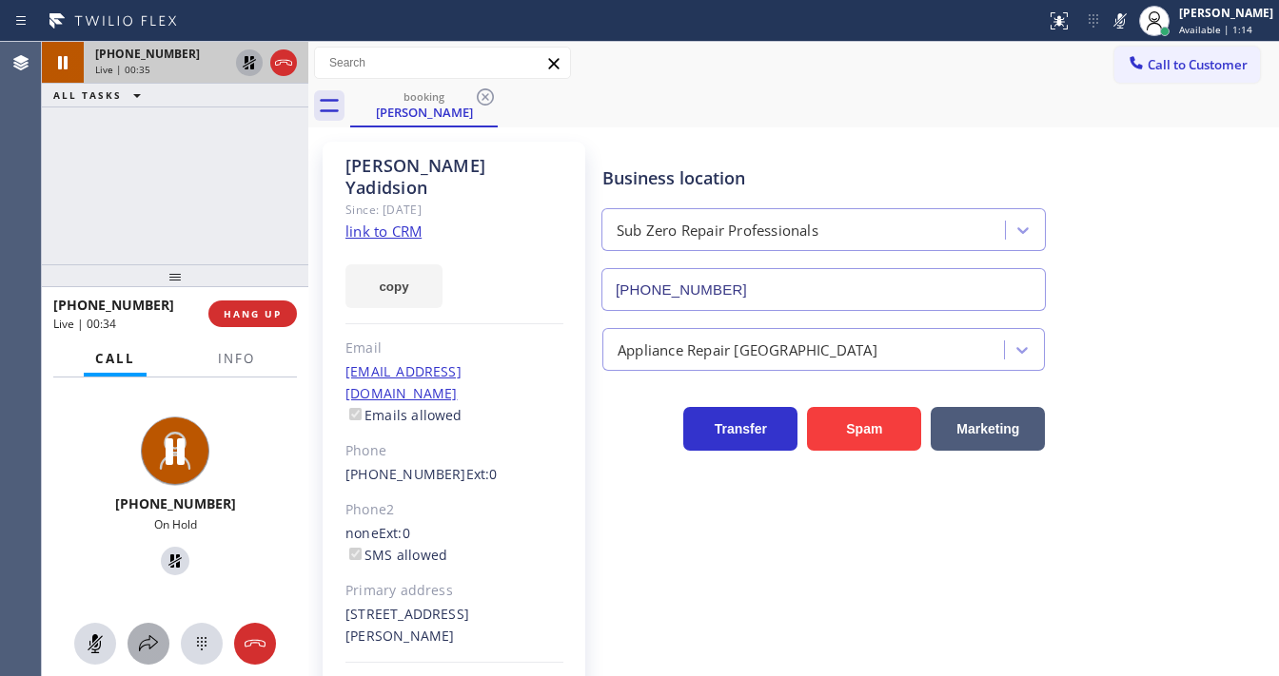
click at [147, 658] on button at bounding box center [148, 644] width 42 height 42
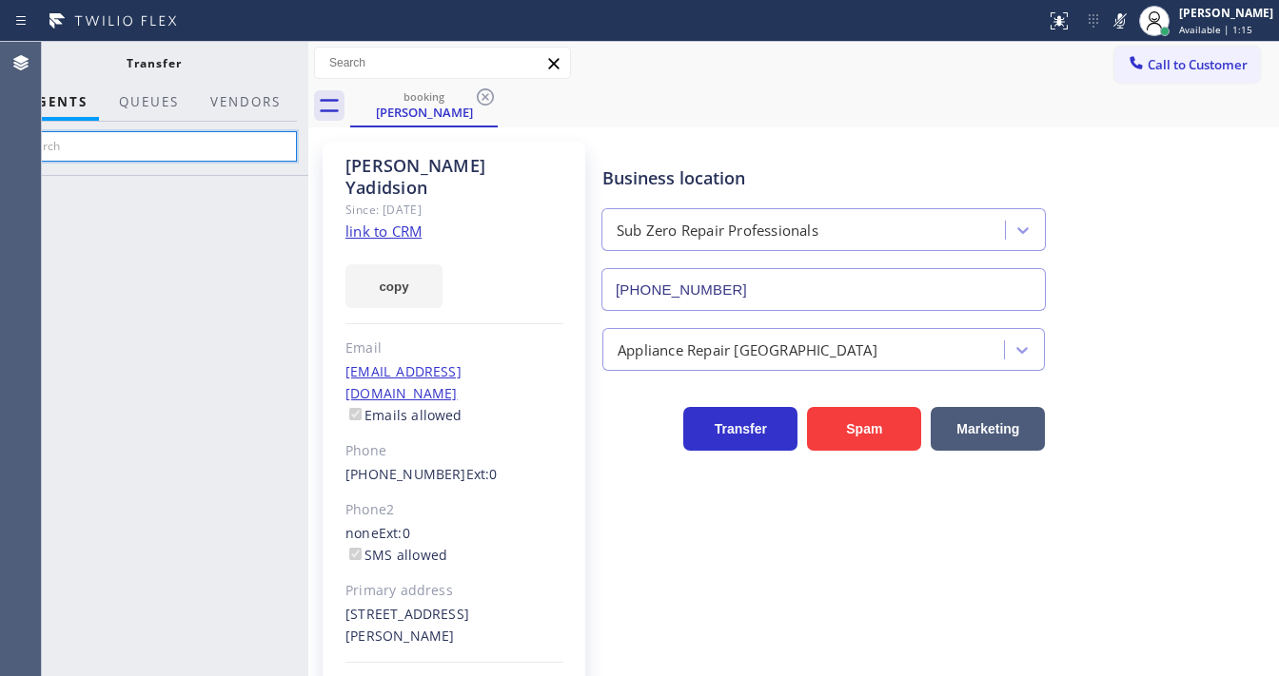
click at [156, 140] on input "text" at bounding box center [153, 146] width 286 height 30
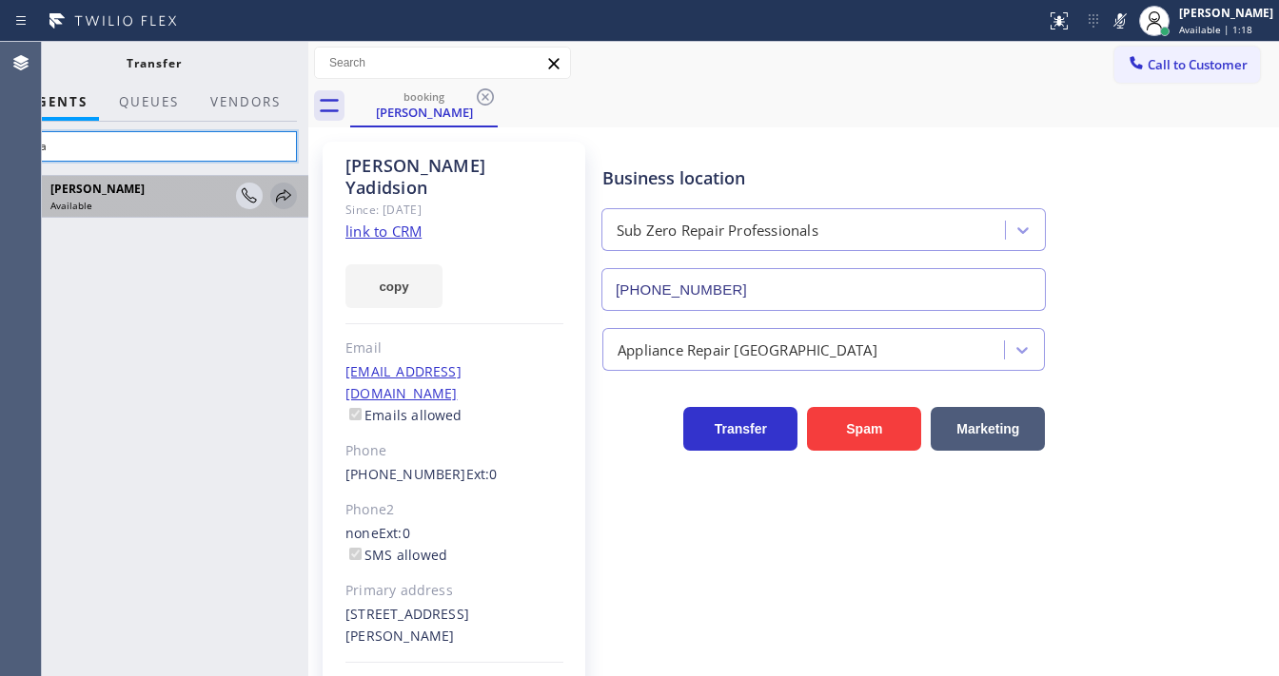
type input "Lyka"
click at [286, 197] on icon at bounding box center [283, 196] width 23 height 23
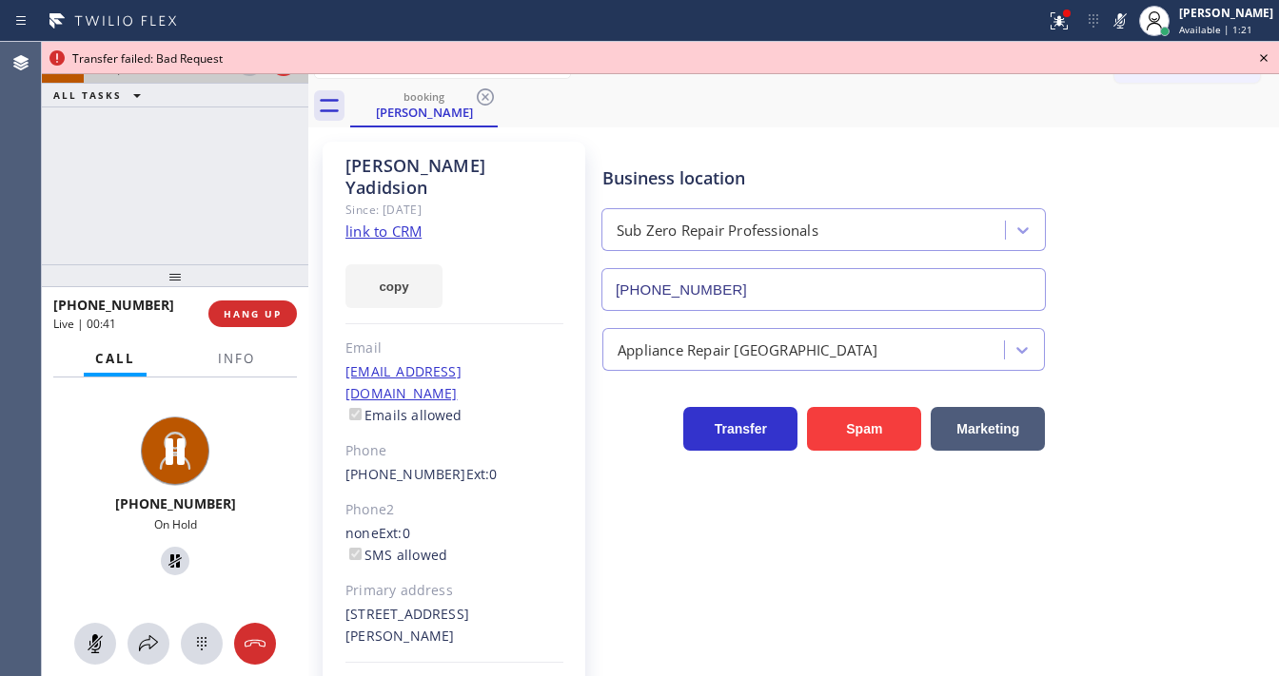
click at [1263, 58] on icon at bounding box center [1264, 58] width 8 height 8
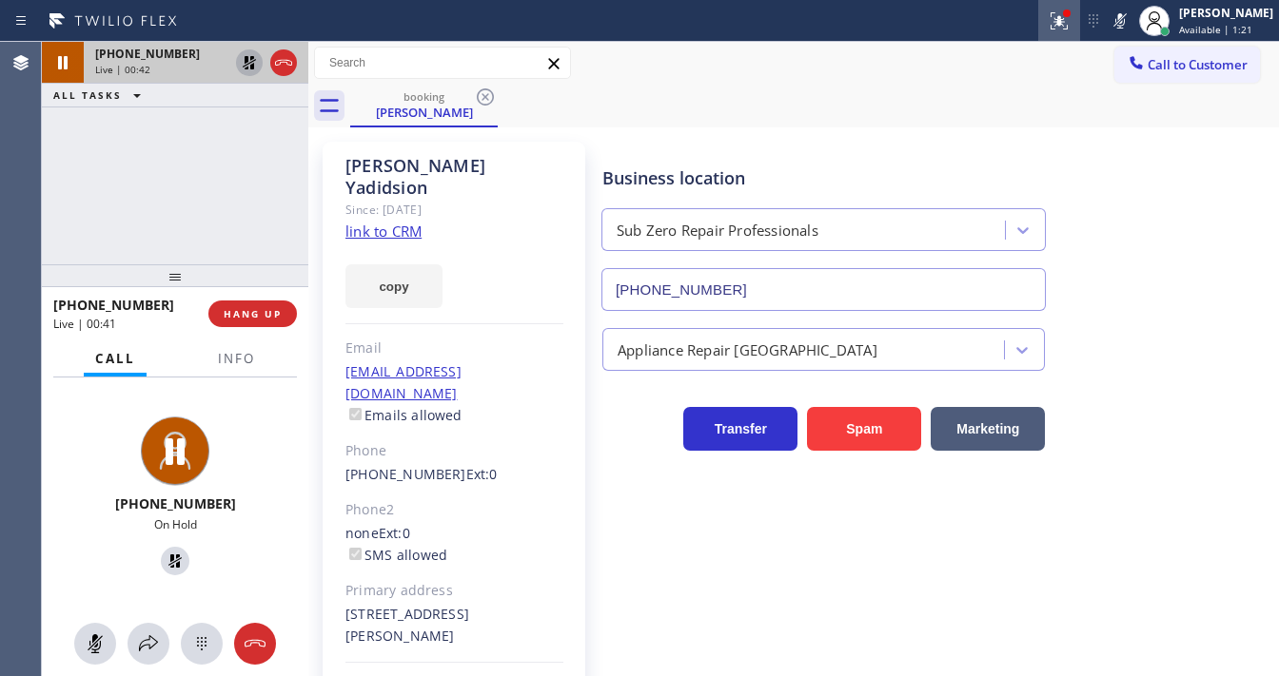
drag, startPoint x: 1071, startPoint y: 34, endPoint x: 1029, endPoint y: 228, distance: 198.6
click at [1071, 33] on button at bounding box center [1059, 21] width 42 height 42
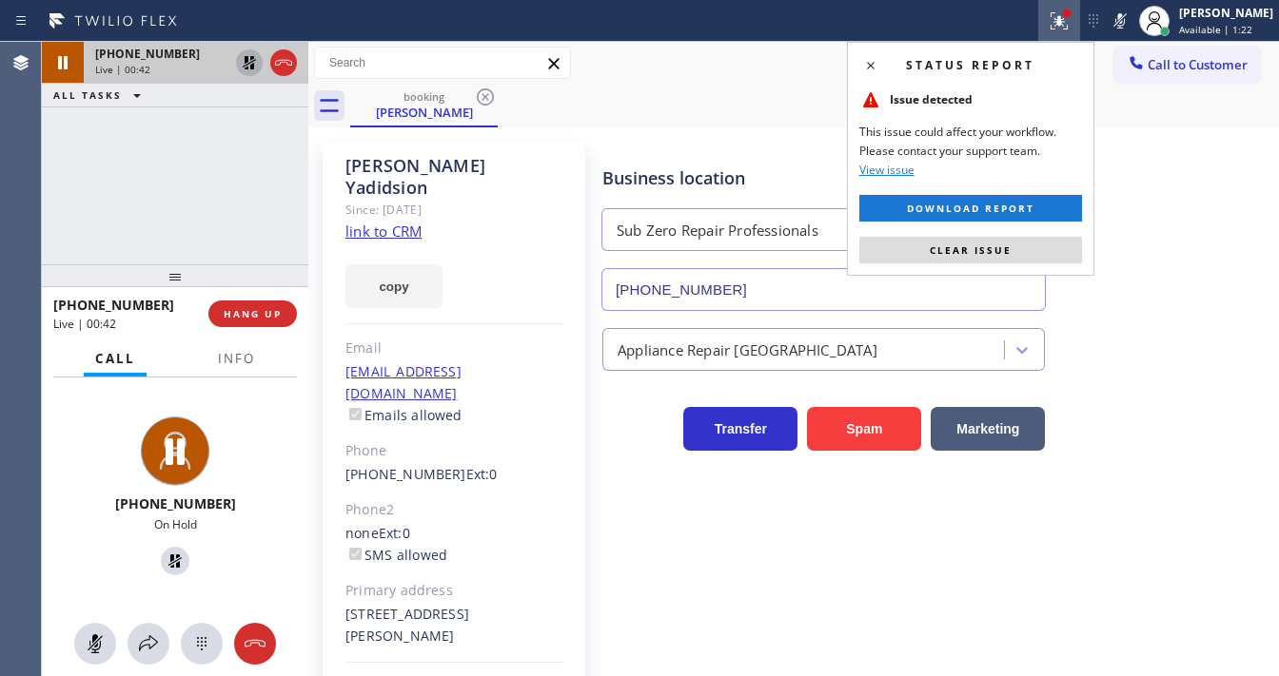
click at [1012, 247] on button "Clear issue" at bounding box center [970, 250] width 223 height 27
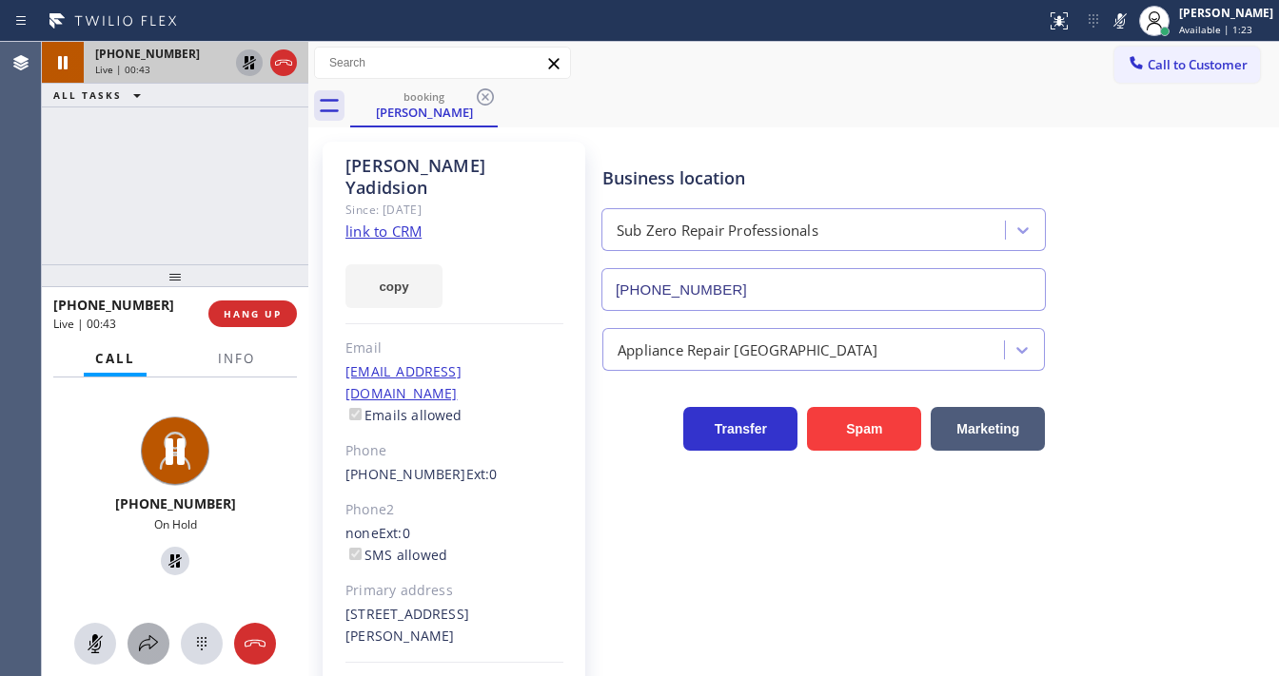
click at [160, 651] on div at bounding box center [148, 644] width 42 height 23
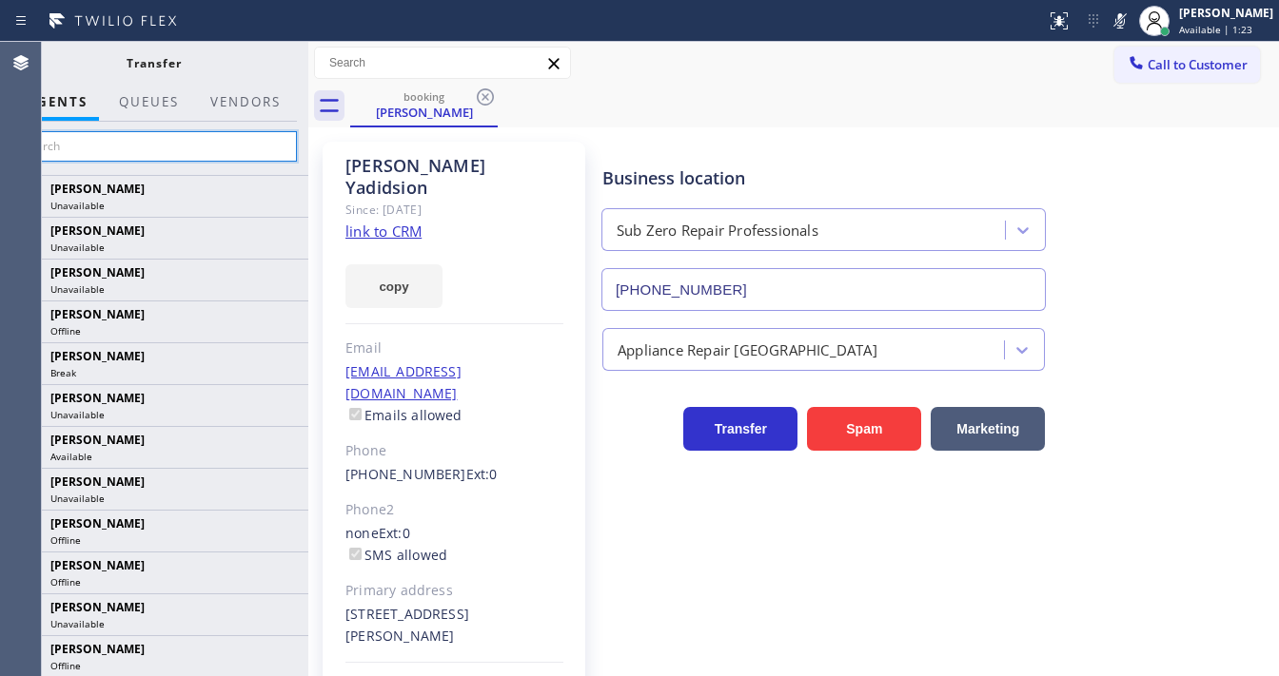
click at [140, 156] on input "text" at bounding box center [153, 146] width 286 height 30
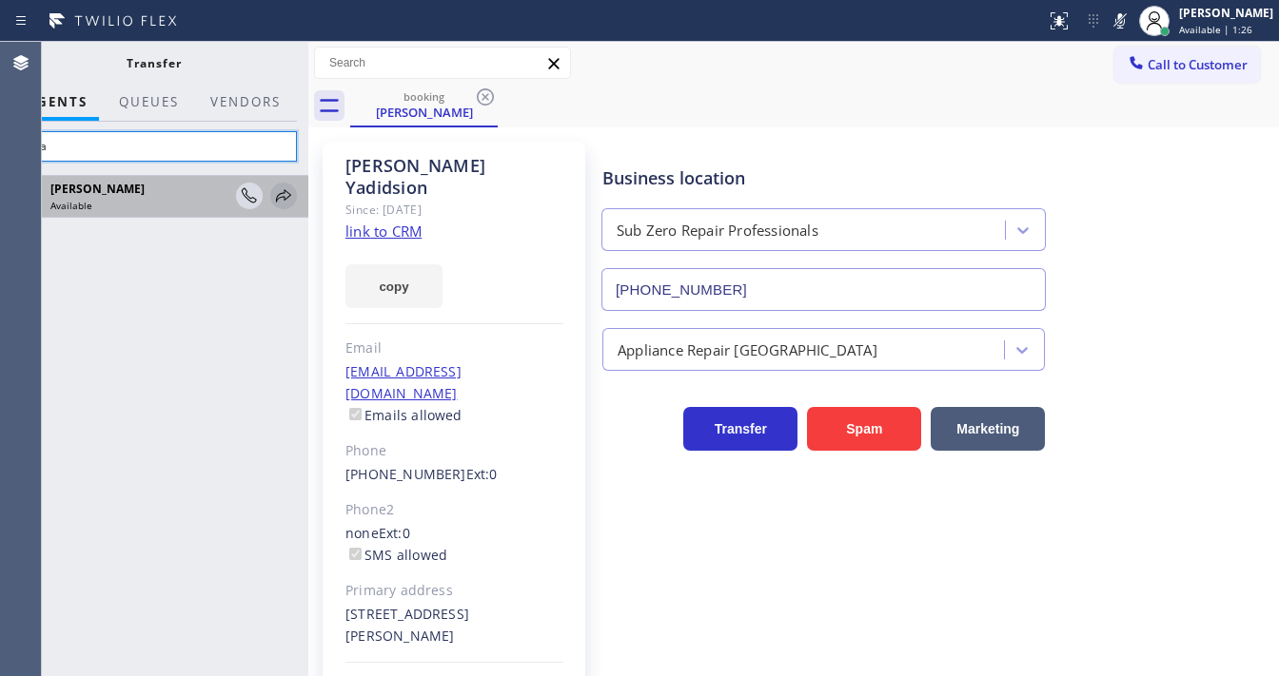
type input "Lyka"
click at [293, 192] on icon at bounding box center [283, 196] width 23 height 23
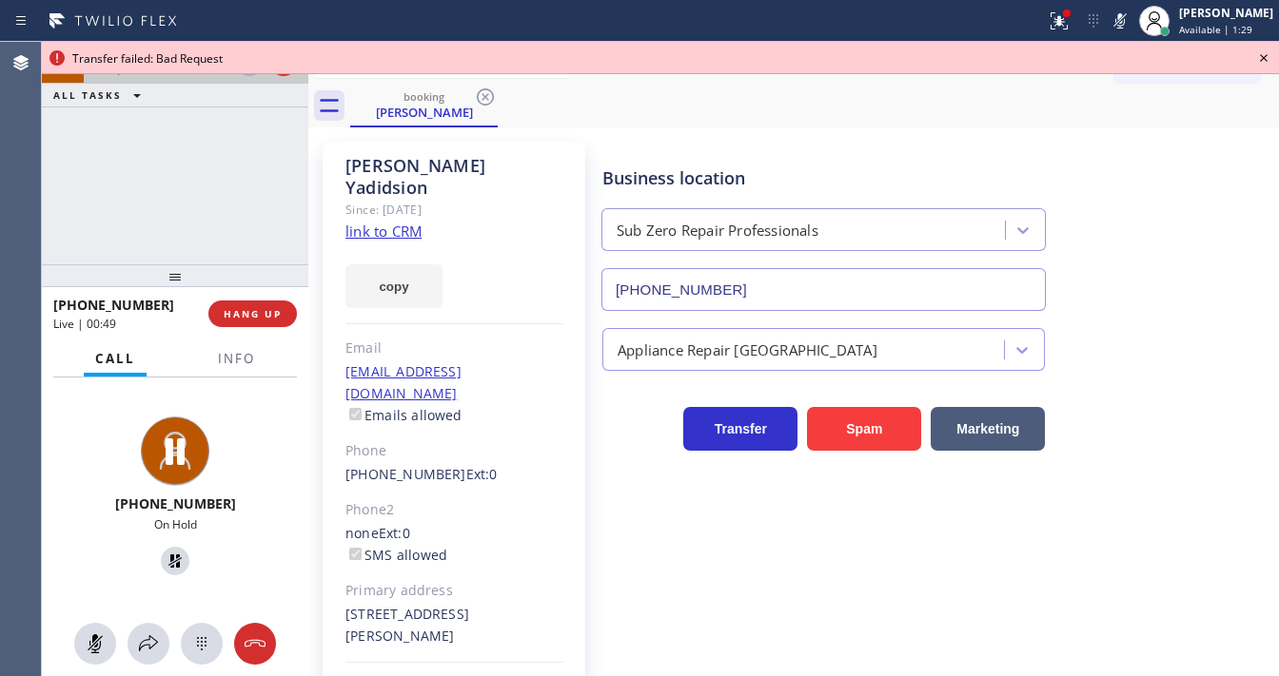
click at [1260, 61] on icon at bounding box center [1263, 58] width 23 height 23
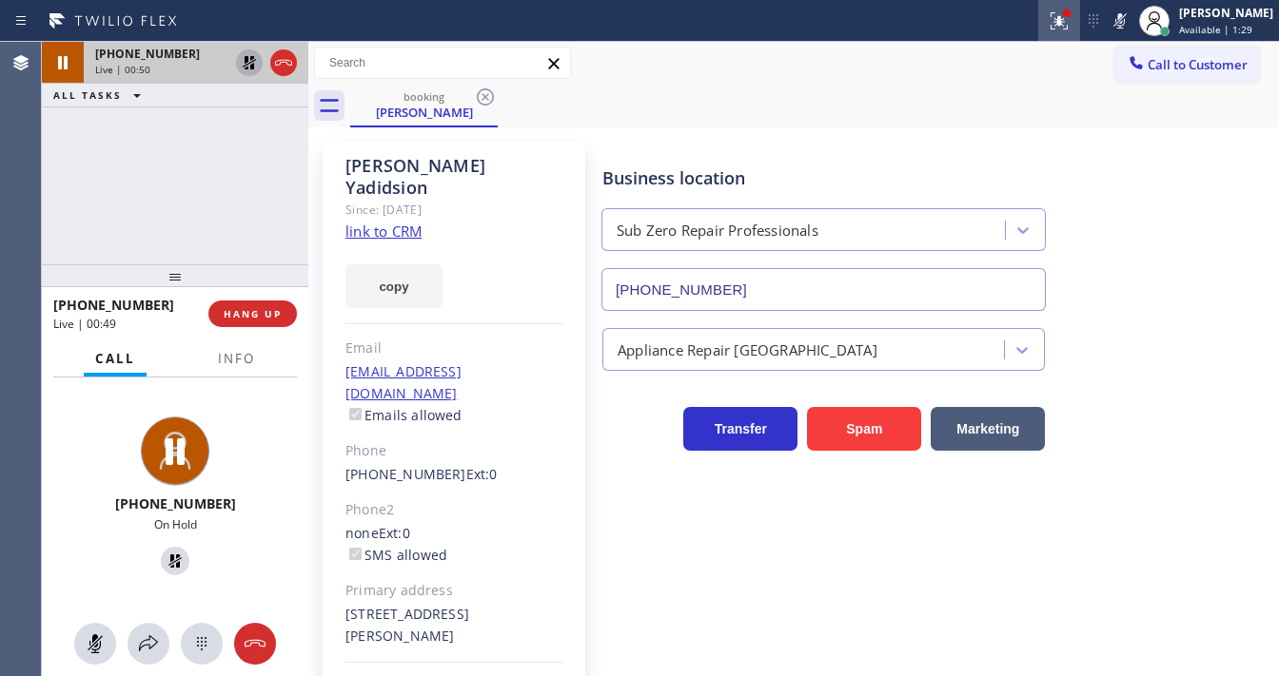
click at [1070, 24] on icon at bounding box center [1059, 21] width 23 height 23
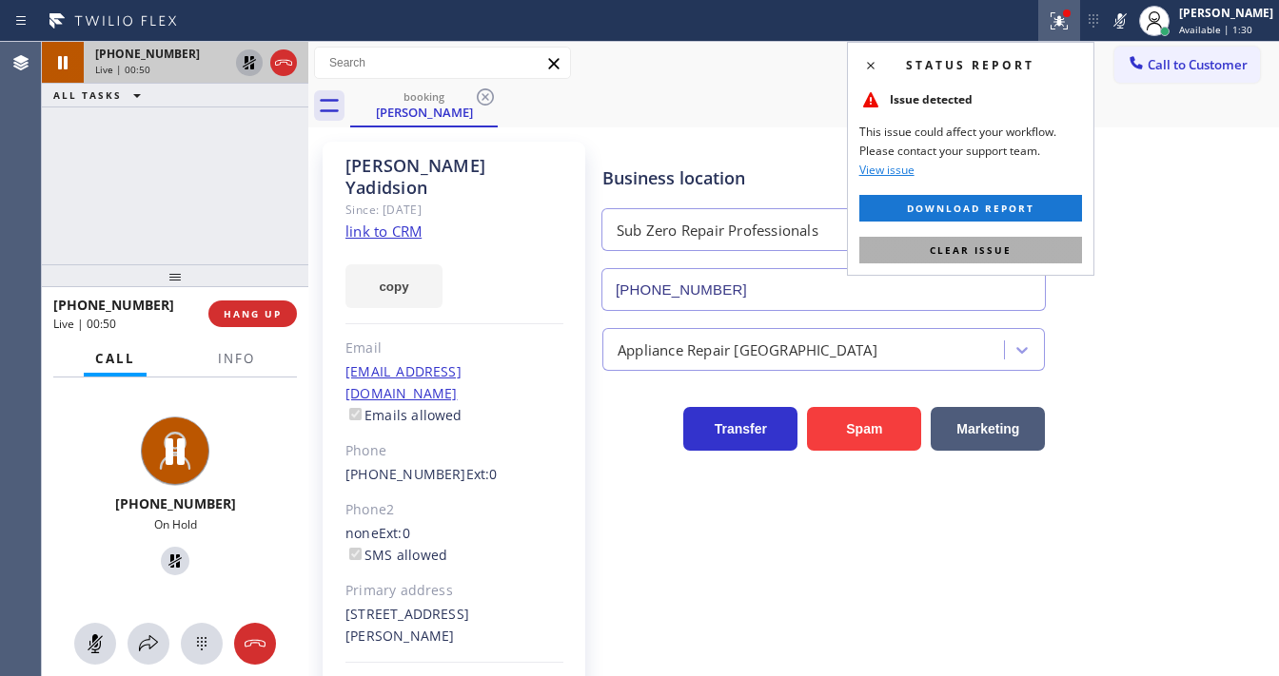
click at [1026, 241] on button "Clear issue" at bounding box center [970, 250] width 223 height 27
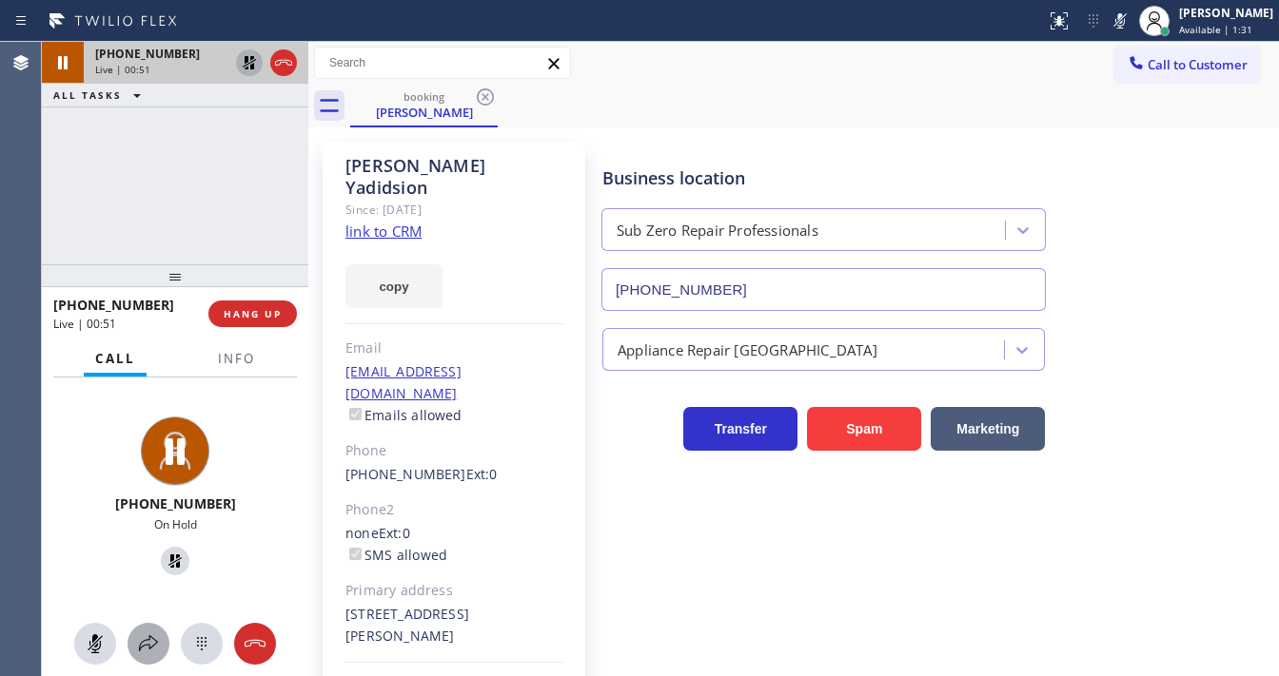
click at [143, 646] on icon at bounding box center [148, 644] width 19 height 16
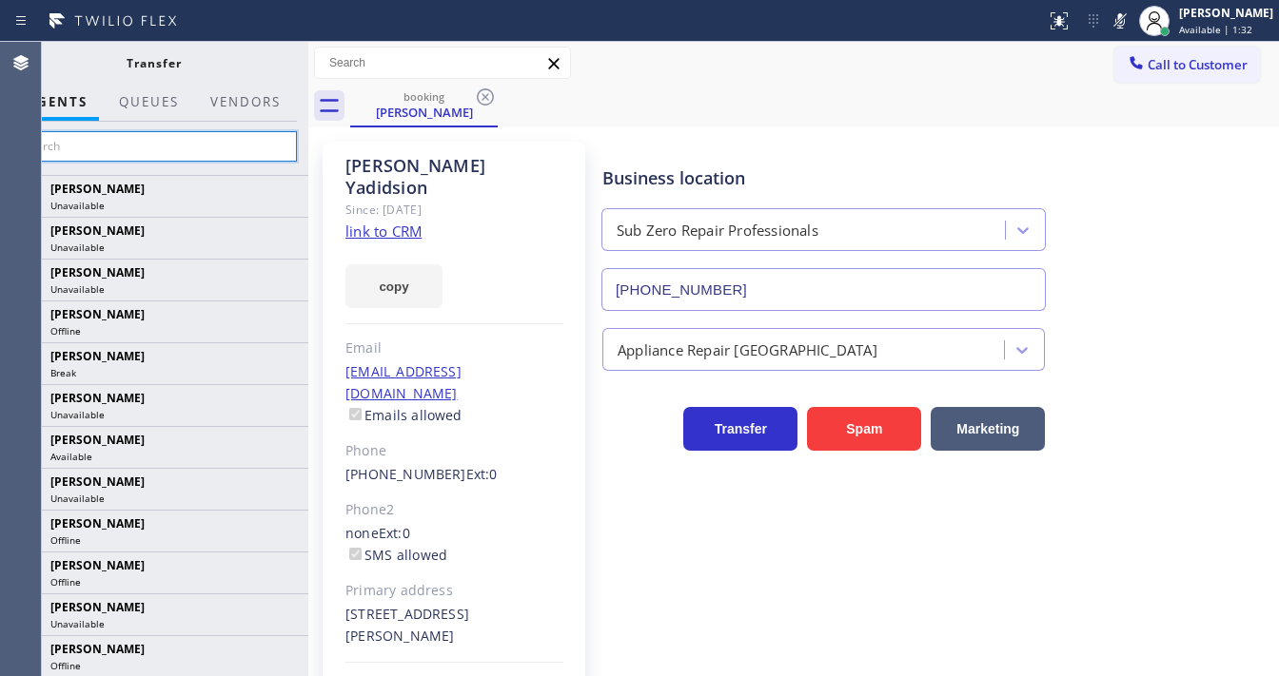
click at [149, 147] on input "text" at bounding box center [153, 146] width 286 height 30
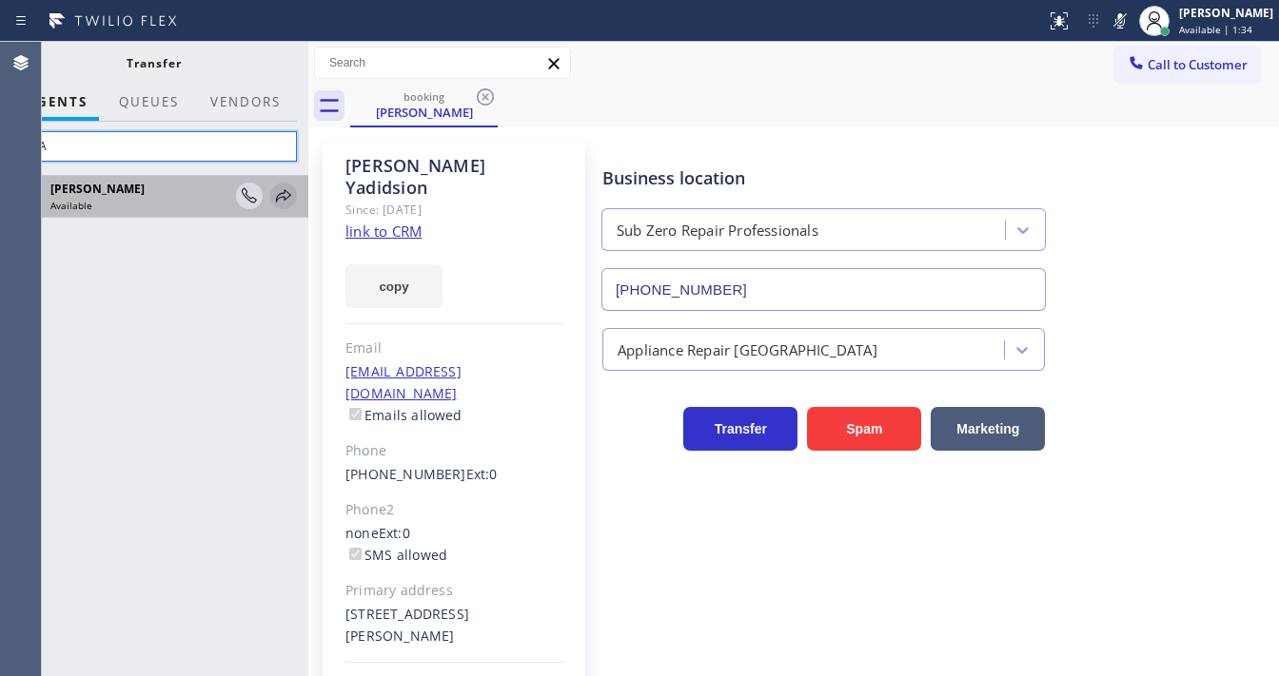
type input "lYKA"
click at [276, 201] on icon at bounding box center [283, 195] width 15 height 12
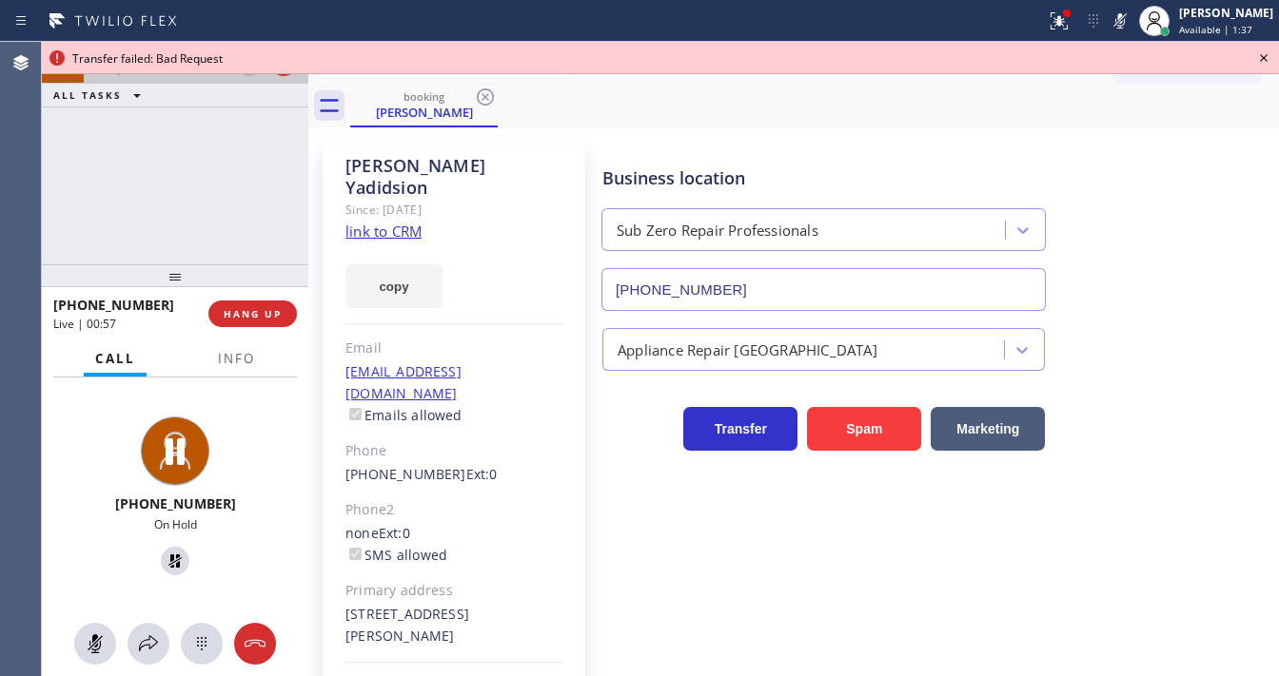
click at [1260, 57] on icon at bounding box center [1263, 58] width 23 height 23
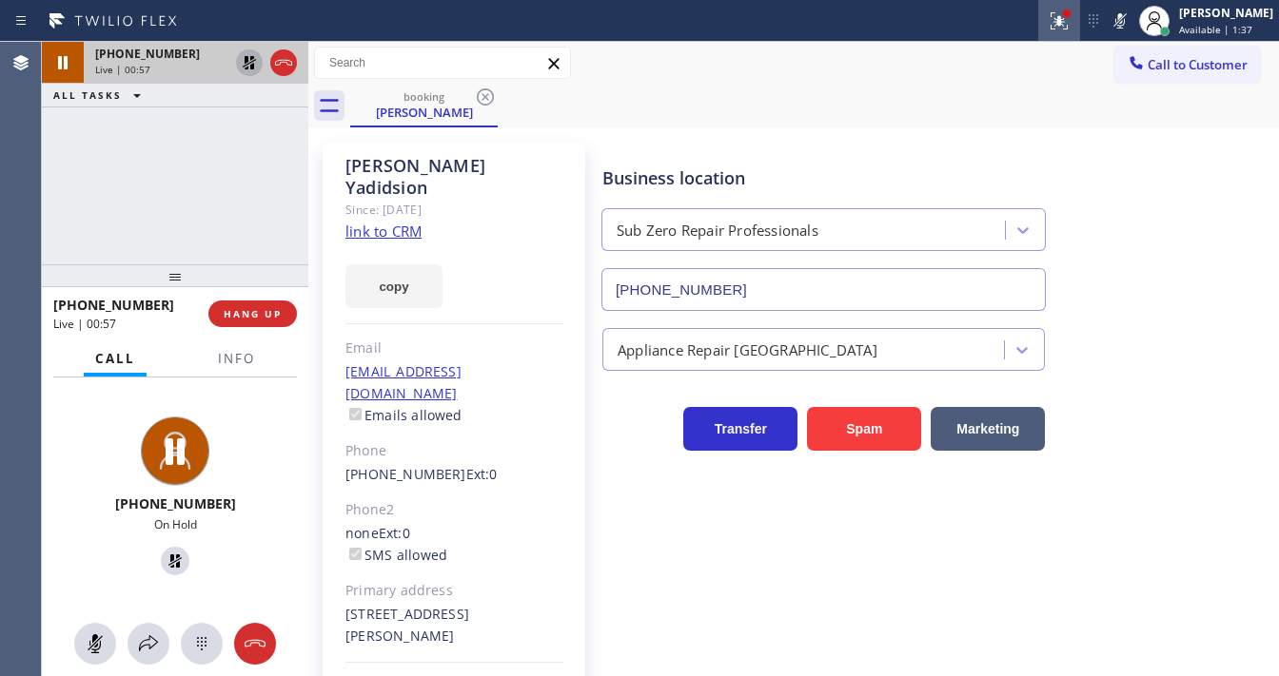
click at [1067, 21] on g at bounding box center [1058, 20] width 17 height 17
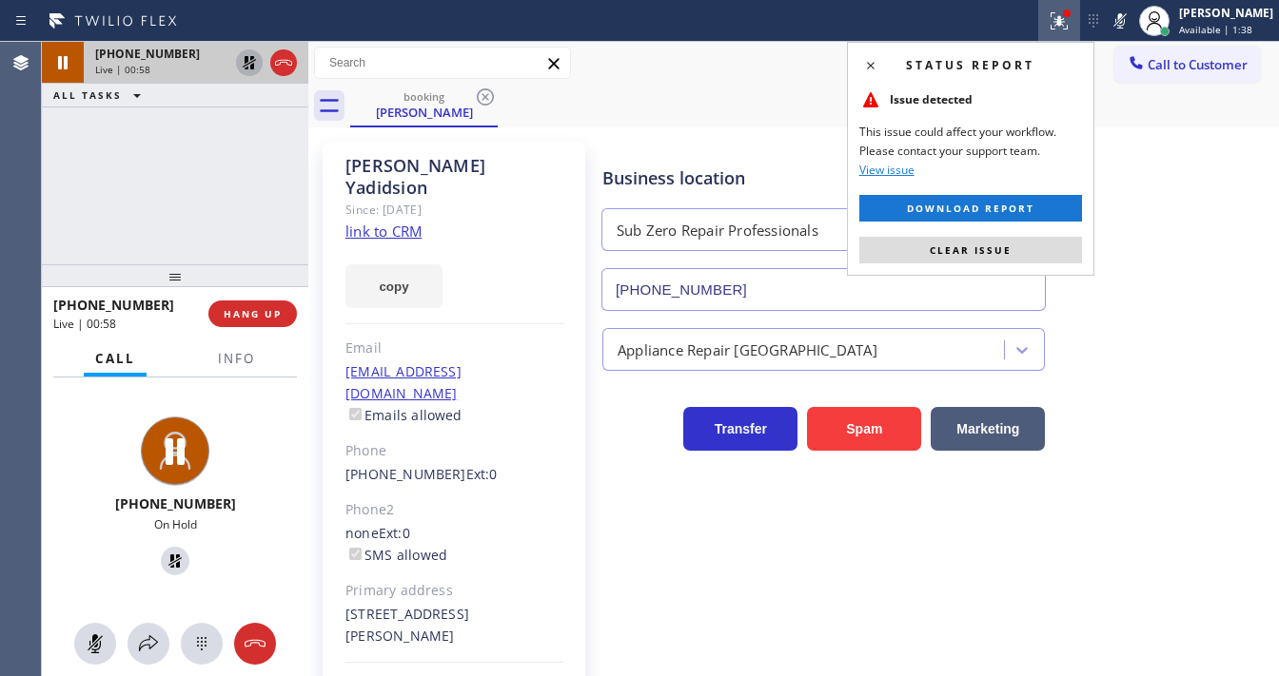
drag, startPoint x: 1024, startPoint y: 253, endPoint x: 331, endPoint y: 306, distance: 694.7
click at [970, 253] on button "Clear issue" at bounding box center [970, 250] width 223 height 27
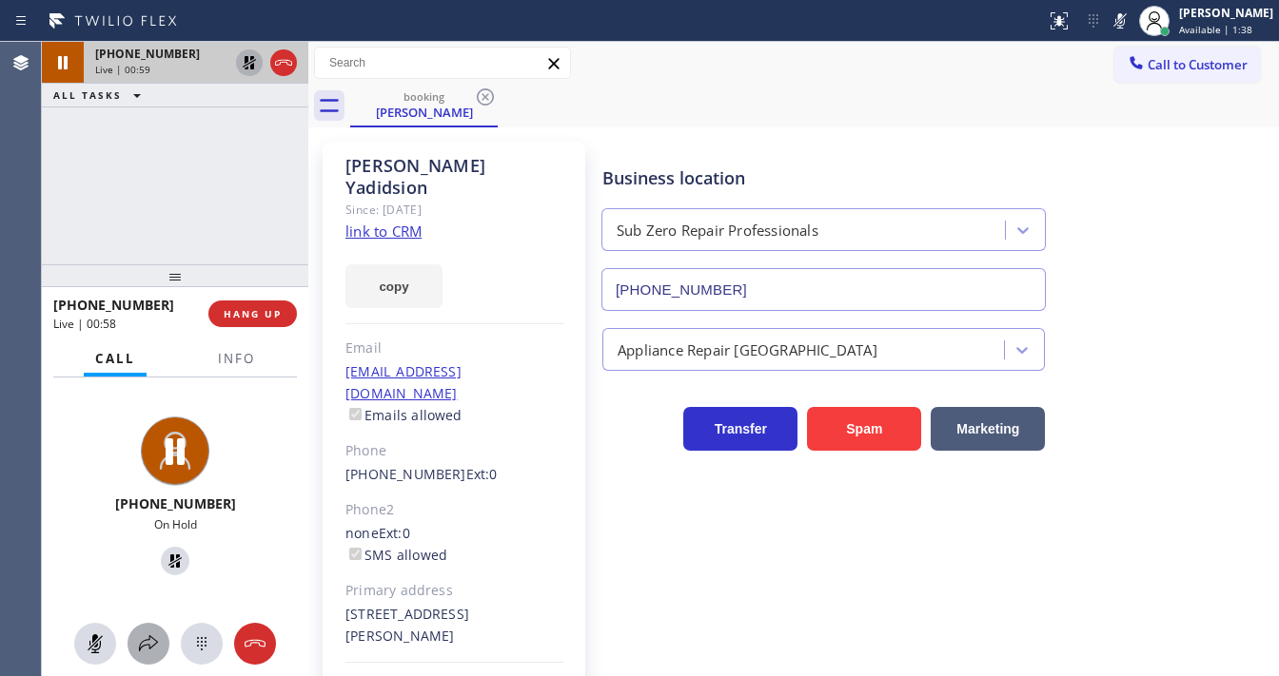
click at [151, 647] on icon at bounding box center [148, 644] width 19 height 16
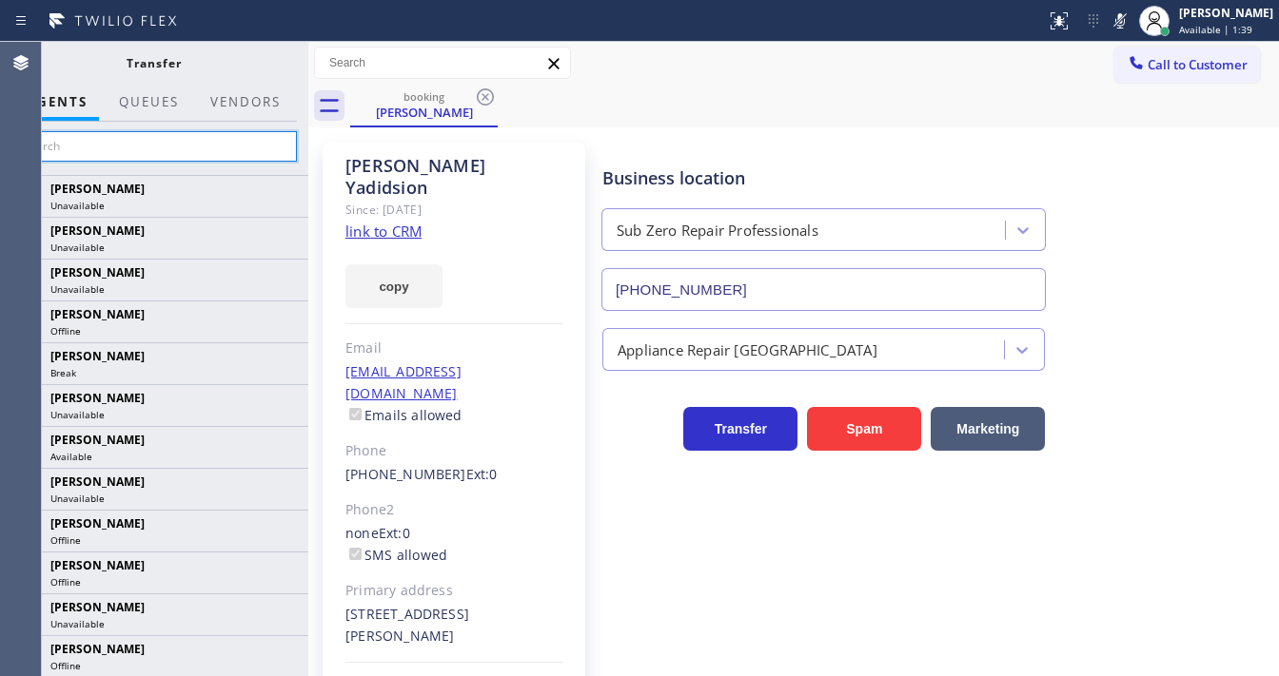
click at [177, 149] on input "text" at bounding box center [153, 146] width 286 height 30
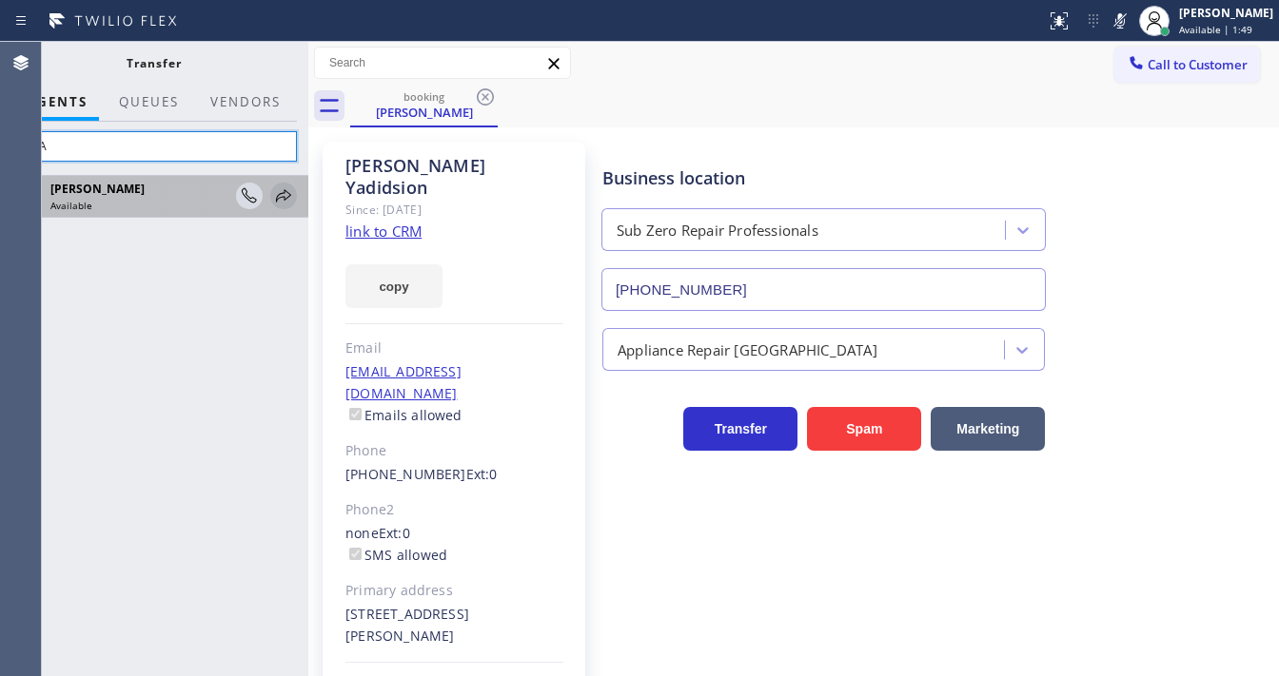
type input "lYKA"
click at [280, 202] on icon at bounding box center [283, 196] width 23 height 23
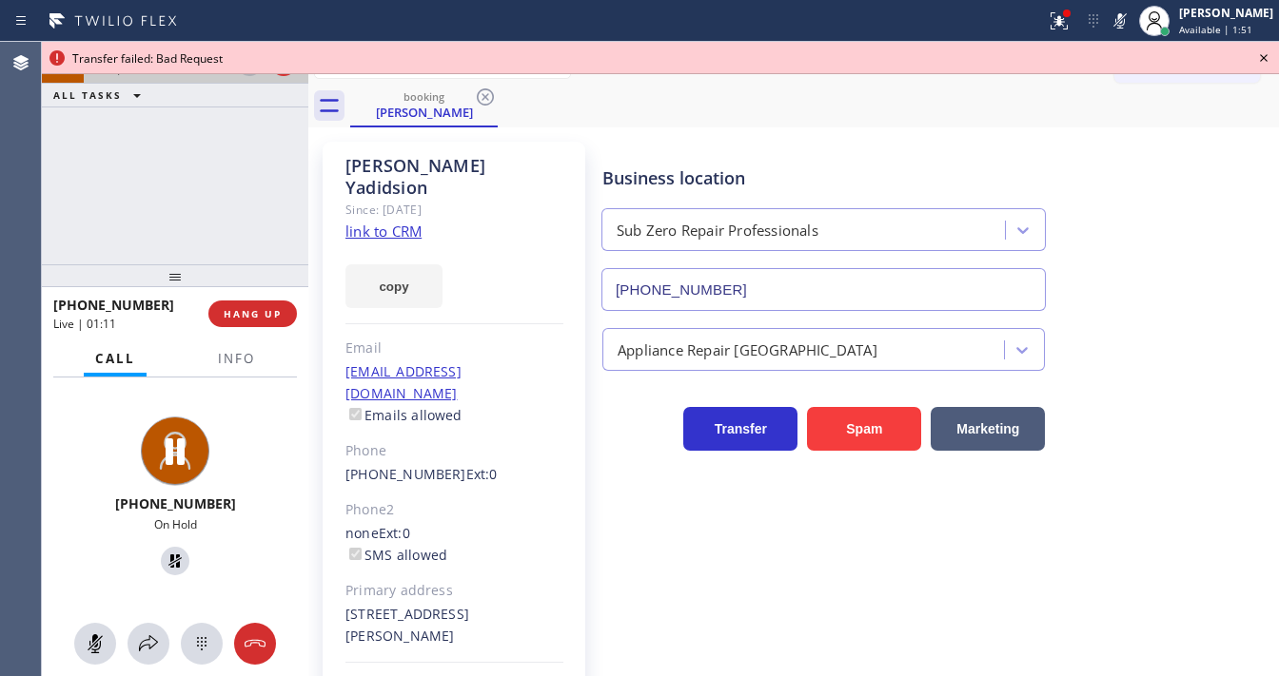
click at [1266, 58] on icon at bounding box center [1263, 58] width 23 height 23
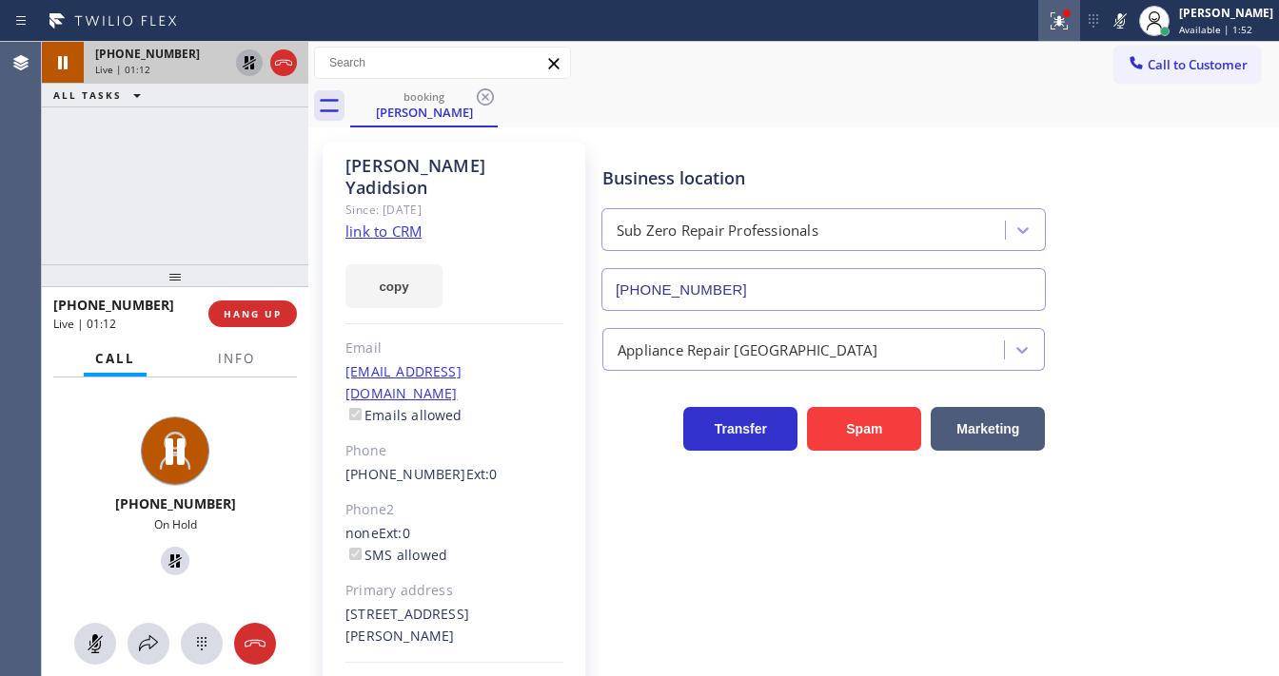
click at [1067, 19] on icon at bounding box center [1058, 20] width 17 height 17
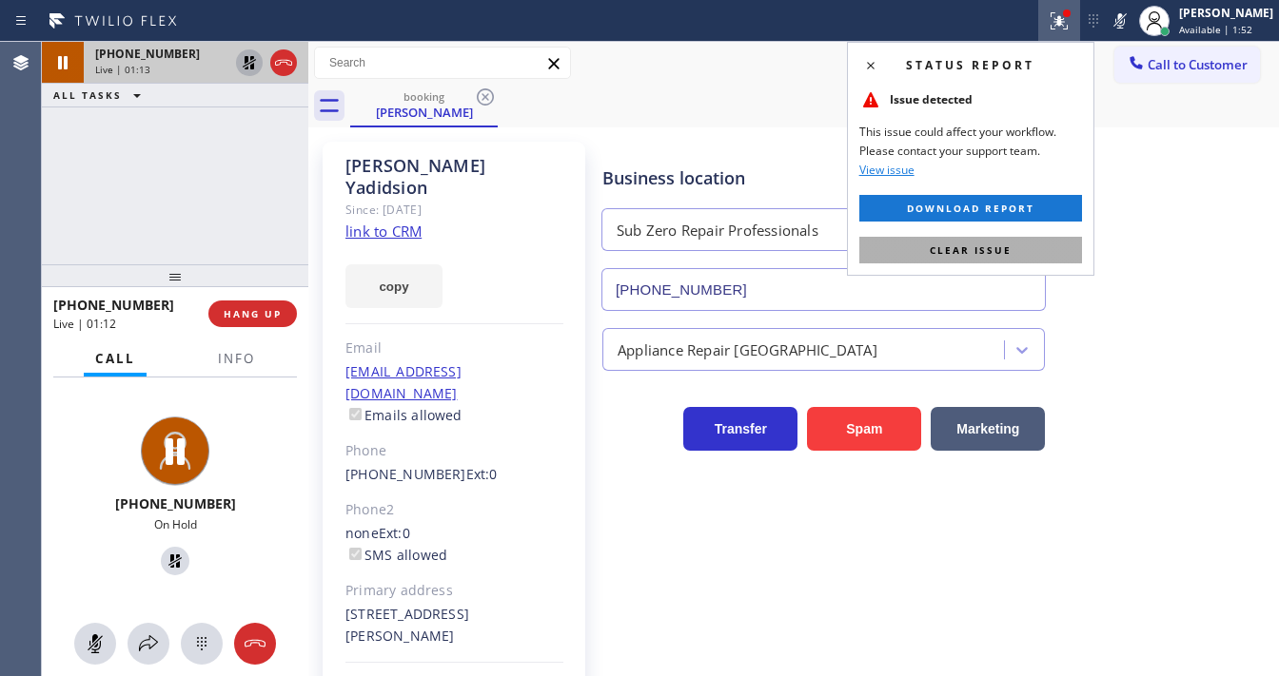
click at [1052, 241] on button "Clear issue" at bounding box center [970, 250] width 223 height 27
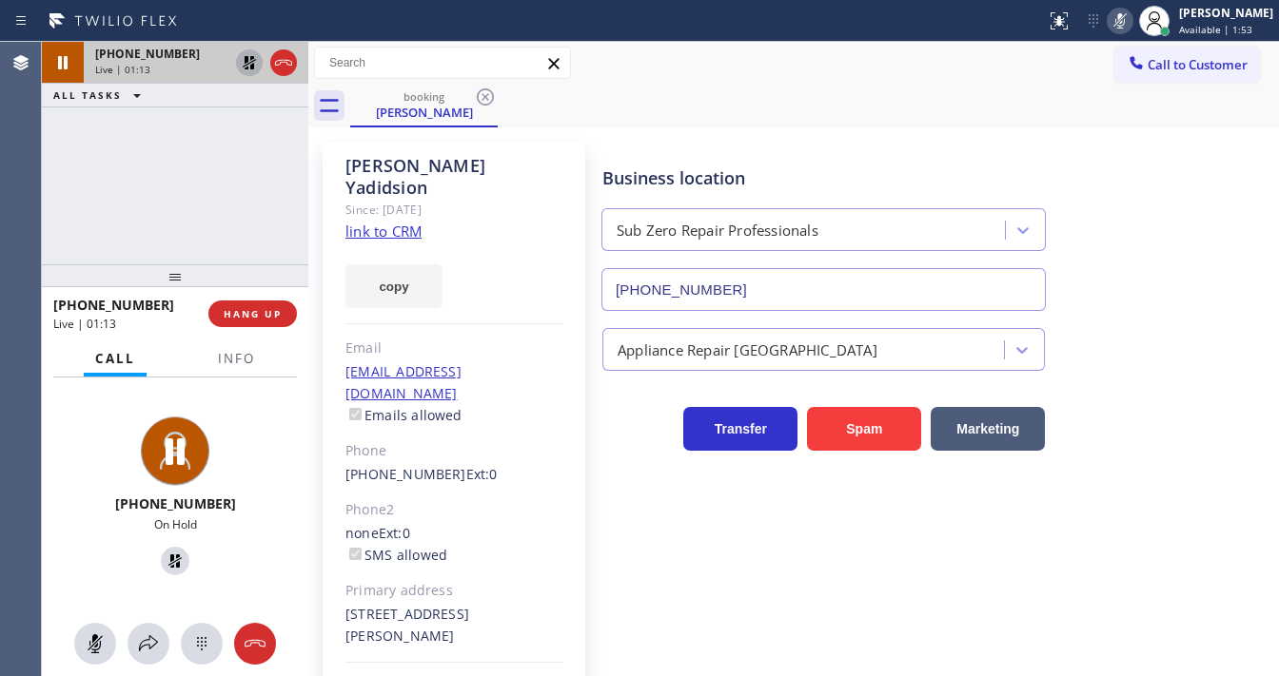
click at [1126, 29] on icon at bounding box center [1119, 21] width 23 height 23
click at [241, 66] on icon at bounding box center [249, 62] width 23 height 23
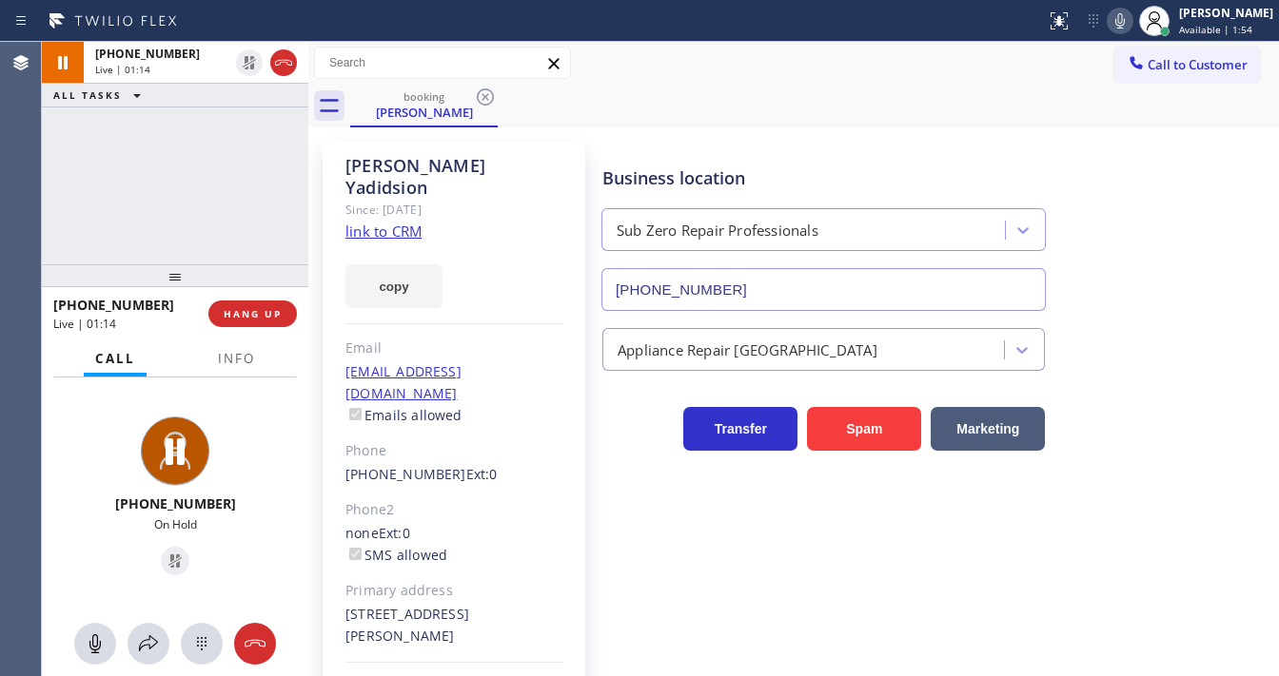
click at [232, 167] on div "+13102797055 Live | 01:14 ALL TASKS ALL TASKS ACTIVE TASKS TASKS IN WRAP UP" at bounding box center [175, 153] width 266 height 223
click at [216, 177] on div "+13102797055 Live | 01:18 ALL TASKS ALL TASKS ACTIVE TASKS TASKS IN WRAP UP" at bounding box center [175, 153] width 266 height 223
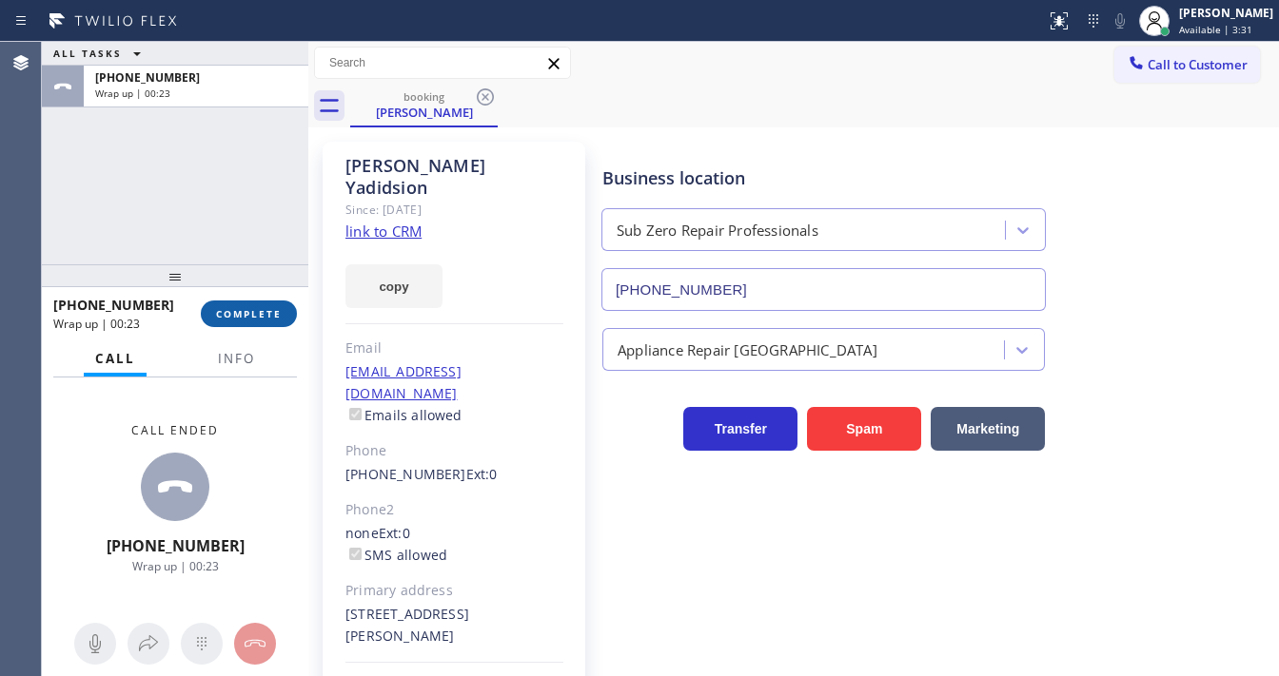
click at [247, 312] on span "COMPLETE" at bounding box center [249, 313] width 66 height 13
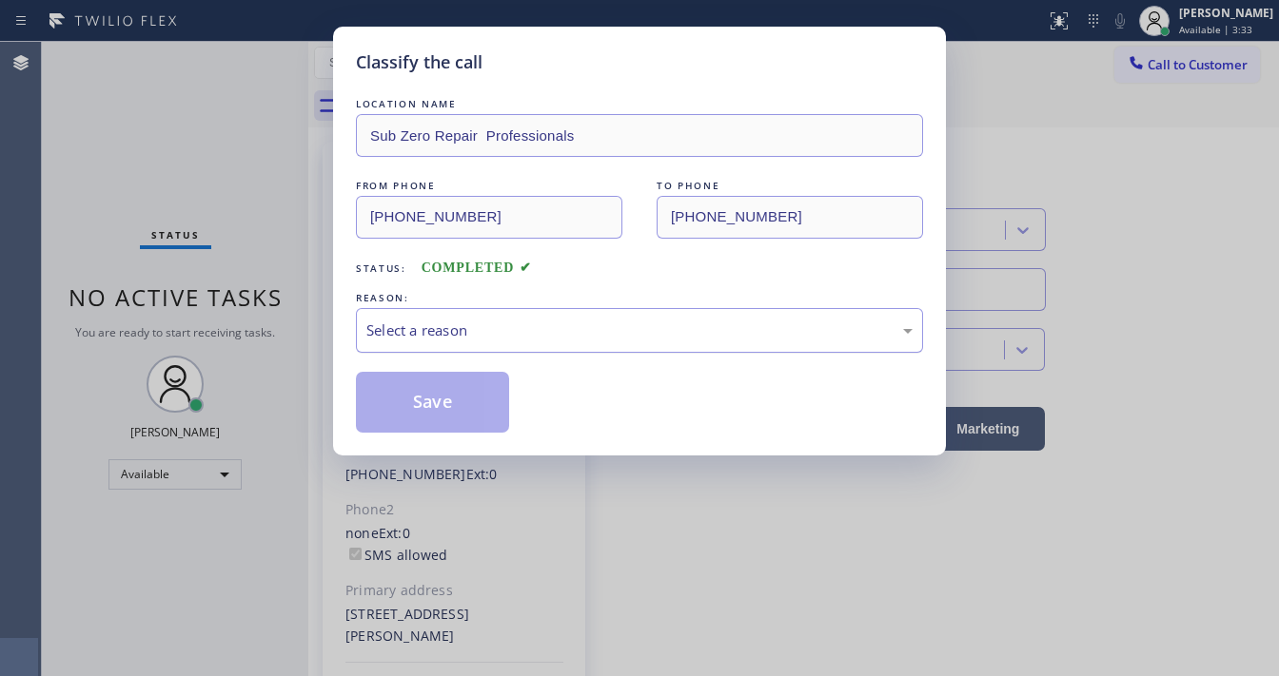
click at [472, 339] on div "Select a reason" at bounding box center [639, 331] width 546 height 22
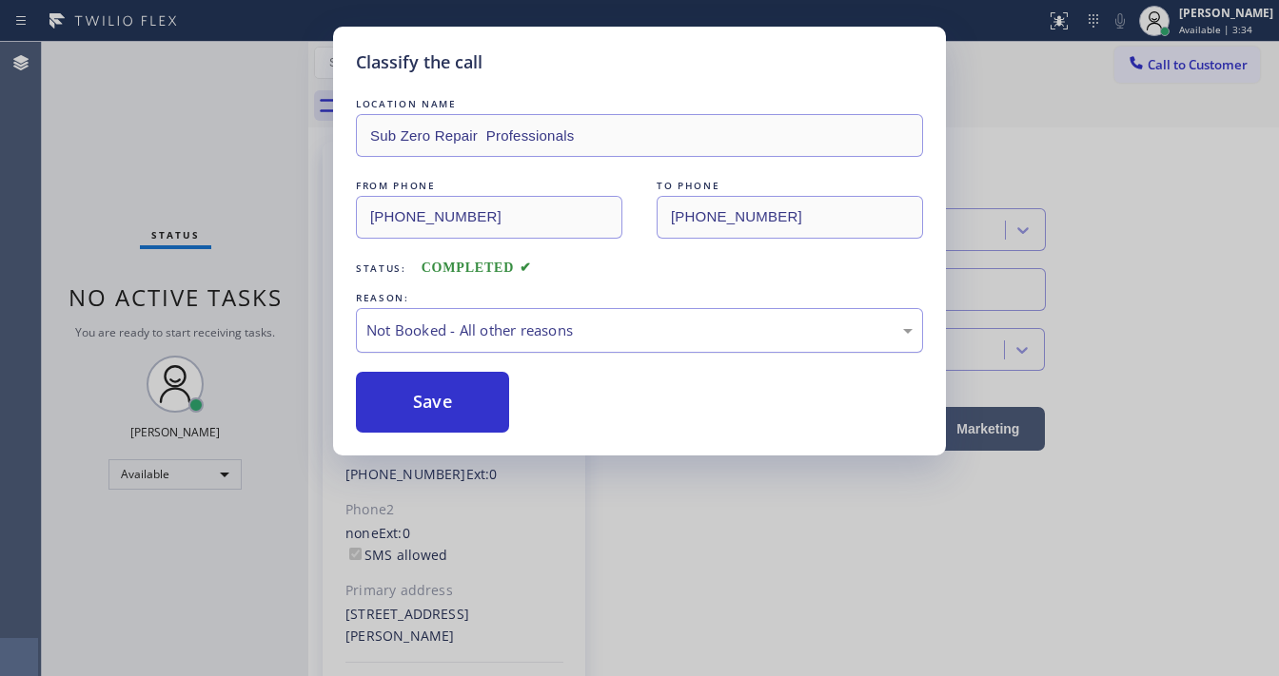
click at [481, 333] on div "Not Booked - All other reasons" at bounding box center [639, 331] width 546 height 22
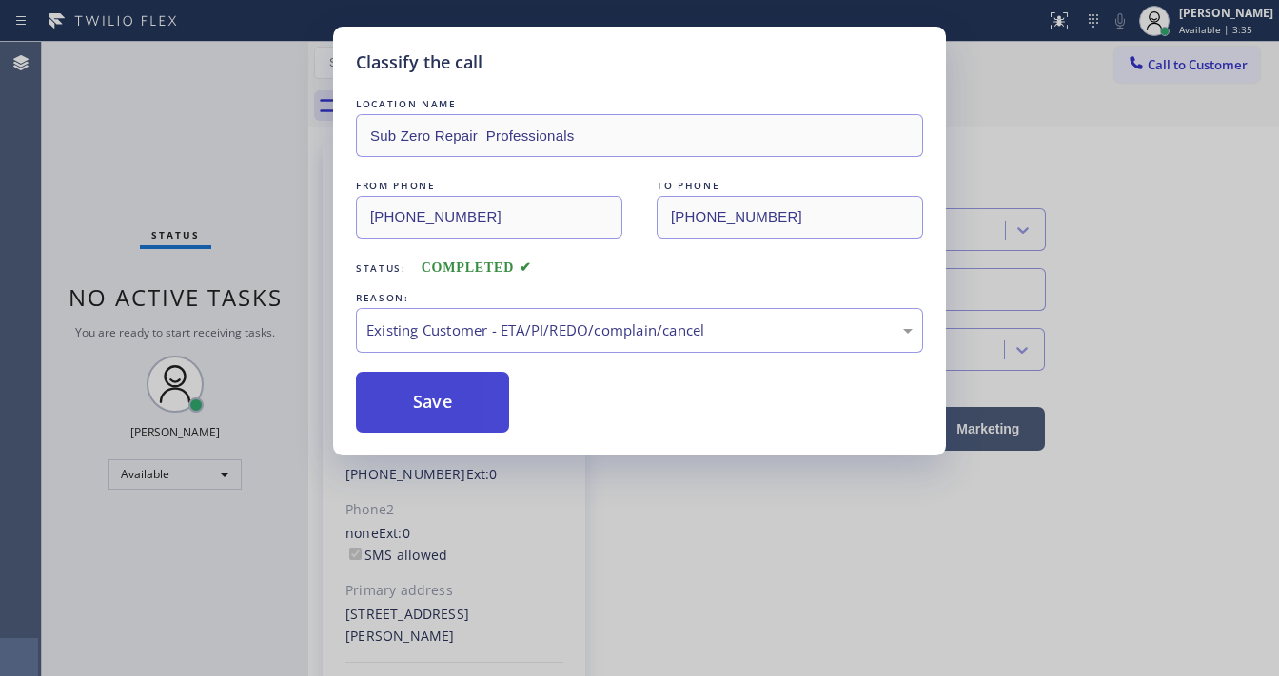
click at [431, 407] on button "Save" at bounding box center [432, 402] width 153 height 61
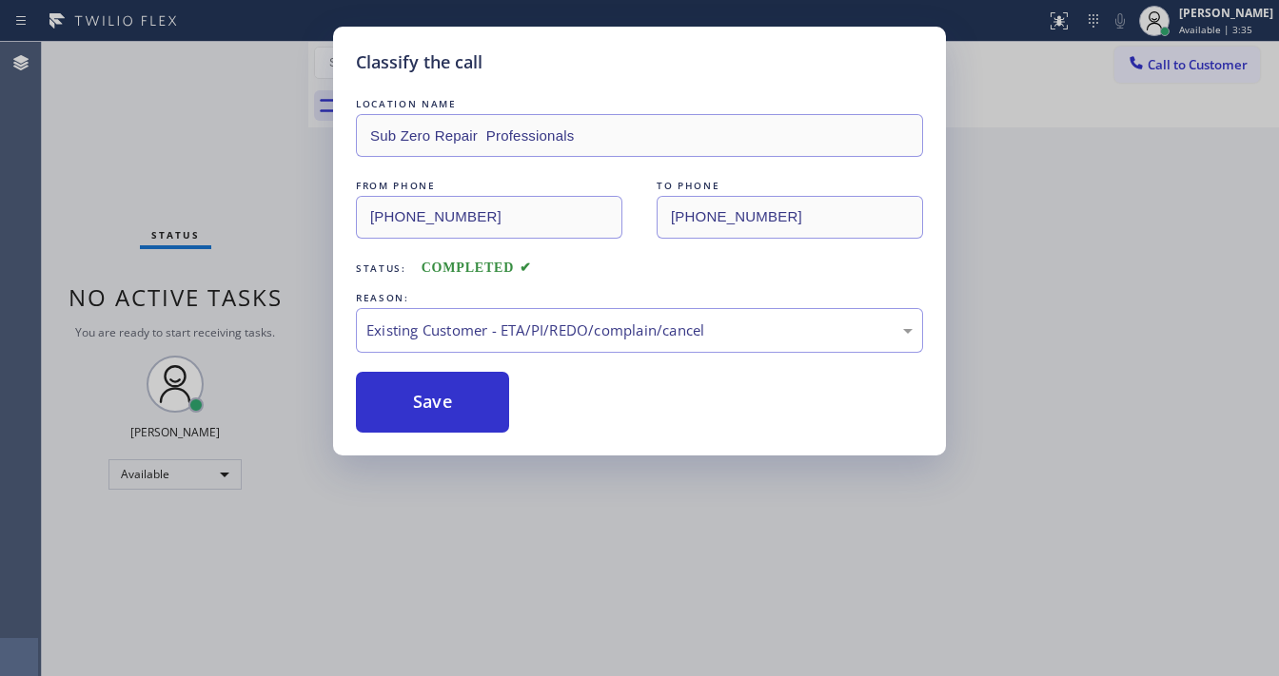
drag, startPoint x: 431, startPoint y: 407, endPoint x: 491, endPoint y: 643, distance: 243.4
click at [434, 404] on button "Save" at bounding box center [432, 402] width 153 height 61
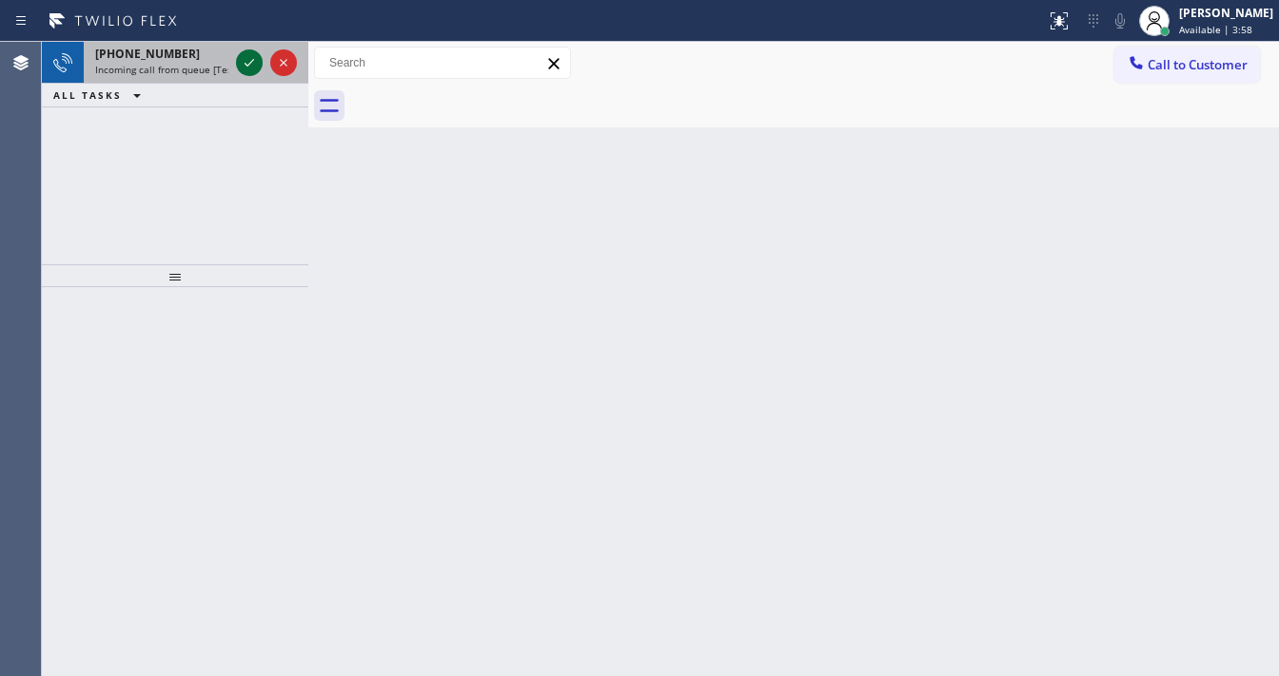
click at [247, 54] on icon at bounding box center [249, 62] width 23 height 23
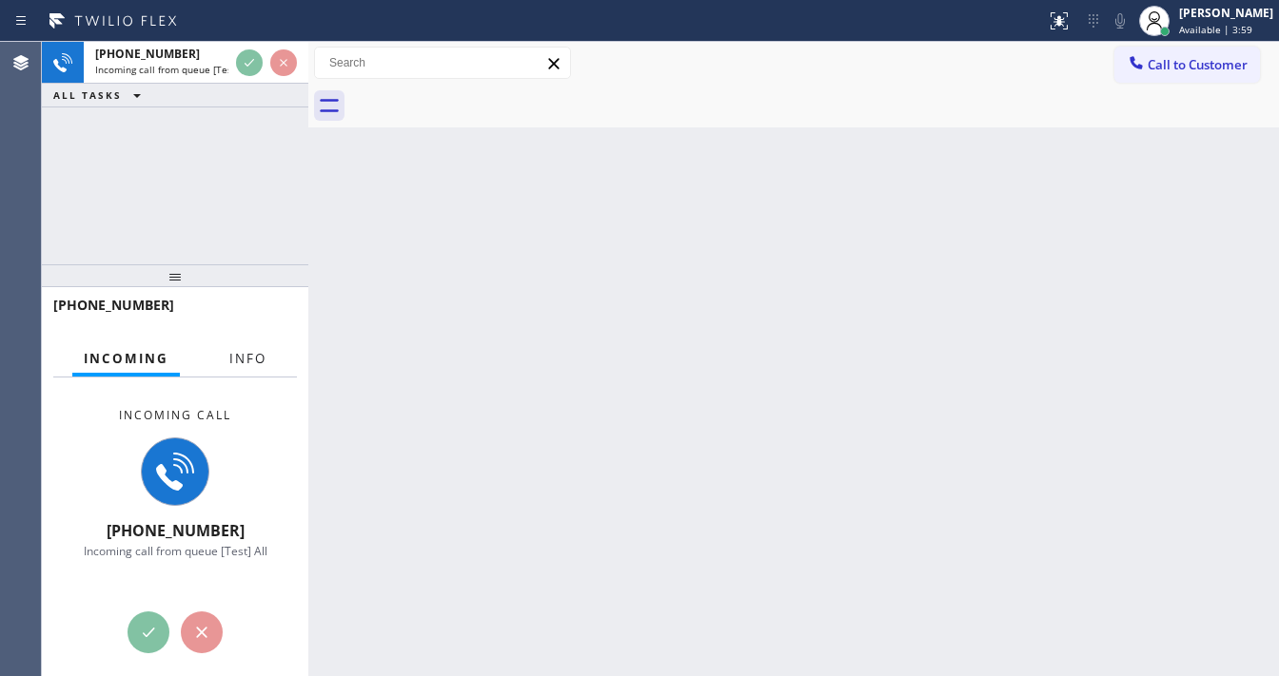
click at [240, 360] on span "Info" at bounding box center [247, 358] width 37 height 17
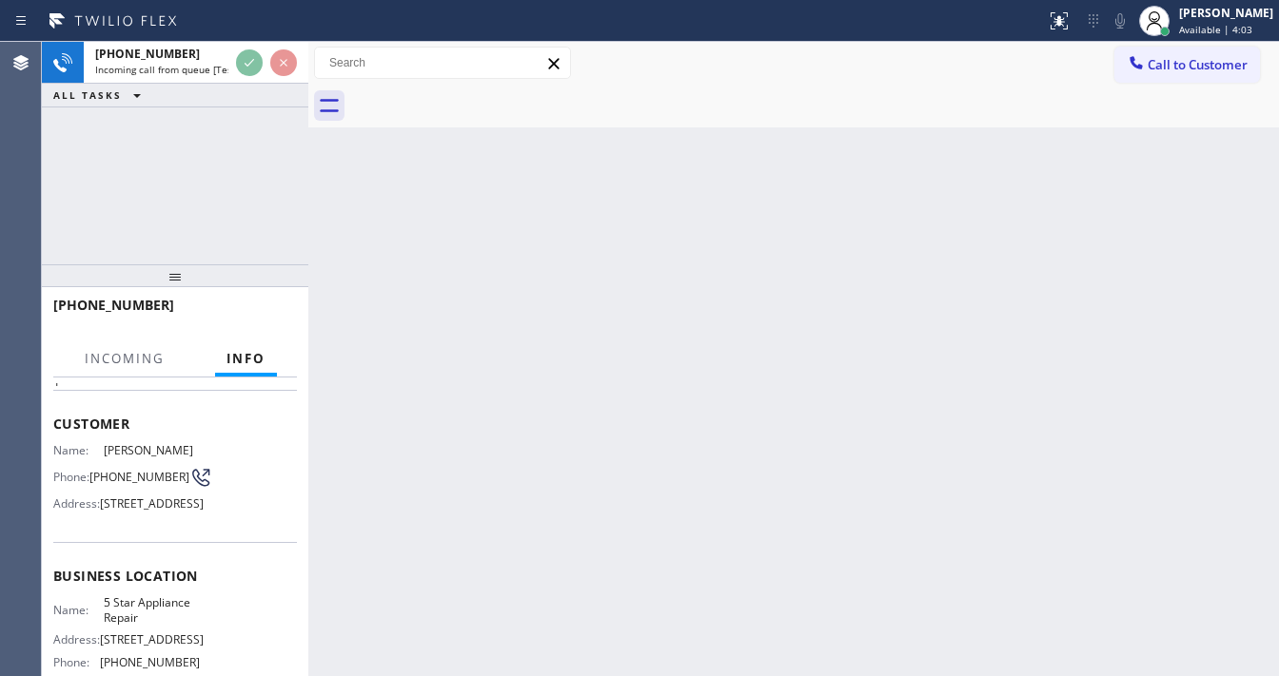
scroll to position [228, 0]
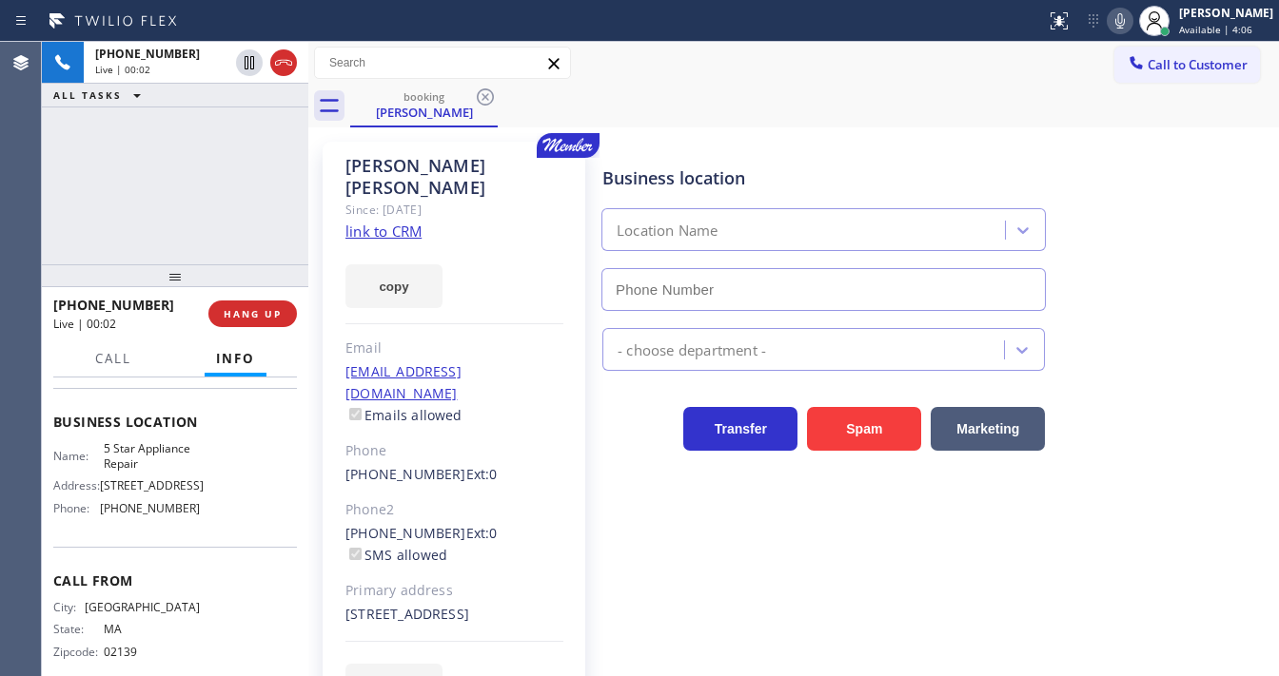
type input "(855) 731-4952"
click at [407, 222] on link "link to CRM" at bounding box center [383, 231] width 76 height 19
click at [164, 189] on div "+16178668625 Live | 03:19 ALL TASKS ALL TASKS ACTIVE TASKS TASKS IN WRAP UP" at bounding box center [175, 153] width 266 height 223
click at [240, 309] on span "HANG UP" at bounding box center [253, 313] width 58 height 13
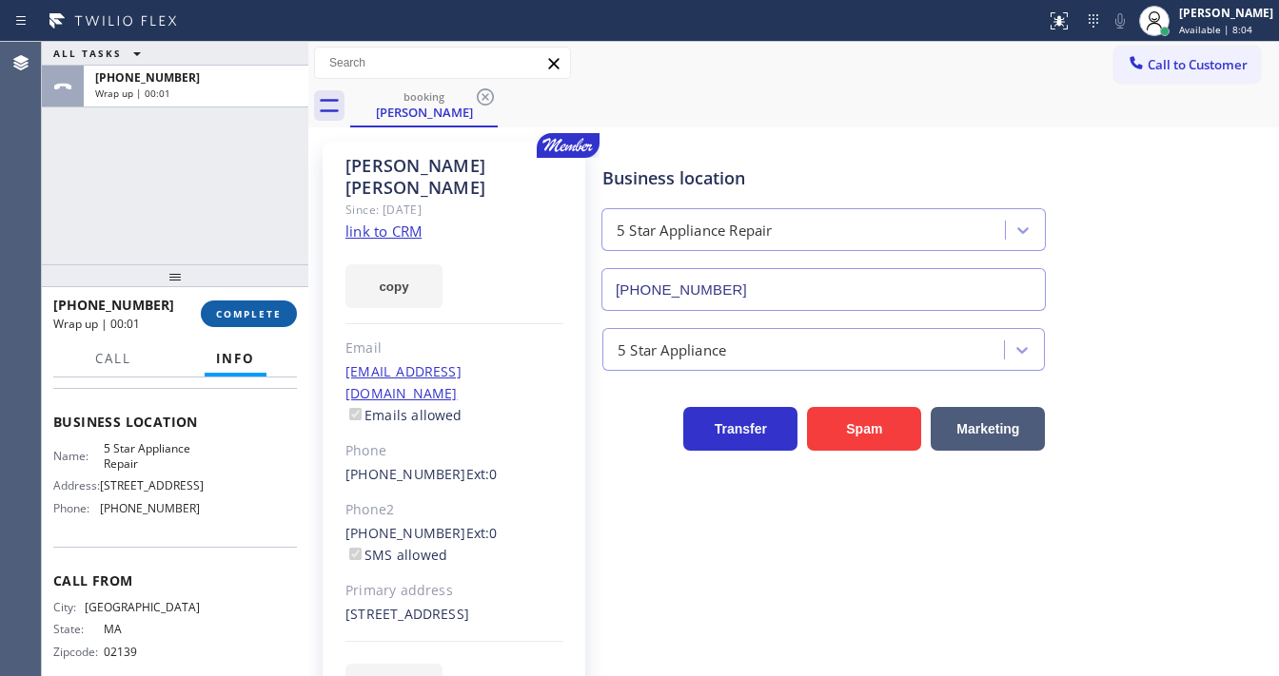
click at [226, 313] on span "COMPLETE" at bounding box center [249, 313] width 66 height 13
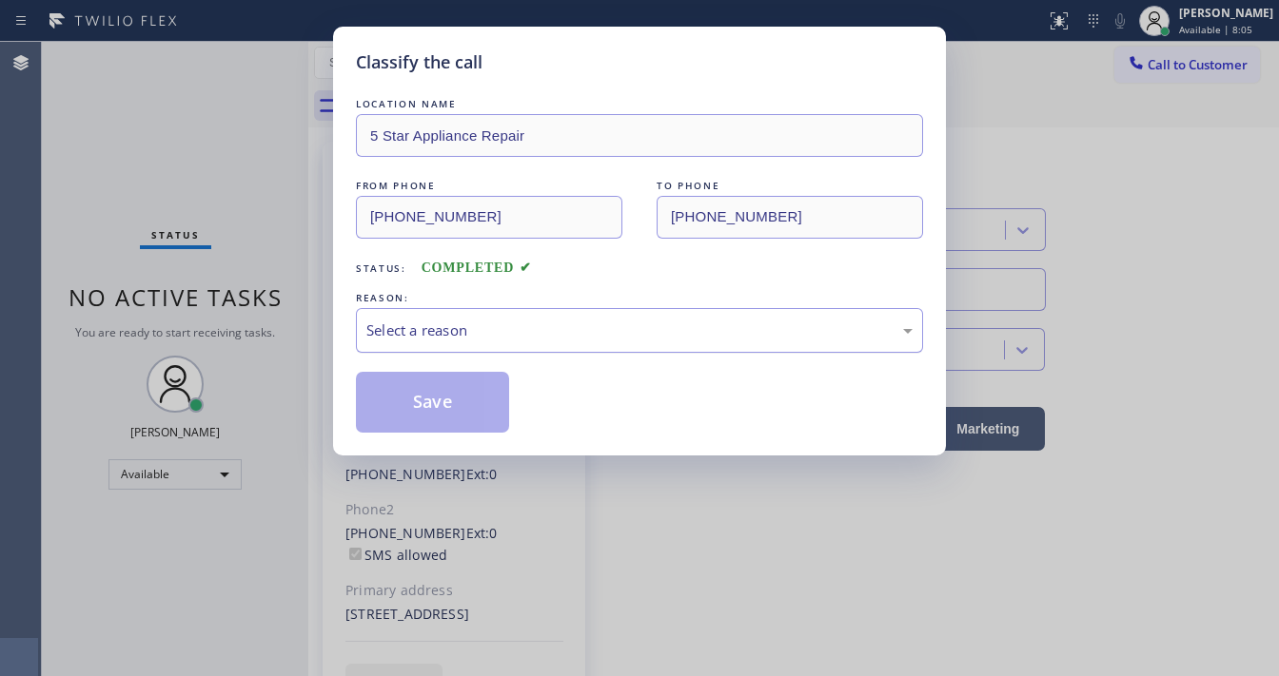
click at [487, 320] on div "Select a reason" at bounding box center [639, 331] width 546 height 22
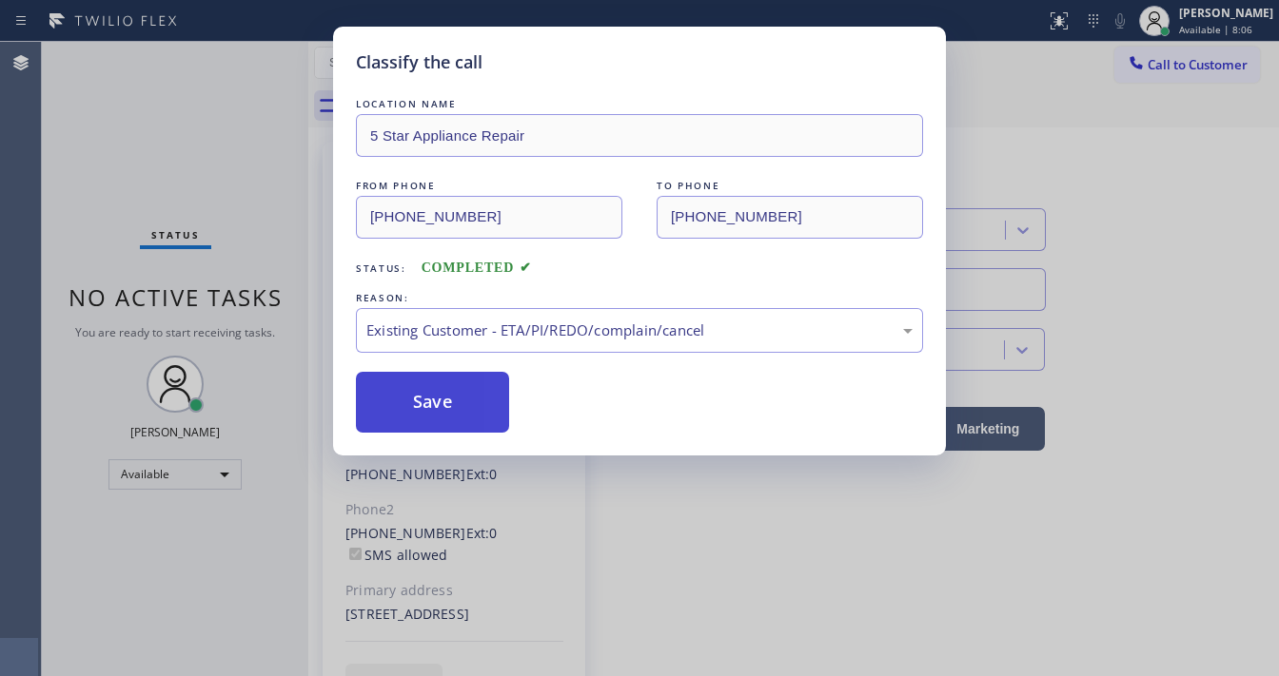
click at [427, 384] on button "Save" at bounding box center [432, 402] width 153 height 61
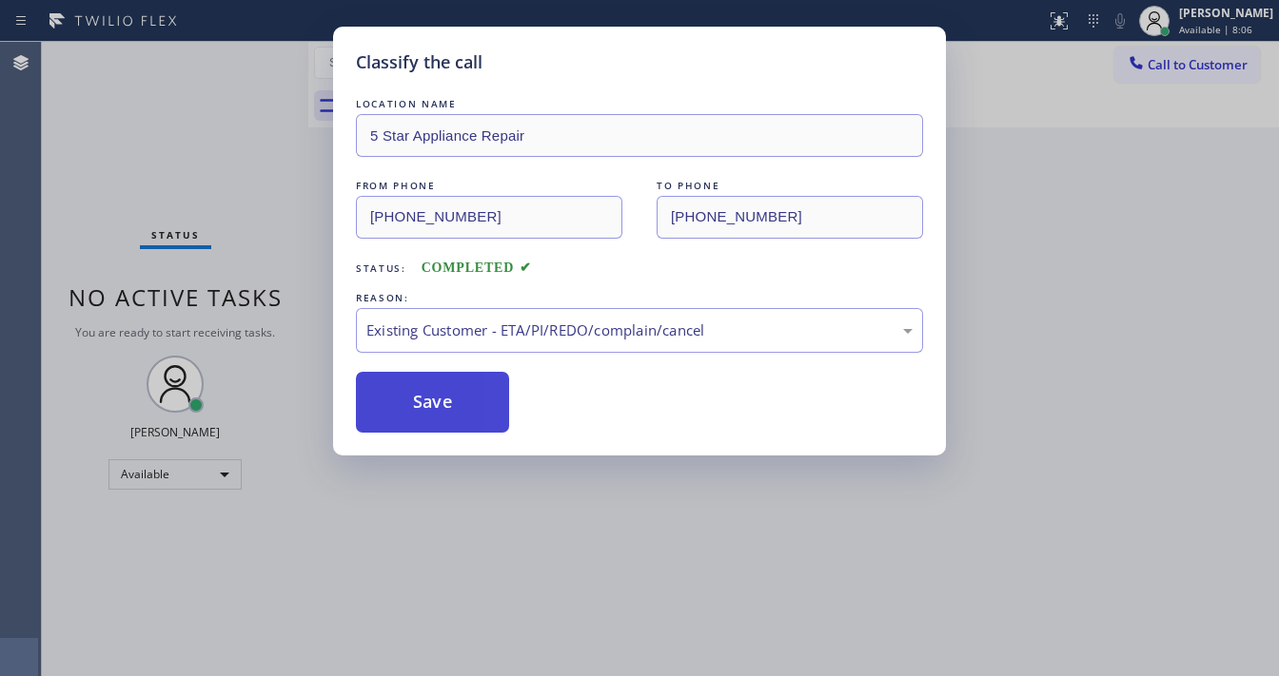
click at [427, 384] on button "Save" at bounding box center [432, 402] width 153 height 61
drag, startPoint x: 427, startPoint y: 384, endPoint x: 262, endPoint y: 231, distance: 225.5
click at [426, 382] on button "Save" at bounding box center [432, 402] width 153 height 61
click at [262, 231] on div "Classify the call LOCATION NAME 5 Star Appliance Repair FROM PHONE (617) 866-86…" at bounding box center [639, 338] width 1279 height 676
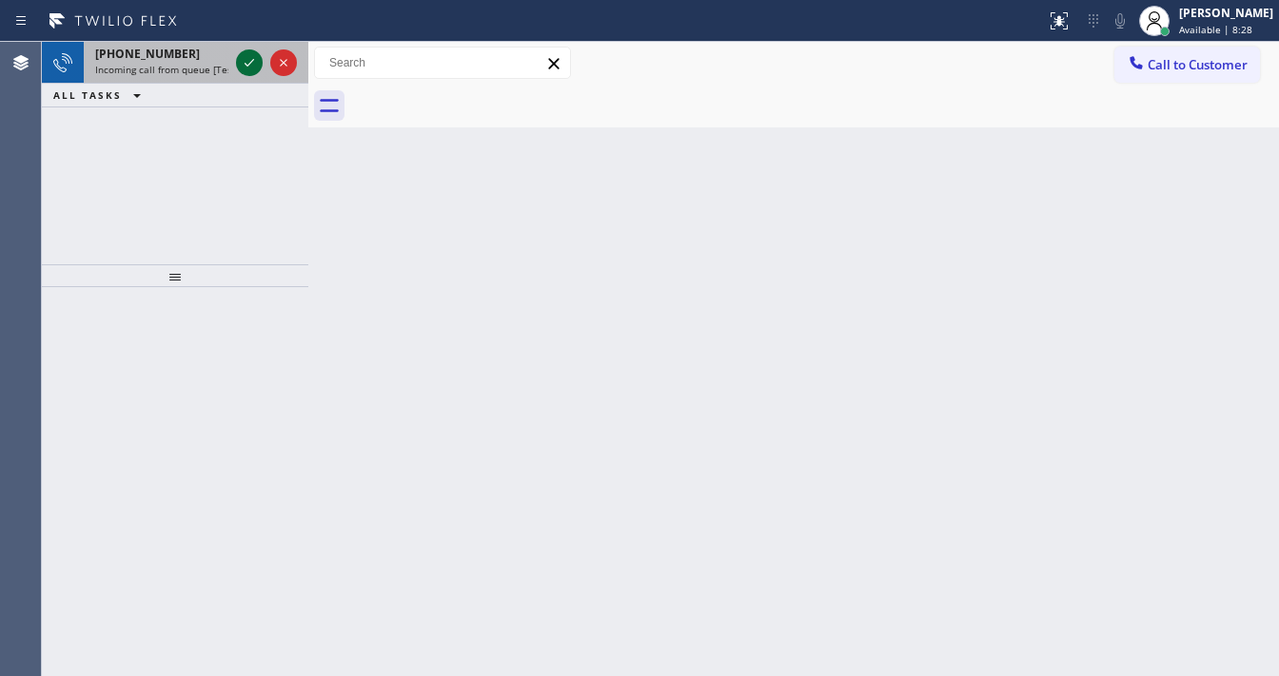
click at [247, 58] on icon at bounding box center [249, 62] width 23 height 23
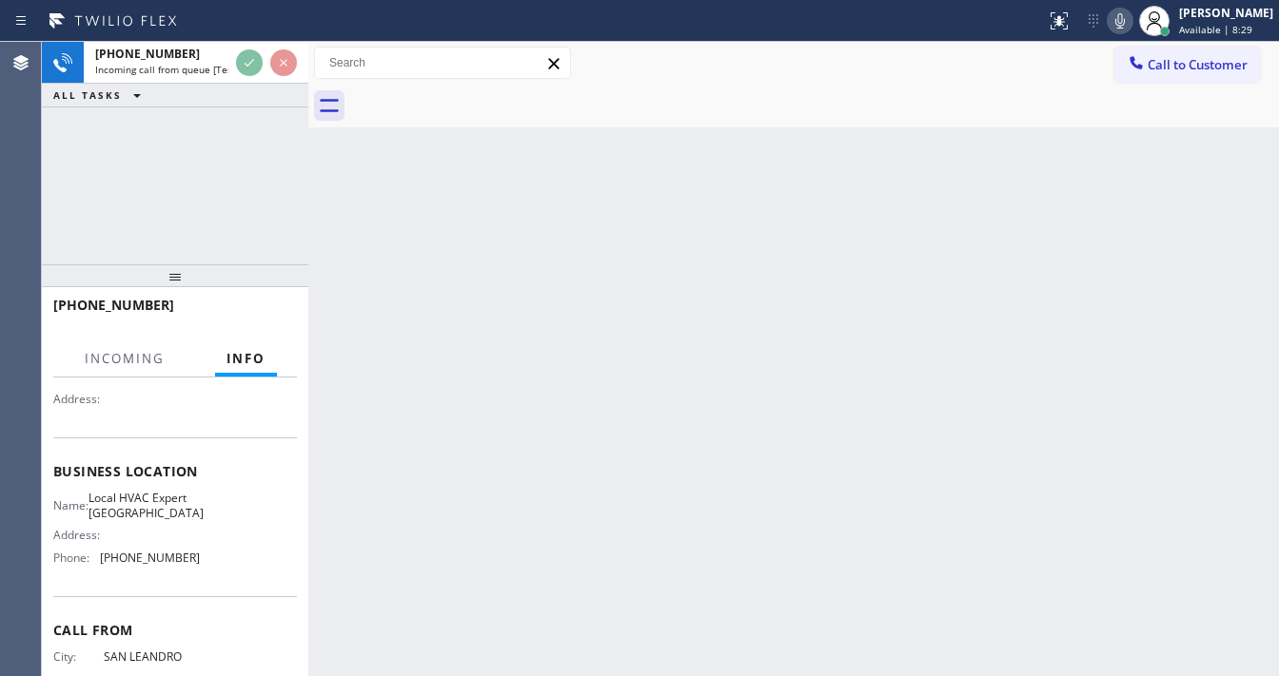
scroll to position [228, 0]
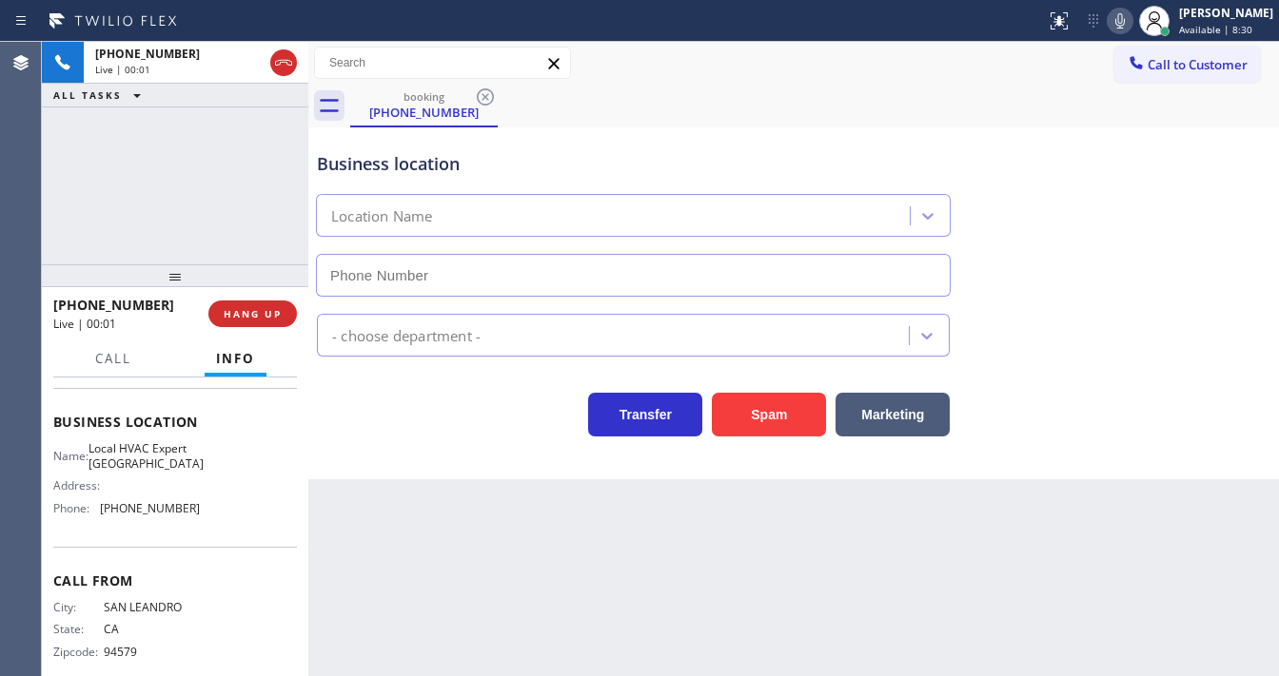
type input "(510) 851-8255"
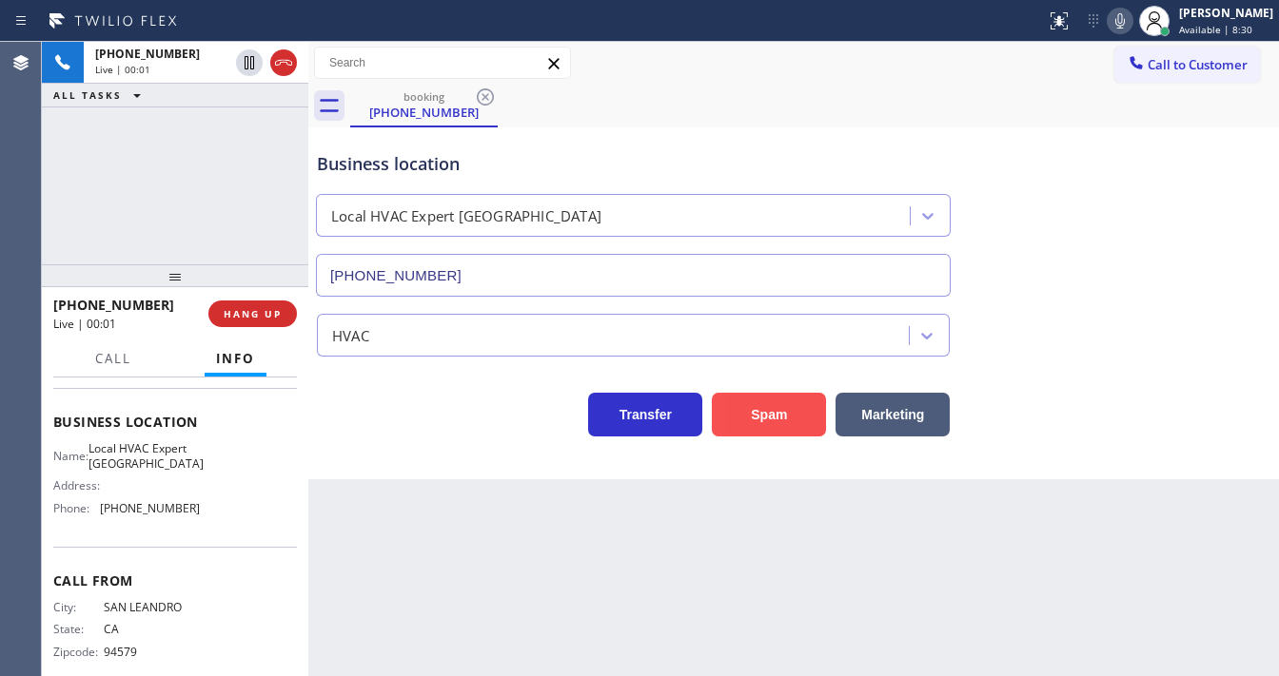
click at [787, 424] on button "Spam" at bounding box center [769, 415] width 114 height 44
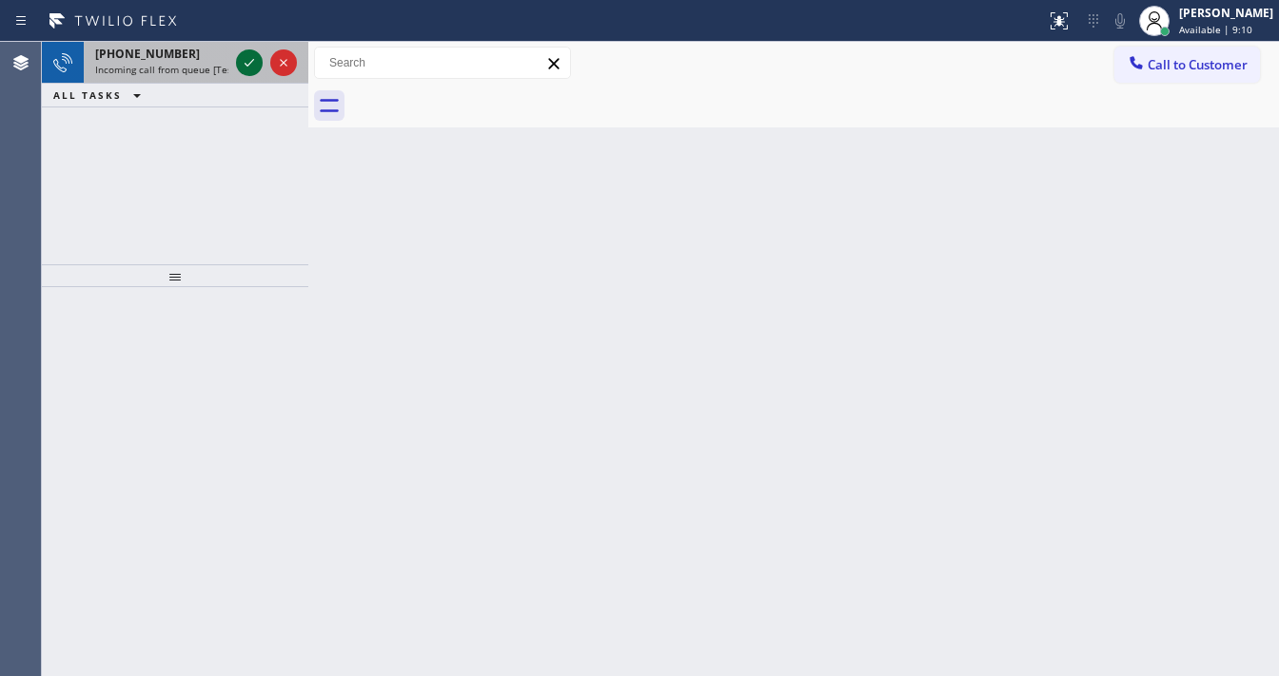
click at [236, 63] on div at bounding box center [249, 62] width 27 height 23
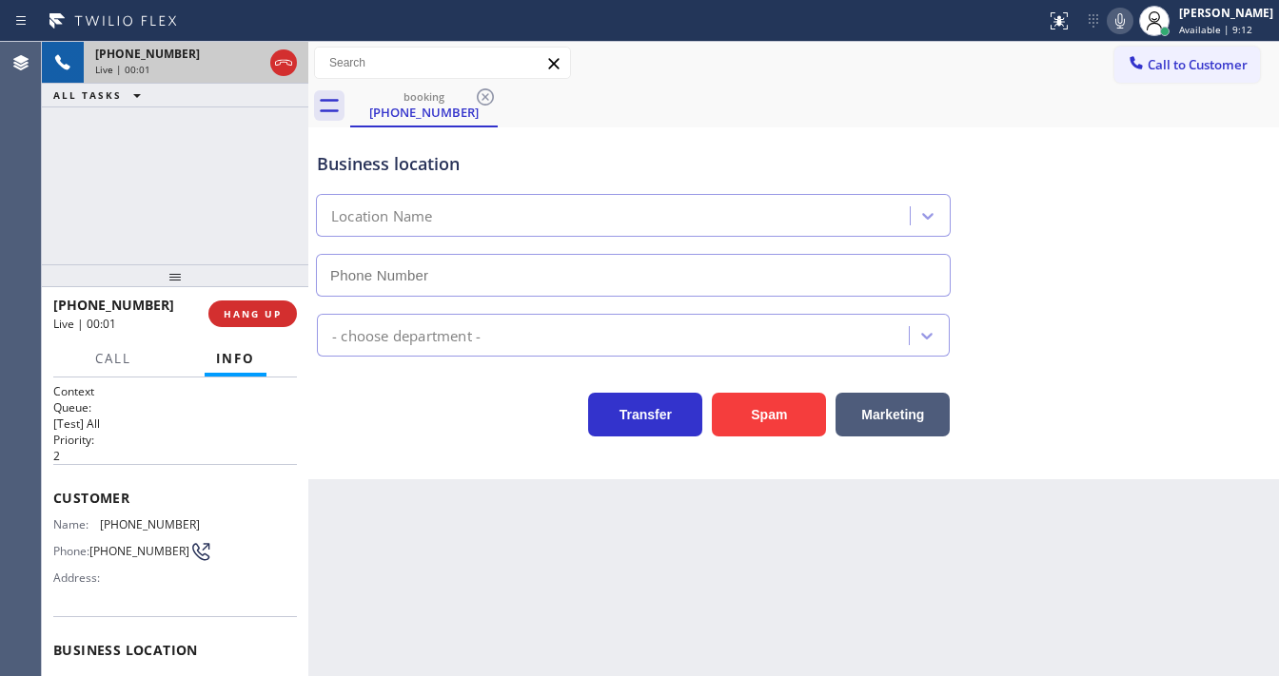
type input "(408) 676-2281"
click at [789, 403] on button "Spam" at bounding box center [769, 415] width 114 height 44
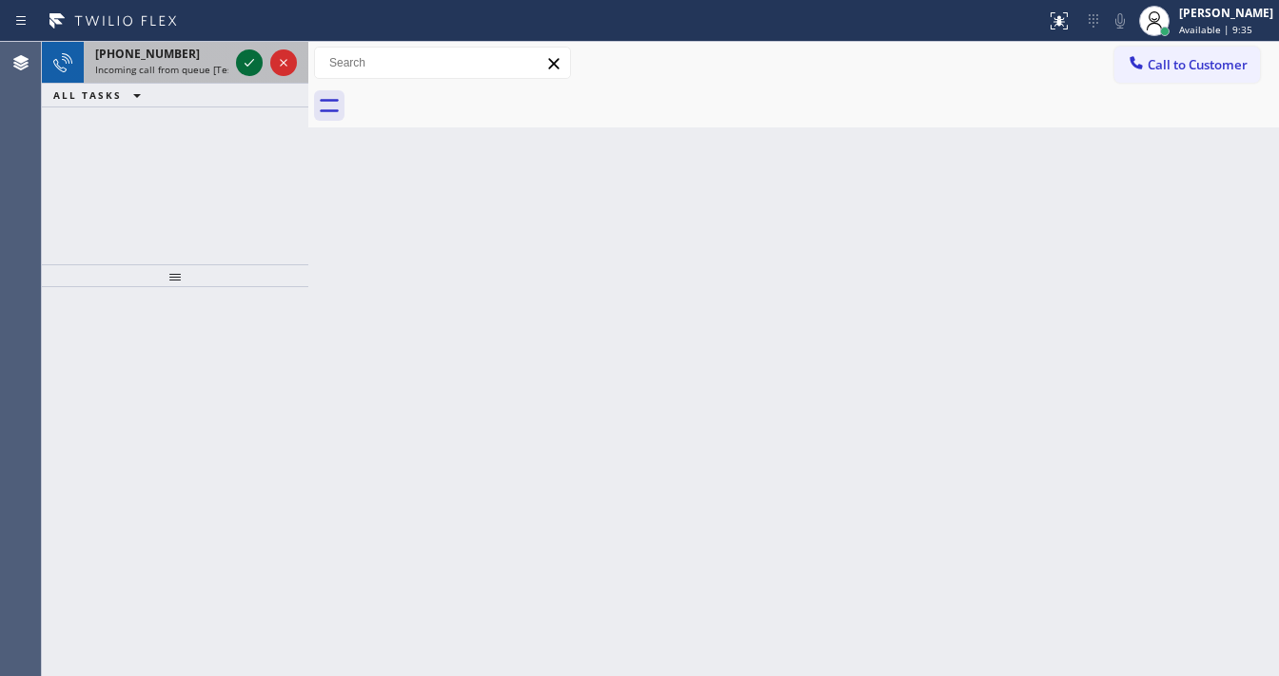
click at [249, 63] on icon at bounding box center [250, 63] width 10 height 8
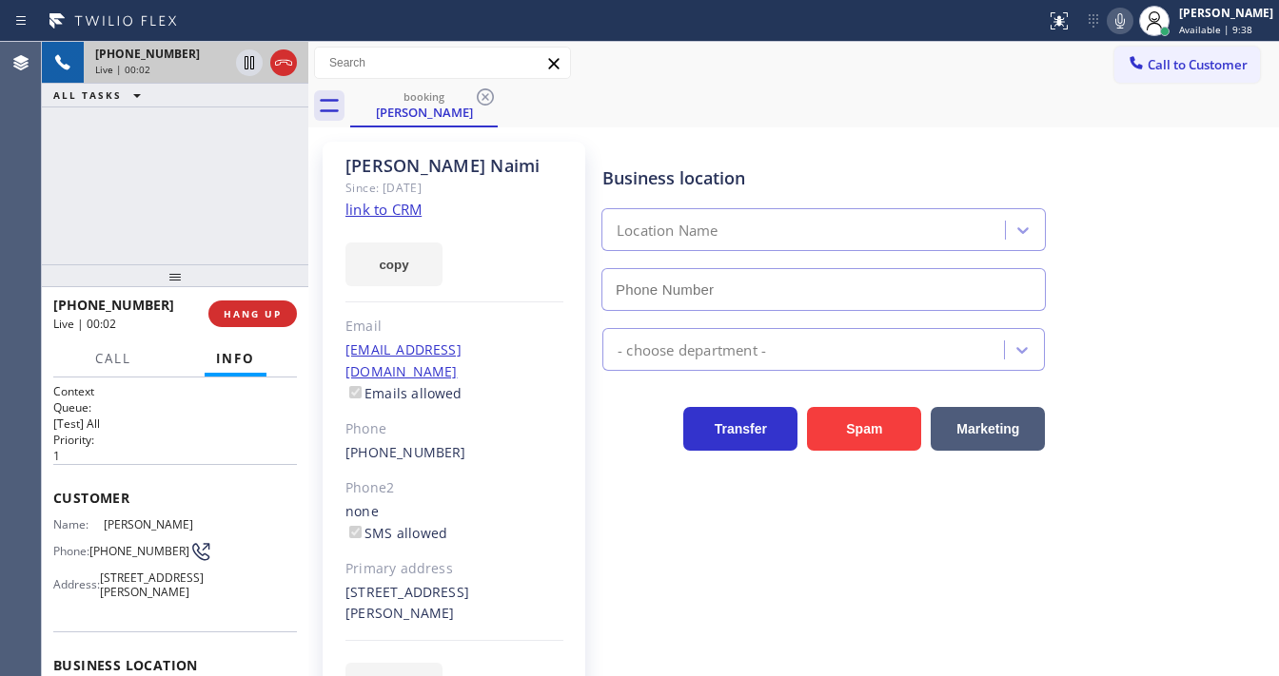
type input "(833) 558-1241"
click at [403, 209] on link "link to CRM" at bounding box center [383, 209] width 76 height 19
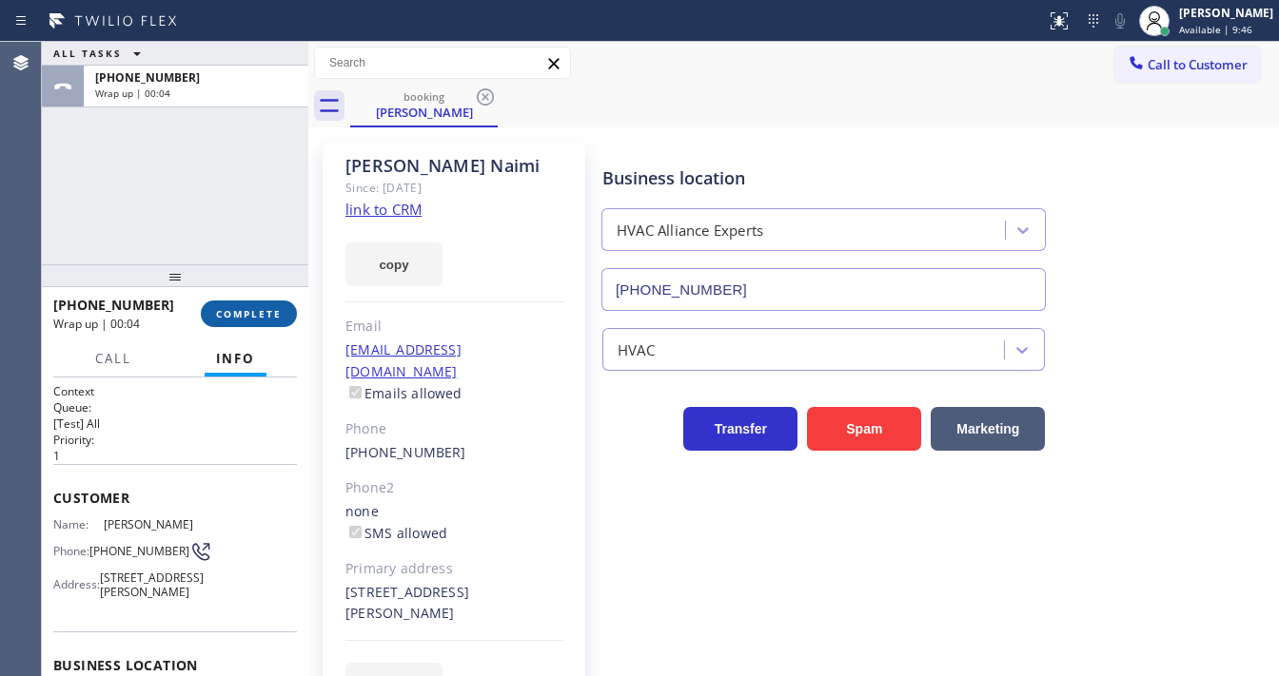
click at [245, 292] on div "+18182648088 Wrap up | 00:04 COMPLETE" at bounding box center [175, 313] width 244 height 49
click at [254, 315] on span "COMPLETE" at bounding box center [249, 313] width 66 height 13
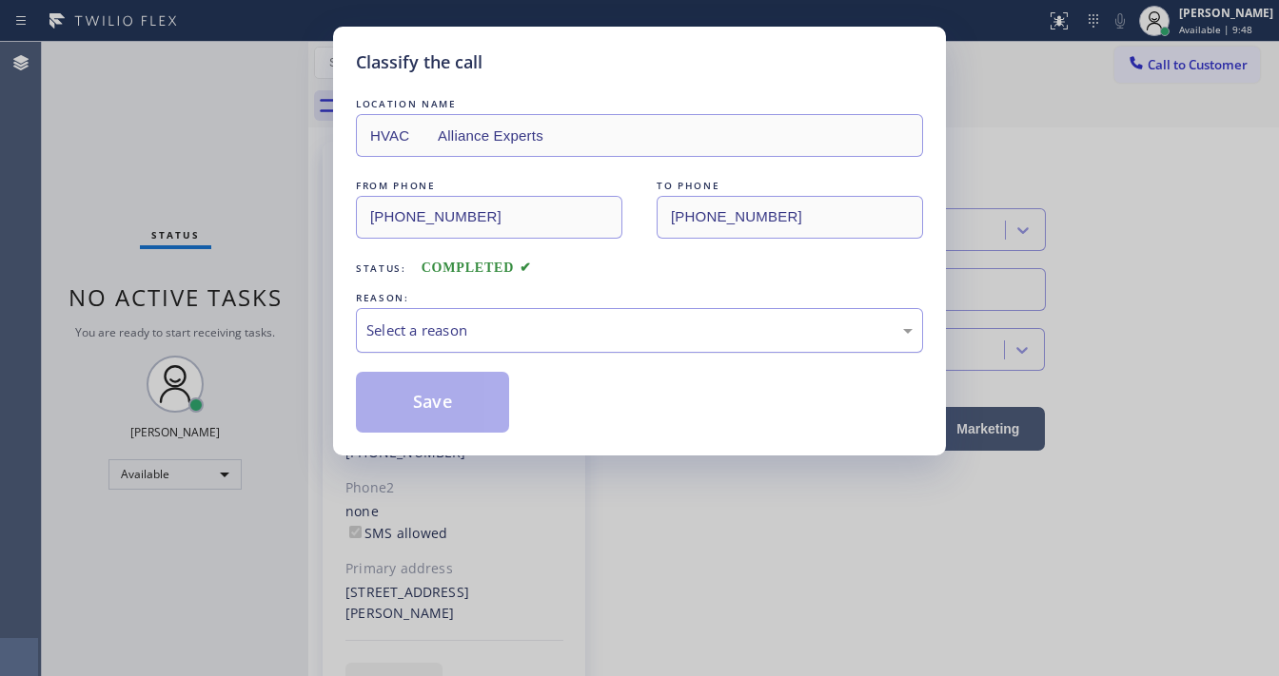
click at [457, 323] on div "Select a reason" at bounding box center [639, 331] width 546 height 22
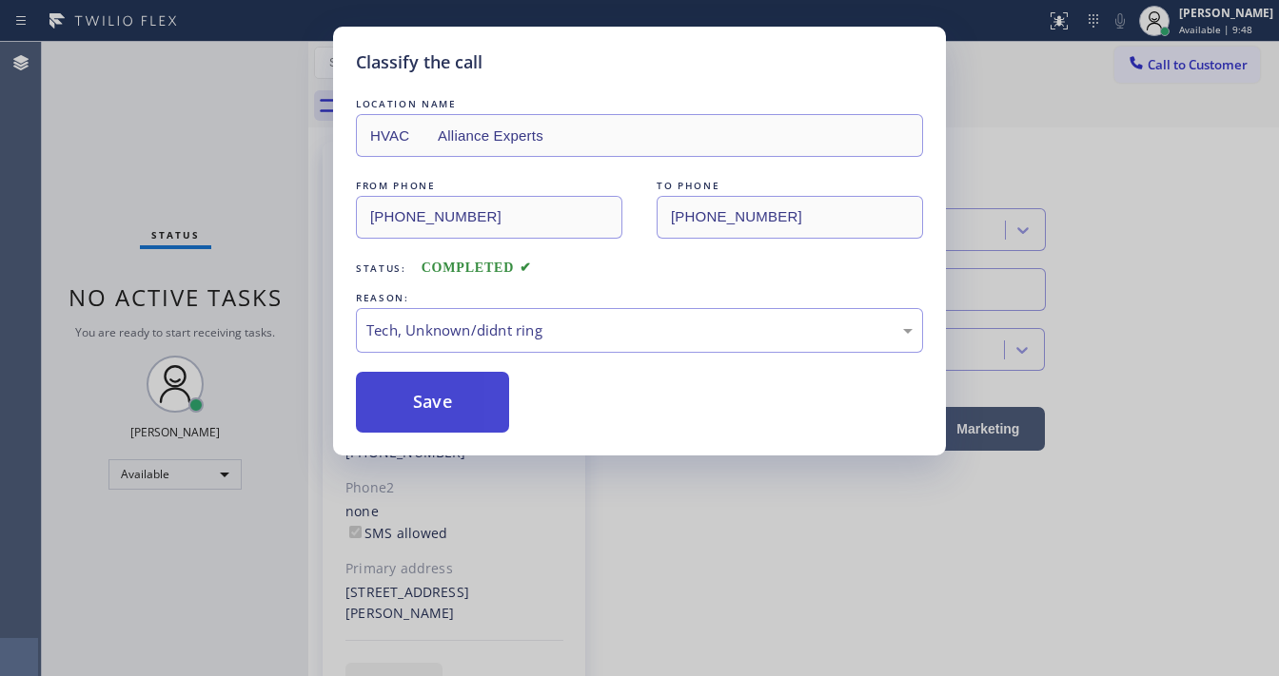
click at [432, 400] on button "Save" at bounding box center [432, 402] width 153 height 61
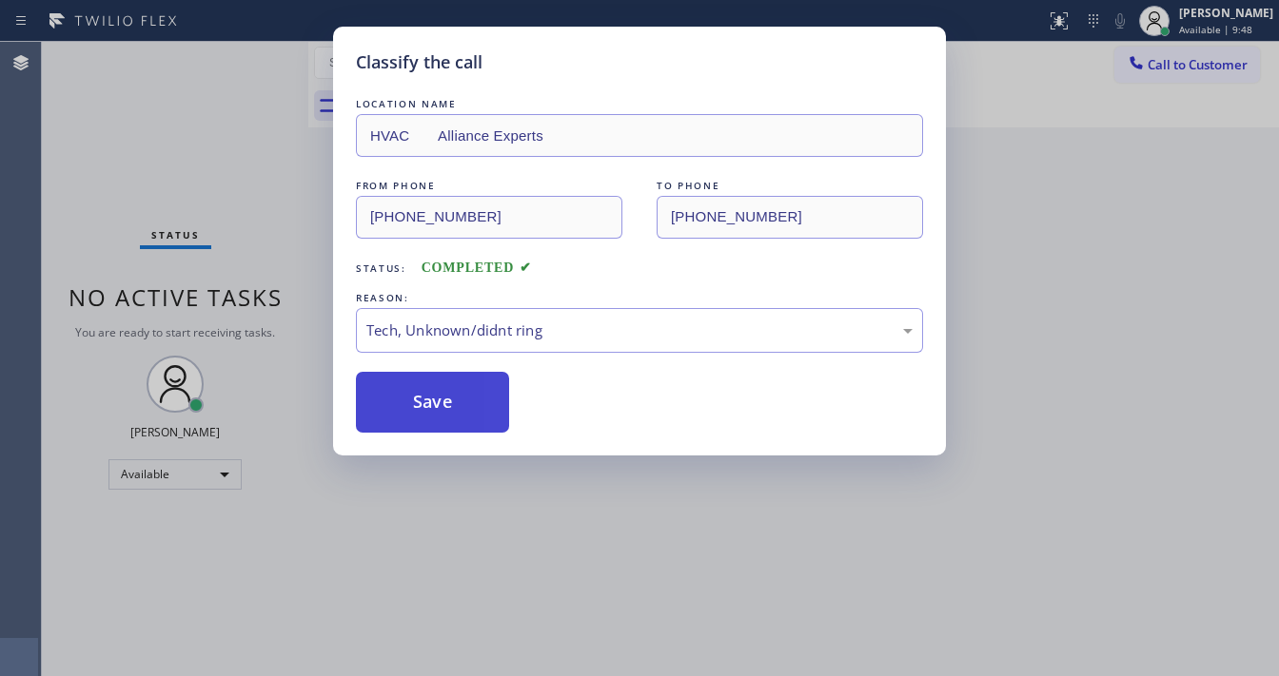
click at [432, 400] on button "Save" at bounding box center [432, 402] width 153 height 61
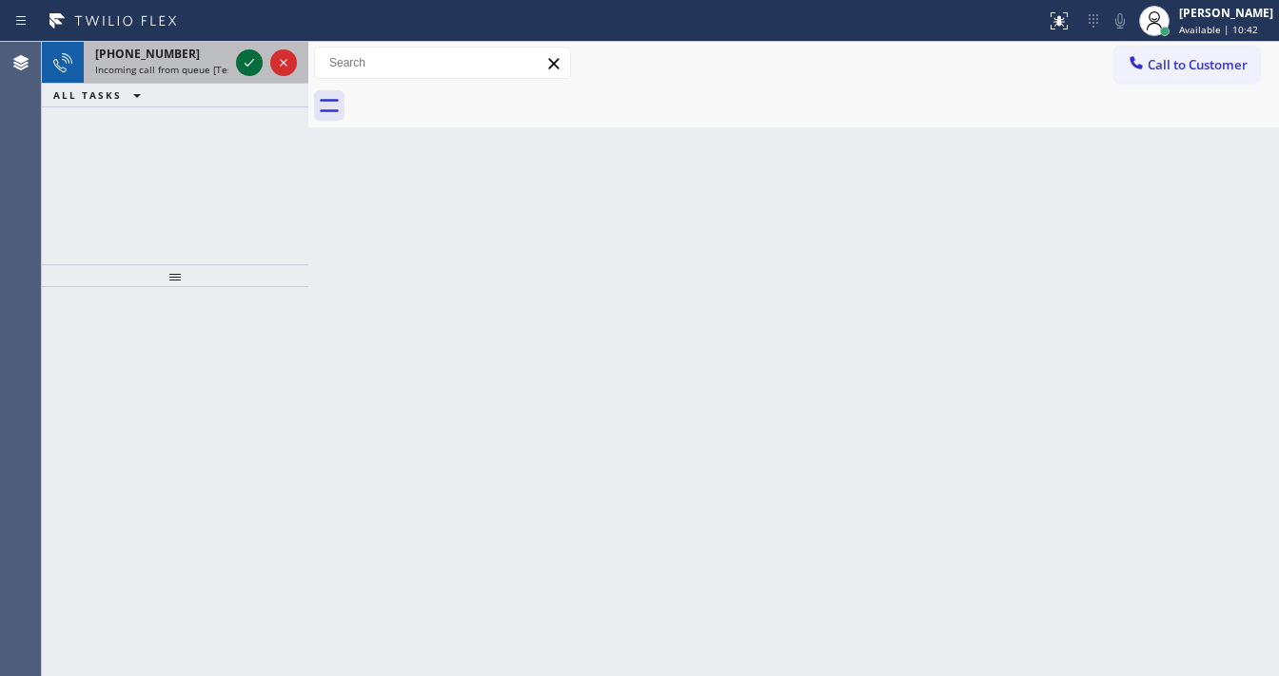
click at [247, 55] on icon at bounding box center [249, 62] width 23 height 23
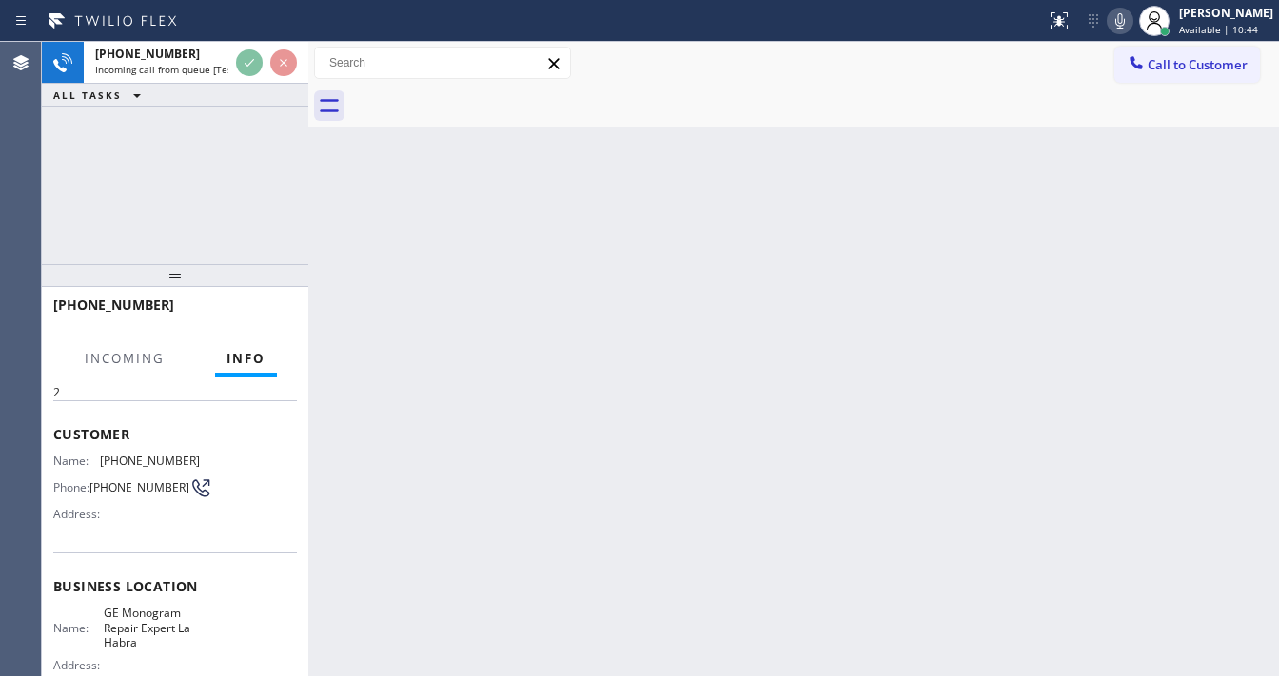
scroll to position [152, 0]
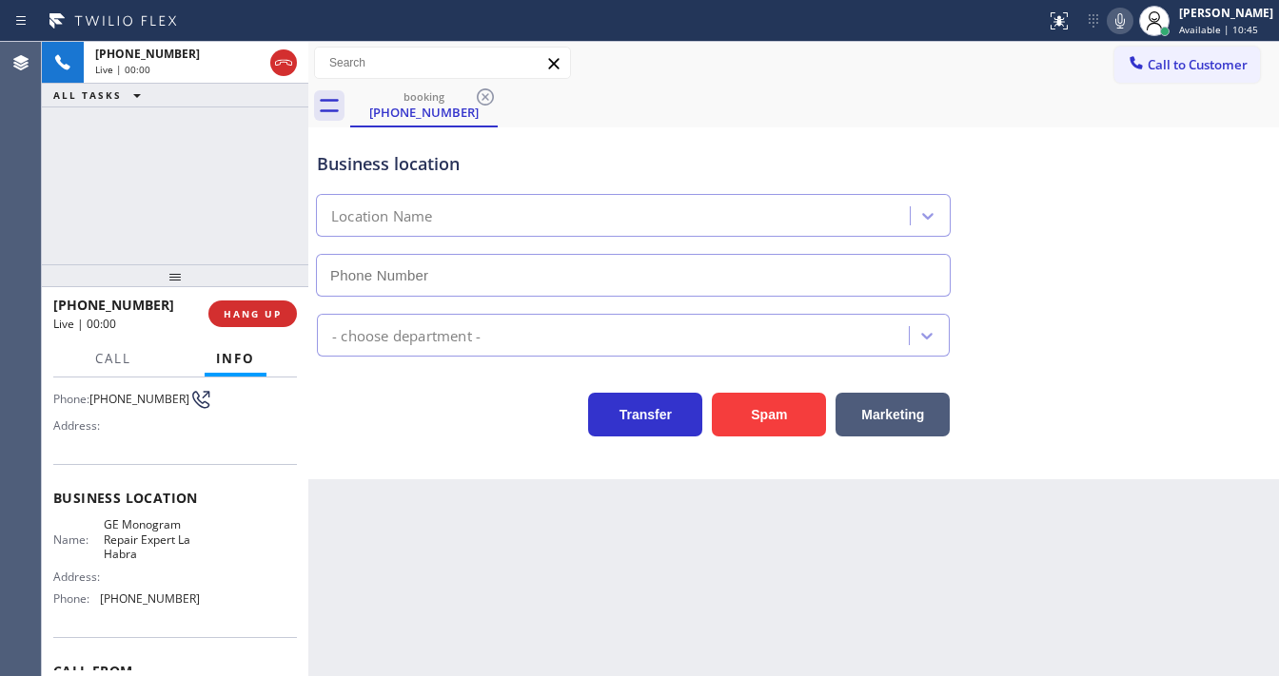
type input "(562) 378-3598"
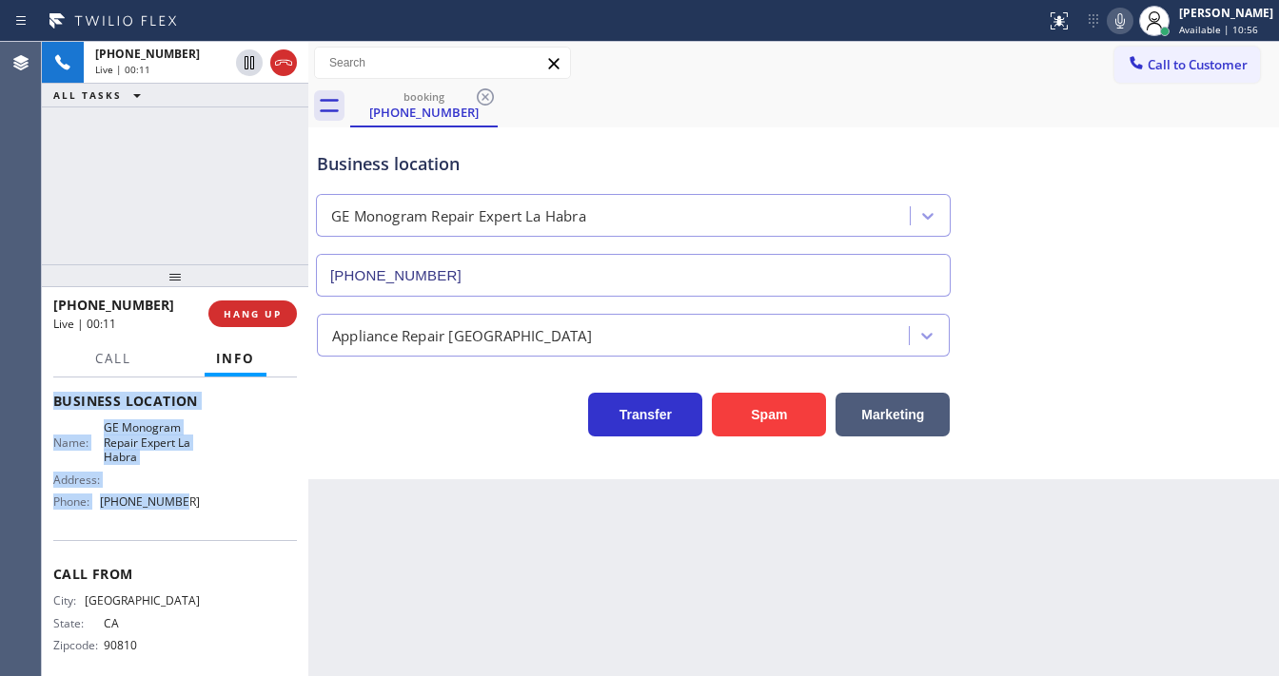
scroll to position [264, 0]
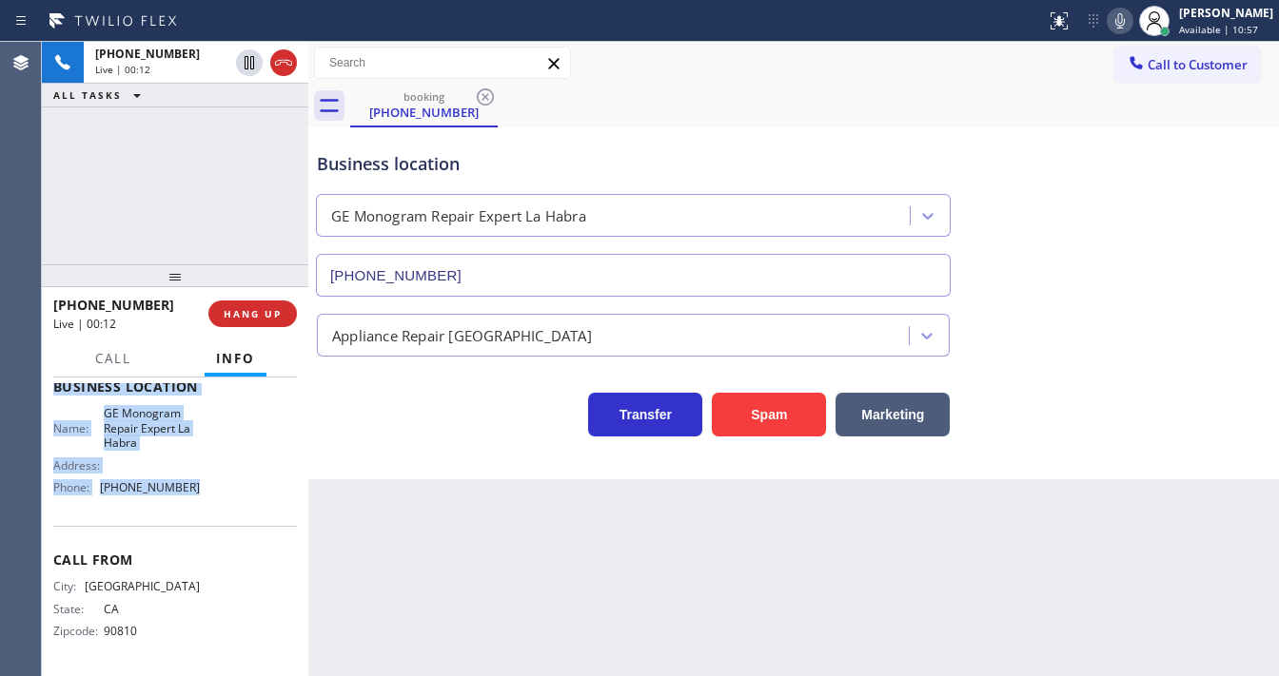
drag, startPoint x: 51, startPoint y: 492, endPoint x: 222, endPoint y: 513, distance: 171.6
click at [222, 513] on div "Context Queue: [Test] All Priority: 2 Customer Name: (562) 305-2040 Phone: (562…" at bounding box center [175, 527] width 266 height 299
copy div "Customer Name: (562) 305-2040 Phone: (562) 305-2040 Address: Business location …"
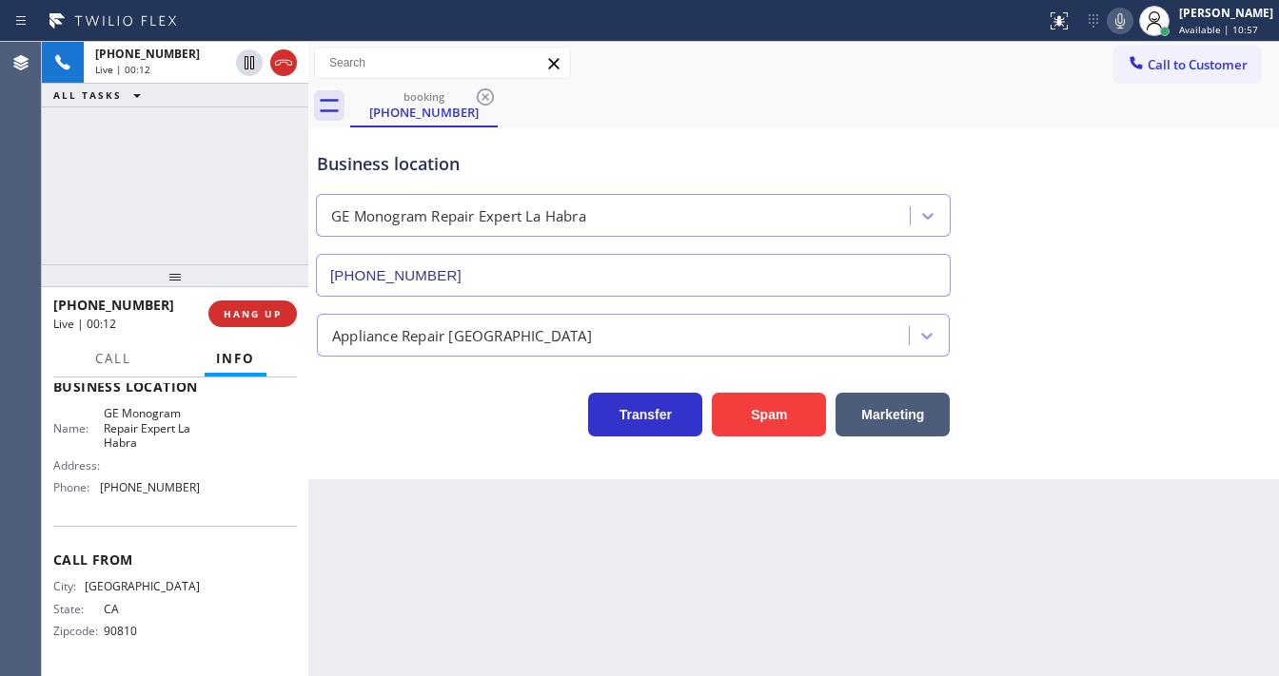
click at [148, 195] on div "+15623052040 Live | 00:12 ALL TASKS ALL TASKS ACTIVE TASKS TASKS IN WRAP UP" at bounding box center [175, 153] width 266 height 223
click at [236, 190] on div "+15623052040 Live | 01:25 ALL TASKS ALL TASKS ACTIVE TASKS TASKS IN WRAP UP" at bounding box center [175, 153] width 266 height 223
click at [1131, 30] on icon at bounding box center [1119, 21] width 23 height 23
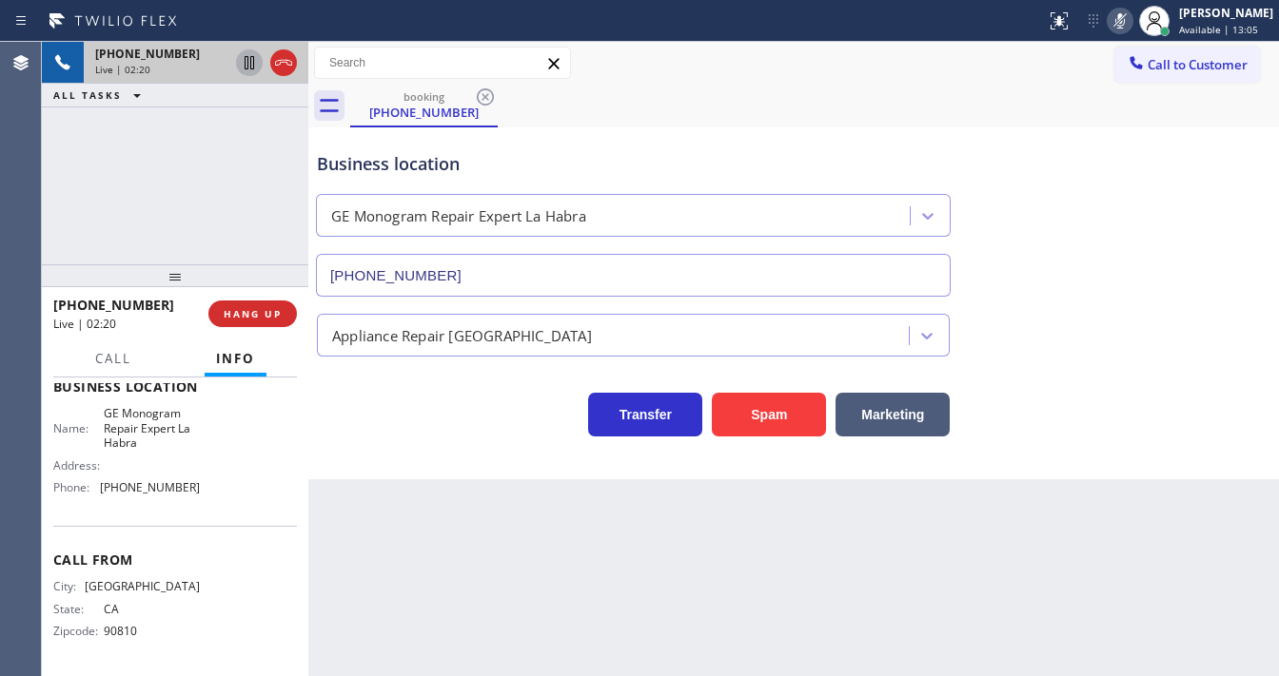
click at [244, 63] on icon at bounding box center [249, 62] width 23 height 23
click at [244, 60] on icon at bounding box center [249, 62] width 23 height 23
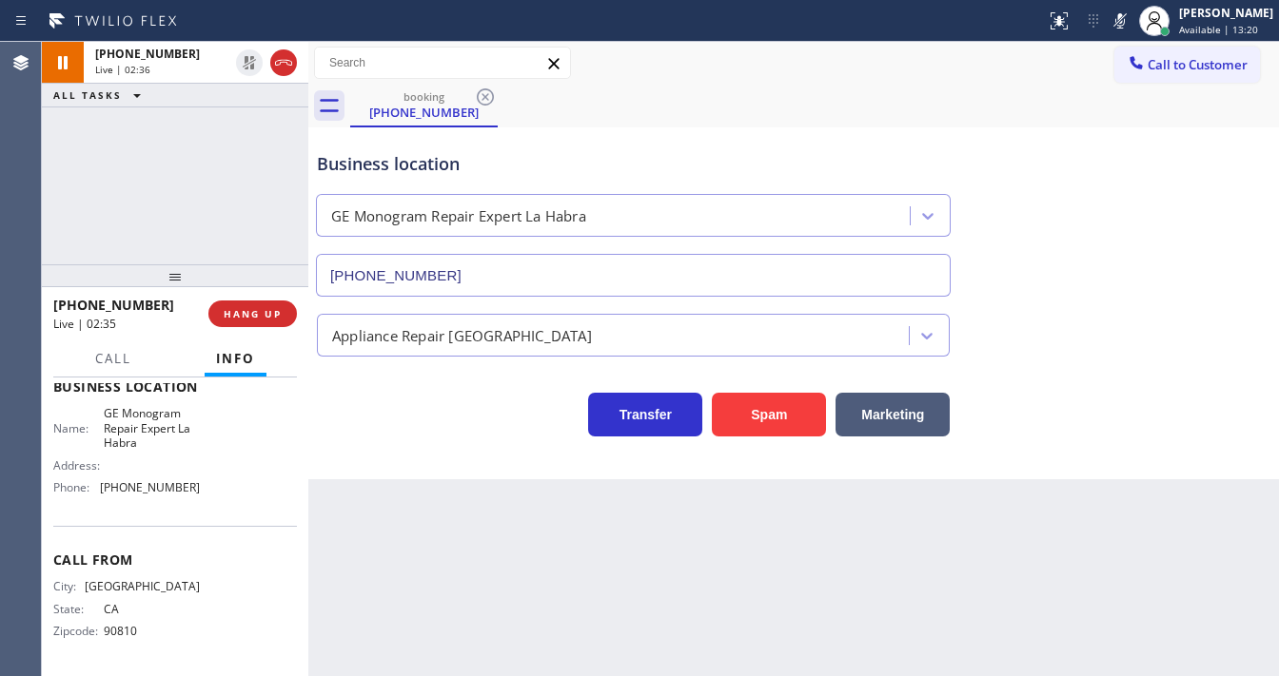
drag, startPoint x: 1135, startPoint y: 18, endPoint x: 1054, endPoint y: 103, distance: 117.1
click at [1131, 19] on icon at bounding box center [1119, 21] width 23 height 23
drag, startPoint x: 1054, startPoint y: 103, endPoint x: 959, endPoint y: 16, distance: 128.6
click at [1054, 103] on div "booking (562) 305-2040" at bounding box center [814, 106] width 929 height 43
click at [255, 221] on div "+15623052040 Live | 04:20 ALL TASKS ALL TASKS ACTIVE TASKS TASKS IN WRAP UP" at bounding box center [175, 153] width 266 height 223
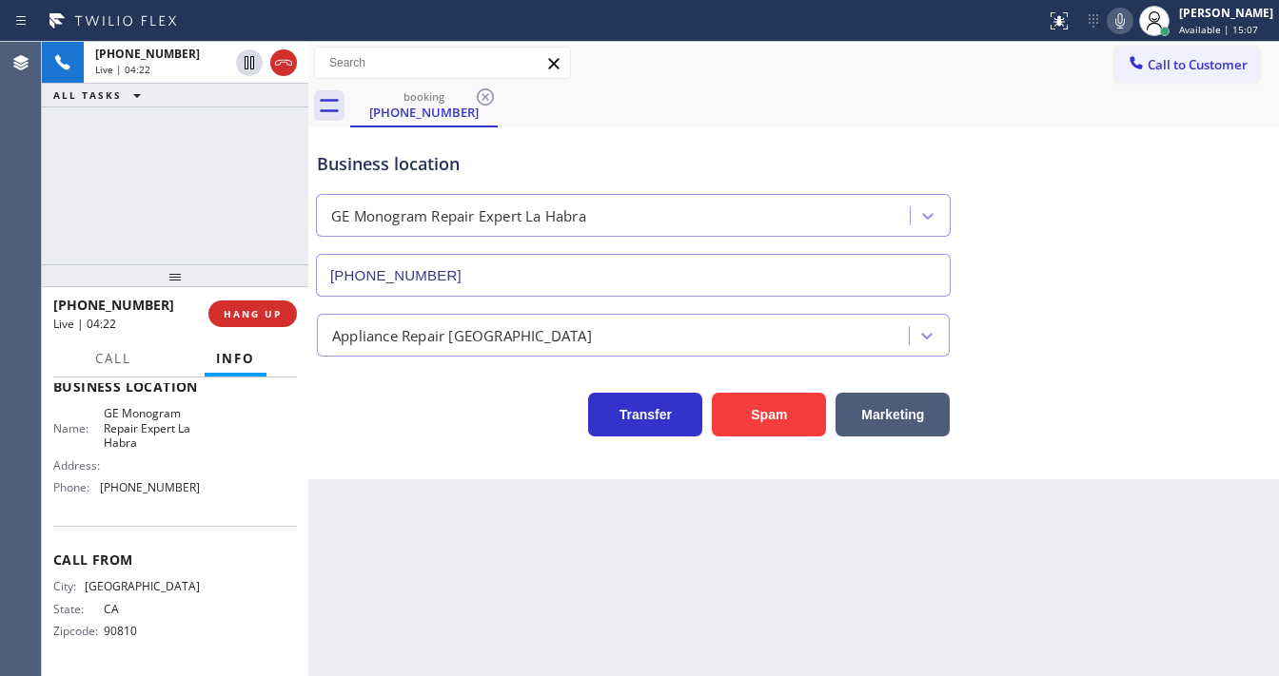
click at [1131, 19] on icon at bounding box center [1119, 21] width 23 height 23
click at [1126, 19] on rect at bounding box center [1119, 18] width 13 height 13
click at [253, 310] on span "HANG UP" at bounding box center [253, 313] width 58 height 13
click at [258, 315] on span "COMPLETE" at bounding box center [249, 313] width 66 height 13
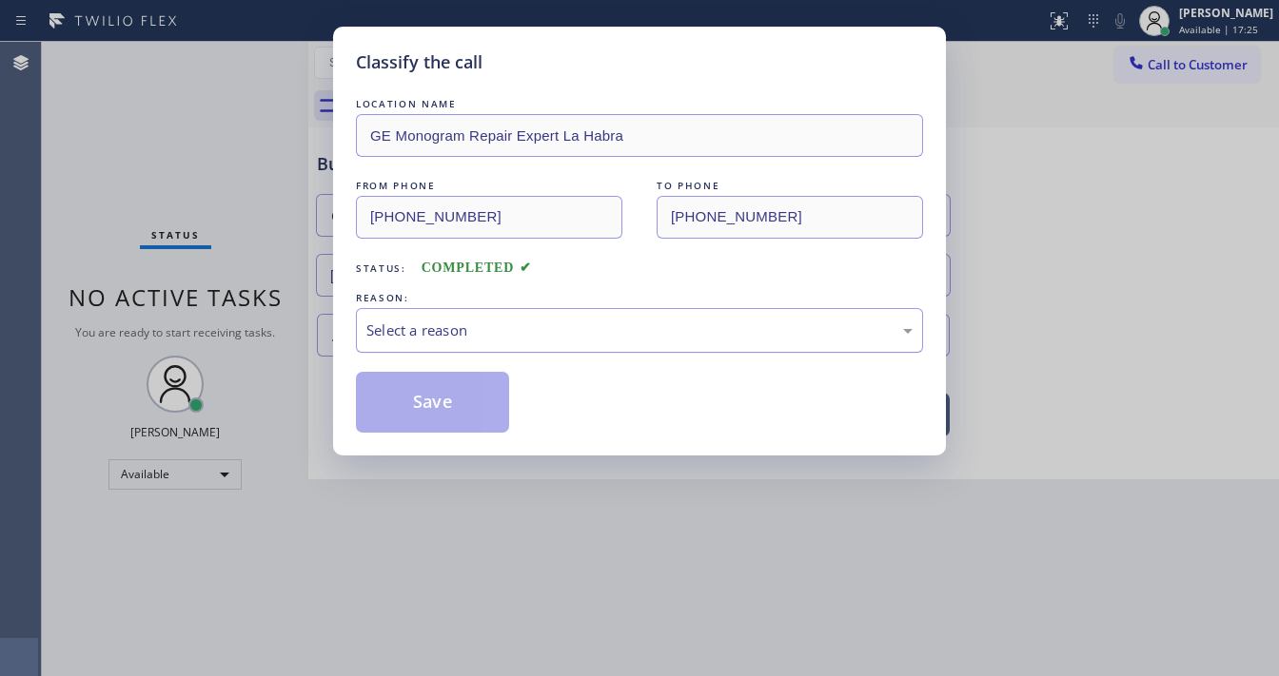
click at [445, 323] on div "Select a reason" at bounding box center [639, 331] width 546 height 22
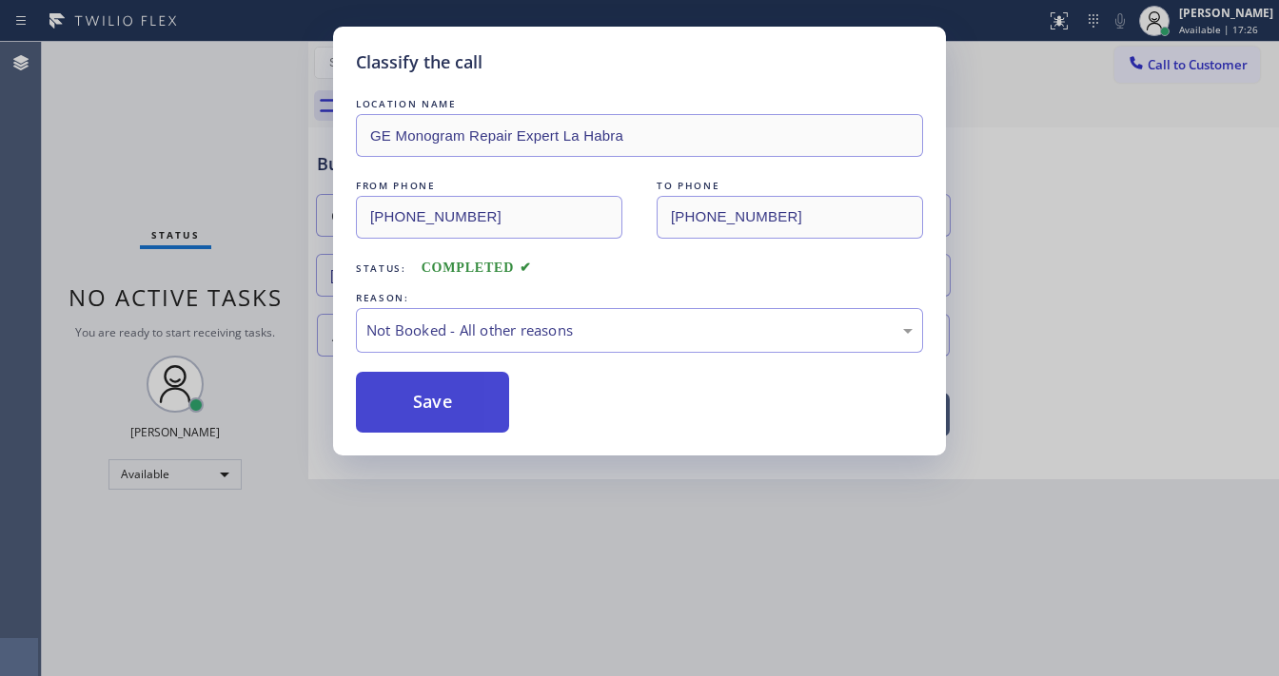
click at [413, 396] on button "Save" at bounding box center [432, 402] width 153 height 61
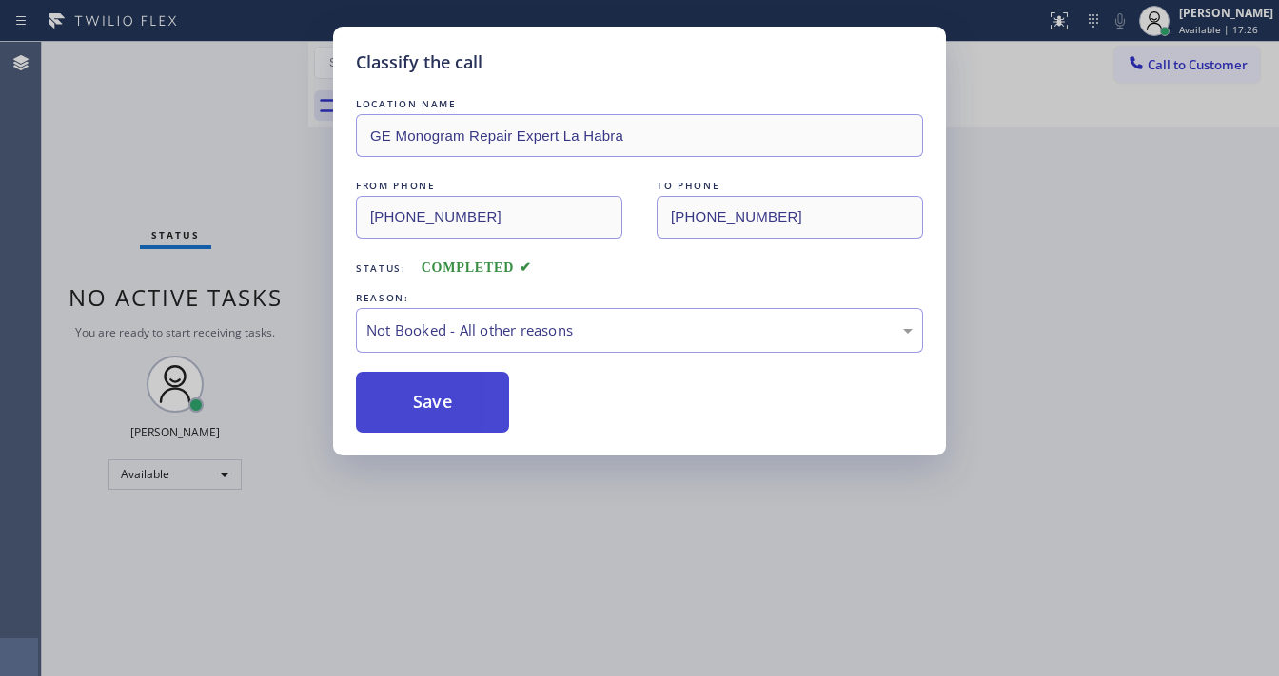
click at [413, 395] on button "Save" at bounding box center [432, 402] width 153 height 61
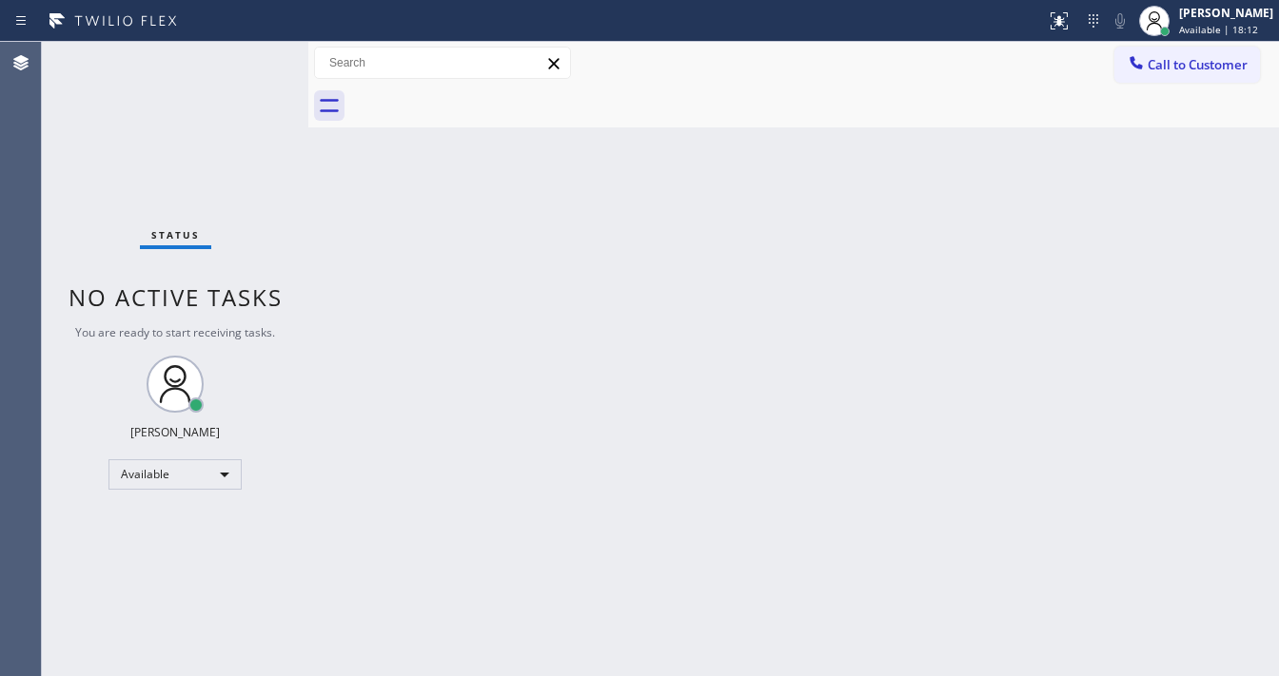
click at [212, 82] on div "Status No active tasks You are ready to start receiving tasks. Michael Javier A…" at bounding box center [175, 359] width 266 height 635
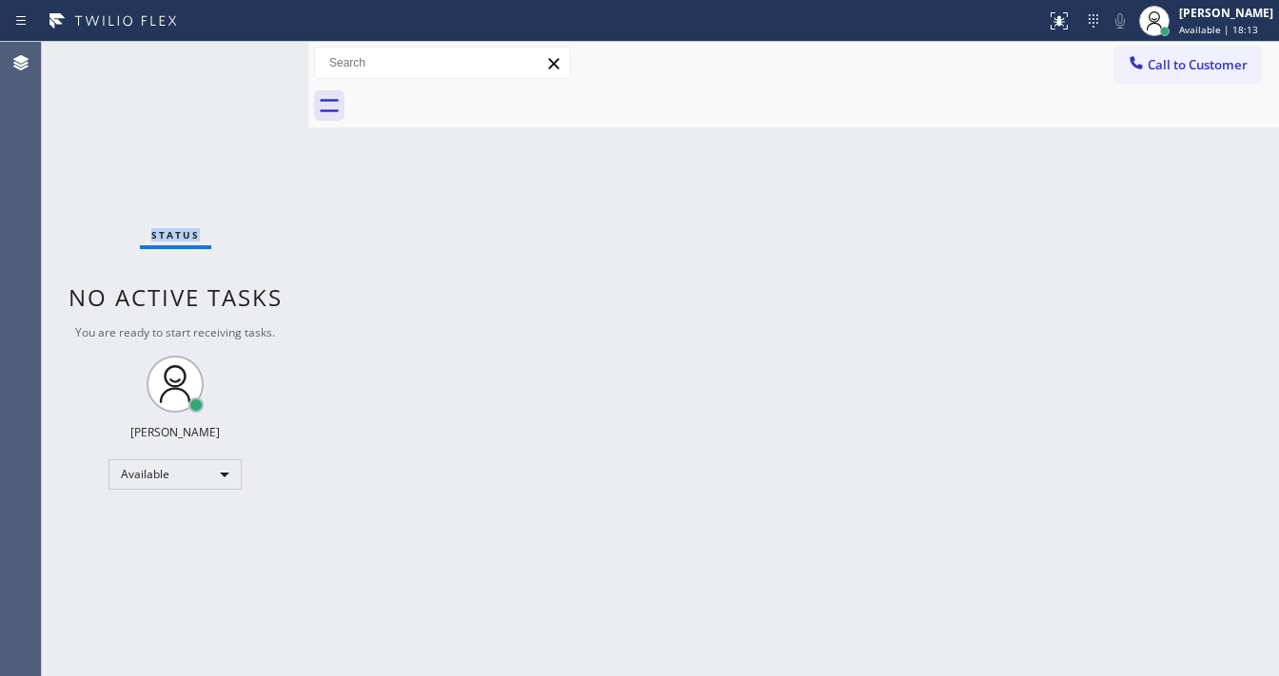
click at [212, 82] on div "Status No active tasks You are ready to start receiving tasks. Michael Javier A…" at bounding box center [175, 359] width 266 height 635
click at [229, 46] on div "Status No active tasks You are ready to start receiving tasks. Michael Javier A…" at bounding box center [175, 359] width 266 height 635
click at [263, 42] on div "Status No active tasks You are ready to start receiving tasks. Michael Javier A…" at bounding box center [175, 359] width 266 height 635
click at [251, 47] on div "Status No active tasks You are ready to start receiving tasks. Michael Javier A…" at bounding box center [175, 359] width 266 height 635
click at [251, 48] on div "Status No active tasks You are ready to start receiving tasks. Michael Javier A…" at bounding box center [175, 359] width 266 height 635
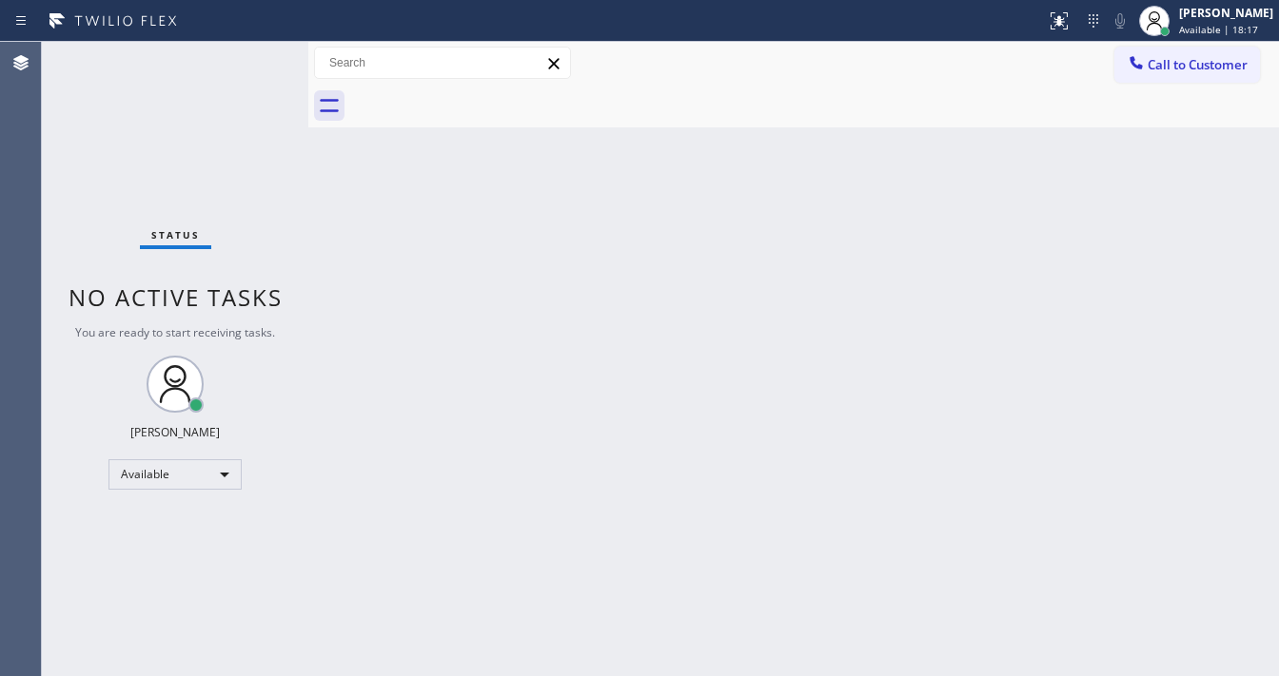
click at [251, 48] on div "Status No active tasks You are ready to start receiving tasks. Michael Javier A…" at bounding box center [175, 359] width 266 height 635
click at [247, 128] on div "Status No active tasks You are ready to start receiving tasks. Michael Javier A…" at bounding box center [175, 359] width 266 height 635
click at [264, 61] on div "Status No active tasks You are ready to start receiving tasks. Michael Javier A…" at bounding box center [175, 359] width 266 height 635
click at [262, 63] on div "Status No active tasks You are ready to start receiving tasks. Michael Javier A…" at bounding box center [175, 359] width 266 height 635
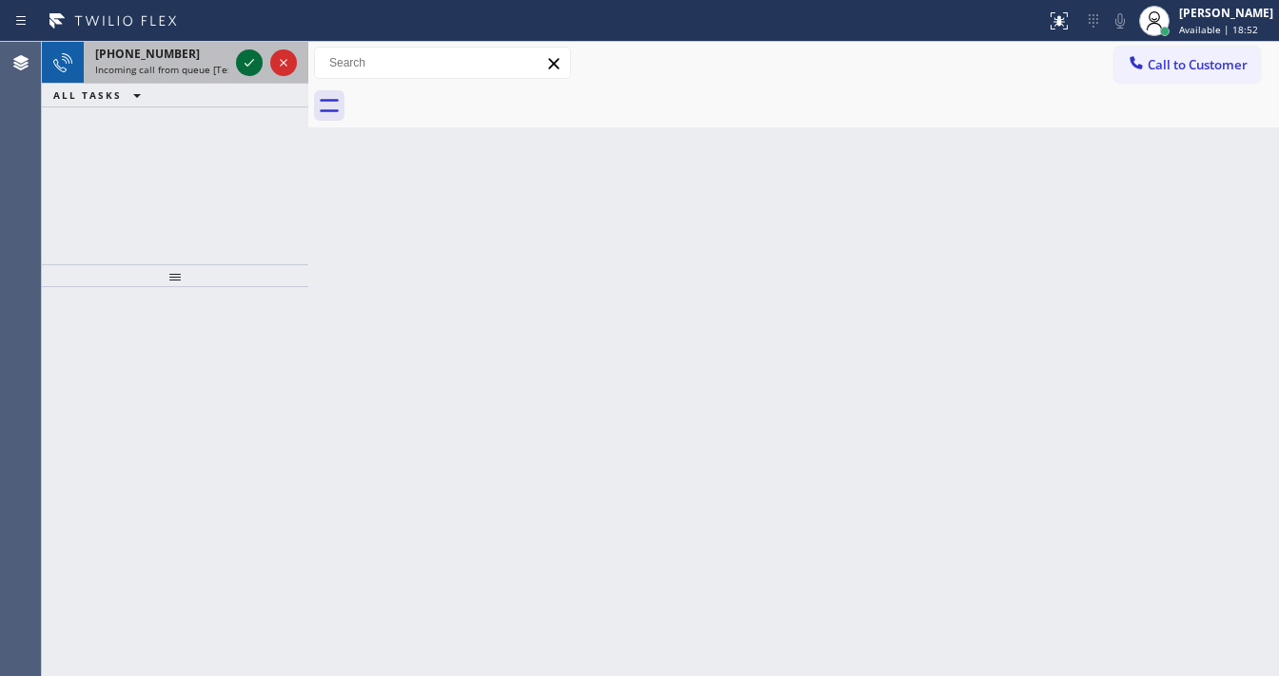
click at [245, 67] on icon at bounding box center [249, 62] width 23 height 23
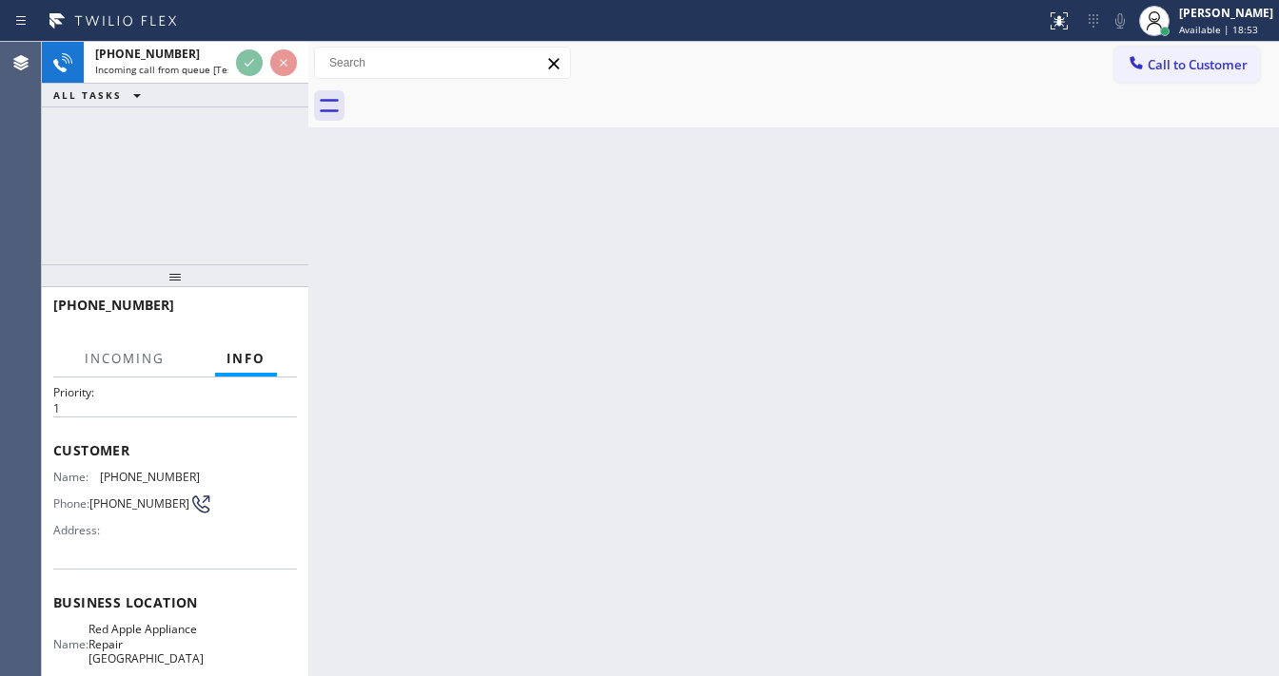
scroll to position [152, 0]
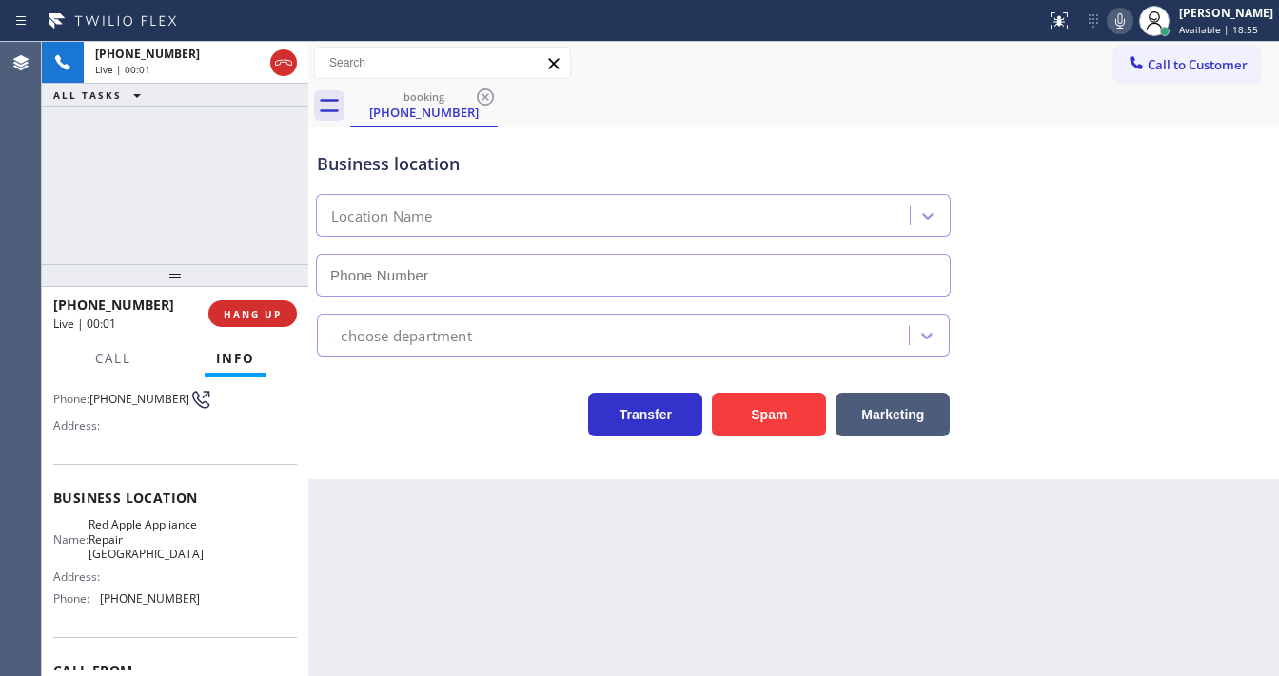
type input "(347) 696-9588"
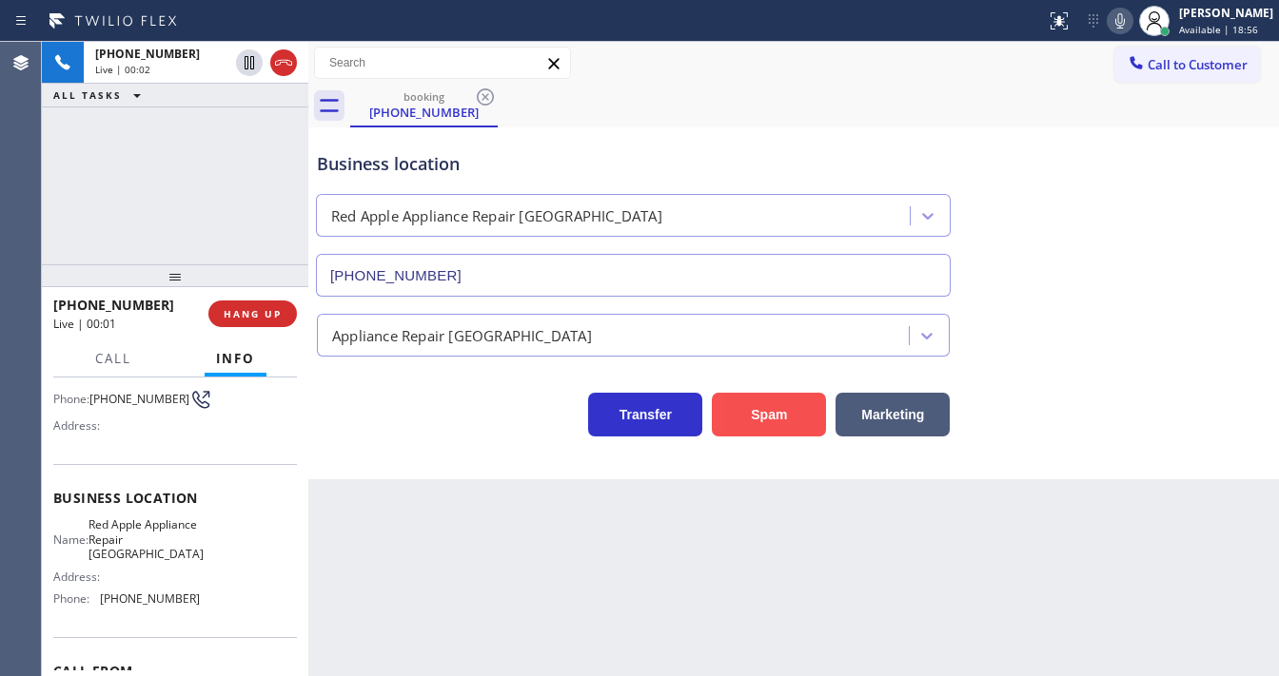
click at [754, 410] on button "Spam" at bounding box center [769, 415] width 114 height 44
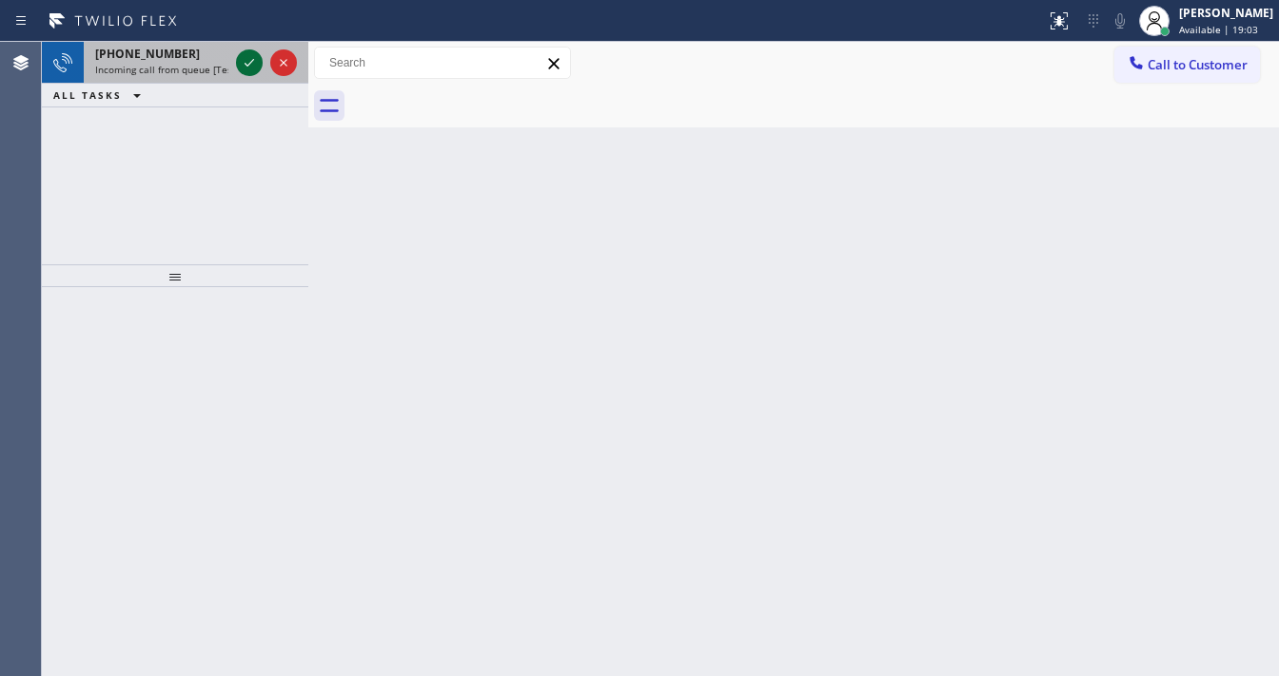
click at [247, 59] on icon at bounding box center [249, 62] width 23 height 23
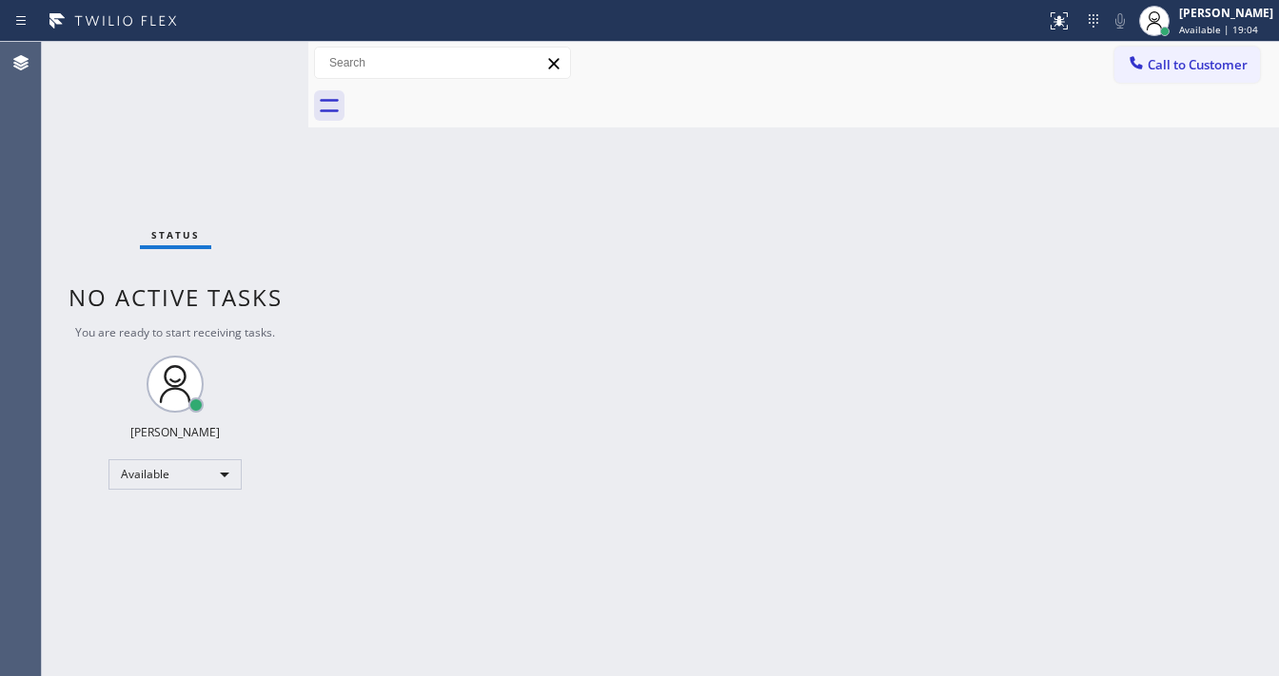
click at [245, 61] on div "Status No active tasks You are ready to start receiving tasks. Michael Javier A…" at bounding box center [175, 359] width 266 height 635
click at [1066, 40] on div "Status report Issue detected This issue could affect your workflow. Please cont…" at bounding box center [639, 338] width 1279 height 676
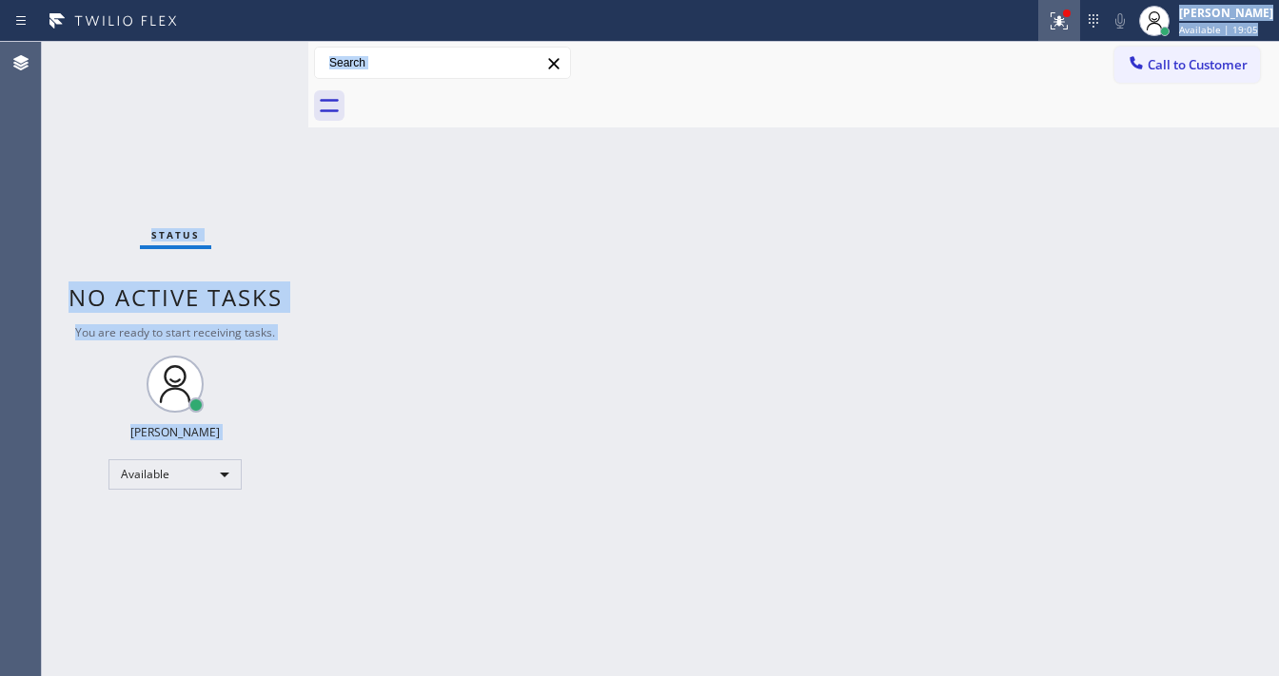
click at [1067, 30] on button at bounding box center [1059, 21] width 42 height 42
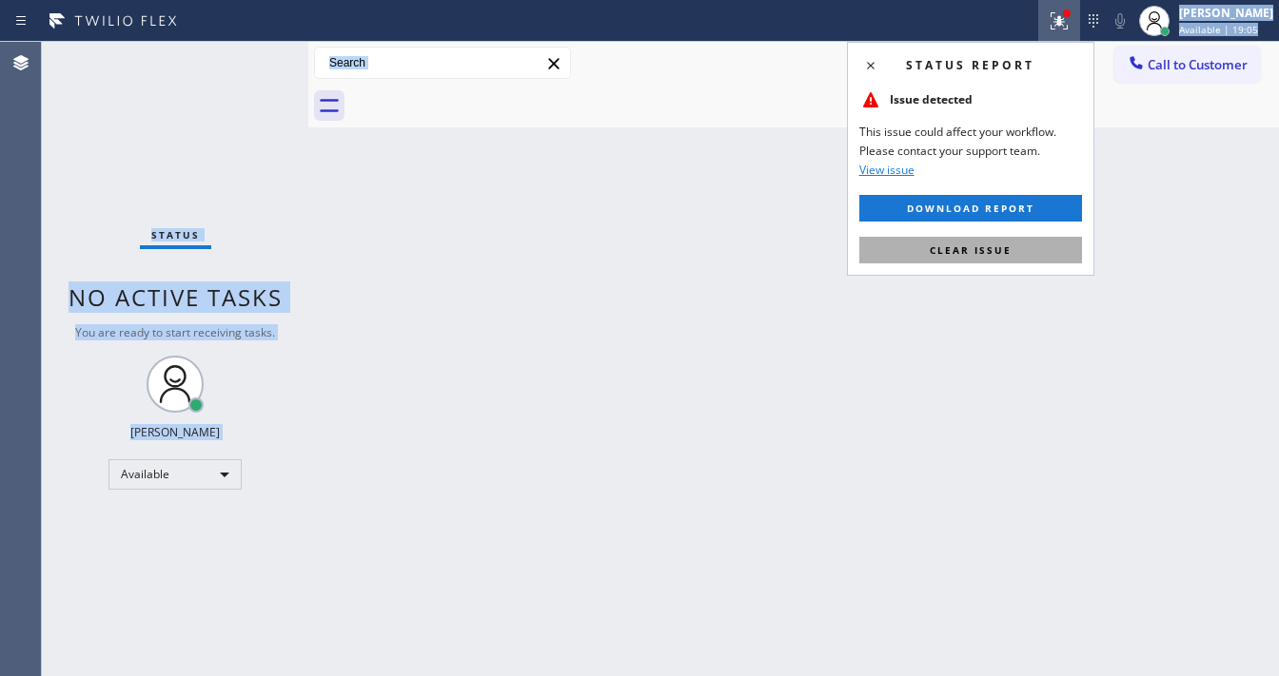
click at [1004, 250] on span "Clear issue" at bounding box center [971, 250] width 82 height 13
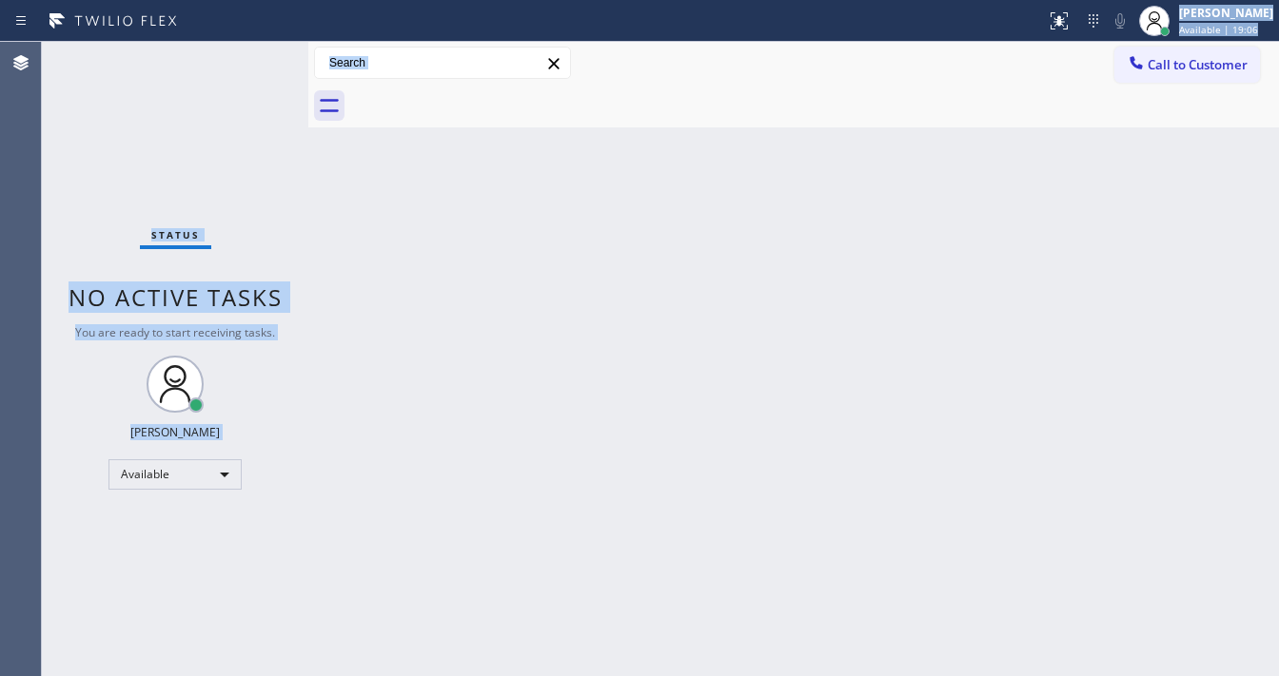
drag, startPoint x: 261, startPoint y: 70, endPoint x: 261, endPoint y: 59, distance: 11.4
click at [261, 69] on div "Status No active tasks You are ready to start receiving tasks. Michael Javier A…" at bounding box center [175, 359] width 266 height 635
click at [260, 58] on div "Status No active tasks You are ready to start receiving tasks. Michael Javier A…" at bounding box center [175, 359] width 266 height 635
click at [256, 55] on div "Status No active tasks You are ready to start receiving tasks. Michael Javier A…" at bounding box center [175, 359] width 266 height 635
click at [254, 49] on div "Status No active tasks You are ready to start receiving tasks. Michael Javier A…" at bounding box center [175, 359] width 266 height 635
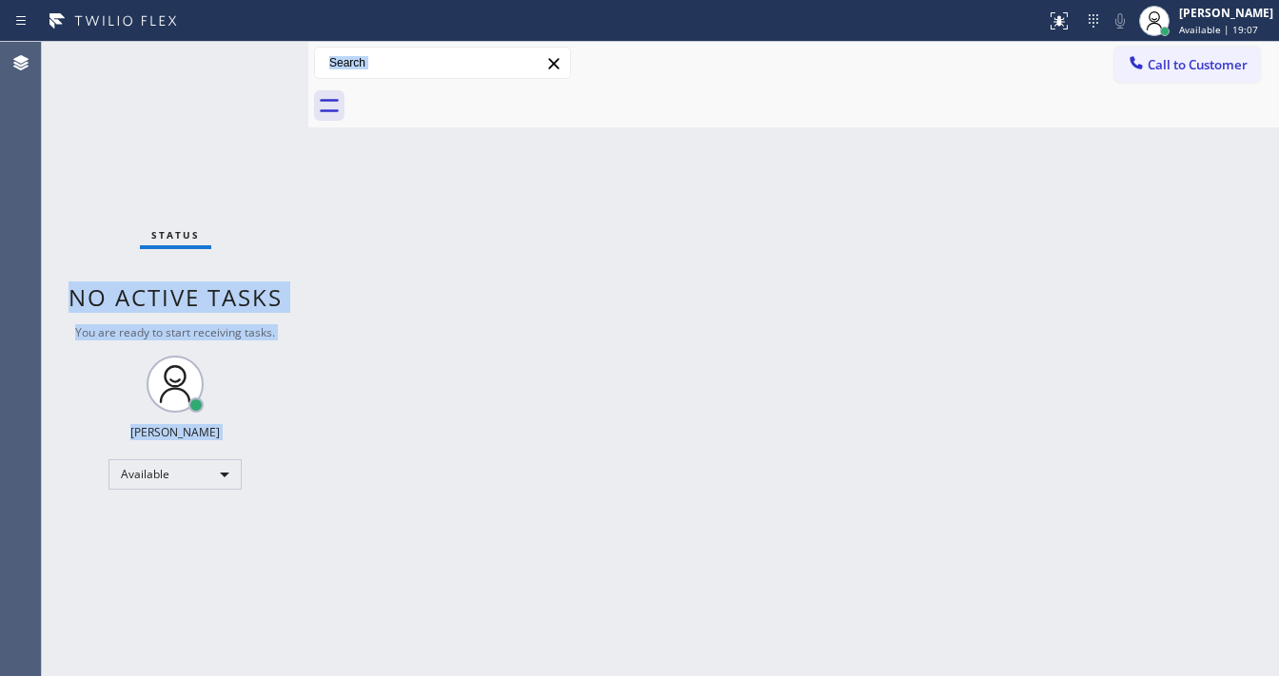
click at [254, 49] on div "Status No active tasks You are ready to start receiving tasks. Michael Javier A…" at bounding box center [175, 359] width 266 height 635
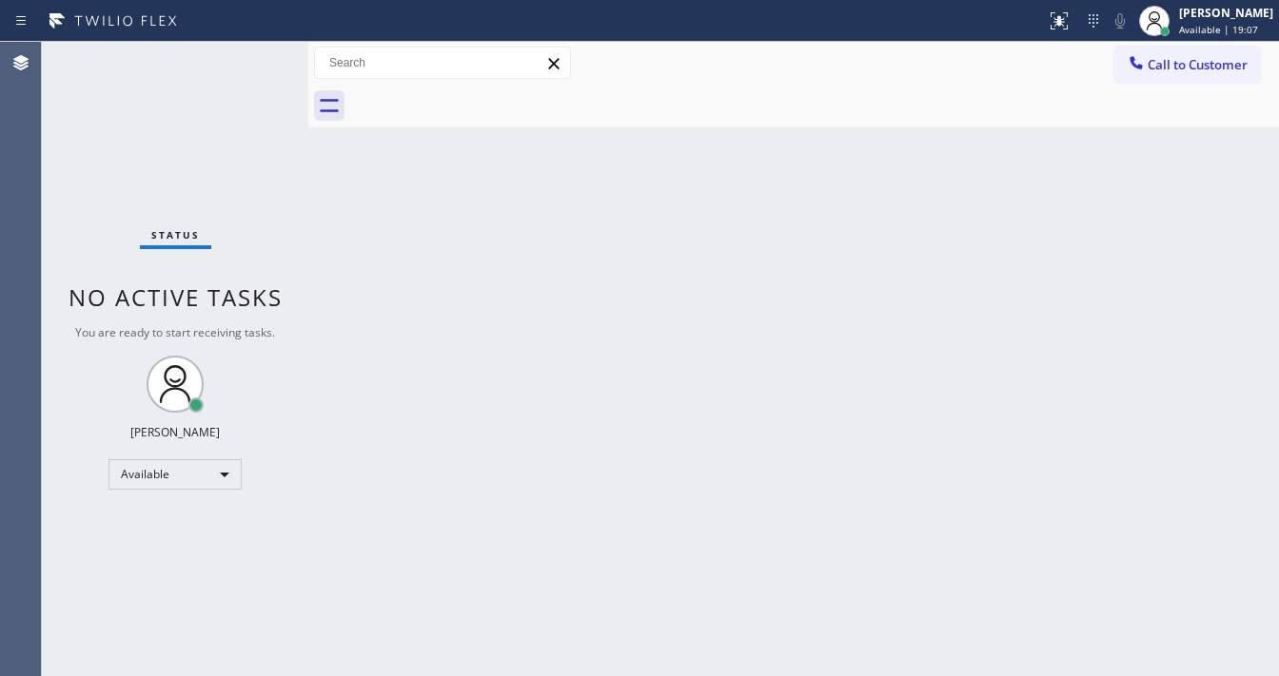
click at [251, 48] on div "Status No active tasks You are ready to start receiving tasks. Michael Javier A…" at bounding box center [175, 359] width 266 height 635
click at [251, 47] on div "Status No active tasks You are ready to start receiving tasks. Michael Javier A…" at bounding box center [175, 359] width 266 height 635
click at [249, 55] on div "Status No active tasks You are ready to start receiving tasks. Michael Javier A…" at bounding box center [175, 359] width 266 height 635
click at [248, 54] on div "Status No active tasks You are ready to start receiving tasks. Michael Javier A…" at bounding box center [175, 359] width 266 height 635
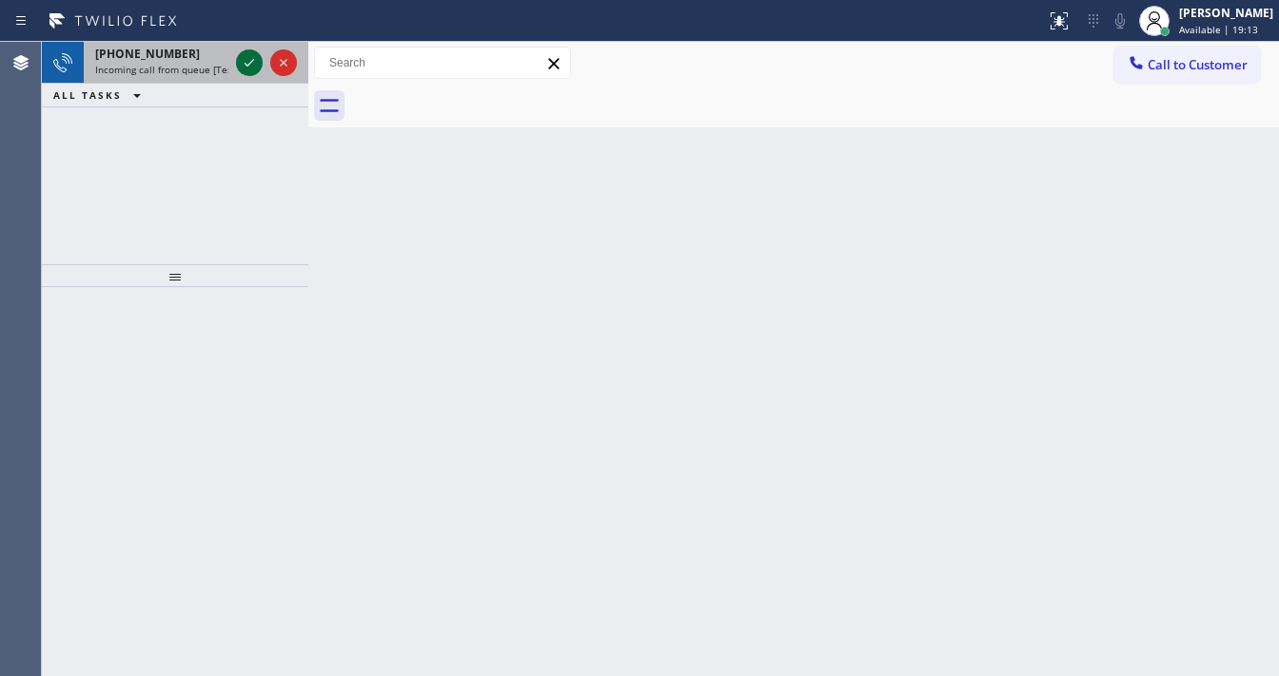
click at [252, 51] on icon at bounding box center [249, 62] width 23 height 23
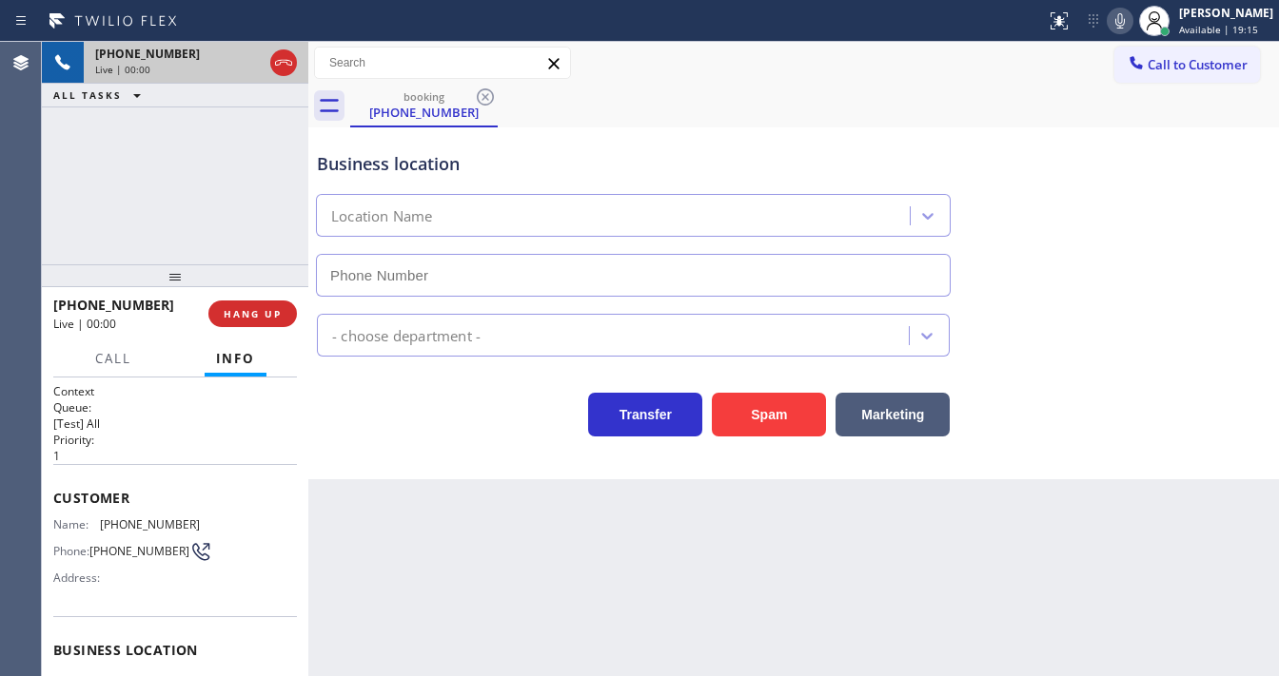
type input "(956) 300-5024"
click at [534, 396] on div "Transfer Spam Marketing" at bounding box center [633, 409] width 640 height 53
click at [73, 236] on div "+19034369976 Live | 00:09 ALL TASKS ALL TASKS ACTIVE TASKS TASKS IN WRAP UP" at bounding box center [175, 153] width 266 height 223
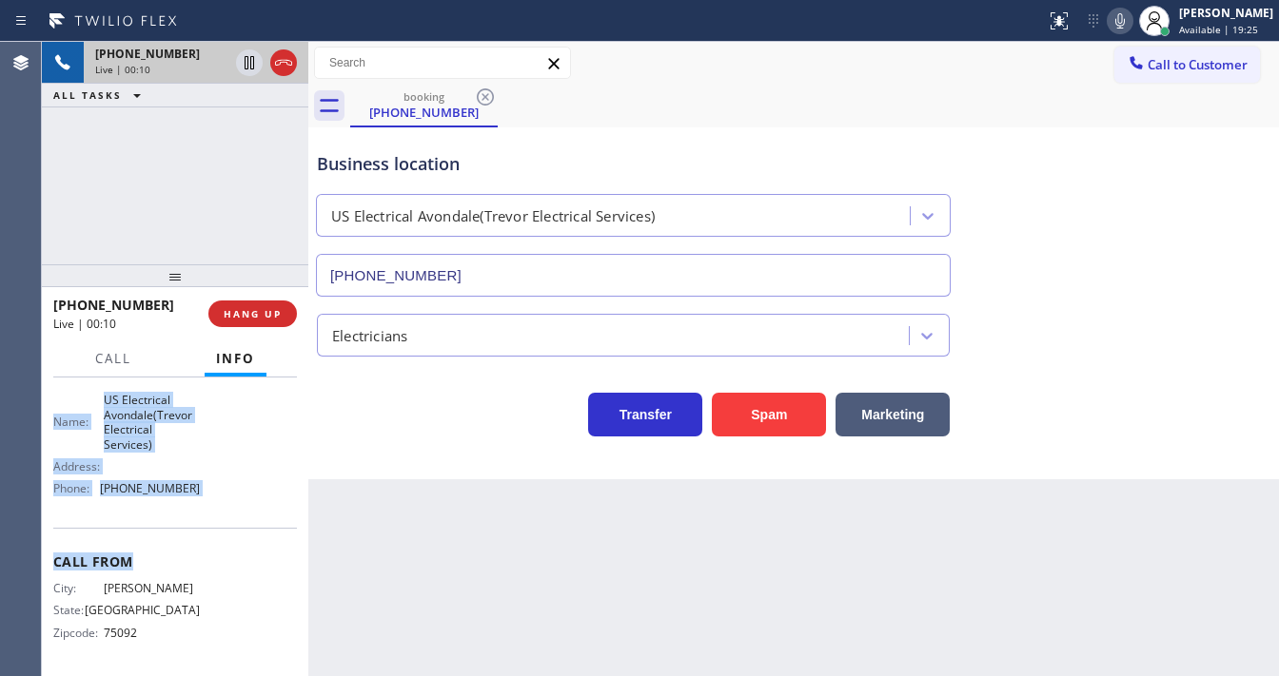
scroll to position [279, 0]
drag, startPoint x: 56, startPoint y: 496, endPoint x: 234, endPoint y: 485, distance: 178.2
click at [234, 485] on div "Context Queue: [Test] All Priority: 1 Customer Name: (903) 436-9976 Phone: (903…" at bounding box center [175, 388] width 244 height 565
copy div "Customer Name: (903) 436-9976 Phone: (903) 436-9976 Address: Business location …"
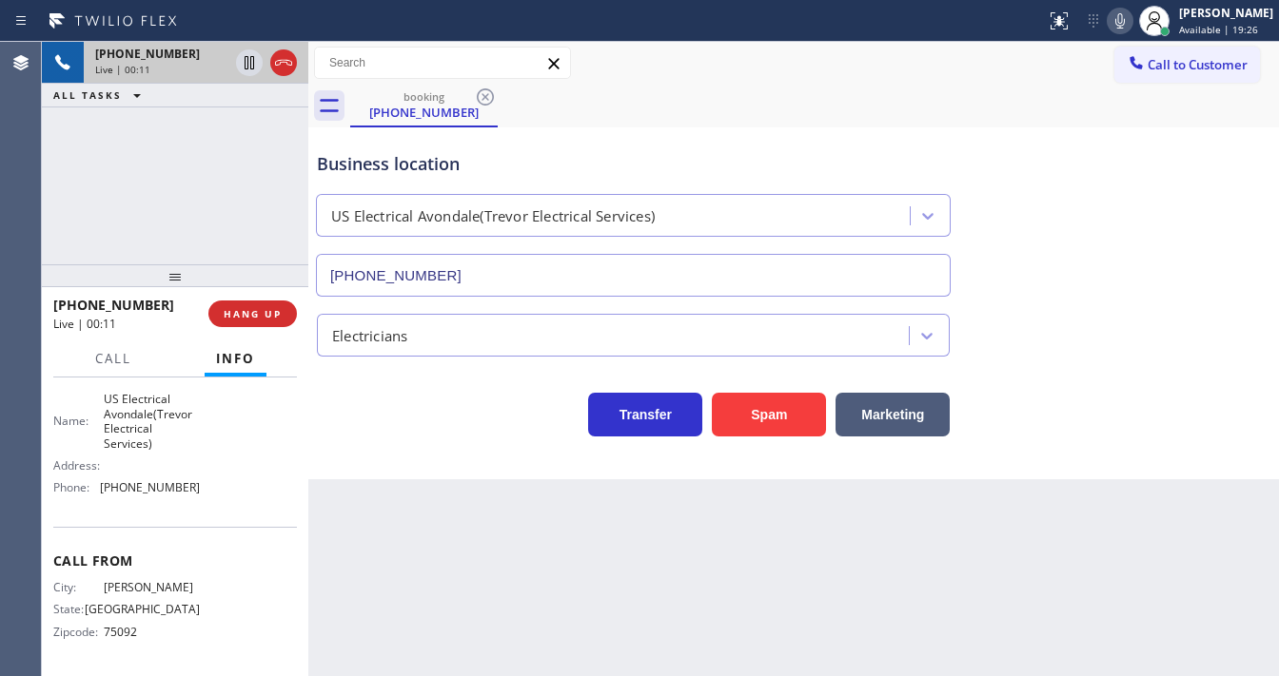
click at [194, 224] on div "+19034369976 Live | 00:11 ALL TASKS ALL TASKS ACTIVE TASKS TASKS IN WRAP UP" at bounding box center [175, 153] width 266 height 223
click at [1215, 264] on div "Business location US Electrical Avondale(Trevor Electrical Services) (956) 300-…" at bounding box center [793, 211] width 961 height 172
click at [210, 197] on div "+19034369976 Live | 01:39 ALL TASKS ALL TASKS ACTIVE TASKS TASKS IN WRAP UP" at bounding box center [175, 153] width 266 height 223
click at [250, 68] on icon at bounding box center [250, 62] width 10 height 13
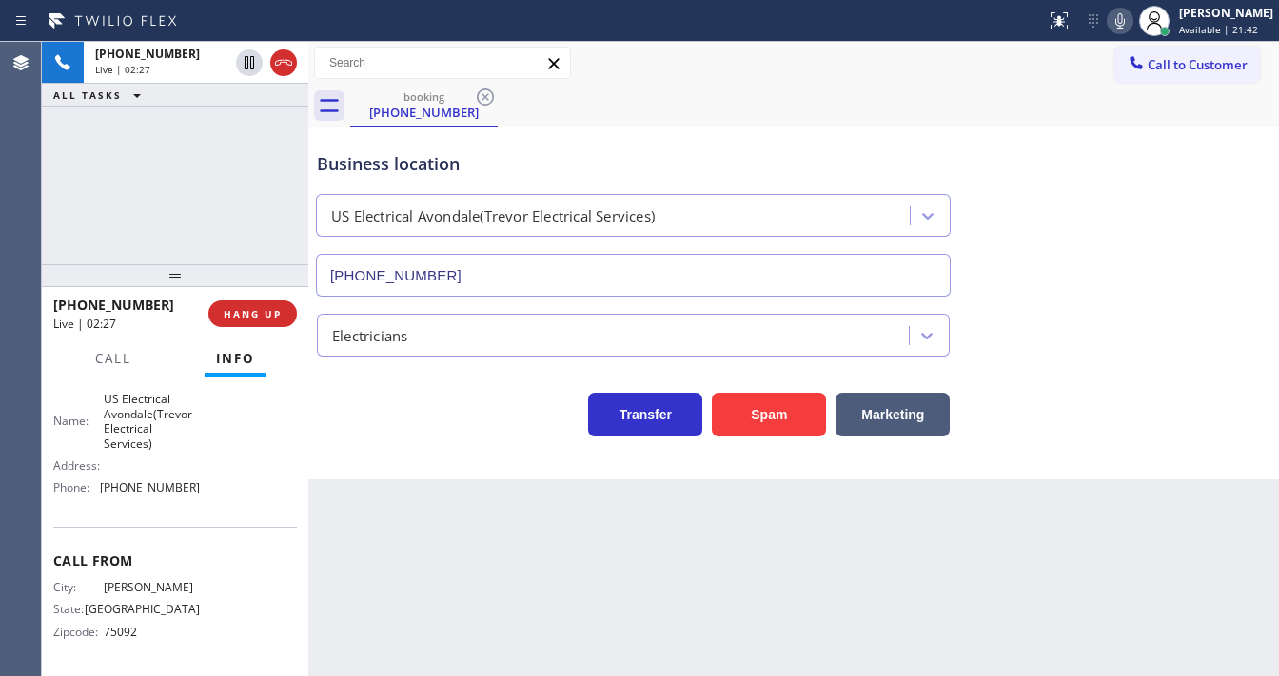
drag, startPoint x: 1126, startPoint y: 22, endPoint x: 1105, endPoint y: 38, distance: 27.2
click at [1126, 23] on icon at bounding box center [1119, 21] width 23 height 23
click at [1074, 82] on div "Call to Customer Outbound call Location Search location Your caller id phone nu…" at bounding box center [793, 63] width 970 height 43
click at [198, 191] on div "+19034369976 Live | 02:29 ALL TASKS ALL TASKS ACTIVE TASKS TASKS IN WRAP UP" at bounding box center [175, 153] width 266 height 223
click at [72, 202] on div "+19034369976 Live | 03:17 ALL TASKS ALL TASKS ACTIVE TASKS TASKS IN WRAP UP" at bounding box center [175, 153] width 266 height 223
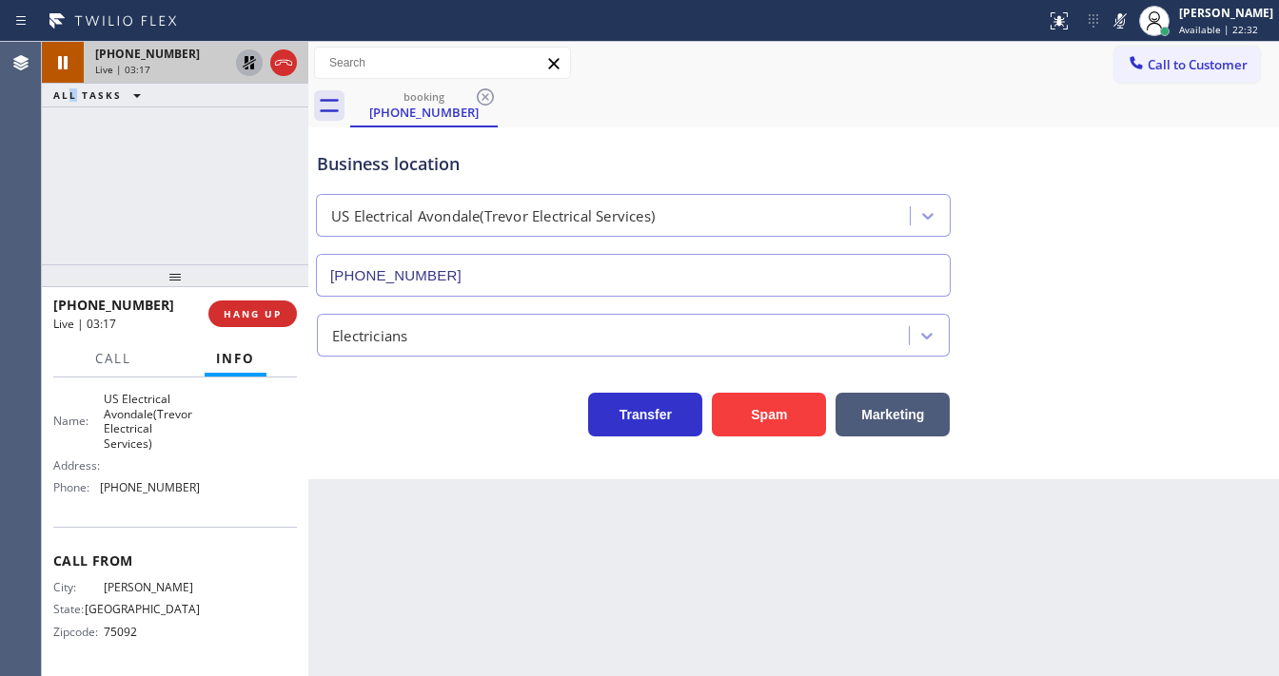
click at [247, 62] on icon at bounding box center [249, 62] width 23 height 23
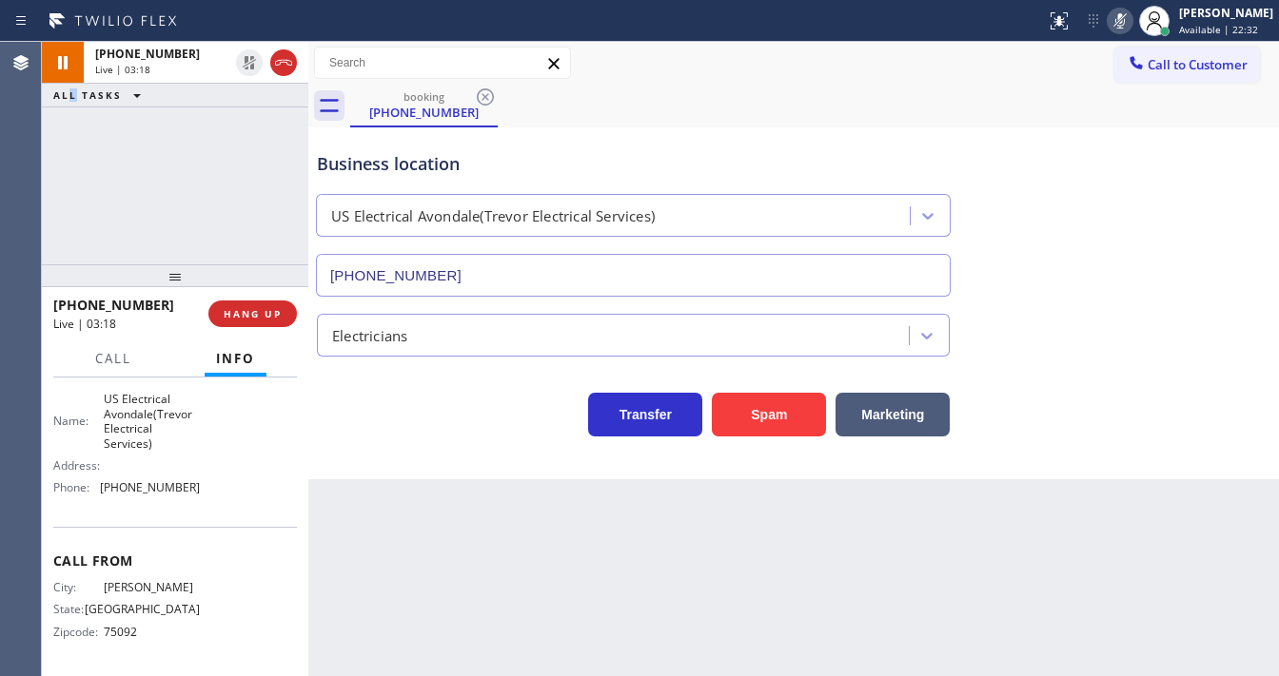
click at [1125, 25] on icon at bounding box center [1120, 20] width 10 height 15
click at [236, 186] on div "+19034369976 Live | 03:18 ALL TASKS ALL TASKS ACTIVE TASKS TASKS IN WRAP UP" at bounding box center [175, 153] width 266 height 223
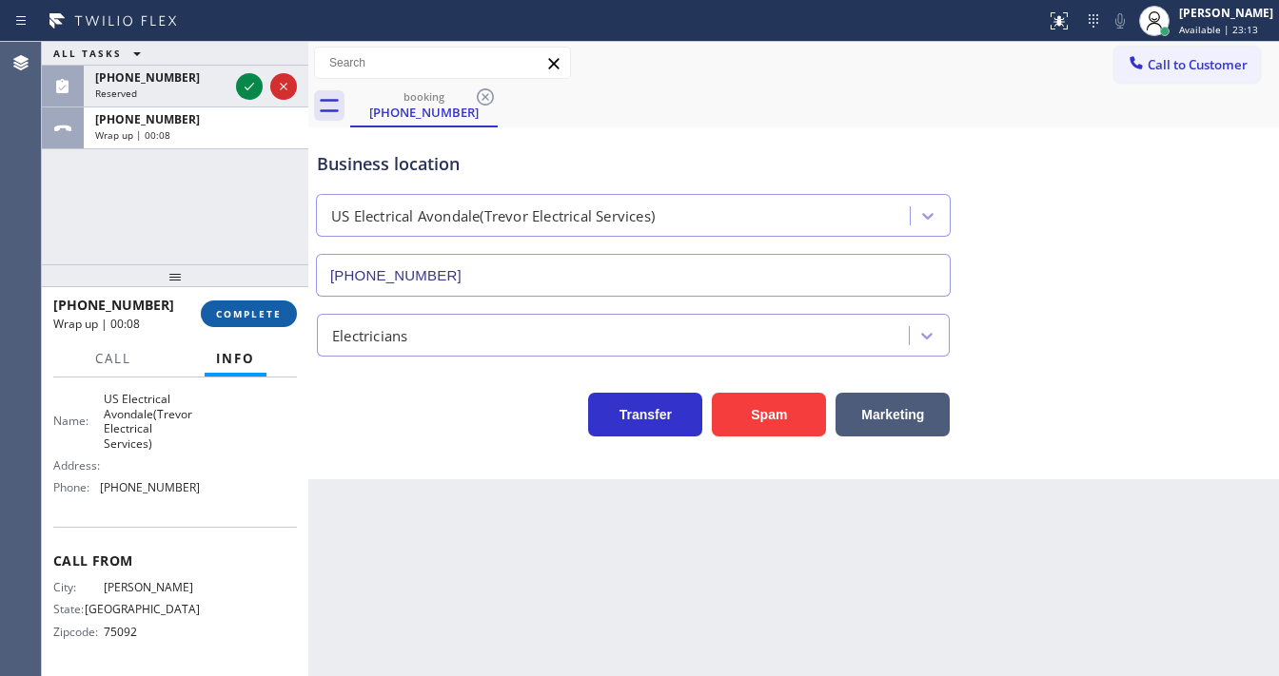
click at [233, 325] on button "COMPLETE" at bounding box center [249, 314] width 96 height 27
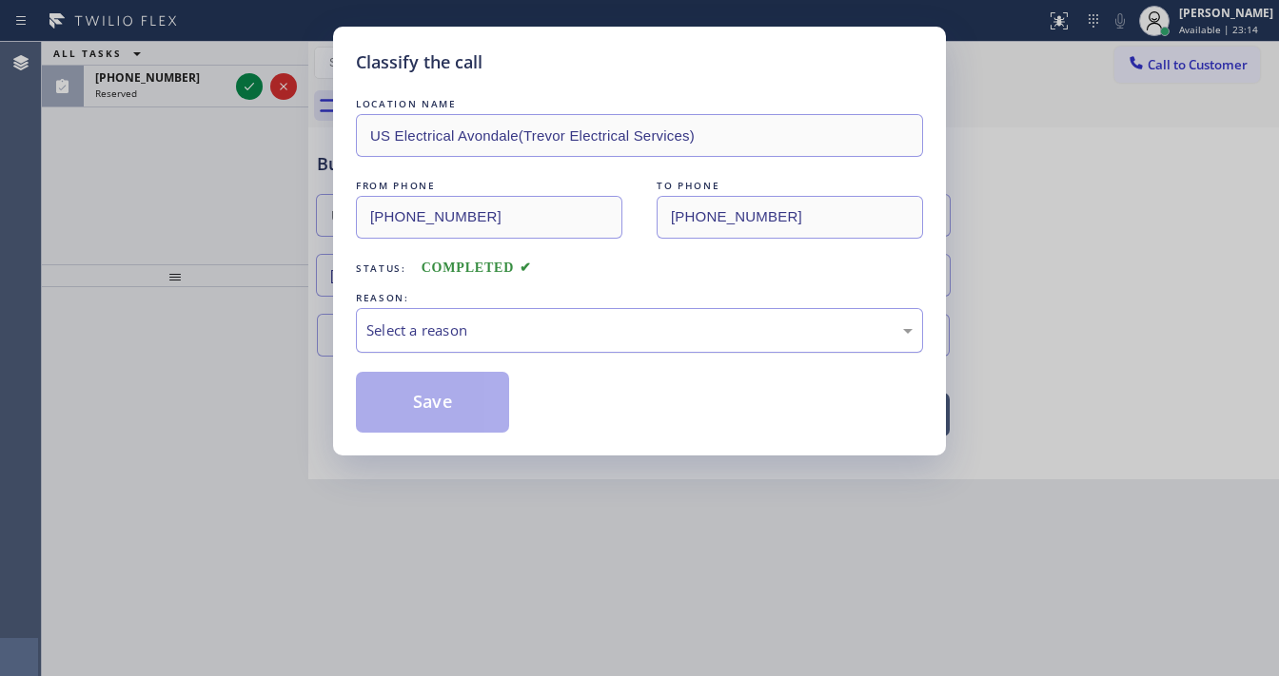
click at [439, 331] on div "Select a reason" at bounding box center [639, 331] width 546 height 22
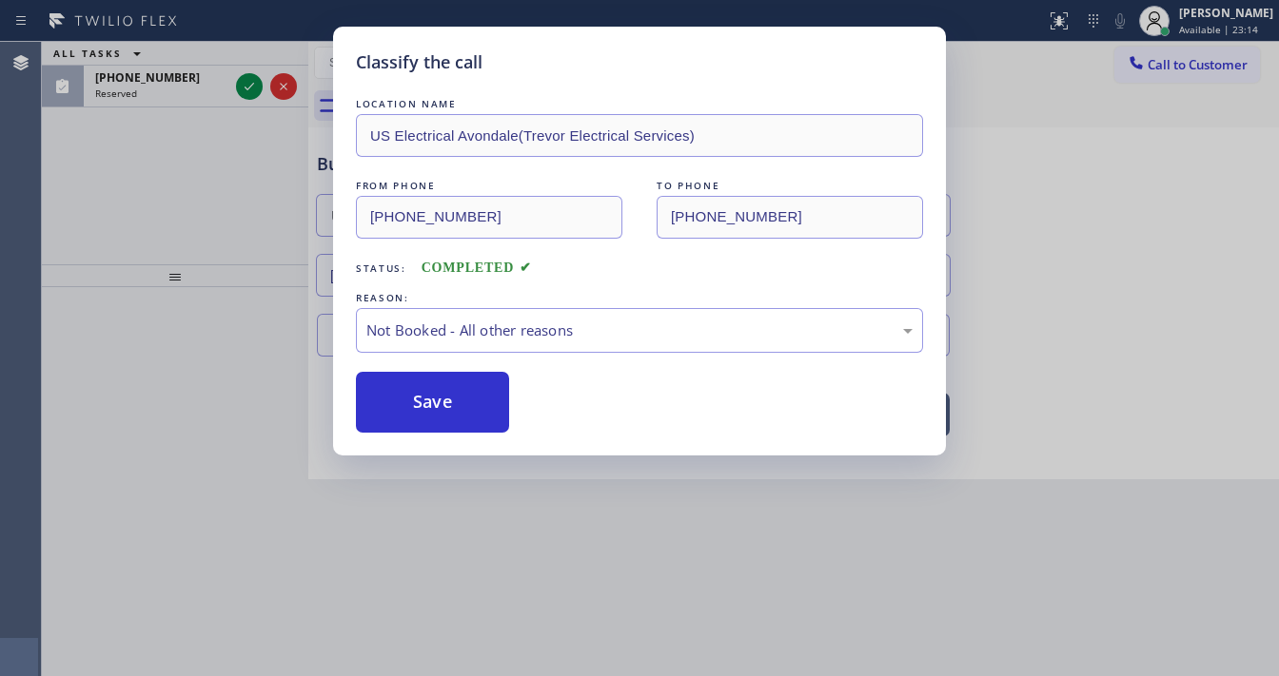
click at [422, 403] on button "Save" at bounding box center [432, 402] width 153 height 61
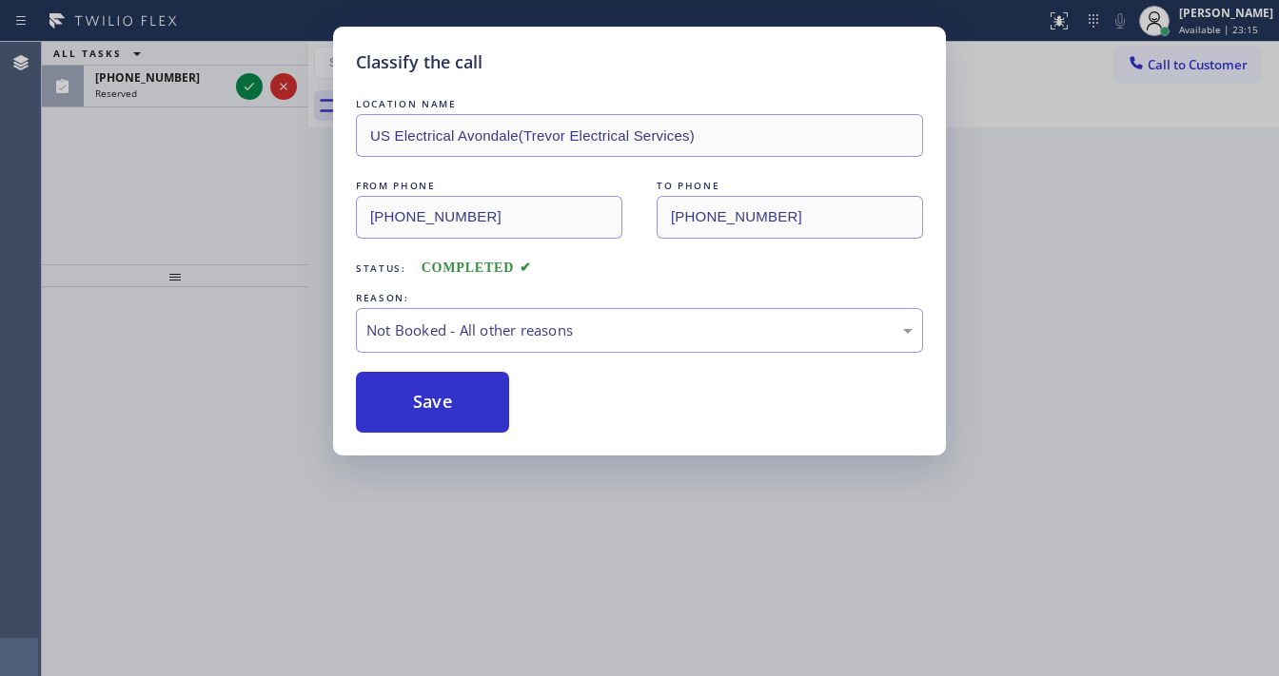
click at [422, 403] on button "Save" at bounding box center [432, 402] width 153 height 61
click at [145, 193] on div "Classify the call LOCATION NAME US Electrical Avondale(Trevor Electrical Servic…" at bounding box center [639, 338] width 1279 height 676
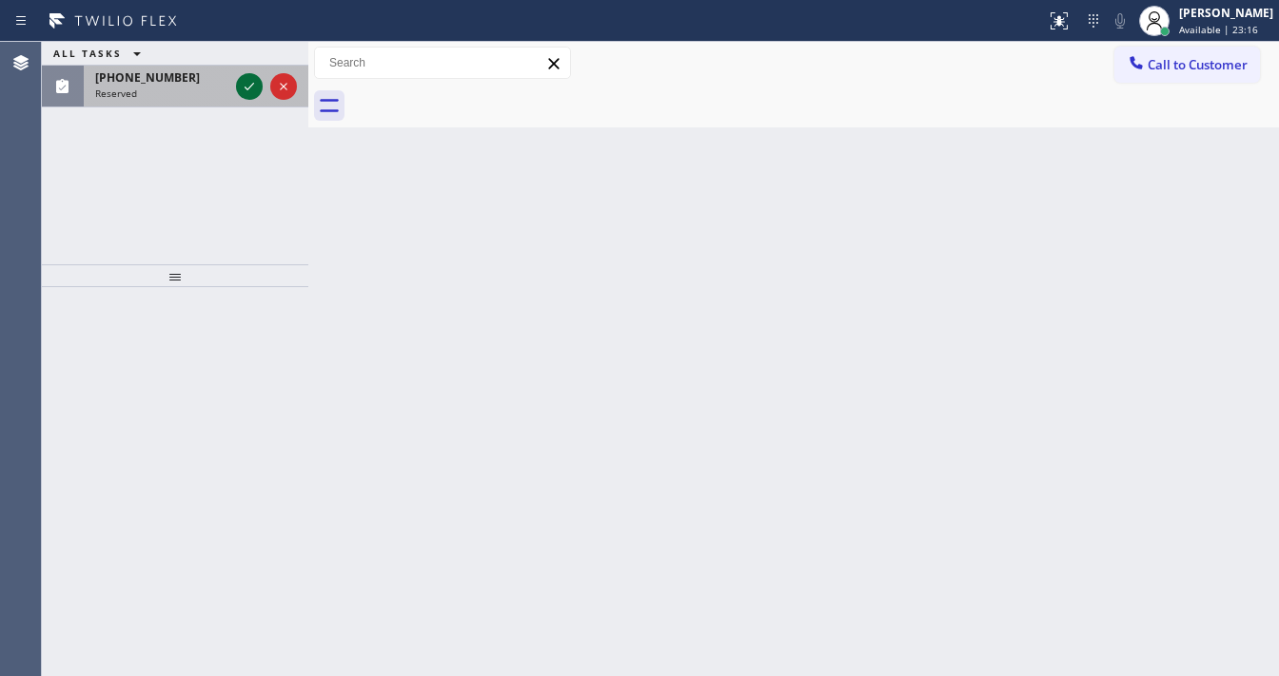
click at [246, 84] on icon at bounding box center [249, 86] width 23 height 23
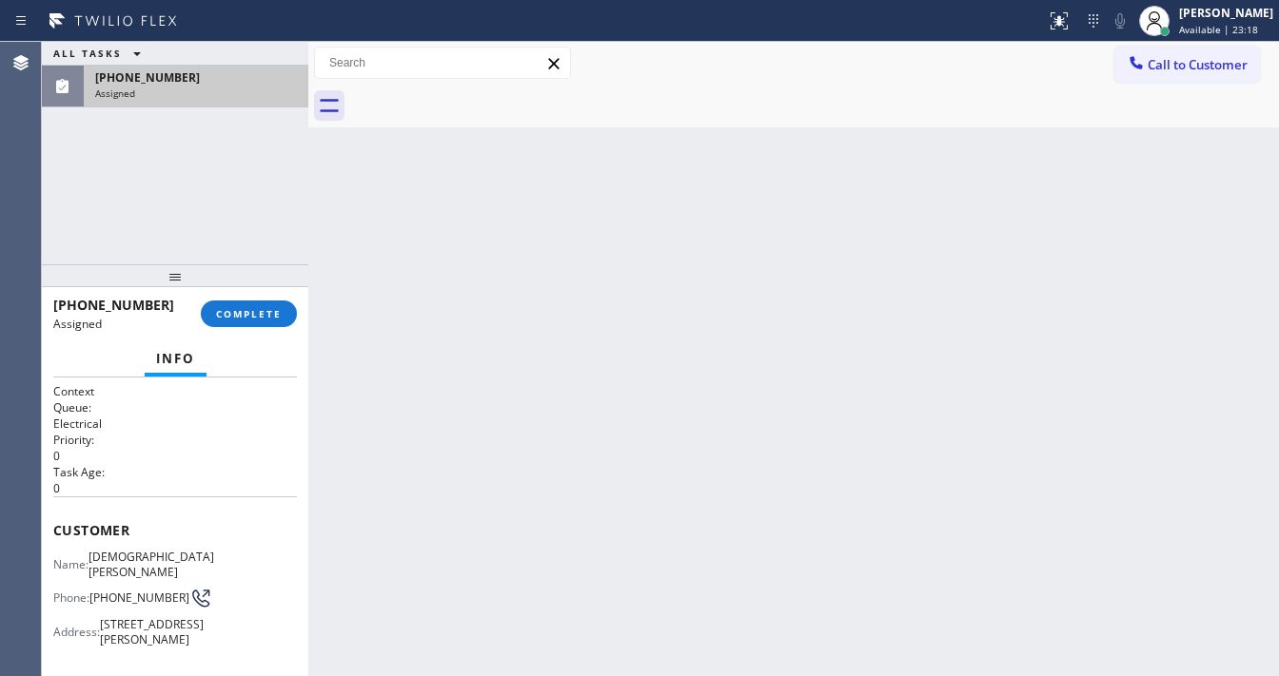
scroll to position [76, 0]
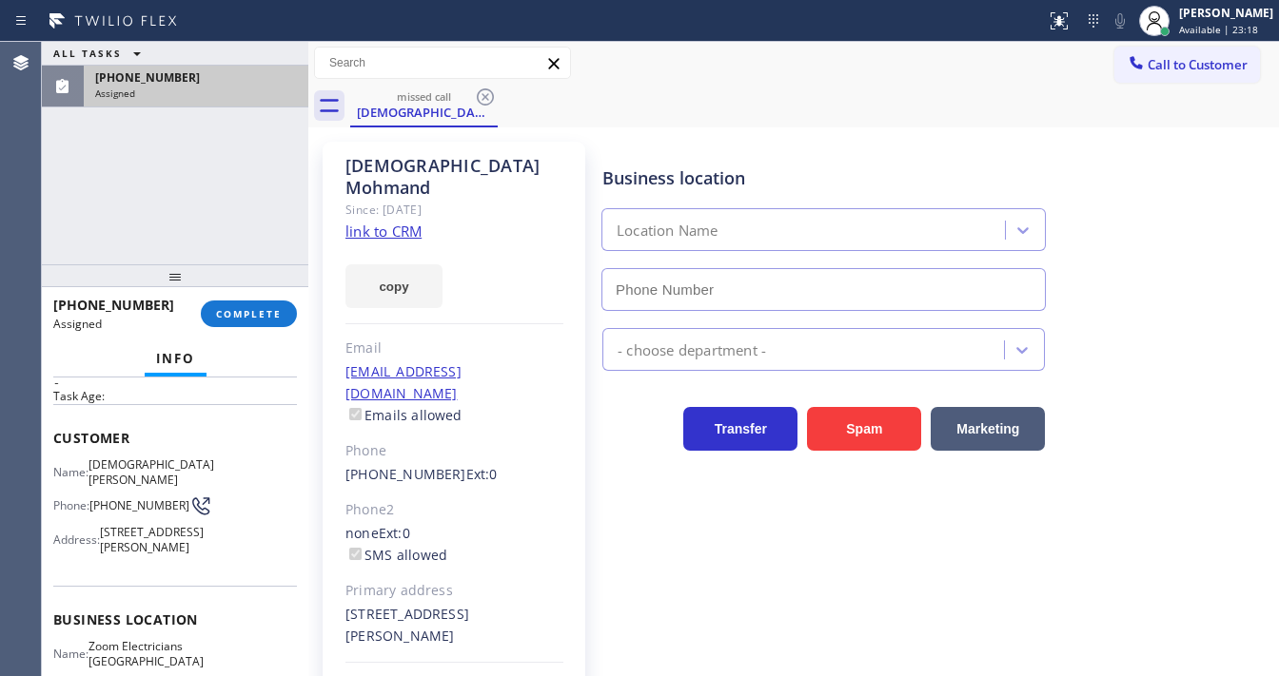
type input "(415) 727-8840"
click at [407, 222] on link "link to CRM" at bounding box center [383, 231] width 76 height 19
click at [245, 300] on div "(415) 940-2399 Assigned COMPLETE" at bounding box center [175, 313] width 244 height 49
click at [254, 314] on span "COMPLETE" at bounding box center [249, 313] width 66 height 13
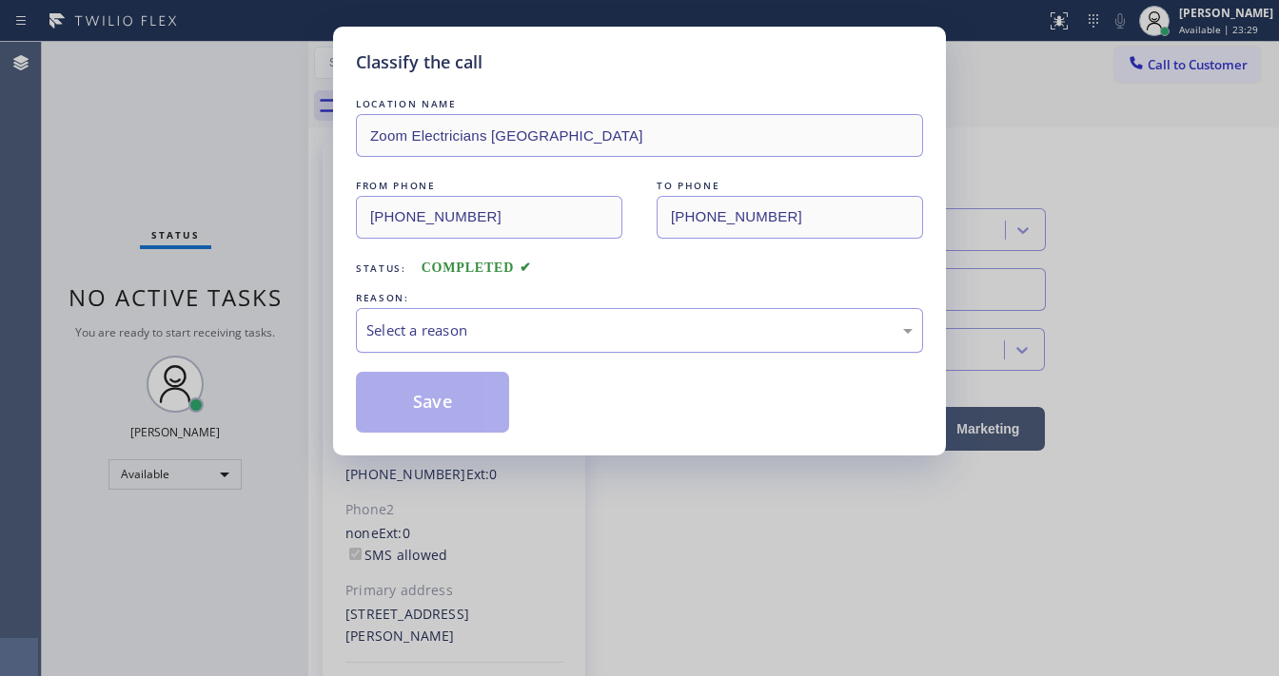
click at [417, 342] on div "Select a reason" at bounding box center [639, 330] width 567 height 45
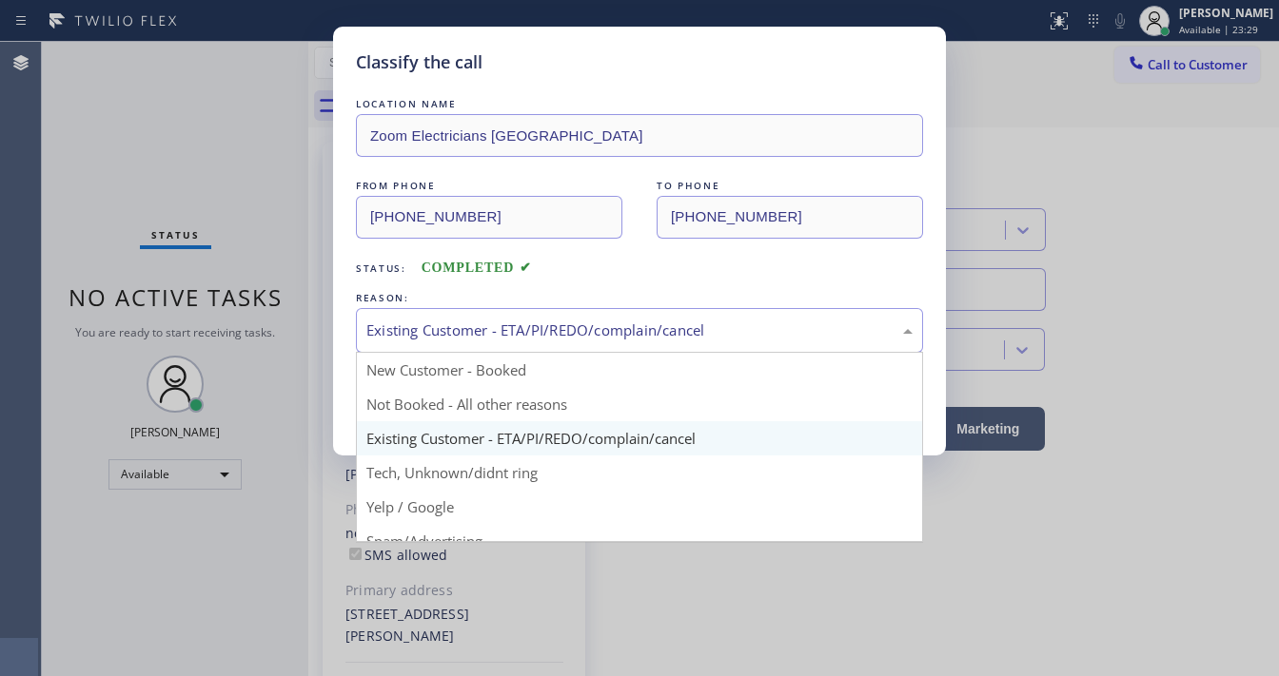
click at [442, 326] on div "Existing Customer - ETA/PI/REDO/complain/cancel" at bounding box center [639, 331] width 546 height 22
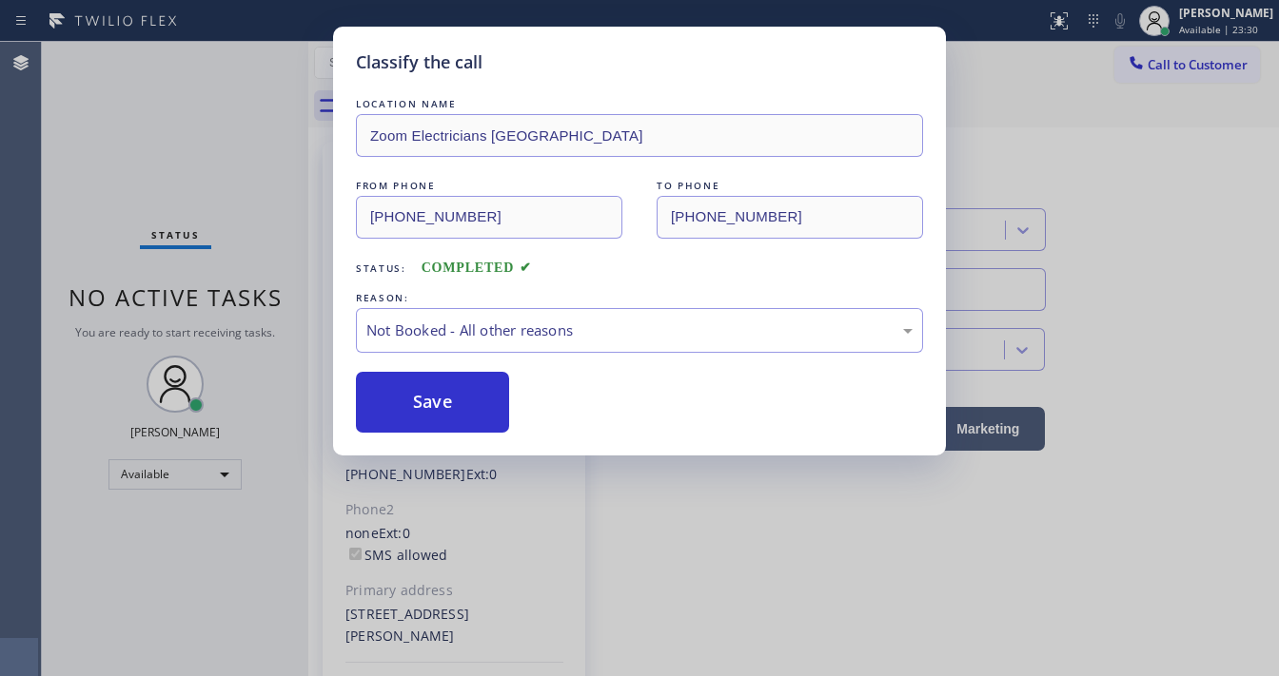
click at [429, 401] on button "Save" at bounding box center [432, 402] width 153 height 61
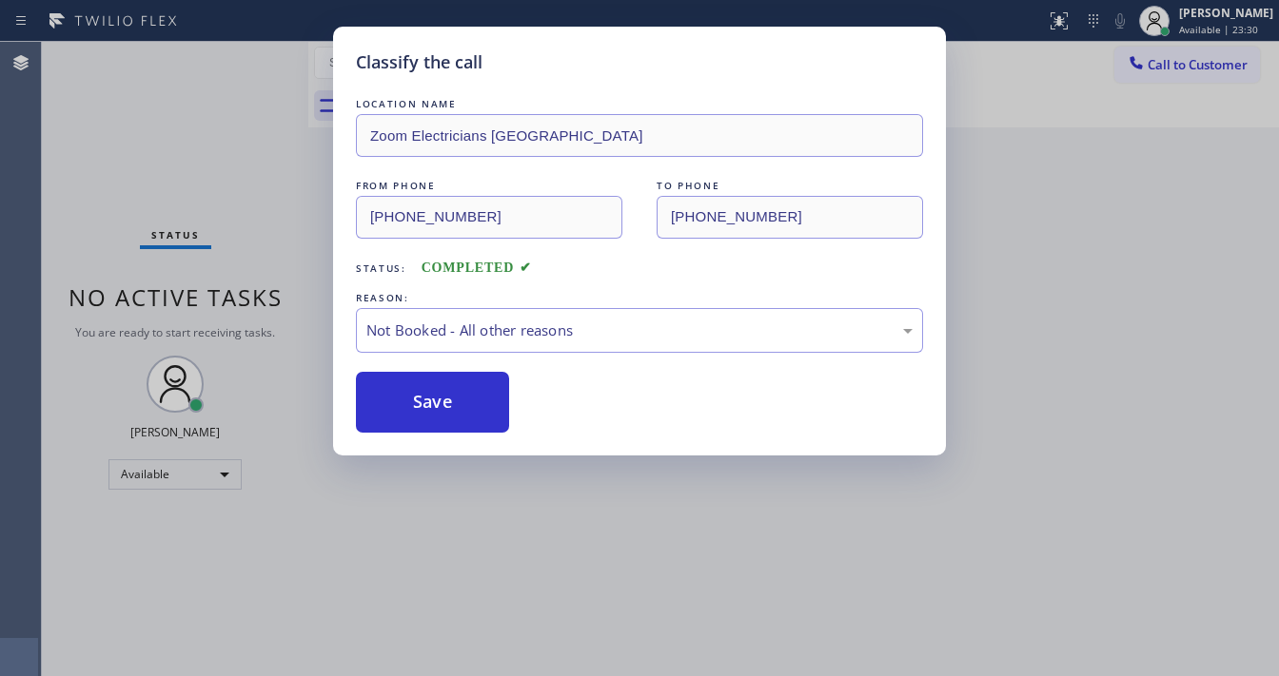
click at [429, 401] on button "Save" at bounding box center [432, 402] width 153 height 61
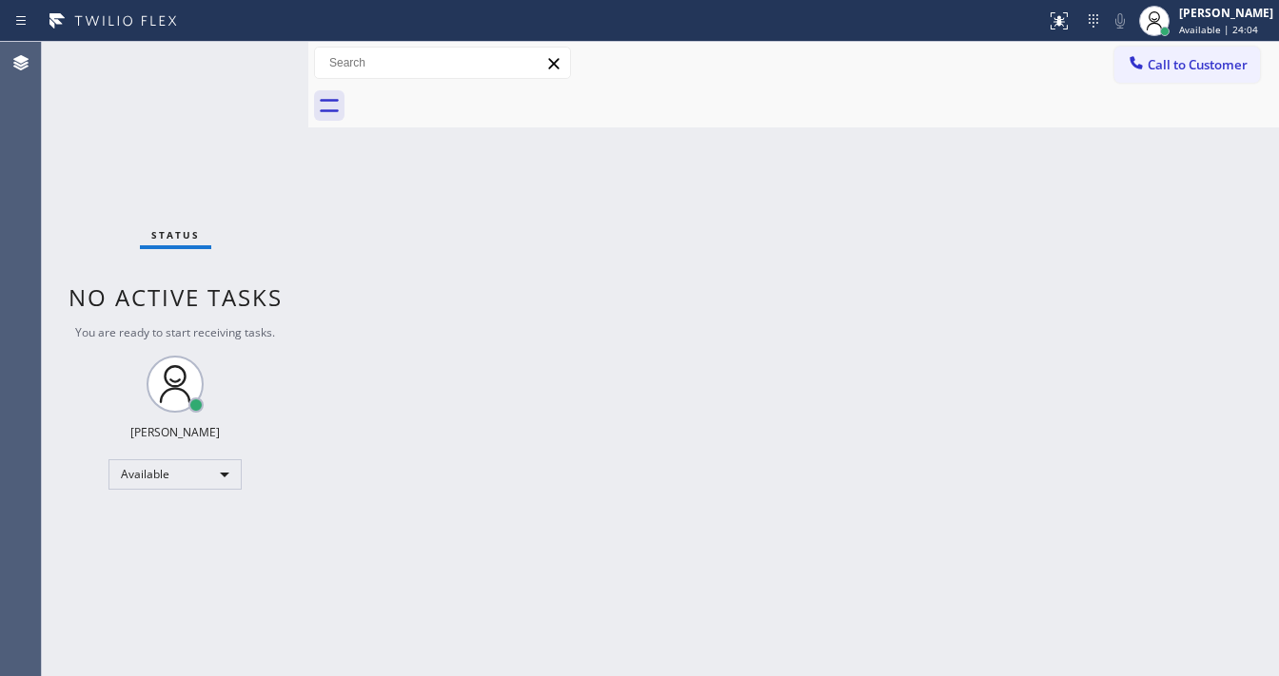
click at [250, 56] on div "Status No active tasks You are ready to start receiving tasks. Michael Javier A…" at bounding box center [175, 359] width 266 height 635
click at [250, 53] on div "Status No active tasks You are ready to start receiving tasks. Michael Javier A…" at bounding box center [175, 359] width 266 height 635
click at [251, 53] on div "Status No active tasks You are ready to start receiving tasks. Michael Javier A…" at bounding box center [175, 359] width 266 height 635
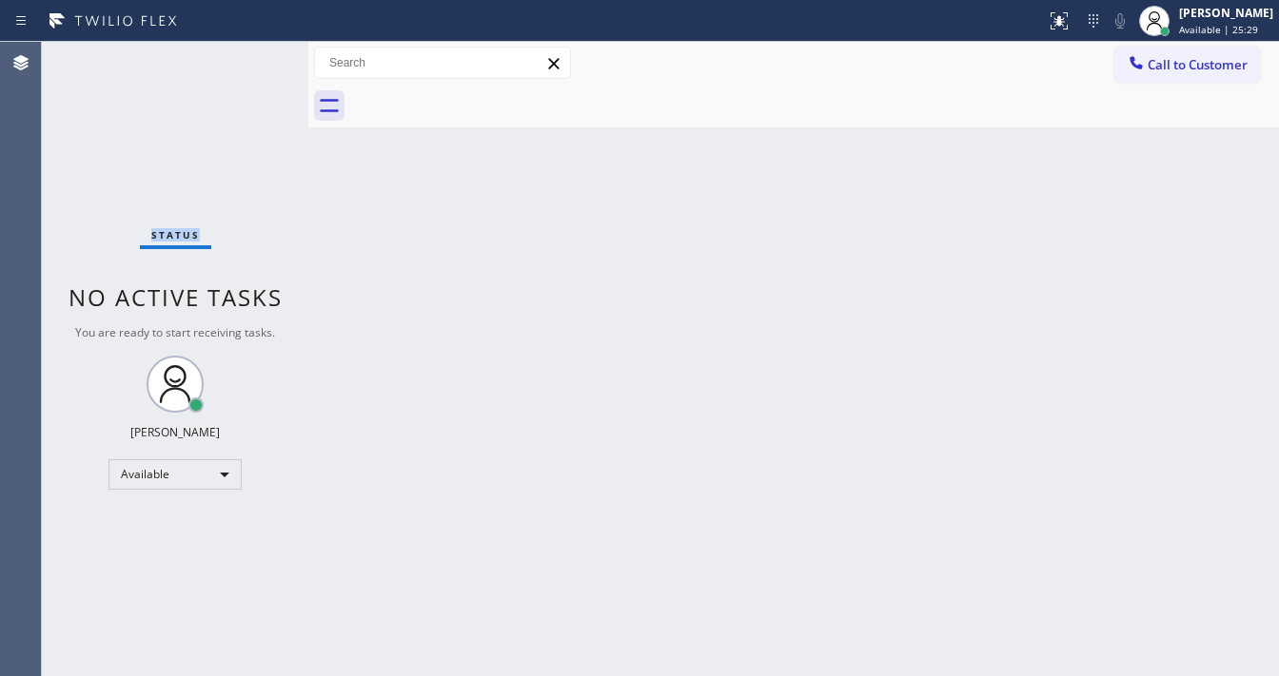
click at [251, 53] on div "Status No active tasks You are ready to start receiving tasks. Michael Javier A…" at bounding box center [175, 359] width 266 height 635
click at [248, 53] on div "Status No active tasks You are ready to start receiving tasks. Michael Javier A…" at bounding box center [175, 359] width 266 height 635
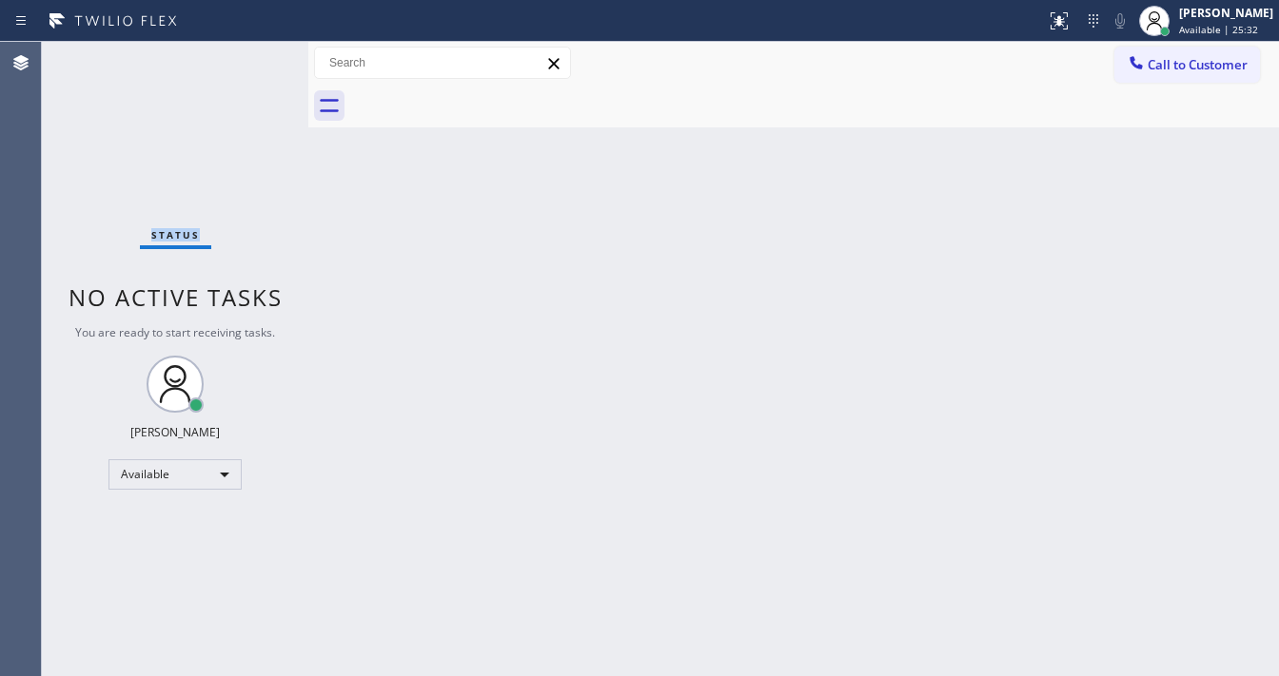
click at [248, 53] on div "Status No active tasks You are ready to start receiving tasks. Michael Javier A…" at bounding box center [175, 359] width 266 height 635
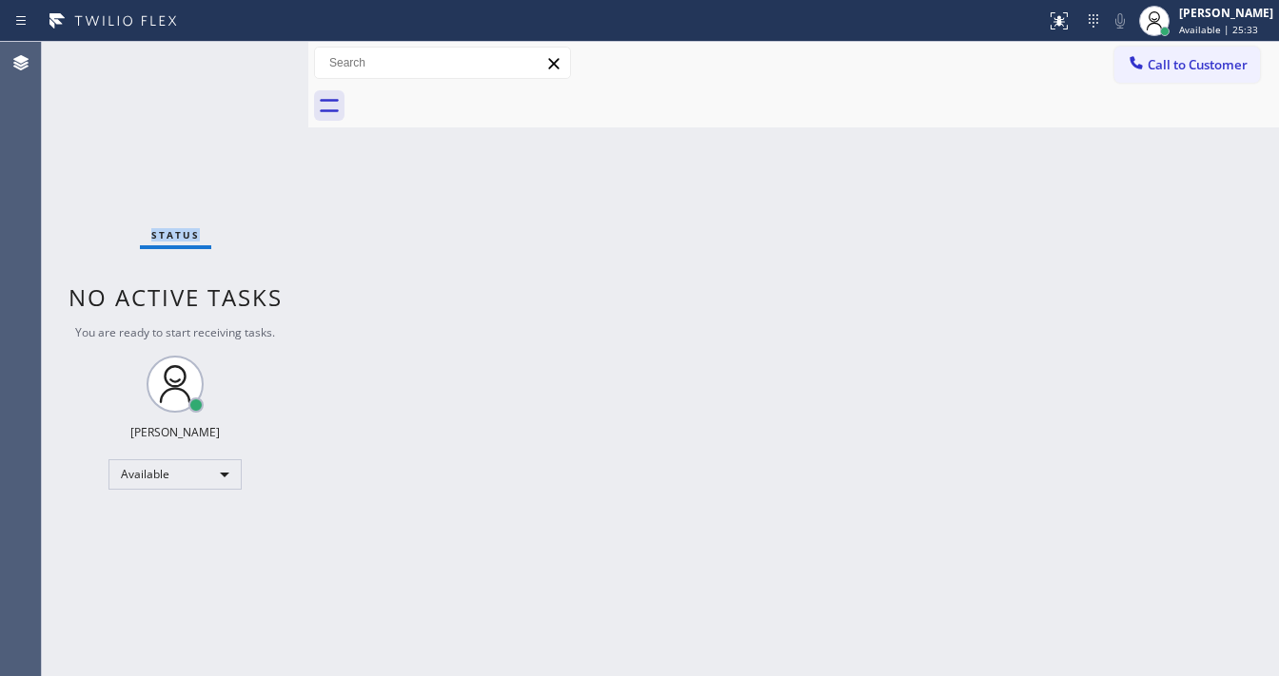
click at [248, 53] on div "Status No active tasks You are ready to start receiving tasks. Michael Javier A…" at bounding box center [175, 359] width 266 height 635
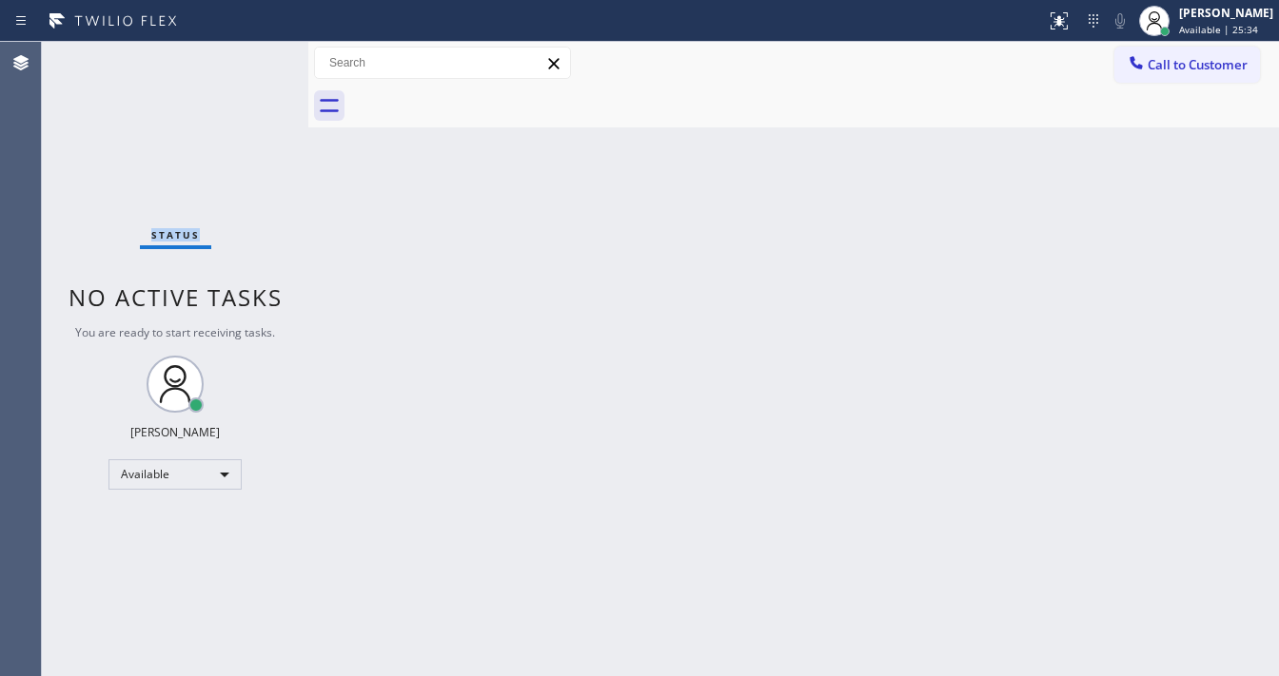
click at [248, 53] on div "Status No active tasks You are ready to start receiving tasks. Michael Javier A…" at bounding box center [175, 359] width 266 height 635
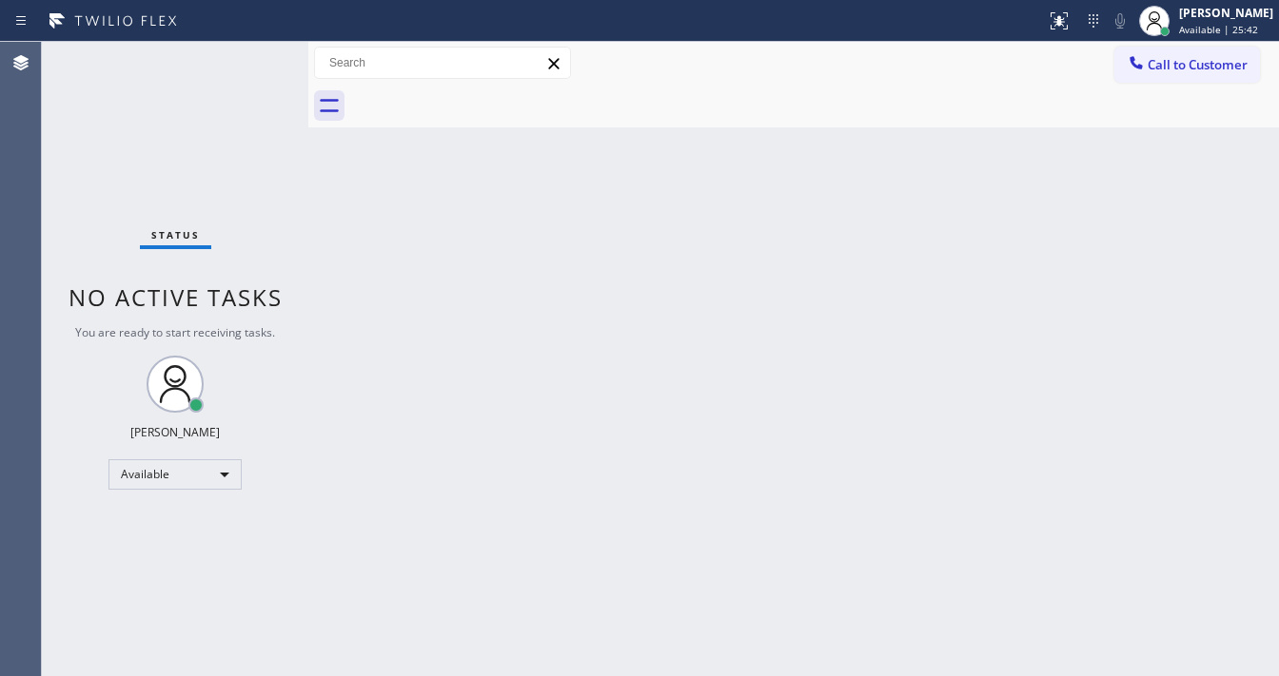
click at [248, 53] on div "Status No active tasks You are ready to start receiving tasks. Michael Javier A…" at bounding box center [175, 359] width 266 height 635
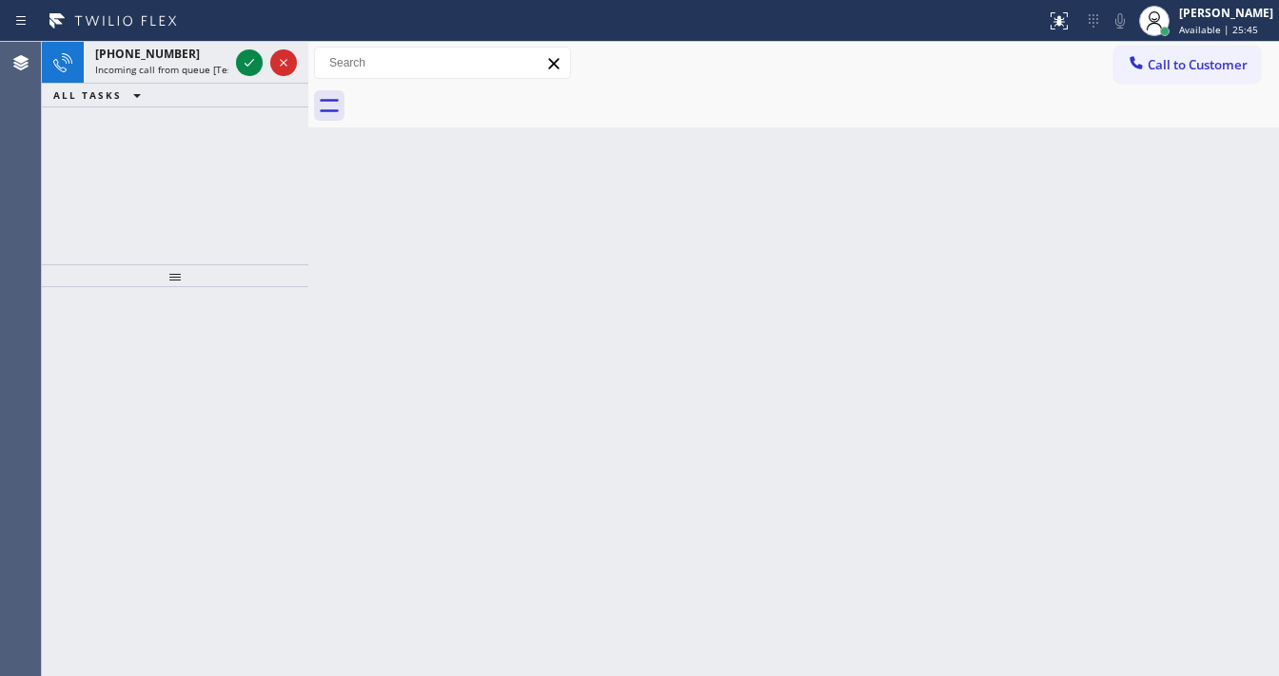
click at [248, 53] on icon at bounding box center [249, 62] width 23 height 23
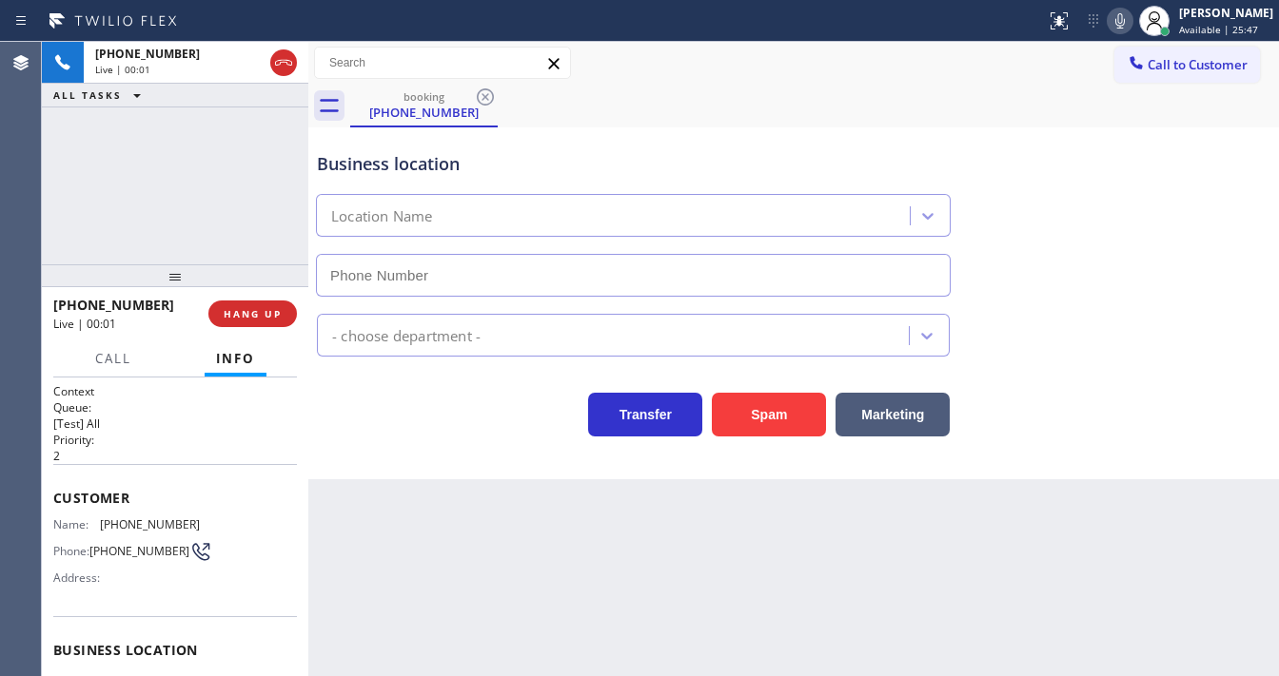
type input "(442) 276-5055"
click at [724, 396] on button "Spam" at bounding box center [769, 415] width 114 height 44
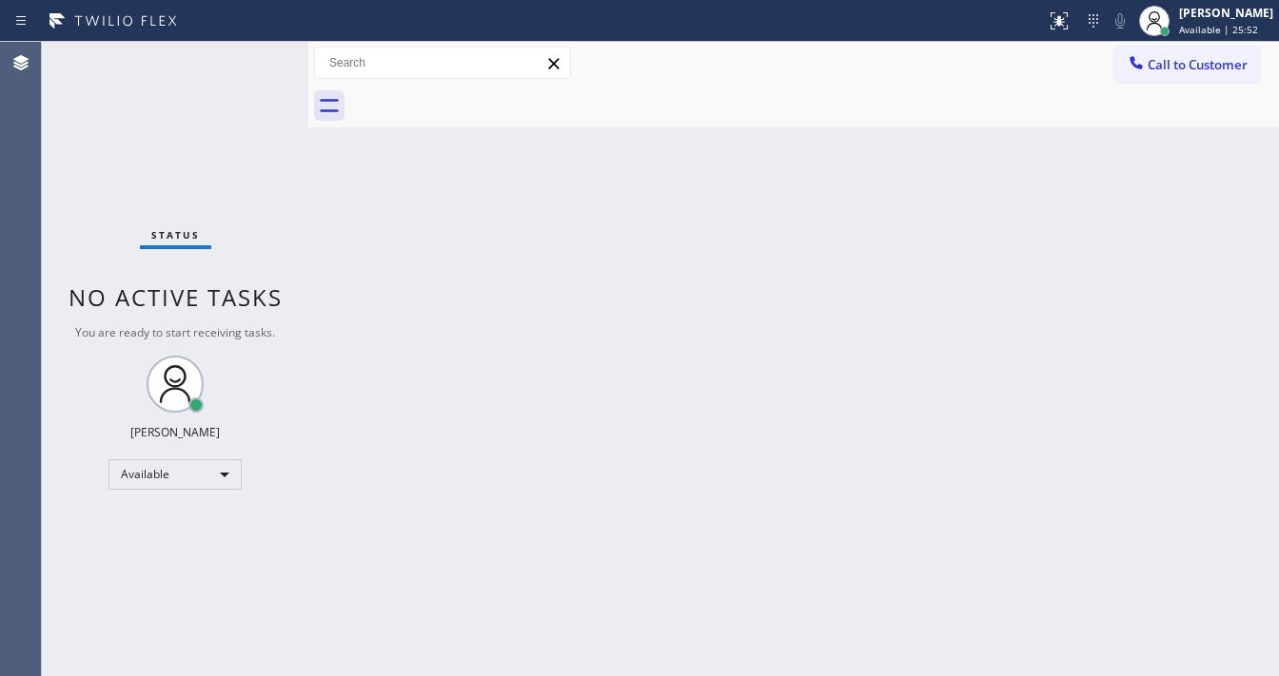
click at [251, 55] on div "Status No active tasks You are ready to start receiving tasks. Michael Javier A…" at bounding box center [175, 359] width 266 height 635
click at [249, 66] on div "Status No active tasks You are ready to start receiving tasks. Michael Javier A…" at bounding box center [175, 359] width 266 height 635
click at [251, 65] on div "Status No active tasks You are ready to start receiving tasks. Michael Javier A…" at bounding box center [175, 359] width 266 height 635
click at [251, 62] on div "Status No active tasks You are ready to start receiving tasks. Michael Javier A…" at bounding box center [175, 359] width 266 height 635
click at [251, 61] on div "Status No active tasks You are ready to start receiving tasks. Michael Javier A…" at bounding box center [175, 359] width 266 height 635
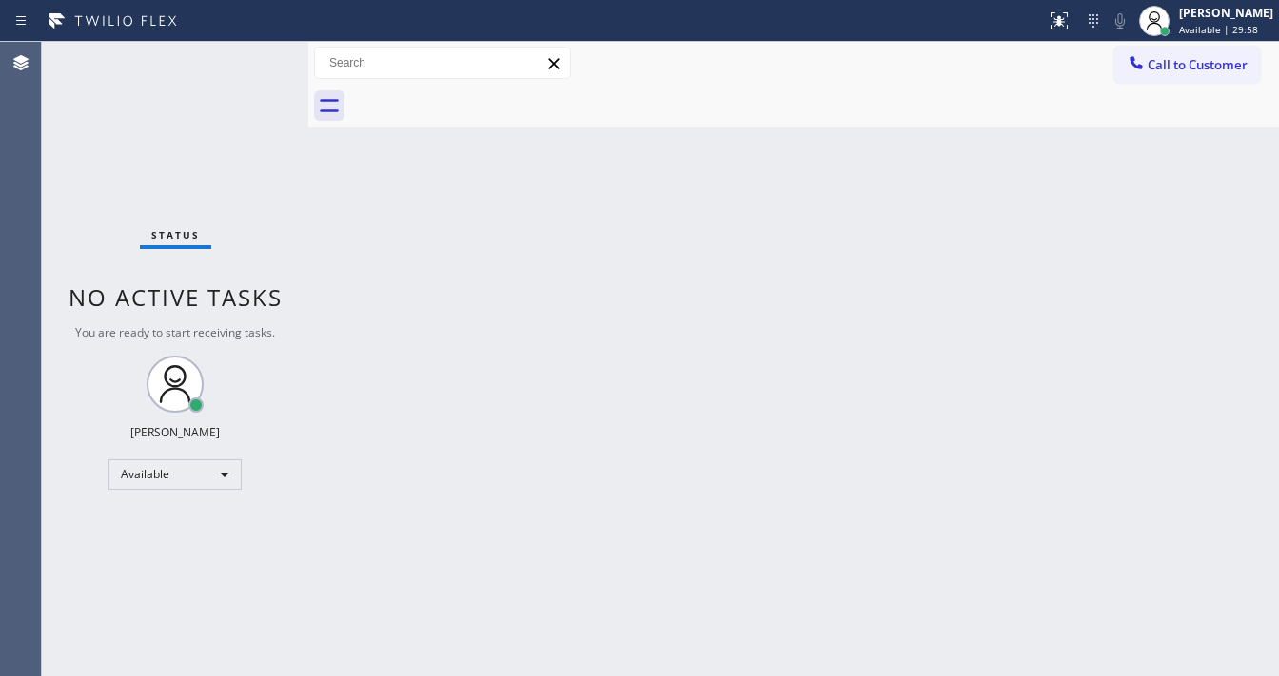
click at [251, 61] on div "Status No active tasks You are ready to start receiving tasks. Michael Javier A…" at bounding box center [175, 359] width 266 height 635
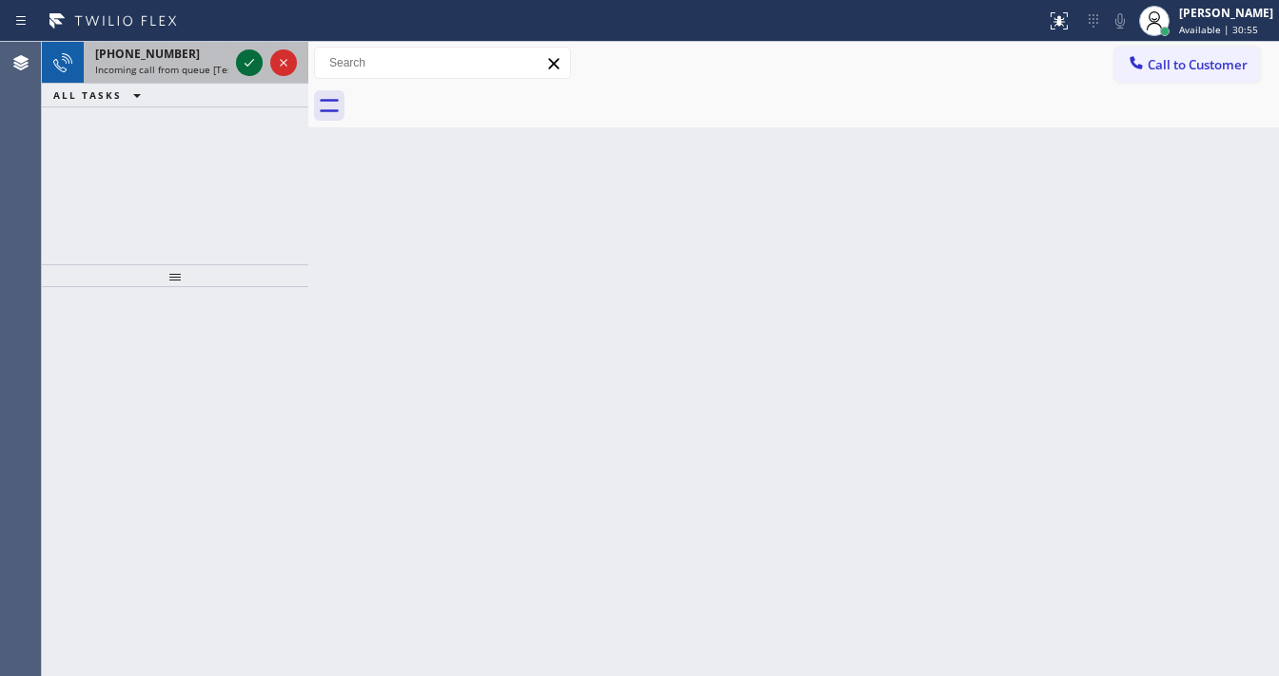
click at [247, 72] on div at bounding box center [266, 63] width 69 height 42
click at [247, 71] on icon at bounding box center [249, 62] width 23 height 23
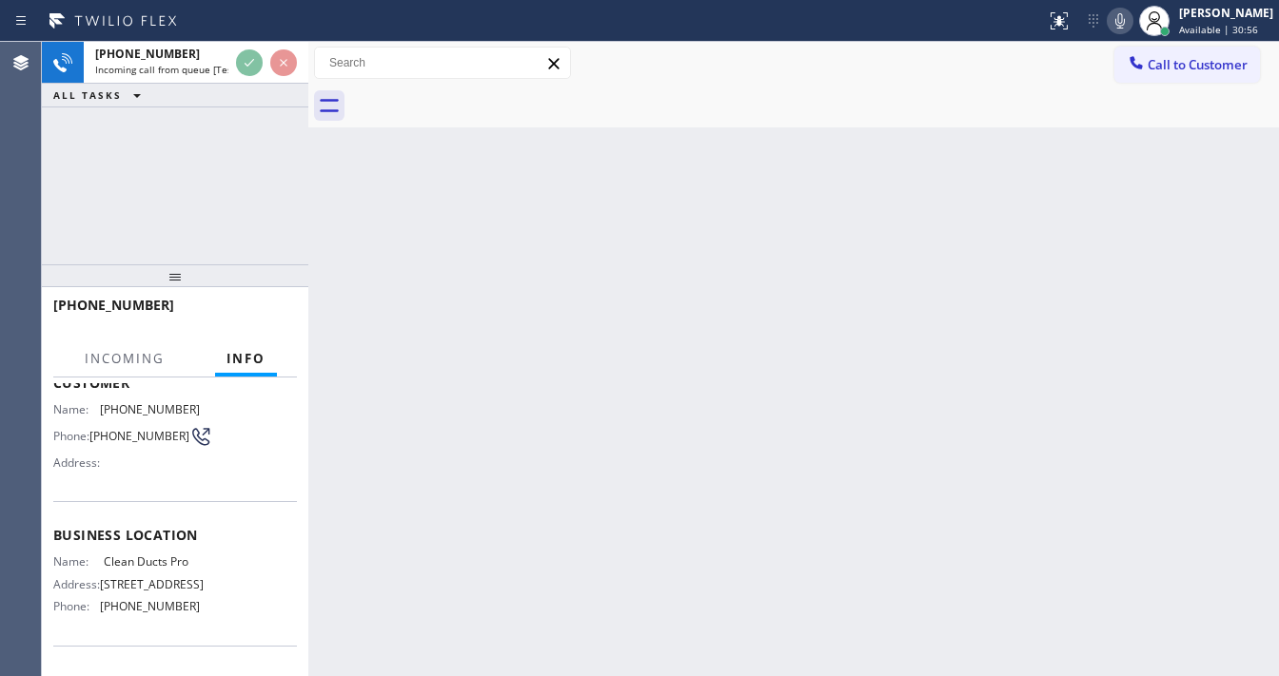
scroll to position [152, 0]
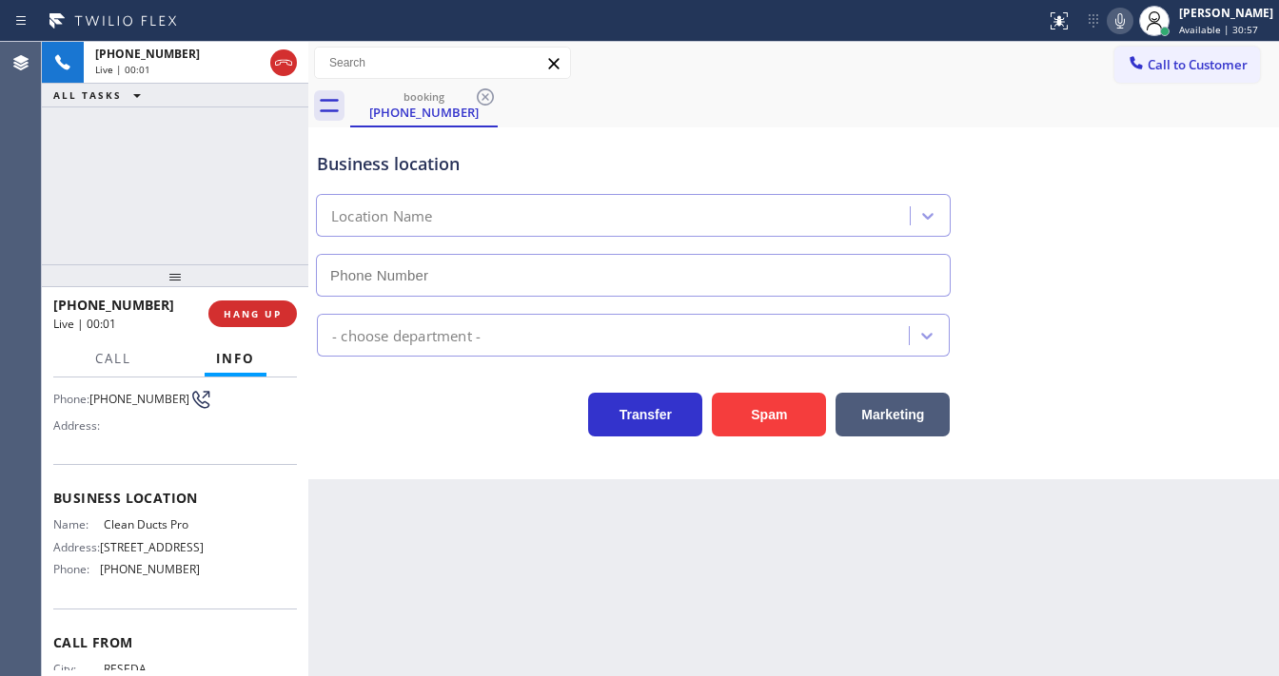
type input "(818) 459-3812"
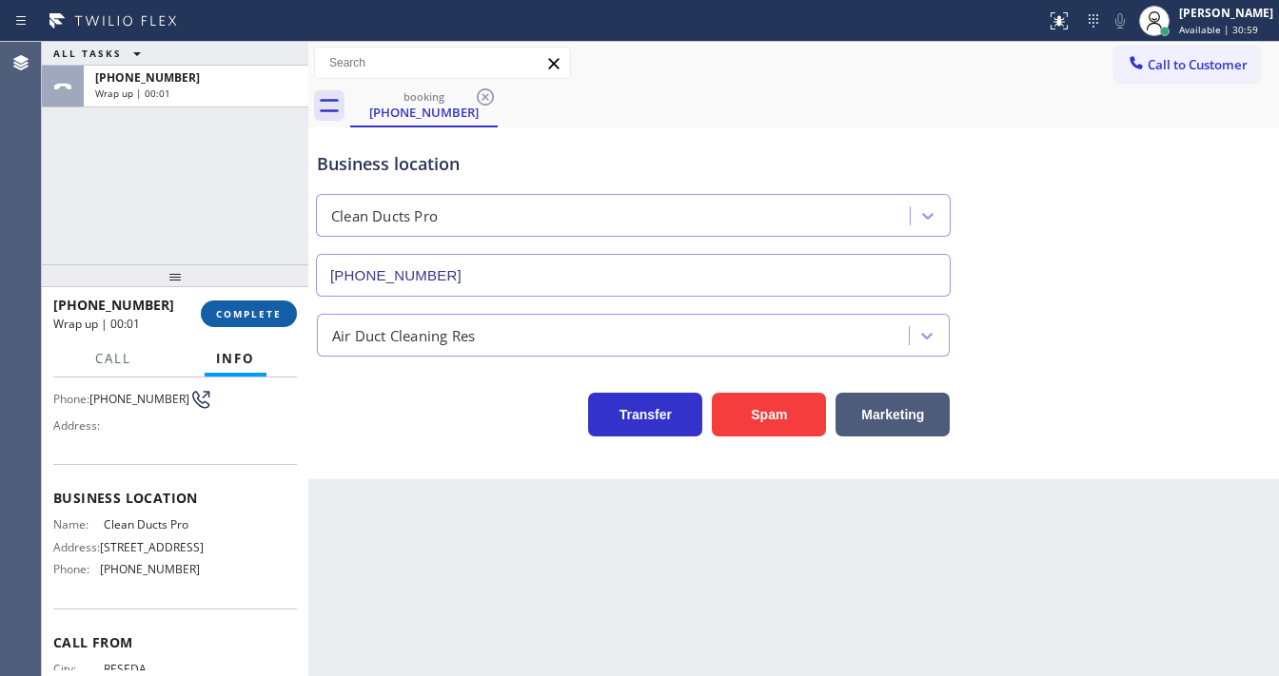
click at [244, 310] on span "COMPLETE" at bounding box center [249, 313] width 66 height 13
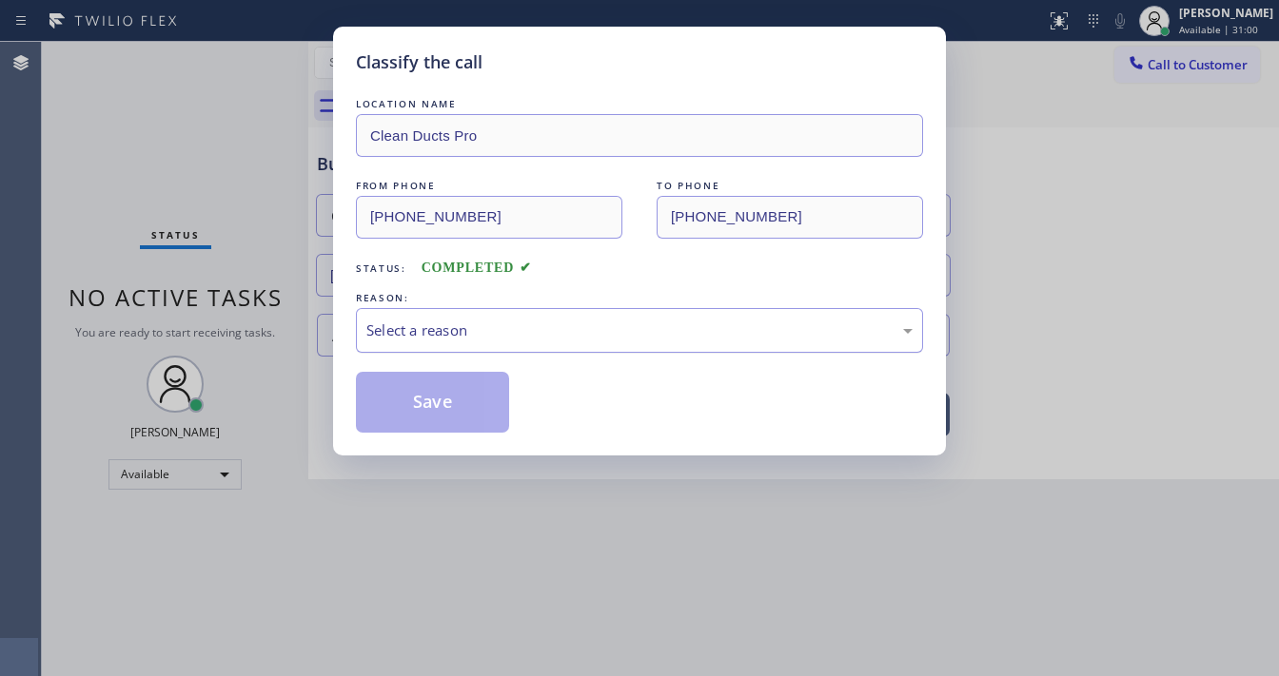
click at [441, 327] on div "Select a reason" at bounding box center [639, 331] width 546 height 22
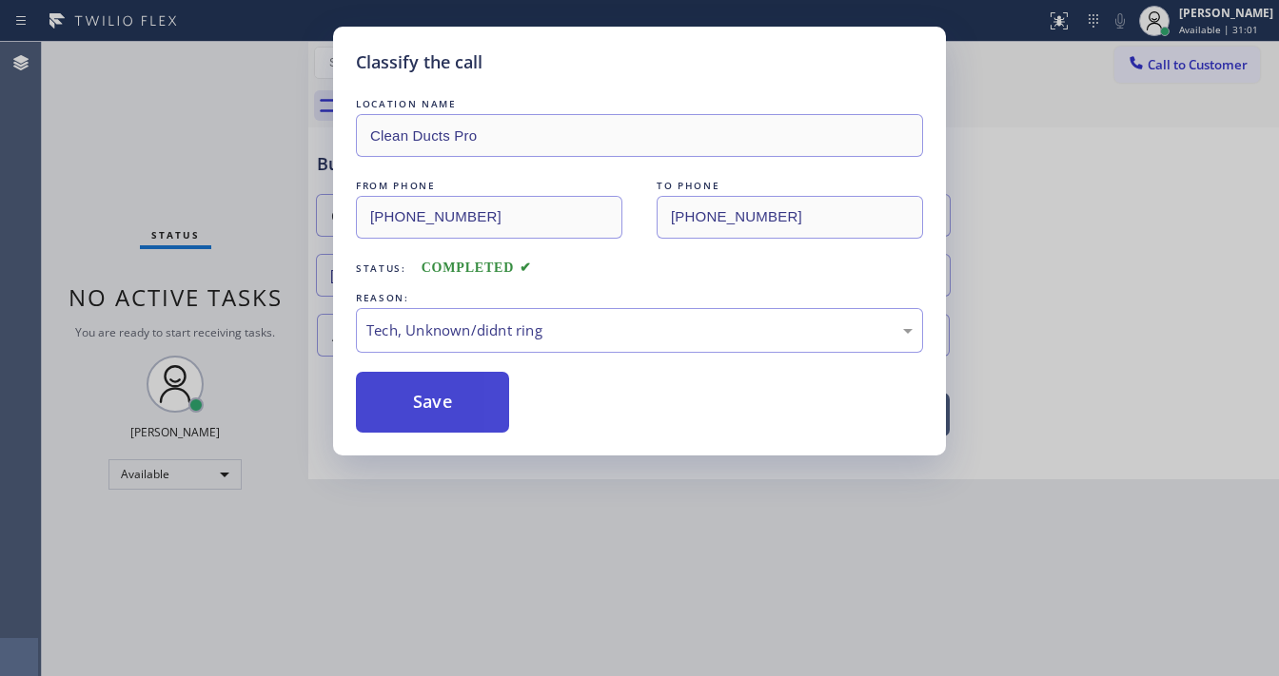
click at [426, 400] on button "Save" at bounding box center [432, 402] width 153 height 61
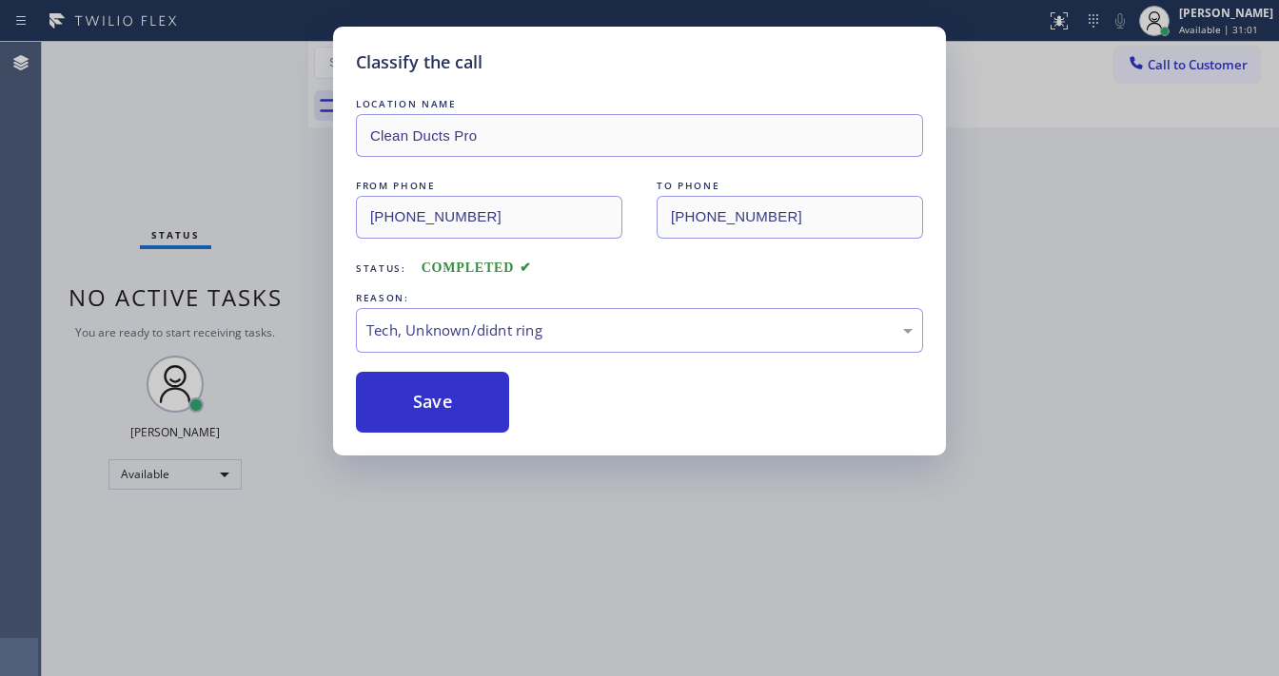
drag, startPoint x: 430, startPoint y: 400, endPoint x: 339, endPoint y: 226, distance: 195.8
click at [430, 398] on button "Save" at bounding box center [432, 402] width 153 height 61
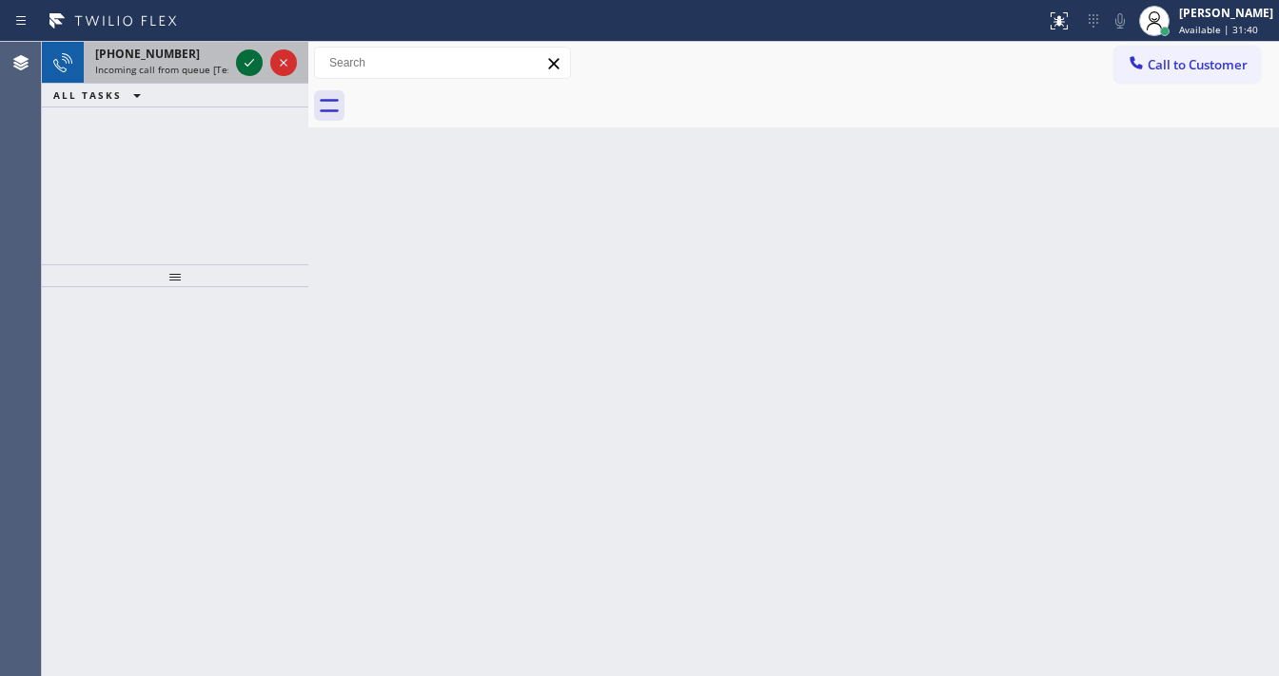
click at [245, 56] on icon at bounding box center [249, 62] width 23 height 23
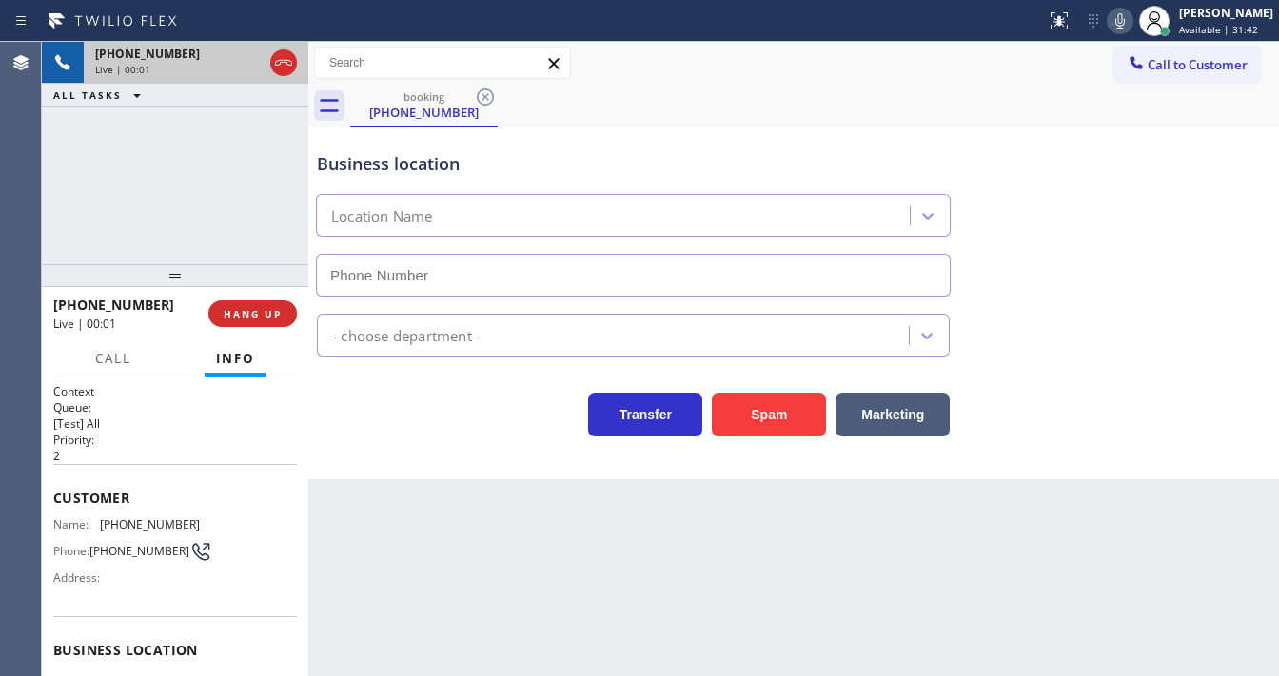
type input "(720) 408-2931"
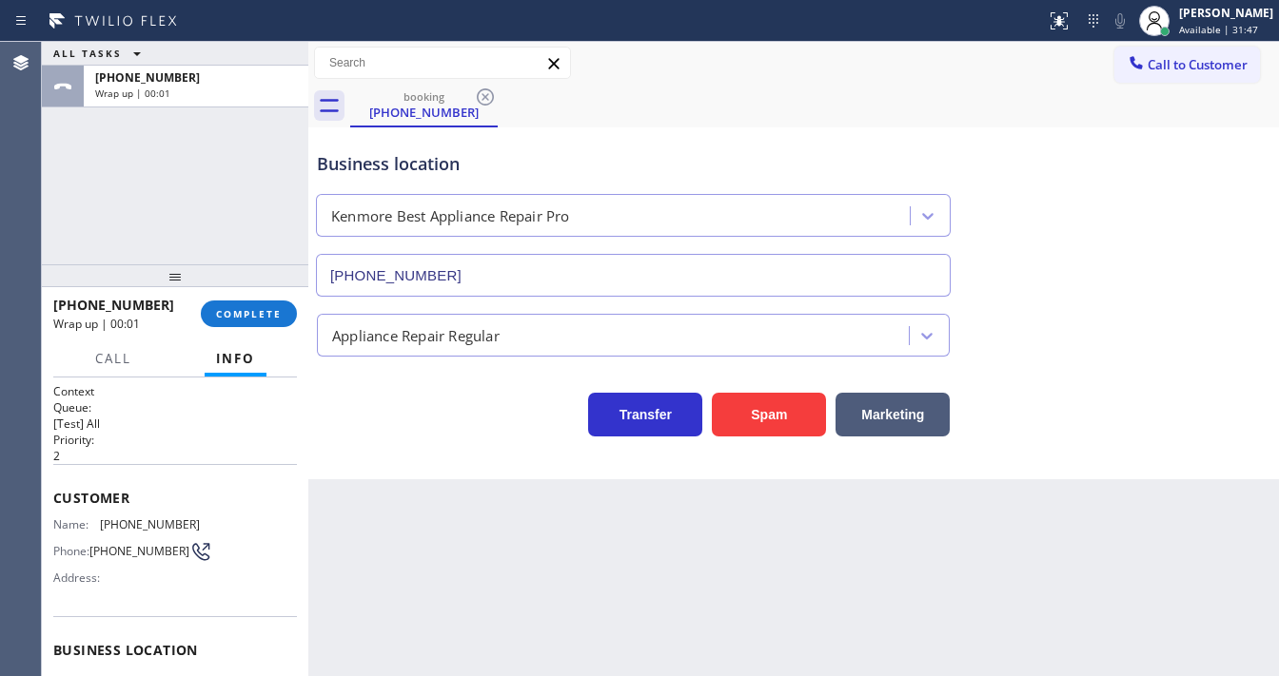
click at [261, 287] on div at bounding box center [175, 275] width 266 height 23
click at [242, 316] on span "COMPLETE" at bounding box center [249, 313] width 66 height 13
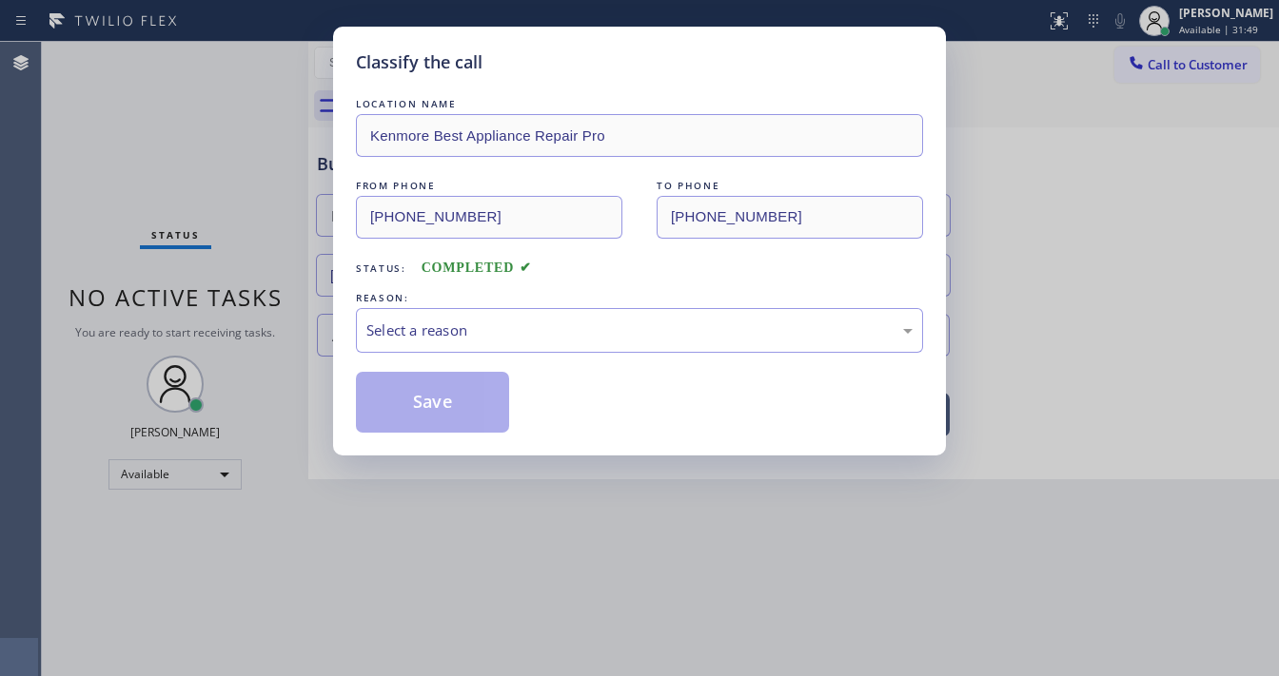
click at [571, 357] on div "LOCATION NAME Kenmore Best Appliance Repair Pro FROM PHONE (720) 286-2459 TO PH…" at bounding box center [639, 263] width 567 height 339
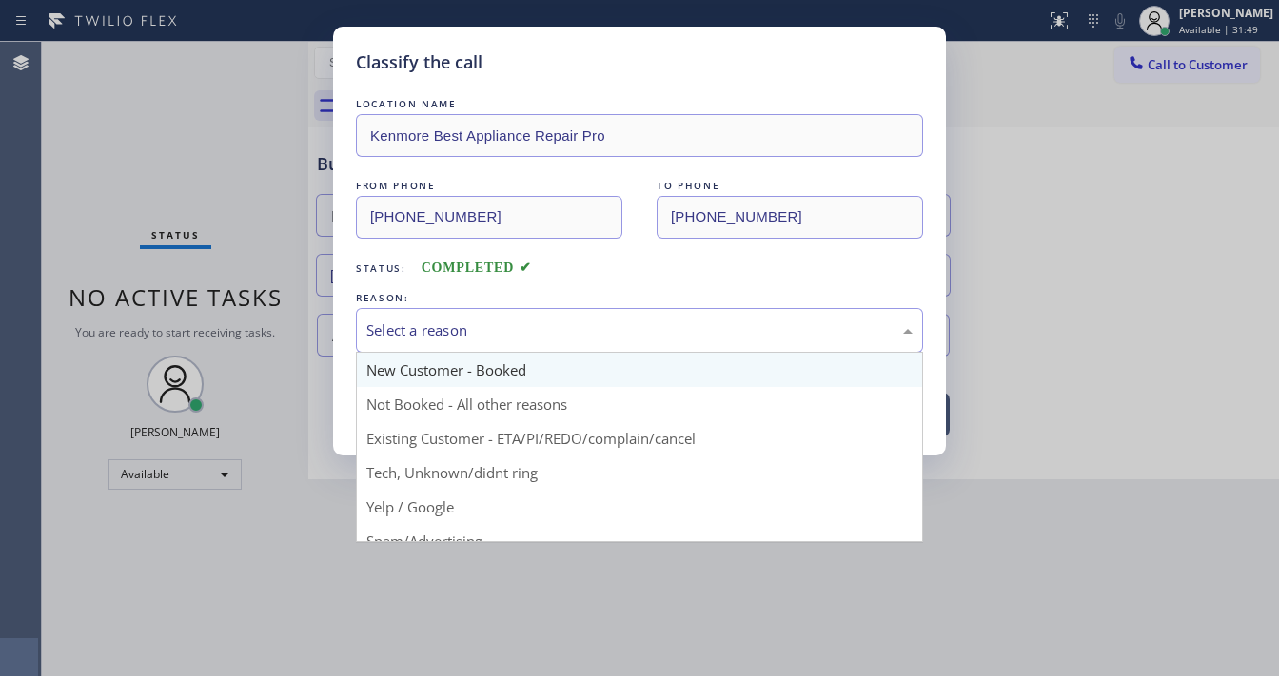
drag, startPoint x: 503, startPoint y: 332, endPoint x: 491, endPoint y: 368, distance: 38.2
click at [505, 333] on div "Select a reason" at bounding box center [639, 331] width 546 height 22
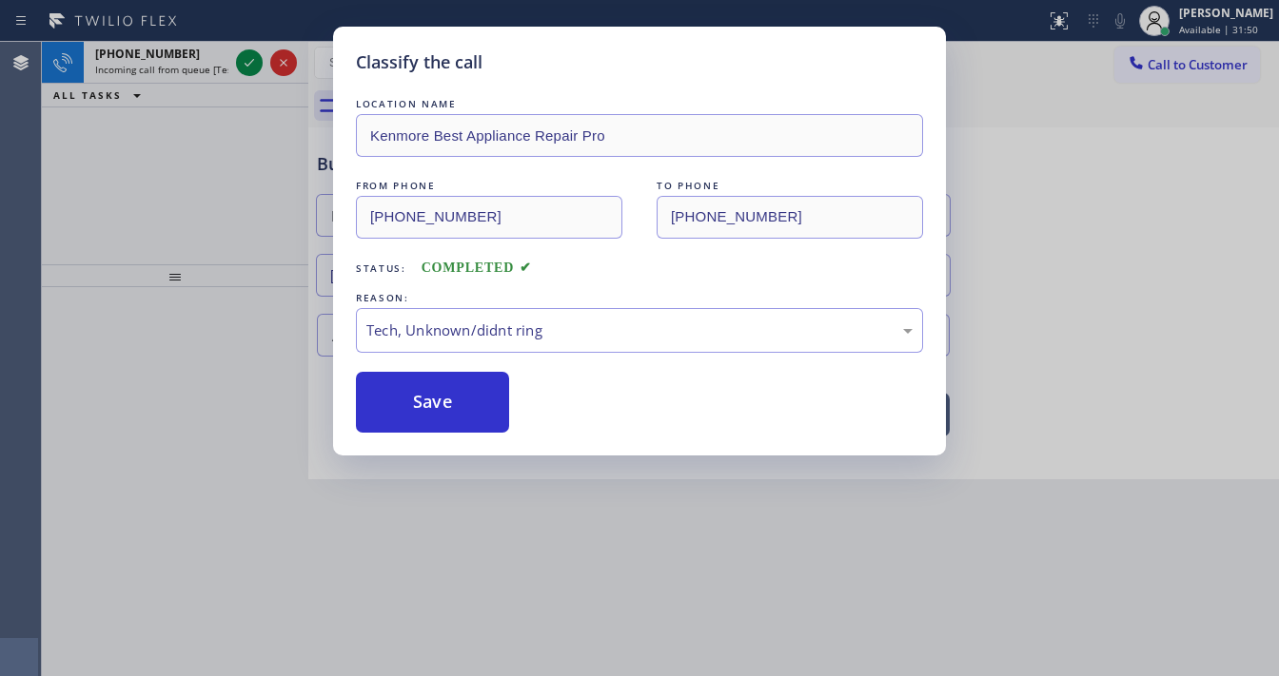
drag, startPoint x: 452, startPoint y: 480, endPoint x: 441, endPoint y: 458, distance: 24.7
click at [426, 415] on button "Save" at bounding box center [432, 402] width 153 height 61
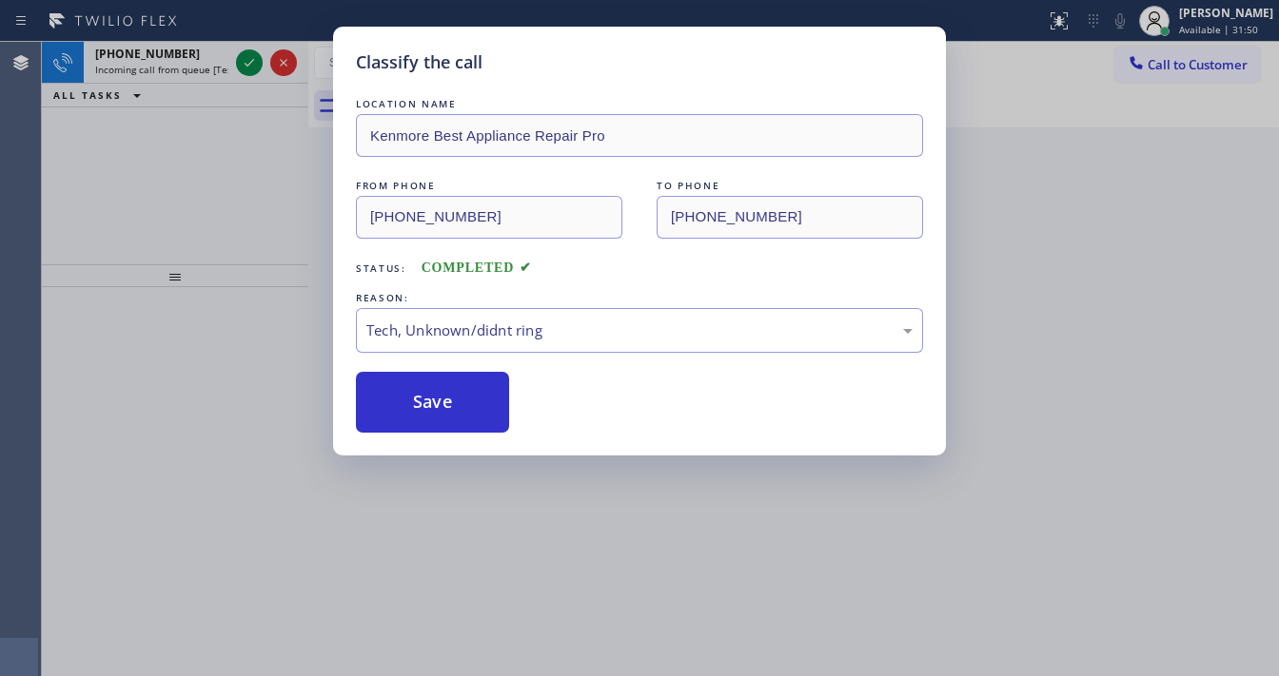
click at [253, 59] on div "Classify the call LOCATION NAME Kenmore Best Appliance Repair Pro FROM PHONE (7…" at bounding box center [639, 338] width 1279 height 676
click at [253, 61] on div "Classify the call LOCATION NAME Kenmore Best Appliance Repair Pro FROM PHONE (7…" at bounding box center [639, 338] width 1279 height 676
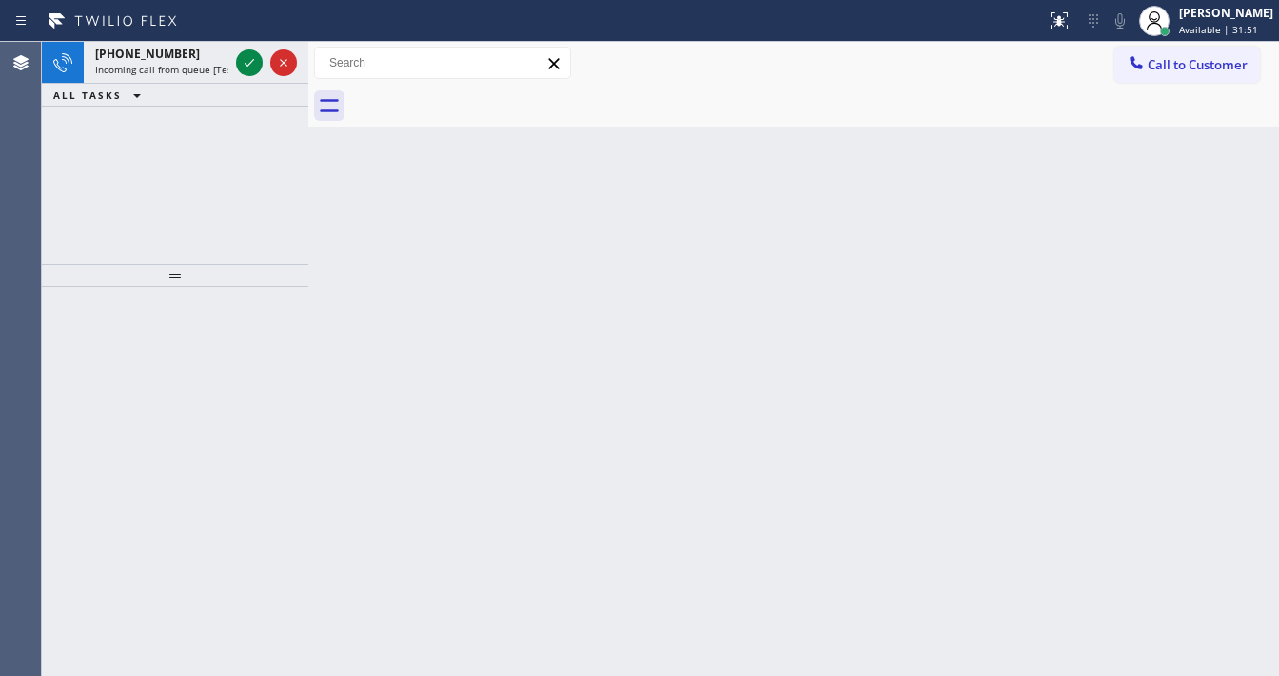
click at [253, 61] on icon at bounding box center [249, 62] width 23 height 23
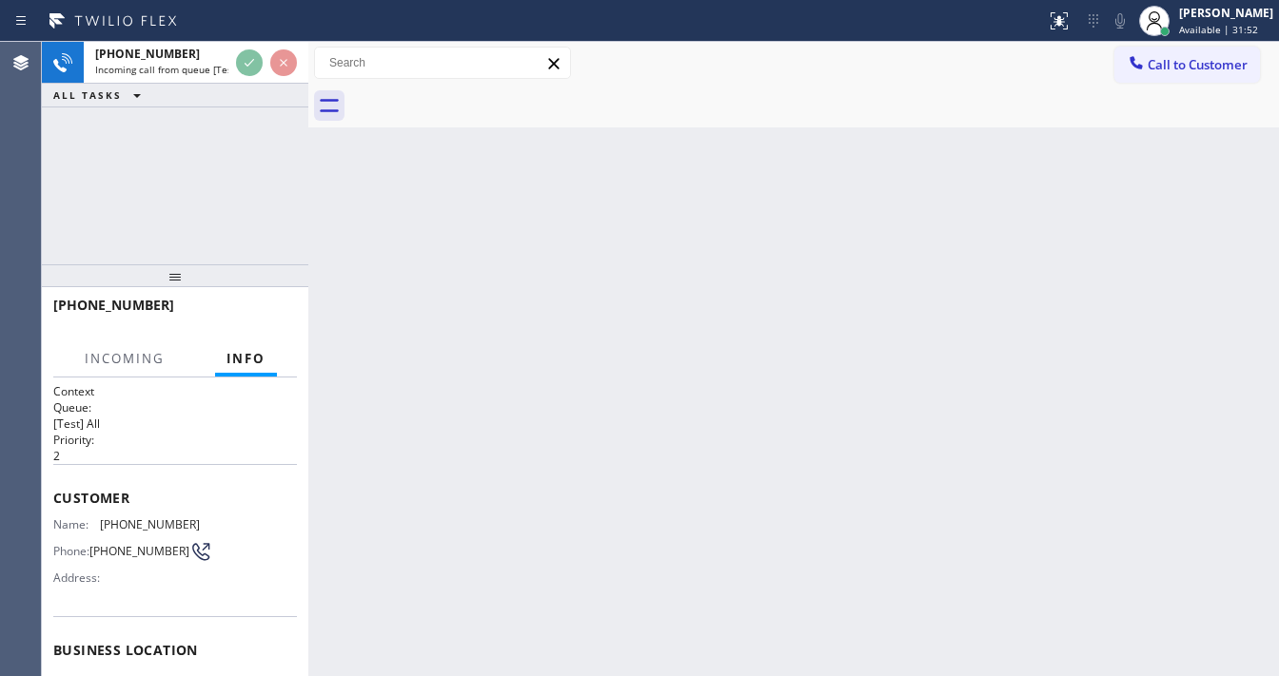
scroll to position [152, 0]
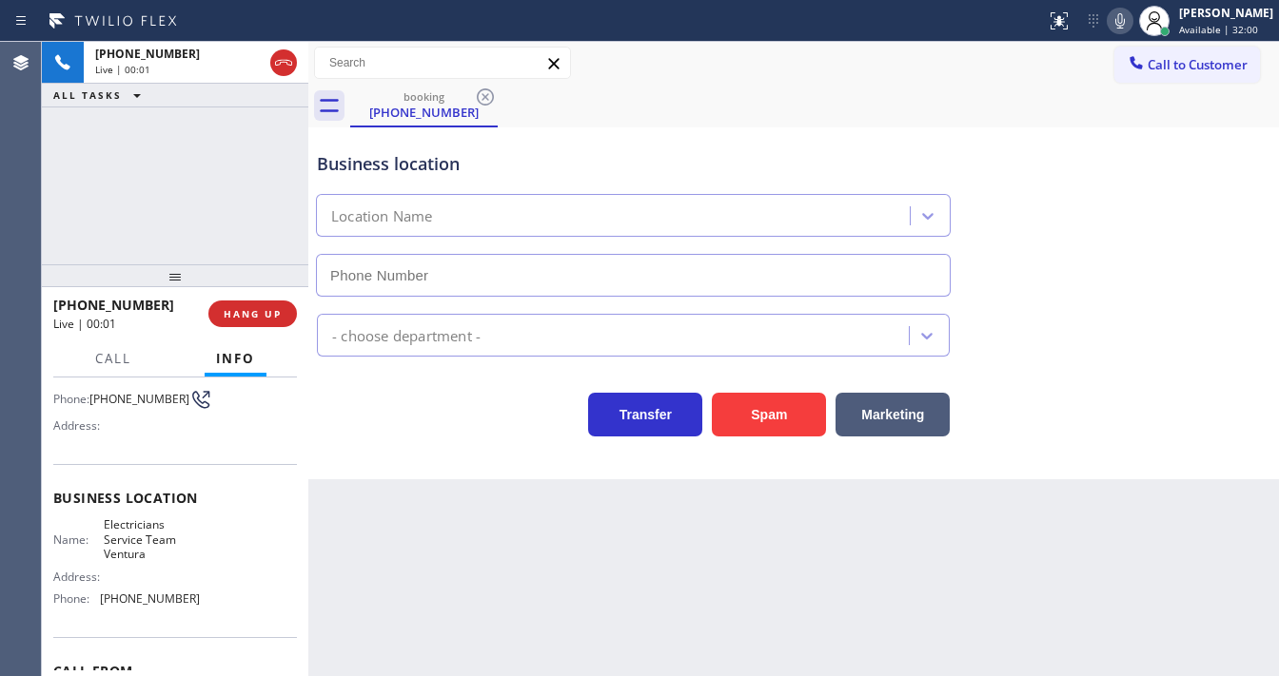
type input "(805) 519-8853"
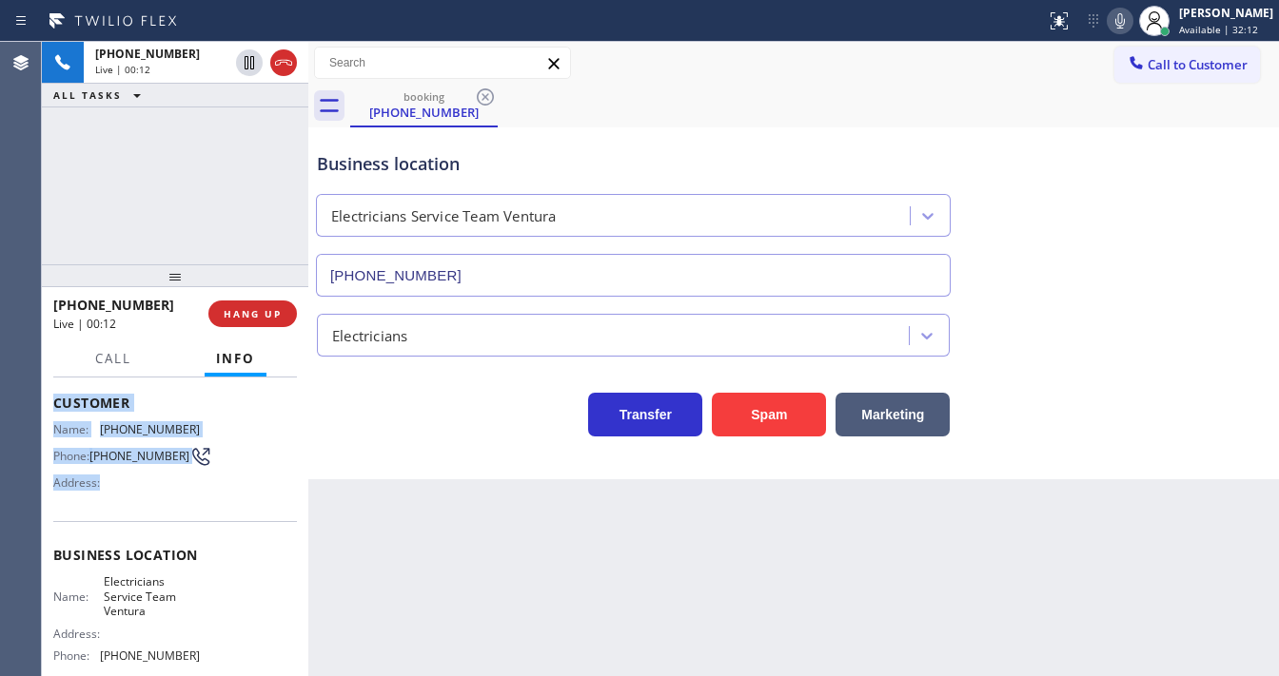
scroll to position [264, 0]
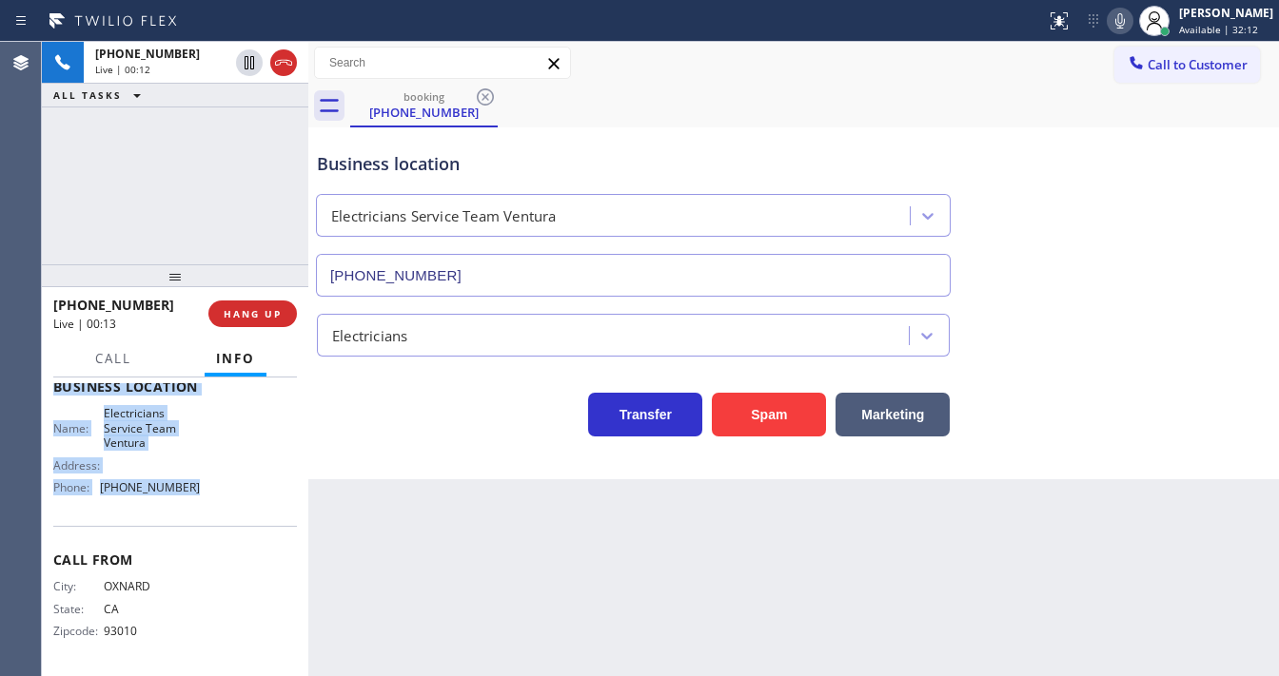
drag, startPoint x: 49, startPoint y: 411, endPoint x: 210, endPoint y: 490, distance: 180.0
click at [212, 495] on div "Context Queue: [Test] All Priority: 2 Customer Name: (805) 981-2500 Phone: (805…" at bounding box center [175, 527] width 266 height 299
copy div "Customer Name: (805) 981-2500 Phone: (805) 981-2500 Address: Business location …"
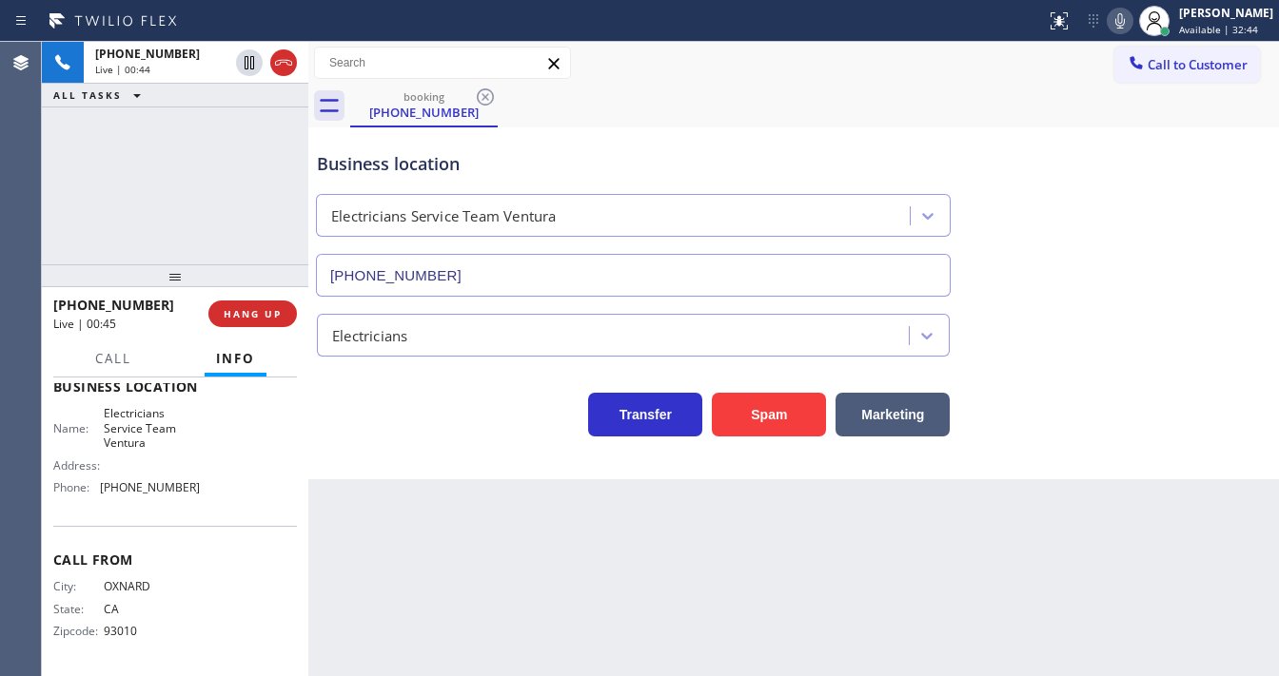
click at [35, 198] on div "Agent Desktop" at bounding box center [20, 359] width 41 height 635
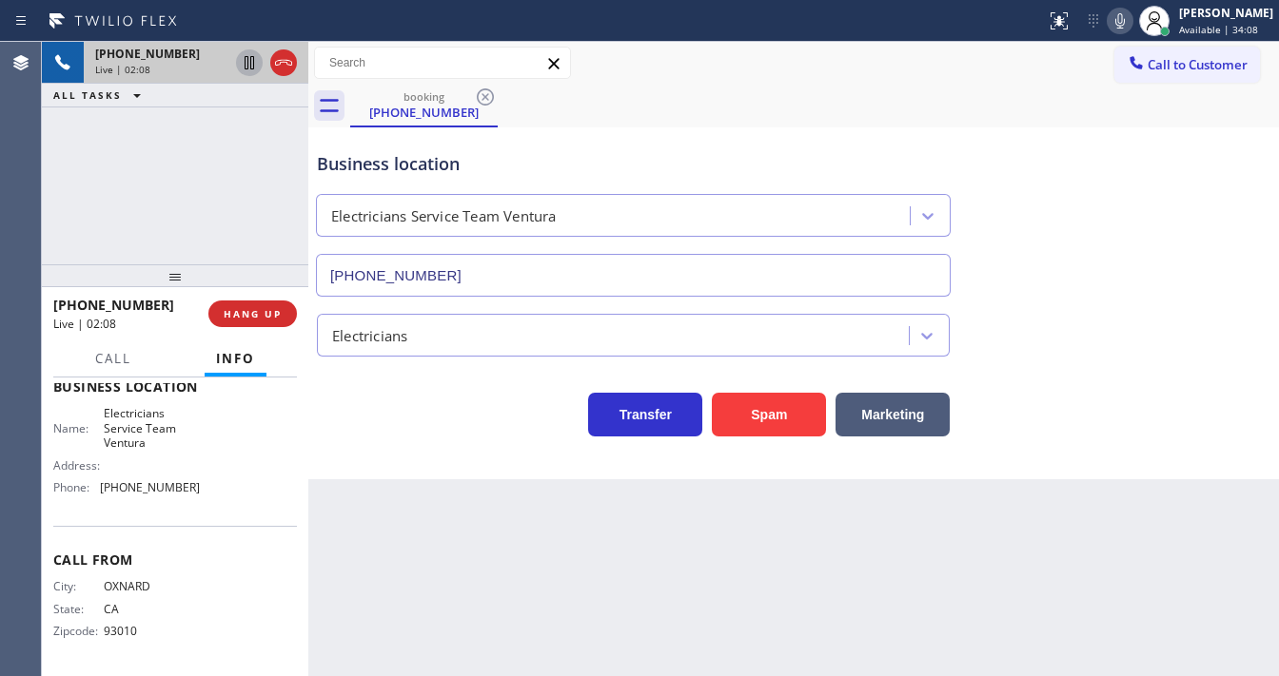
click at [252, 66] on icon at bounding box center [249, 62] width 23 height 23
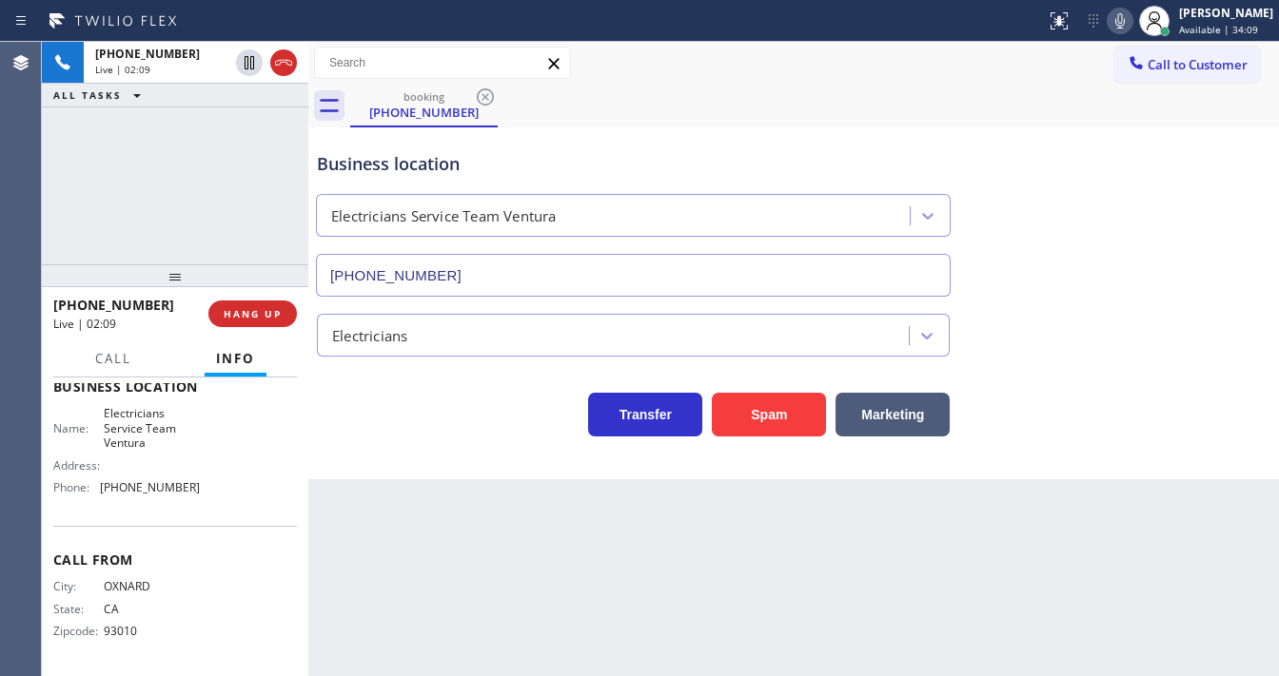
click at [1131, 23] on icon at bounding box center [1119, 21] width 23 height 23
click at [55, 199] on div "+18059812500 Live | 02:31 ALL TASKS ALL TASKS ACTIVE TASKS TASKS IN WRAP UP" at bounding box center [175, 153] width 266 height 223
click at [231, 152] on div "+18059812500 Live | 04:34 ALL TASKS ALL TASKS ACTIVE TASKS TASKS IN WRAP UP" at bounding box center [175, 153] width 266 height 223
click at [15, 218] on div "Agent Desktop" at bounding box center [20, 359] width 41 height 635
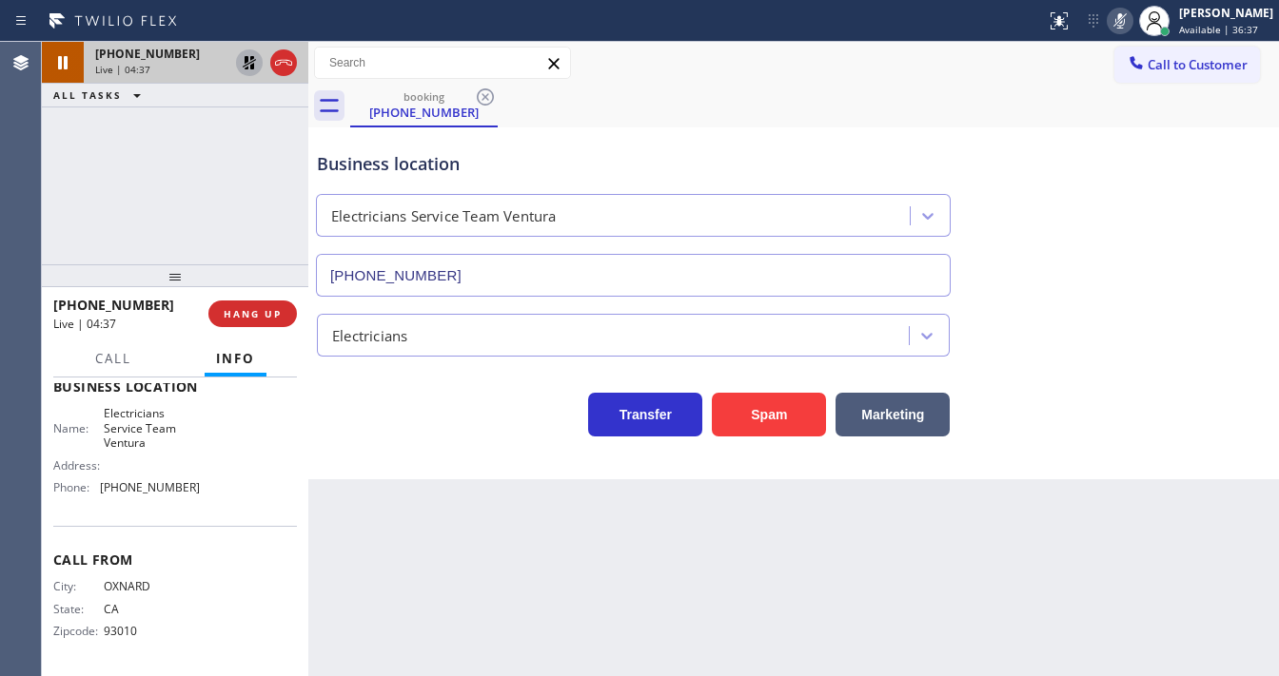
click at [245, 62] on icon at bounding box center [249, 62] width 13 height 13
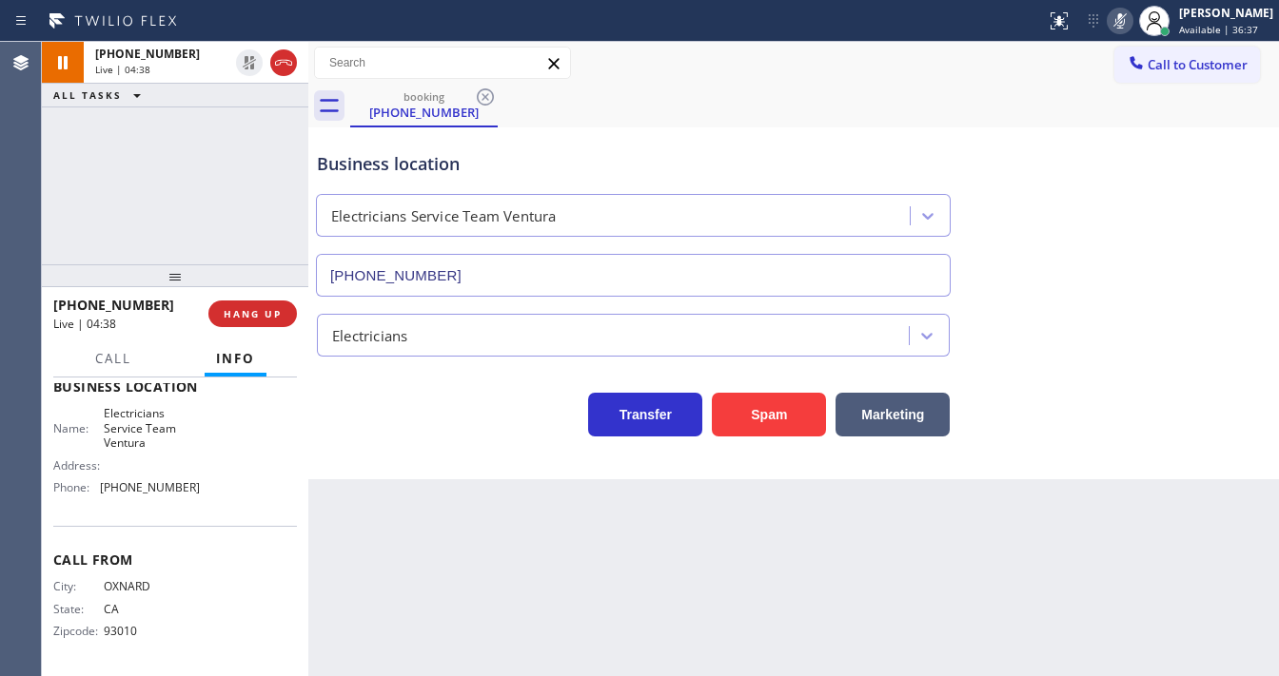
click at [1123, 18] on icon at bounding box center [1119, 21] width 23 height 23
drag, startPoint x: 1109, startPoint y: 100, endPoint x: 558, endPoint y: 210, distance: 561.8
click at [1108, 102] on div "booking (805) 981-2500" at bounding box center [814, 106] width 929 height 43
click at [191, 212] on div "+18059812500 Live | 04:38 ALL TASKS ALL TASKS ACTIVE TASKS TASKS IN WRAP UP" at bounding box center [175, 153] width 266 height 223
click at [191, 212] on div "+18059812500 Live | 04:40 ALL TASKS ALL TASKS ACTIVE TASKS TASKS IN WRAP UP" at bounding box center [175, 153] width 266 height 223
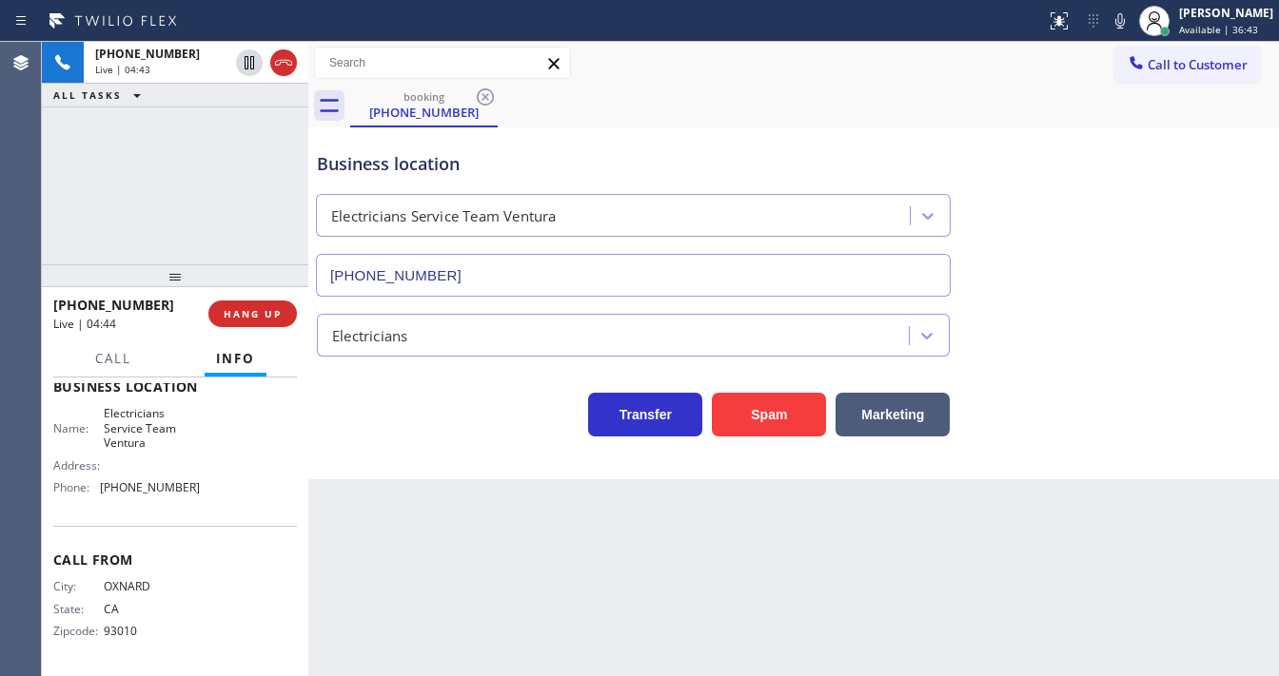
click at [39, 217] on div "Agent Desktop" at bounding box center [20, 359] width 41 height 635
click at [97, 232] on div "+18059812500 Live | 04:44 ALL TASKS ALL TASKS ACTIVE TASKS TASKS IN WRAP UP" at bounding box center [175, 153] width 266 height 223
click at [117, 232] on div "+18059812500 Live | 04:45 ALL TASKS ALL TASKS ACTIVE TASKS TASKS IN WRAP UP" at bounding box center [175, 153] width 266 height 223
click at [255, 236] on div "+18059812500 Live | 04:47 ALL TASKS ALL TASKS ACTIVE TASKS TASKS IN WRAP UP" at bounding box center [175, 153] width 266 height 223
click at [807, 62] on div "Call to Customer Outbound call Location Search location Your caller id phone nu…" at bounding box center [793, 63] width 970 height 33
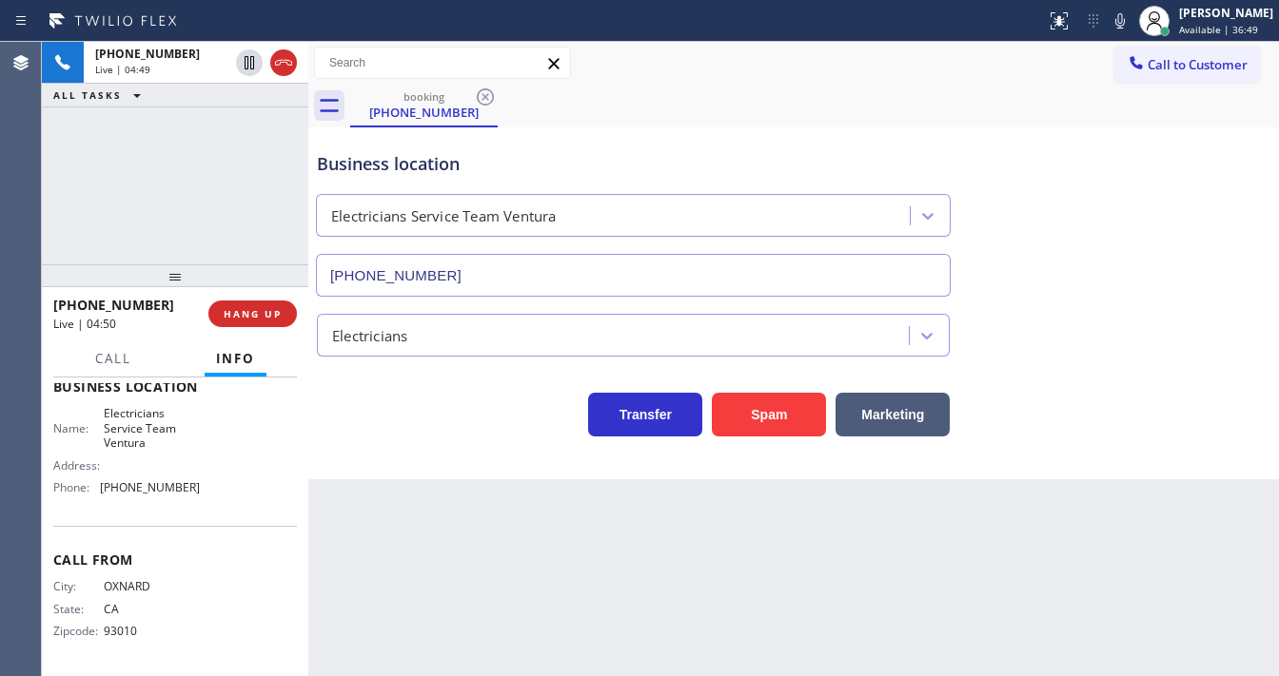
drag, startPoint x: 1130, startPoint y: 23, endPoint x: 986, endPoint y: 94, distance: 161.3
click at [1130, 23] on icon at bounding box center [1119, 21] width 23 height 23
click at [1131, 24] on icon at bounding box center [1119, 21] width 23 height 23
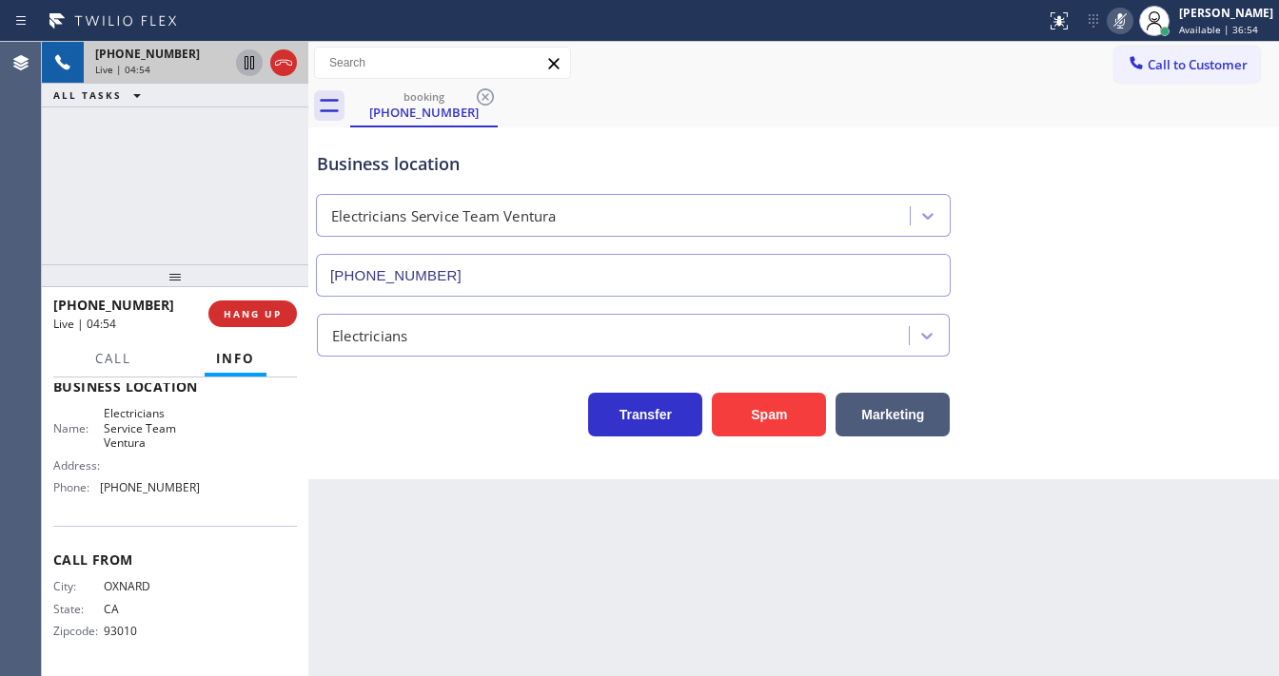
click at [246, 61] on icon at bounding box center [249, 62] width 23 height 23
drag, startPoint x: 53, startPoint y: 197, endPoint x: 133, endPoint y: 147, distance: 94.0
click at [52, 198] on div "+18059812500 Live | 06:46 ALL TASKS ALL TASKS ACTIVE TASKS TASKS IN WRAP UP" at bounding box center [175, 153] width 266 height 223
click at [247, 61] on icon at bounding box center [249, 62] width 13 height 13
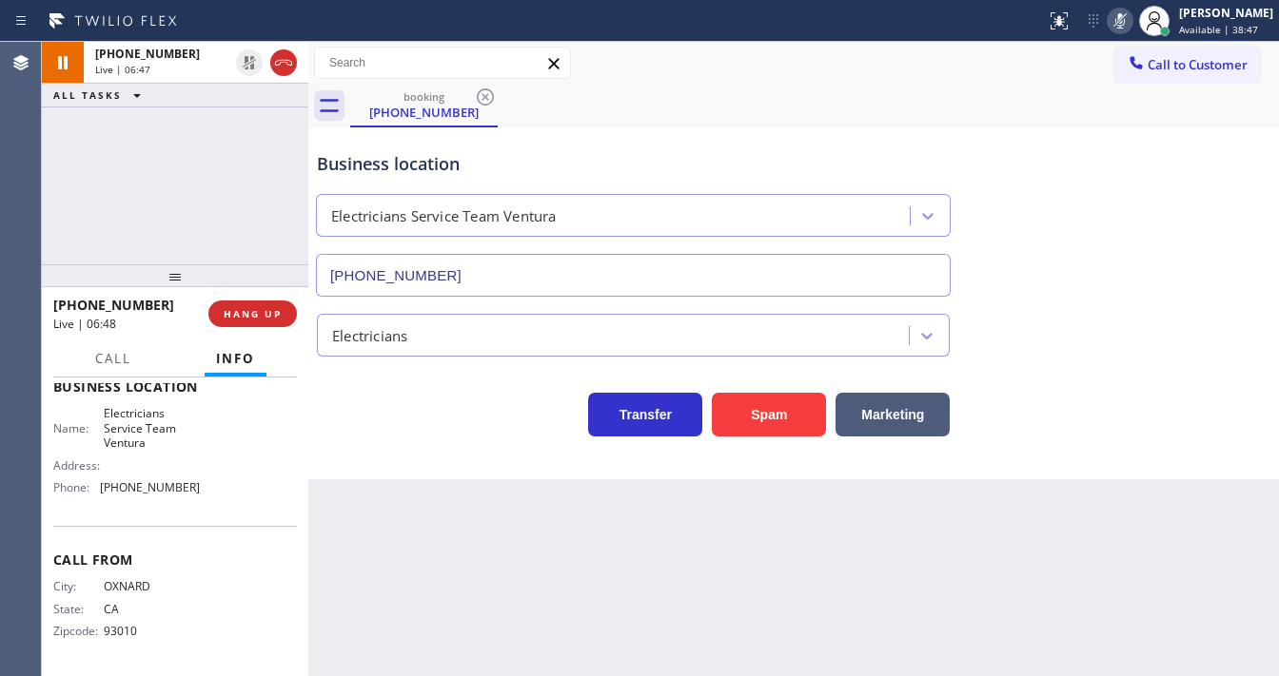
click at [1123, 25] on icon at bounding box center [1119, 21] width 23 height 23
click at [264, 202] on div "+18059812500 Live | 06:48 ALL TASKS ALL TASKS ACTIVE TASKS TASKS IN WRAP UP" at bounding box center [175, 153] width 266 height 223
click at [131, 355] on button "Call" at bounding box center [113, 359] width 59 height 37
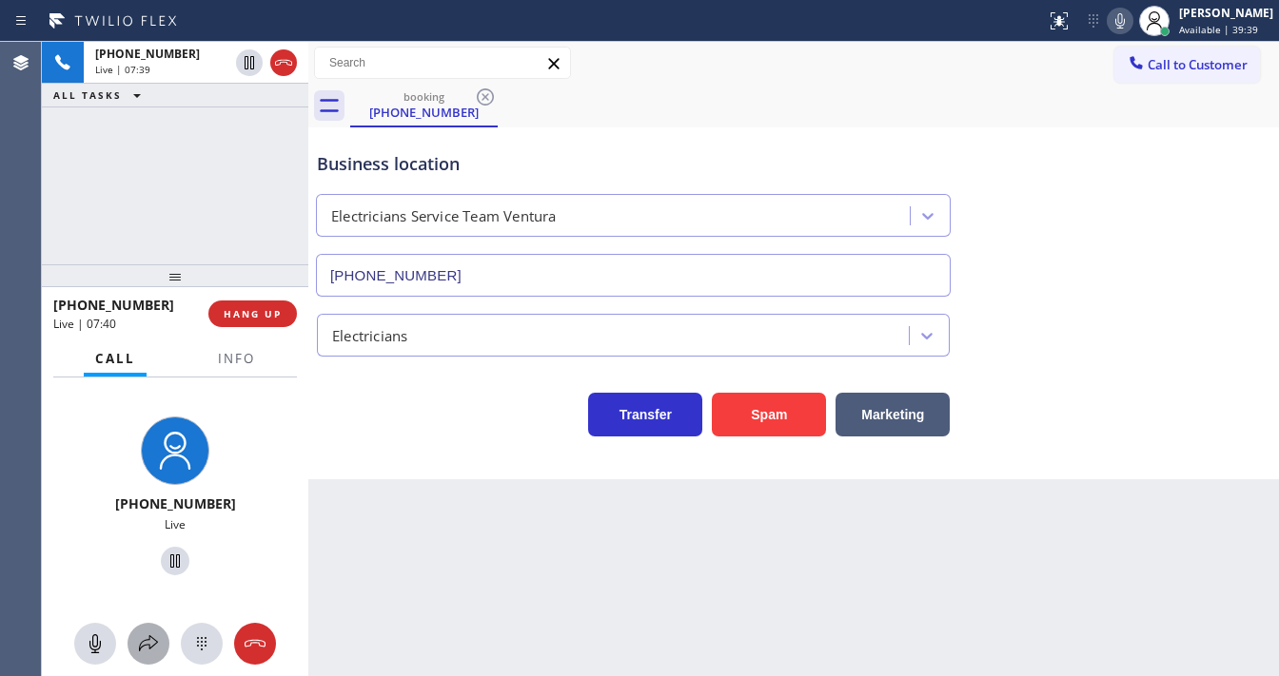
click at [148, 656] on button at bounding box center [148, 644] width 42 height 42
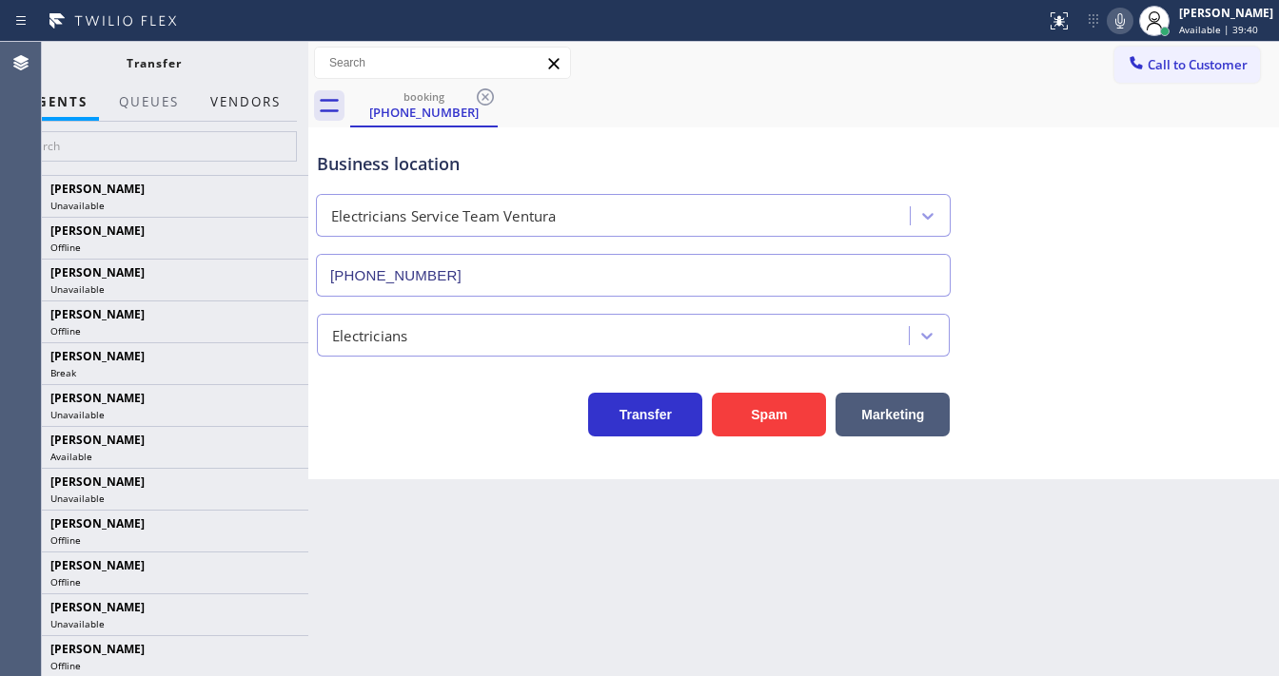
click at [272, 108] on button "Vendors" at bounding box center [245, 102] width 93 height 37
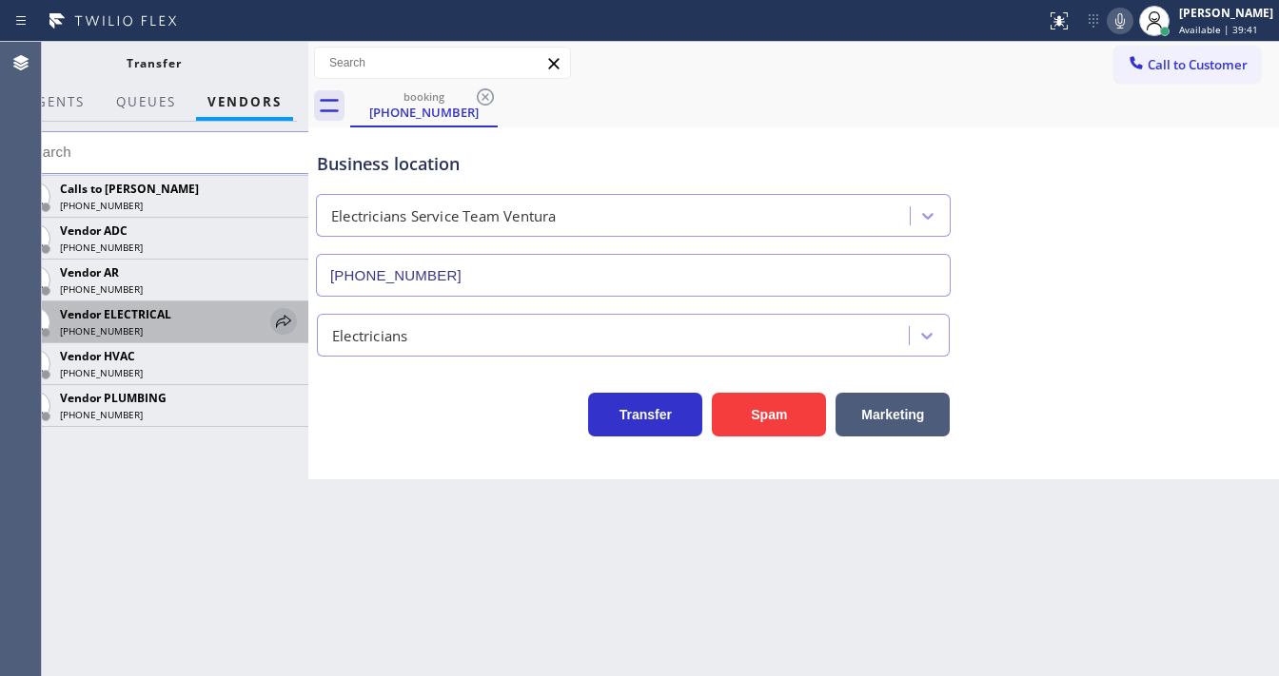
click at [281, 319] on icon at bounding box center [283, 321] width 15 height 12
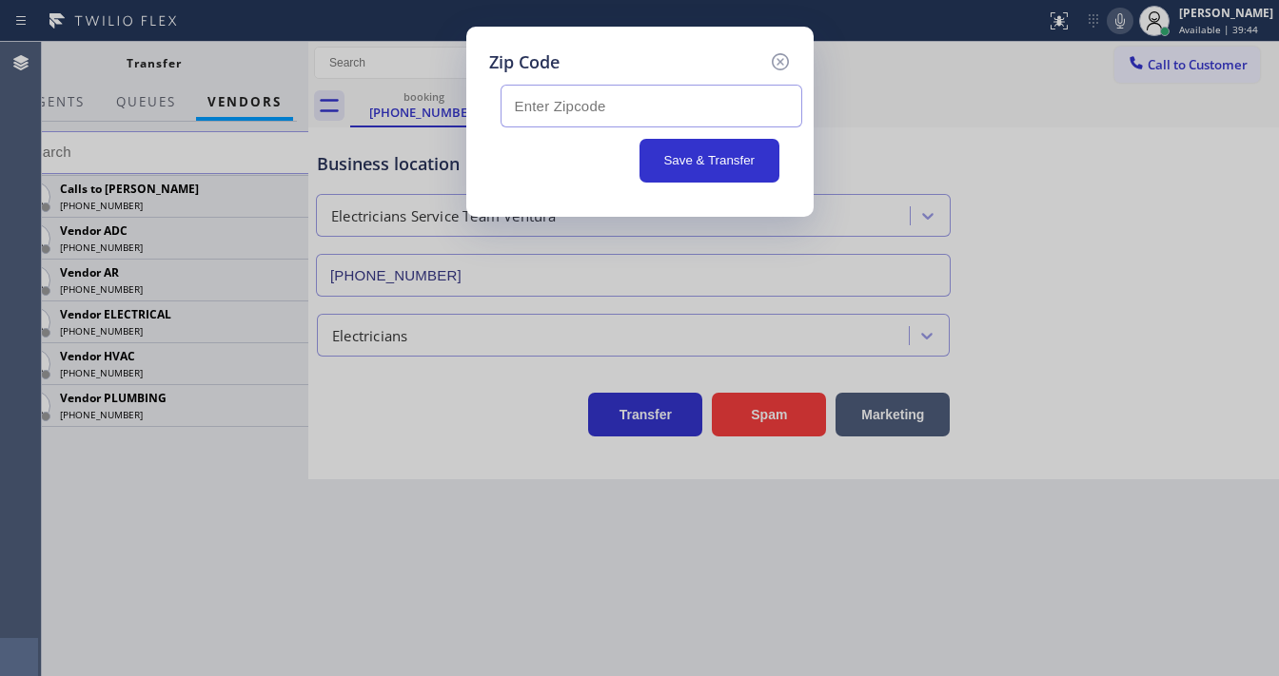
paste input "93003"
click at [614, 103] on input "text" at bounding box center [651, 106] width 302 height 43
type input "93003"
click at [703, 154] on button "Save & Transfer" at bounding box center [709, 161] width 140 height 44
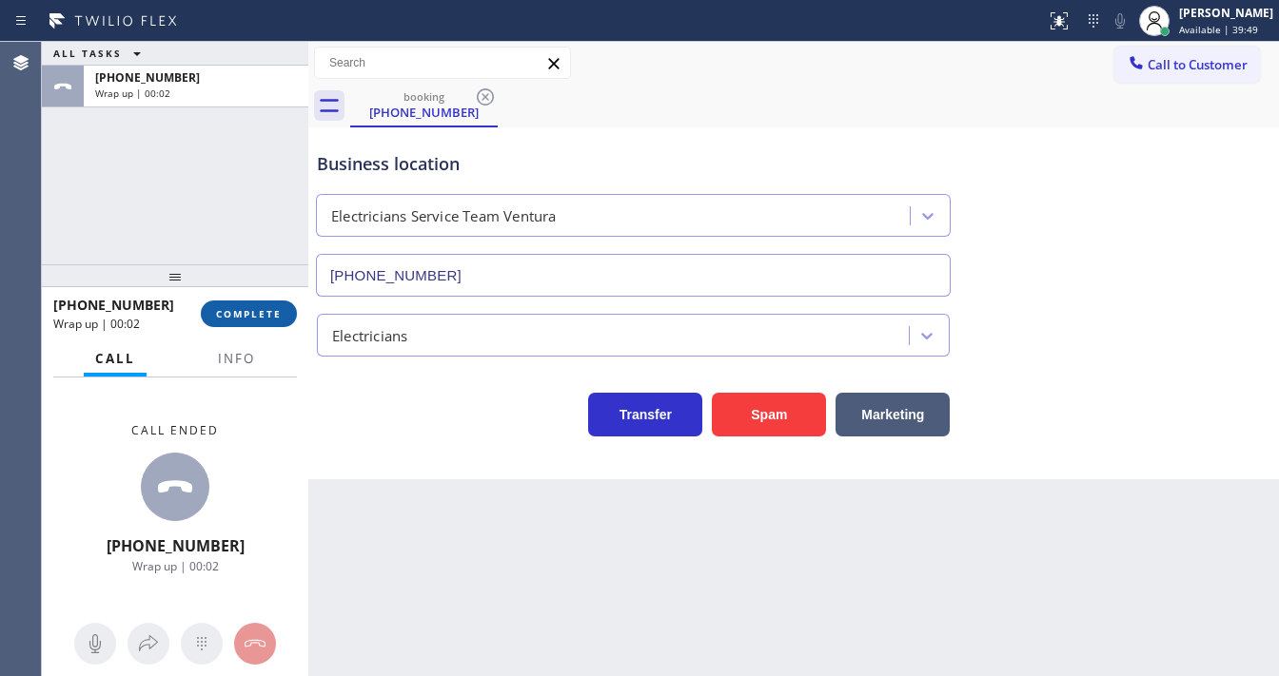
click at [251, 316] on span "COMPLETE" at bounding box center [249, 313] width 66 height 13
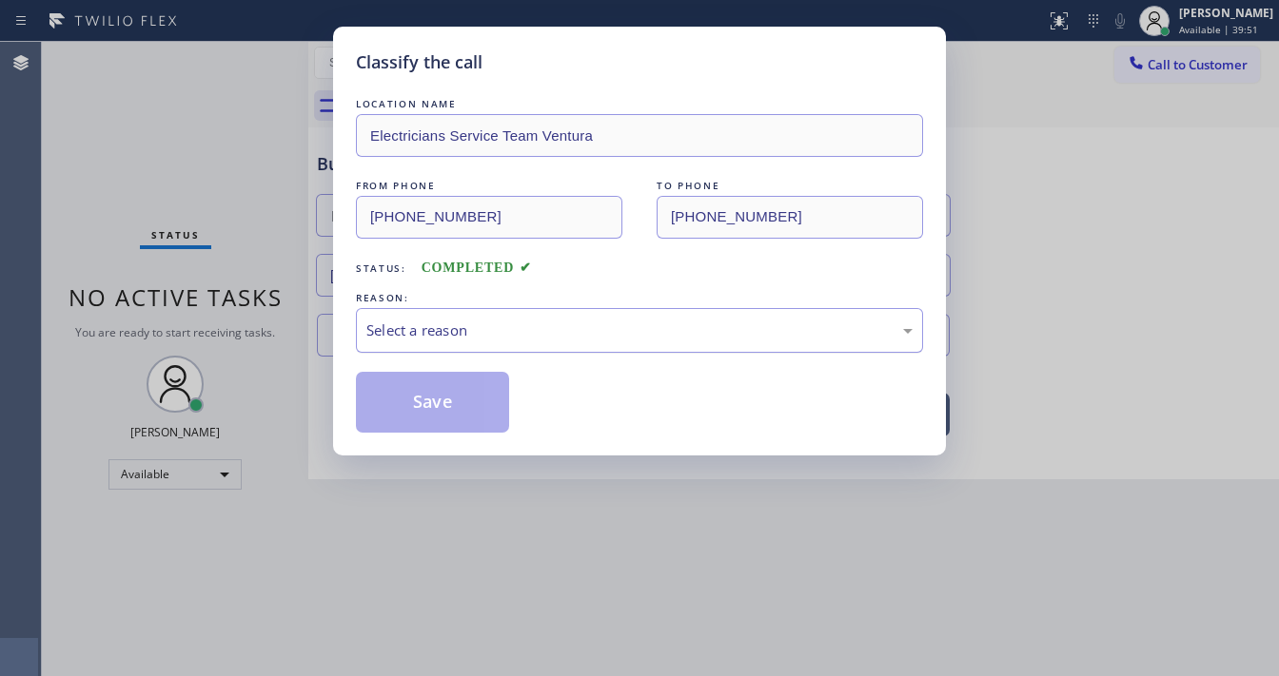
click at [444, 330] on div "Select a reason" at bounding box center [639, 331] width 546 height 22
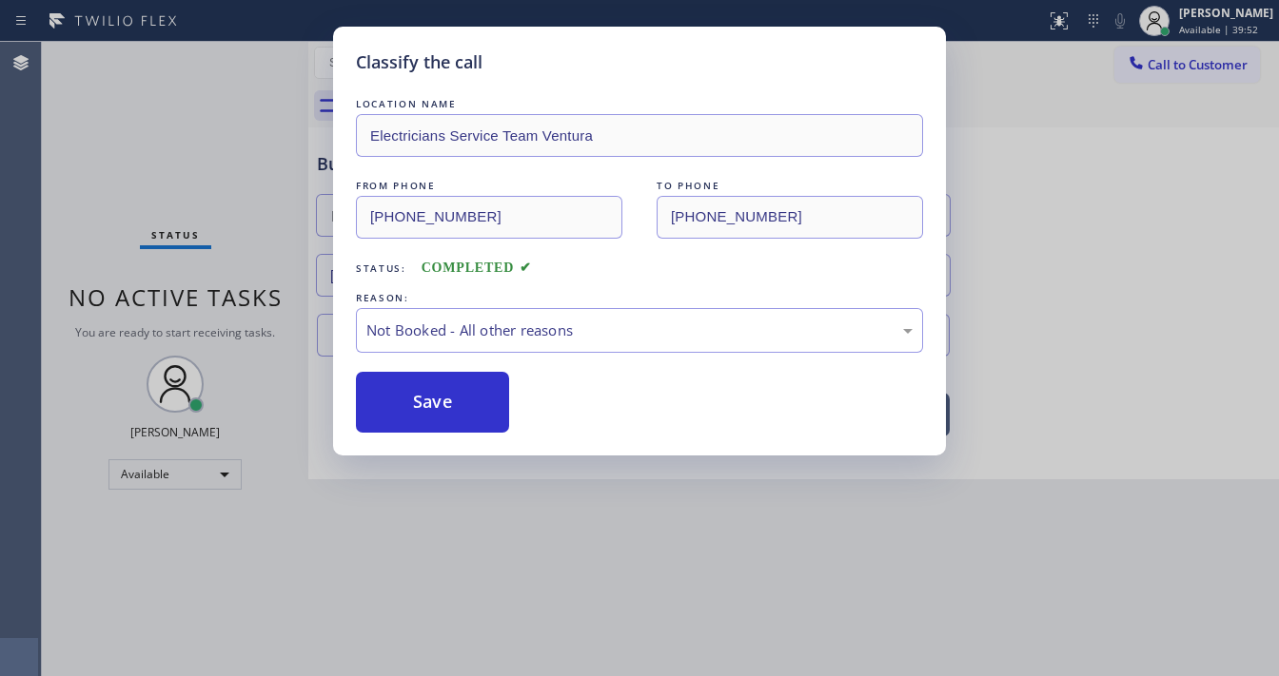
click at [414, 403] on button "Save" at bounding box center [432, 402] width 153 height 61
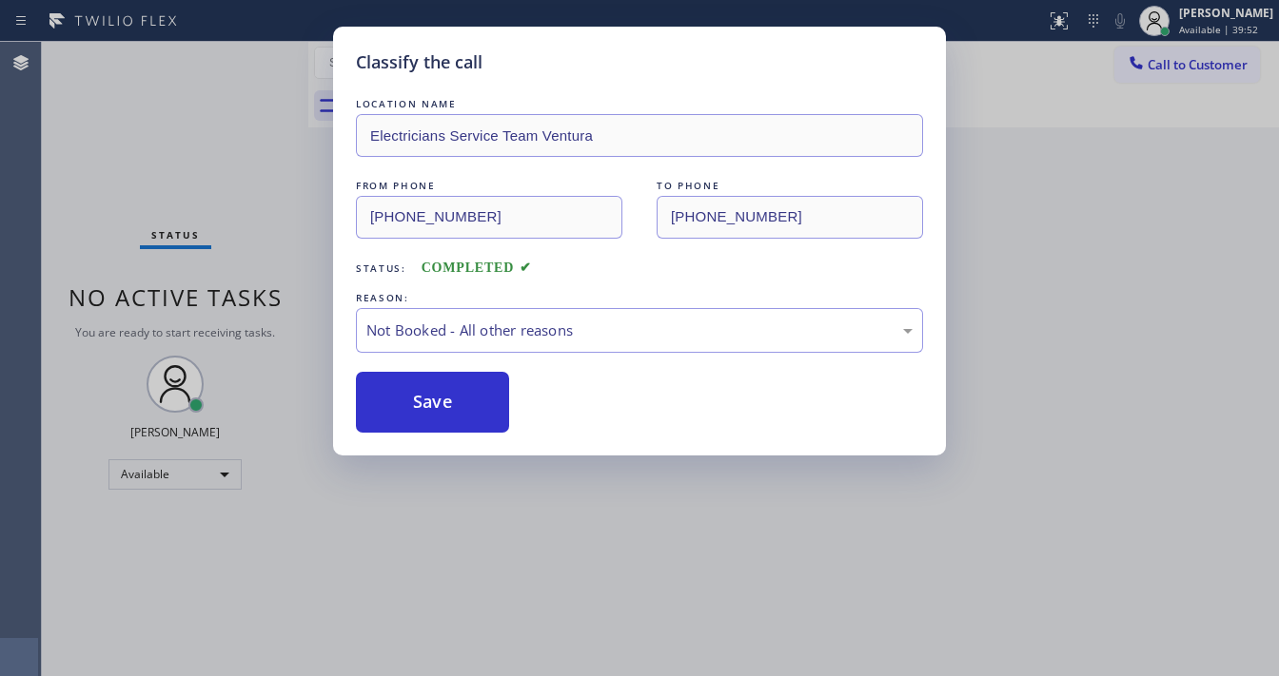
click at [414, 403] on button "Save" at bounding box center [432, 402] width 153 height 61
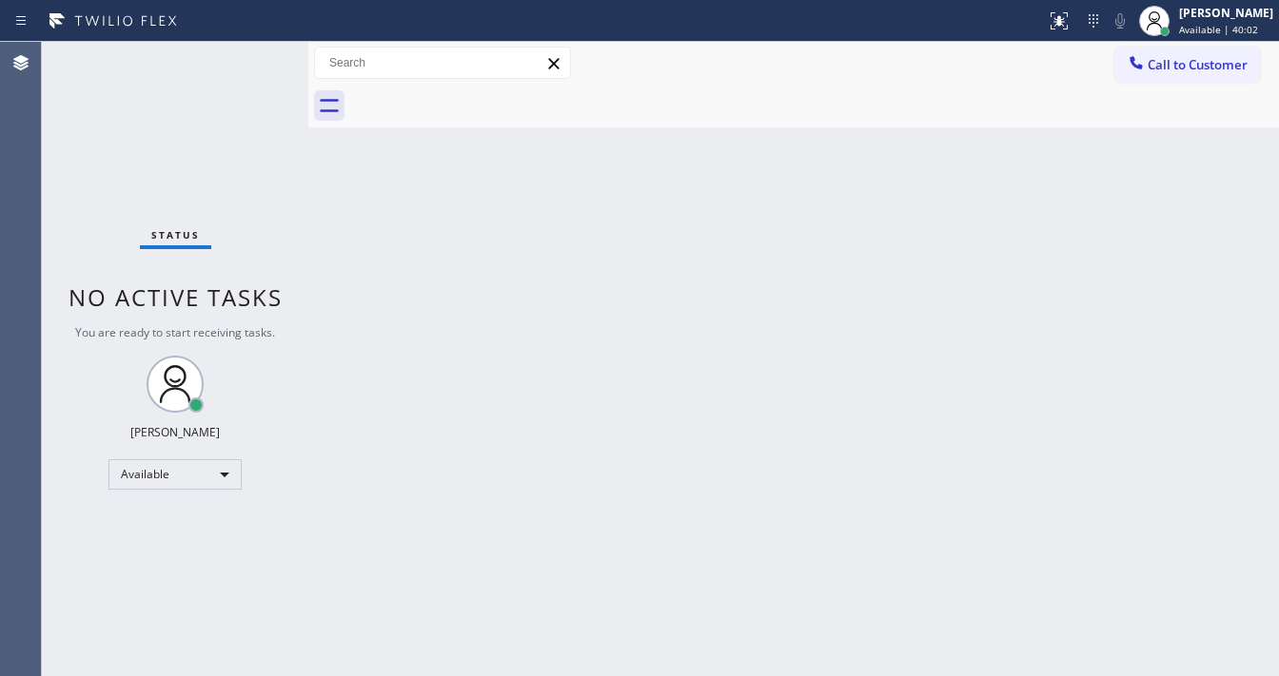
click at [236, 61] on div "Status No active tasks You are ready to start receiving tasks. Michael Javier A…" at bounding box center [175, 359] width 266 height 635
click at [240, 62] on div "Status No active tasks You are ready to start receiving tasks. Michael Javier A…" at bounding box center [175, 359] width 266 height 635
click at [242, 62] on div "Status No active tasks You are ready to start receiving tasks. Michael Javier A…" at bounding box center [175, 359] width 266 height 635
click at [244, 62] on div "Status No active tasks You are ready to start receiving tasks. Michael Javier A…" at bounding box center [175, 359] width 266 height 635
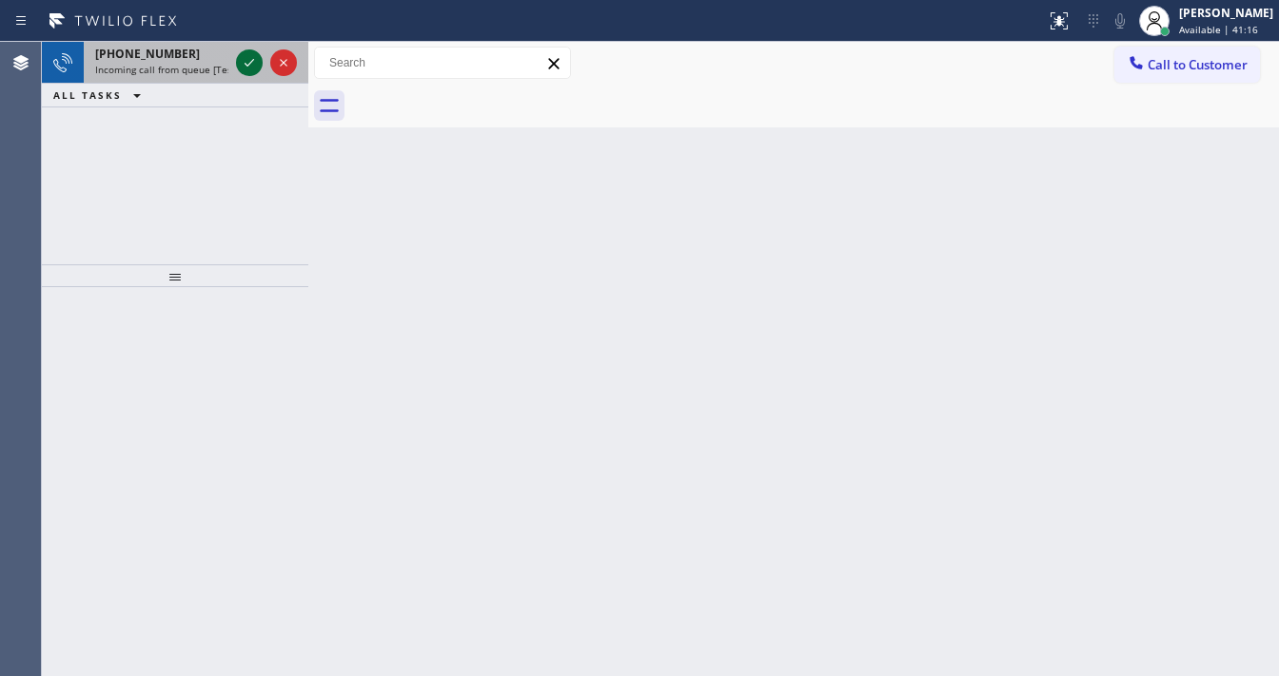
click at [244, 62] on icon at bounding box center [249, 62] width 23 height 23
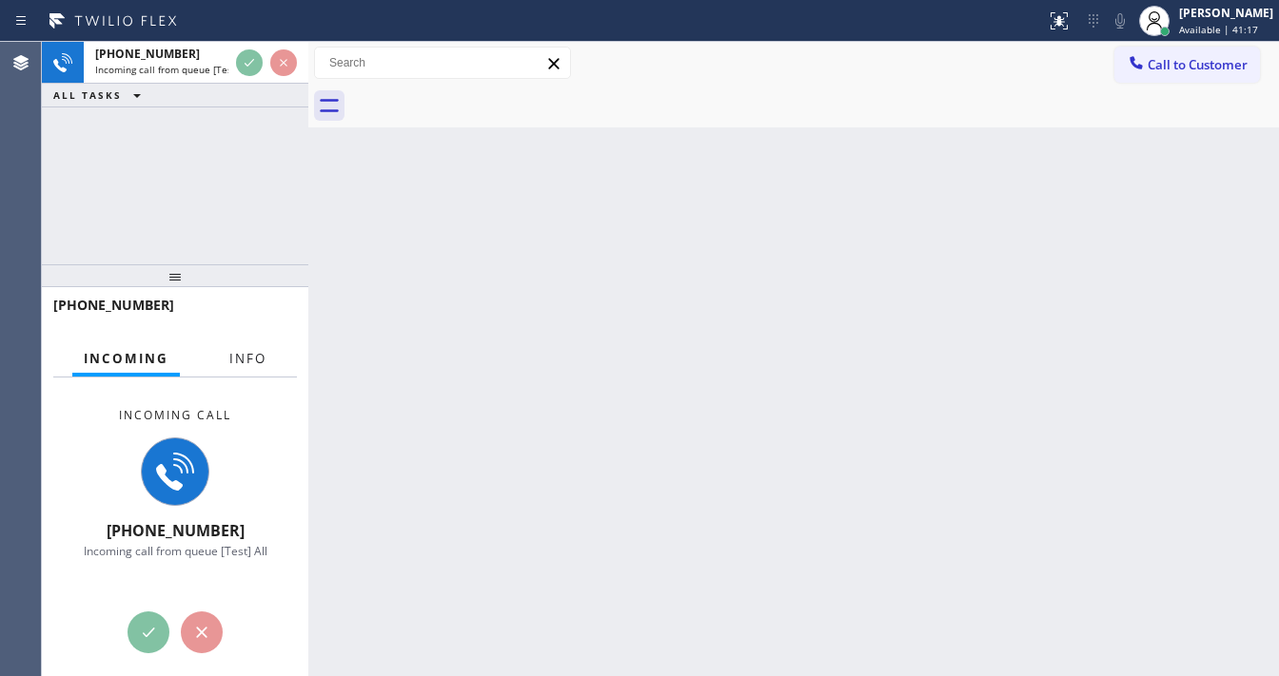
click at [243, 362] on span "Info" at bounding box center [247, 358] width 37 height 17
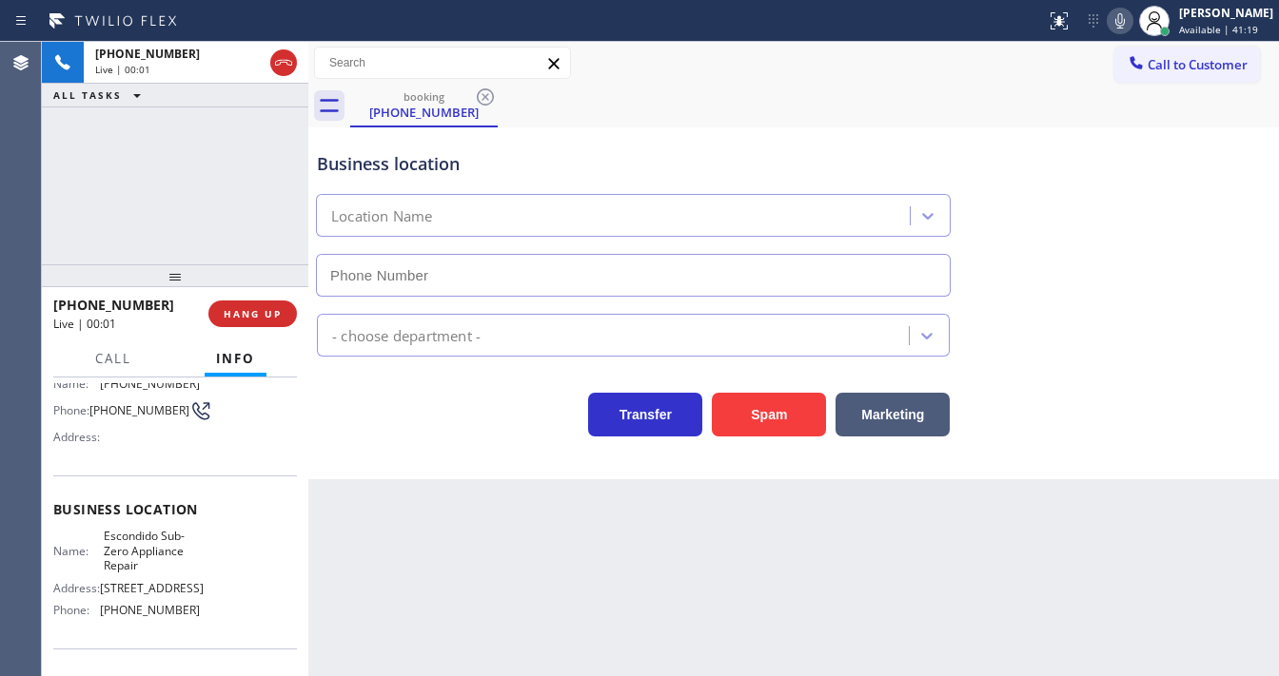
scroll to position [152, 0]
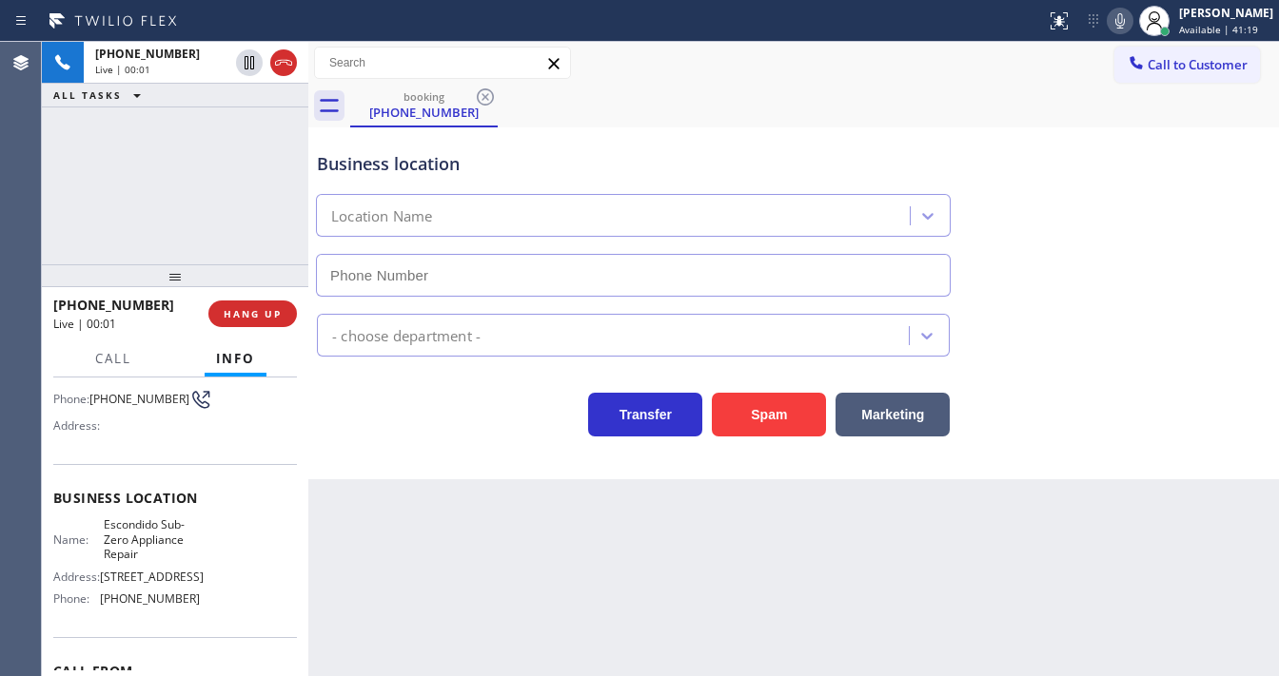
type input "(760) 678-3154"
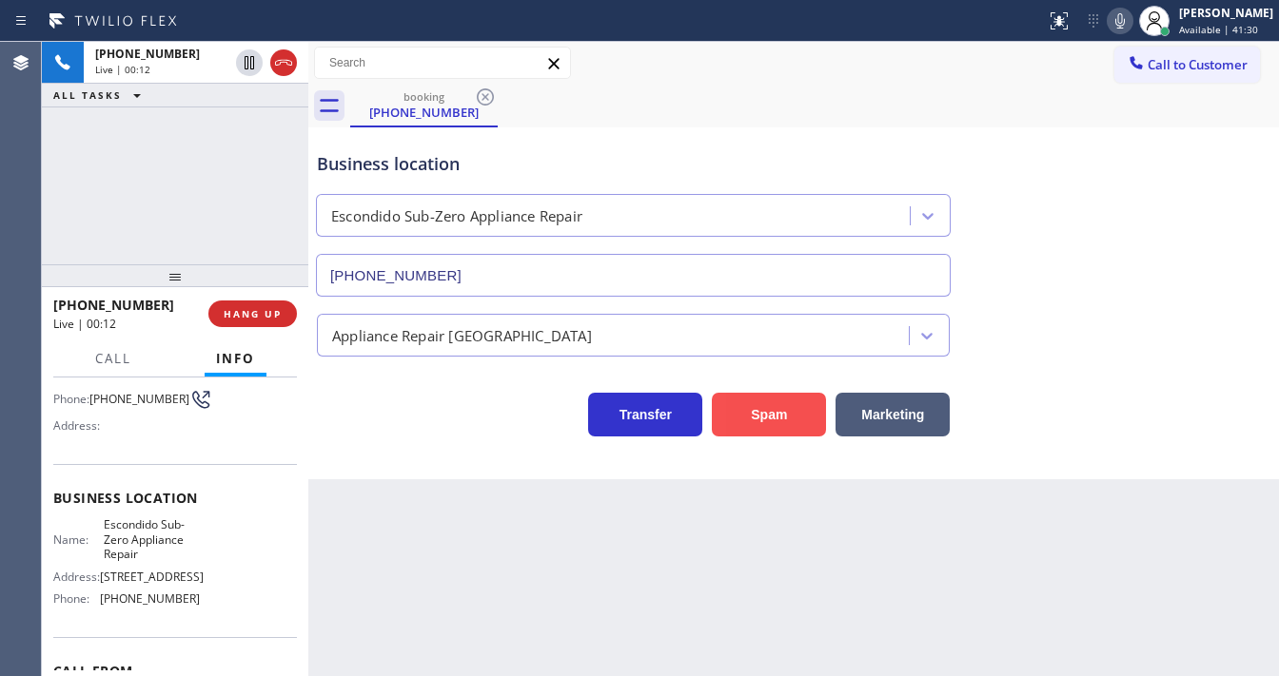
click at [765, 418] on button "Spam" at bounding box center [769, 415] width 114 height 44
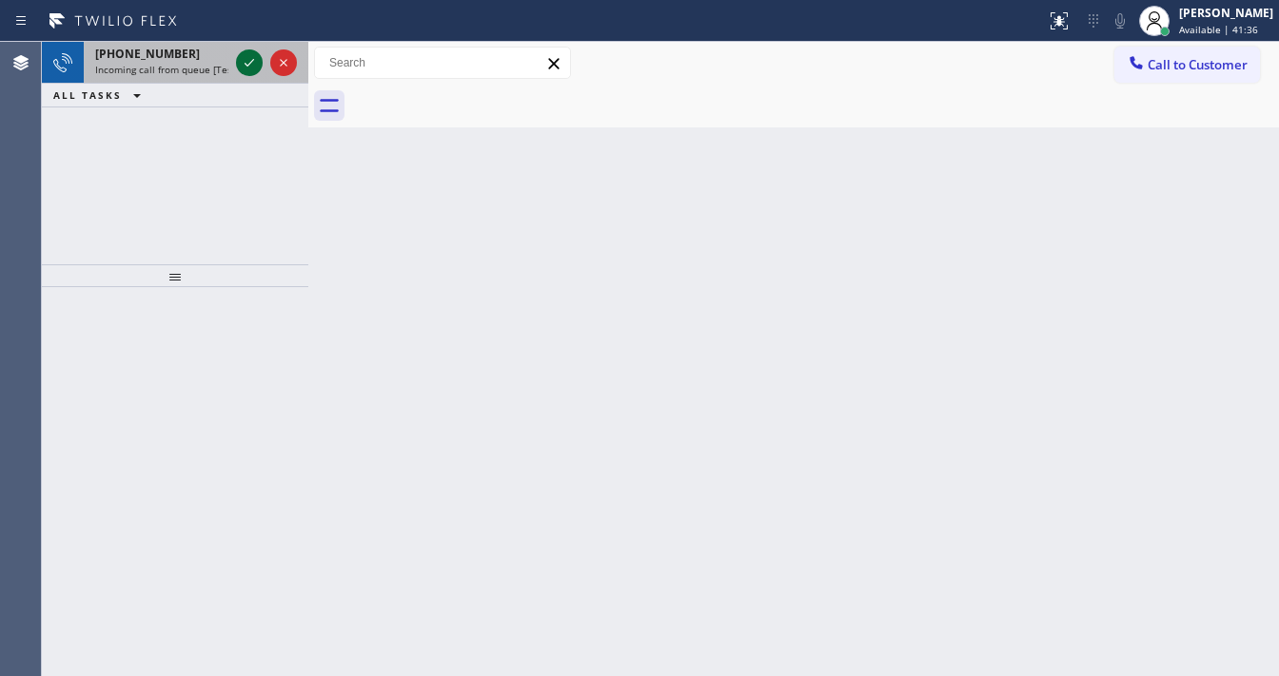
click at [245, 53] on icon at bounding box center [249, 62] width 23 height 23
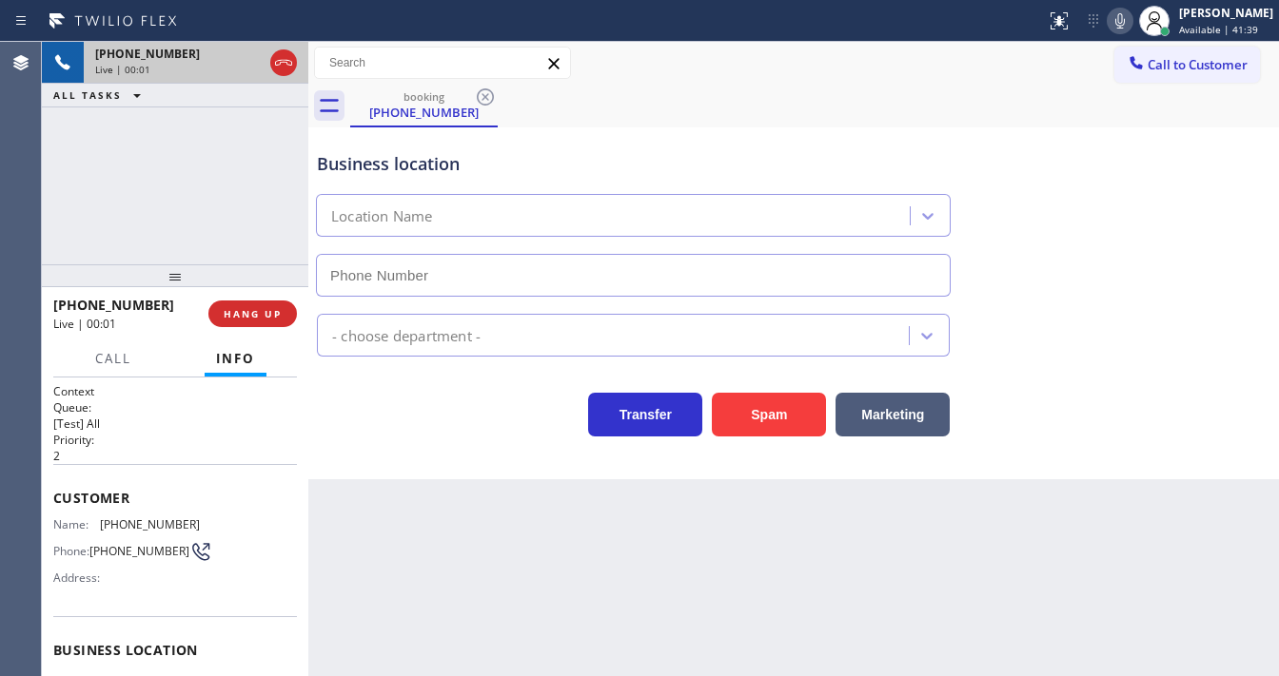
type input "(469) 747-2908"
click at [761, 397] on button "Spam" at bounding box center [769, 415] width 114 height 44
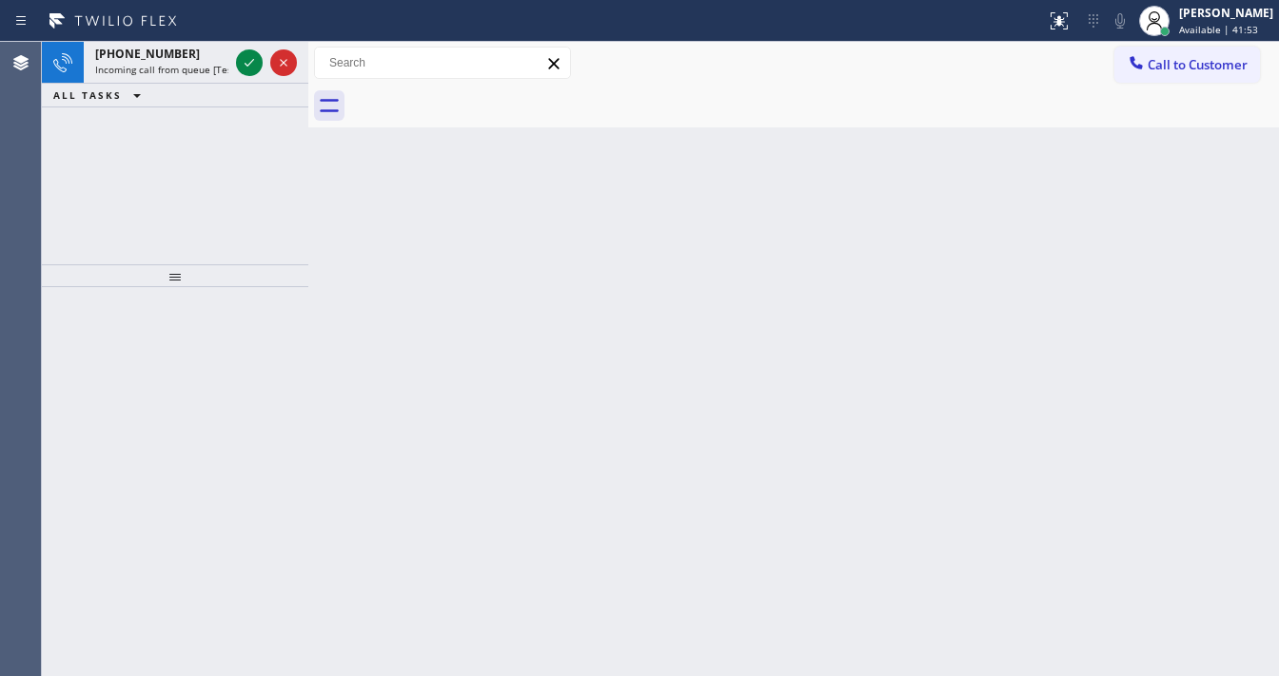
click at [245, 62] on icon at bounding box center [249, 62] width 23 height 23
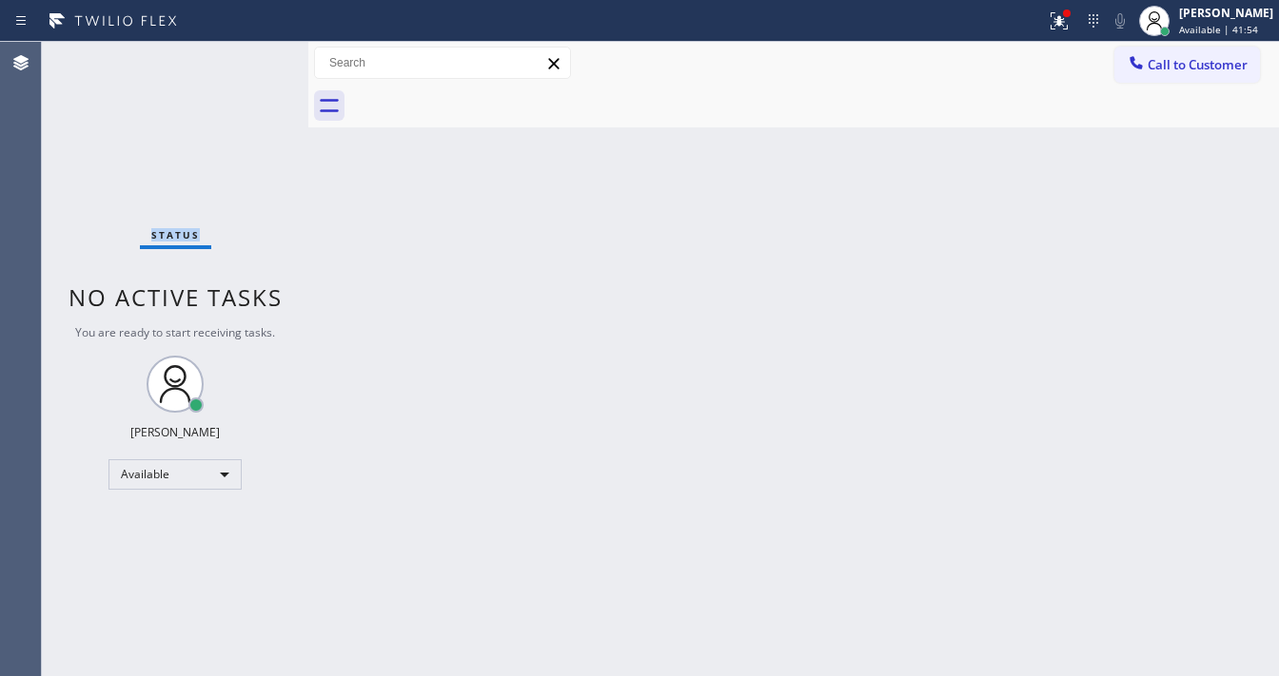
click at [245, 62] on div "Status No active tasks You are ready to start receiving tasks. Michael Javier A…" at bounding box center [175, 359] width 266 height 635
click at [1065, 29] on div "Status report Issue detected This issue could affect your workflow. Please cont…" at bounding box center [639, 21] width 1279 height 42
click at [1080, 27] on div at bounding box center [1059, 21] width 42 height 23
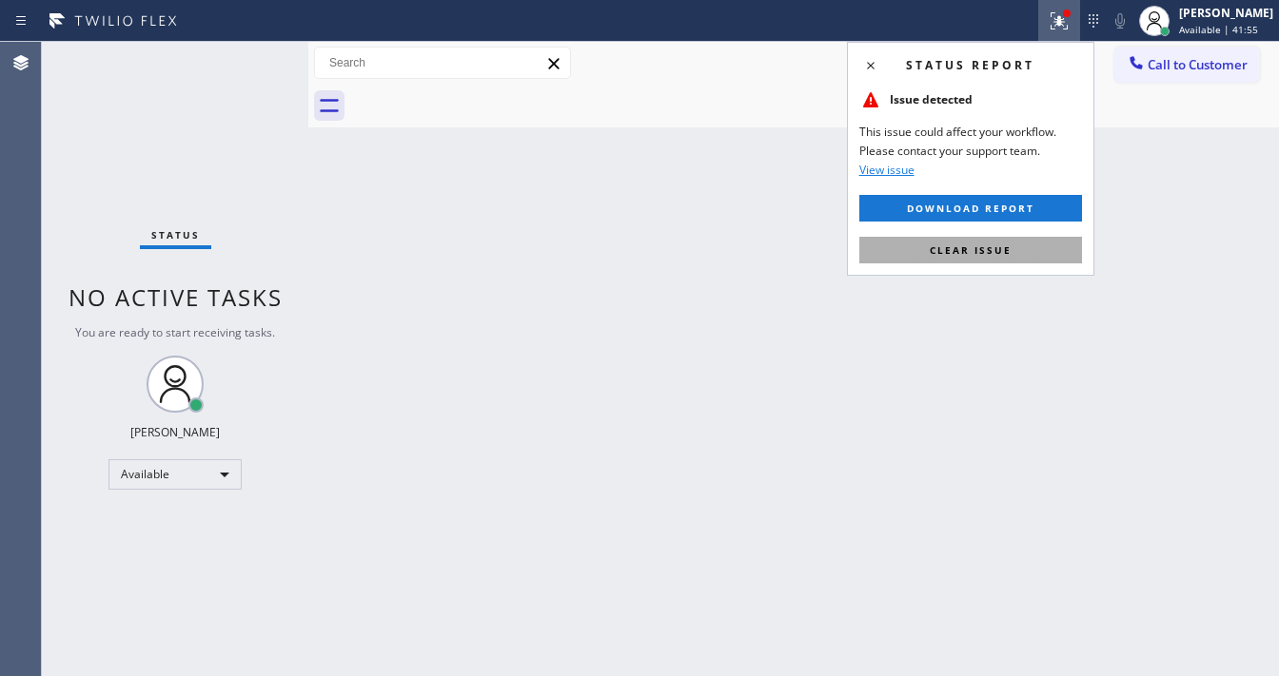
click at [1001, 242] on button "Clear issue" at bounding box center [970, 250] width 223 height 27
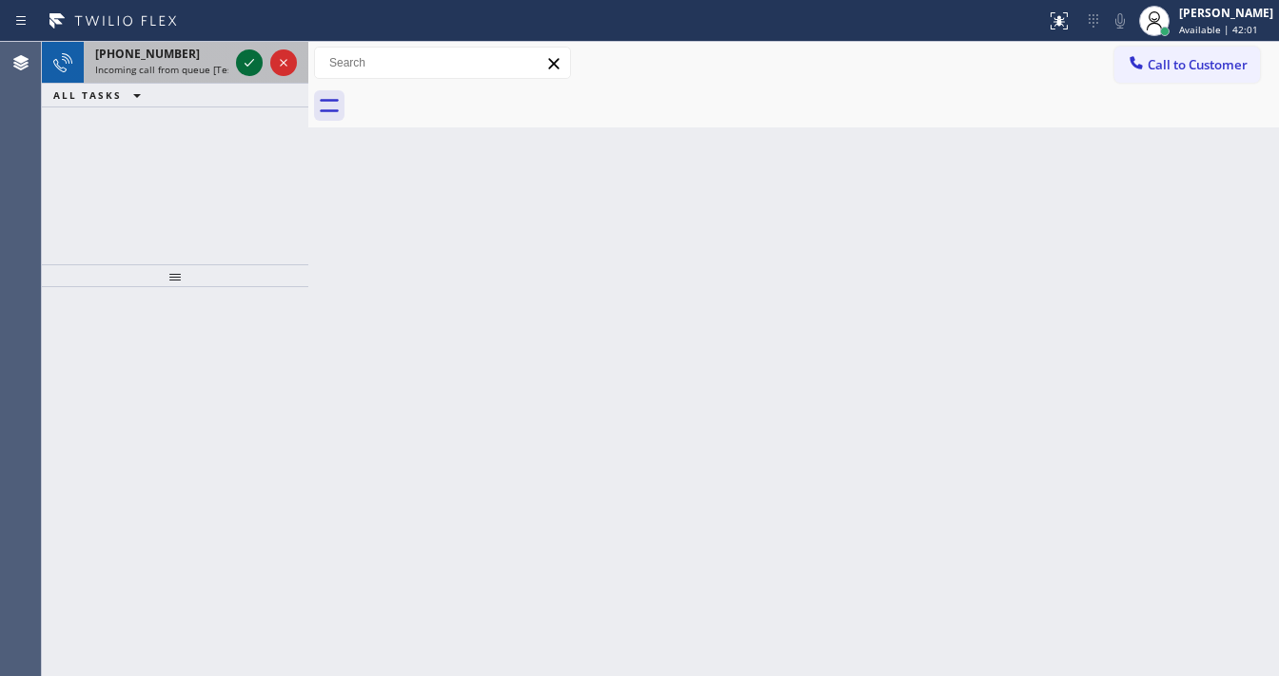
click at [245, 57] on icon at bounding box center [249, 62] width 23 height 23
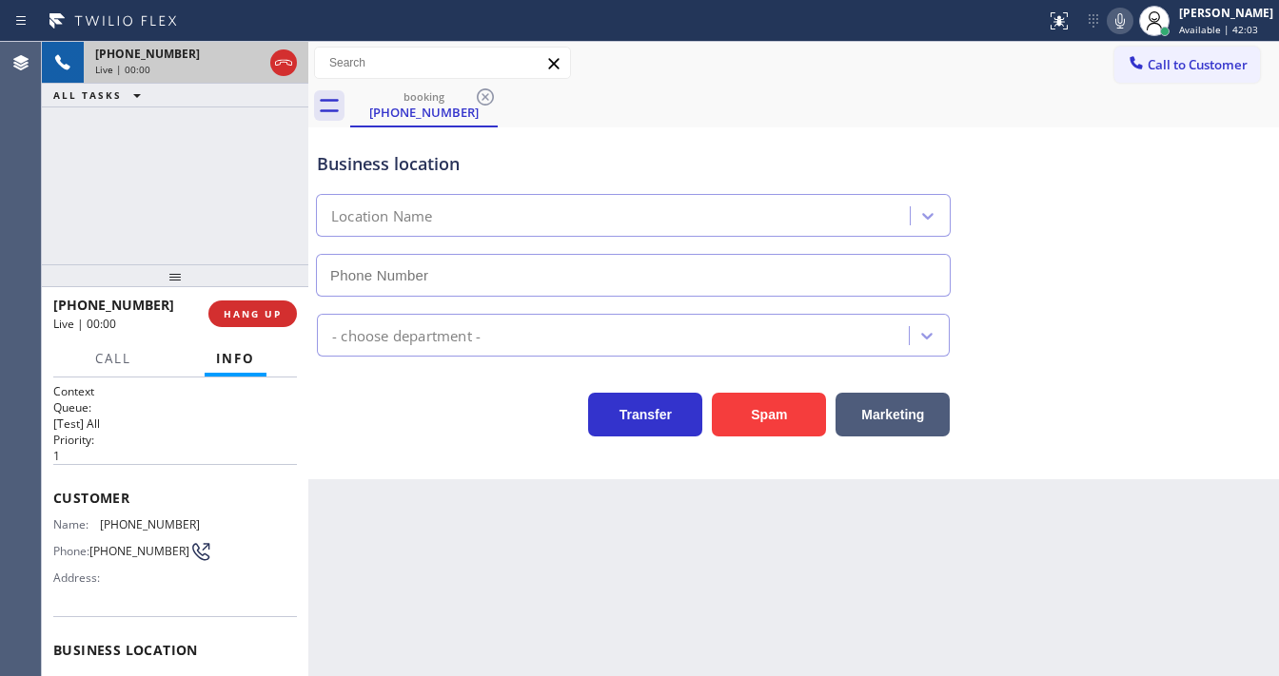
type input "(949) 468-3488"
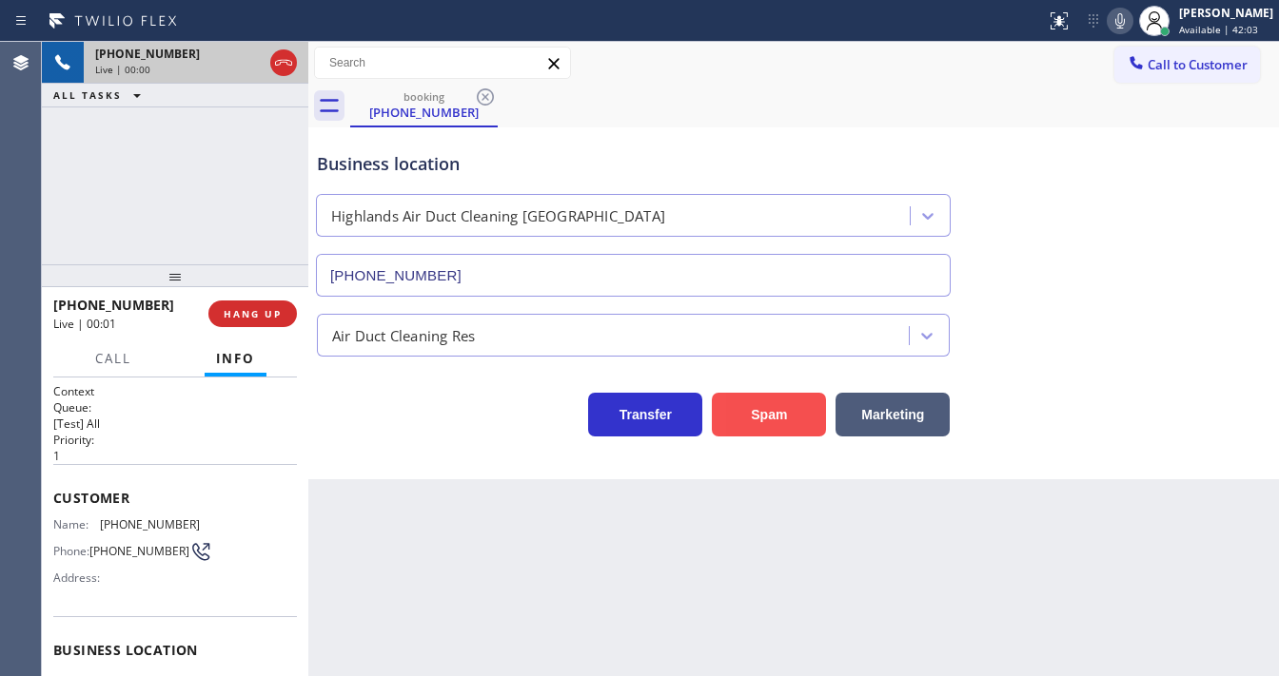
click at [761, 421] on button "Spam" at bounding box center [769, 415] width 114 height 44
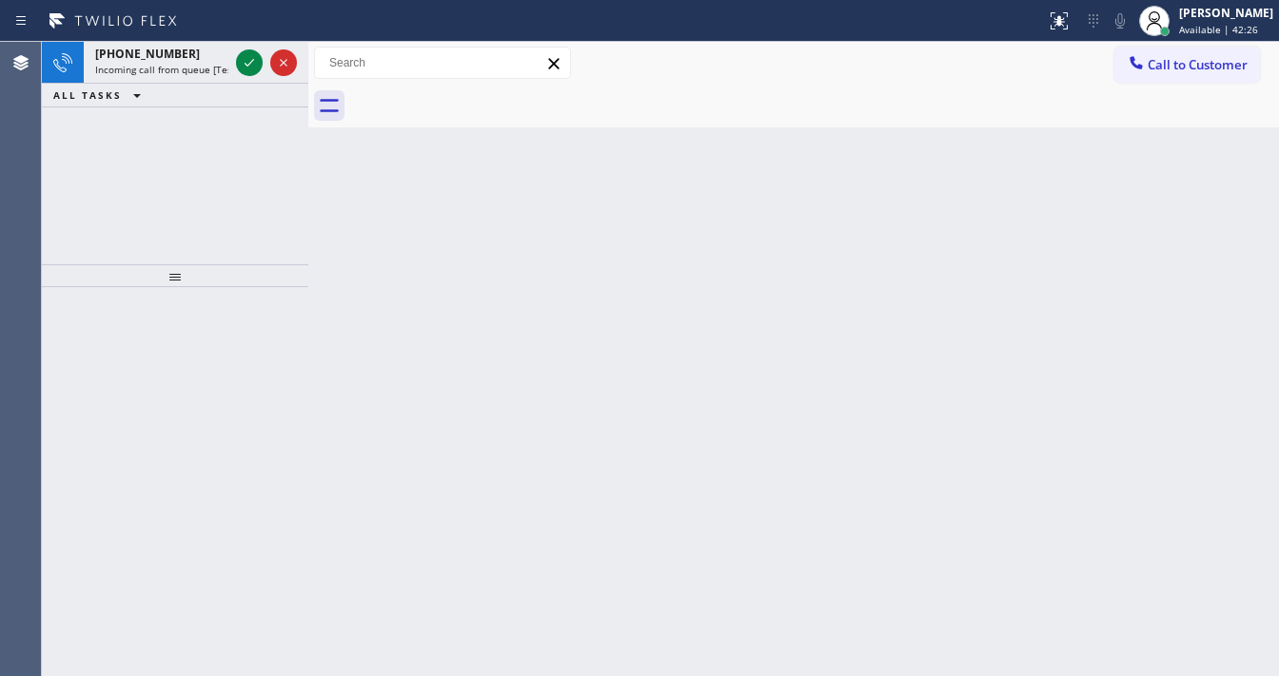
click at [232, 74] on div at bounding box center [266, 63] width 69 height 42
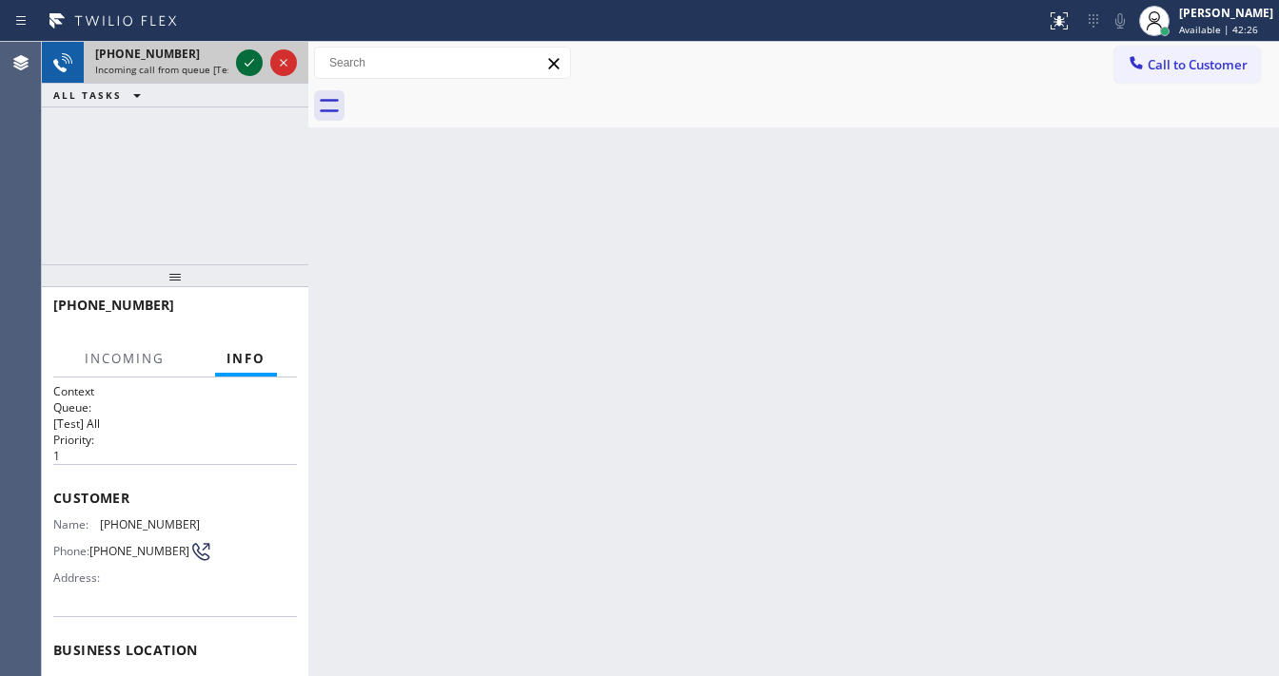
click at [240, 65] on icon at bounding box center [249, 62] width 23 height 23
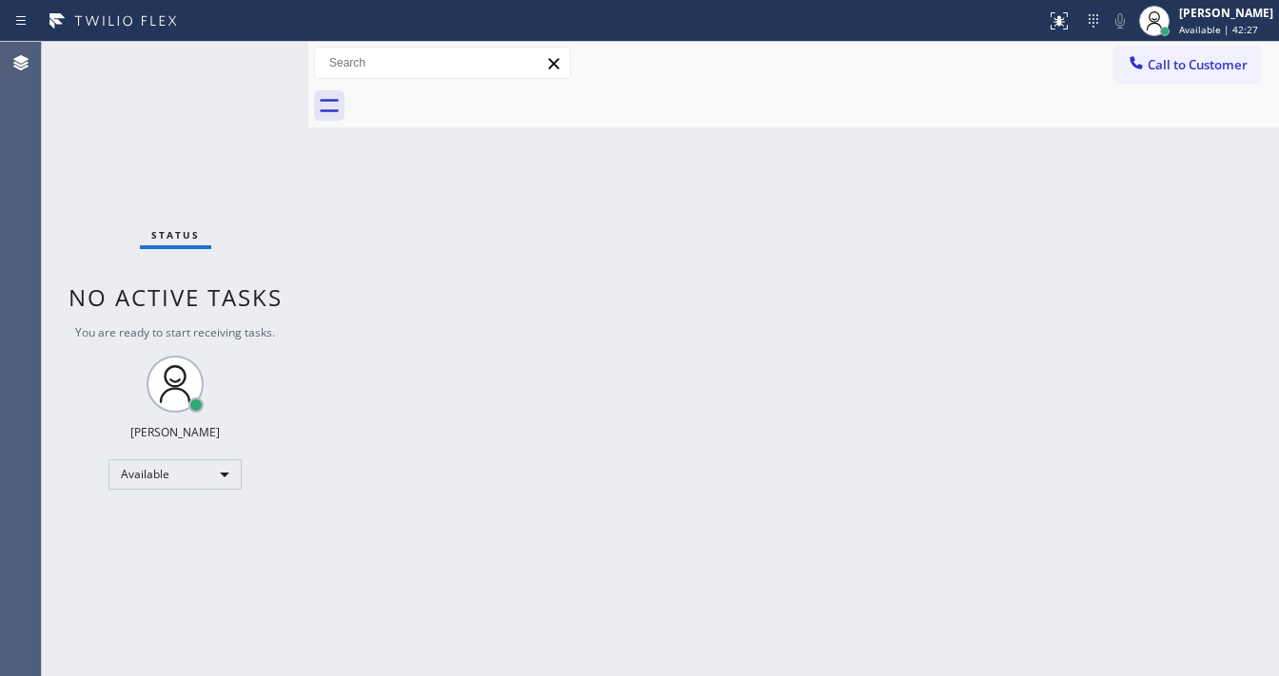
click at [245, 61] on div "Status No active tasks You are ready to start receiving tasks. Michael Javier A…" at bounding box center [175, 359] width 266 height 635
click at [1062, 18] on div at bounding box center [1059, 21] width 42 height 23
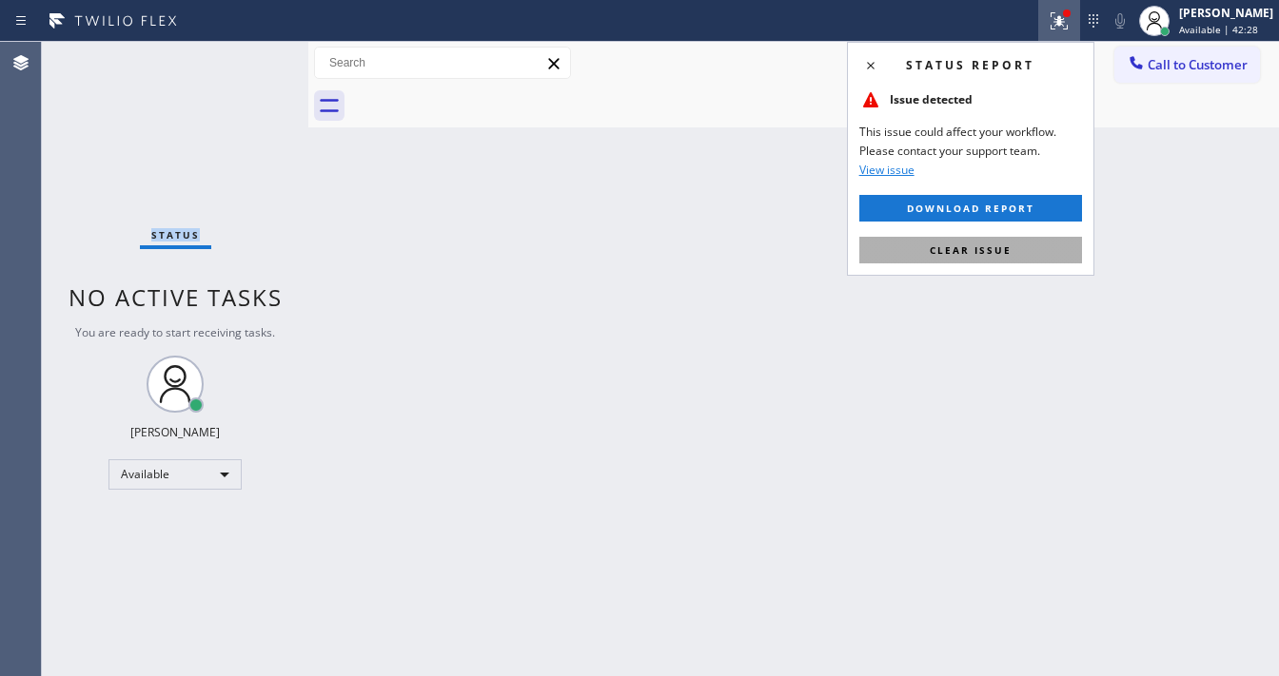
click at [970, 258] on button "Clear issue" at bounding box center [970, 250] width 223 height 27
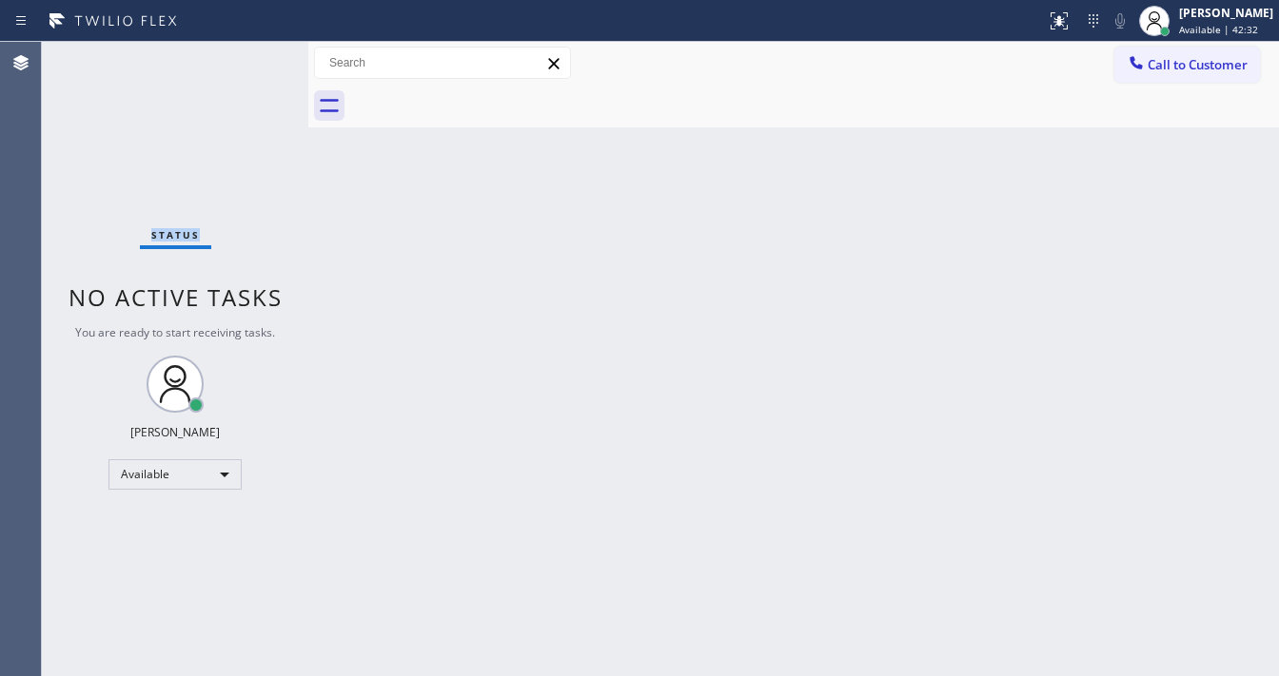
click at [252, 60] on div "Status No active tasks You are ready to start receiving tasks. Michael Javier A…" at bounding box center [175, 359] width 266 height 635
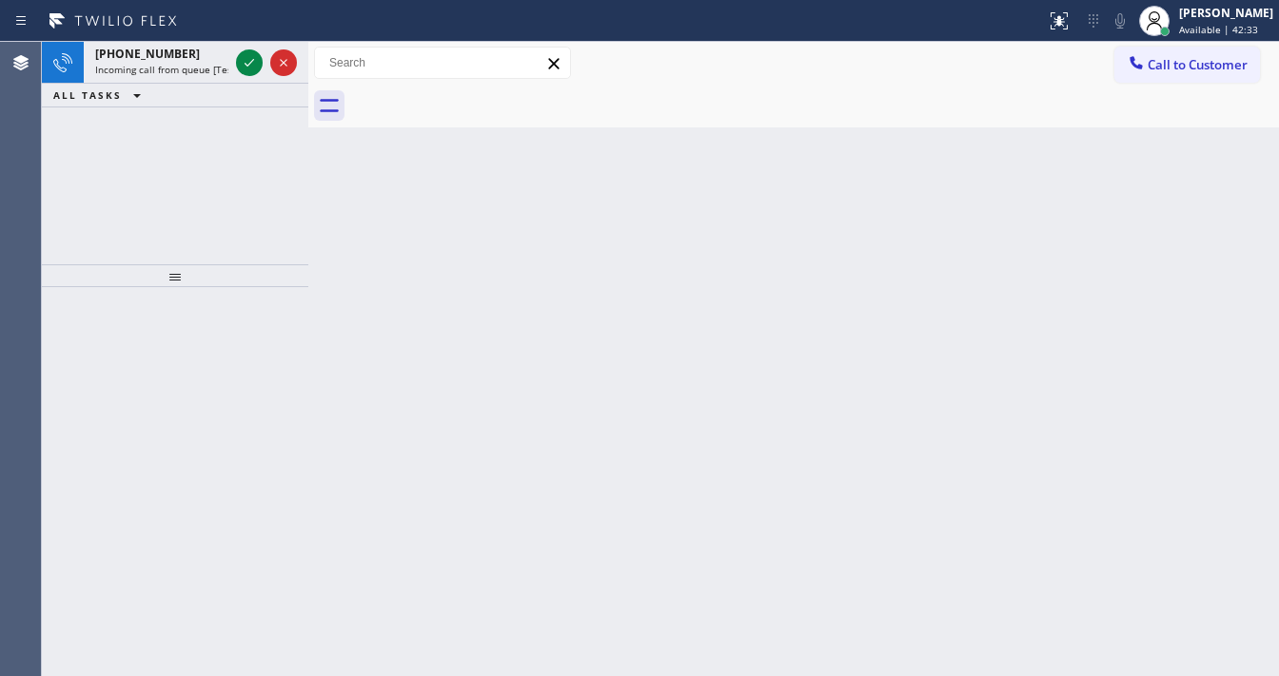
click at [252, 60] on icon at bounding box center [250, 63] width 10 height 8
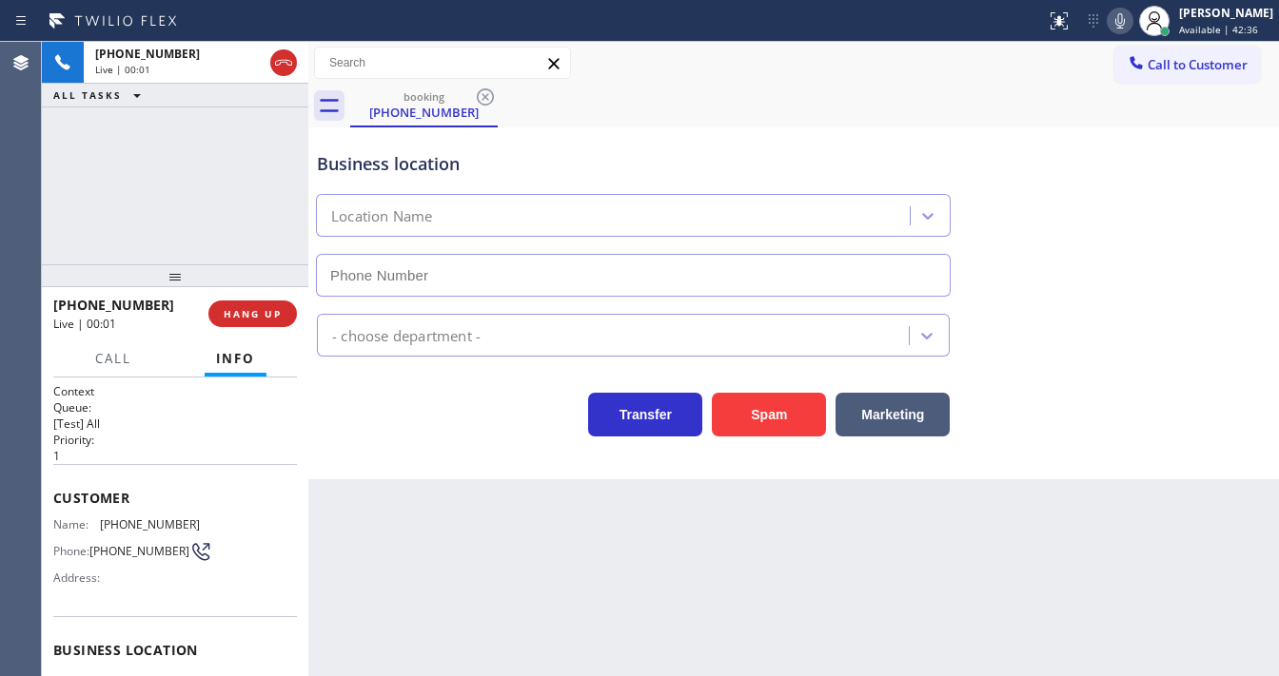
type input "(213) 566-1222"
click at [746, 415] on button "Spam" at bounding box center [769, 415] width 114 height 44
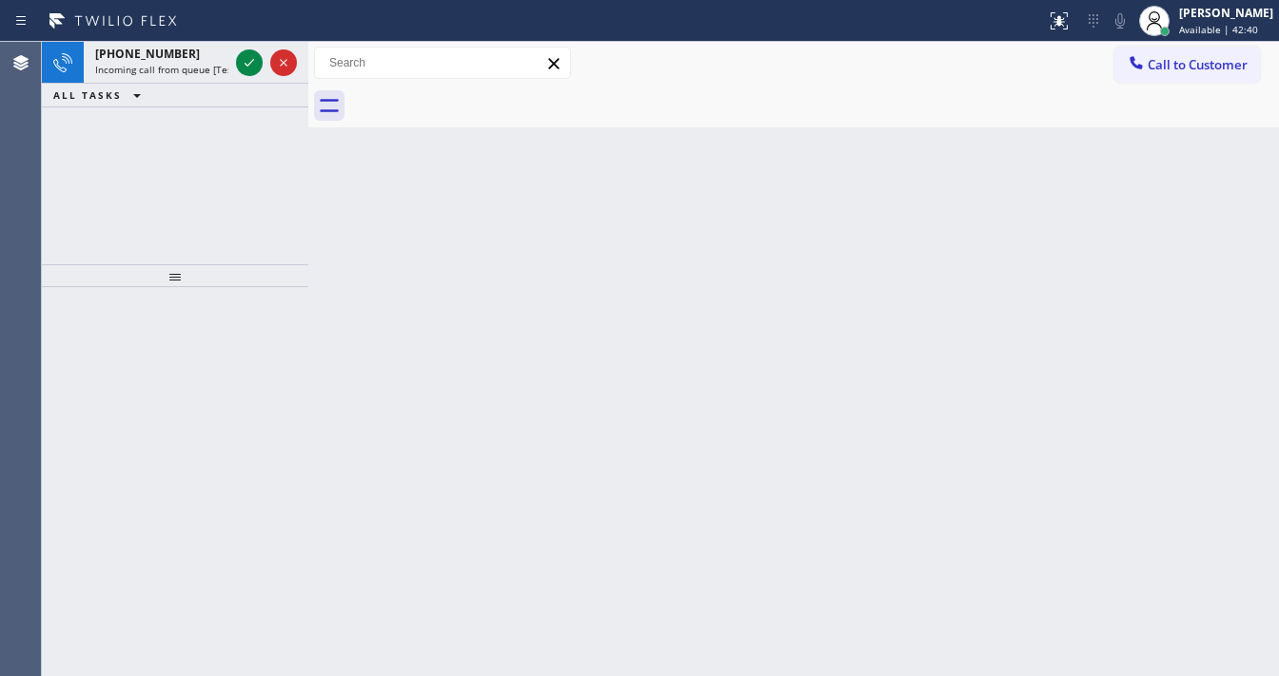
click at [246, 60] on icon at bounding box center [249, 62] width 23 height 23
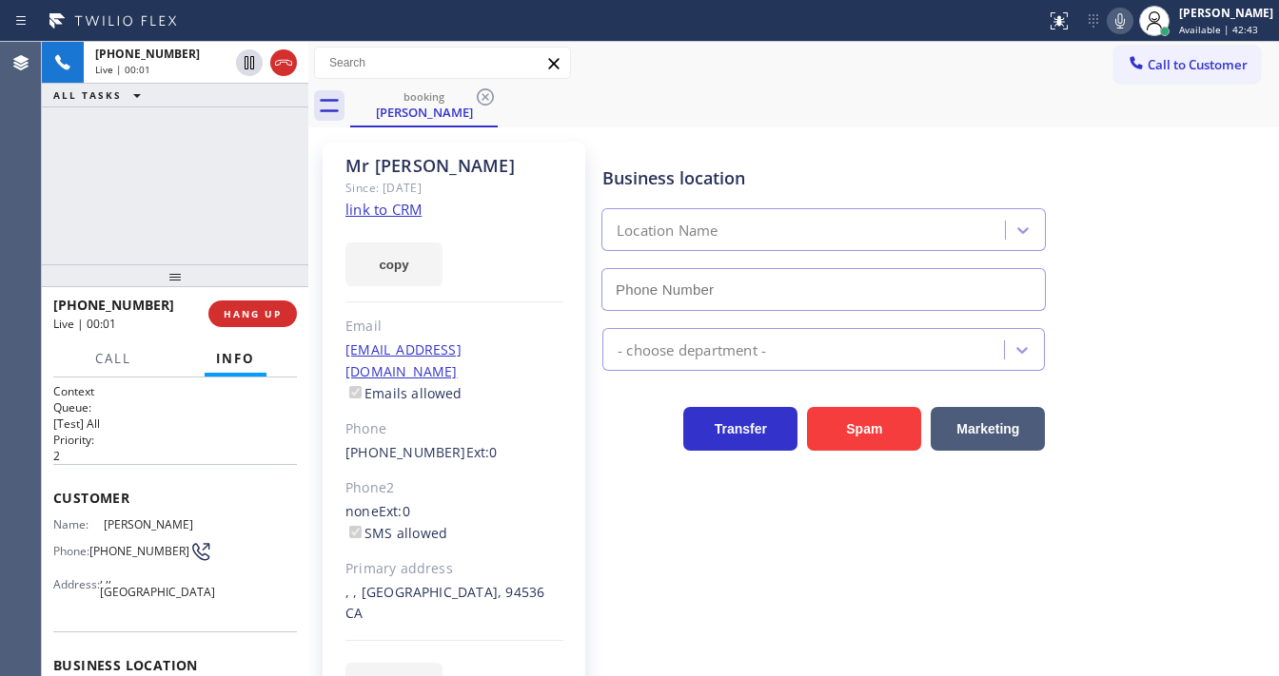
type input "(510) 822-7668"
click at [363, 214] on link "link to CRM" at bounding box center [383, 209] width 76 height 19
click at [244, 183] on div "+15105753689 Live | 00:22 ALL TASKS ALL TASKS ACTIVE TASKS TASKS IN WRAP UP" at bounding box center [175, 153] width 266 height 223
drag, startPoint x: 1039, startPoint y: 91, endPoint x: 1092, endPoint y: 49, distance: 67.8
click at [1040, 91] on div "booking Mr Scott" at bounding box center [814, 106] width 929 height 43
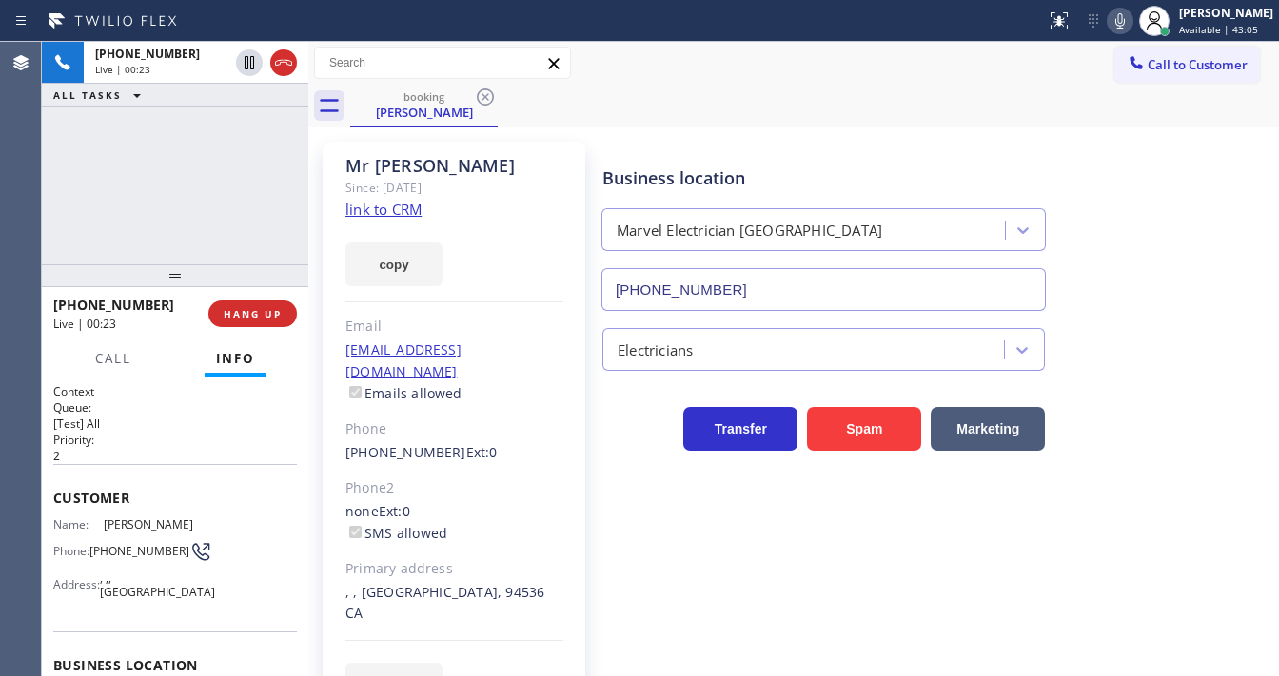
click at [1129, 27] on icon at bounding box center [1119, 21] width 23 height 23
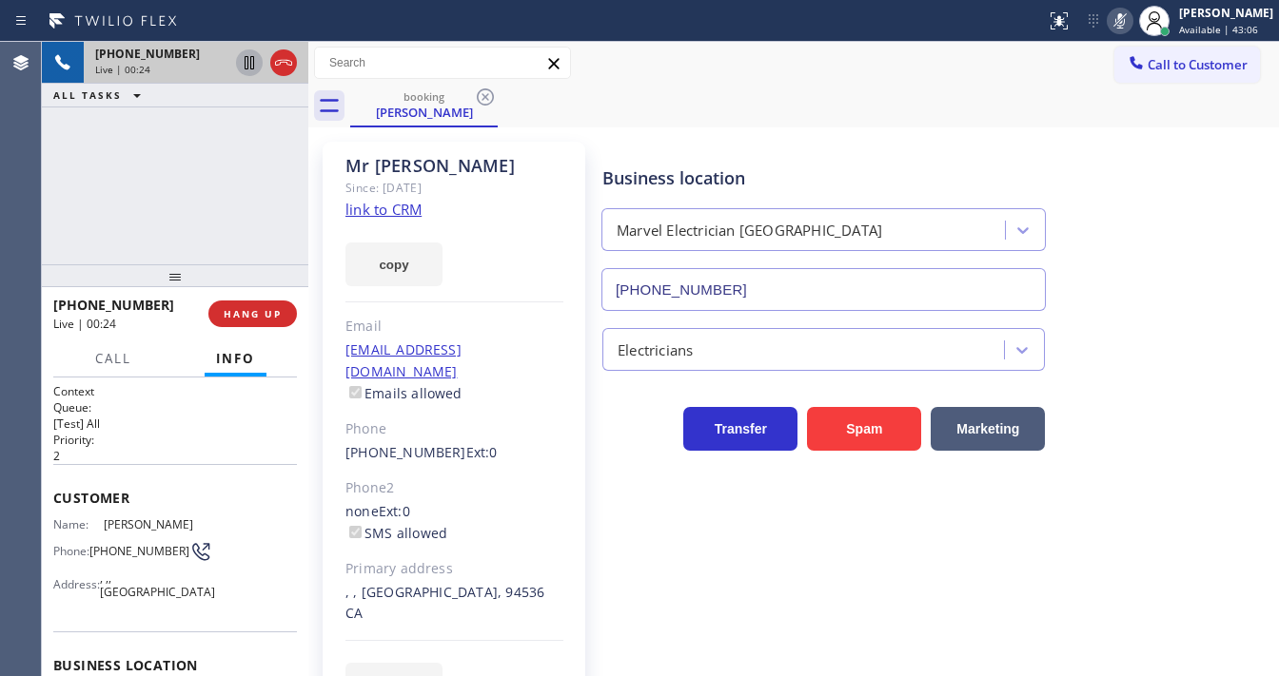
click at [244, 62] on icon at bounding box center [249, 62] width 23 height 23
click at [129, 370] on button "Call" at bounding box center [113, 359] width 59 height 37
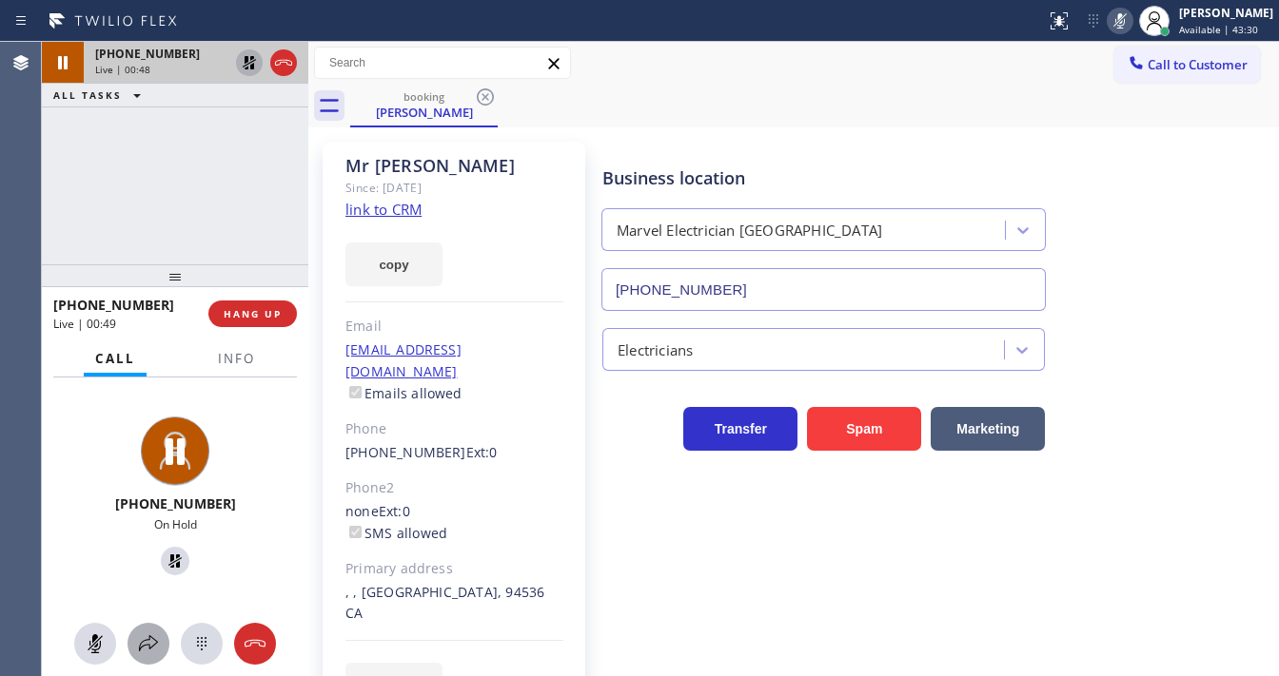
click at [143, 645] on icon at bounding box center [148, 644] width 23 height 23
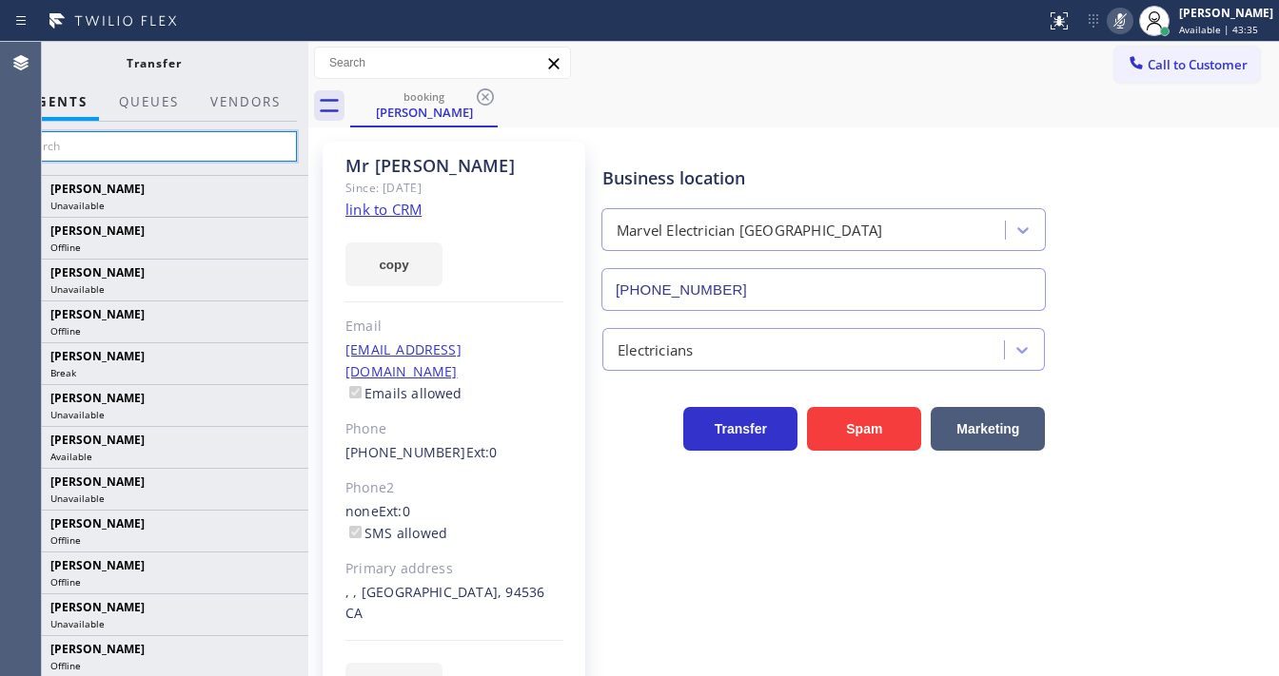
click at [71, 145] on input "text" at bounding box center [153, 146] width 286 height 30
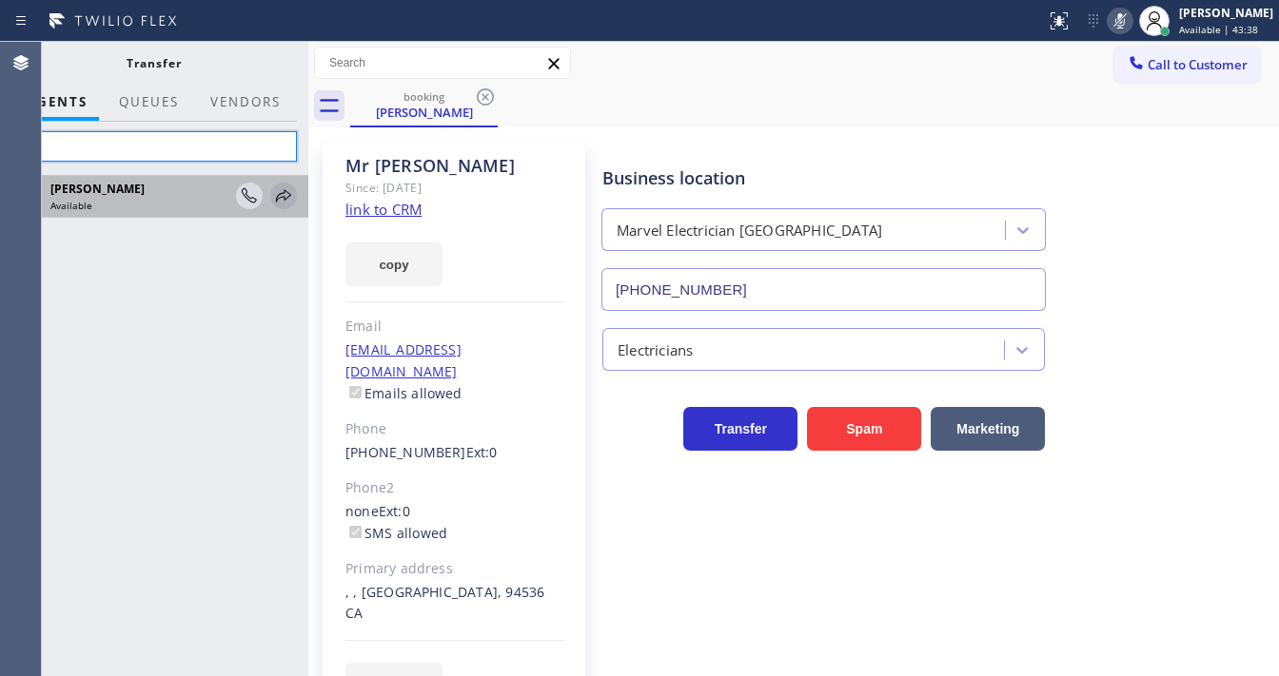
type input "Fel"
click at [274, 200] on icon at bounding box center [283, 196] width 23 height 23
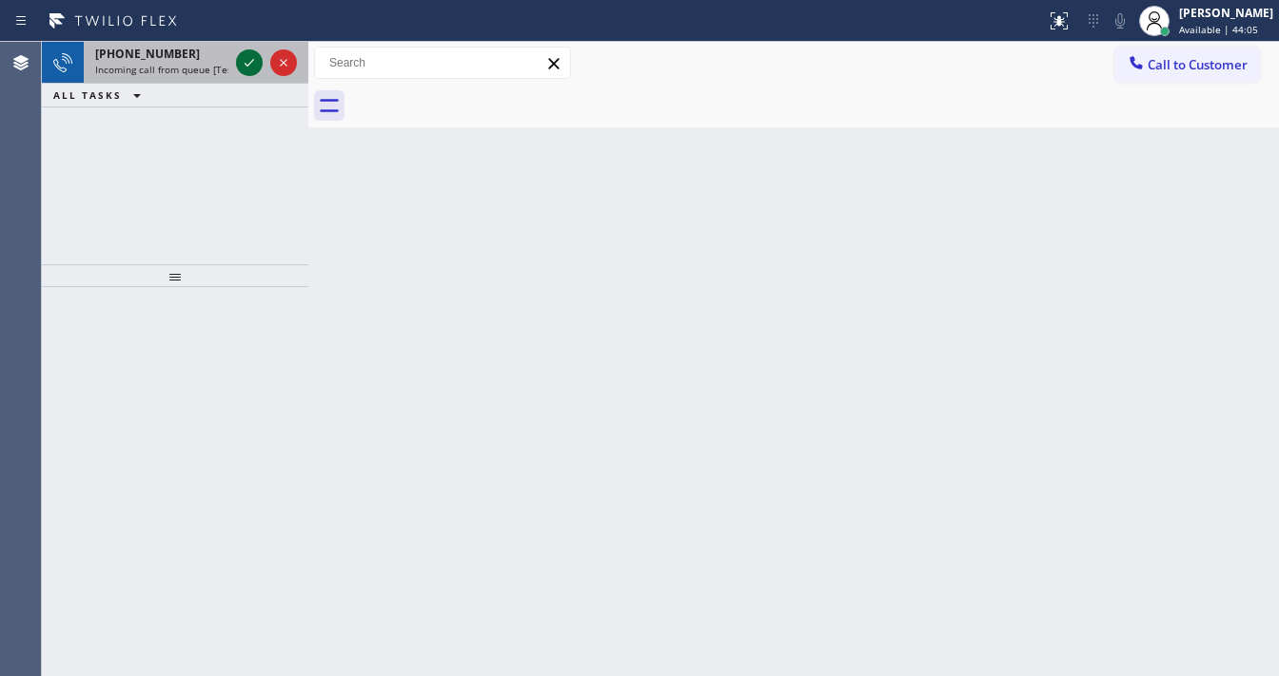
click at [248, 67] on icon at bounding box center [249, 62] width 23 height 23
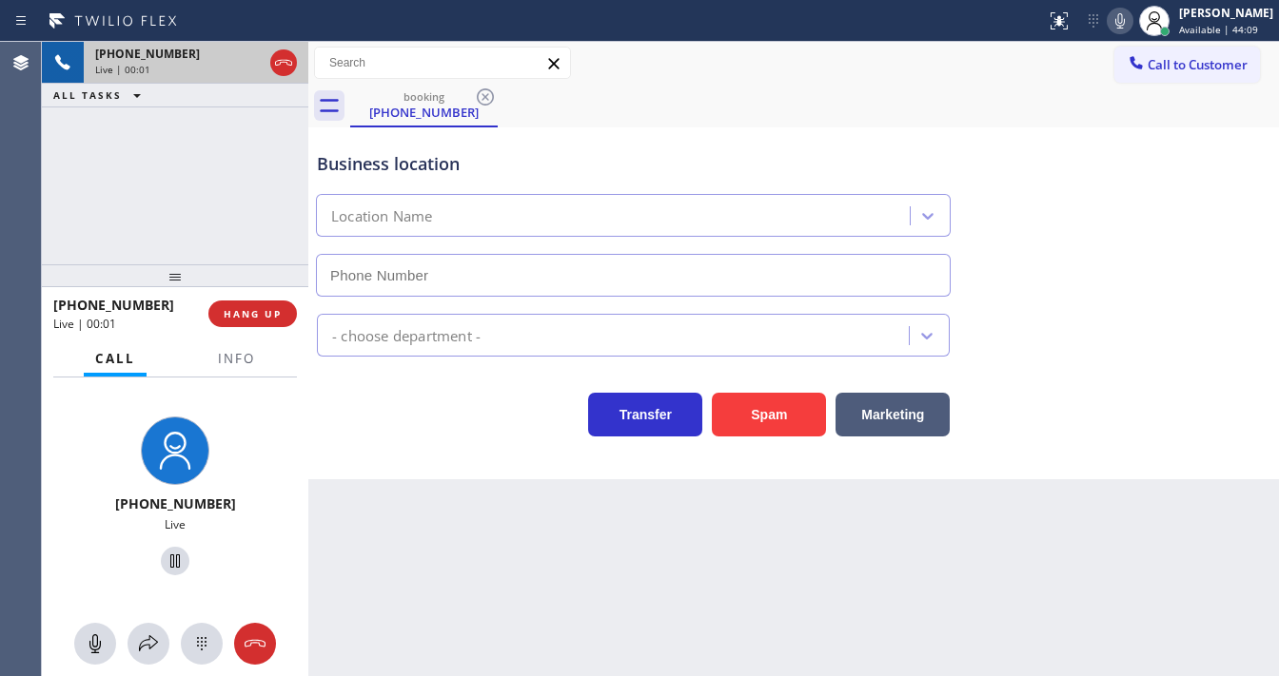
type input "(602) 755-6398"
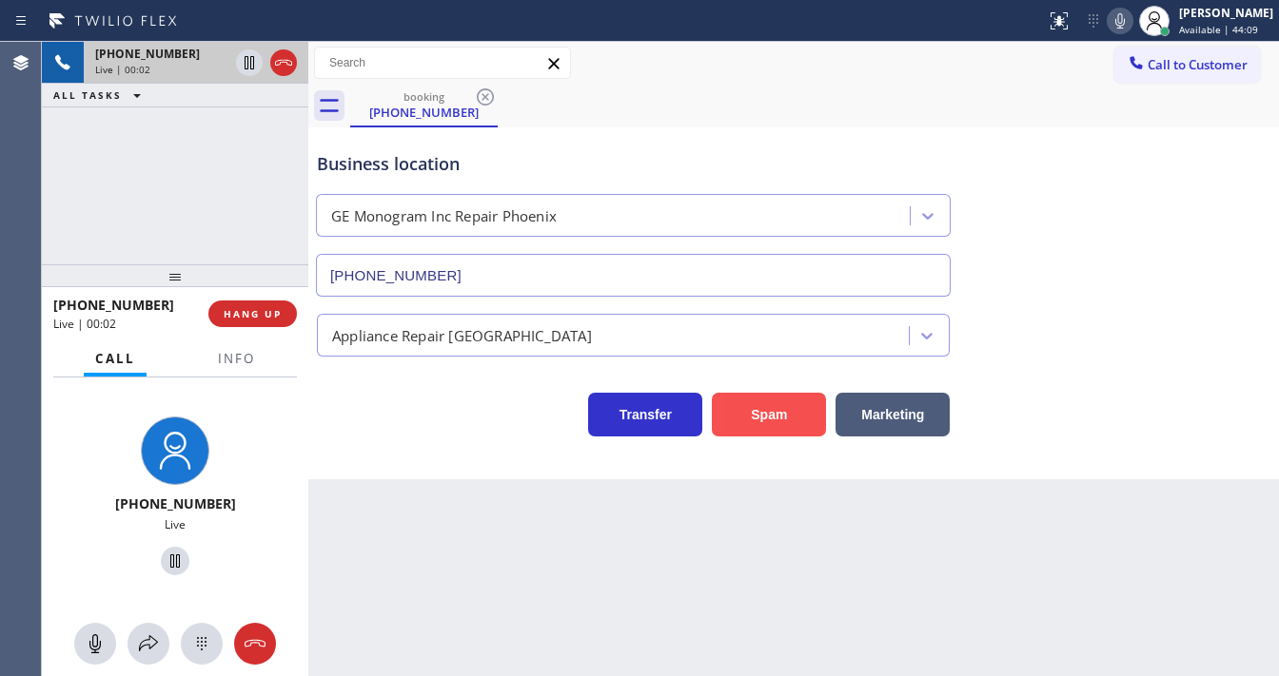
click at [734, 420] on button "Spam" at bounding box center [769, 415] width 114 height 44
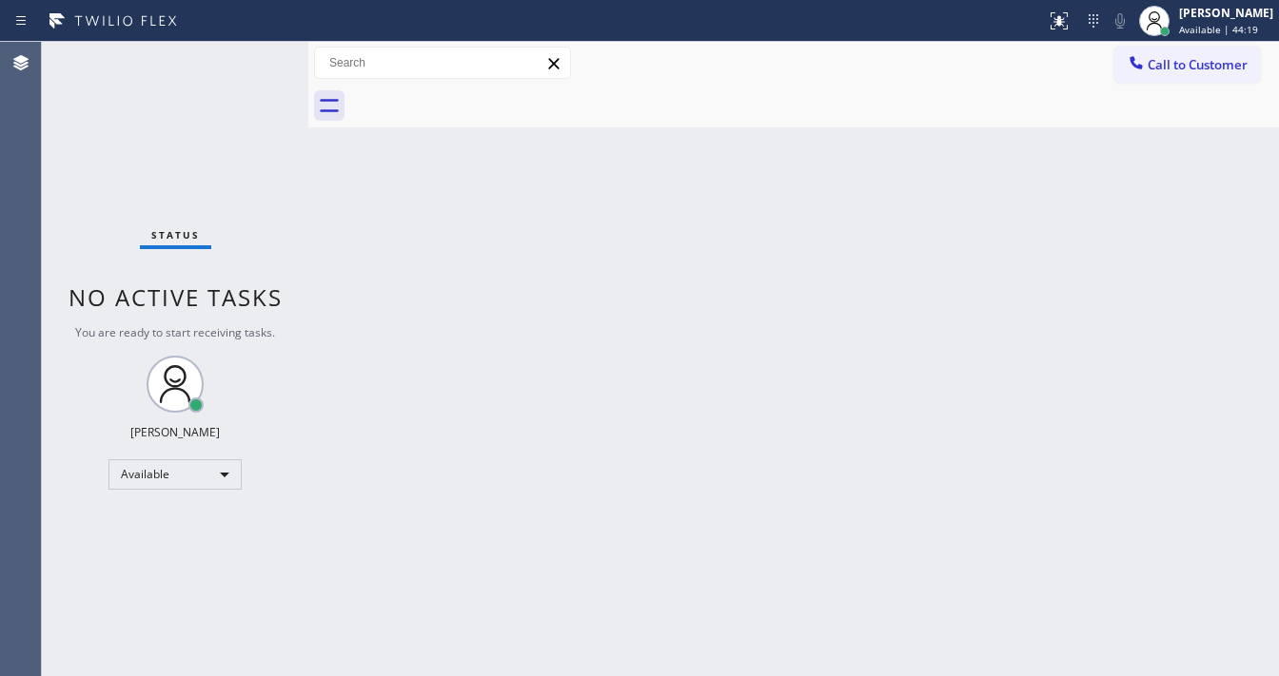
click at [259, 51] on div "Status No active tasks You are ready to start receiving tasks. Michael Javier A…" at bounding box center [175, 359] width 266 height 635
click at [254, 49] on div "Status No active tasks You are ready to start receiving tasks. Michael Javier A…" at bounding box center [175, 359] width 266 height 635
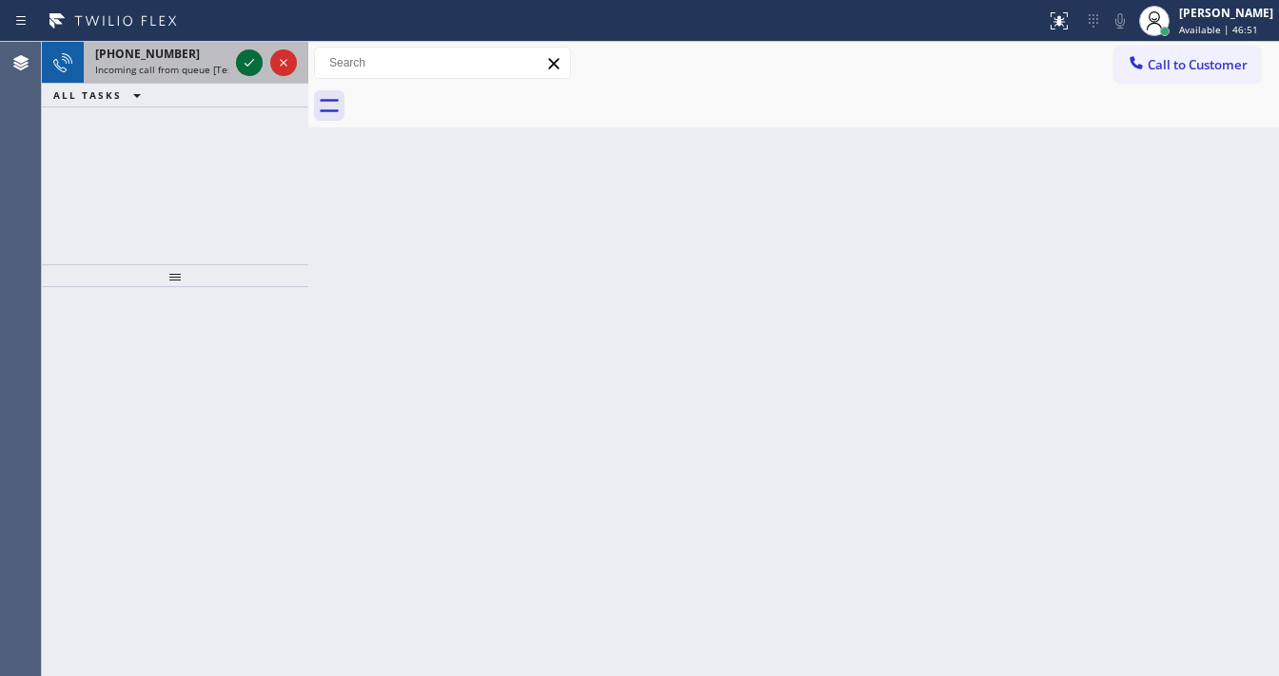
click at [240, 62] on icon at bounding box center [249, 62] width 23 height 23
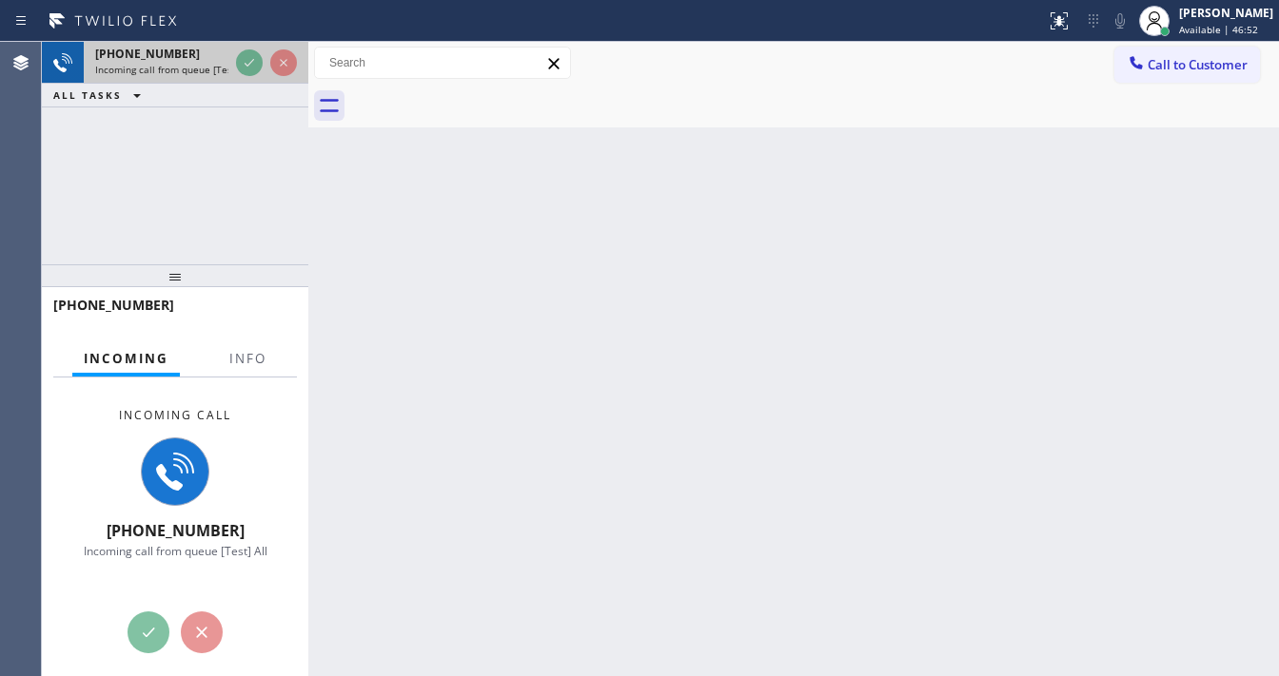
click at [240, 49] on div at bounding box center [266, 63] width 69 height 42
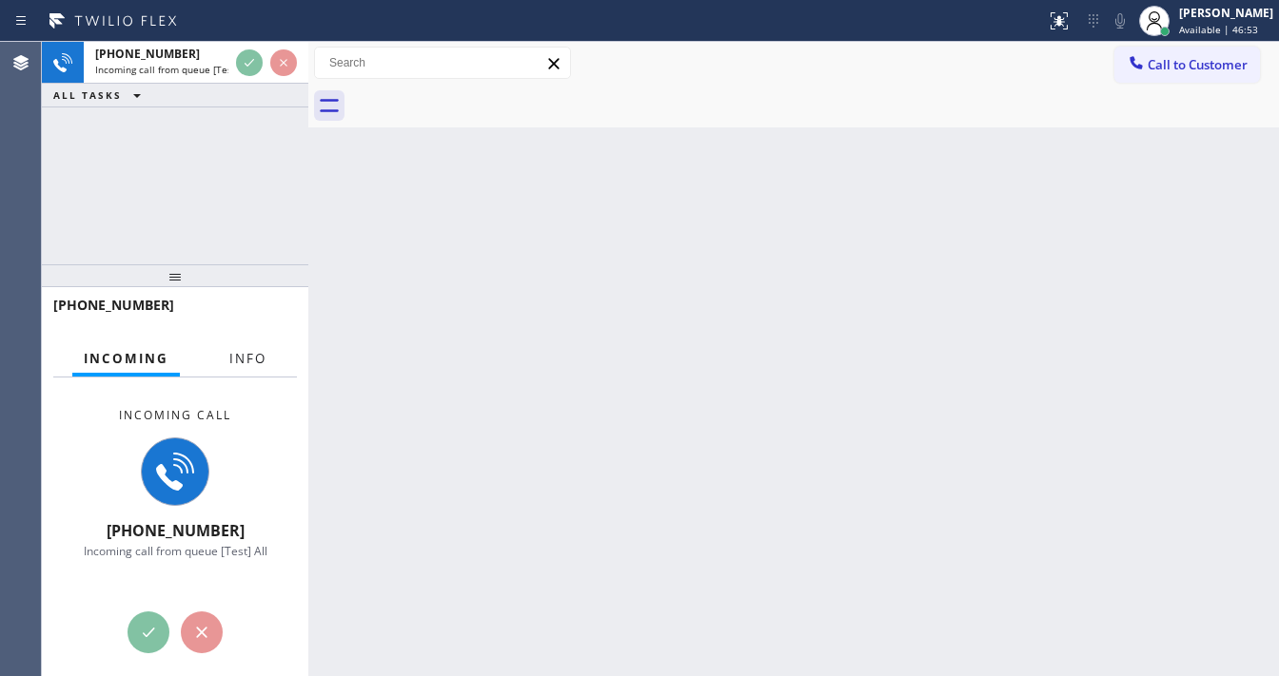
click at [267, 356] on button "Info" at bounding box center [248, 359] width 60 height 37
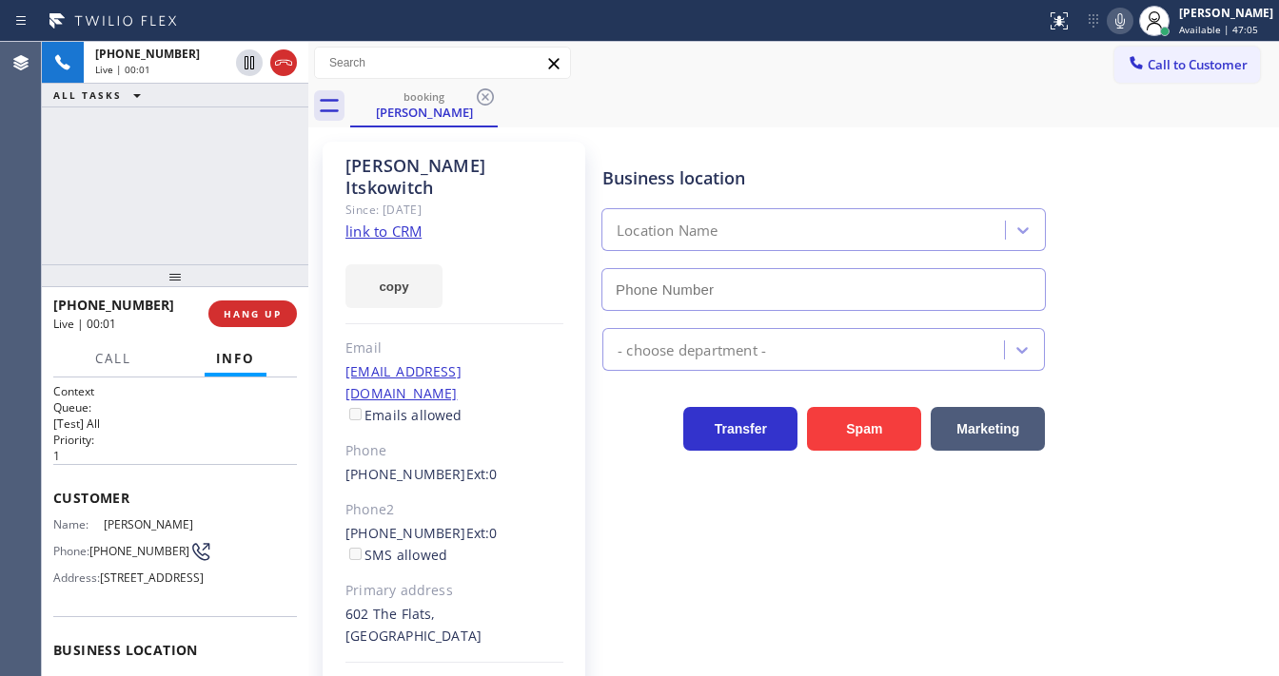
type input "(323) 992-0047"
click at [373, 222] on link "link to CRM" at bounding box center [383, 231] width 76 height 19
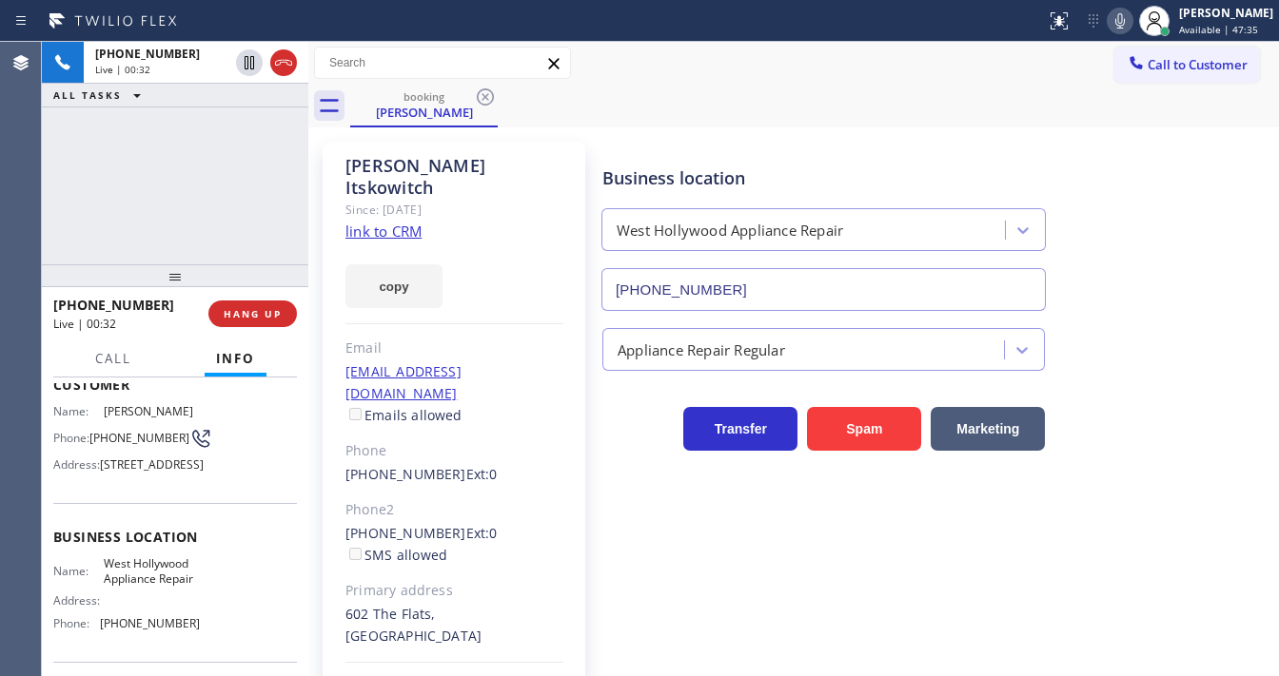
scroll to position [279, 0]
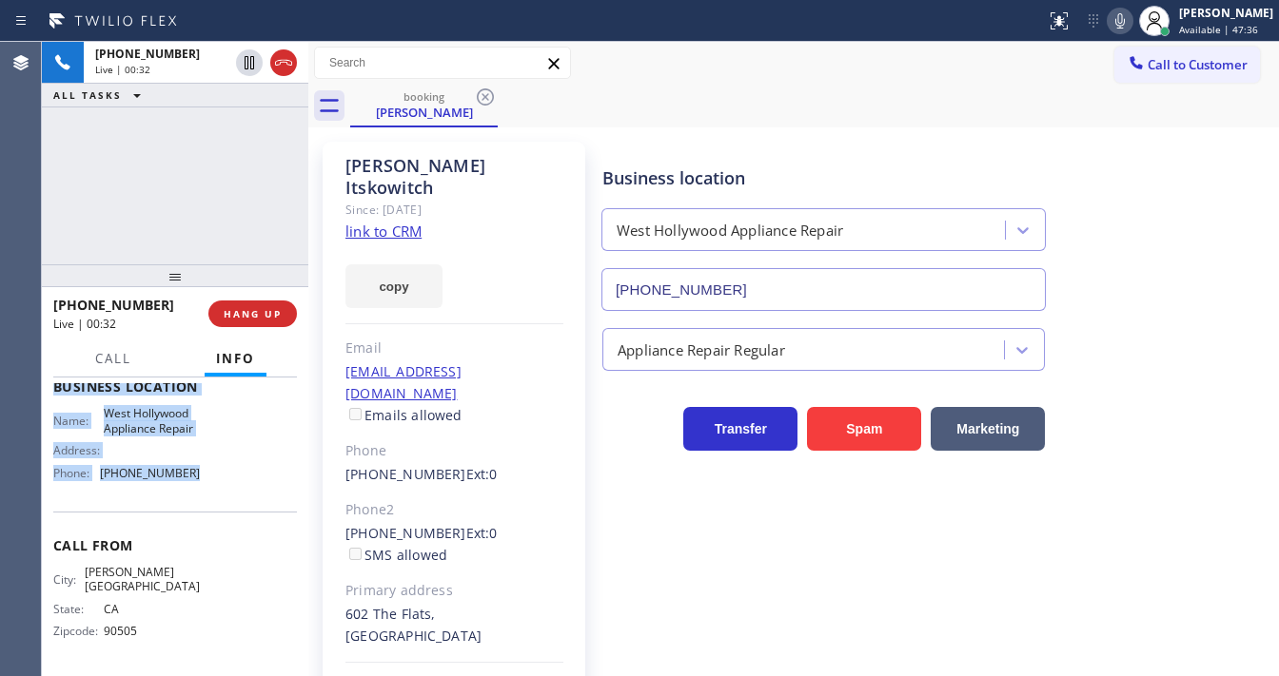
drag, startPoint x: 55, startPoint y: 496, endPoint x: 103, endPoint y: 322, distance: 180.5
click at [217, 518] on div "Context Queue: [Test] All Priority: 1 Customer Name: Margo Itskowitch Phone: (3…" at bounding box center [175, 395] width 244 height 551
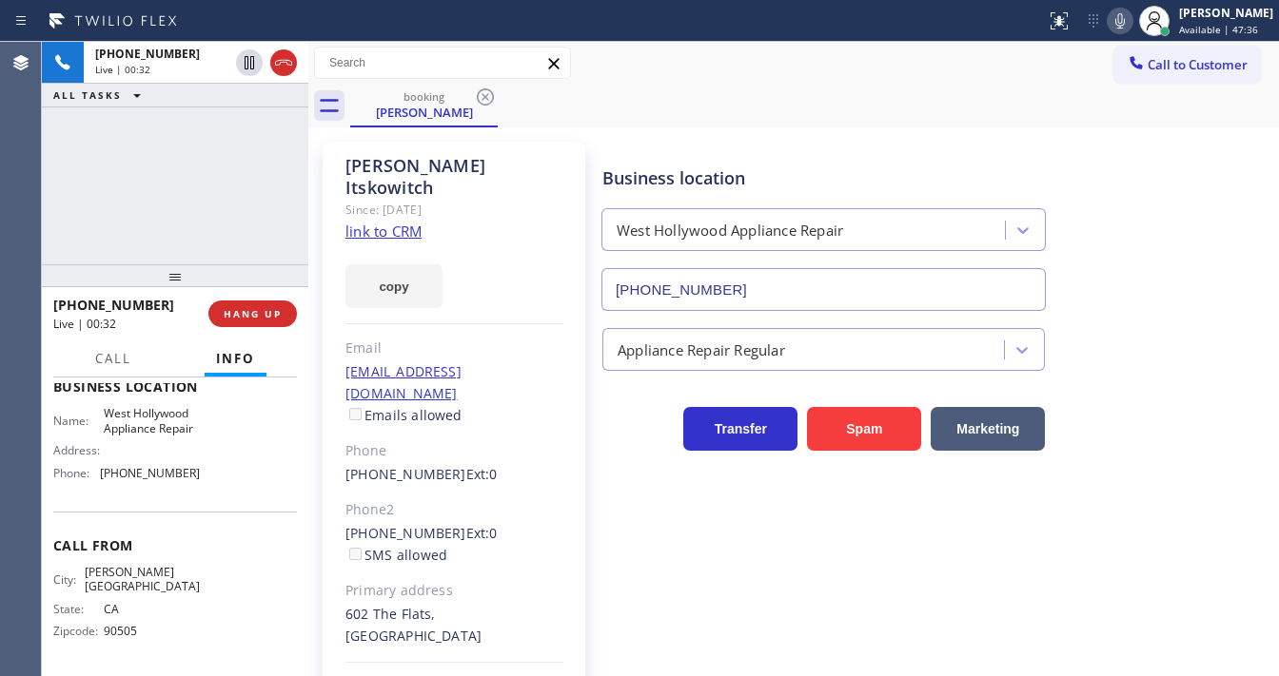
drag, startPoint x: 172, startPoint y: 207, endPoint x: 156, endPoint y: 225, distance: 23.6
click at [172, 206] on div "+13109943526 Live | 00:32 ALL TASKS ALL TASKS ACTIVE TASKS TASKS IN WRAP UP" at bounding box center [175, 153] width 266 height 223
click at [552, 243] on div "copy" at bounding box center [454, 276] width 218 height 66
click at [209, 191] on div "+13109943526 Live | 04:31 ALL TASKS ALL TASKS ACTIVE TASKS TASKS IN WRAP UP" at bounding box center [175, 153] width 266 height 223
click at [266, 213] on div "+13109943526 Live | 06:27 ALL TASKS ALL TASKS ACTIVE TASKS TASKS IN WRAP UP (20…" at bounding box center [175, 153] width 266 height 223
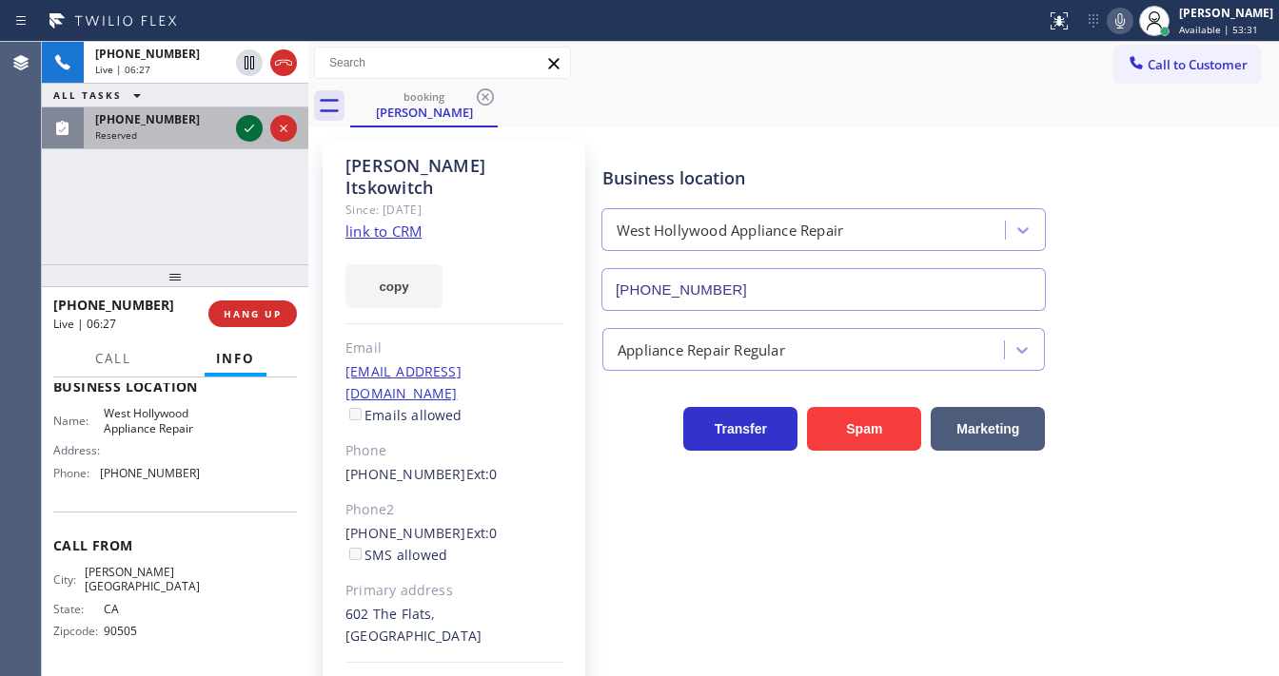
click at [244, 126] on icon at bounding box center [249, 128] width 23 height 23
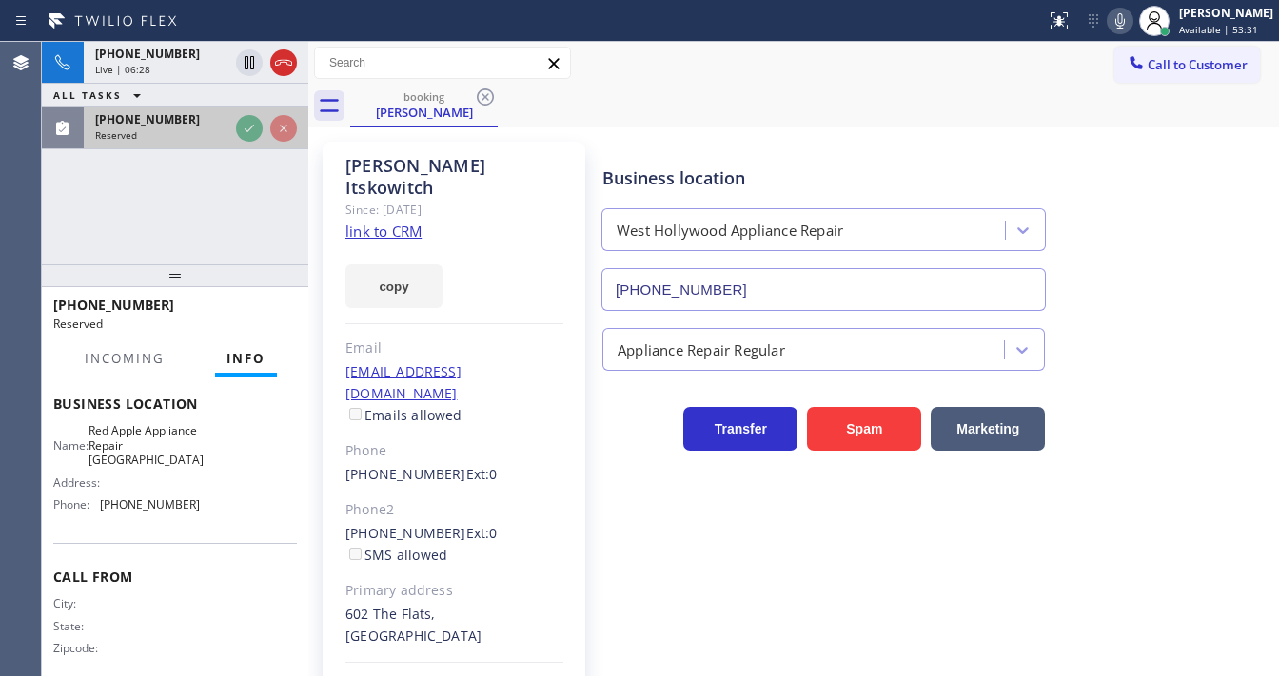
scroll to position [280, 0]
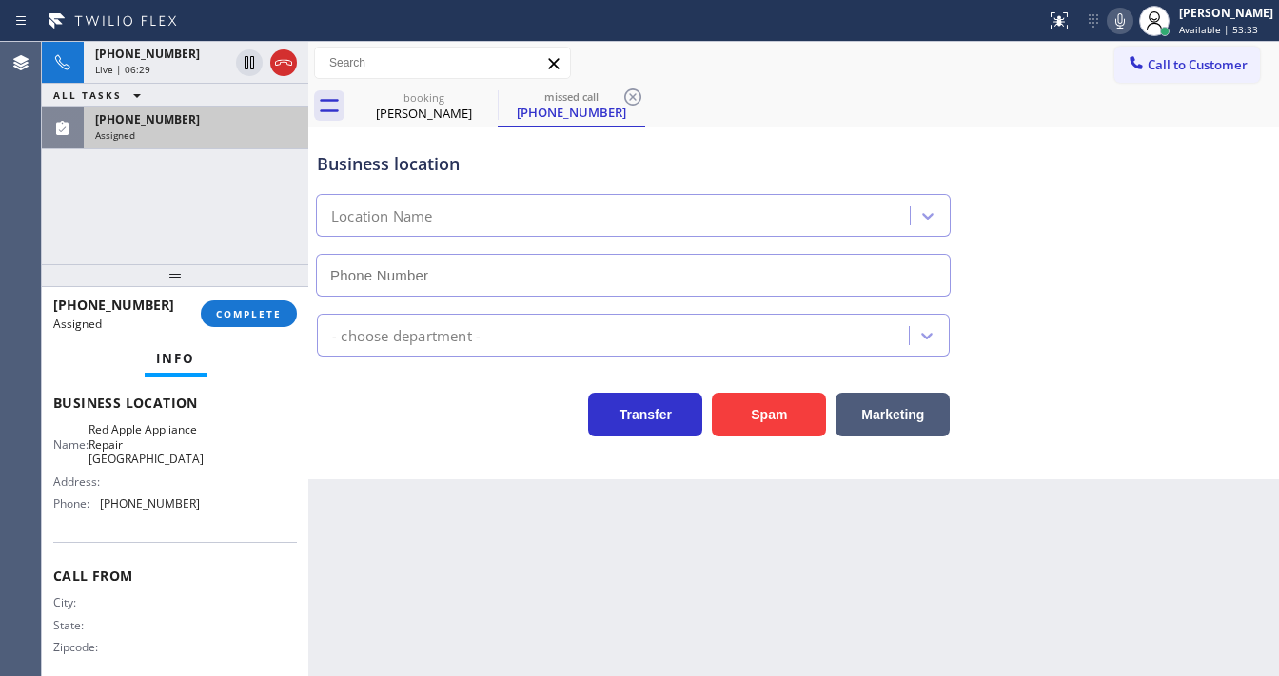
type input "(408) 872-9690"
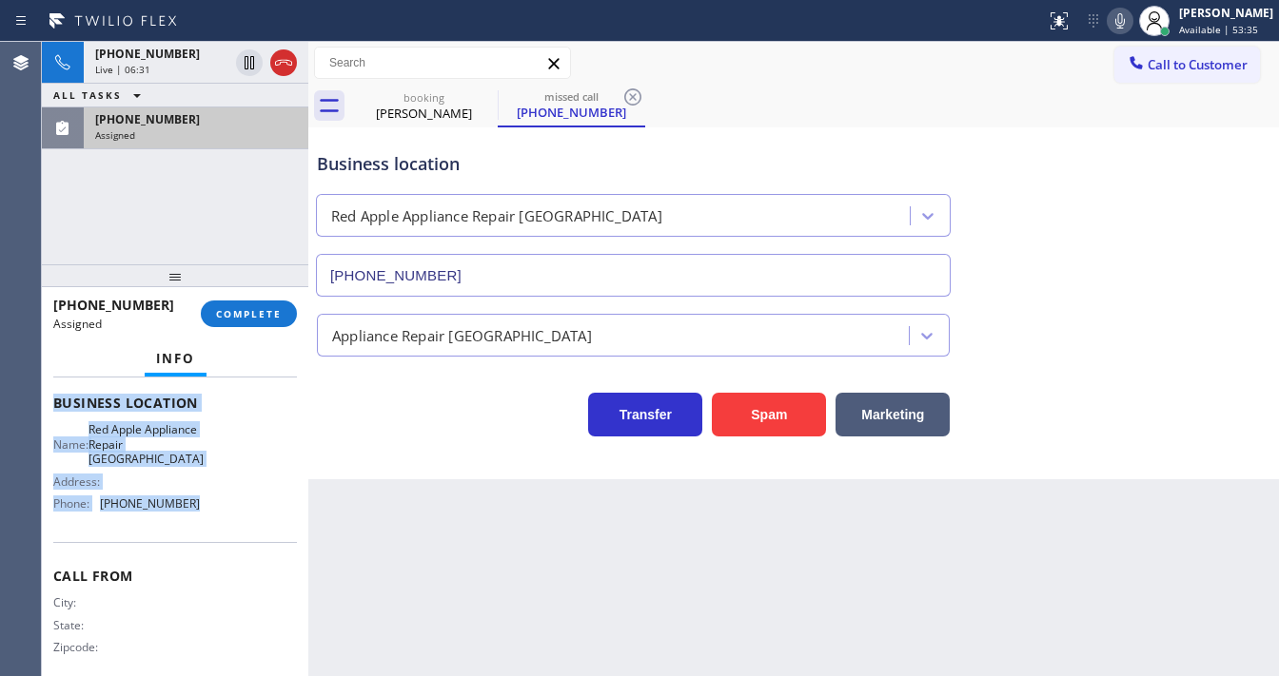
drag, startPoint x: 49, startPoint y: 466, endPoint x: 245, endPoint y: 515, distance: 201.0
click at [245, 515] on div "Context Queue: Appliance Repair High End Priority: 0 Task Age: 3 minute(s) Cust…" at bounding box center [175, 527] width 266 height 299
click at [241, 309] on span "COMPLETE" at bounding box center [249, 313] width 66 height 13
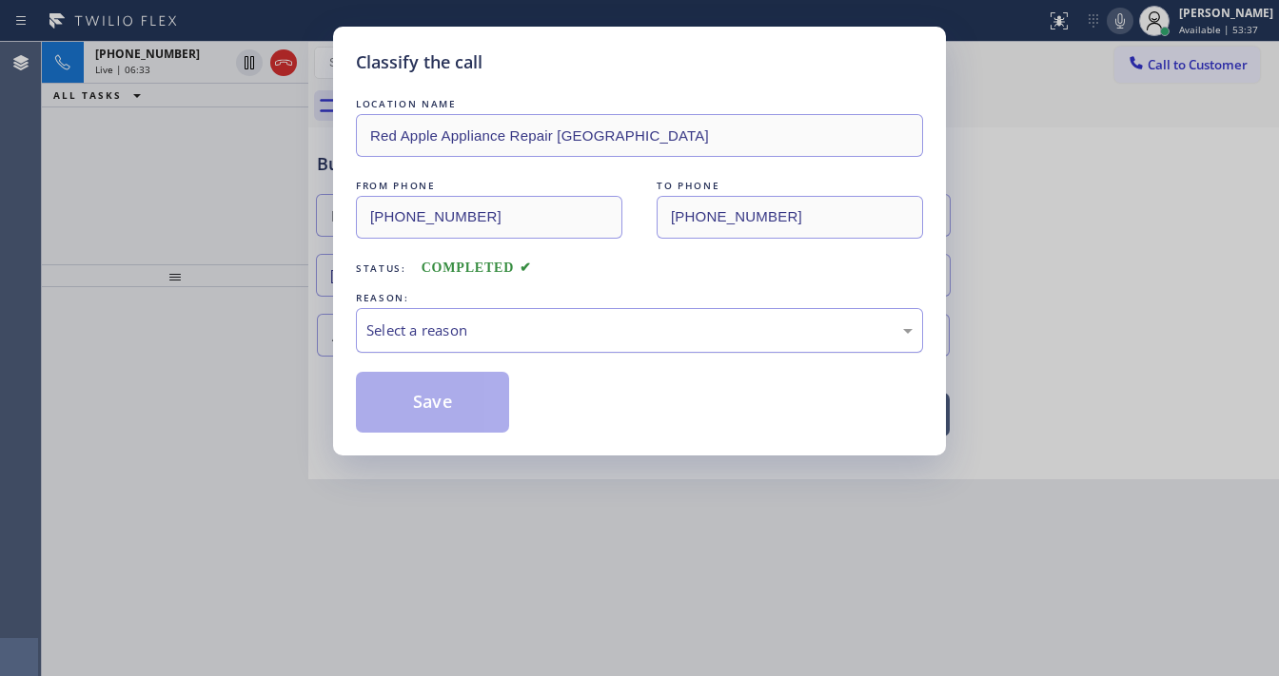
click at [440, 323] on div "Select a reason" at bounding box center [639, 331] width 546 height 22
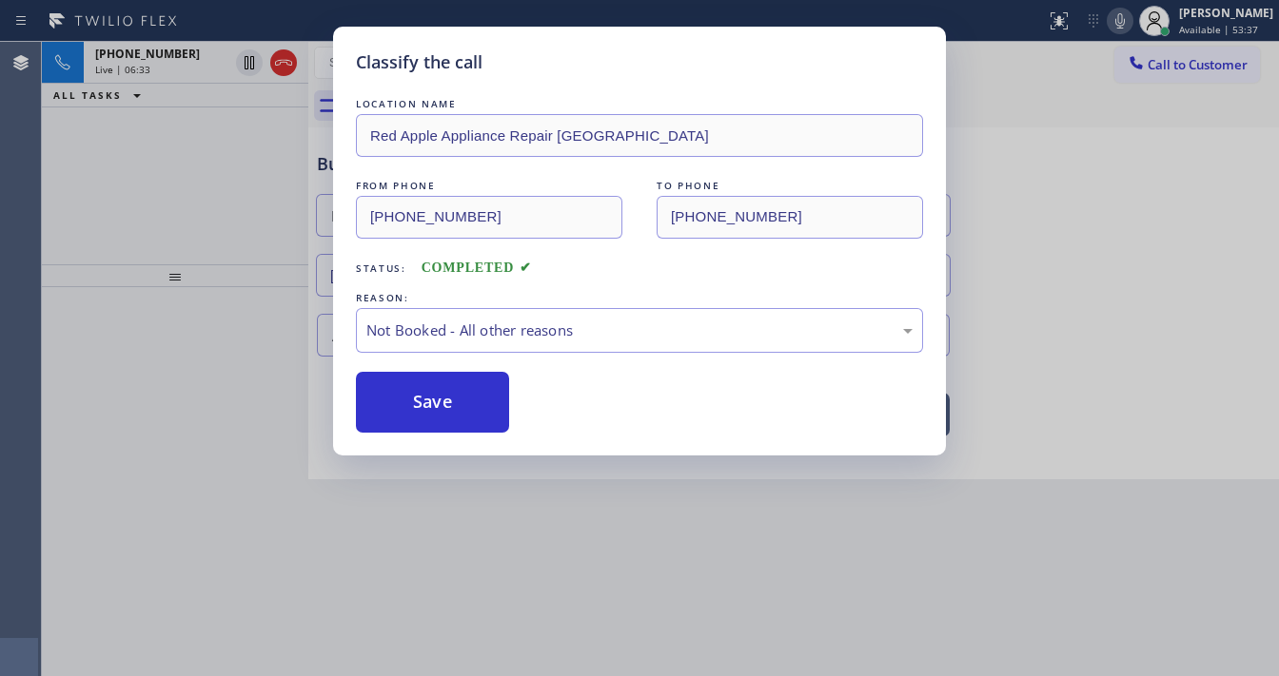
click at [444, 395] on button "Save" at bounding box center [432, 402] width 153 height 61
type input "(323) 992-0047"
click at [444, 395] on button "Save" at bounding box center [432, 402] width 153 height 61
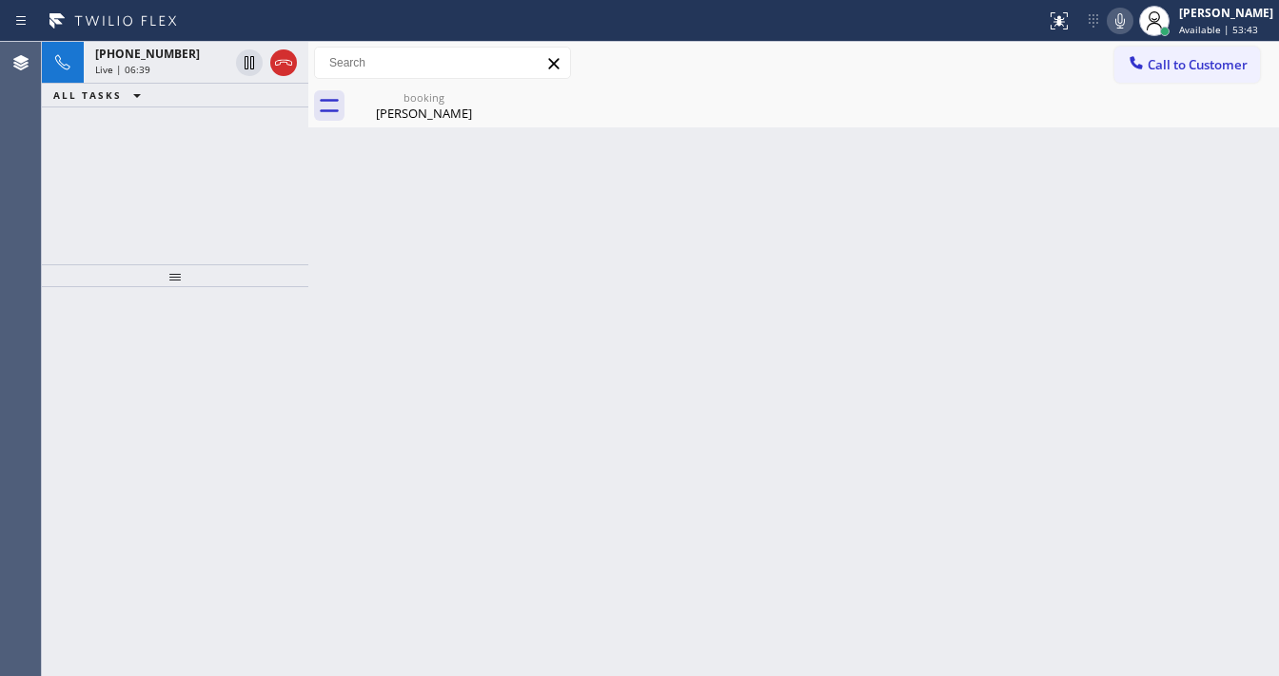
click at [211, 210] on div "+13109943526 Live | 06:39 ALL TASKS ALL TASKS ACTIVE TASKS TASKS IN WRAP UP" at bounding box center [175, 153] width 266 height 223
click at [30, 186] on div "Agent Desktop" at bounding box center [20, 359] width 41 height 635
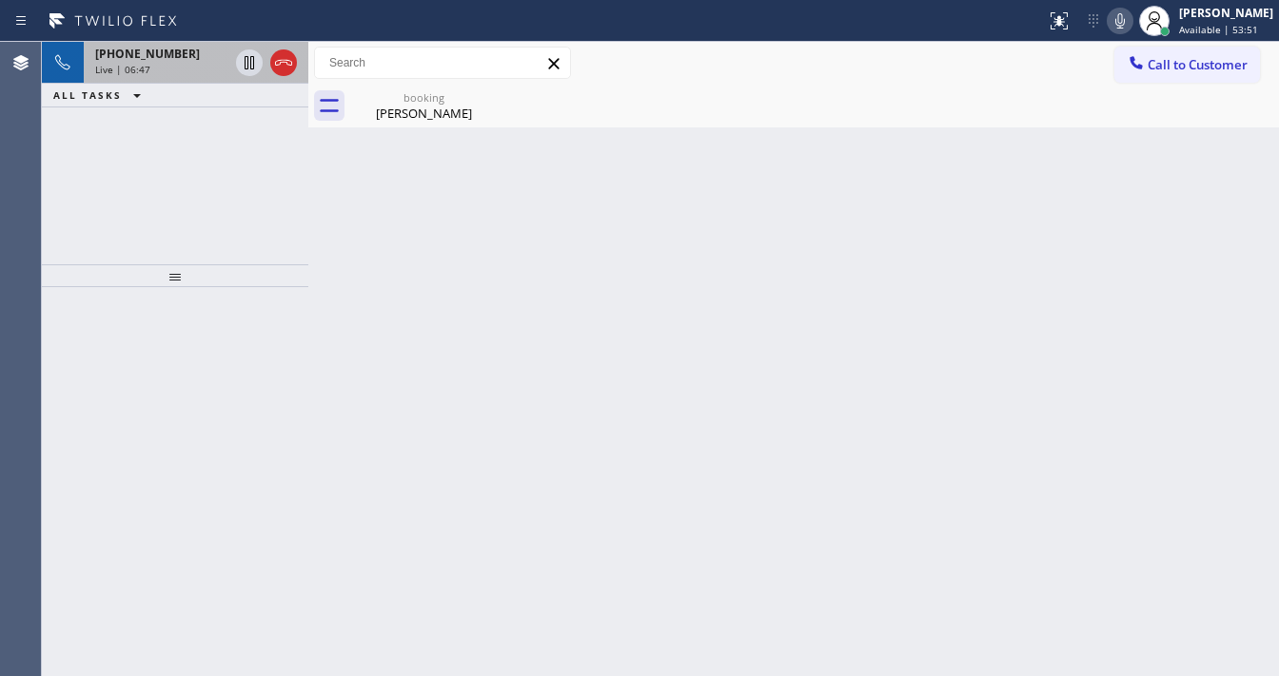
click at [169, 76] on div "+13109943526 Live | 06:47" at bounding box center [158, 63] width 148 height 42
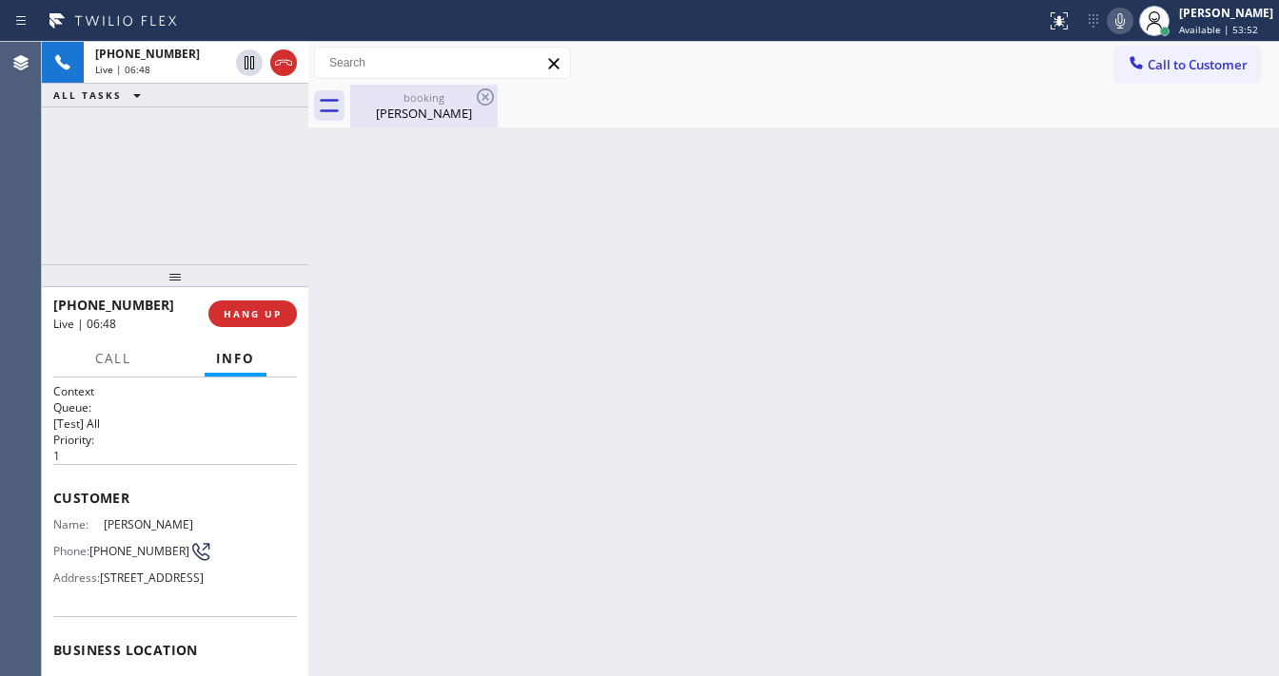
click at [364, 92] on div "booking" at bounding box center [424, 97] width 144 height 14
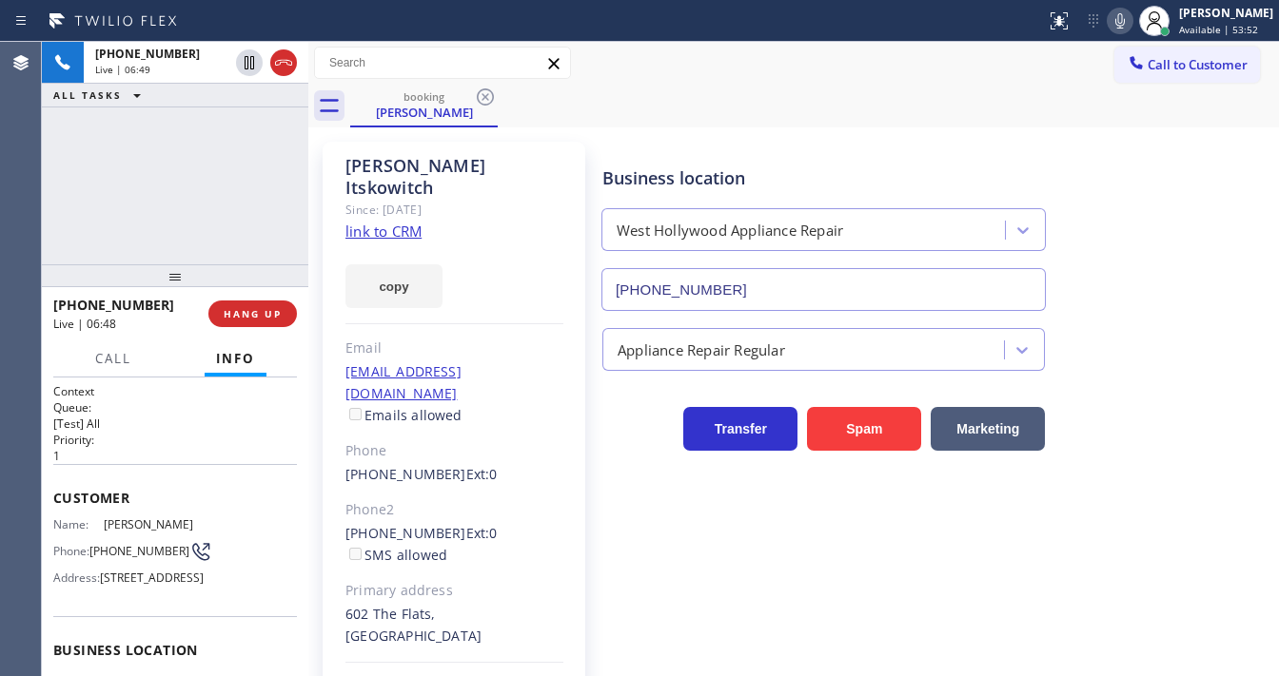
click at [227, 148] on div "+13109943526 Live | 06:49 ALL TASKS ALL TASKS ACTIVE TASKS TASKS IN WRAP UP" at bounding box center [175, 153] width 266 height 223
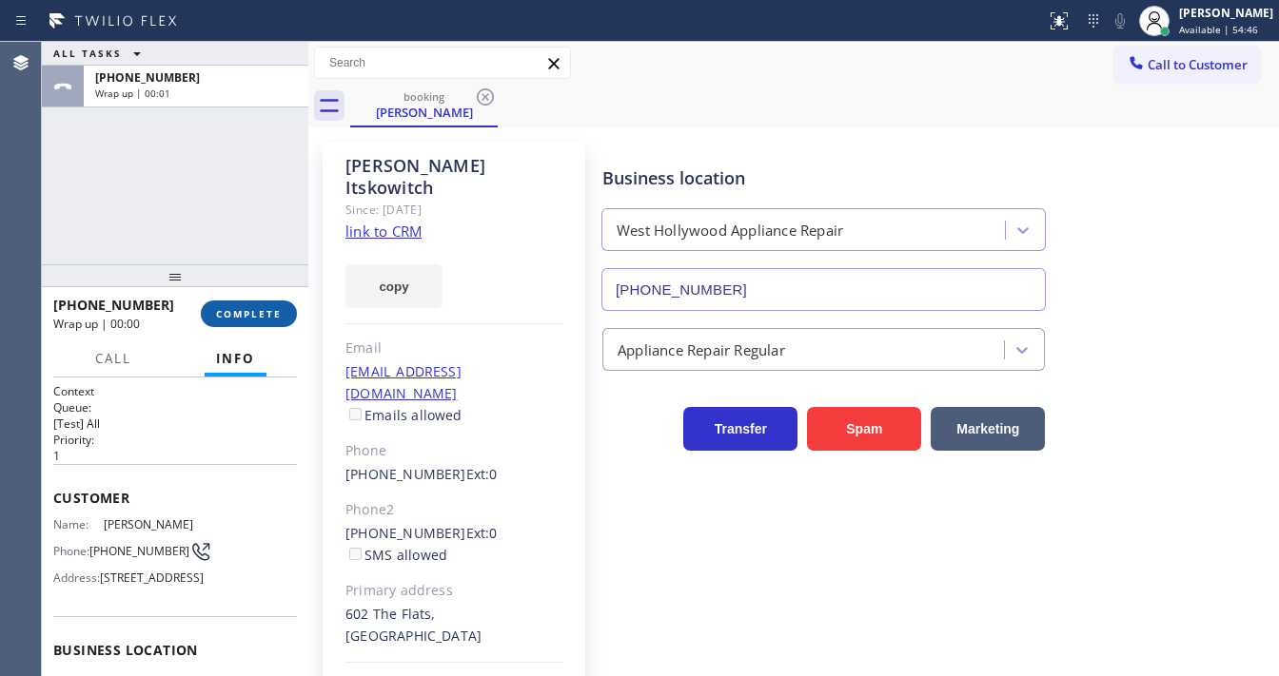
click at [260, 307] on span "COMPLETE" at bounding box center [249, 313] width 66 height 13
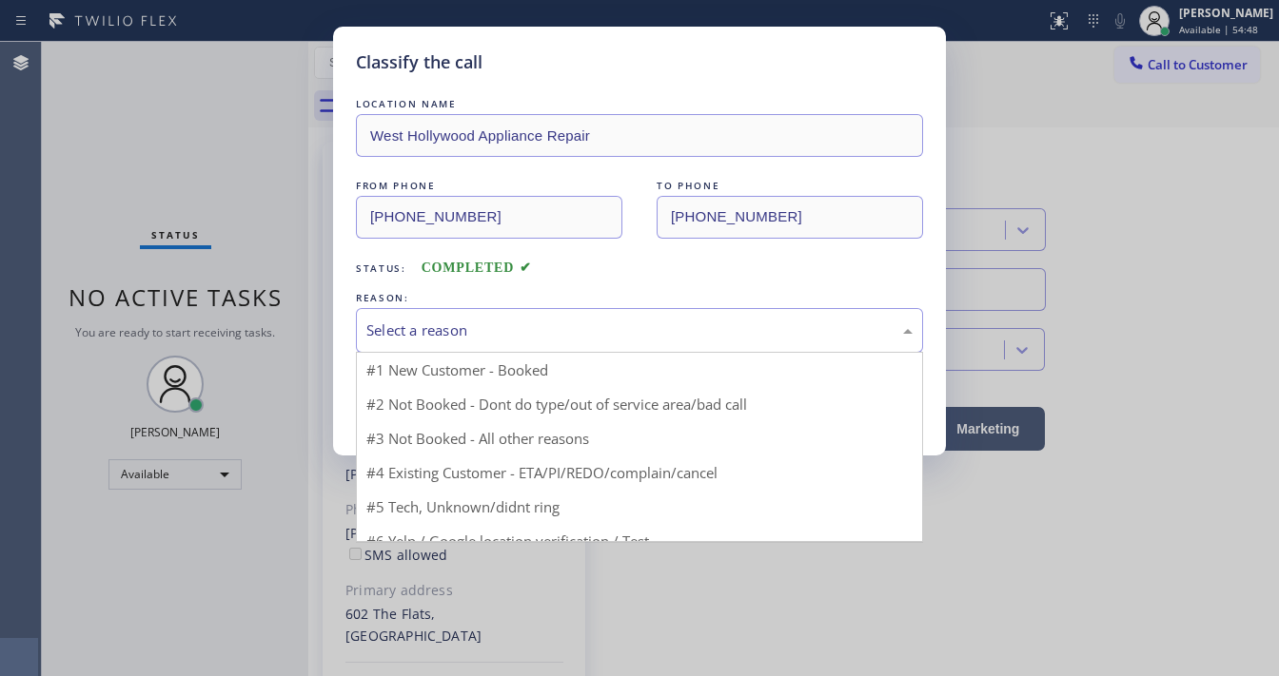
click at [415, 331] on div "Select a reason" at bounding box center [639, 331] width 546 height 22
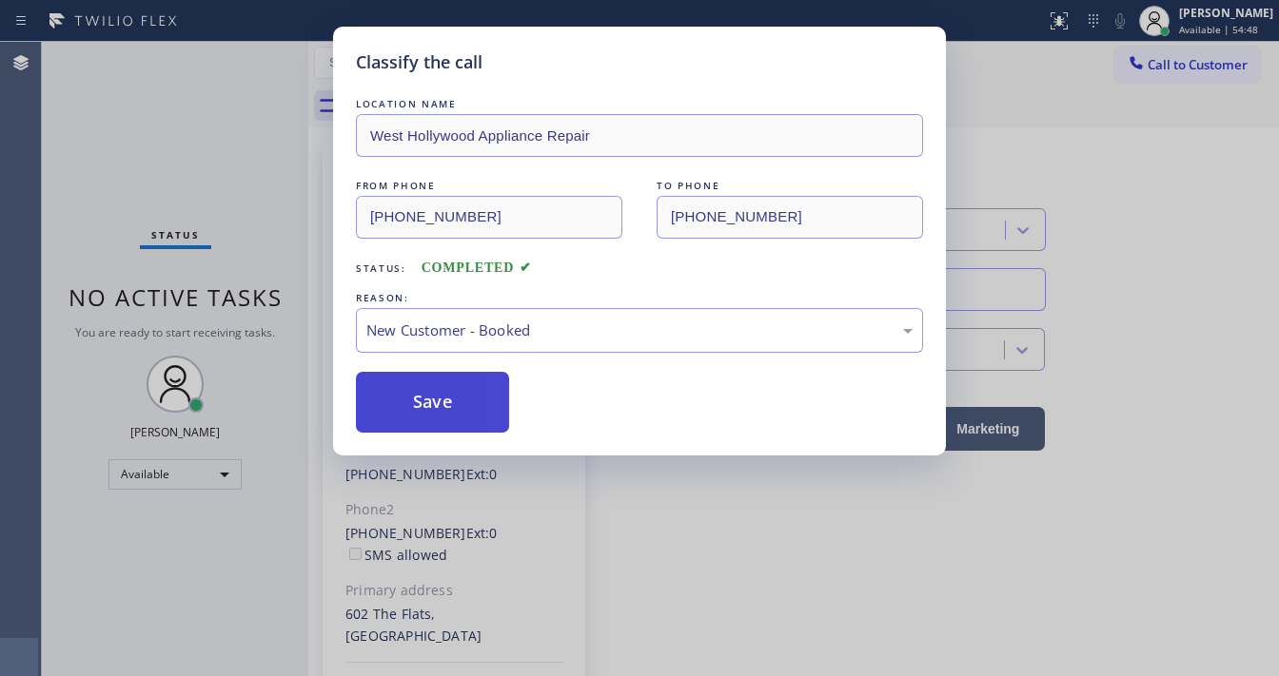
click at [415, 404] on button "Save" at bounding box center [432, 402] width 153 height 61
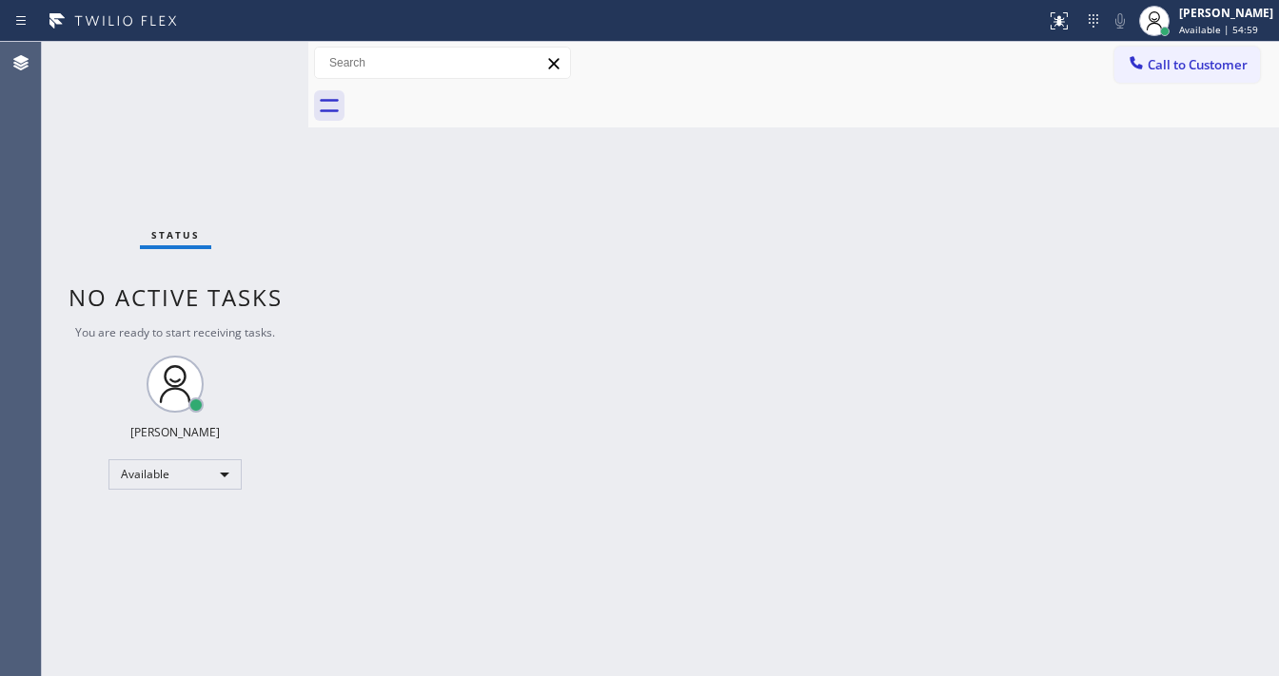
drag, startPoint x: 253, startPoint y: 58, endPoint x: 255, endPoint y: 46, distance: 12.5
click at [253, 56] on div "Status No active tasks You are ready to start receiving tasks. Michael Javier A…" at bounding box center [175, 359] width 266 height 635
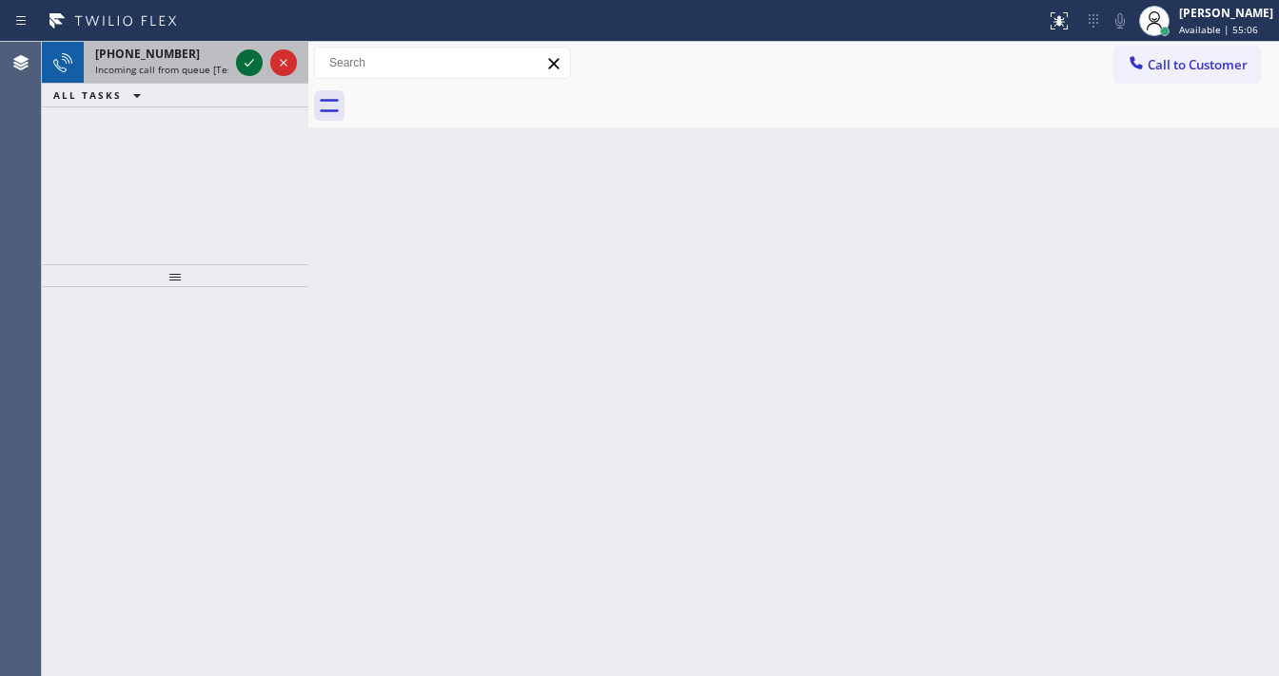
click at [238, 53] on icon at bounding box center [249, 62] width 23 height 23
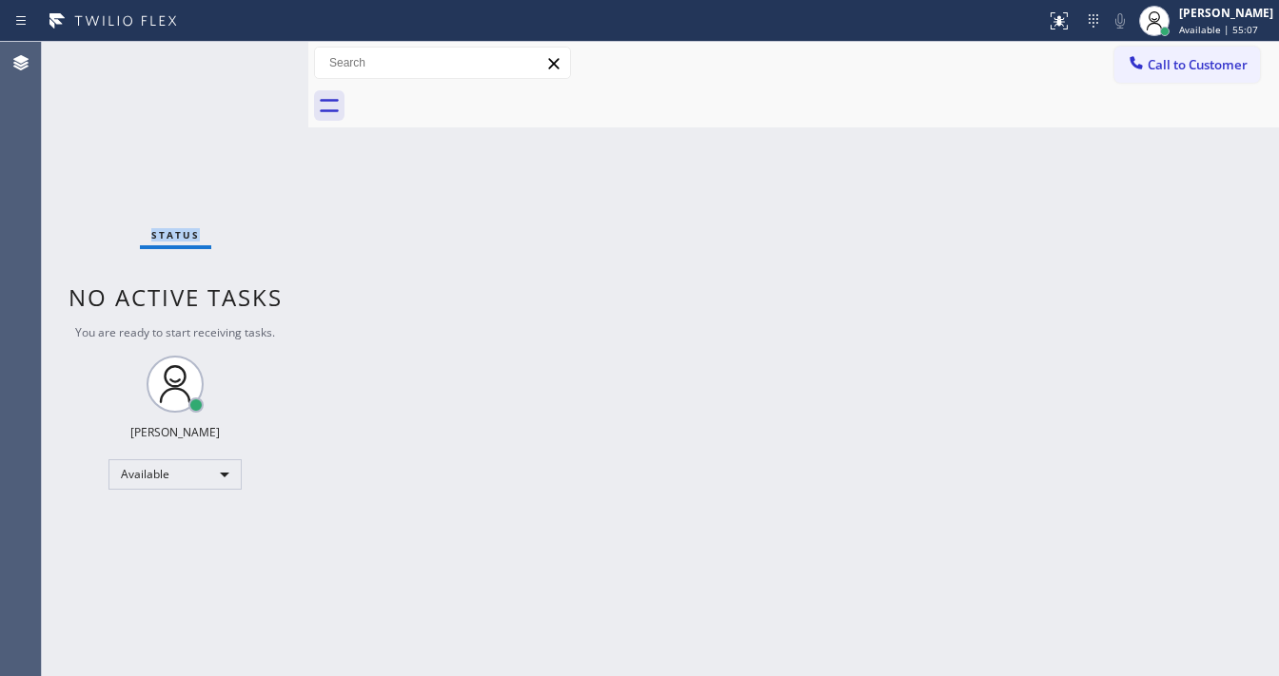
click at [244, 60] on div "Status No active tasks You are ready to start receiving tasks. Michael Javier A…" at bounding box center [175, 359] width 266 height 635
click at [1038, 20] on div at bounding box center [523, 21] width 1030 height 30
click at [1061, 23] on icon at bounding box center [1059, 21] width 23 height 23
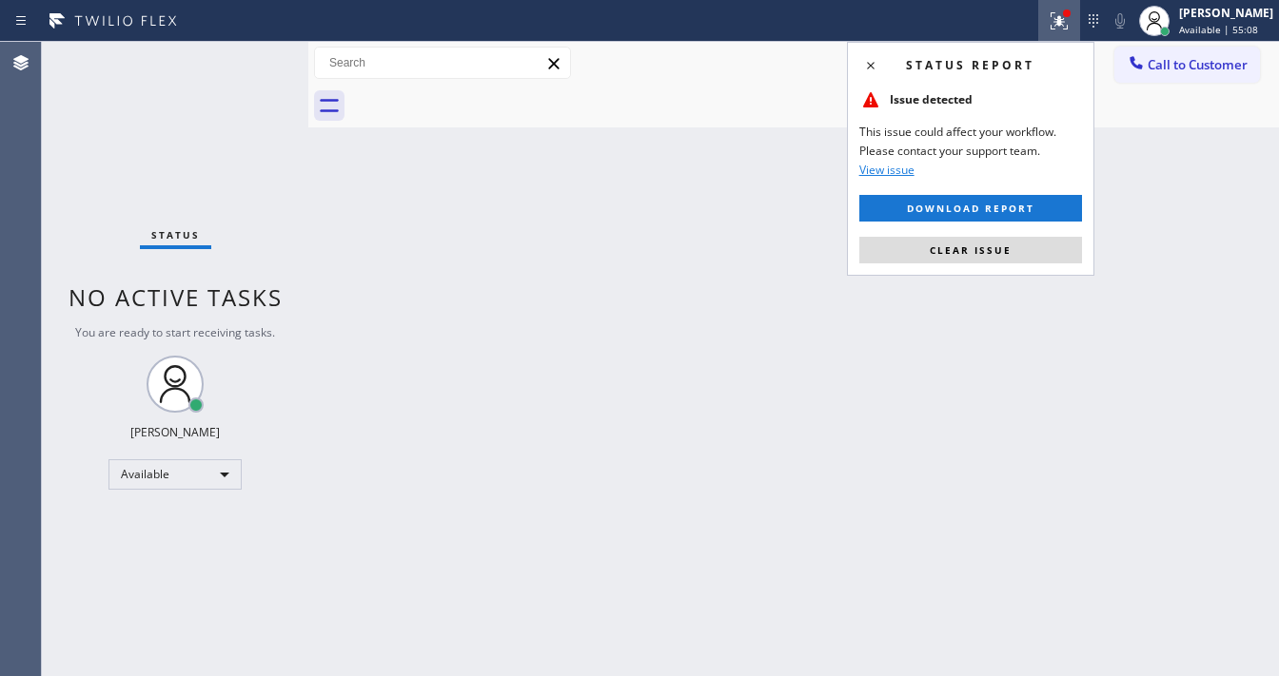
click at [969, 258] on button "Clear issue" at bounding box center [970, 250] width 223 height 27
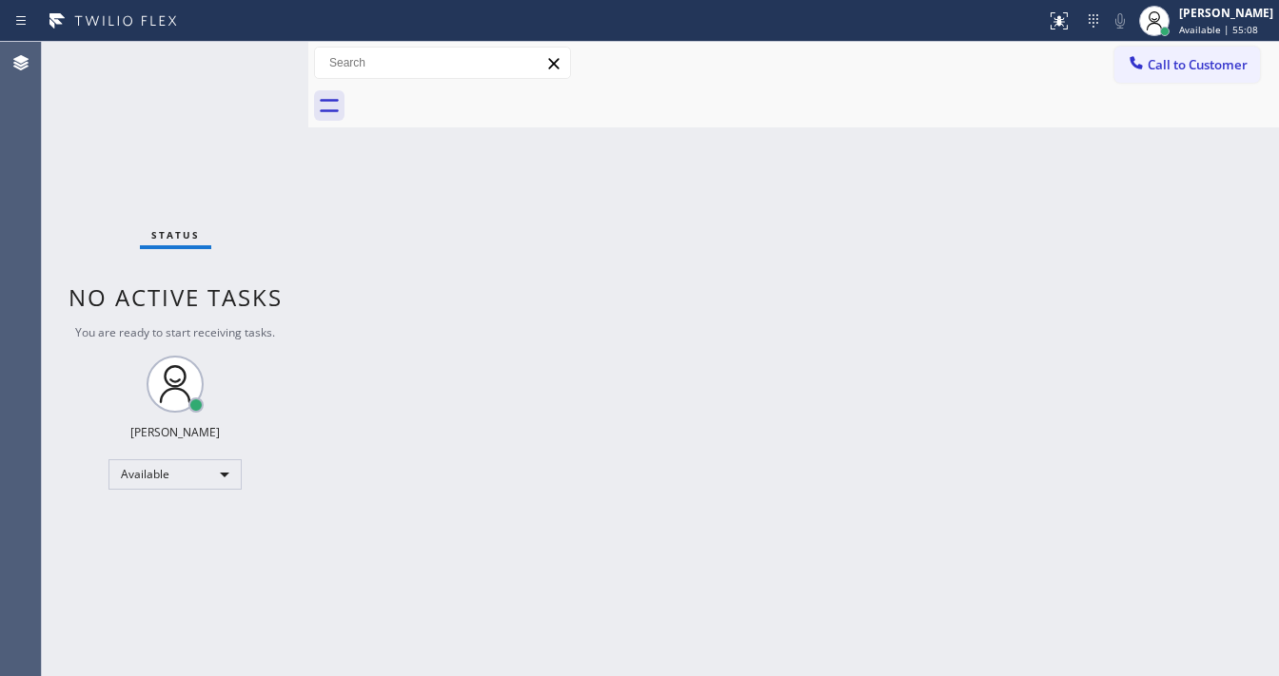
drag, startPoint x: 1054, startPoint y: 215, endPoint x: 1125, endPoint y: 139, distance: 103.7
click at [1060, 215] on div "Back to Dashboard Change Sender ID Customers Technicians Select a contact Outbo…" at bounding box center [793, 359] width 970 height 635
click at [1146, 88] on div at bounding box center [814, 106] width 929 height 43
click at [1147, 84] on div "Call to Customer Outbound call Location Search location Your caller id phone nu…" at bounding box center [793, 63] width 970 height 43
click at [1150, 68] on span "Call to Customer" at bounding box center [1197, 64] width 100 height 17
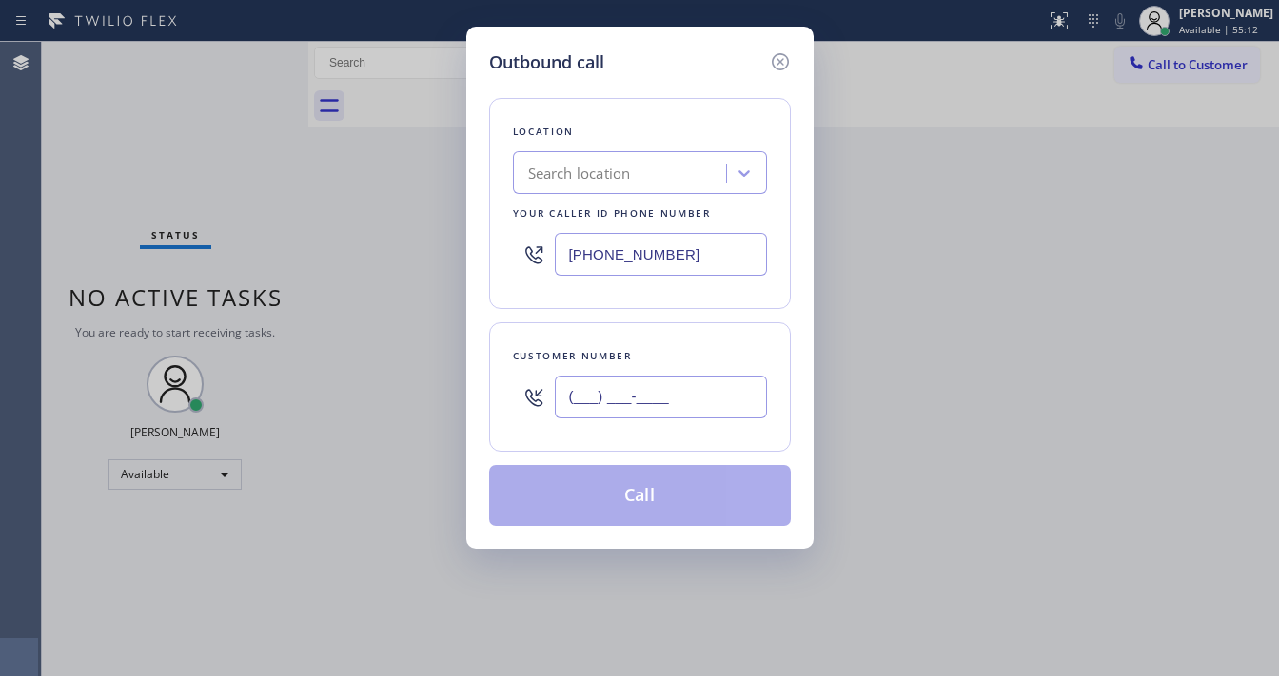
drag, startPoint x: 643, startPoint y: 396, endPoint x: 643, endPoint y: 331, distance: 64.7
click at [643, 395] on input "(___) ___-____" at bounding box center [661, 397] width 212 height 43
paste input "209) 780-7942"
type input "(209) 780-7942"
click at [714, 266] on input "(323) 673-3696" at bounding box center [661, 254] width 212 height 43
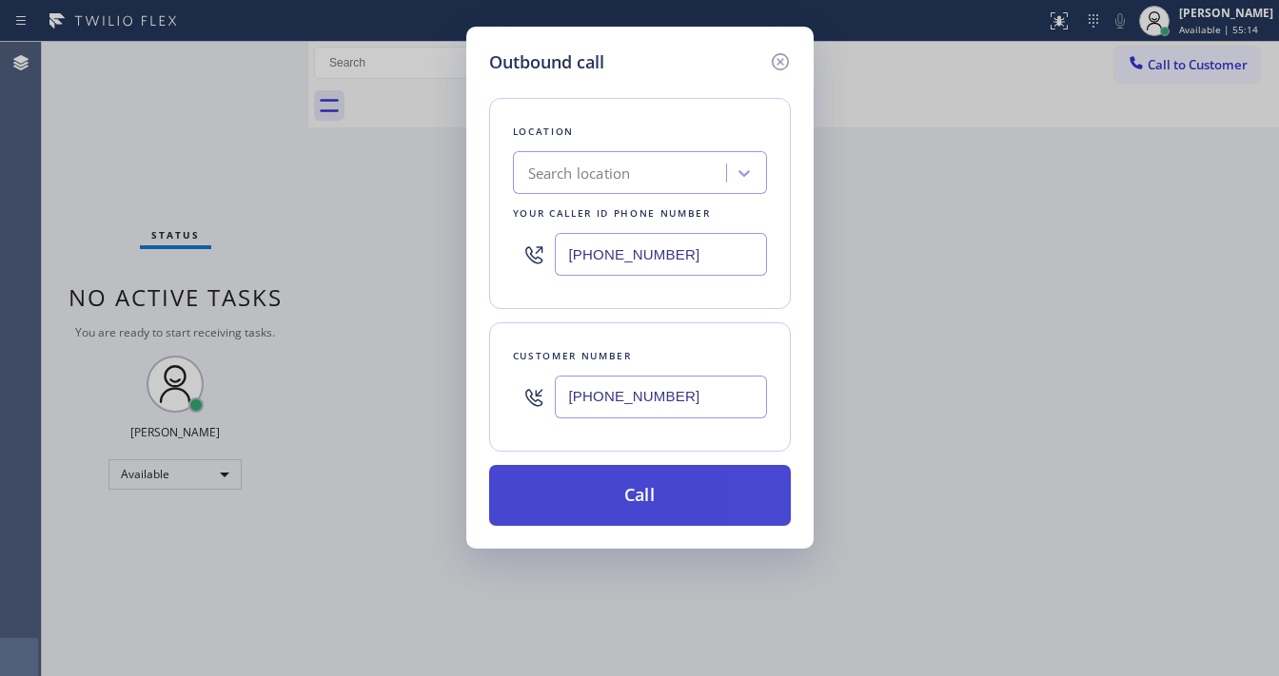
paste input "408) 872-9690"
type input "(408) 872-9690"
click at [667, 493] on button "Call" at bounding box center [640, 495] width 302 height 61
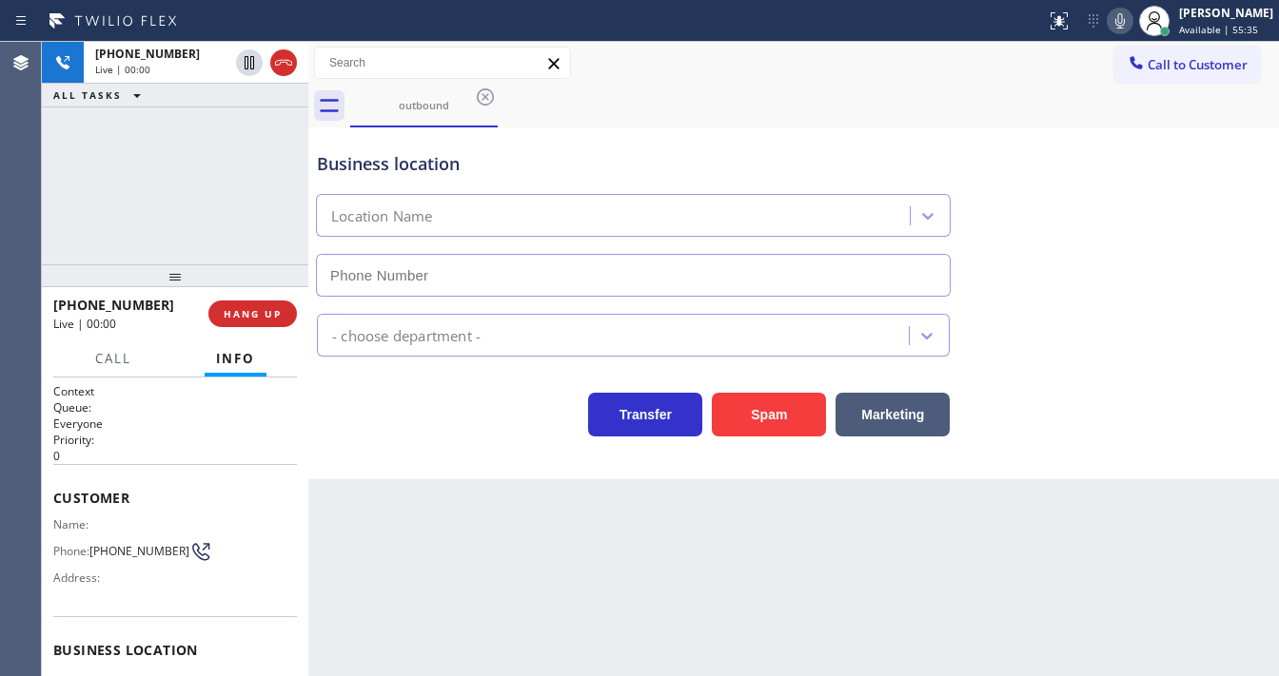
type input "(408) 872-9690"
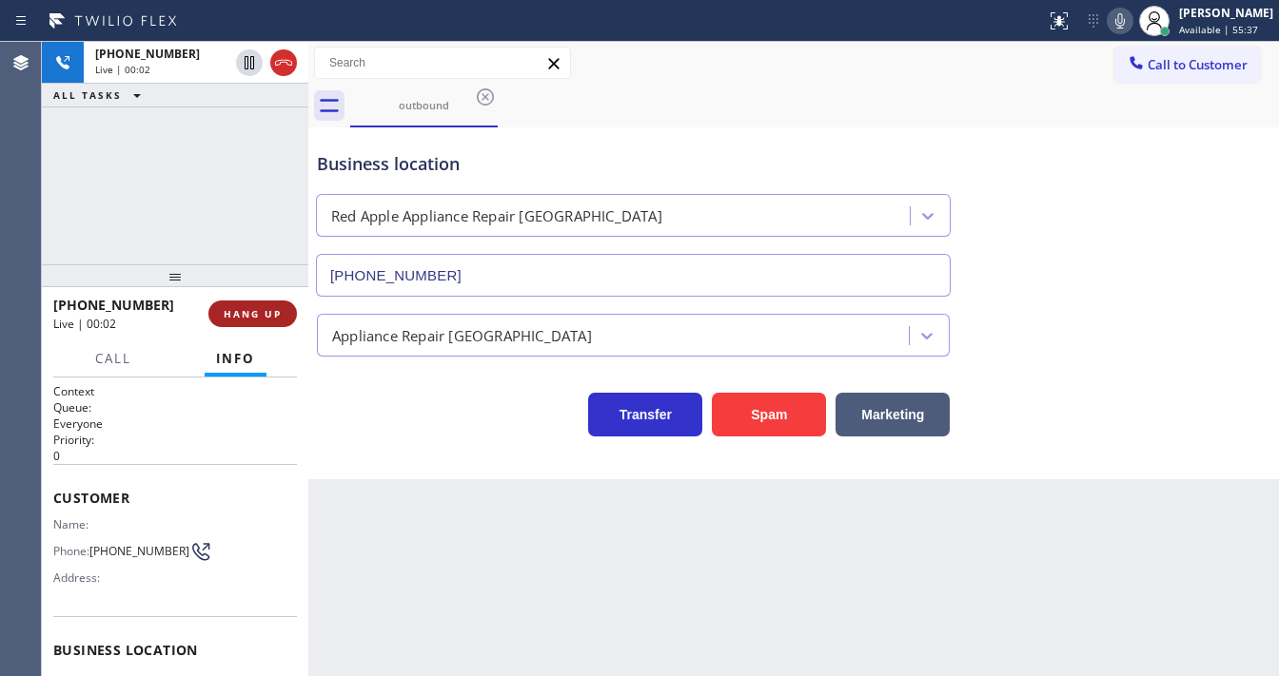
click at [253, 321] on button "HANG UP" at bounding box center [252, 314] width 88 height 27
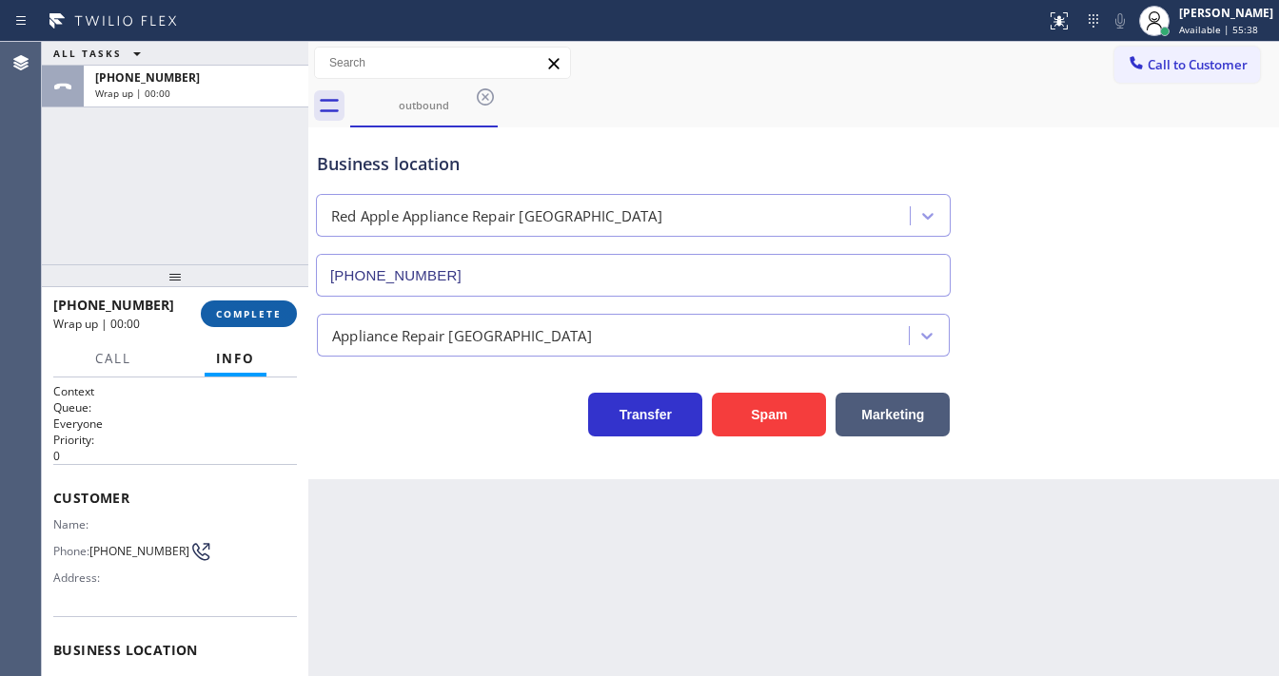
click at [253, 307] on span "COMPLETE" at bounding box center [249, 313] width 66 height 13
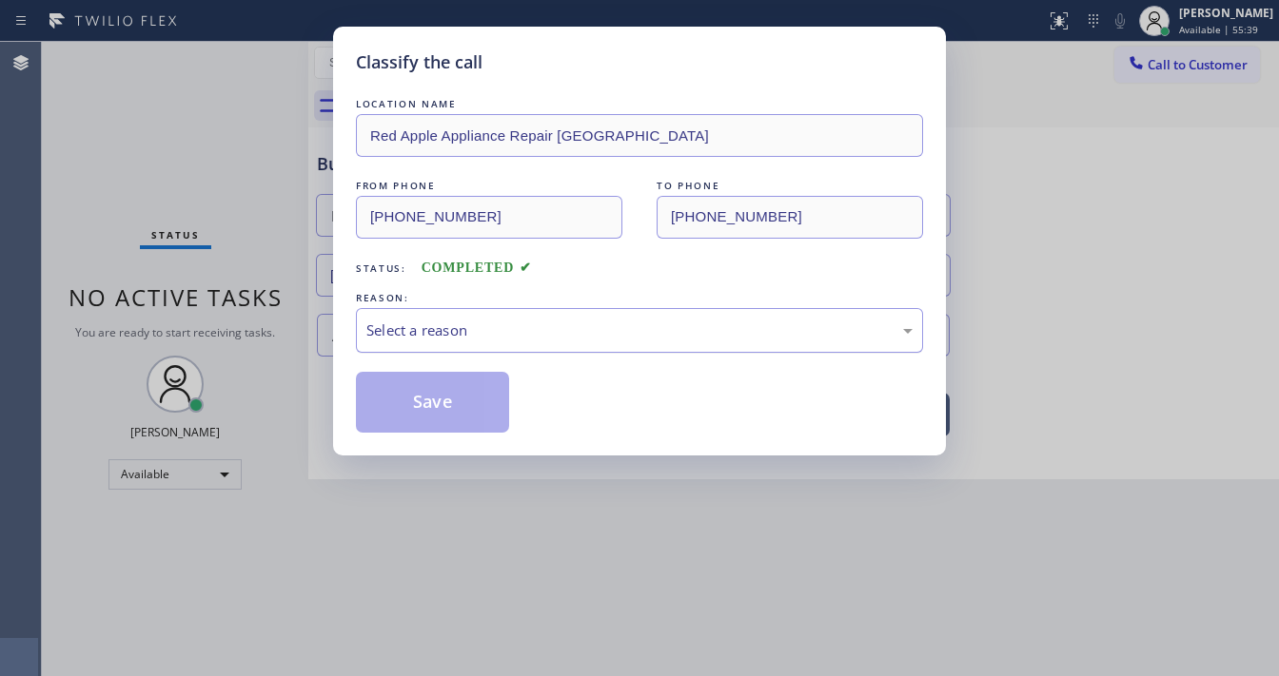
click at [427, 332] on div "Select a reason" at bounding box center [639, 331] width 546 height 22
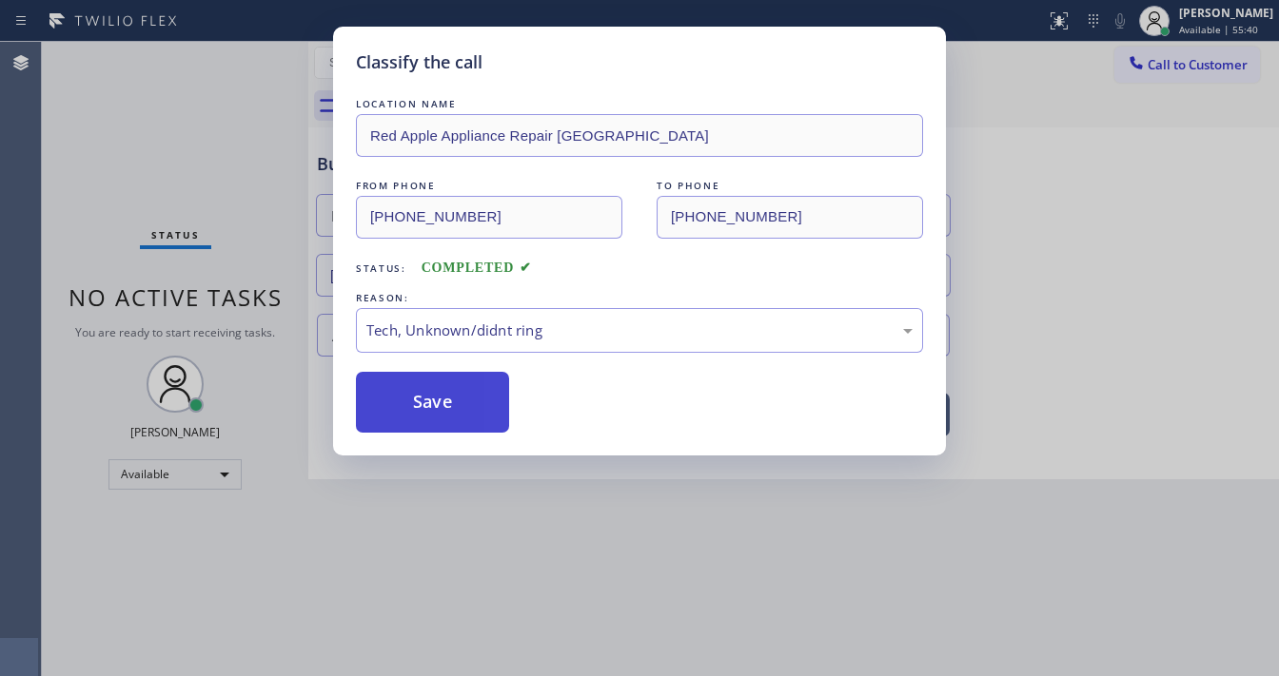
click at [436, 417] on button "Save" at bounding box center [432, 402] width 153 height 61
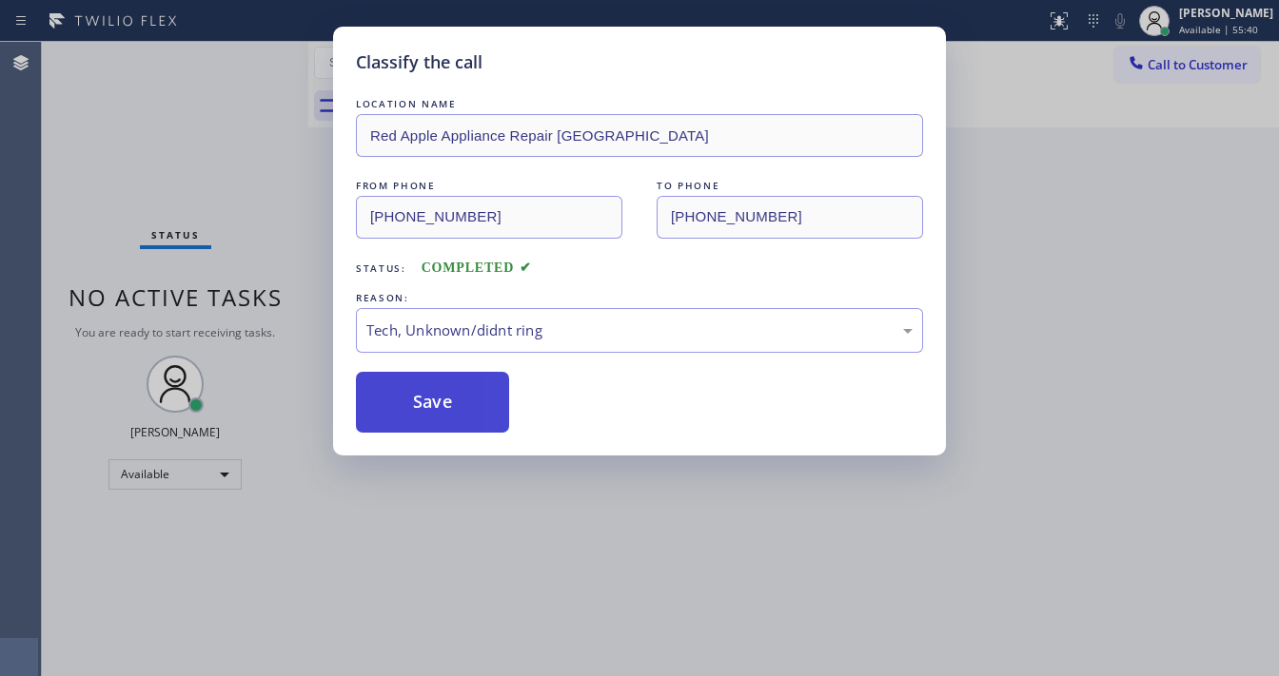
click at [436, 417] on button "Save" at bounding box center [432, 402] width 153 height 61
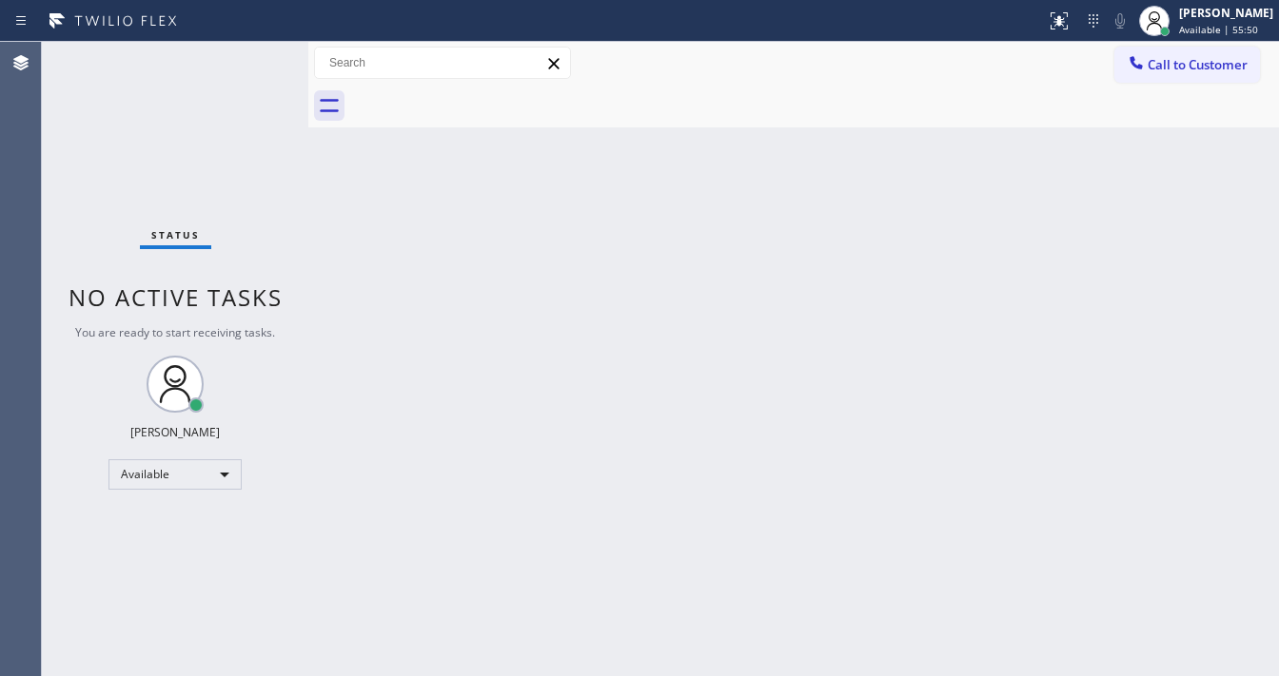
click at [270, 53] on div "Status No active tasks You are ready to start receiving tasks. Michael Javier A…" at bounding box center [175, 359] width 266 height 635
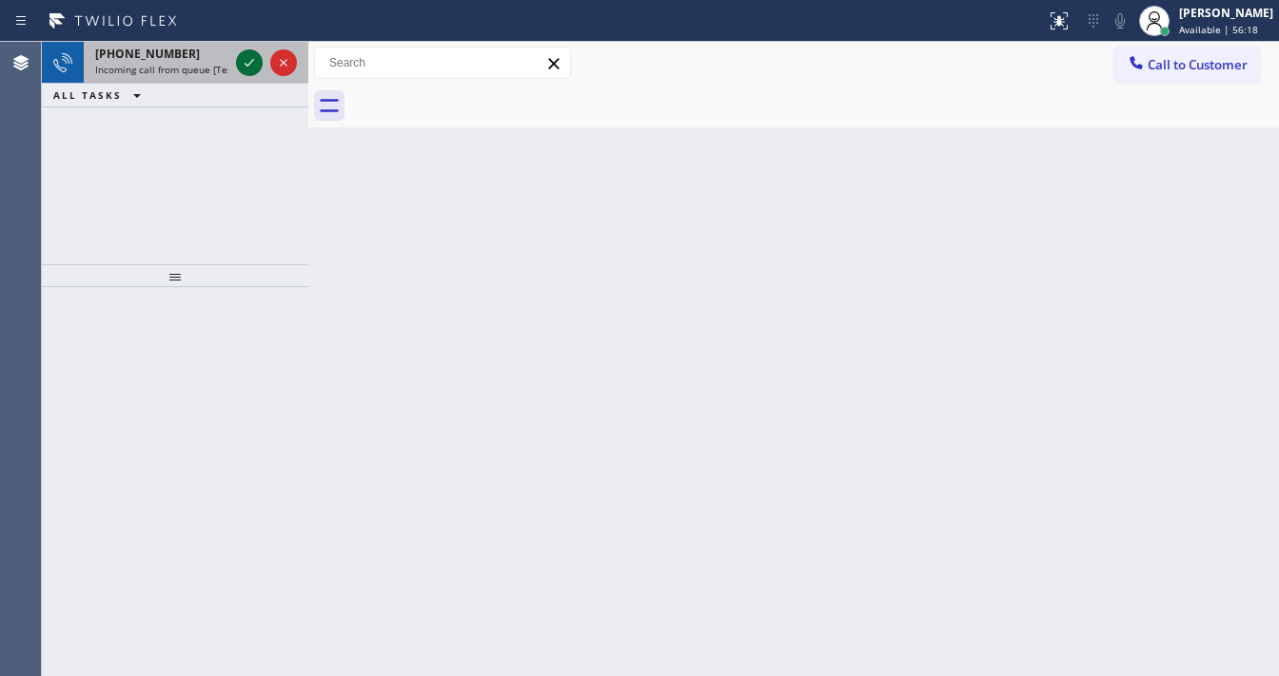
drag, startPoint x: 246, startPoint y: 48, endPoint x: 248, endPoint y: 58, distance: 10.6
click at [246, 49] on div at bounding box center [266, 63] width 69 height 42
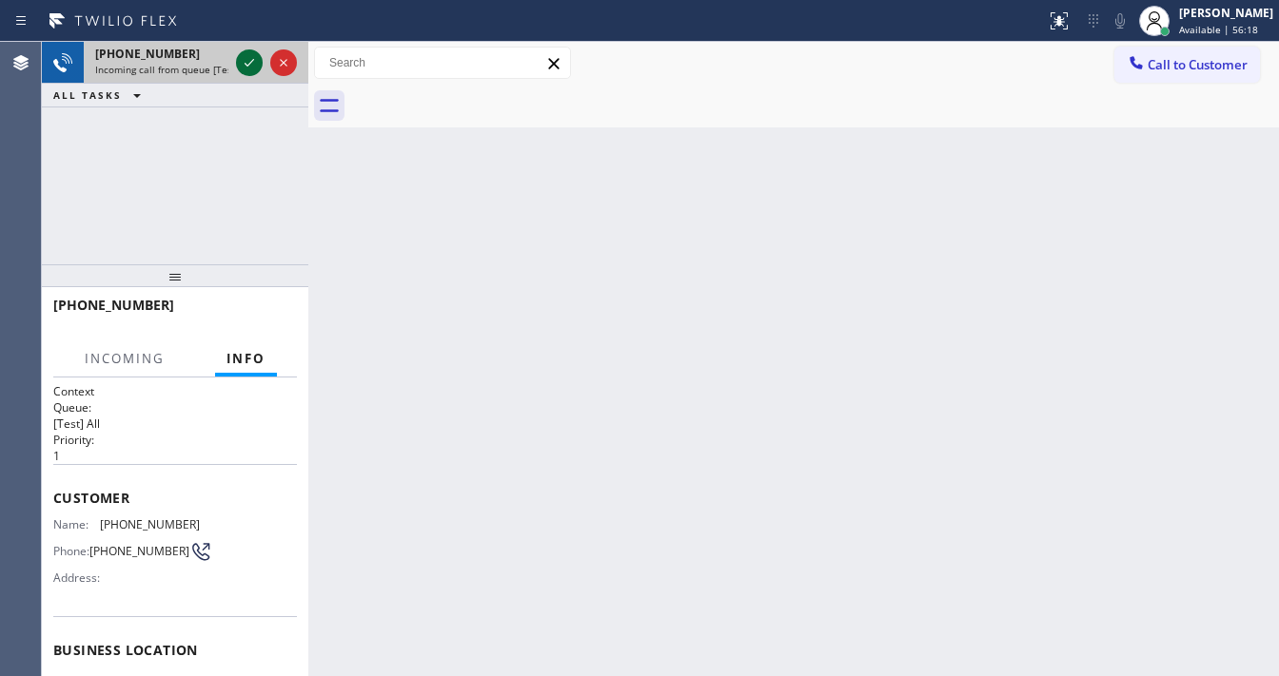
click at [248, 59] on icon at bounding box center [249, 62] width 23 height 23
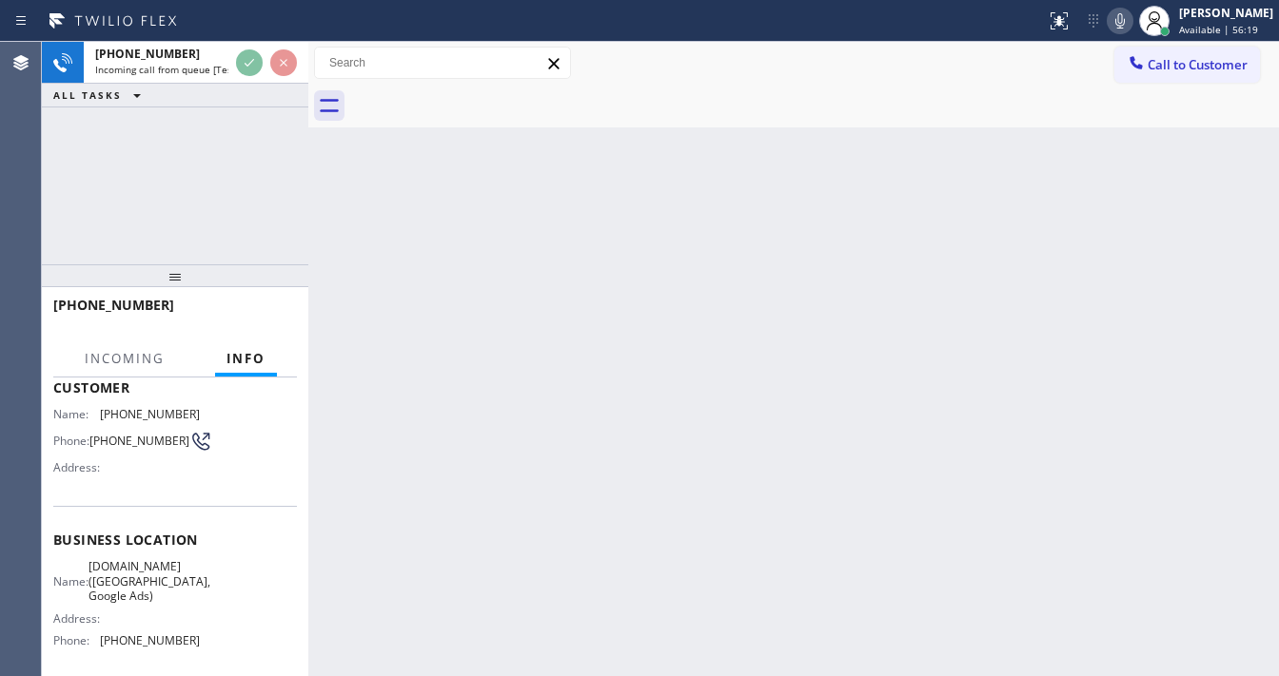
scroll to position [152, 0]
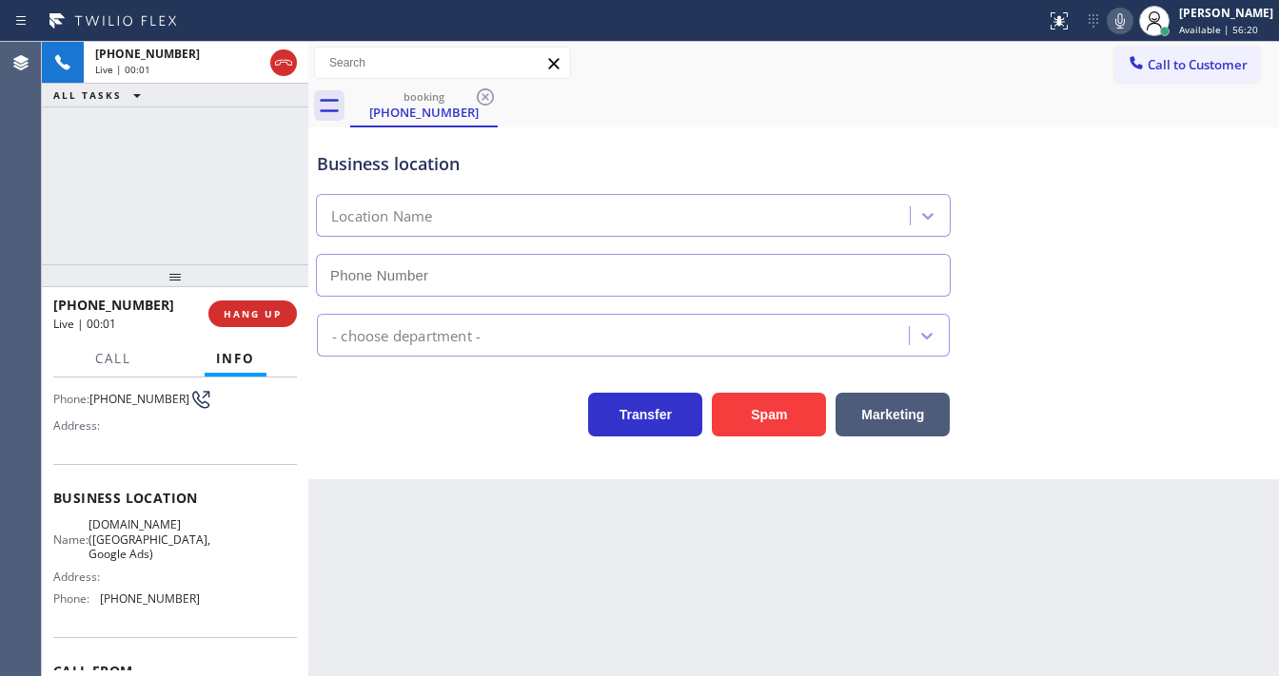
type input "(213) 415-2749"
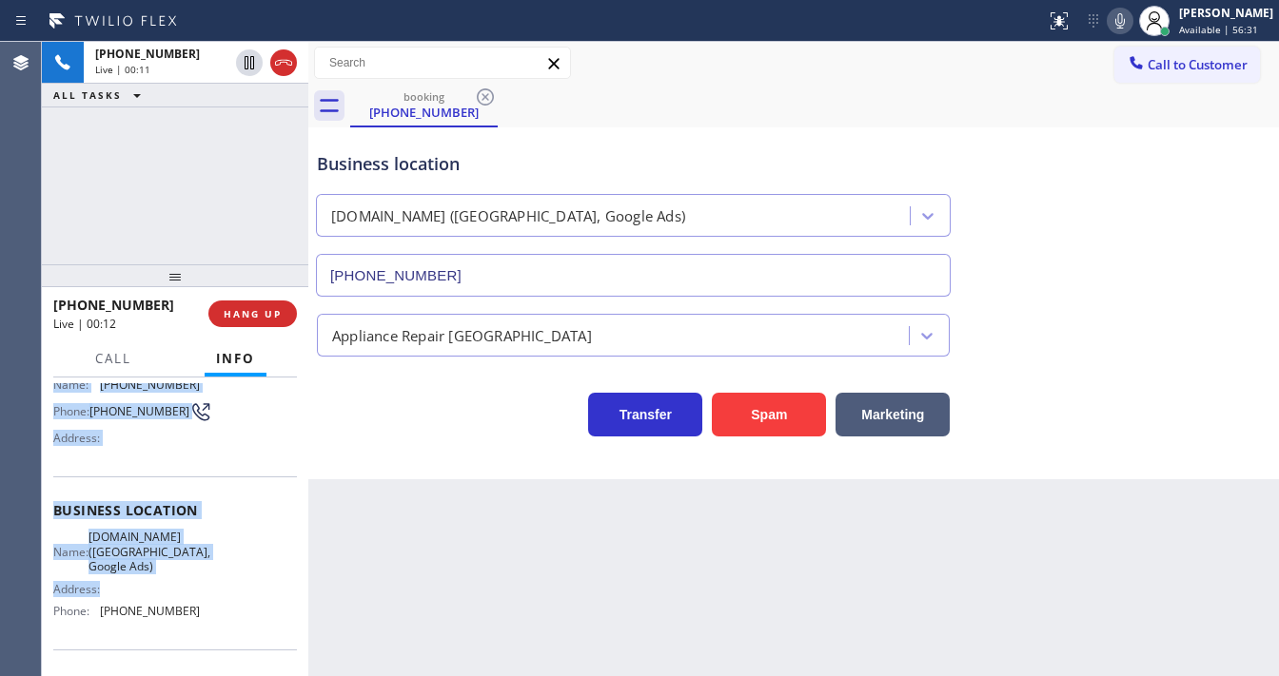
scroll to position [228, 0]
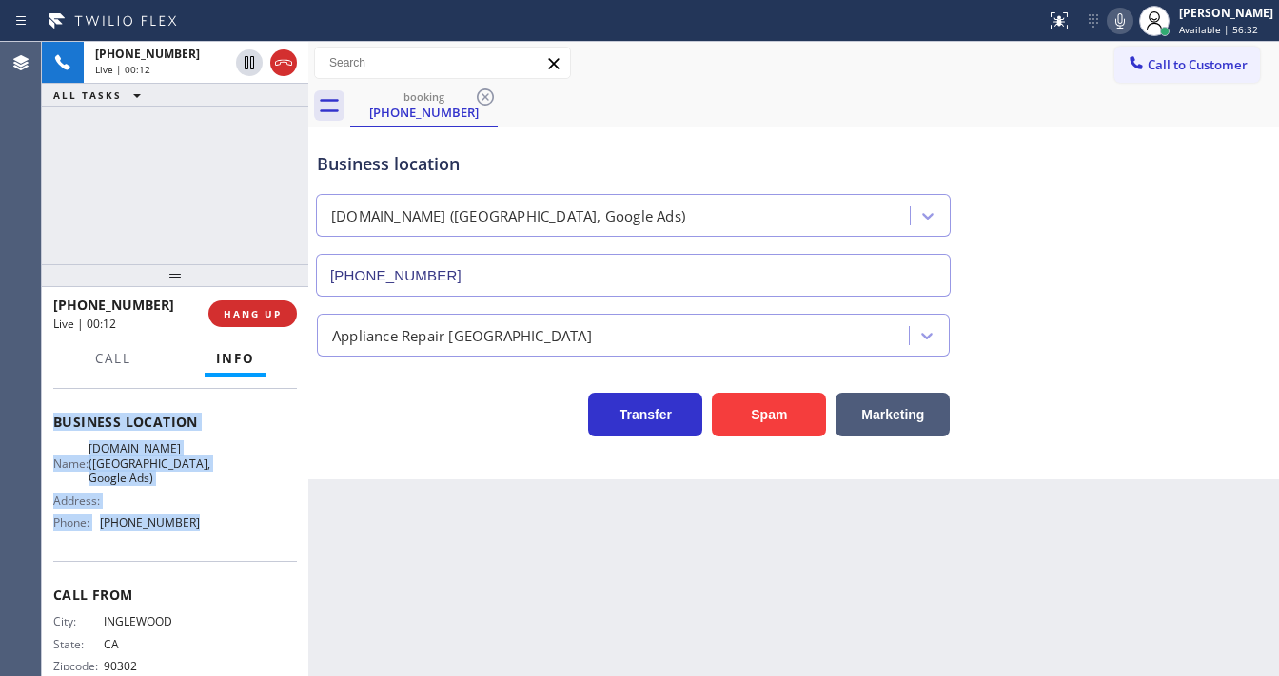
drag, startPoint x: 49, startPoint y: 419, endPoint x: 222, endPoint y: 515, distance: 197.2
click at [222, 515] on div "Context Queue: [Test] All Priority: 1 Customer Name: (310) 686-5934 Phone: (310…" at bounding box center [175, 527] width 266 height 299
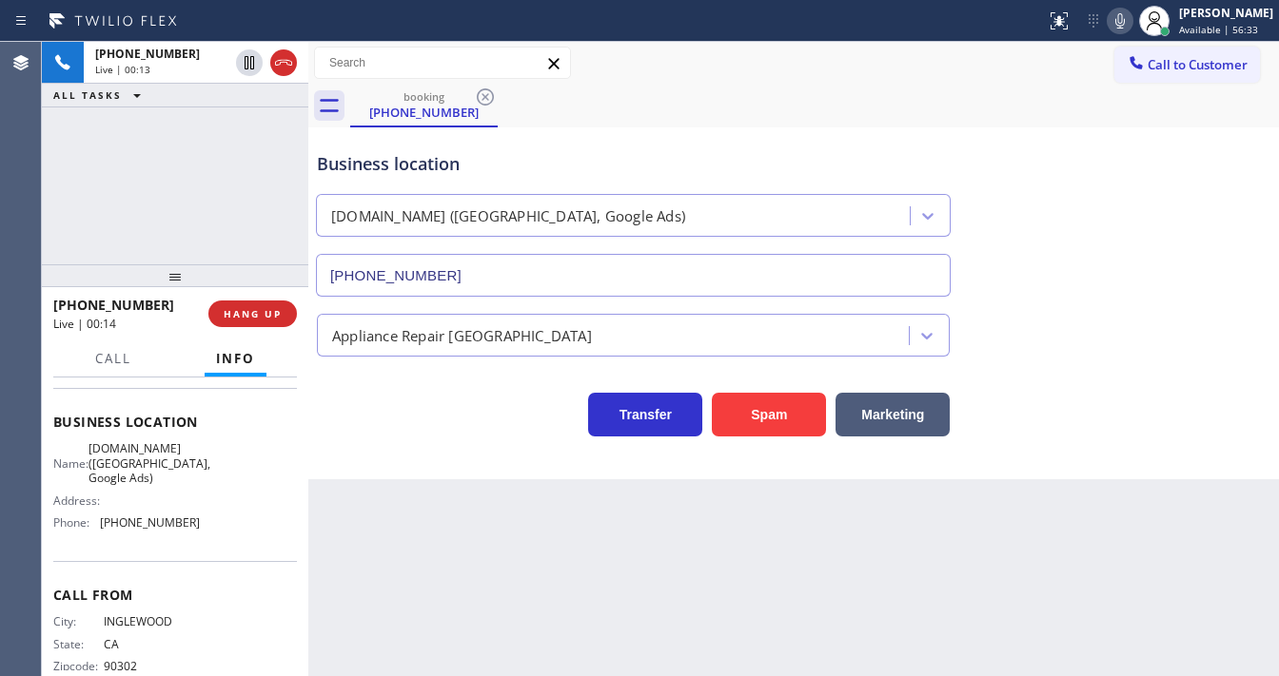
click at [158, 205] on div "+13106865934 Live | 00:13 ALL TASKS ALL TASKS ACTIVE TASKS TASKS IN WRAP UP" at bounding box center [175, 153] width 266 height 223
click at [184, 164] on div "+13106865934 Live | 01:02 ALL TASKS ALL TASKS ACTIVE TASKS TASKS IN WRAP UP" at bounding box center [175, 153] width 266 height 223
click at [264, 152] on div "+13106865934 Live | 02:00 ALL TASKS ALL TASKS ACTIVE TASKS TASKS IN WRAP UP" at bounding box center [175, 153] width 266 height 223
click at [245, 152] on div "+13106865934 Live | 02:02 ALL TASKS ALL TASKS ACTIVE TASKS TASKS IN WRAP UP" at bounding box center [175, 153] width 266 height 223
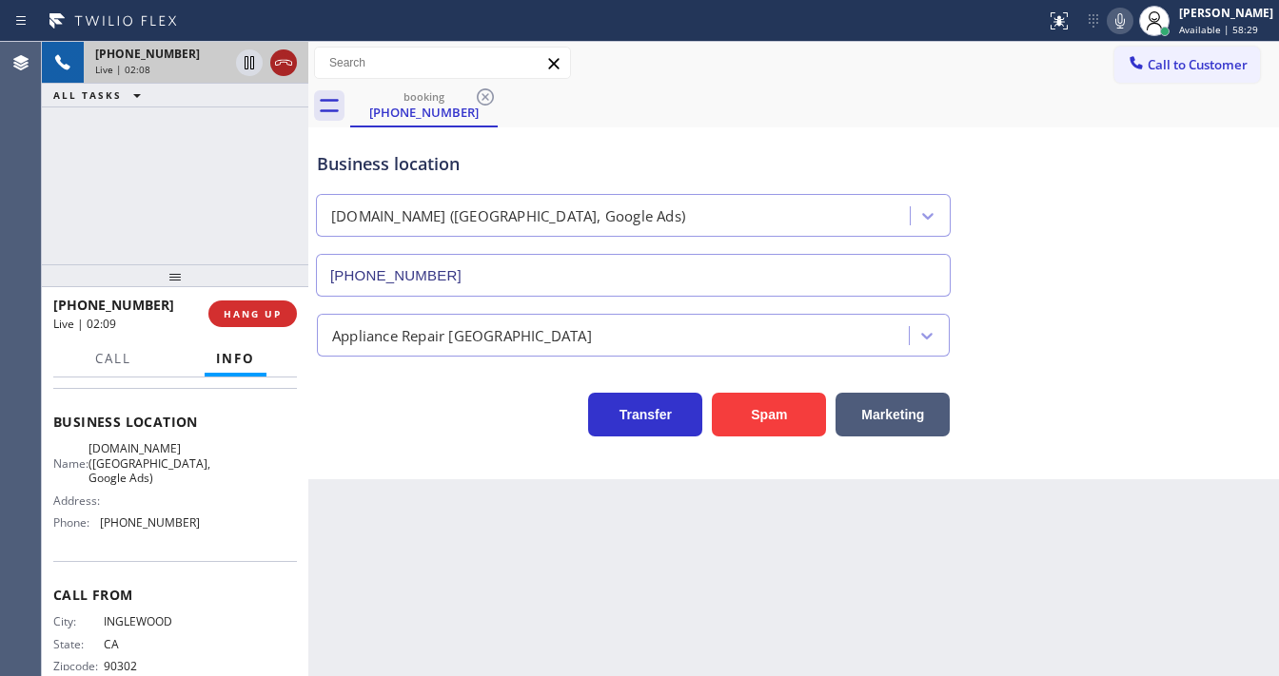
click at [245, 60] on icon at bounding box center [250, 62] width 10 height 13
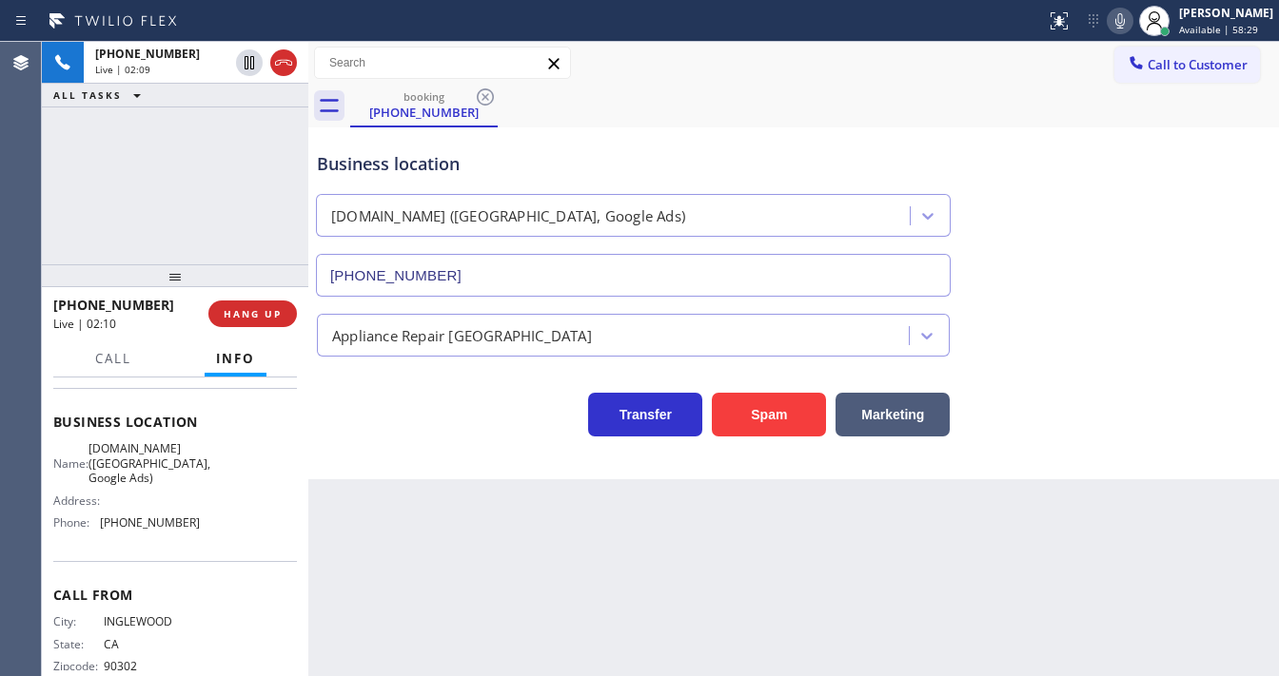
click at [1127, 27] on icon at bounding box center [1119, 21] width 23 height 23
drag, startPoint x: 770, startPoint y: 54, endPoint x: 894, endPoint y: 35, distance: 126.1
click at [803, 47] on div "Call to Customer Outbound call Location Red Apple Appliance Repair Sunnyvale Yo…" at bounding box center [793, 63] width 970 height 33
drag, startPoint x: 1127, startPoint y: 19, endPoint x: 1086, endPoint y: 34, distance: 44.5
click at [1126, 21] on rect at bounding box center [1119, 18] width 13 height 13
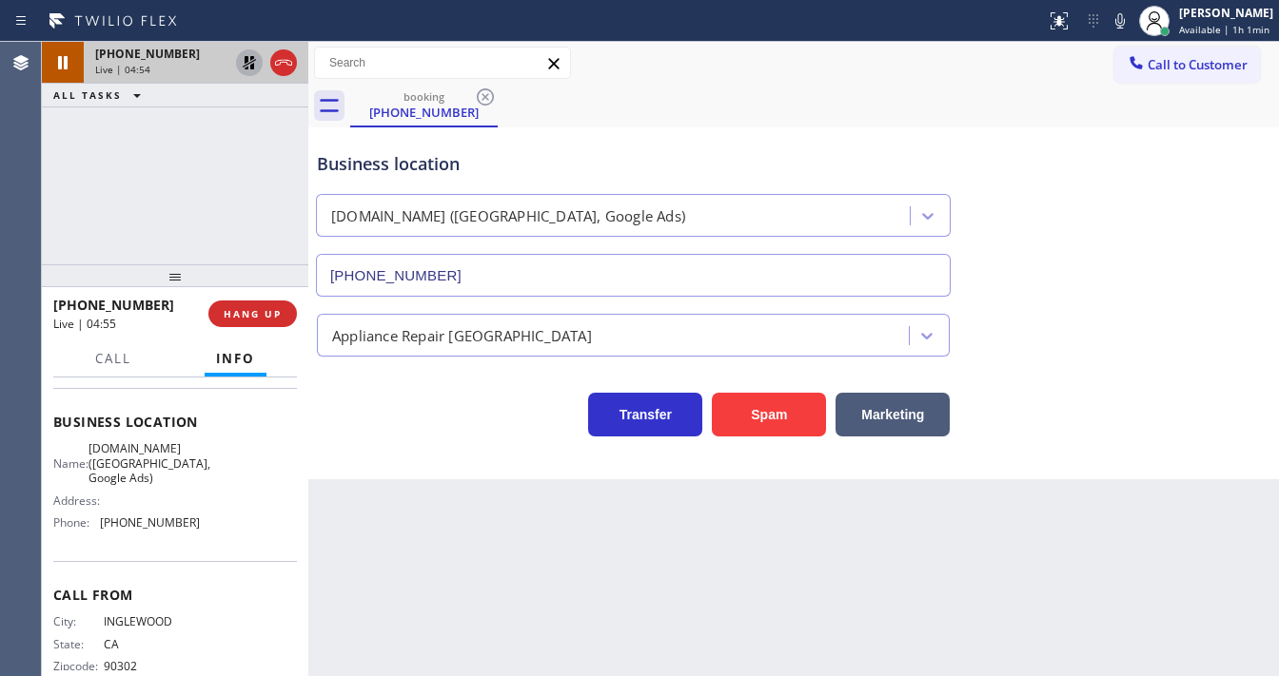
click at [246, 69] on icon at bounding box center [249, 62] width 13 height 13
click at [49, 232] on div "+13106865934 Live | 04:57 ALL TASKS ALL TASKS ACTIVE TASKS TASKS IN WRAP UP" at bounding box center [175, 153] width 266 height 223
click at [133, 221] on div "+13106865934 Live | 04:57 ALL TASKS ALL TASKS ACTIVE TASKS TASKS IN WRAP UP" at bounding box center [175, 153] width 266 height 223
click at [61, 208] on div "+13106865934 Live | 05:18 ALL TASKS ALL TASKS ACTIVE TASKS TASKS IN WRAP UP" at bounding box center [175, 153] width 266 height 223
click at [197, 210] on div "+13106865934 Live | 05:24 ALL TASKS ALL TASKS ACTIVE TASKS TASKS IN WRAP UP" at bounding box center [175, 153] width 266 height 223
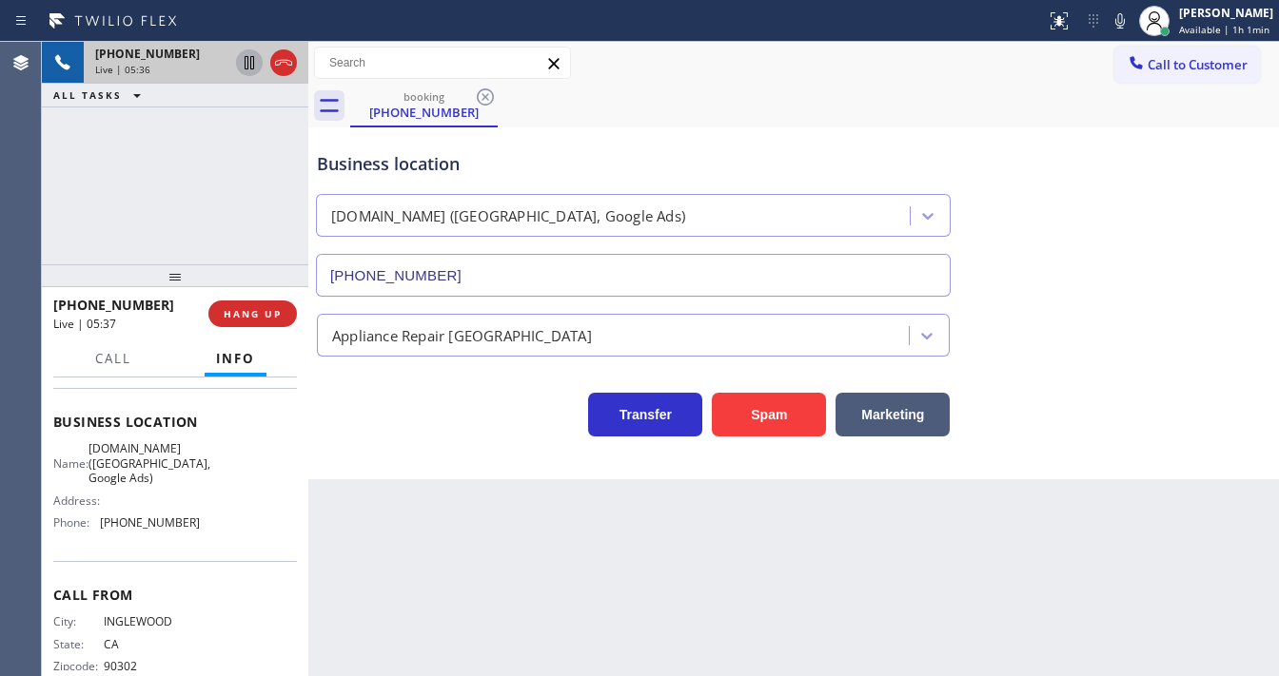
click at [67, 208] on div "+13106865934 Live | 05:36 ALL TASKS ALL TASKS ACTIVE TASKS TASKS IN WRAP UP" at bounding box center [175, 153] width 266 height 223
click at [181, 133] on div "+13106865934 Live | 05:56 ALL TASKS ALL TASKS ACTIVE TASKS TASKS IN WRAP UP" at bounding box center [175, 153] width 266 height 223
click at [266, 311] on span "HANG UP" at bounding box center [253, 313] width 58 height 13
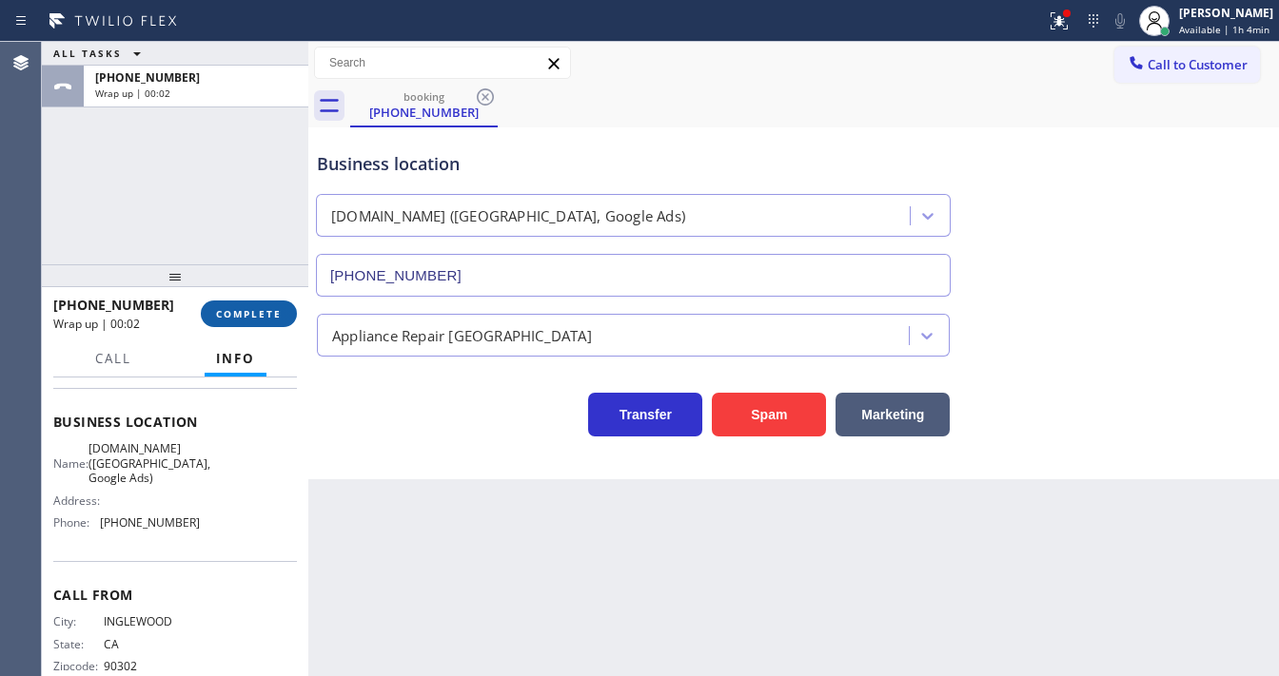
click at [250, 324] on button "COMPLETE" at bounding box center [249, 314] width 96 height 27
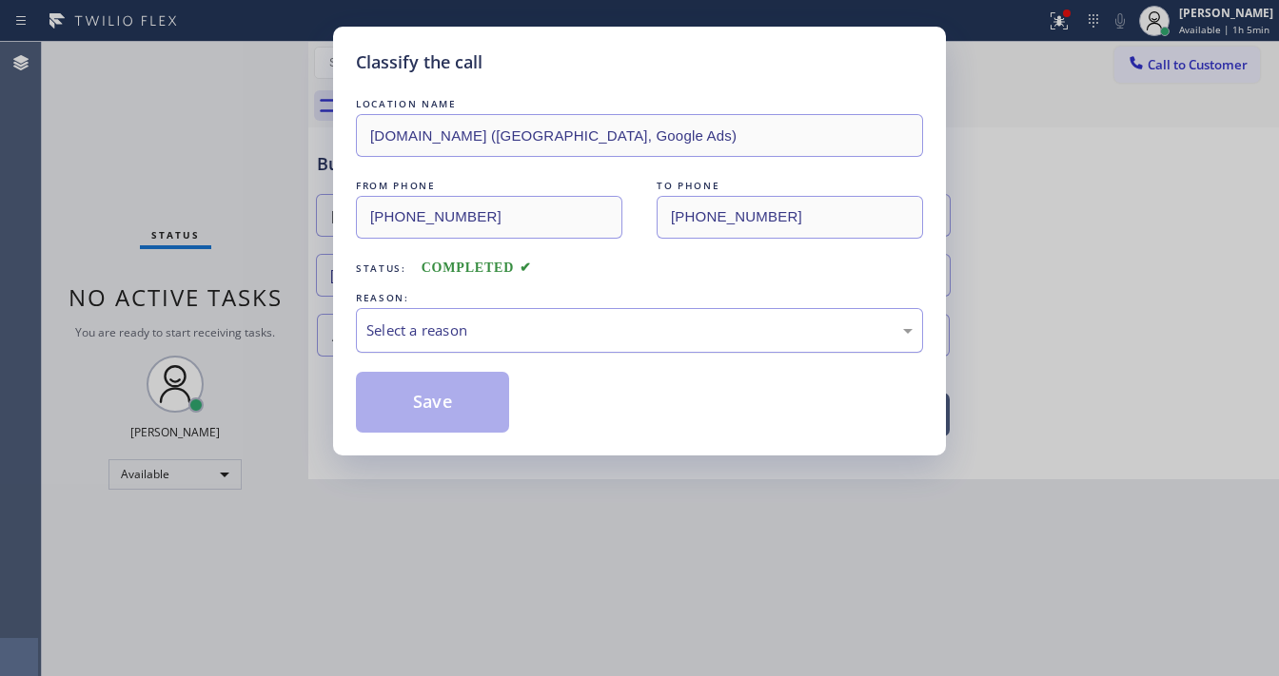
drag, startPoint x: 398, startPoint y: 337, endPoint x: 407, endPoint y: 348, distance: 14.9
click at [402, 343] on div "Select a reason" at bounding box center [639, 330] width 567 height 45
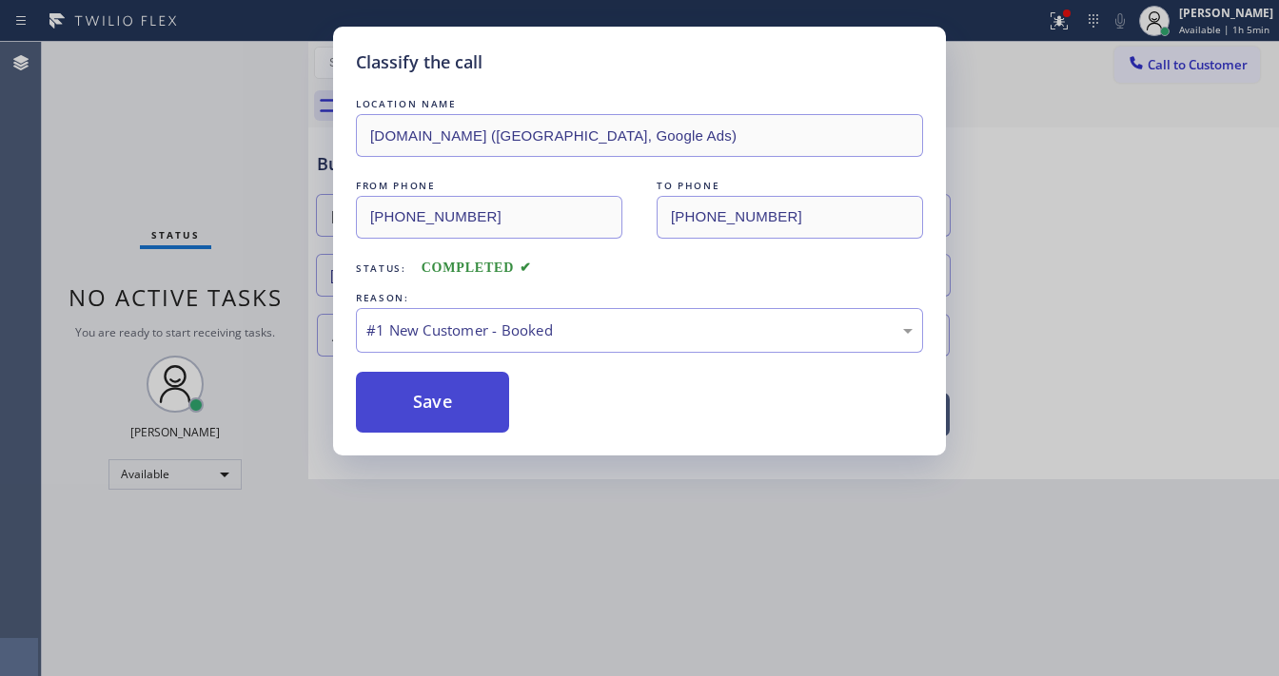
click at [417, 401] on button "Save" at bounding box center [432, 402] width 153 height 61
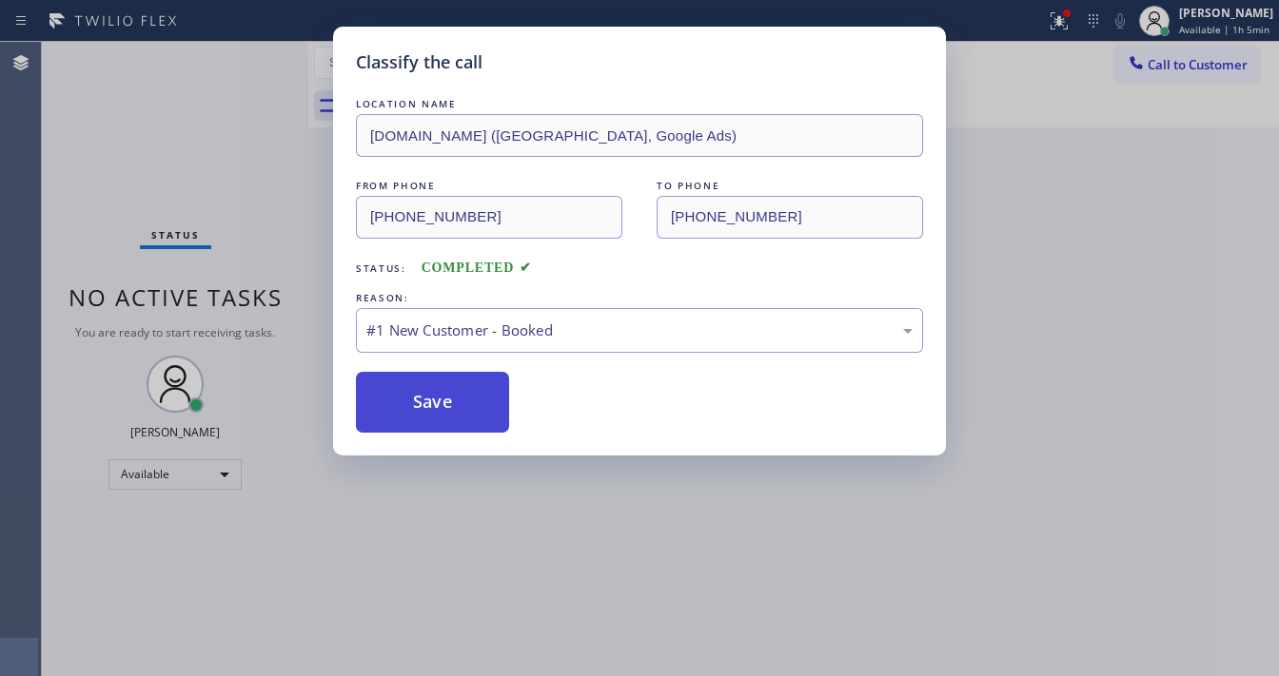
click at [419, 403] on button "Save" at bounding box center [432, 402] width 153 height 61
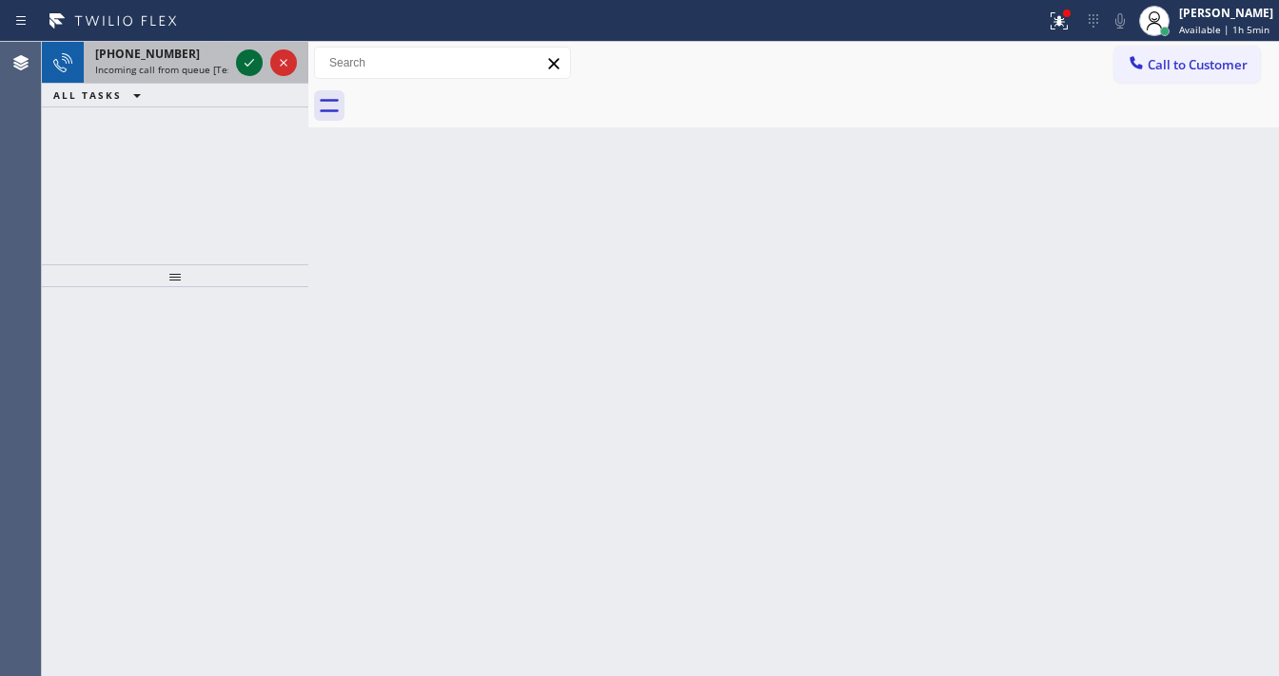
click at [246, 61] on icon at bounding box center [249, 62] width 23 height 23
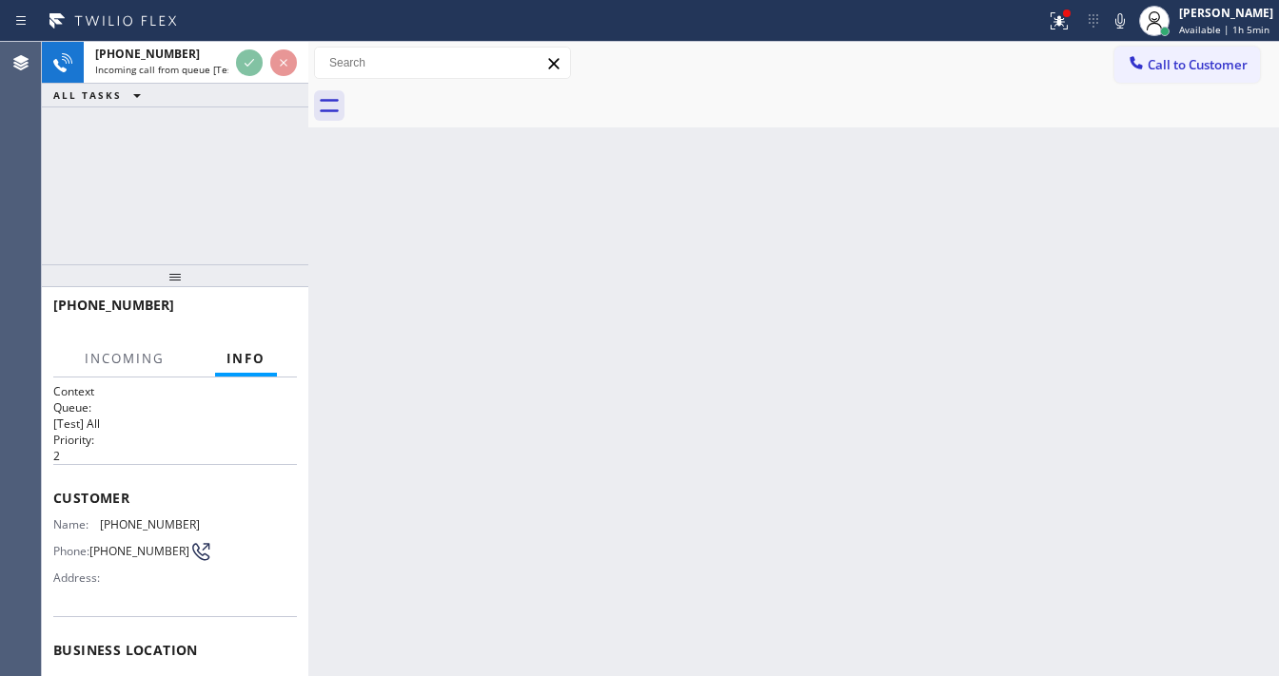
click at [1062, 23] on icon at bounding box center [1059, 21] width 23 height 23
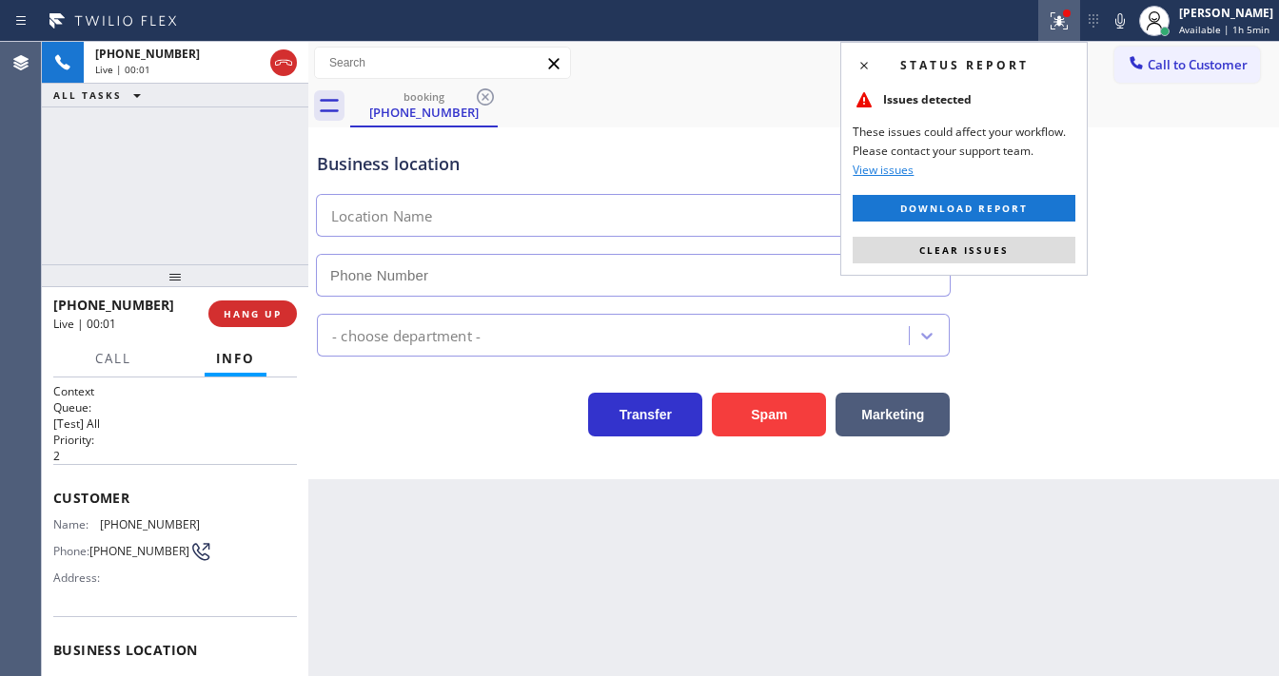
click at [997, 233] on div "Status report Issues detected These issues could affect your workflow. Please c…" at bounding box center [963, 159] width 247 height 234
click at [993, 244] on span "Clear issues" at bounding box center [963, 250] width 89 height 13
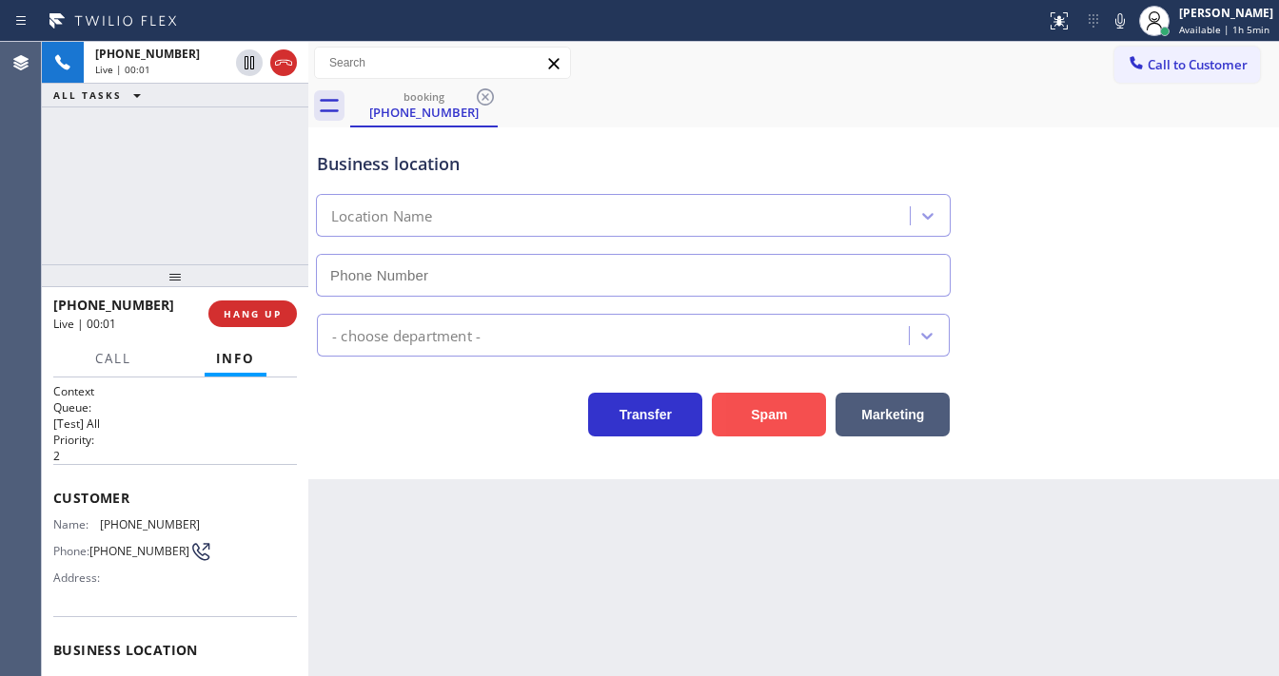
click at [778, 411] on button "Spam" at bounding box center [769, 415] width 114 height 44
type input "(848) 306-0841"
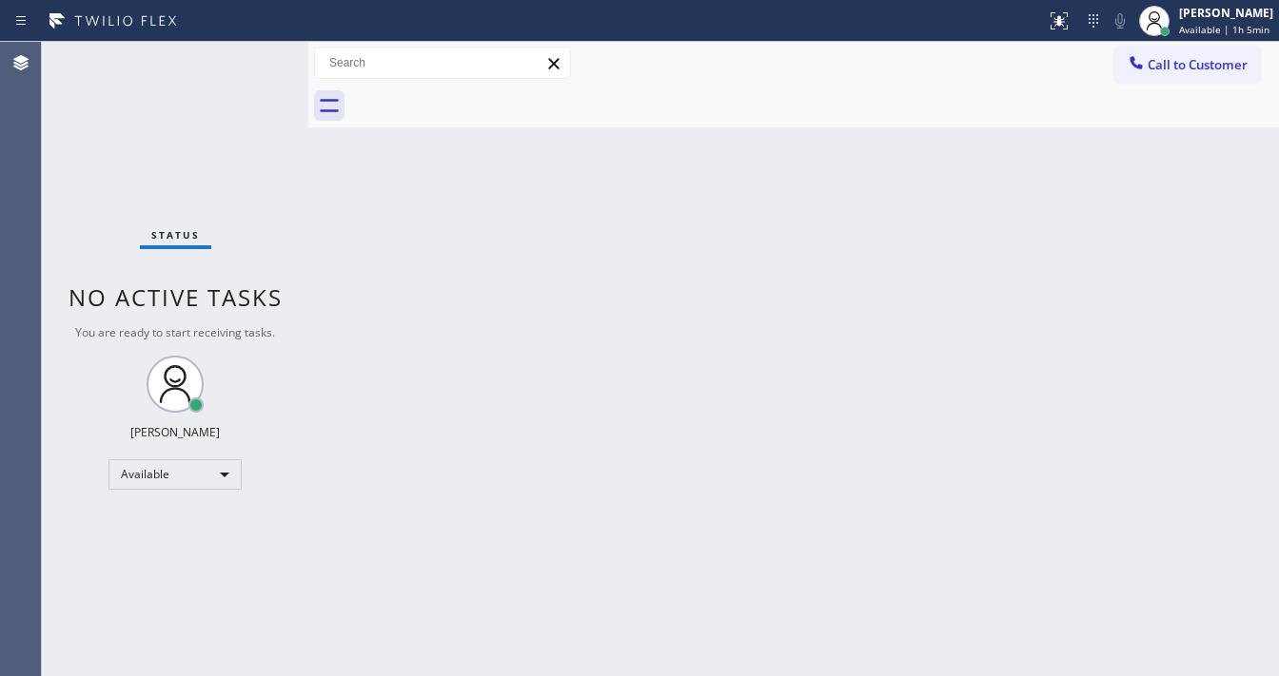
drag, startPoint x: 262, startPoint y: 69, endPoint x: 236, endPoint y: 3, distance: 70.5
click at [262, 66] on div "Status No active tasks You are ready to start receiving tasks. Michael Javier A…" at bounding box center [175, 359] width 266 height 635
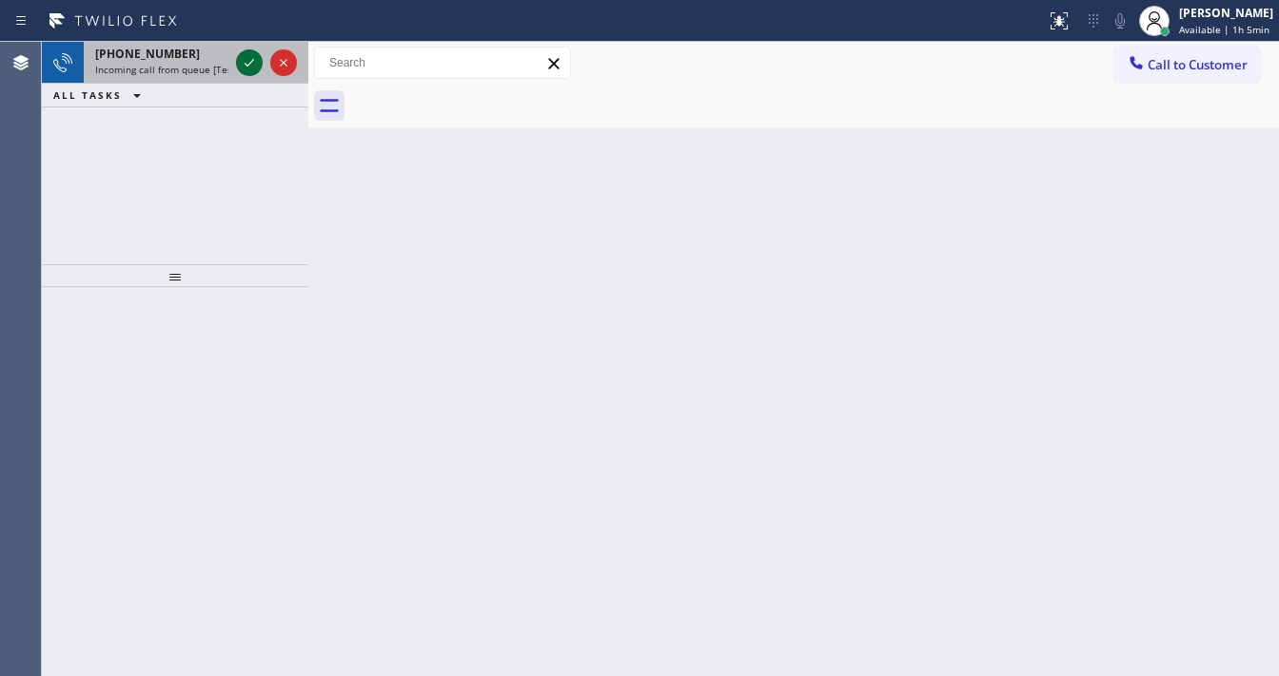
click at [244, 66] on icon at bounding box center [249, 62] width 23 height 23
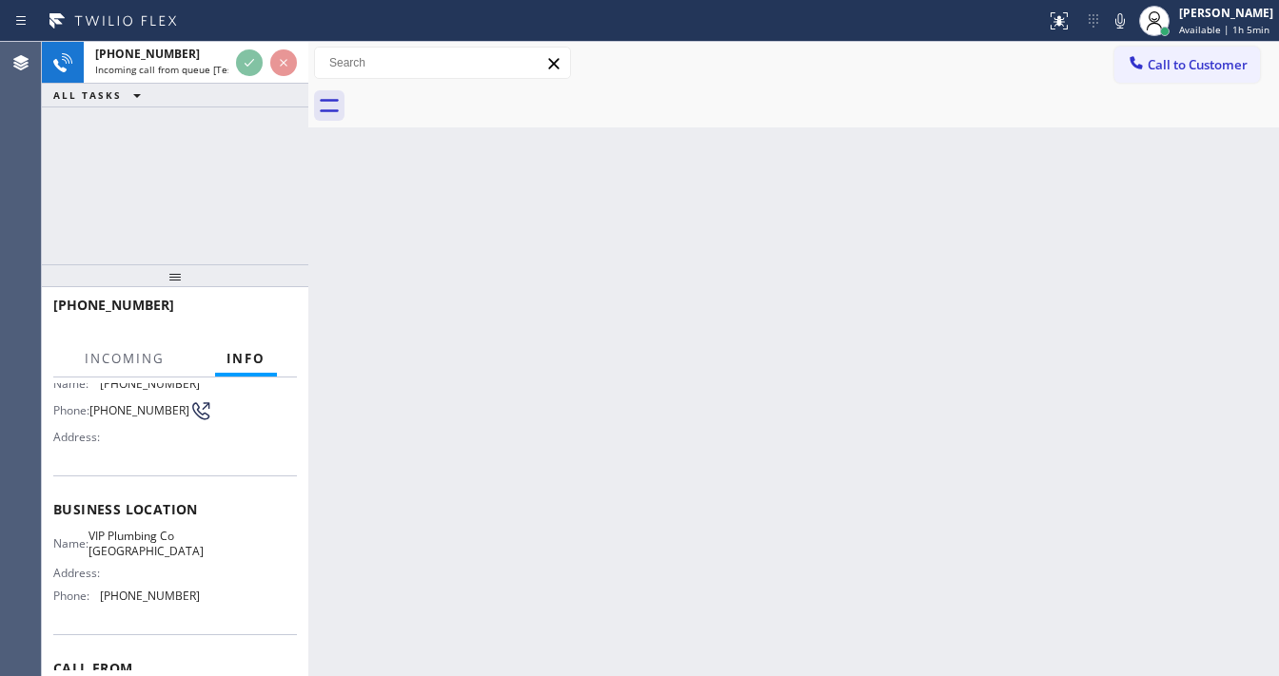
scroll to position [152, 0]
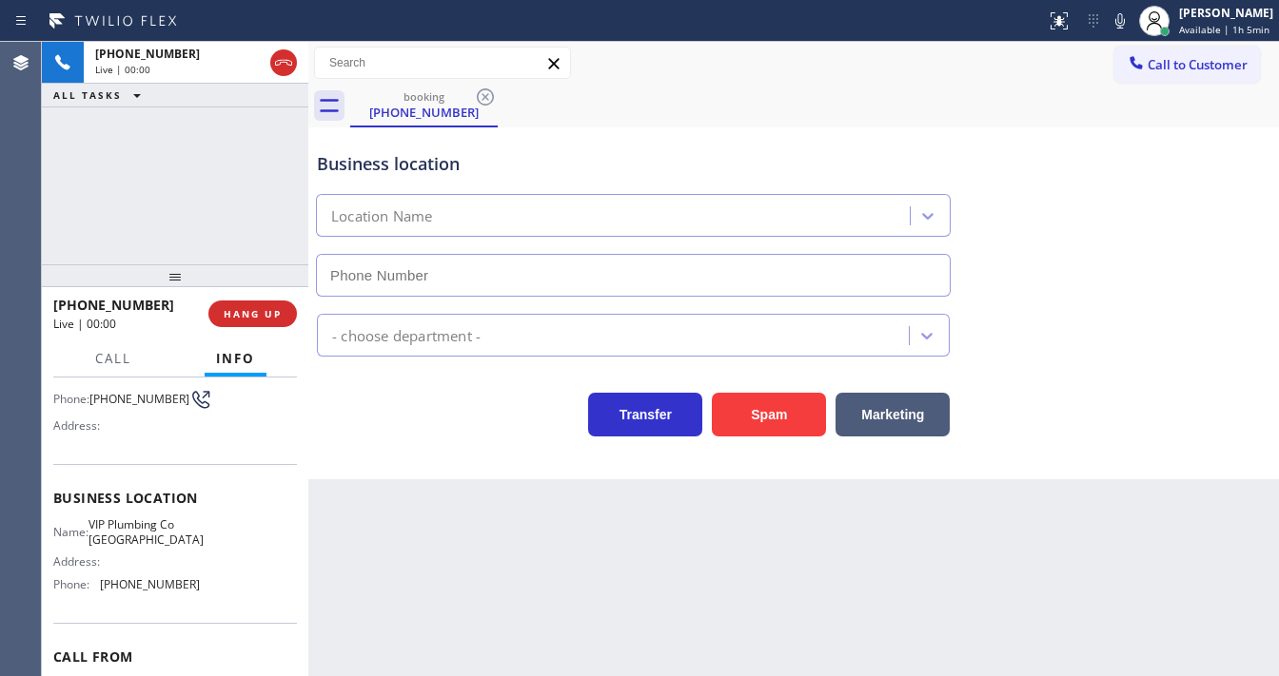
type input "(949) 649-4419"
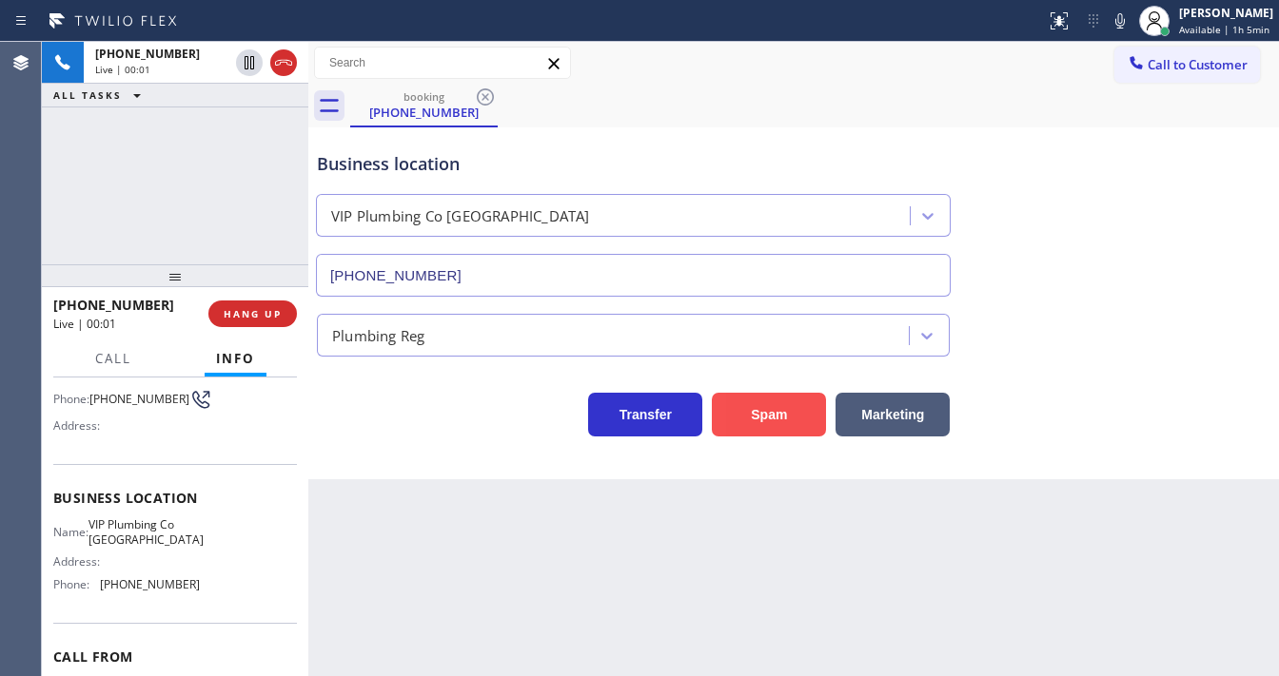
click at [765, 412] on button "Spam" at bounding box center [769, 415] width 114 height 44
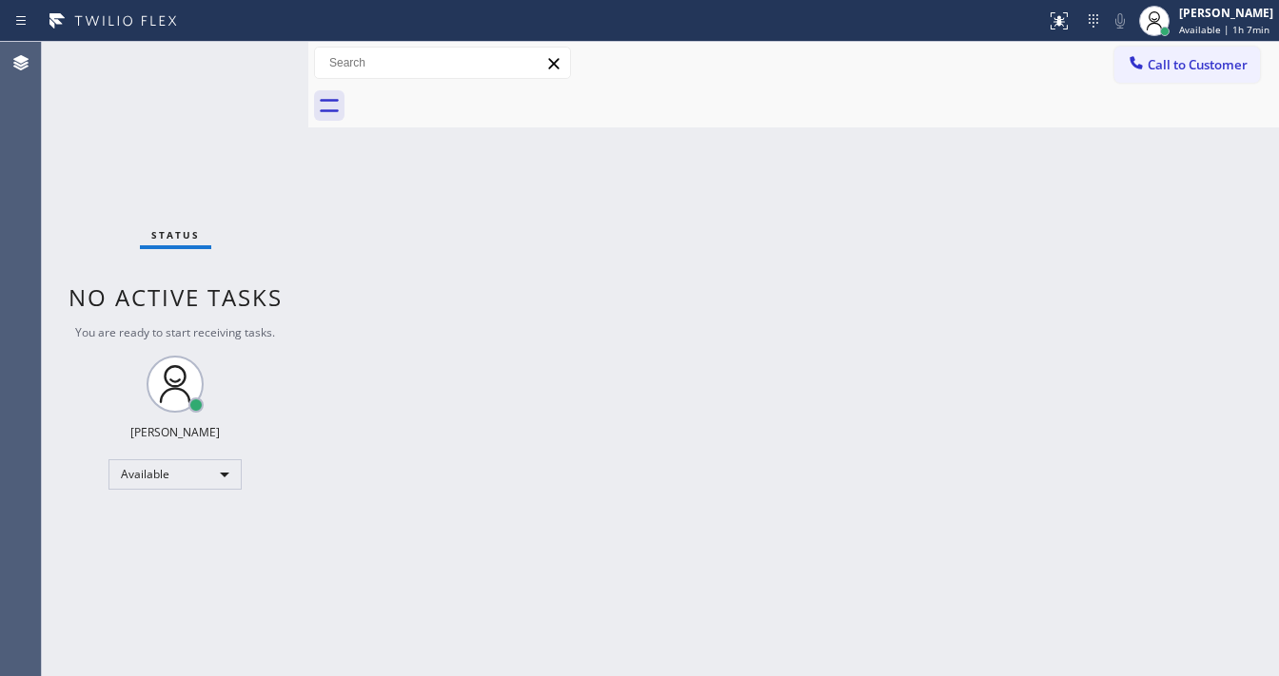
click at [251, 43] on div "Status No active tasks You are ready to start receiving tasks. Michael Javier A…" at bounding box center [175, 359] width 266 height 635
click at [252, 45] on div "Status No active tasks You are ready to start receiving tasks. Michael Javier A…" at bounding box center [175, 359] width 266 height 635
click at [259, 49] on div "Status No active tasks You are ready to start receiving tasks. Michael Javier A…" at bounding box center [175, 359] width 266 height 635
click at [257, 49] on div "Status No active tasks You are ready to start receiving tasks. Michael Javier A…" at bounding box center [175, 359] width 266 height 635
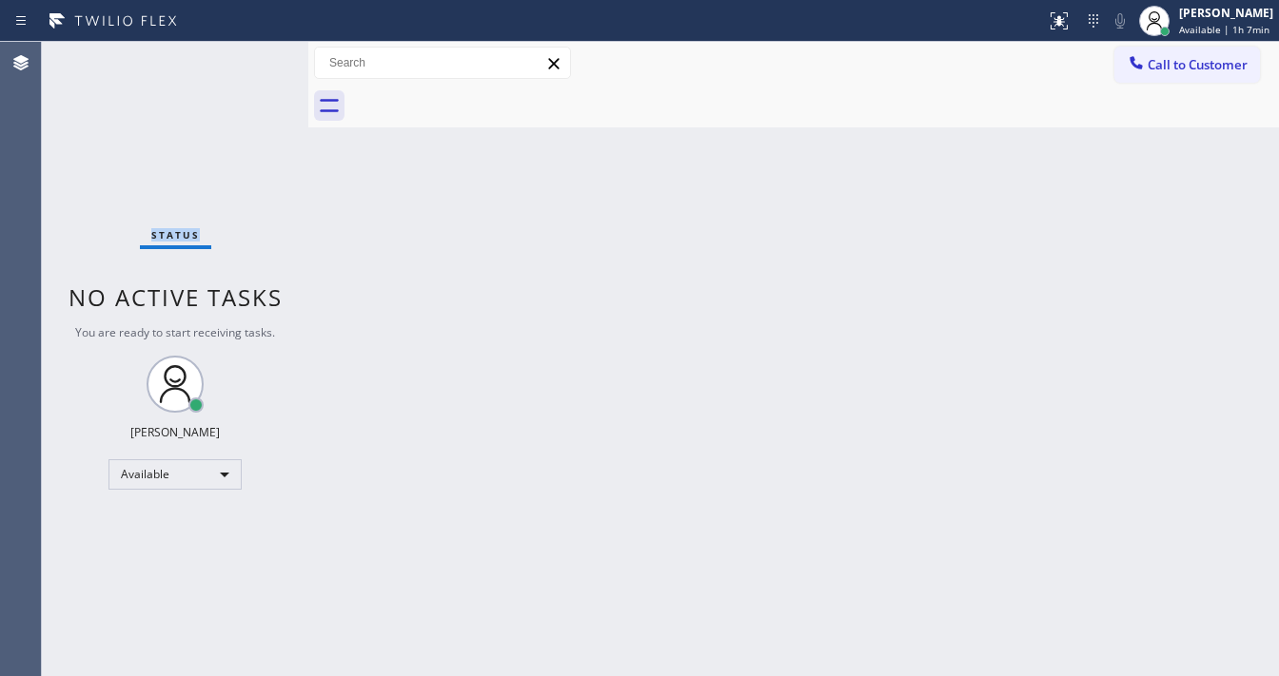
click at [255, 49] on div "Status No active tasks You are ready to start receiving tasks. Michael Javier A…" at bounding box center [175, 359] width 266 height 635
click at [255, 50] on div "Status No active tasks You are ready to start receiving tasks. Michael Javier A…" at bounding box center [175, 359] width 266 height 635
click at [253, 53] on div "Status No active tasks You are ready to start receiving tasks. Michael Javier A…" at bounding box center [175, 359] width 266 height 635
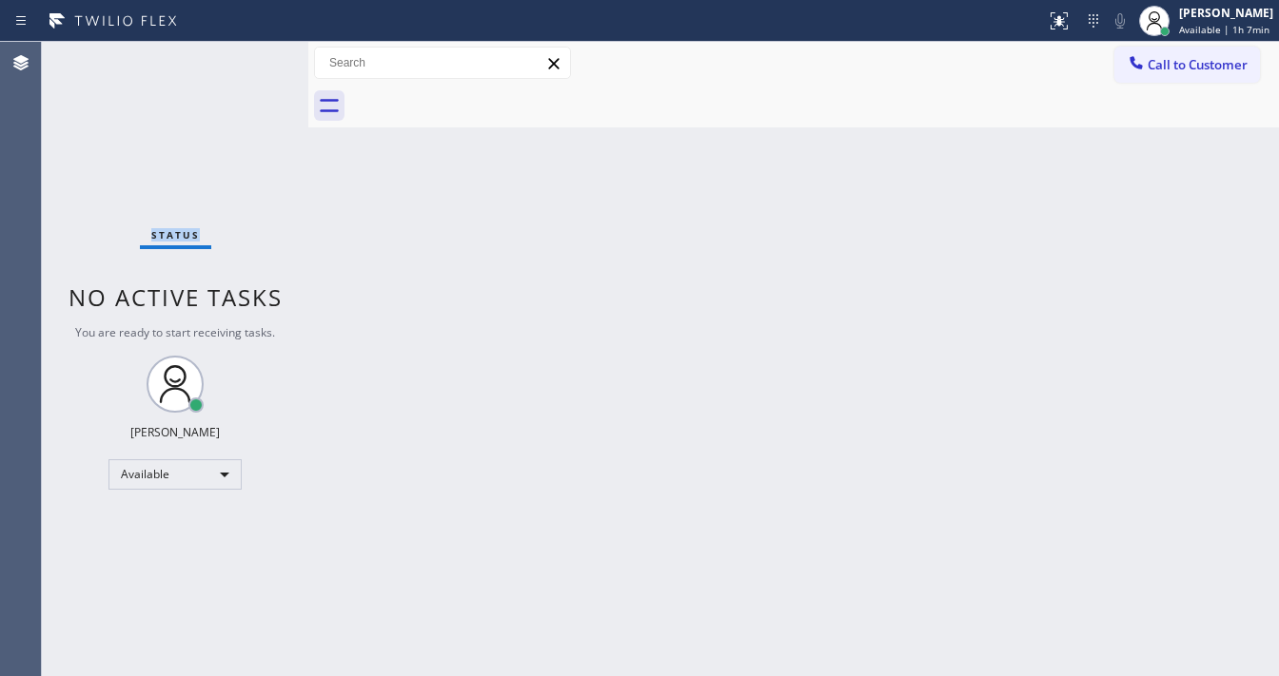
click at [252, 55] on div "Status No active tasks You are ready to start receiving tasks. Michael Javier A…" at bounding box center [175, 359] width 266 height 635
click at [253, 58] on div "Status No active tasks You are ready to start receiving tasks. Michael Javier A…" at bounding box center [175, 359] width 266 height 635
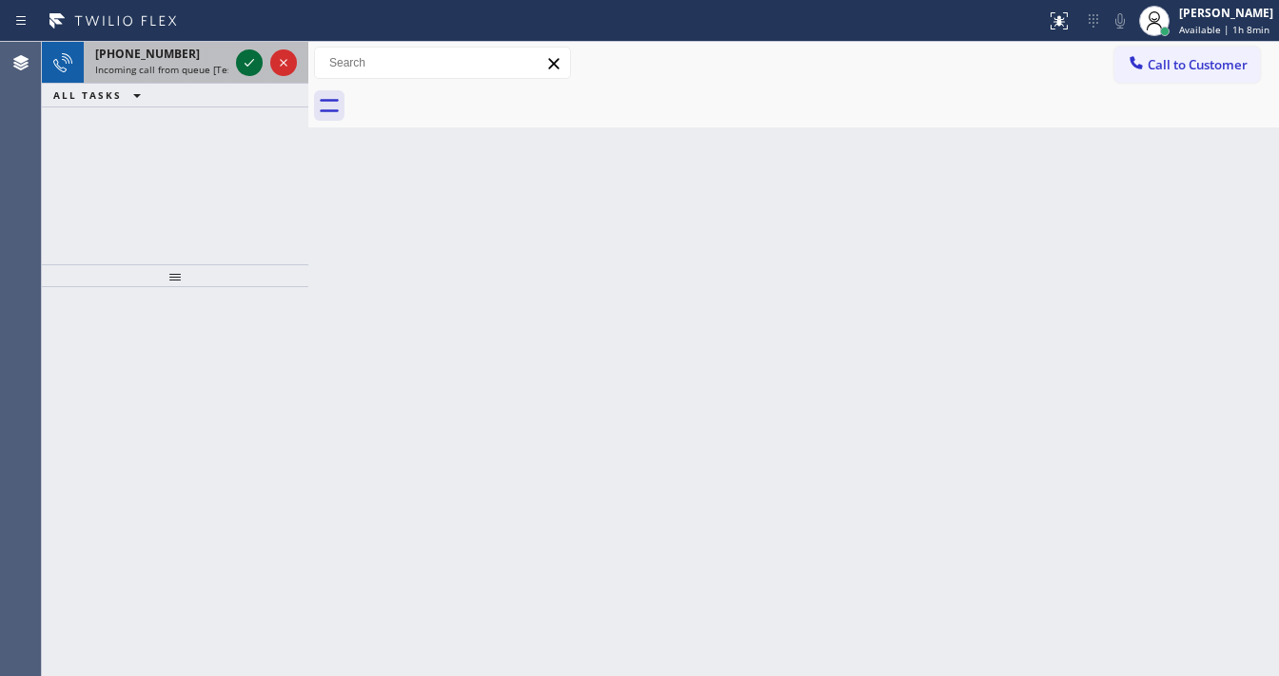
click at [253, 58] on icon at bounding box center [249, 62] width 23 height 23
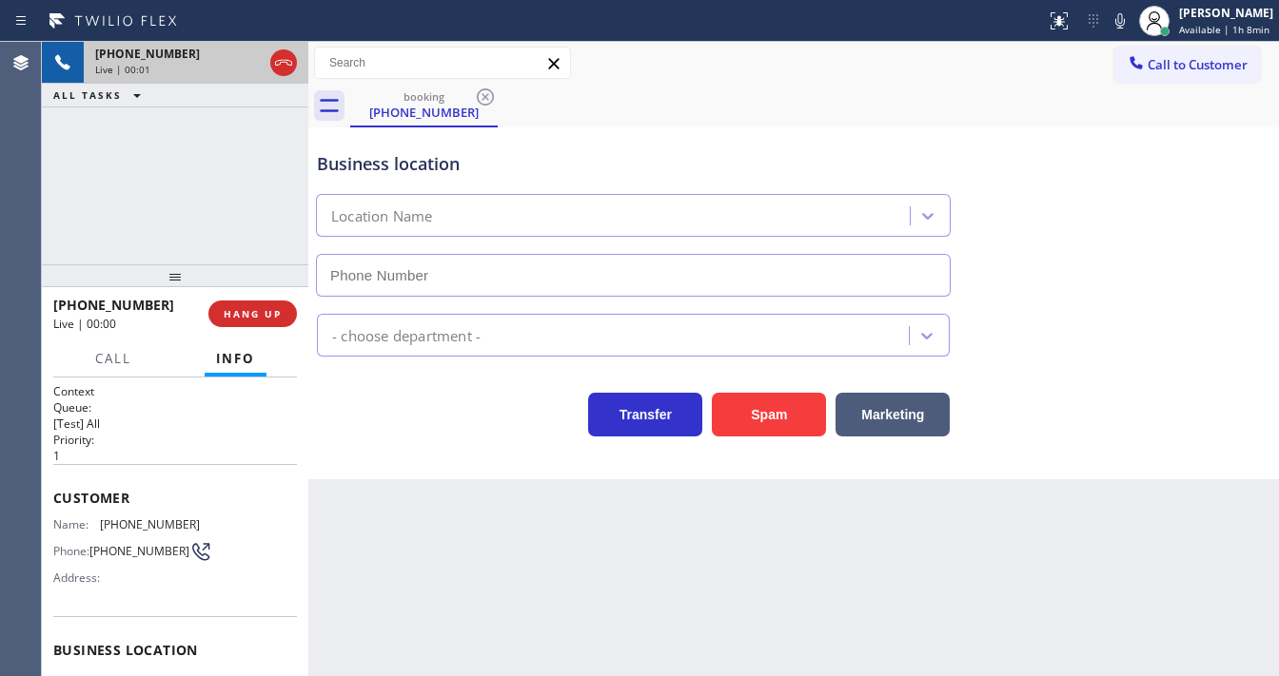
type input "(510) 737-7017"
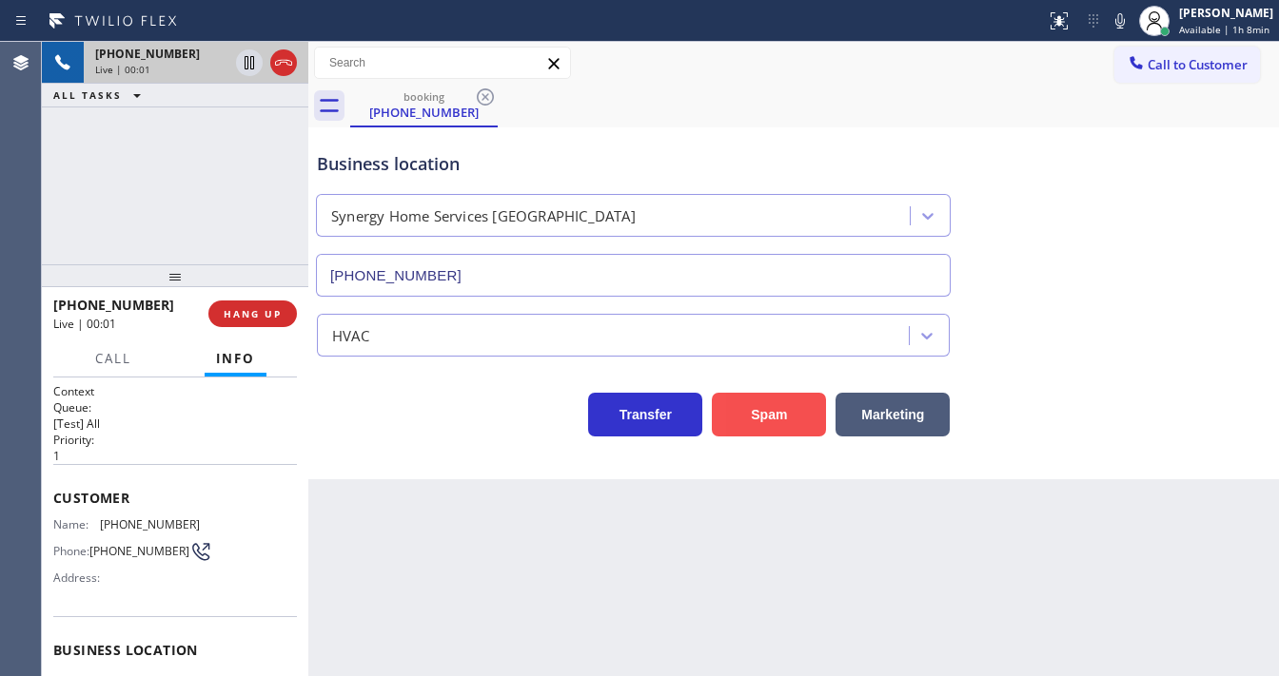
click at [771, 414] on button "Spam" at bounding box center [769, 415] width 114 height 44
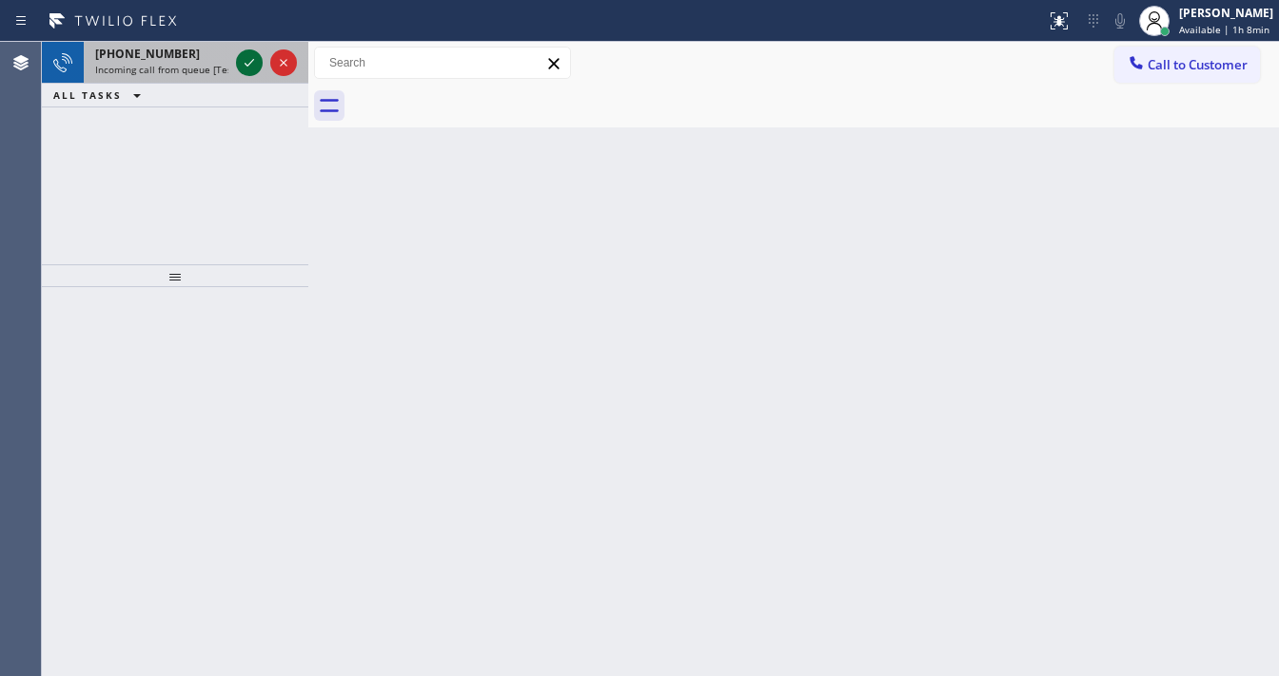
click at [250, 61] on icon at bounding box center [249, 62] width 23 height 23
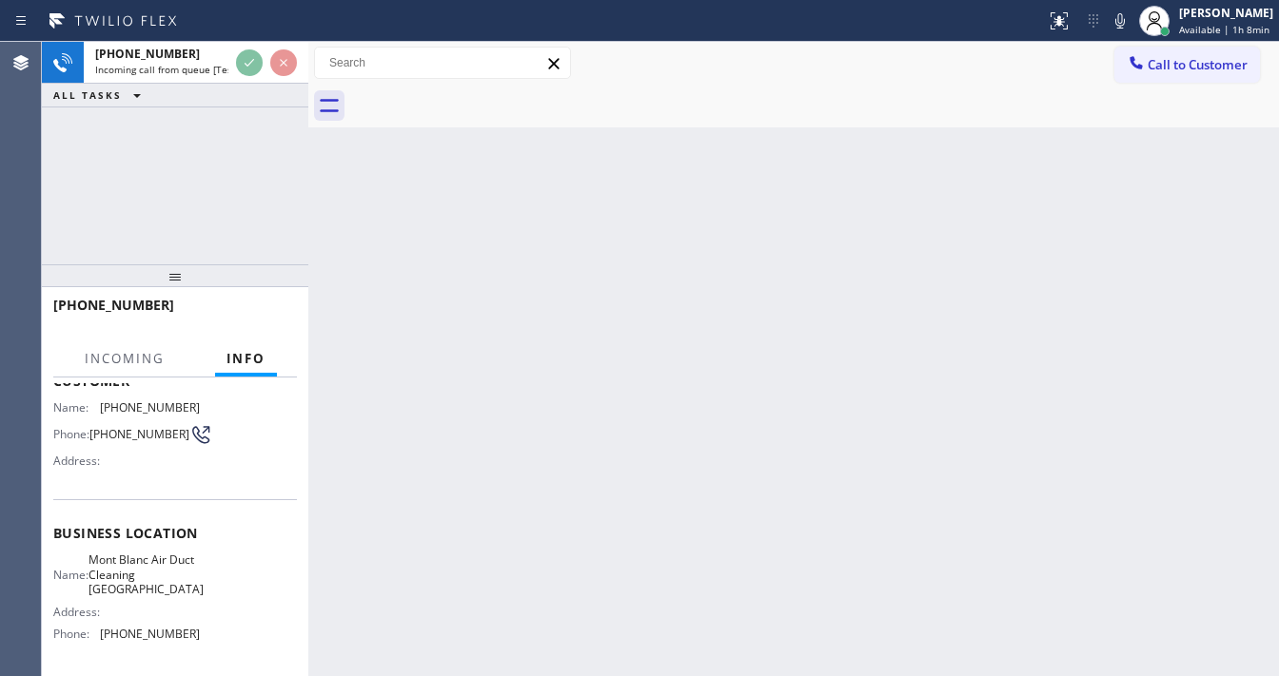
scroll to position [152, 0]
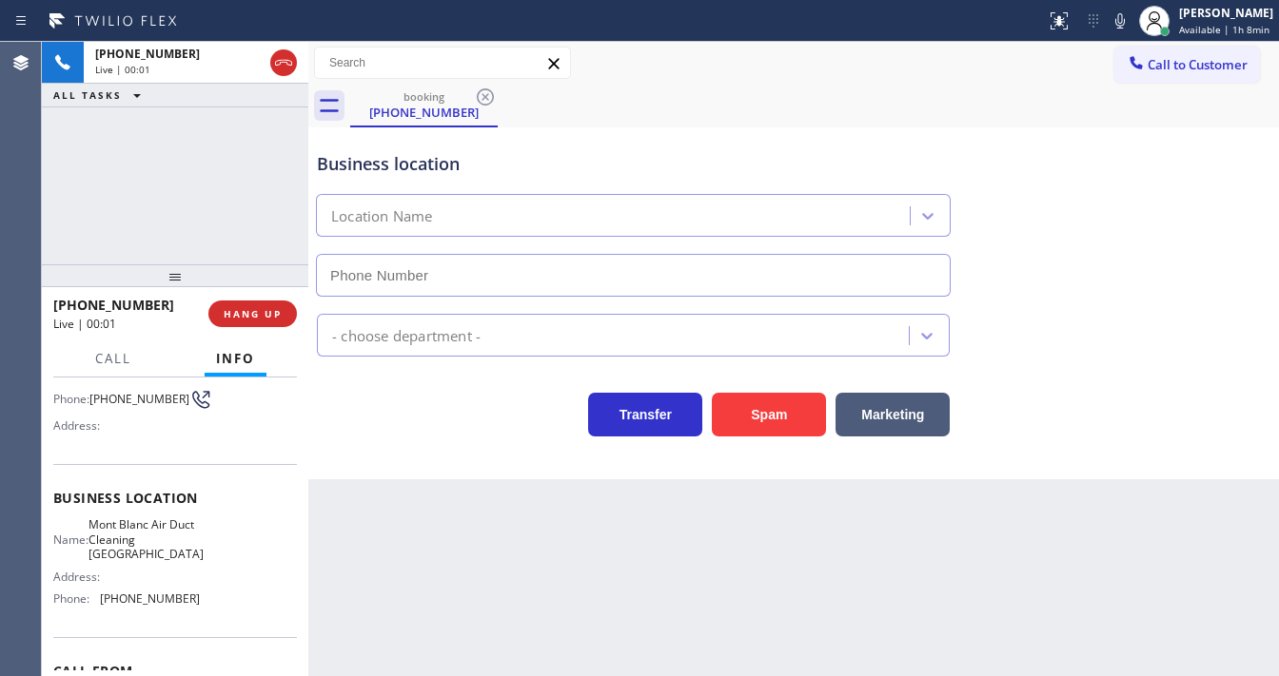
type input "(760) 492-7909"
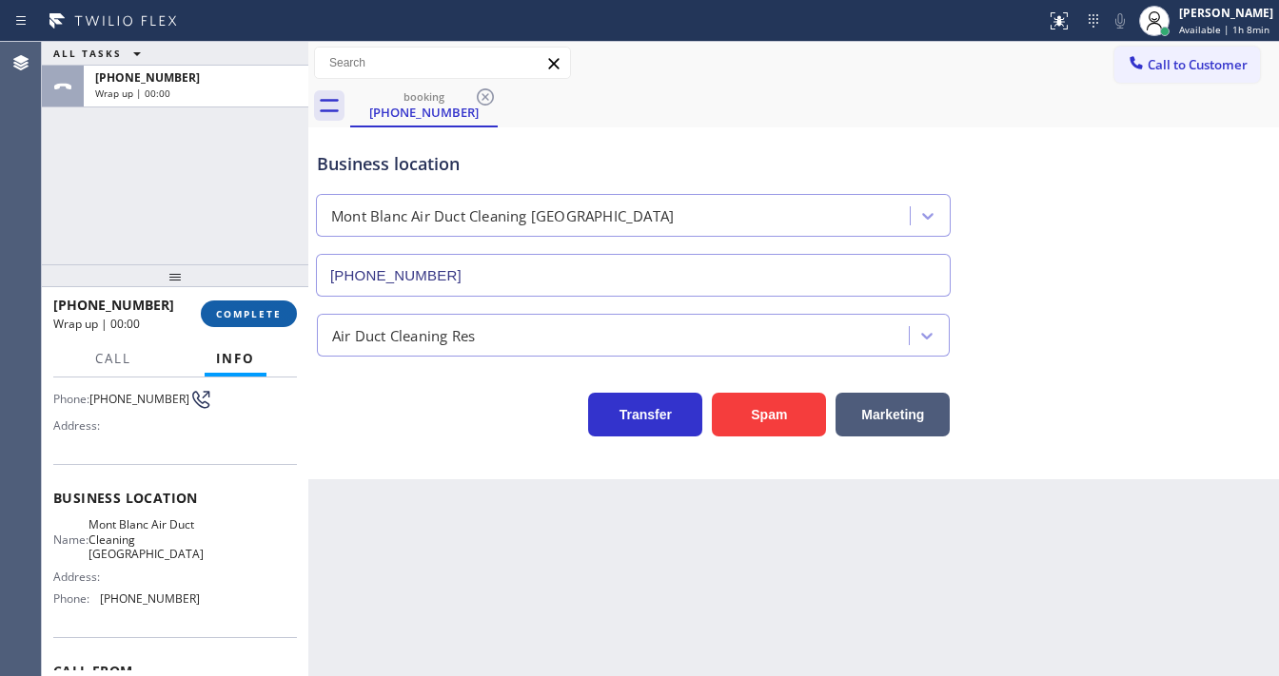
click at [251, 307] on span "COMPLETE" at bounding box center [249, 313] width 66 height 13
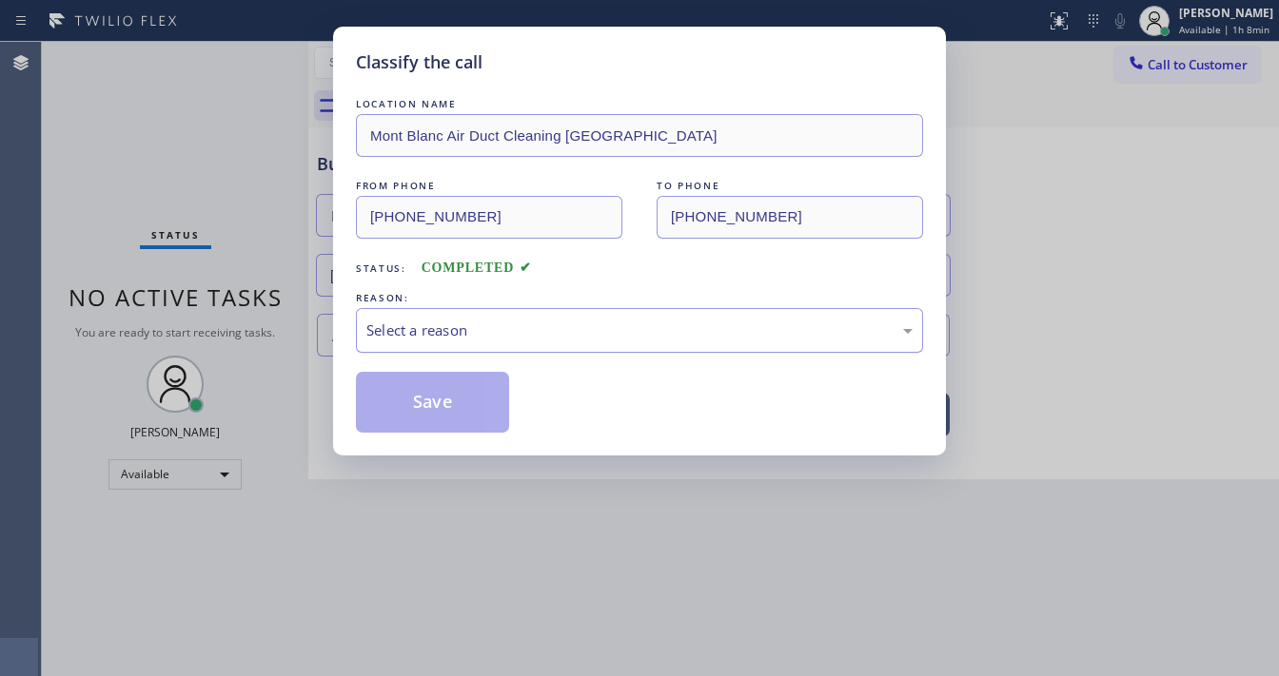
click at [454, 324] on div "Select a reason" at bounding box center [639, 331] width 546 height 22
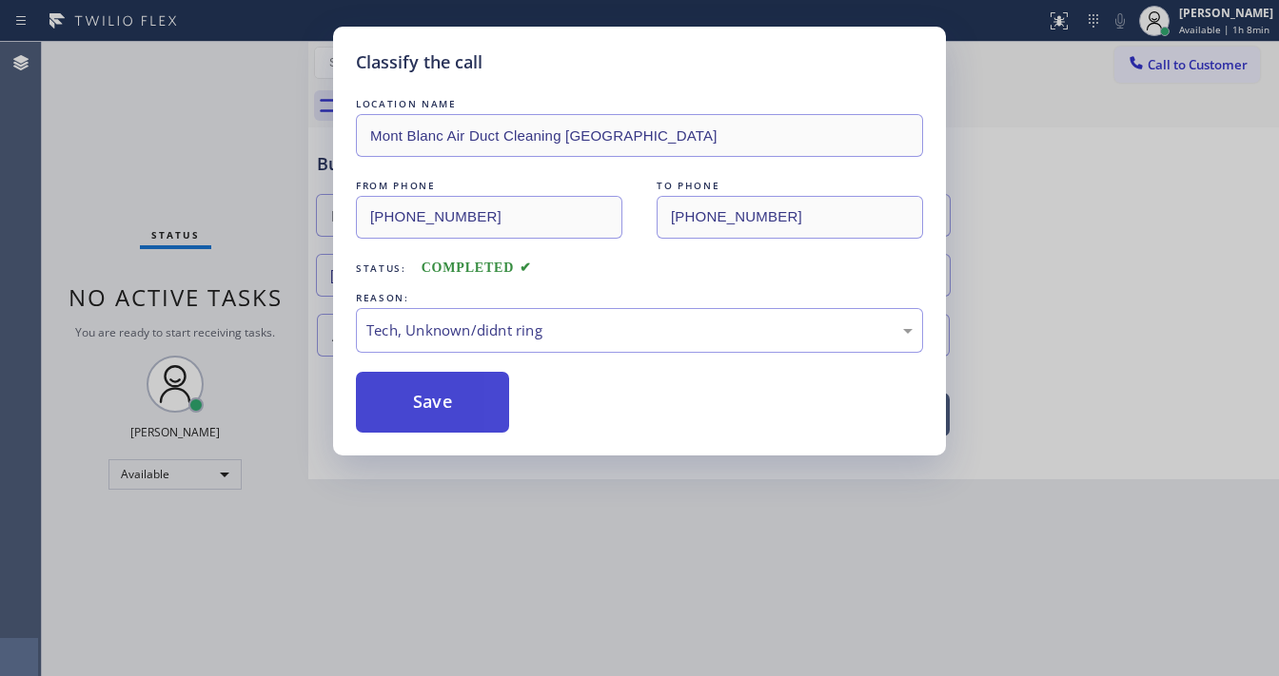
click at [443, 389] on button "Save" at bounding box center [432, 402] width 153 height 61
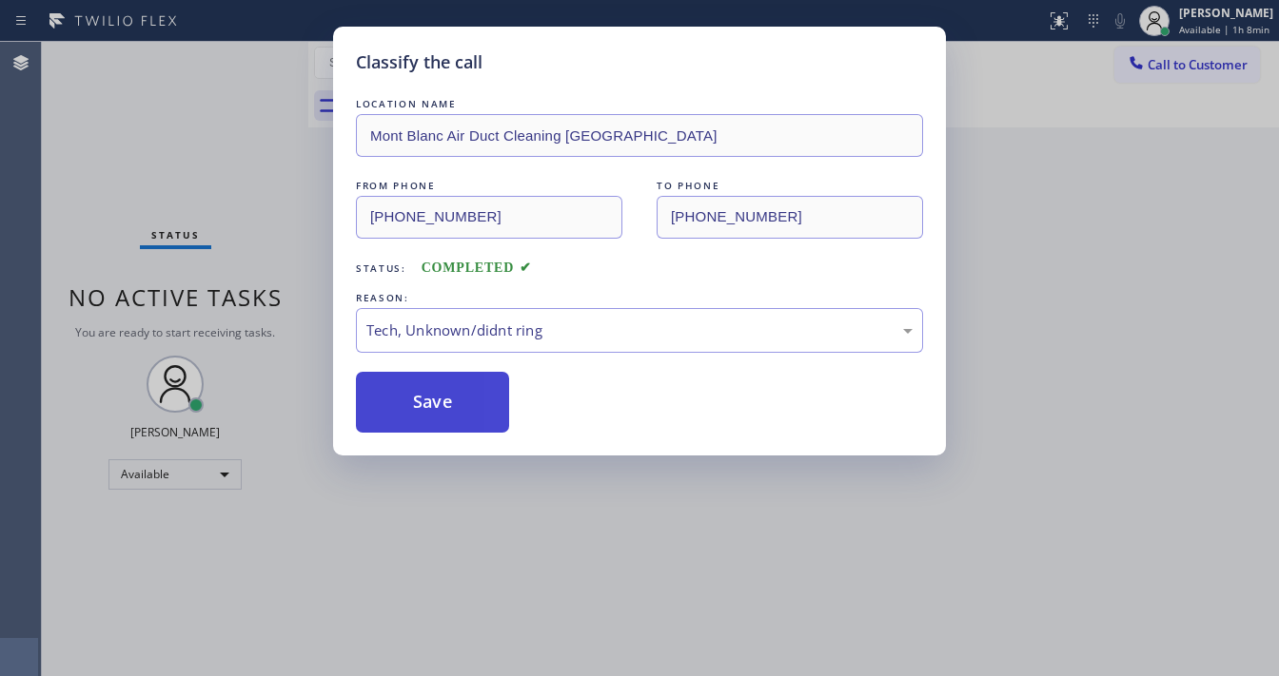
click at [443, 389] on button "Save" at bounding box center [432, 402] width 153 height 61
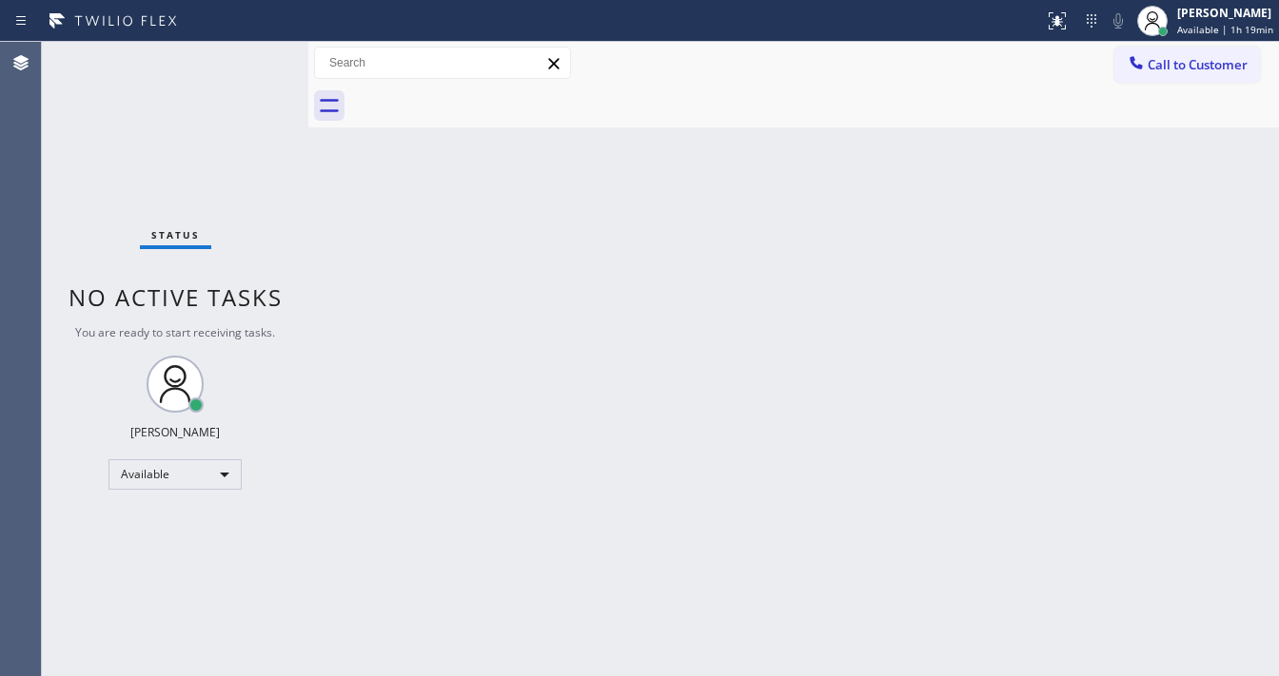
click at [251, 54] on div "Status No active tasks You are ready to start receiving tasks. Michael Javier A…" at bounding box center [175, 359] width 266 height 635
drag, startPoint x: 190, startPoint y: 219, endPoint x: 172, endPoint y: 263, distance: 47.4
drag, startPoint x: 172, startPoint y: 263, endPoint x: 186, endPoint y: 218, distance: 46.9
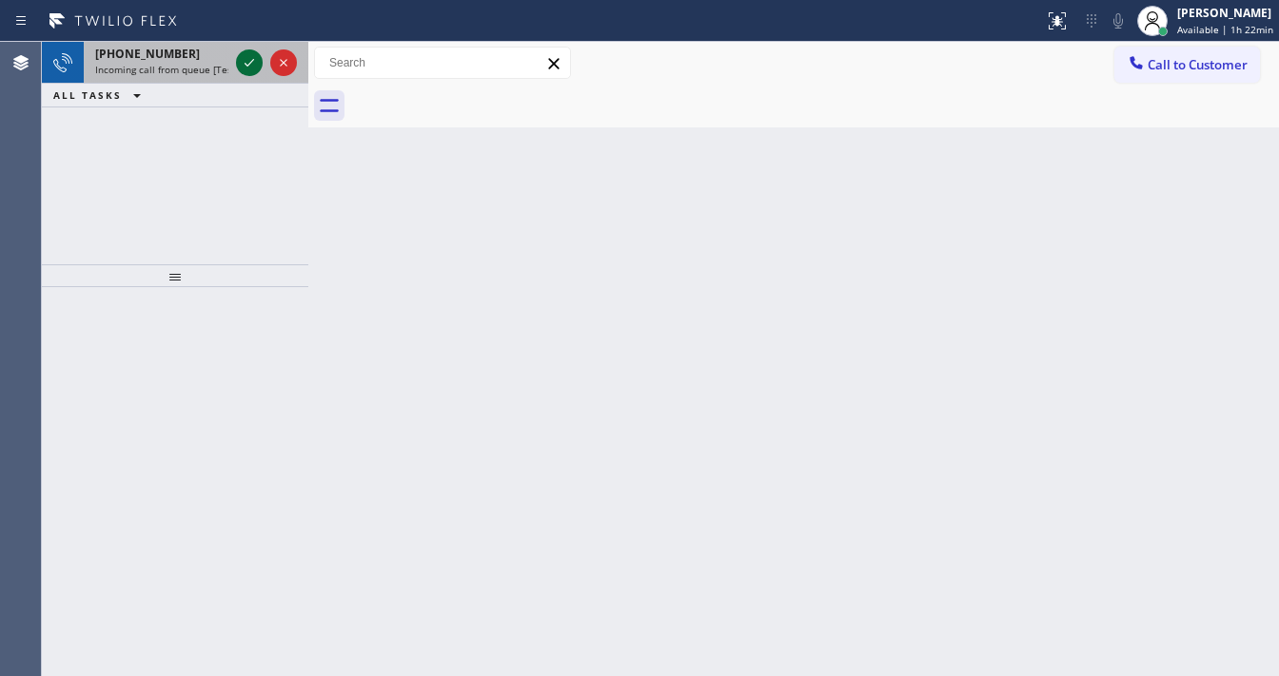
drag, startPoint x: 183, startPoint y: 222, endPoint x: 245, endPoint y: 63, distance: 170.8
click at [251, 57] on icon at bounding box center [249, 62] width 23 height 23
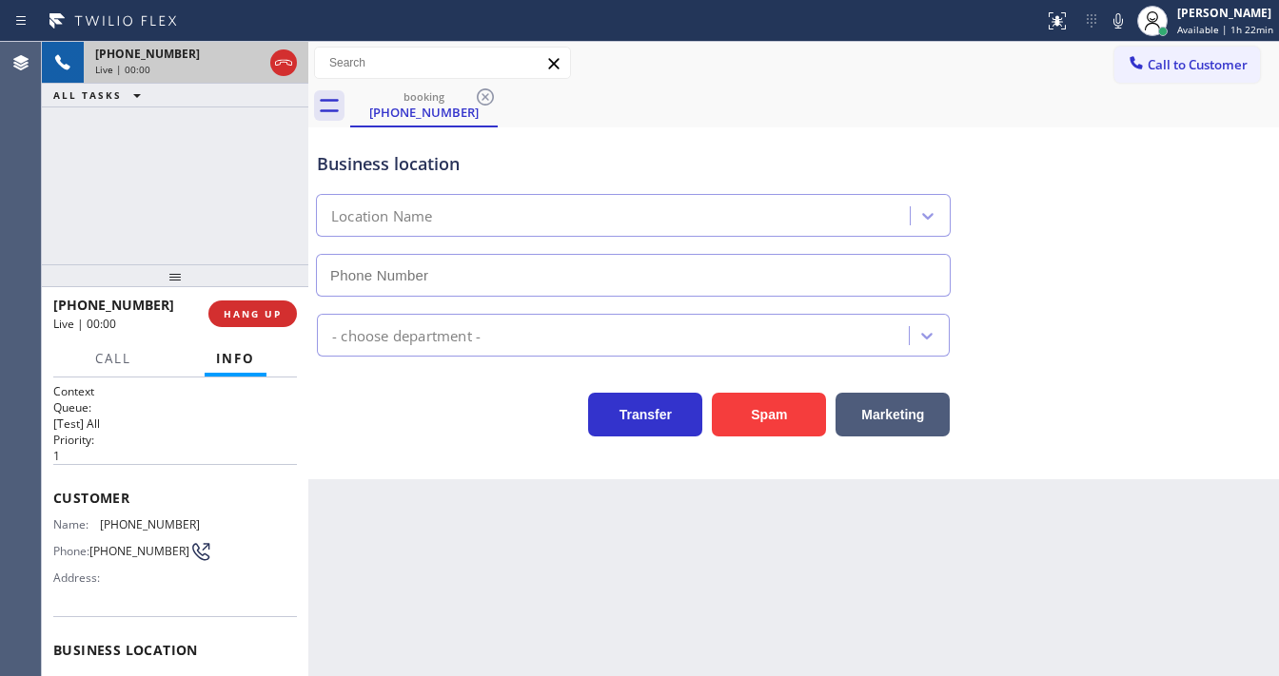
scroll to position [76, 0]
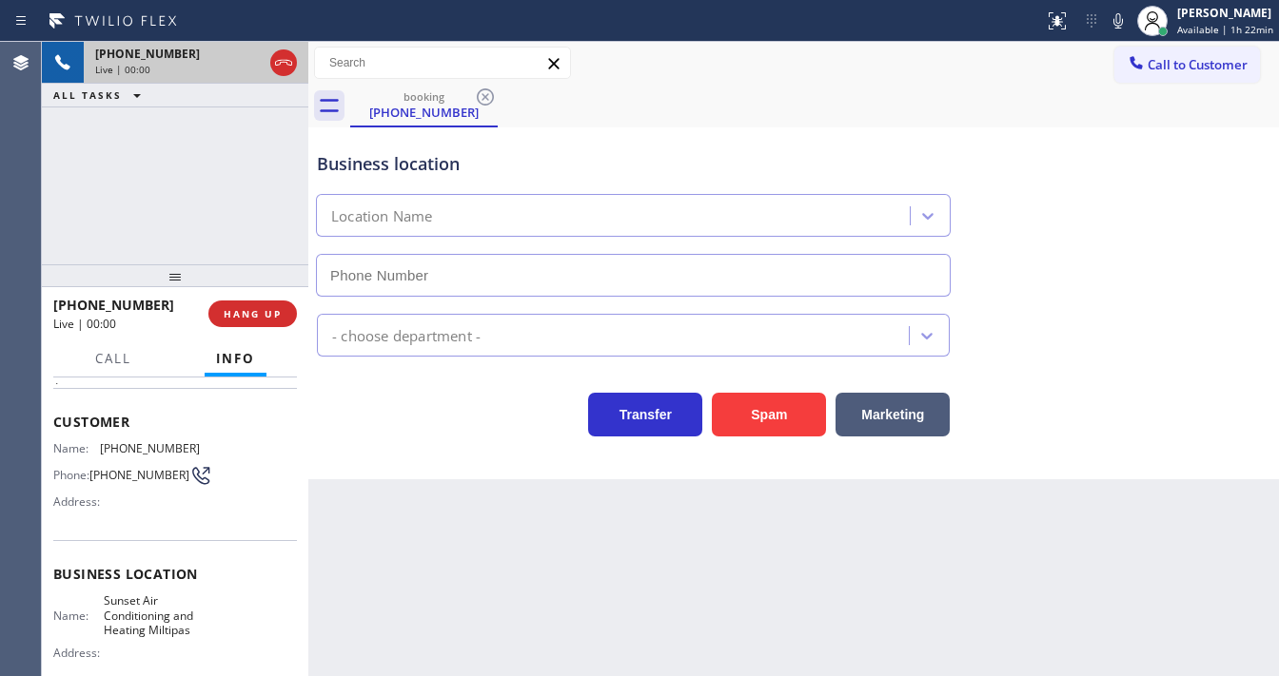
type input "(408) 676-2106"
click at [719, 413] on button "Spam" at bounding box center [769, 415] width 114 height 44
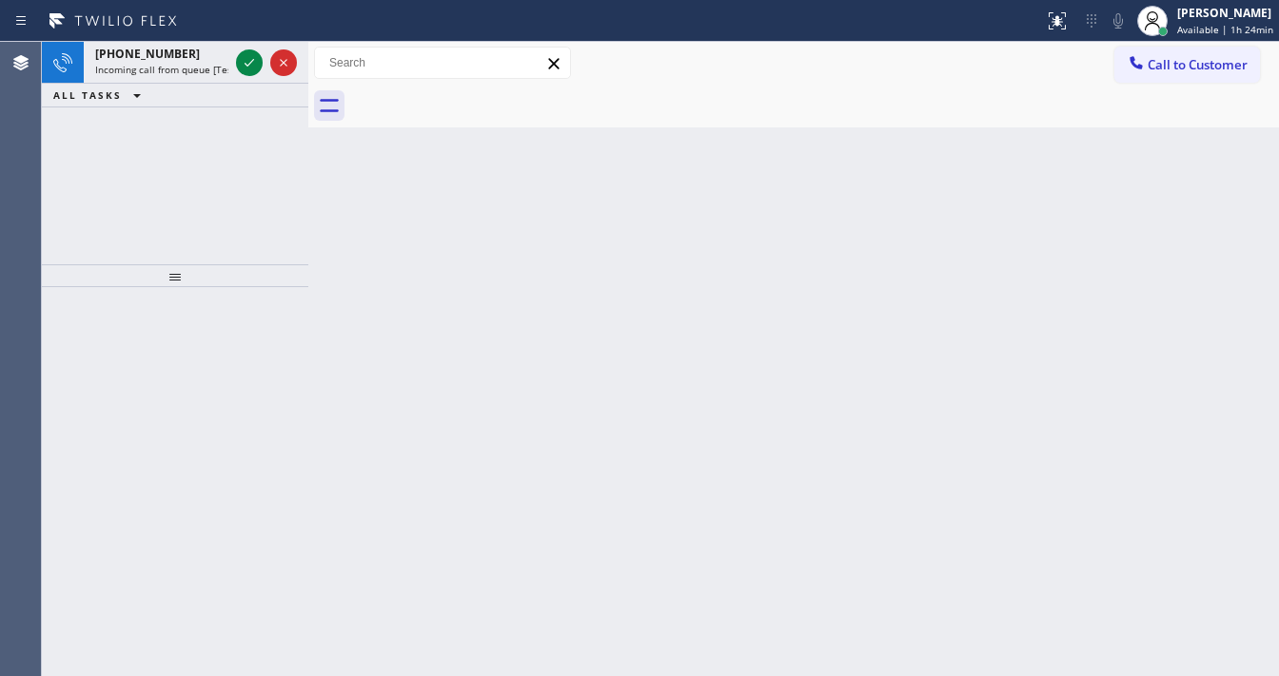
click at [227, 15] on div at bounding box center [522, 21] width 1028 height 30
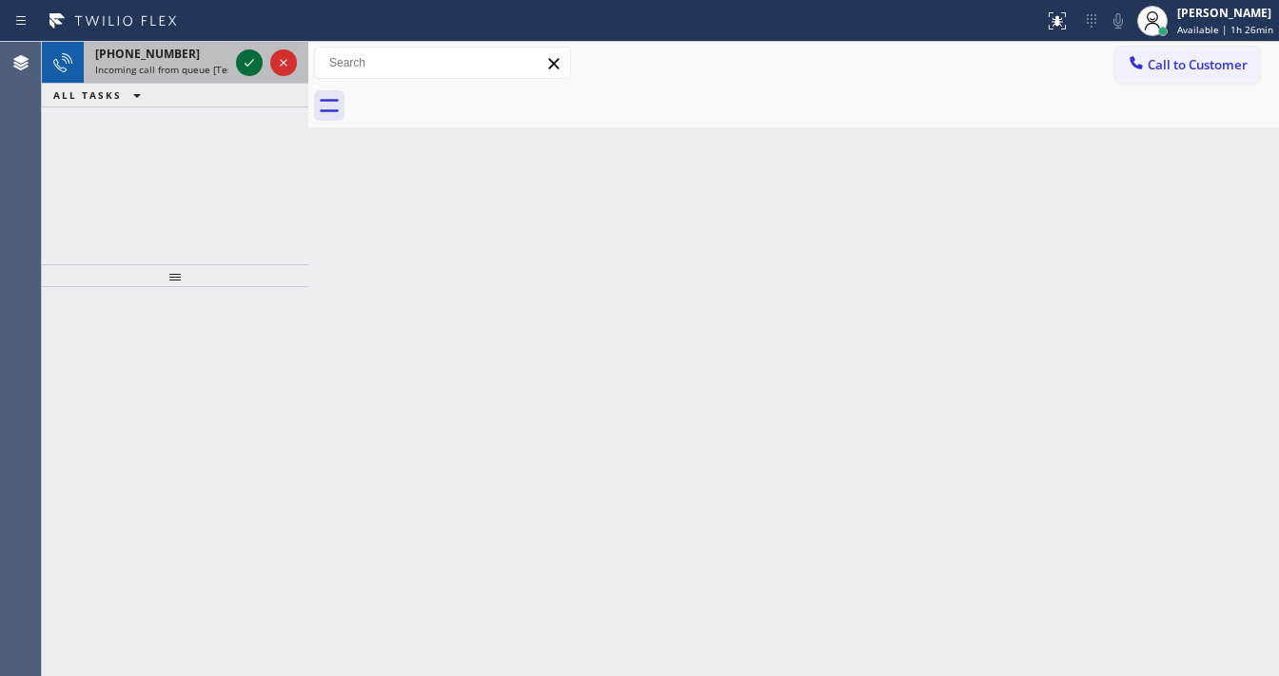
click at [246, 63] on icon at bounding box center [249, 62] width 23 height 23
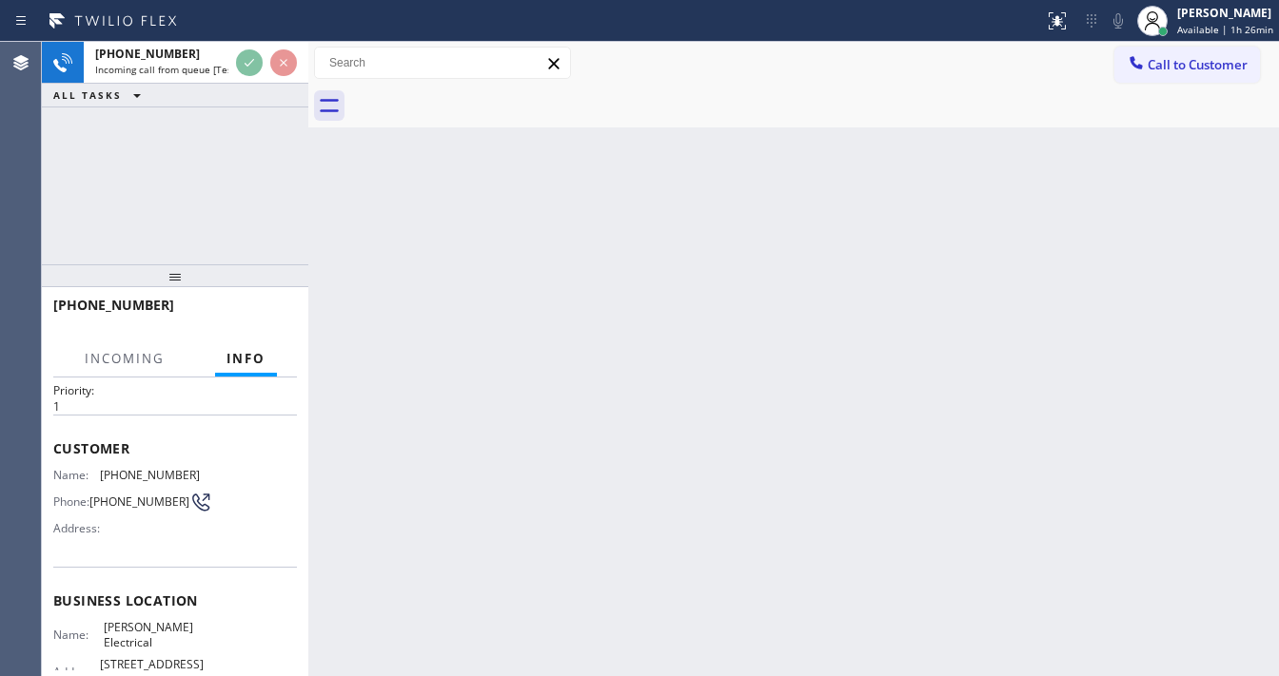
scroll to position [76, 0]
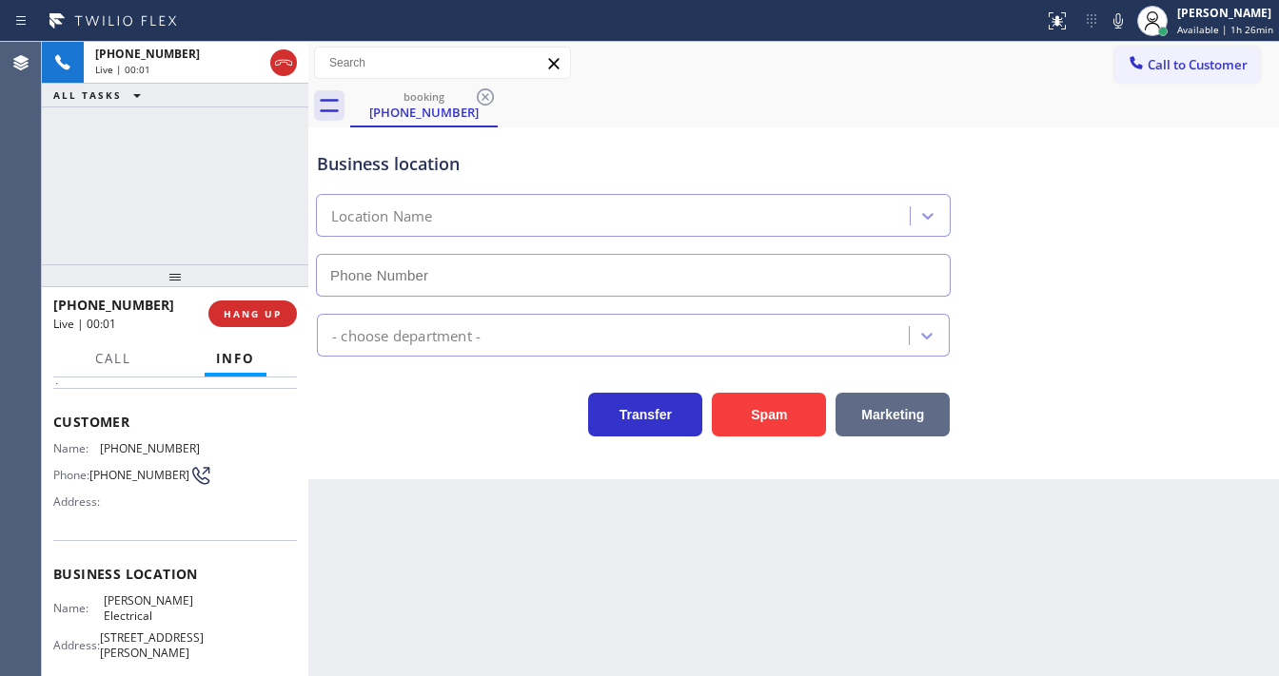
type input "(346) 483-2754"
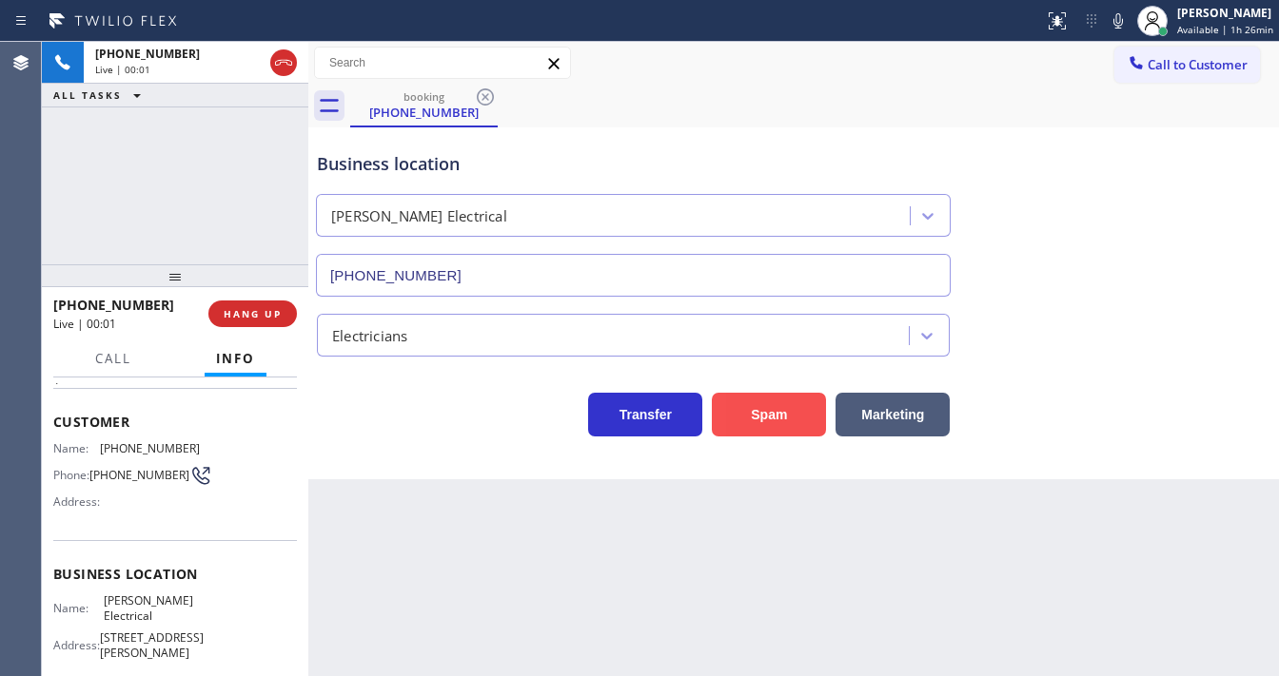
click at [795, 411] on button "Spam" at bounding box center [769, 415] width 114 height 44
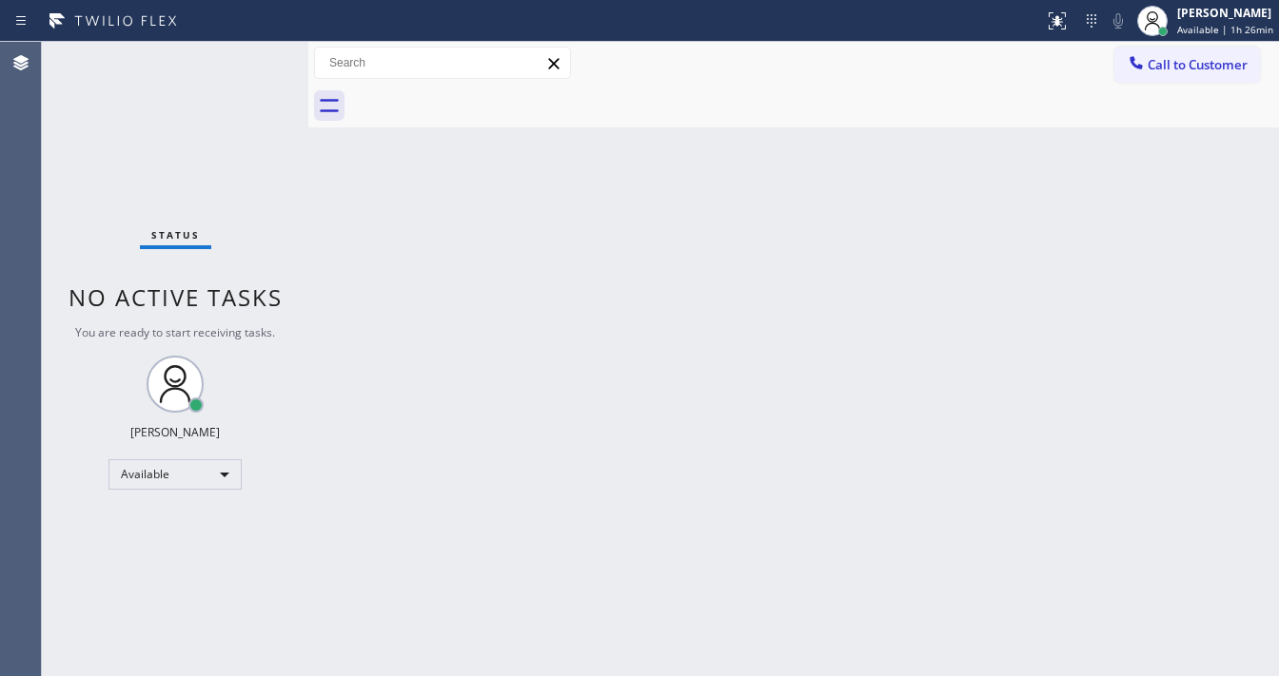
click at [62, 209] on div "Status No active tasks You are ready to start receiving tasks. Michael Javier A…" at bounding box center [175, 359] width 266 height 635
click at [184, 477] on div "Available" at bounding box center [174, 475] width 133 height 30
click at [164, 565] on li "Break" at bounding box center [173, 571] width 129 height 23
drag, startPoint x: 476, startPoint y: 599, endPoint x: 485, endPoint y: 648, distance: 49.4
click at [477, 601] on div "Back to Dashboard Change Sender ID Customers Technicians Select a contact Outbo…" at bounding box center [793, 359] width 970 height 635
